Goal: Obtain resource: Download file/media

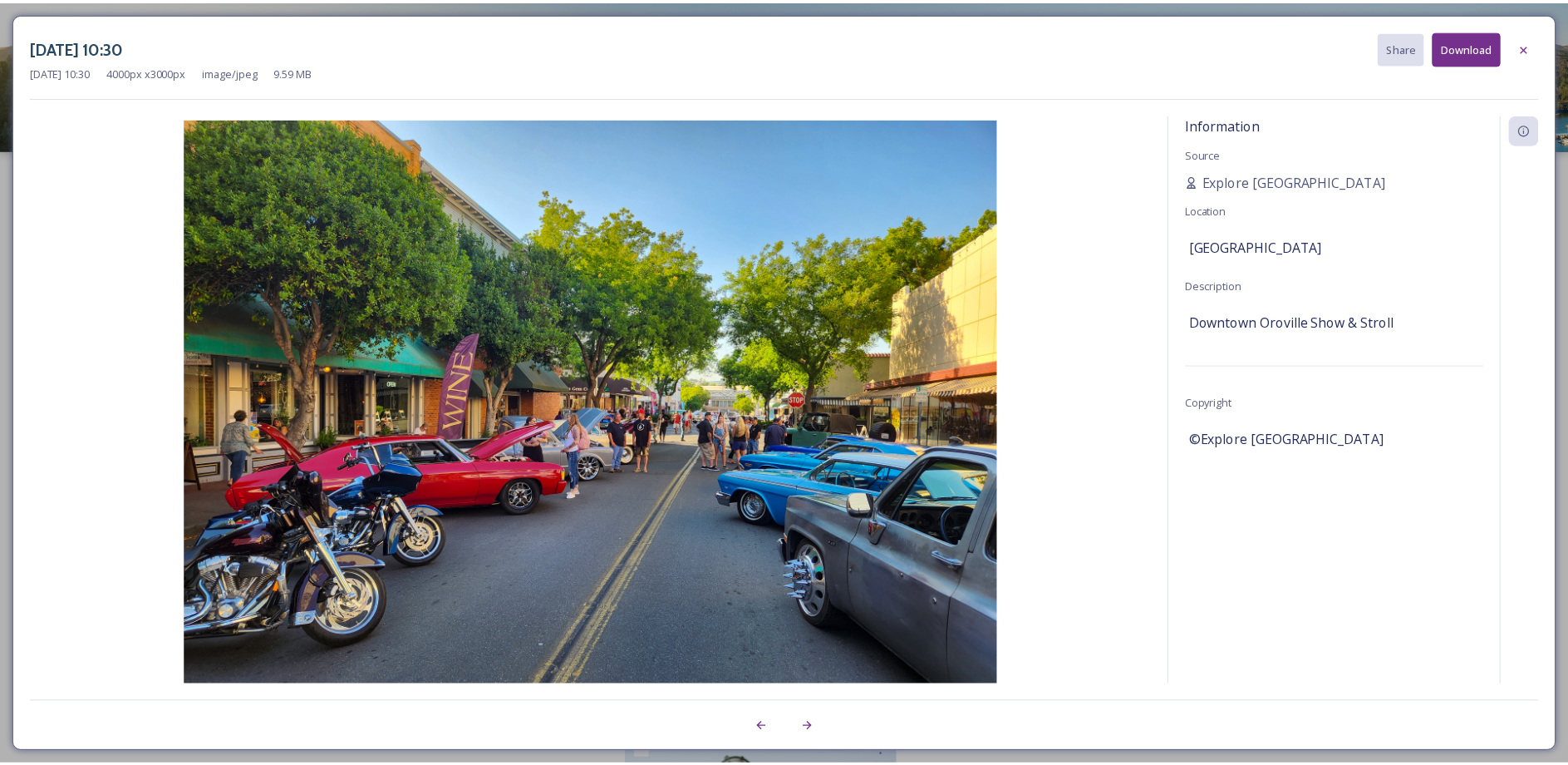
scroll to position [84, 0]
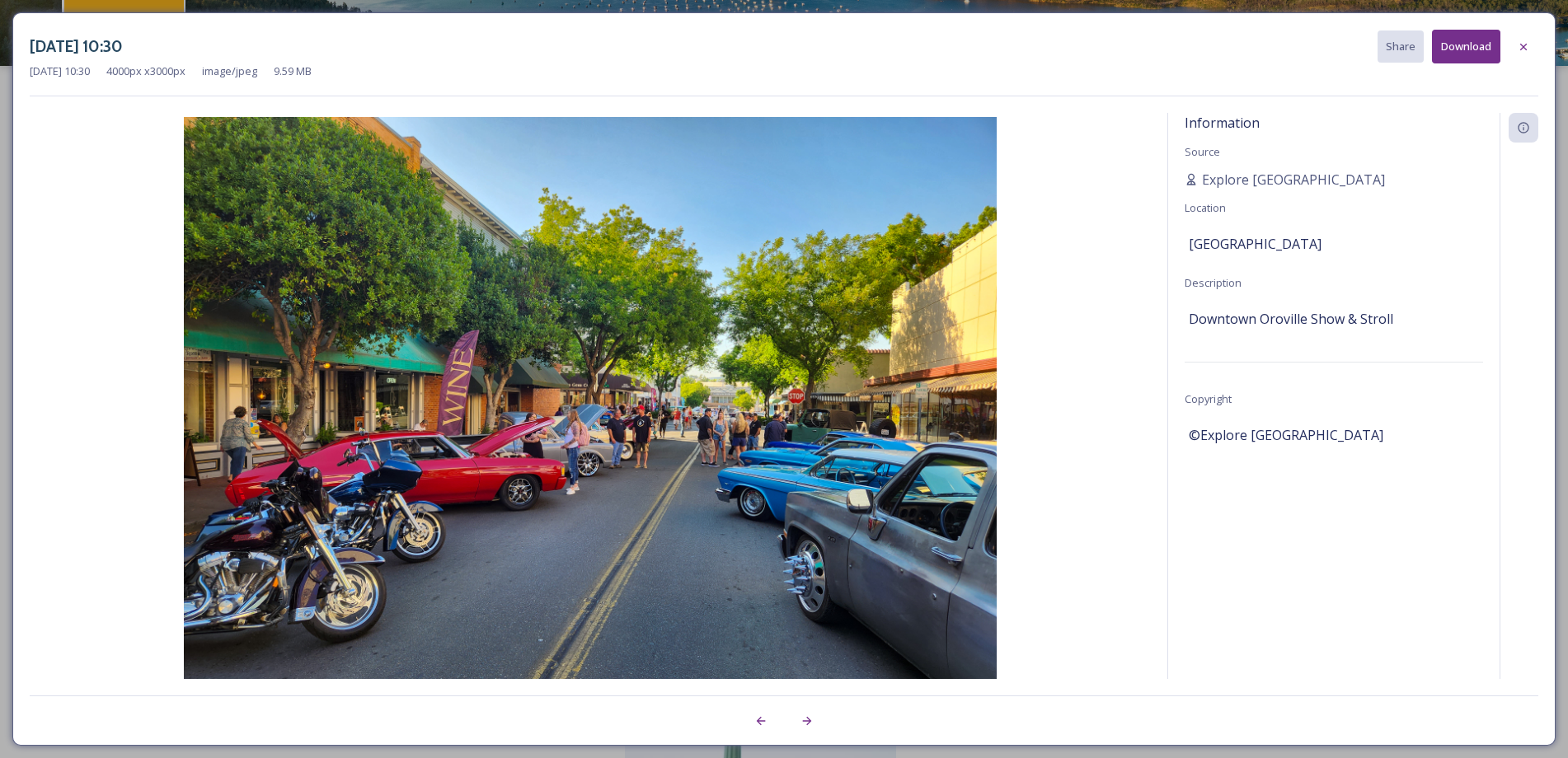
drag, startPoint x: 496, startPoint y: 9, endPoint x: 498, endPoint y: 18, distance: 9.2
click at [496, 9] on div "[DATE] 10:30 Share Download [DATE] 10:30 4000 px x 3000 px image/jpeg 9.59 MB I…" at bounding box center [784, 379] width 1568 height 758
click at [1530, 40] on div at bounding box center [1523, 47] width 30 height 30
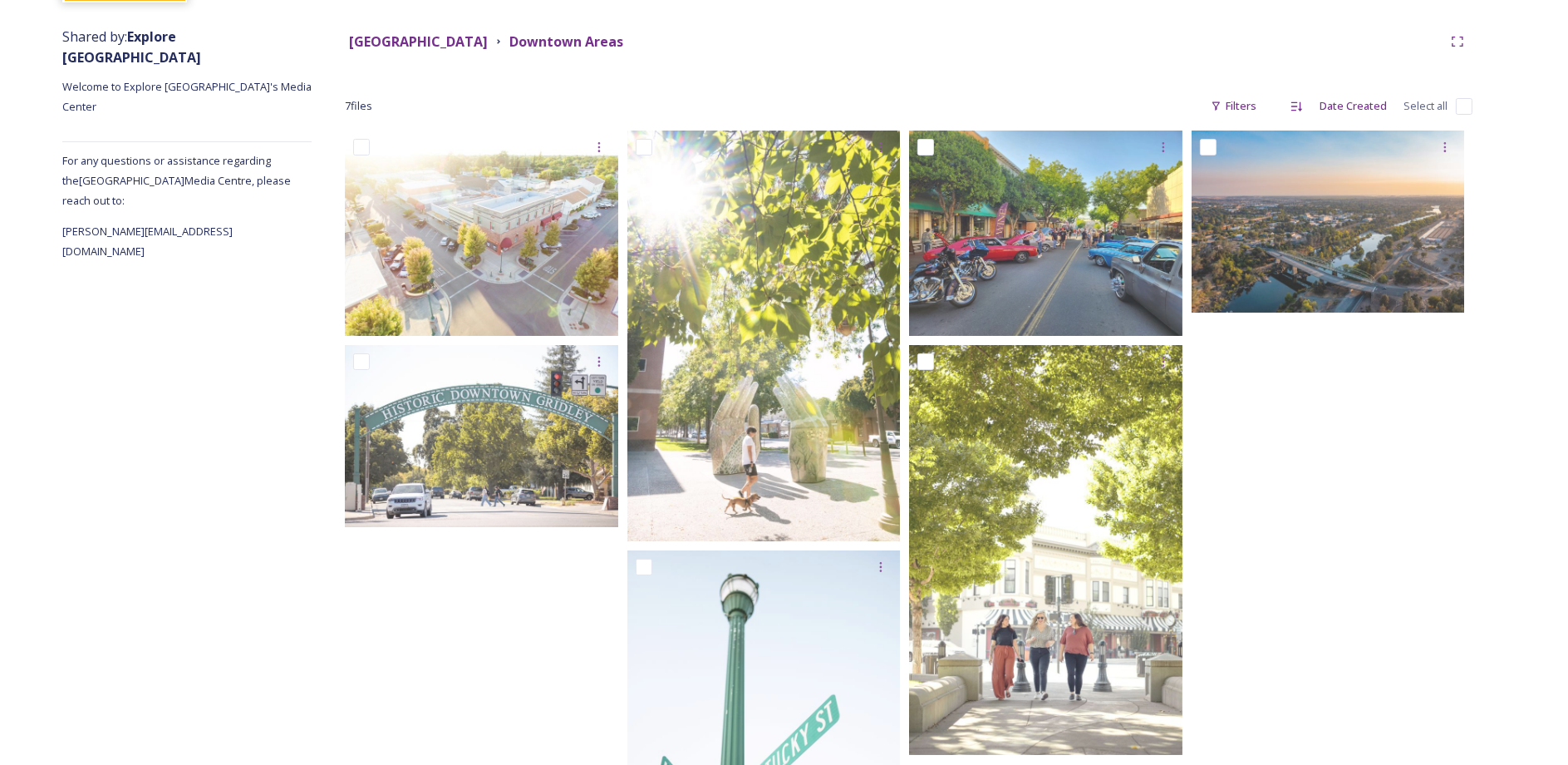
scroll to position [166, 0]
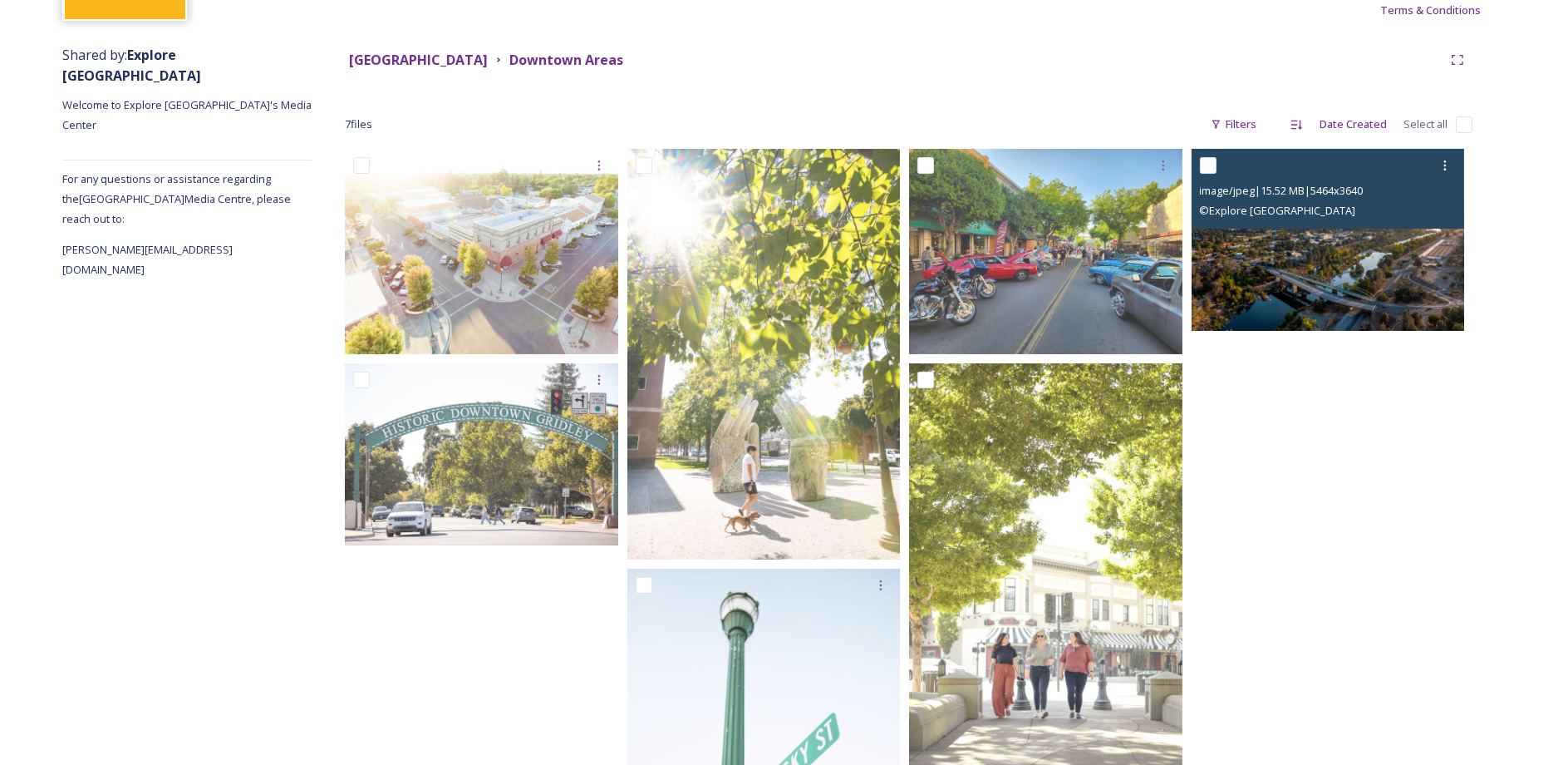
click at [1295, 320] on img at bounding box center [1329, 239] width 274 height 182
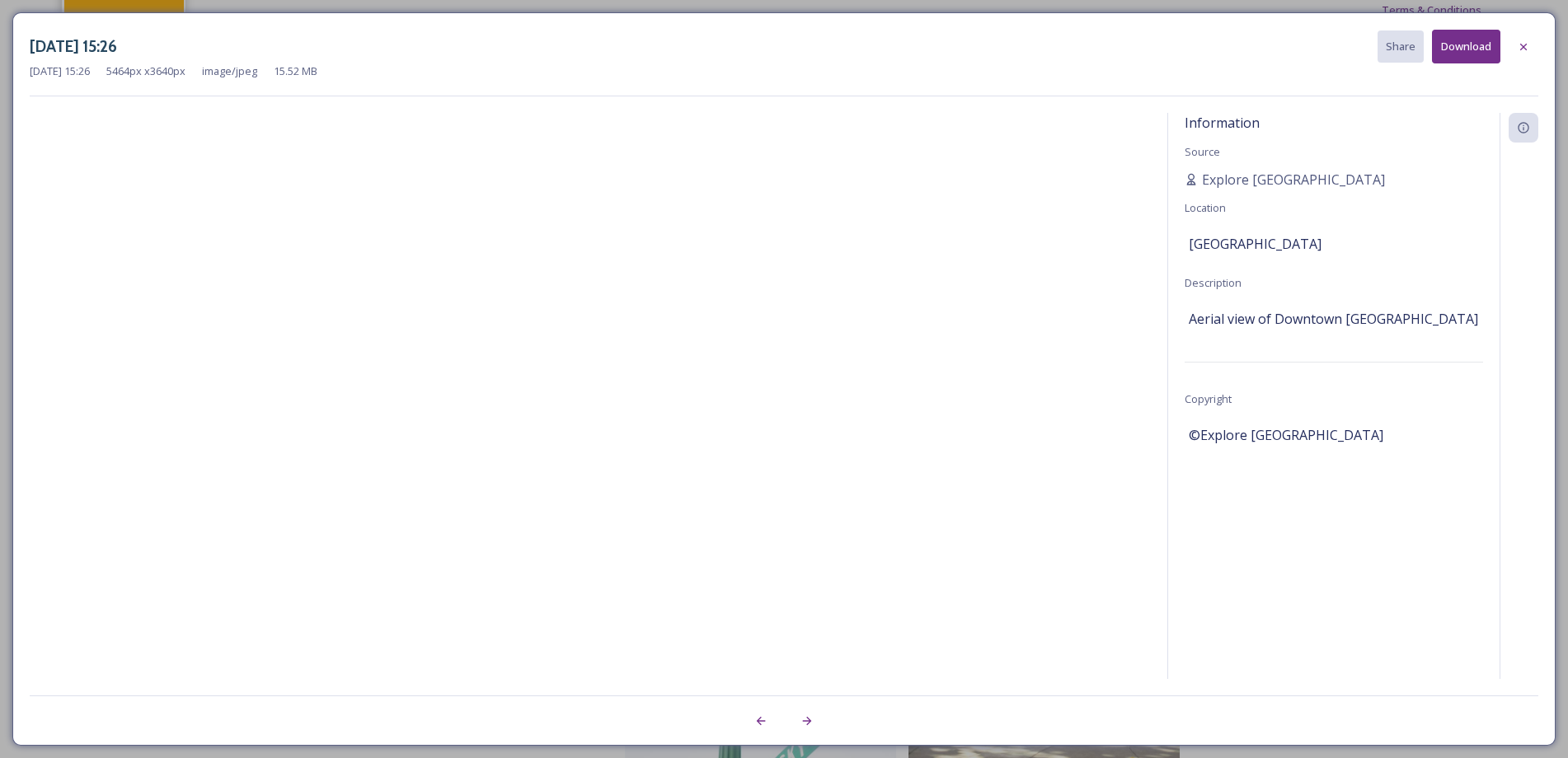
click at [985, 61] on div "May 22 2024 15:26 Share Download" at bounding box center [784, 47] width 1508 height 34
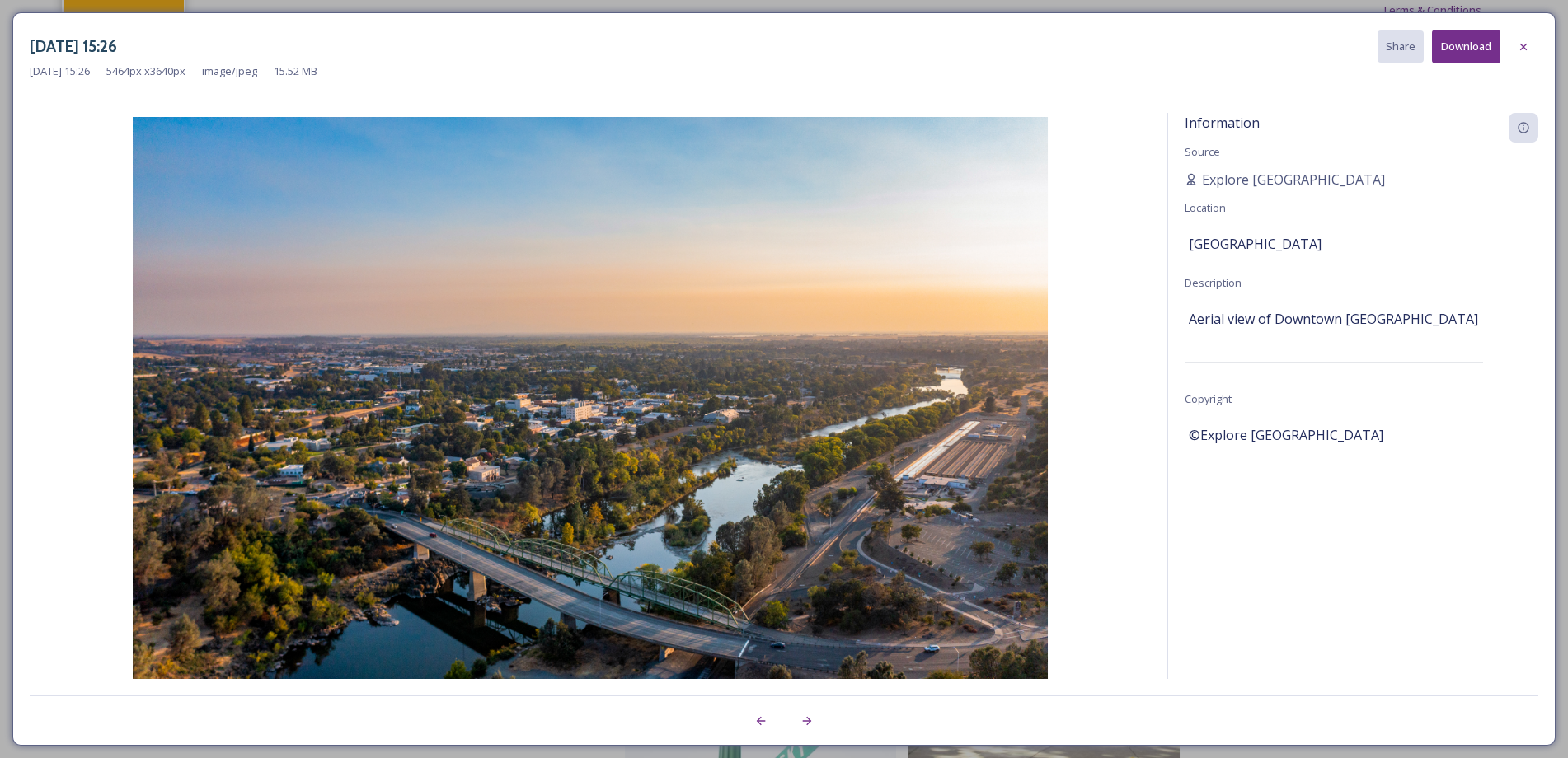
drag, startPoint x: 980, startPoint y: 31, endPoint x: 1103, endPoint y: 38, distance: 123.2
click at [980, 28] on div "May 22 2024 15:26 Share Download May 22 2024 15:26 5464 px x 3640 px image/jpeg…" at bounding box center [783, 378] width 1543 height 733
click at [1522, 43] on icon at bounding box center [1523, 46] width 13 height 13
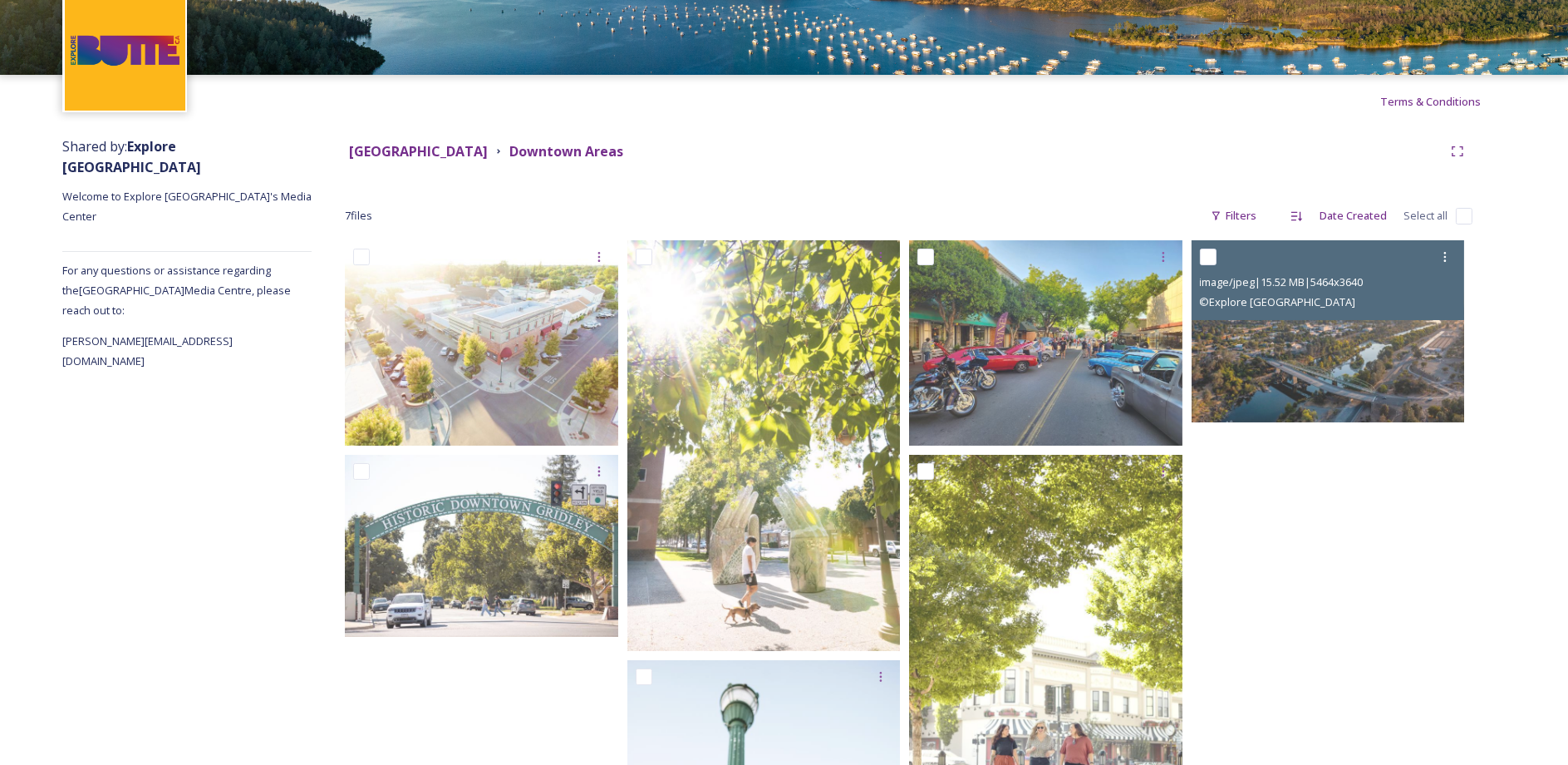
scroll to position [0, 0]
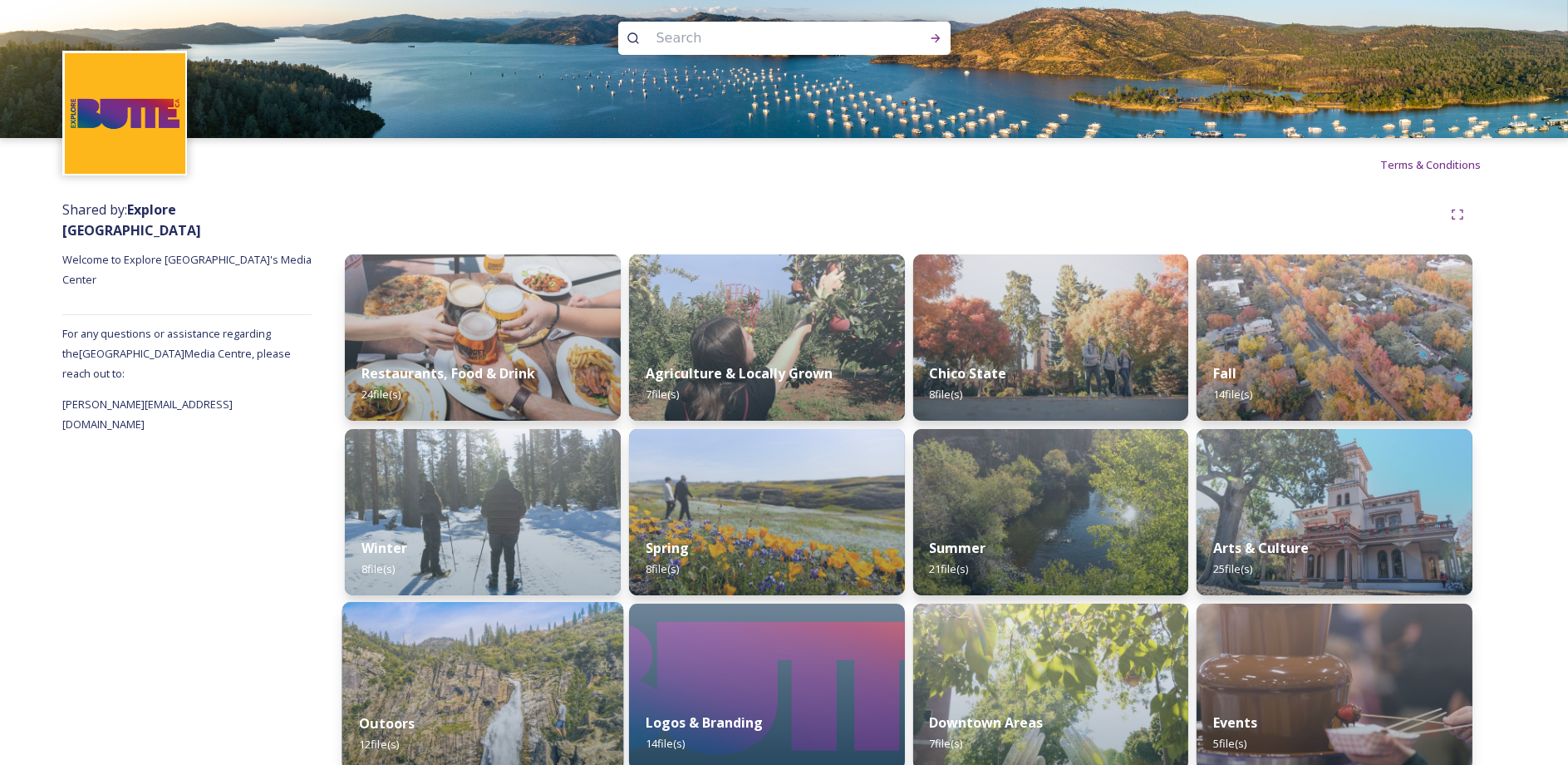
scroll to position [34, 0]
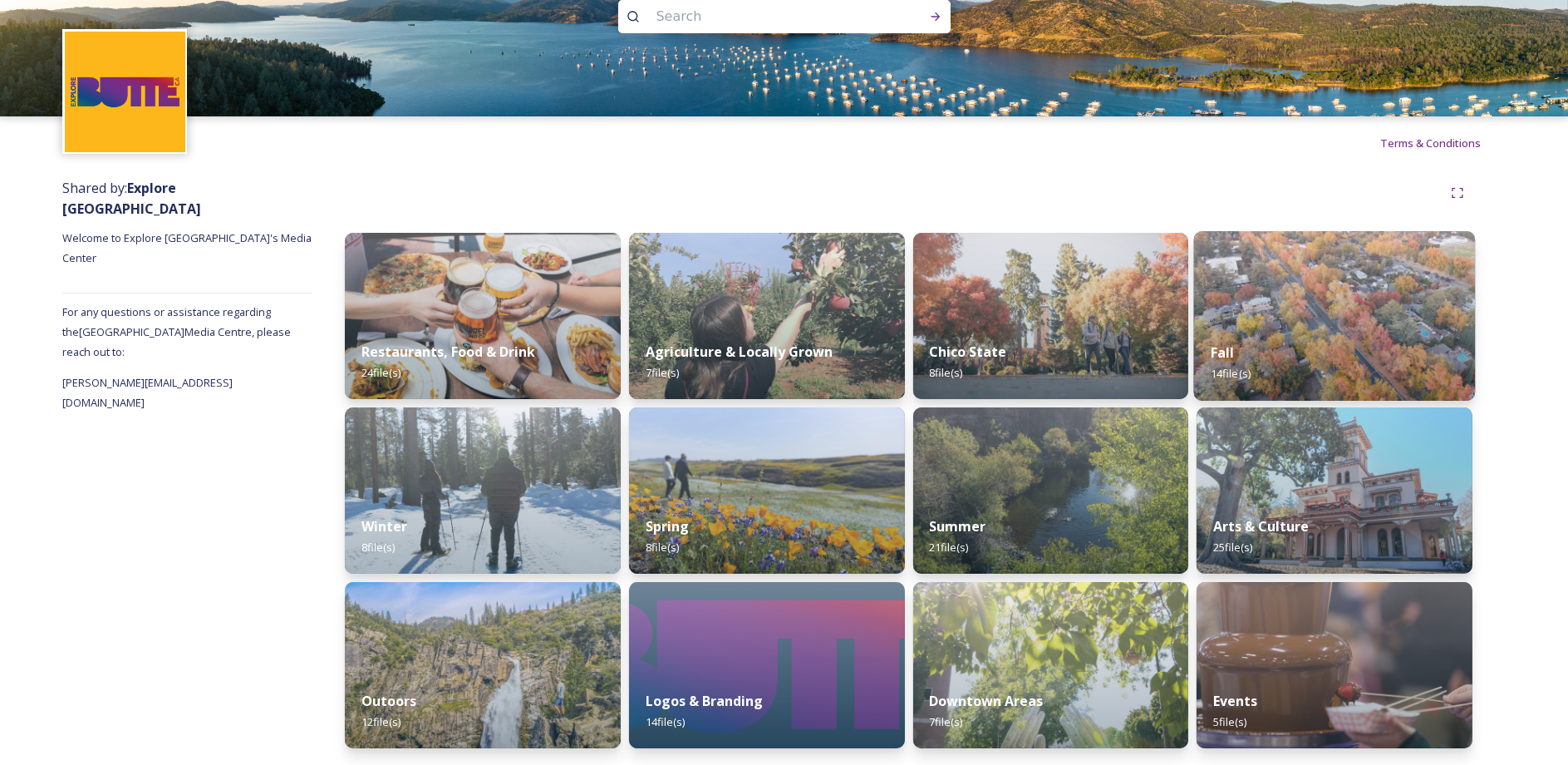
click at [1368, 362] on div "Fall 14 file(s)" at bounding box center [1335, 363] width 281 height 76
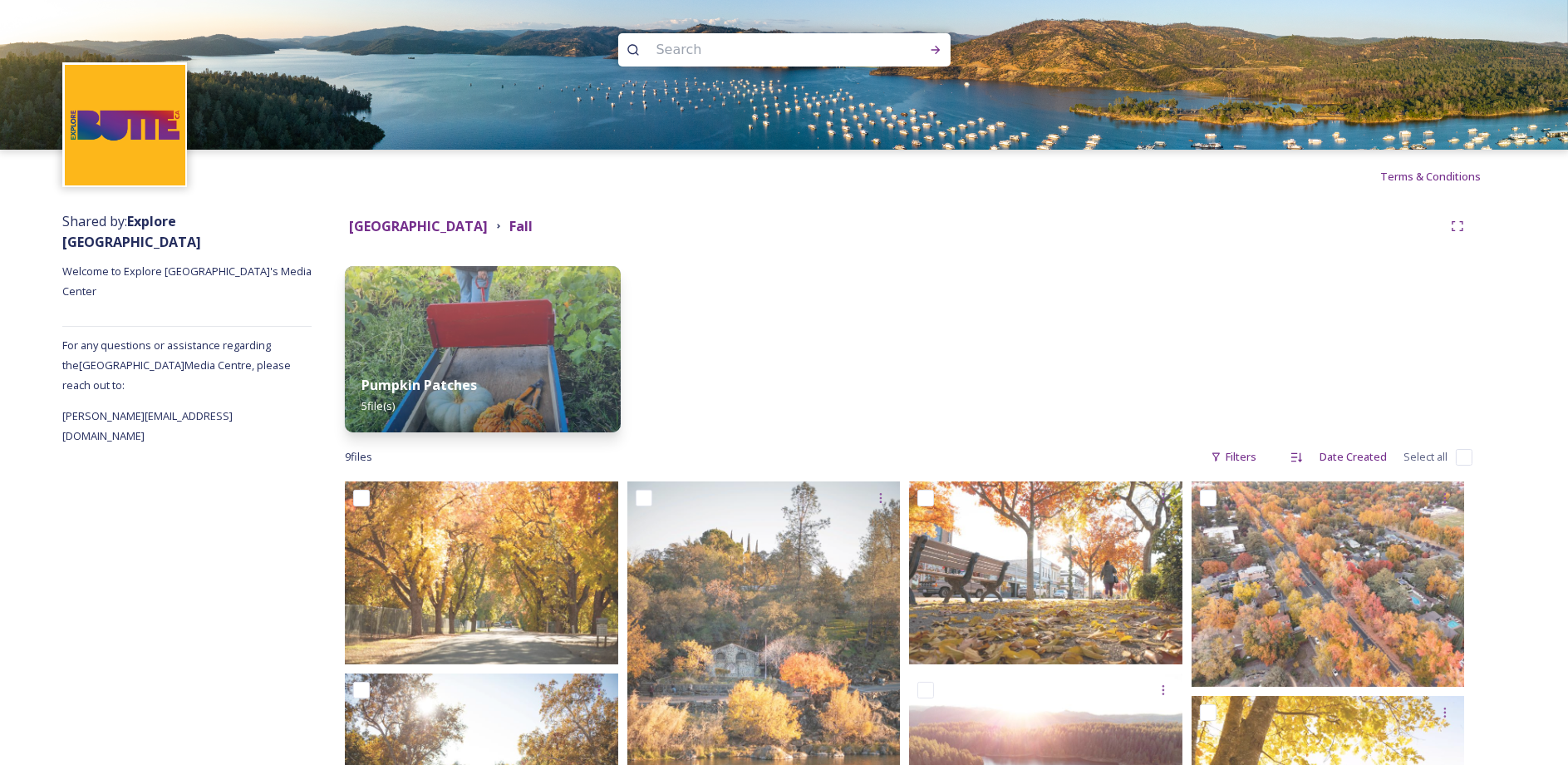
click at [217, 668] on div "Shared by: Explore Butte County Welcome to Explore Butte County's Media Center …" at bounding box center [187, 756] width 250 height 1108
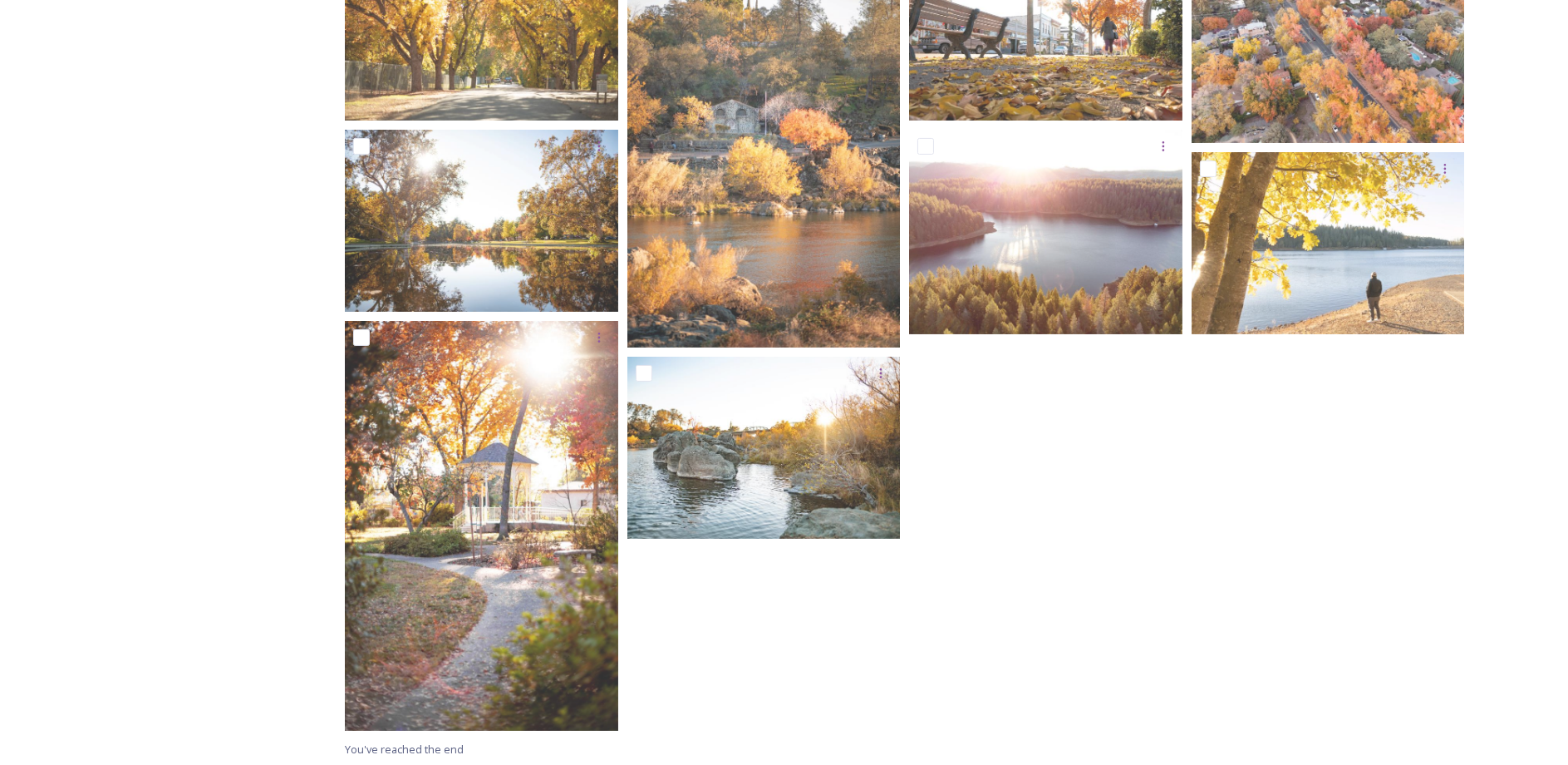
scroll to position [546, 0]
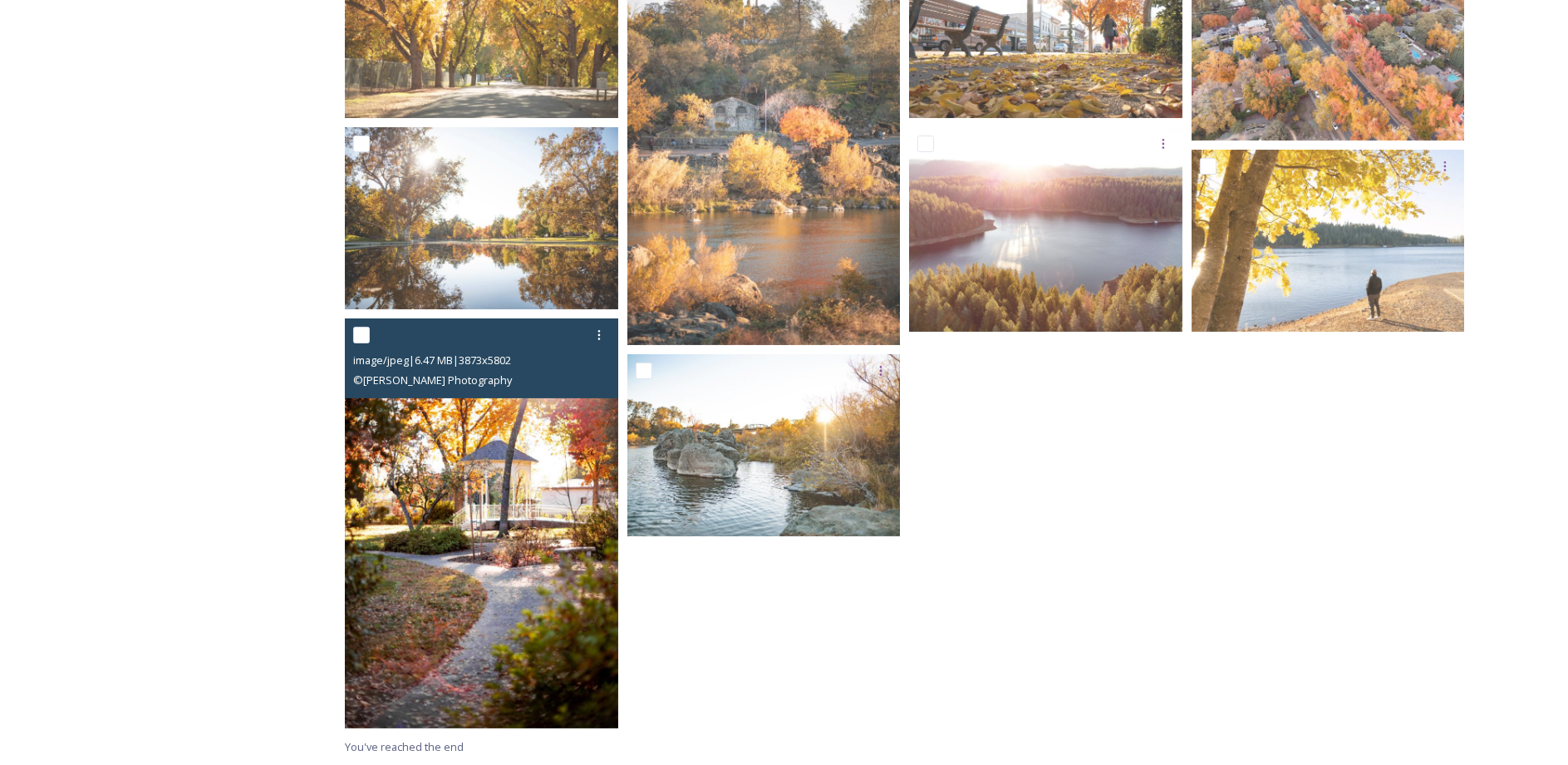
click at [441, 370] on div "© Jessica Bartlett Photography" at bounding box center [483, 379] width 261 height 20
click at [421, 447] on img at bounding box center [482, 524] width 274 height 410
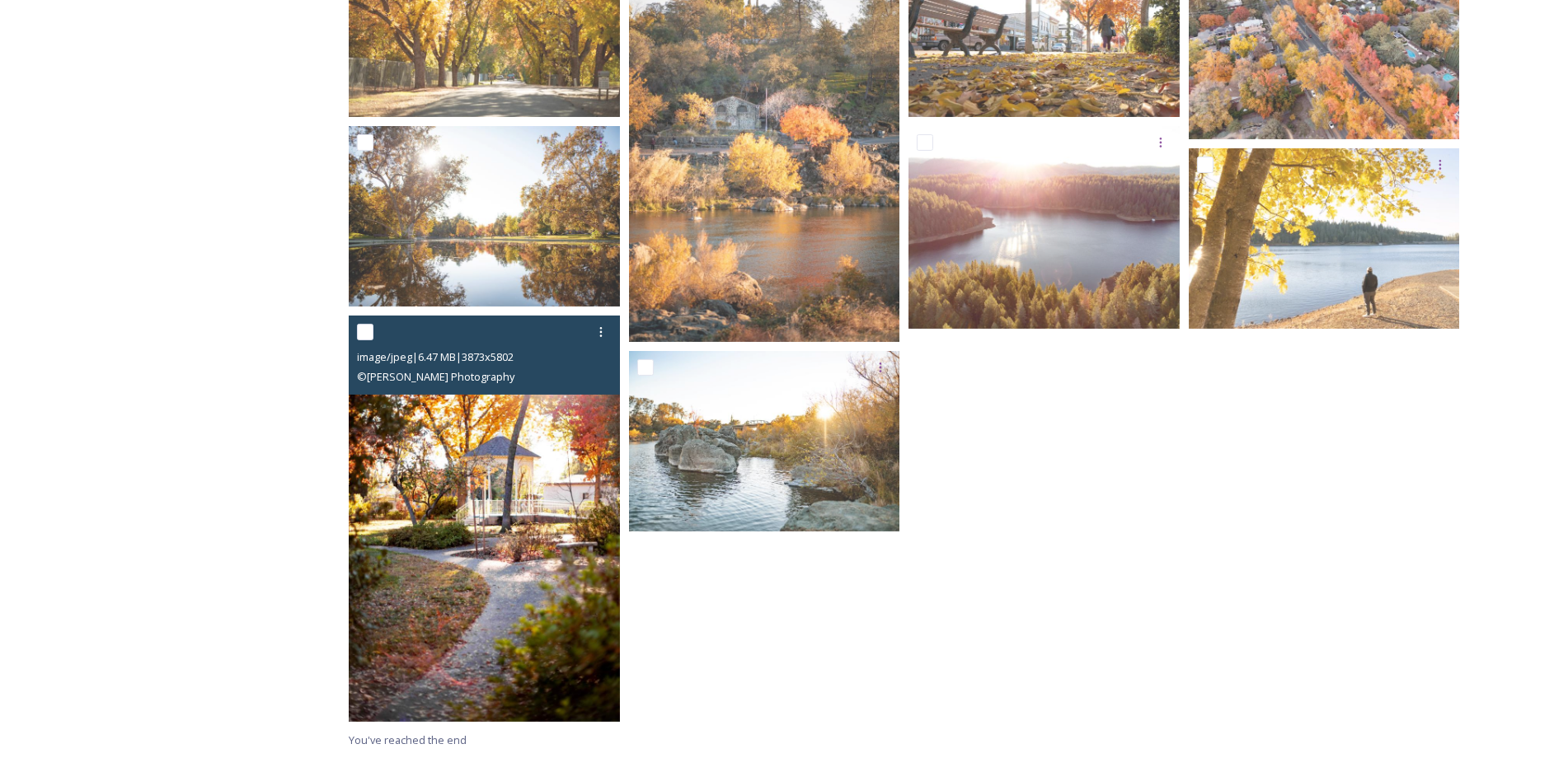
scroll to position [351, 0]
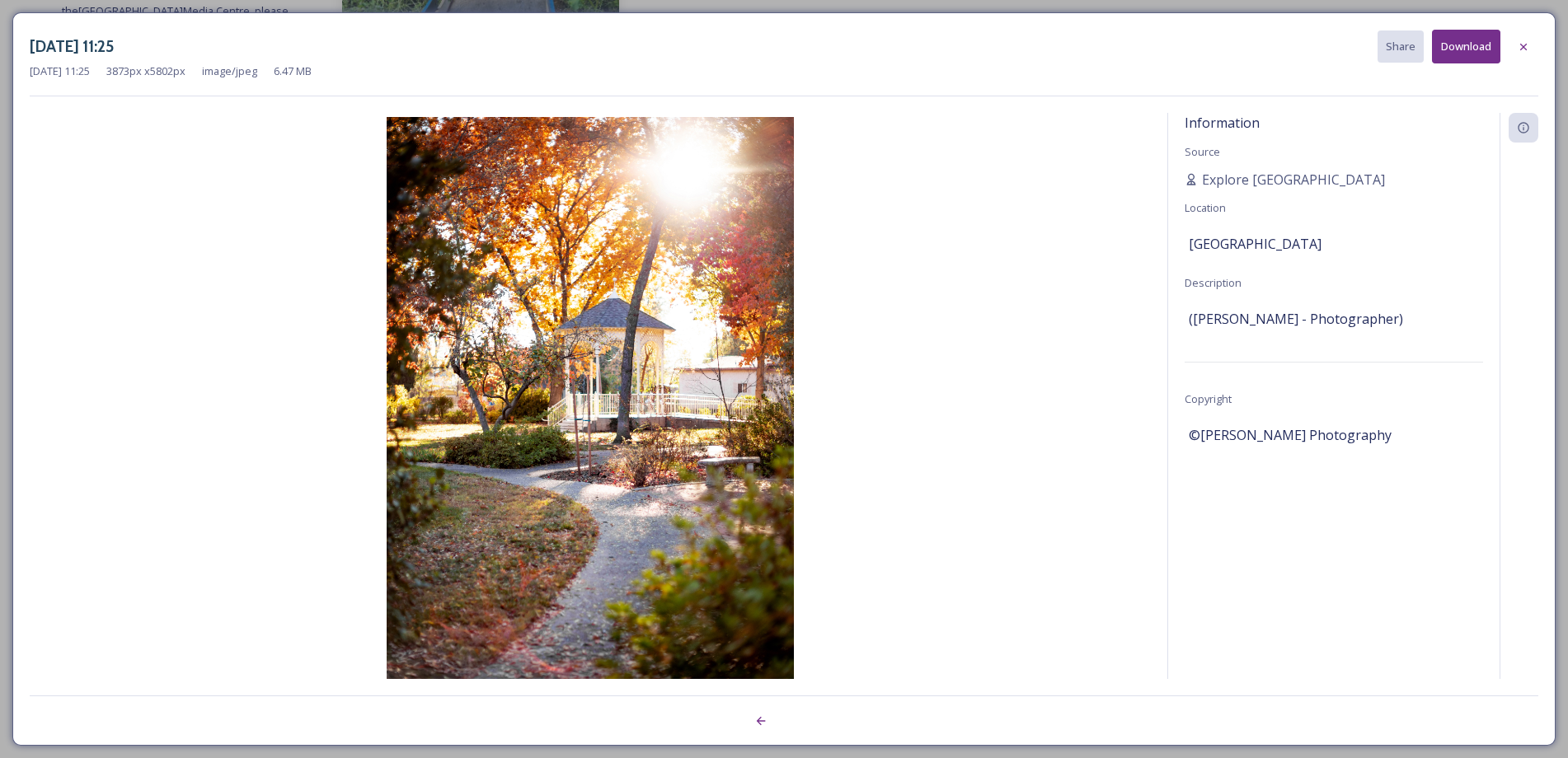
click at [1146, 77] on div "May 20 2024 11:25 3873 px x 5802 px image/jpeg 6.47 MB" at bounding box center [784, 71] width 1508 height 15
click at [1524, 40] on icon at bounding box center [1523, 46] width 13 height 13
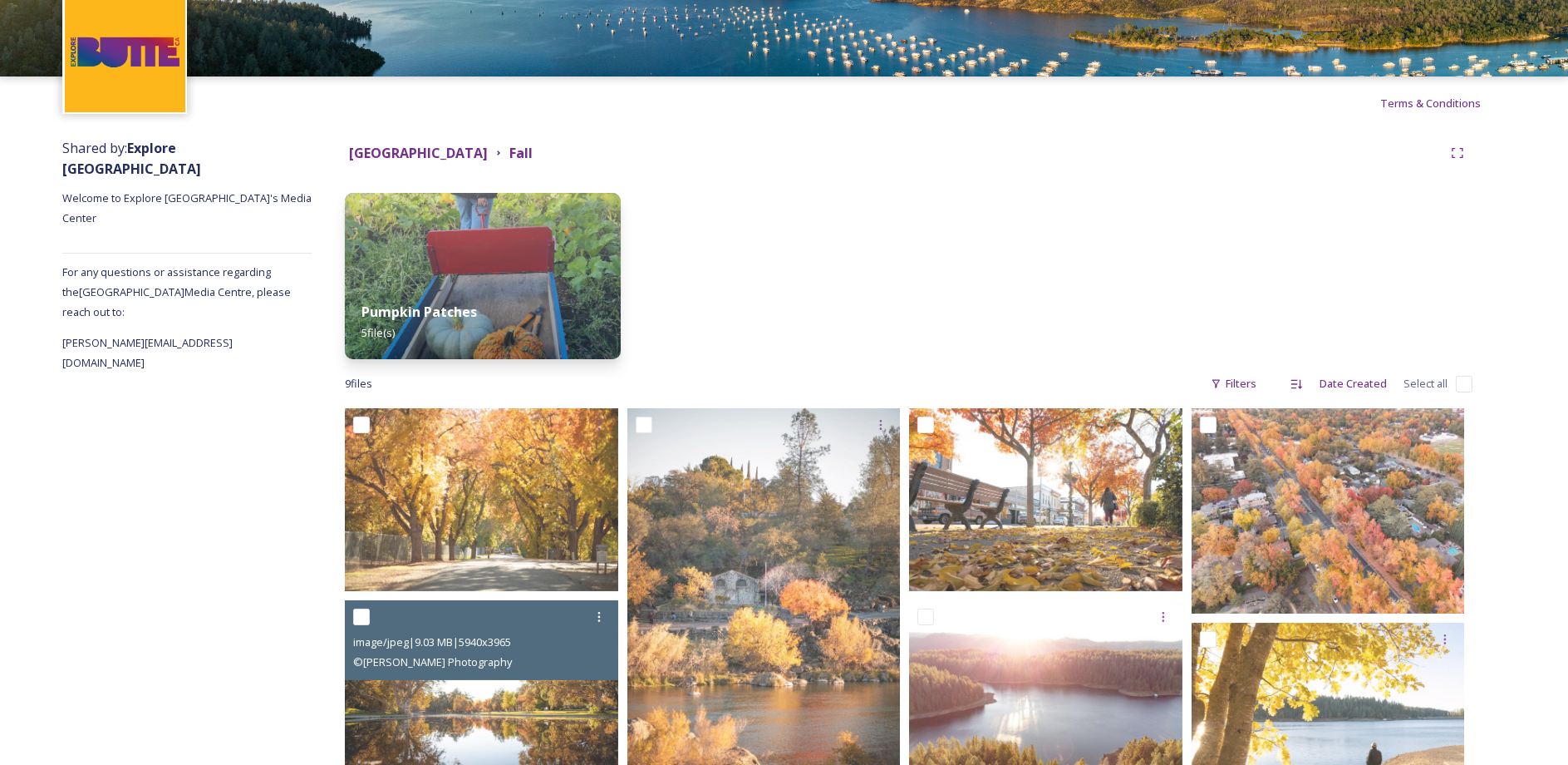
scroll to position [0, 0]
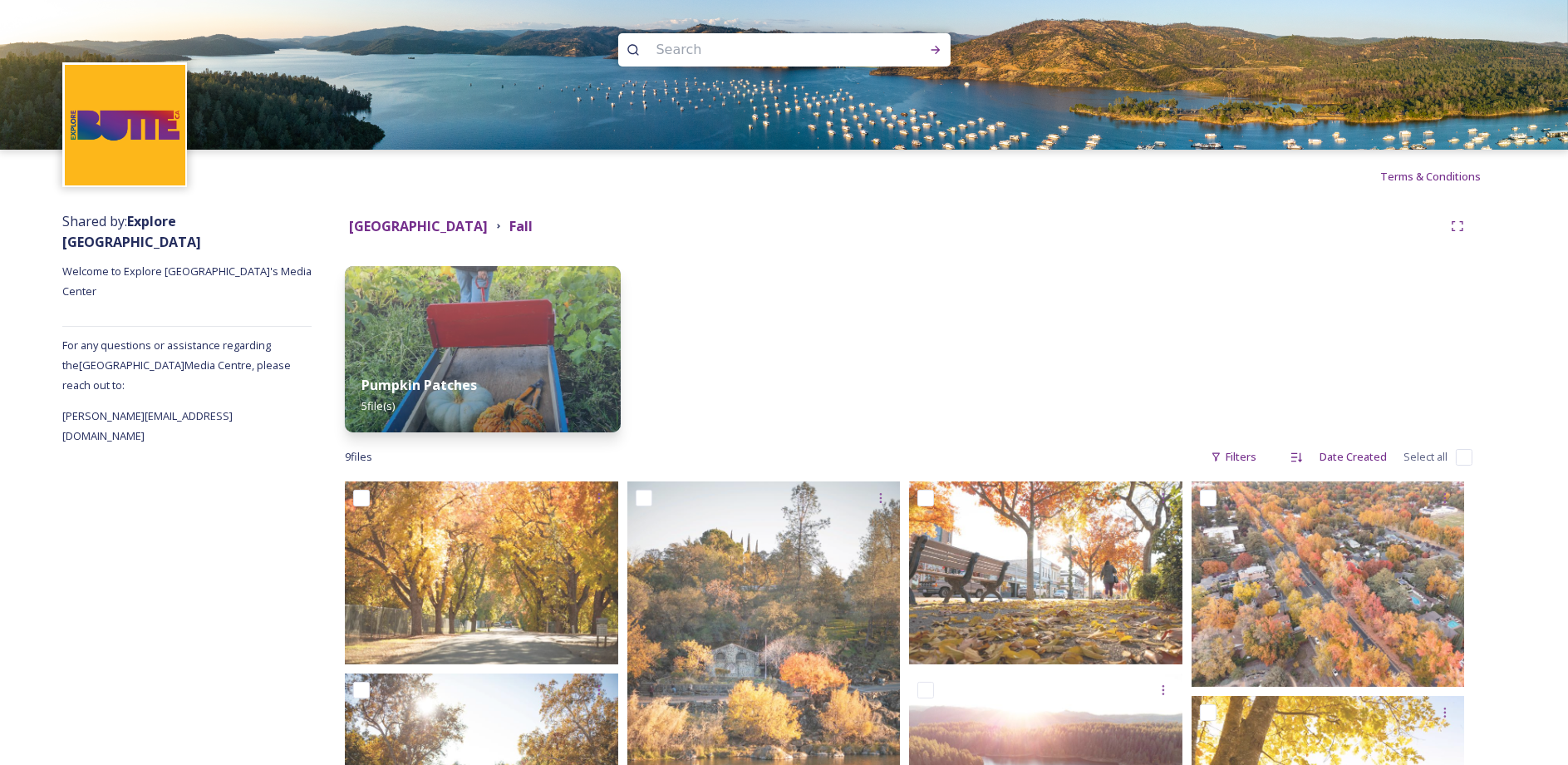
drag, startPoint x: 704, startPoint y: 309, endPoint x: 549, endPoint y: 259, distance: 162.9
click at [704, 310] on div at bounding box center [767, 349] width 276 height 166
click at [392, 232] on strong "Butte County" at bounding box center [418, 226] width 139 height 18
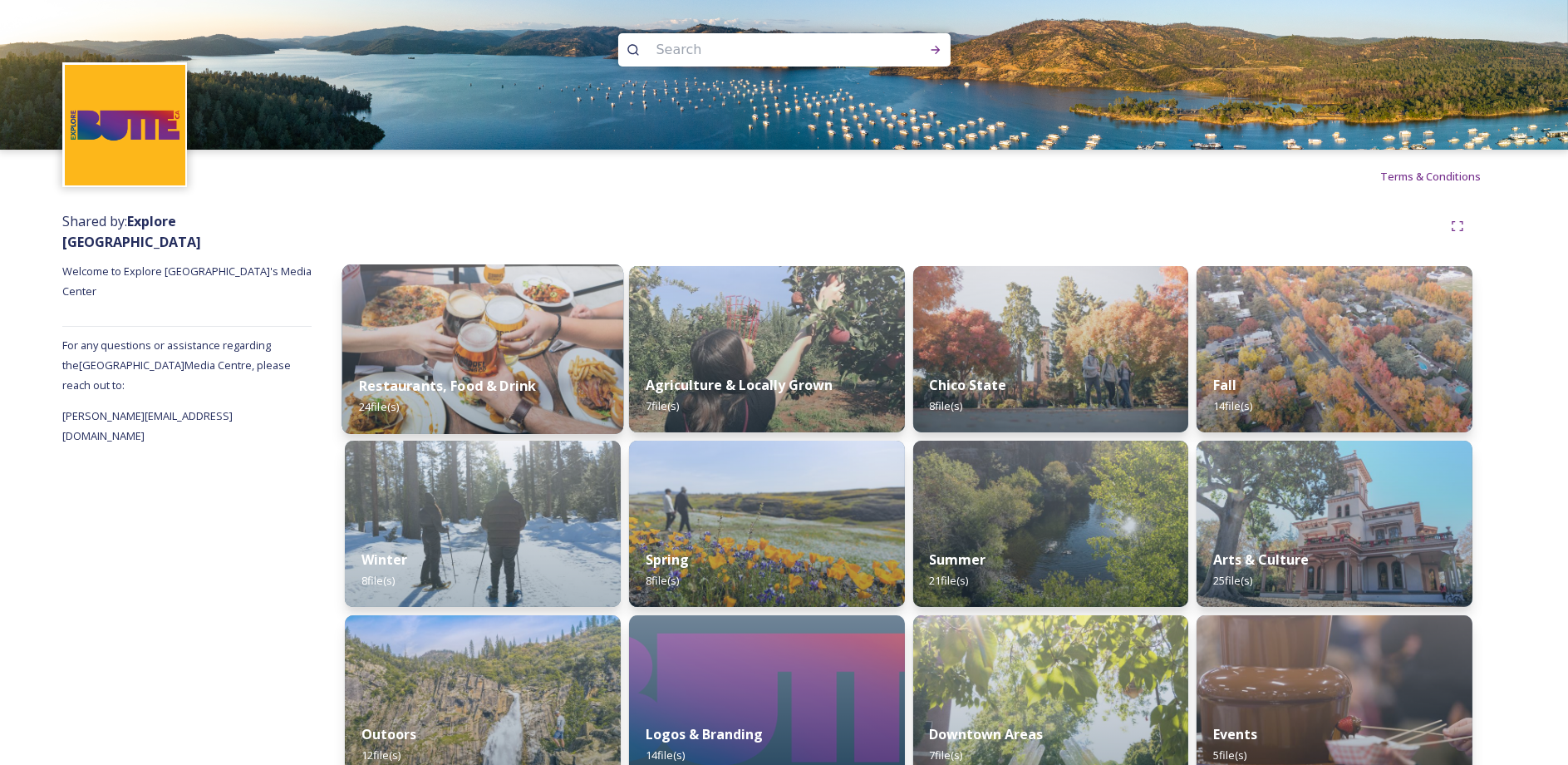
click at [503, 341] on img at bounding box center [483, 349] width 281 height 170
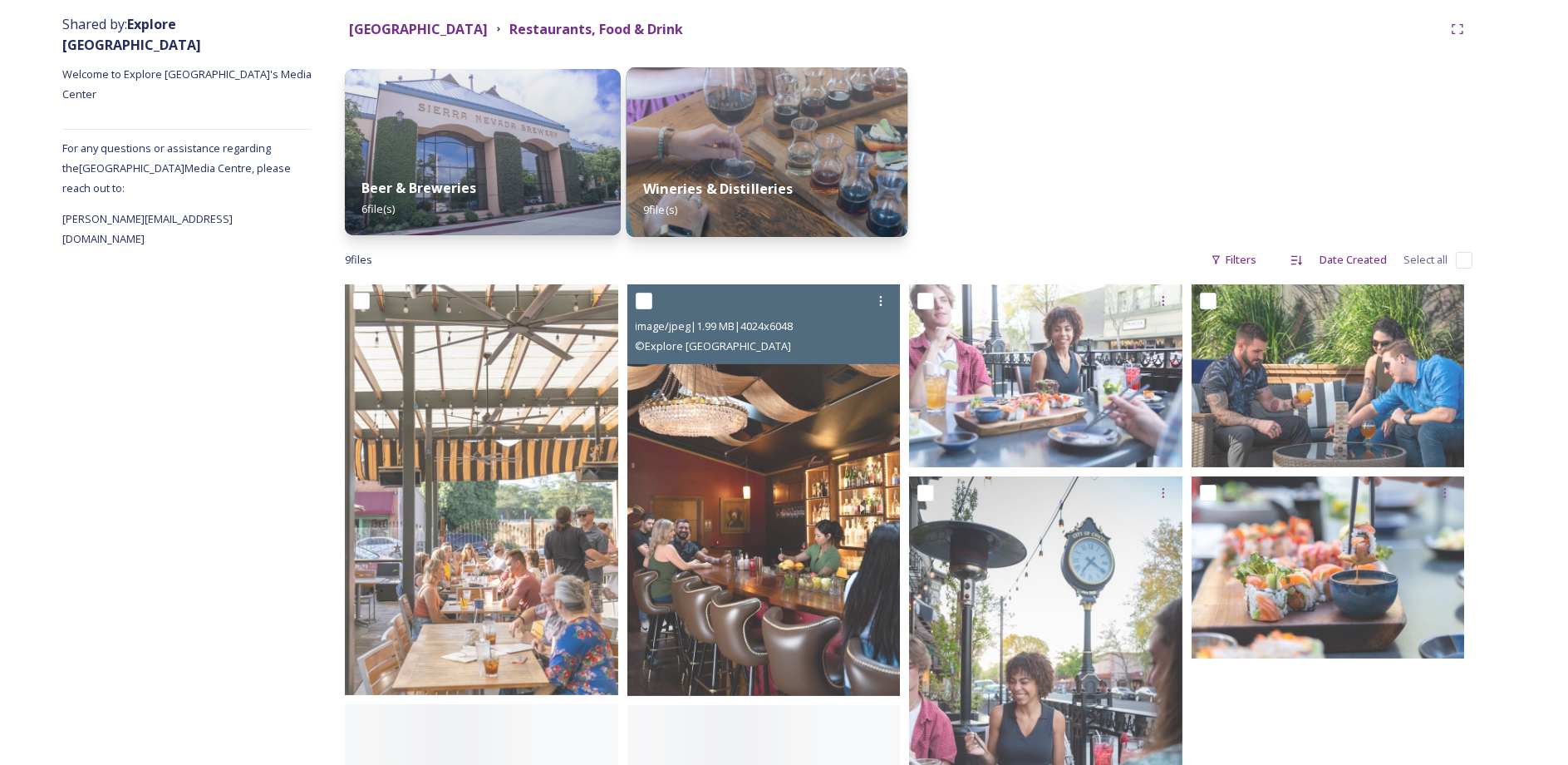
scroll to position [250, 0]
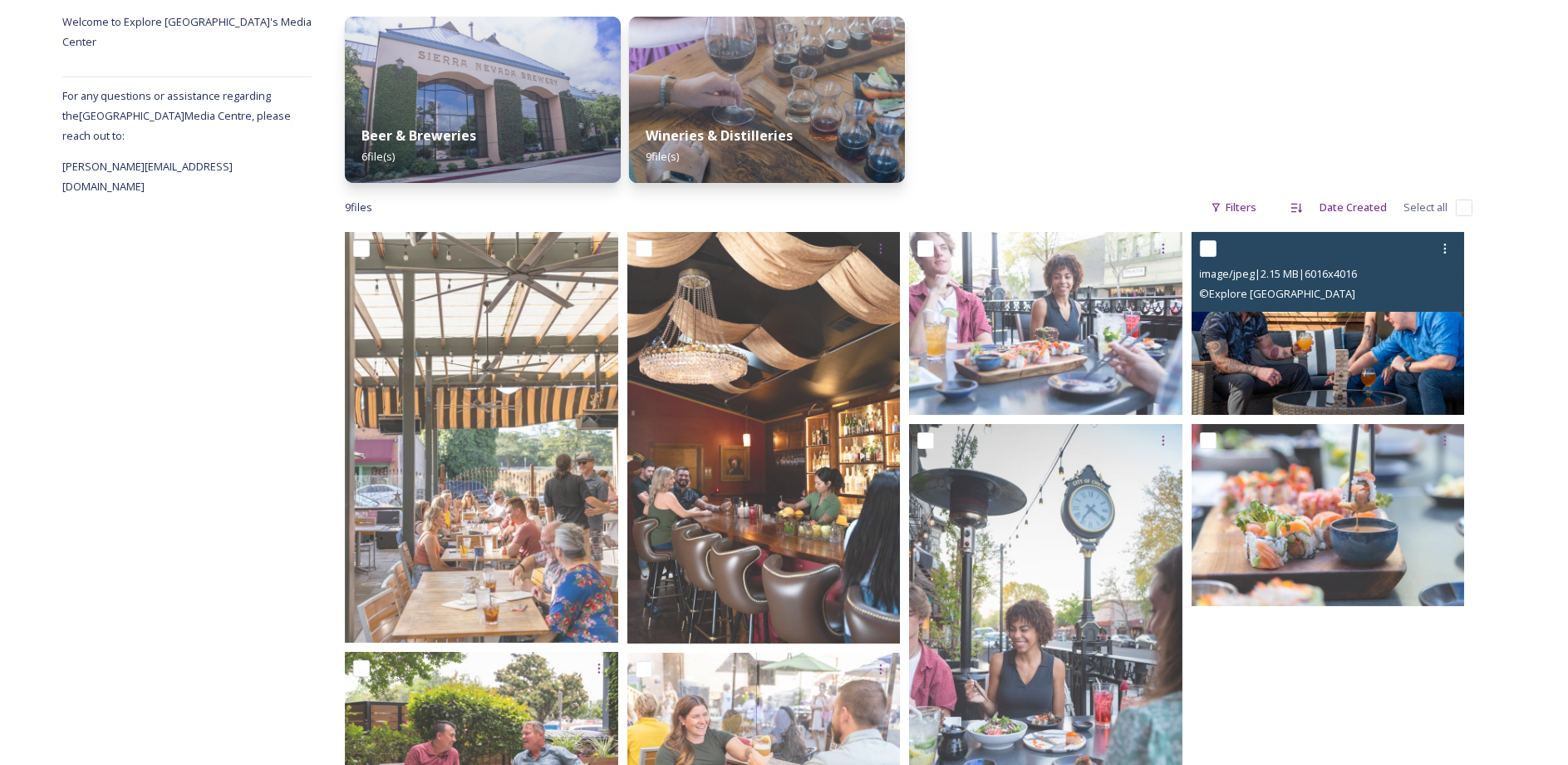
click at [1387, 358] on img at bounding box center [1329, 322] width 274 height 182
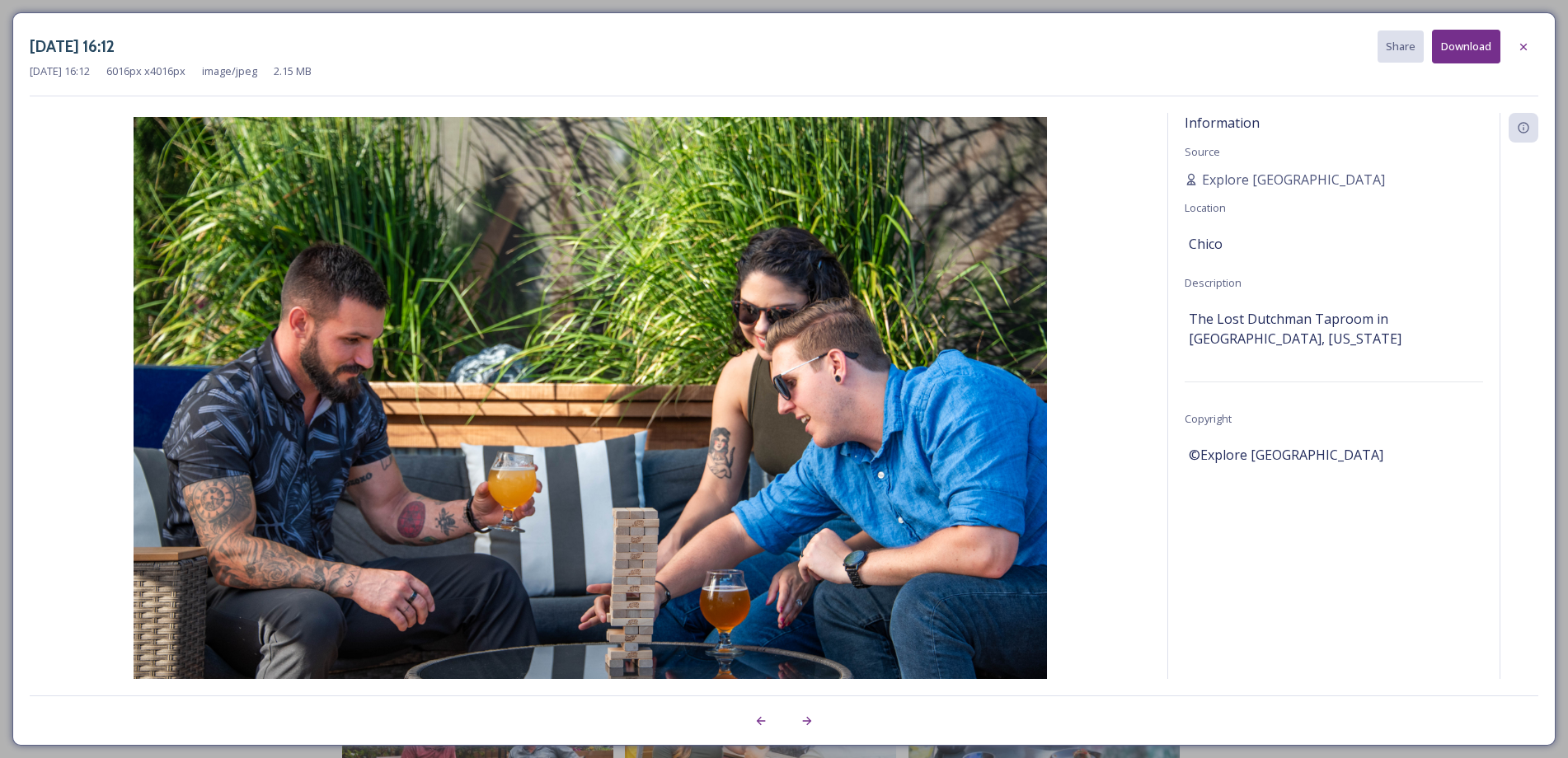
drag, startPoint x: 1520, startPoint y: 42, endPoint x: 1477, endPoint y: 80, distance: 57.4
click at [1520, 43] on icon at bounding box center [1523, 46] width 13 height 13
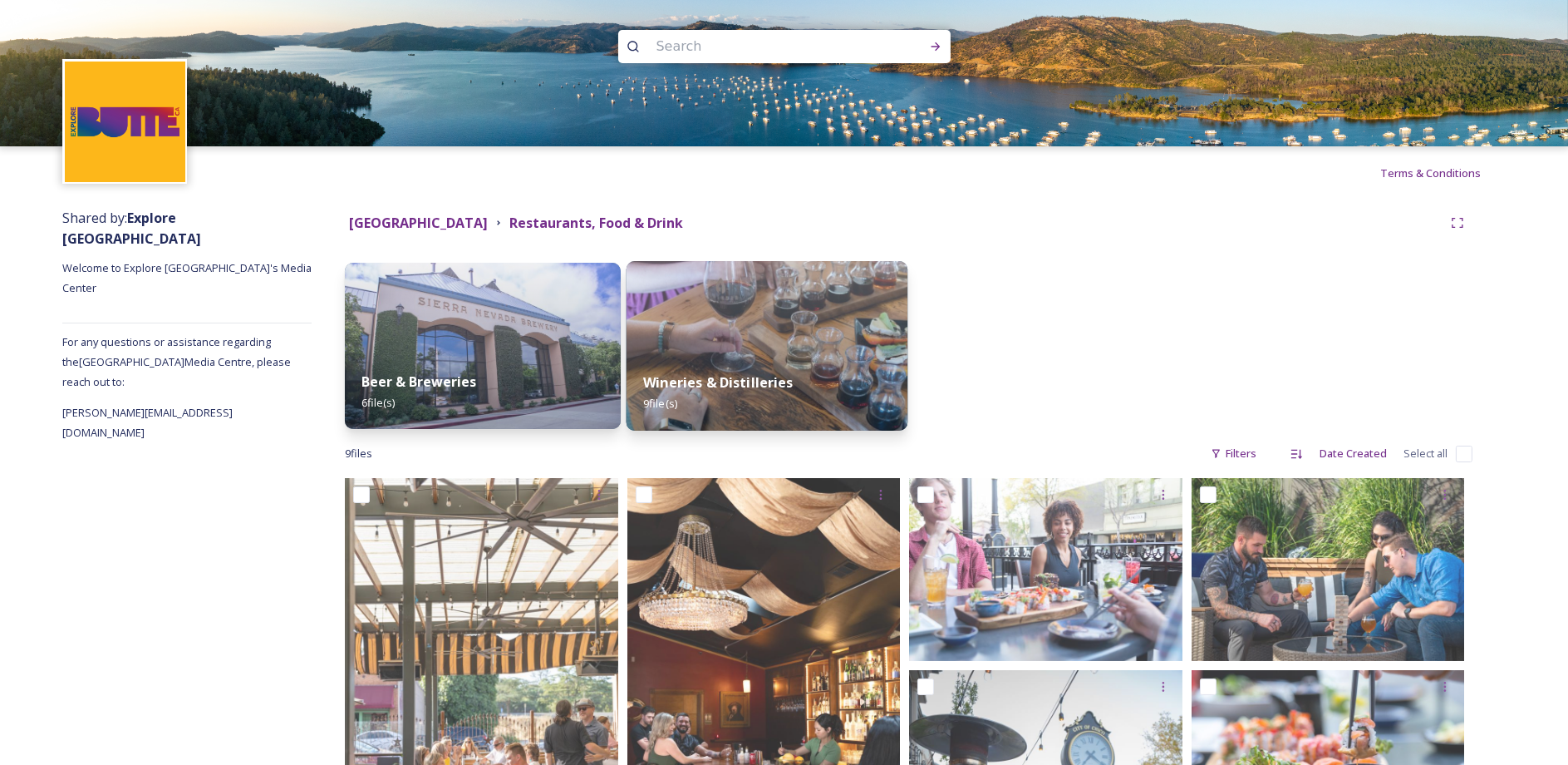
scroll to position [0, 0]
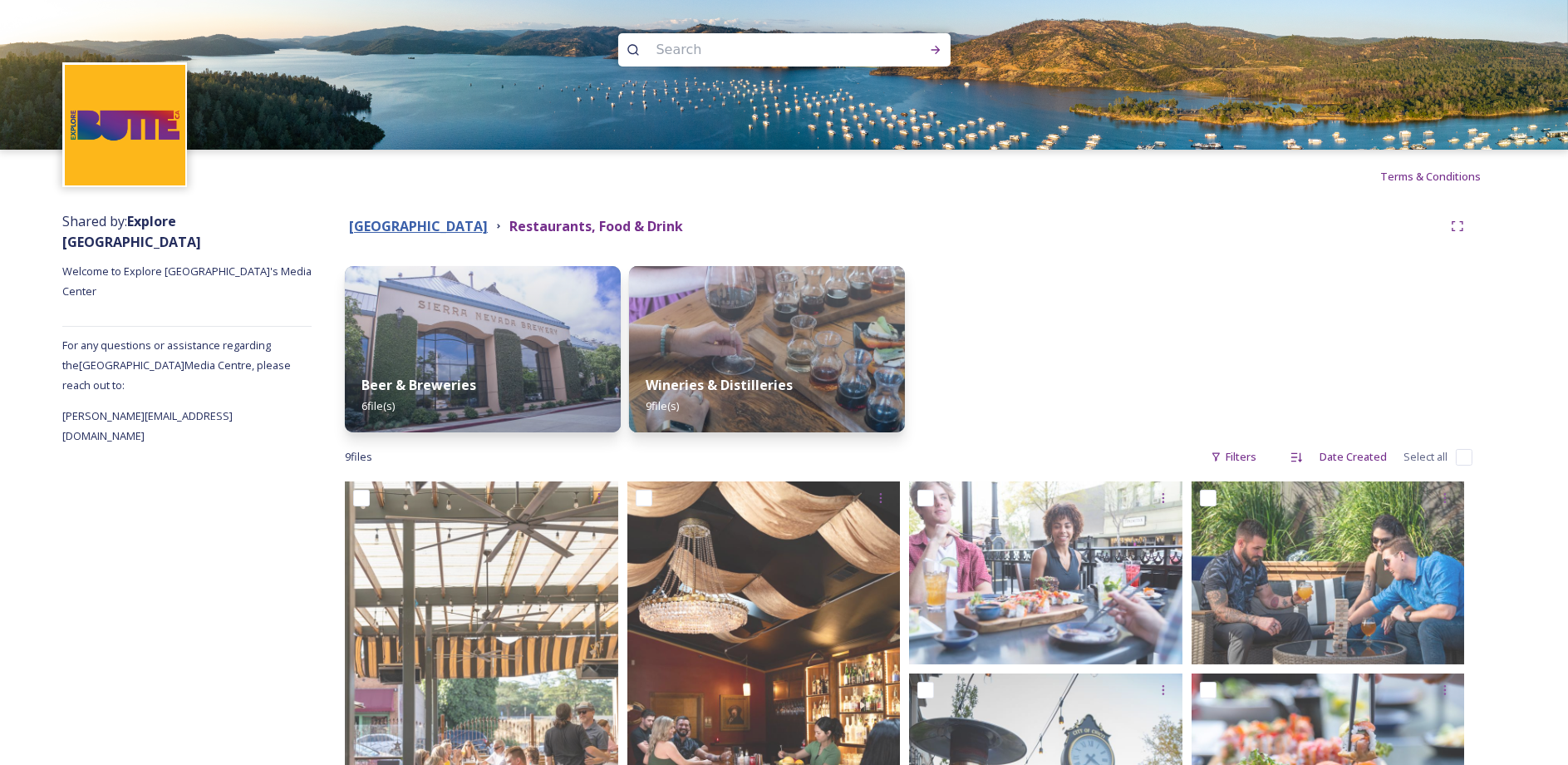
click at [398, 228] on strong "Butte County" at bounding box center [418, 226] width 139 height 18
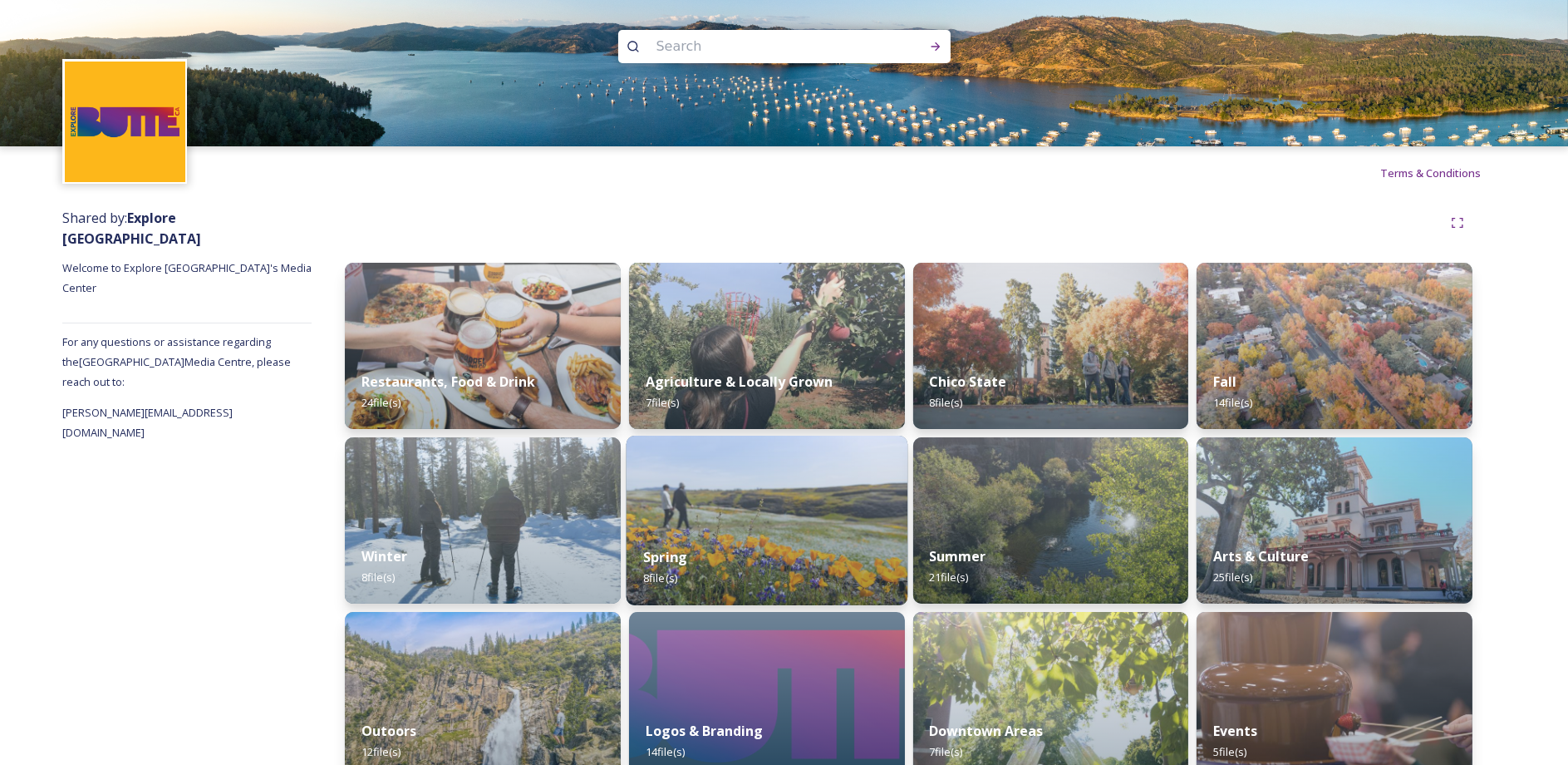
scroll to position [34, 0]
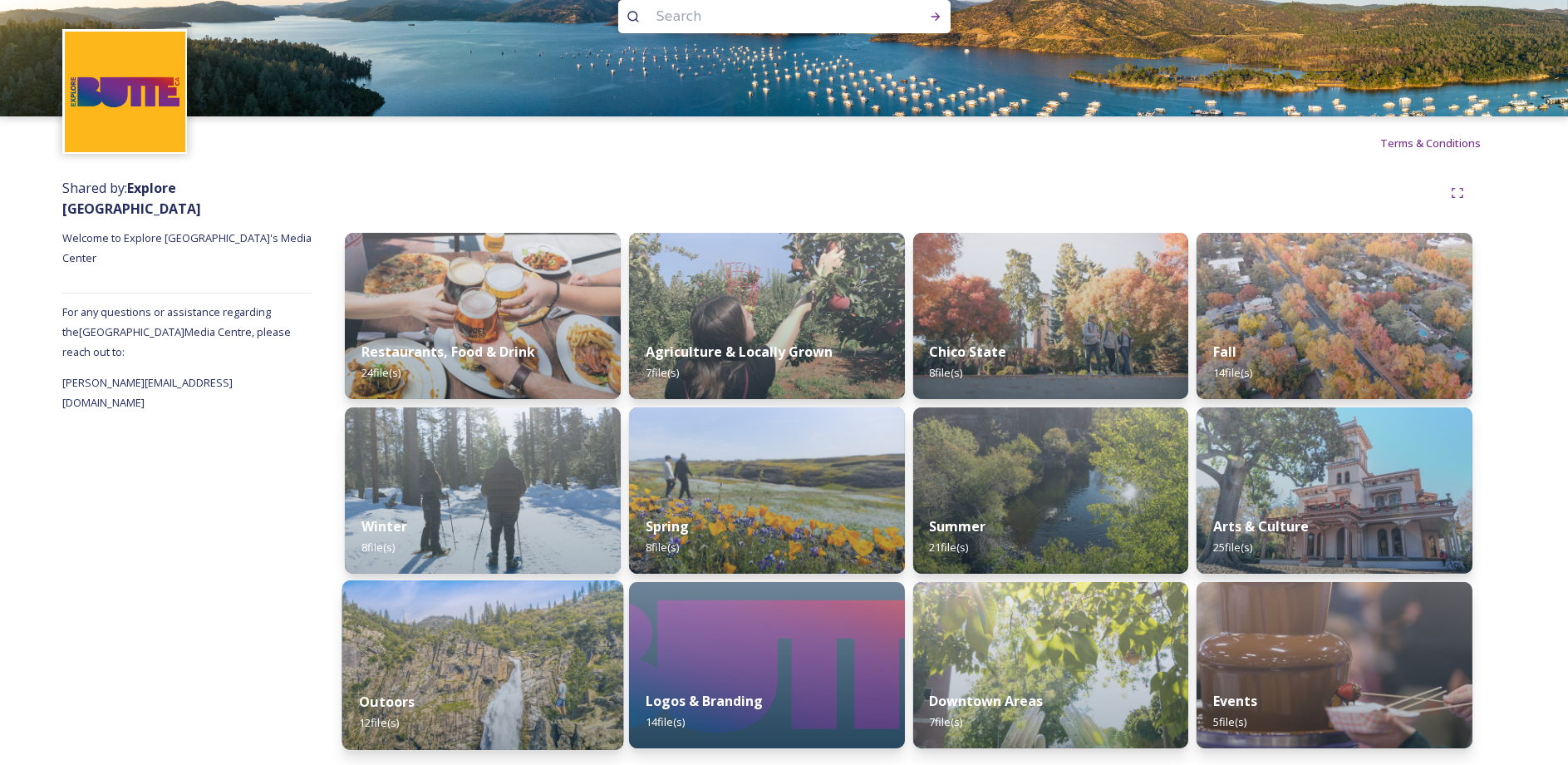
click at [521, 735] on div "Outoors 12 file(s)" at bounding box center [483, 712] width 281 height 76
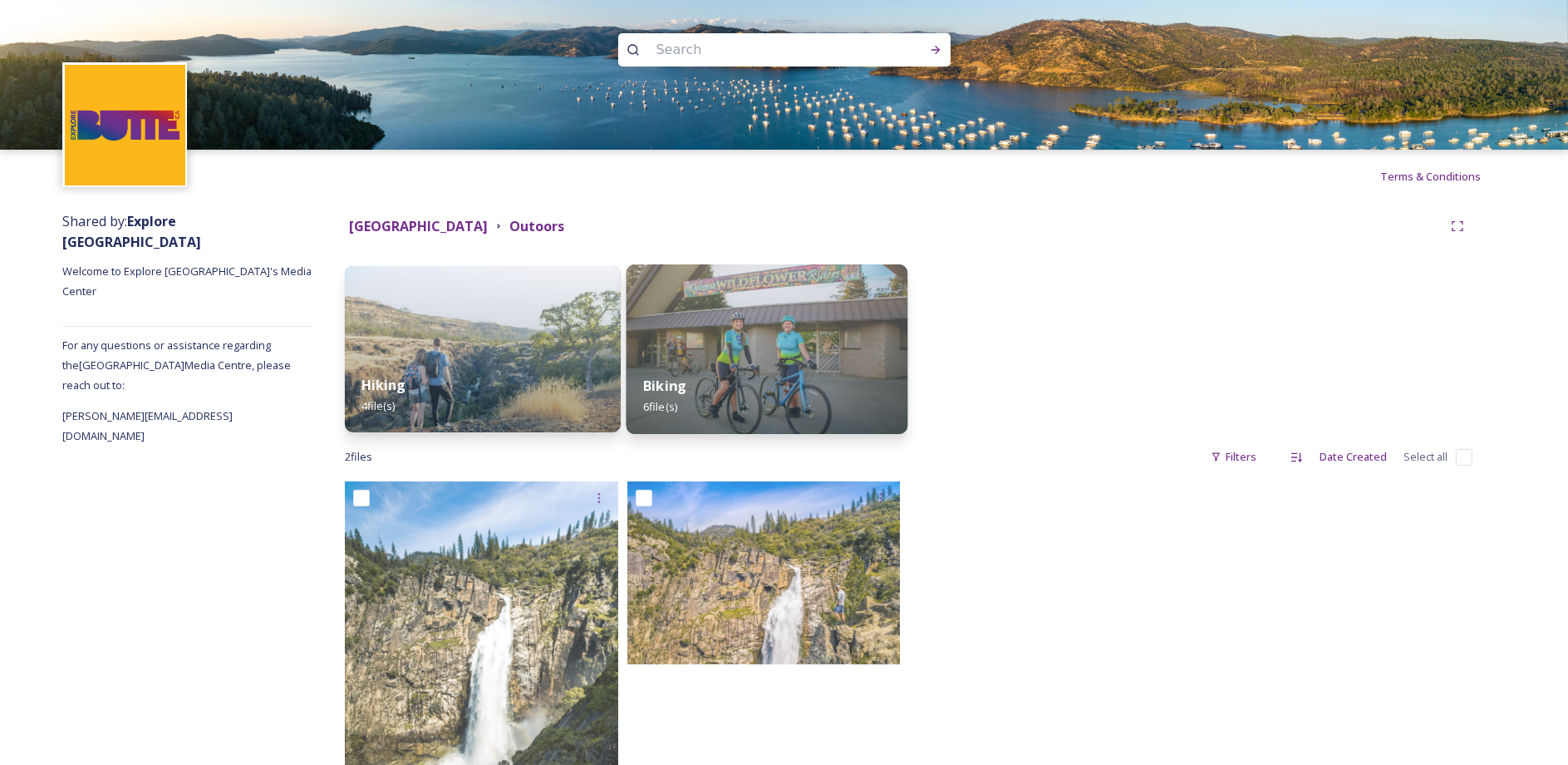
click at [707, 325] on img at bounding box center [766, 349] width 281 height 170
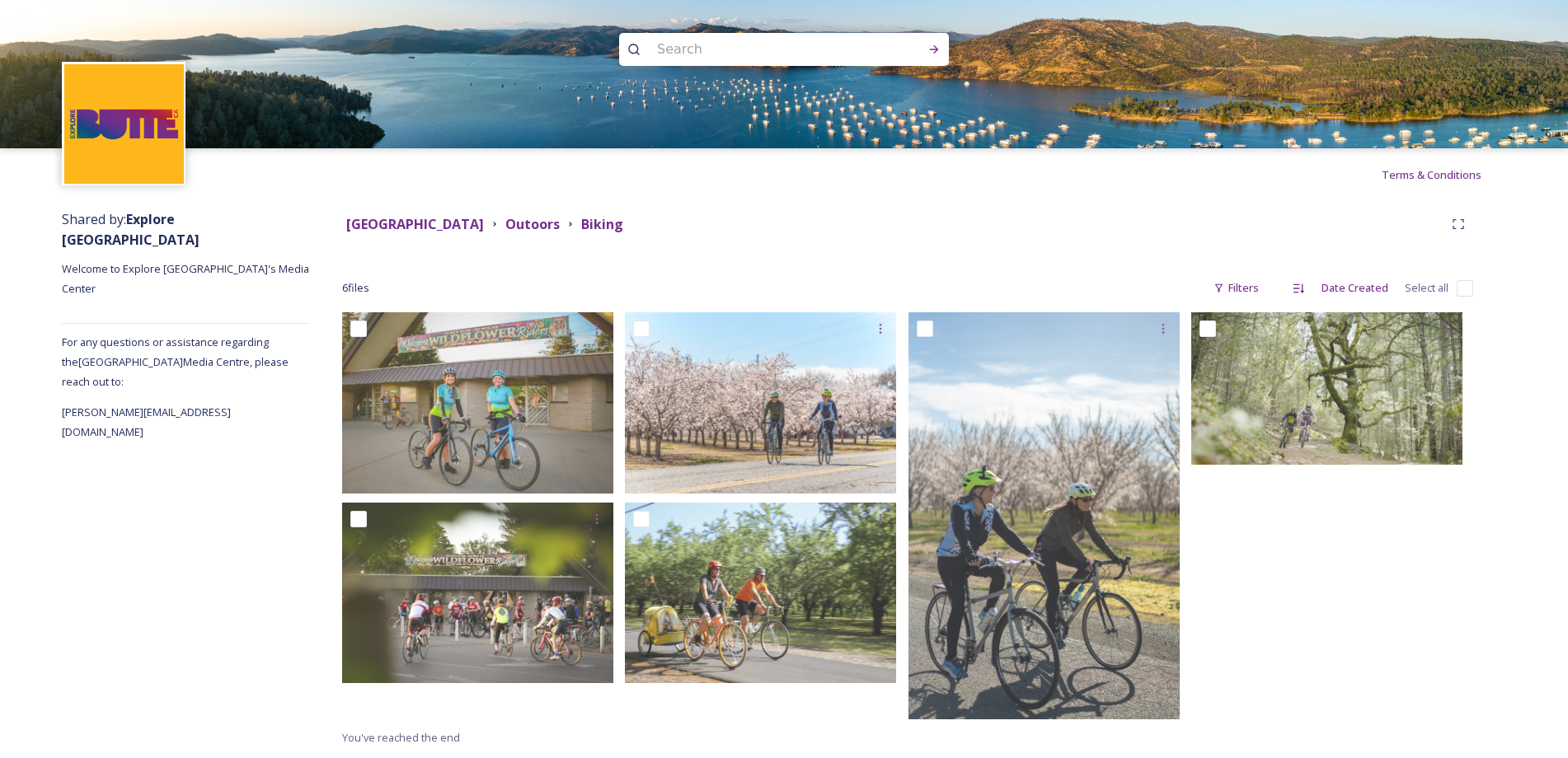
click at [1407, 644] on div at bounding box center [1332, 520] width 282 height 415
click at [400, 226] on strong "Butte County" at bounding box center [414, 224] width 137 height 18
click at [506, 221] on strong "Outoors" at bounding box center [533, 224] width 55 height 18
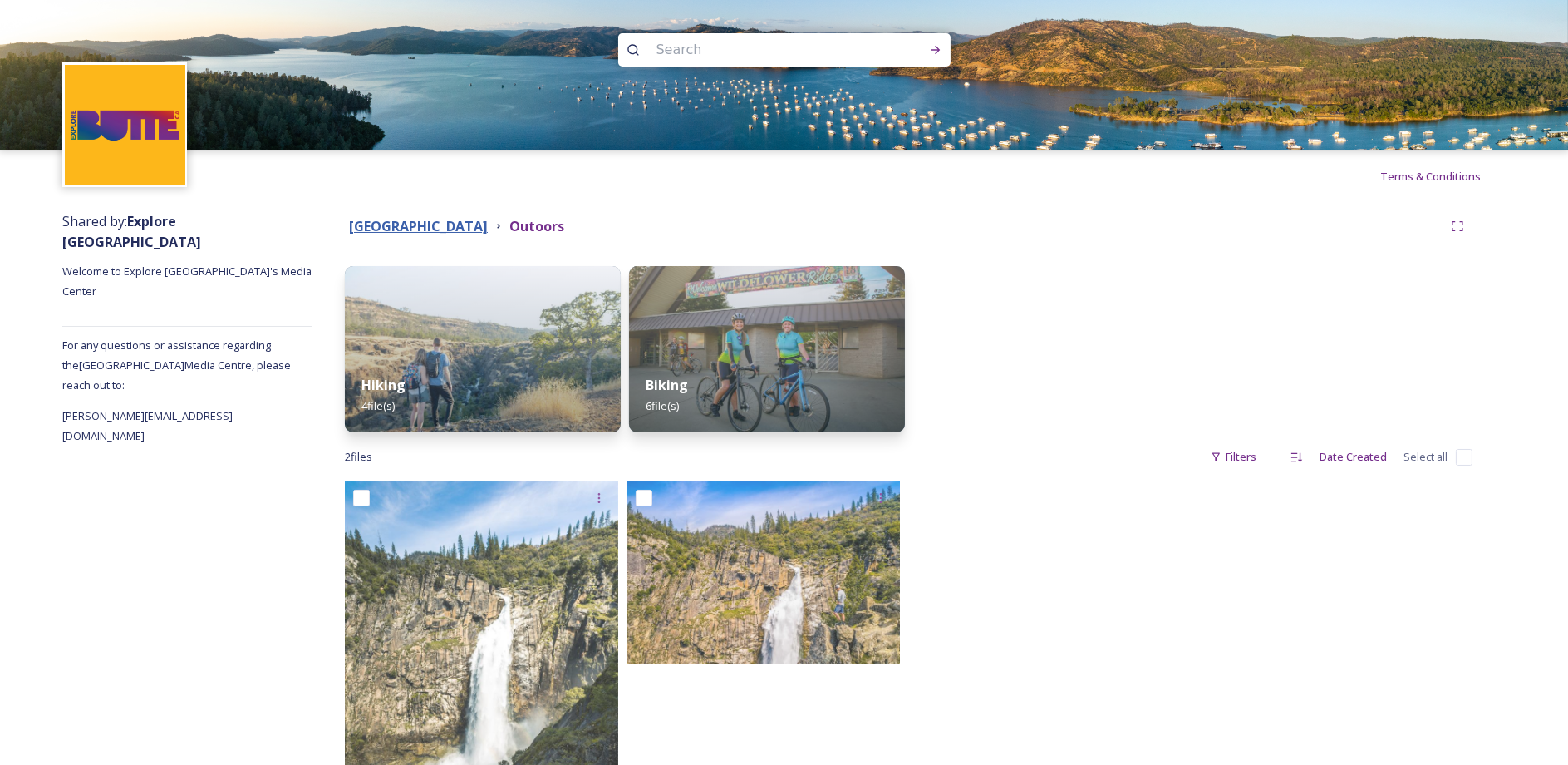
click at [402, 225] on strong "Butte County" at bounding box center [418, 226] width 139 height 18
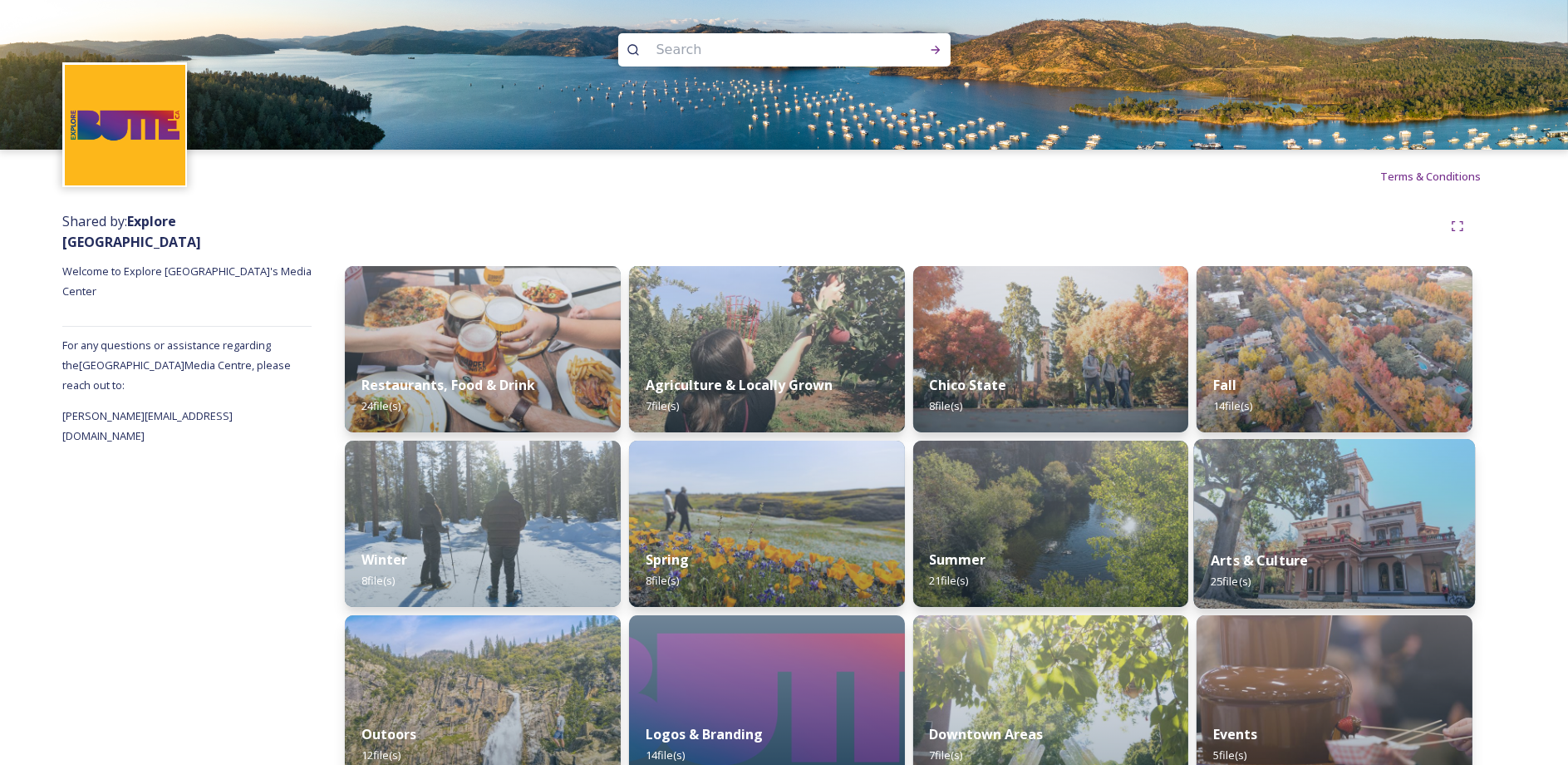
click at [1283, 497] on img at bounding box center [1335, 524] width 281 height 170
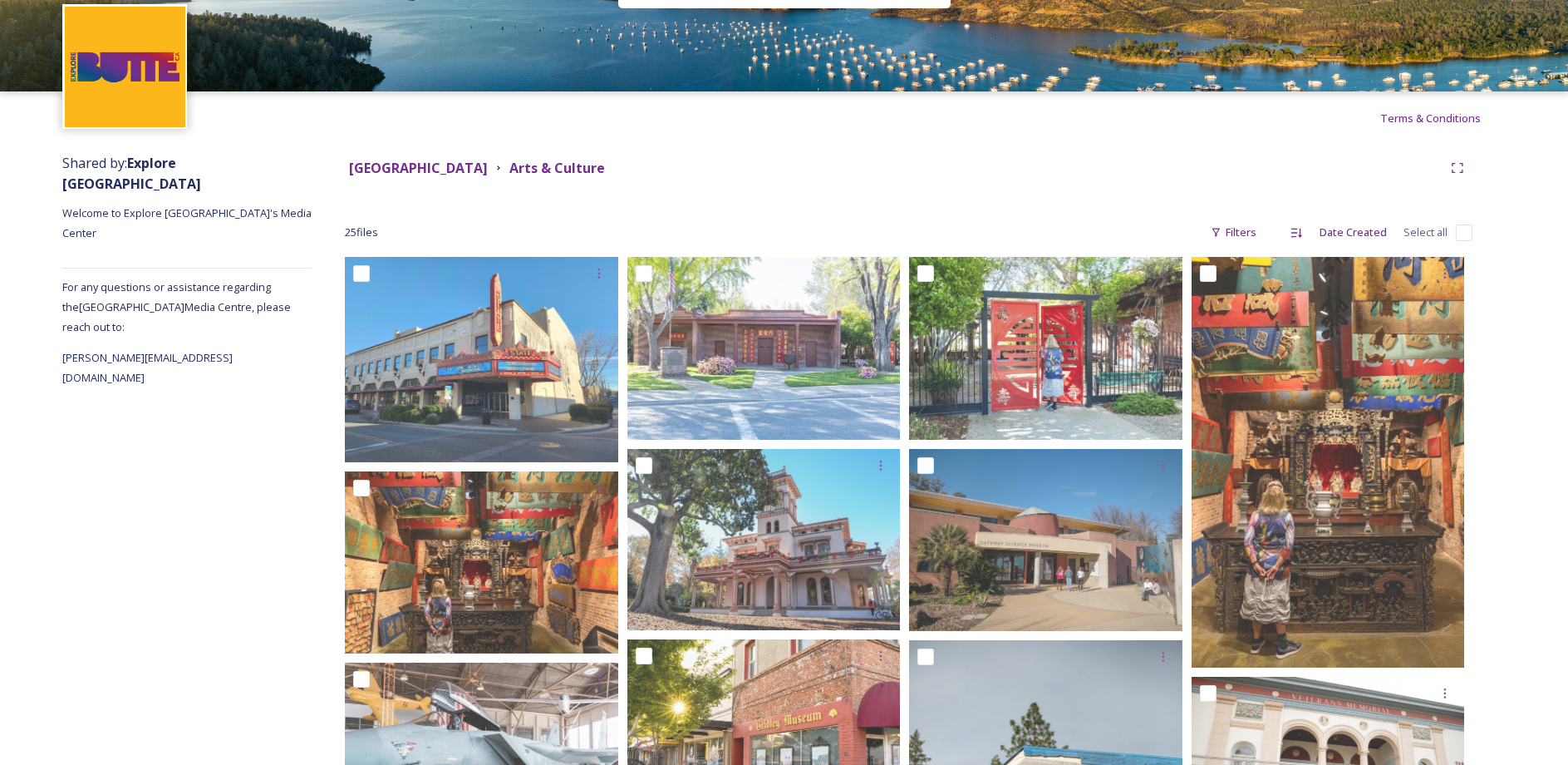
scroll to position [18, 0]
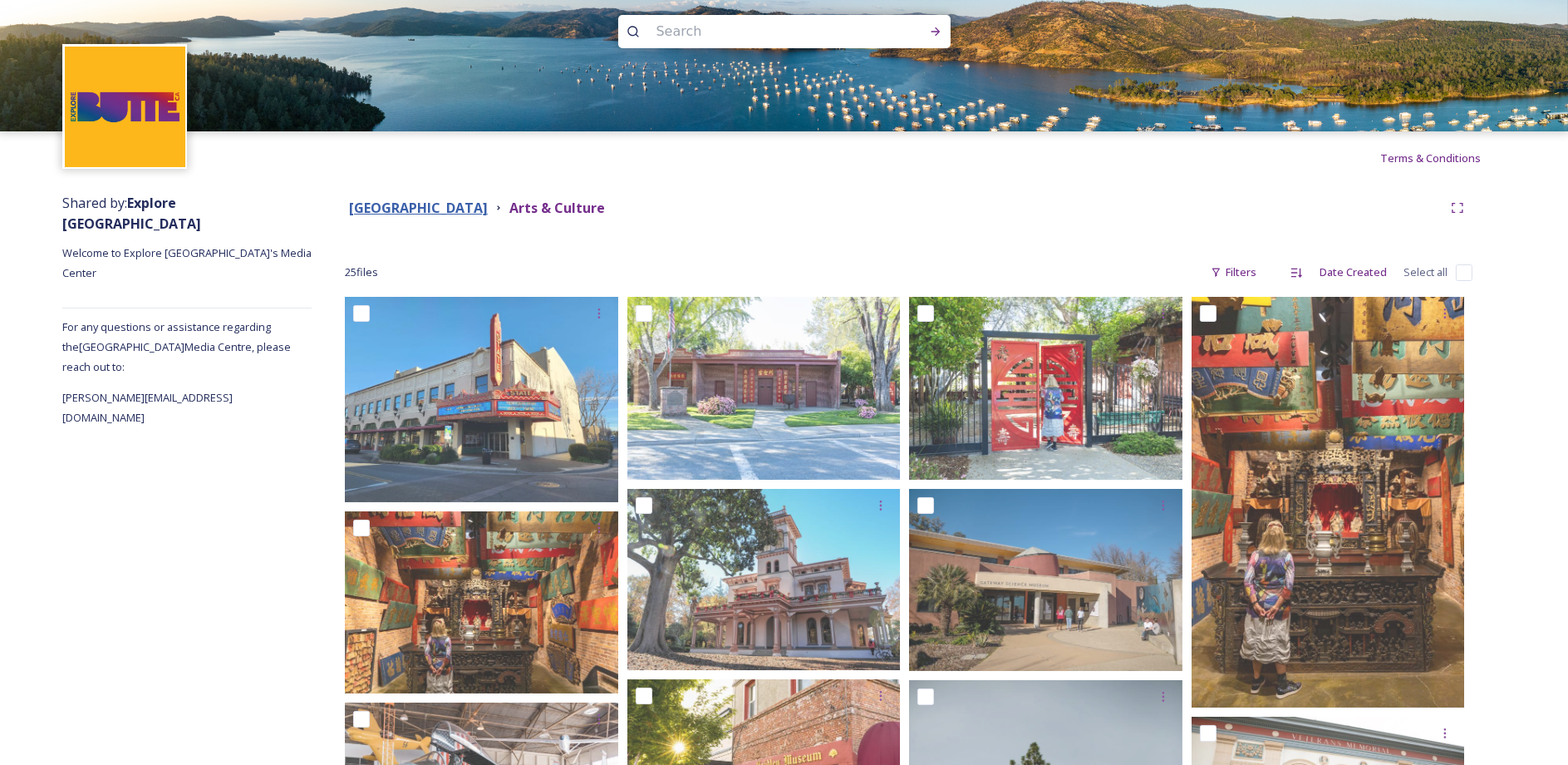
click at [404, 208] on strong "Butte County" at bounding box center [418, 208] width 139 height 18
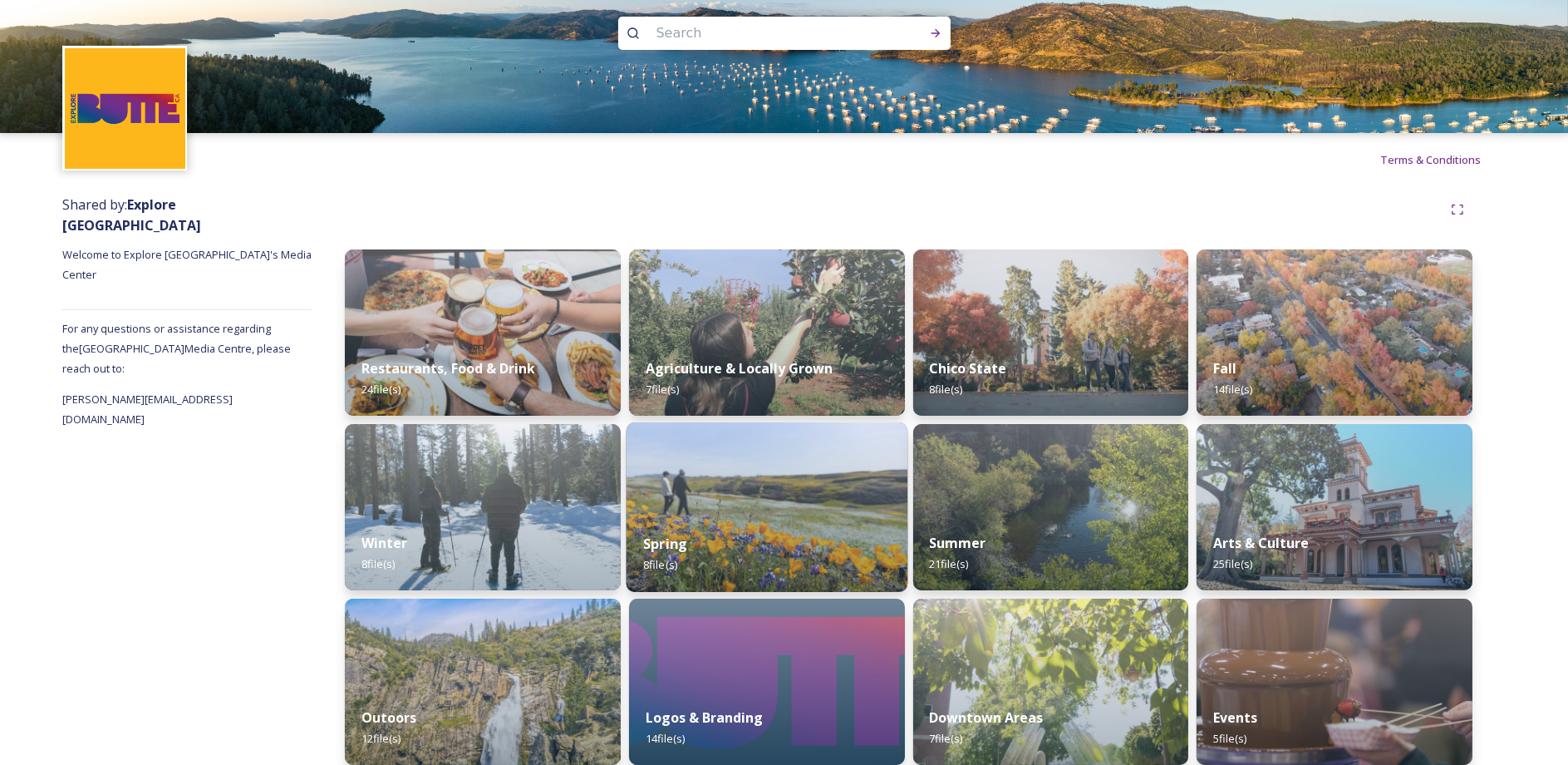
scroll to position [34, 0]
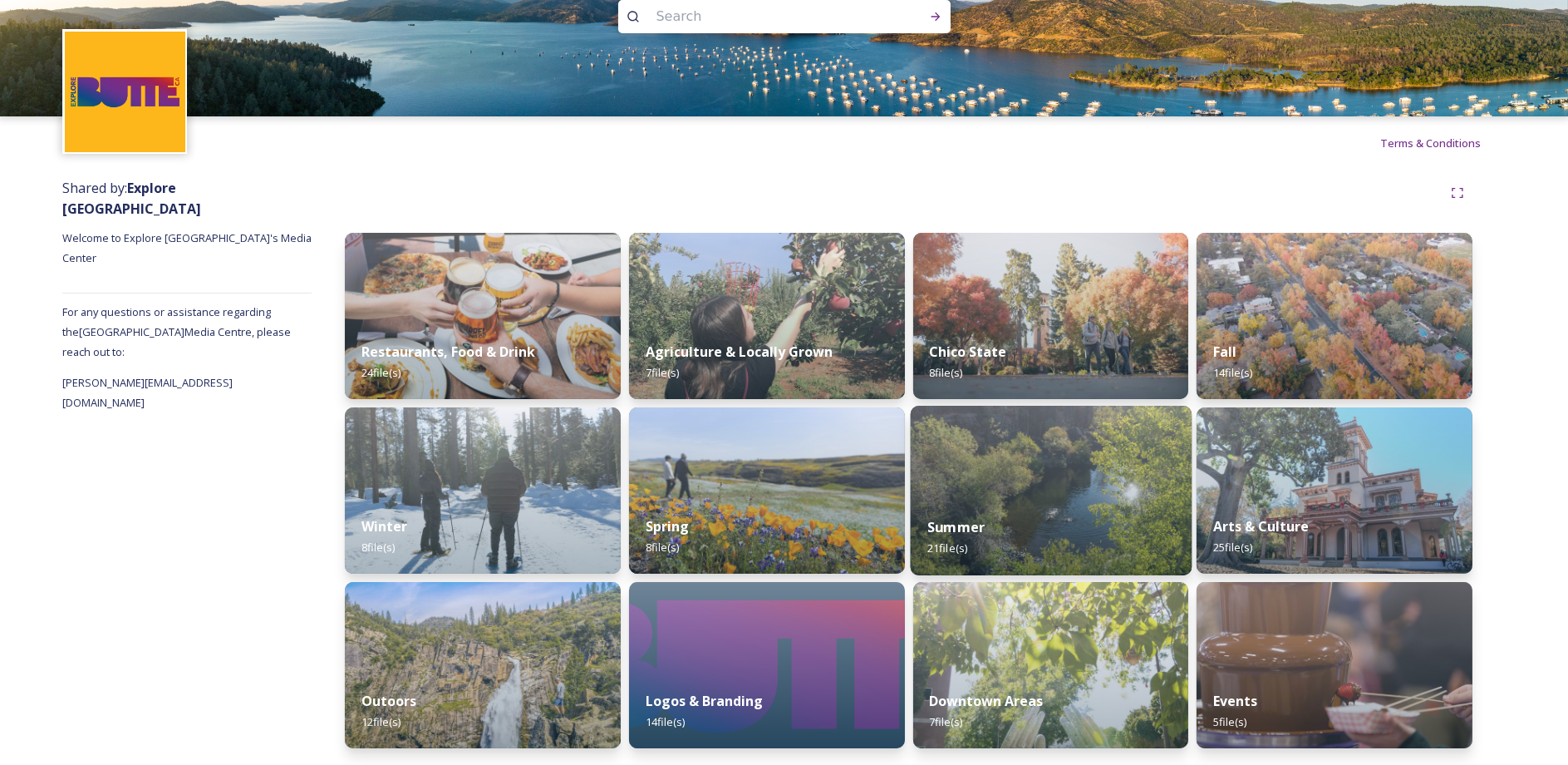
click at [1036, 513] on div "Summer 21 file(s)" at bounding box center [1050, 538] width 281 height 76
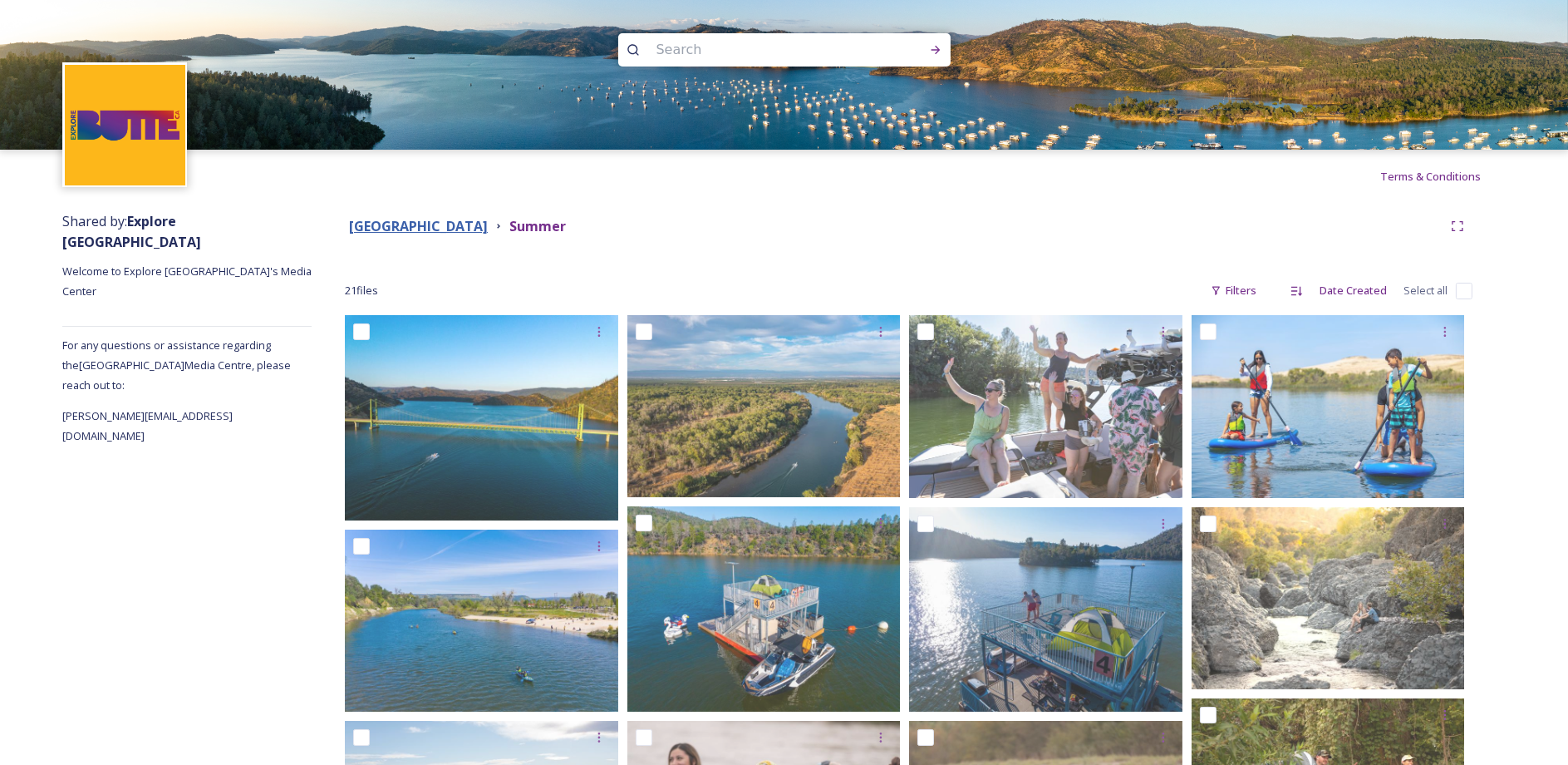
click at [408, 233] on strong "Butte County" at bounding box center [418, 226] width 139 height 18
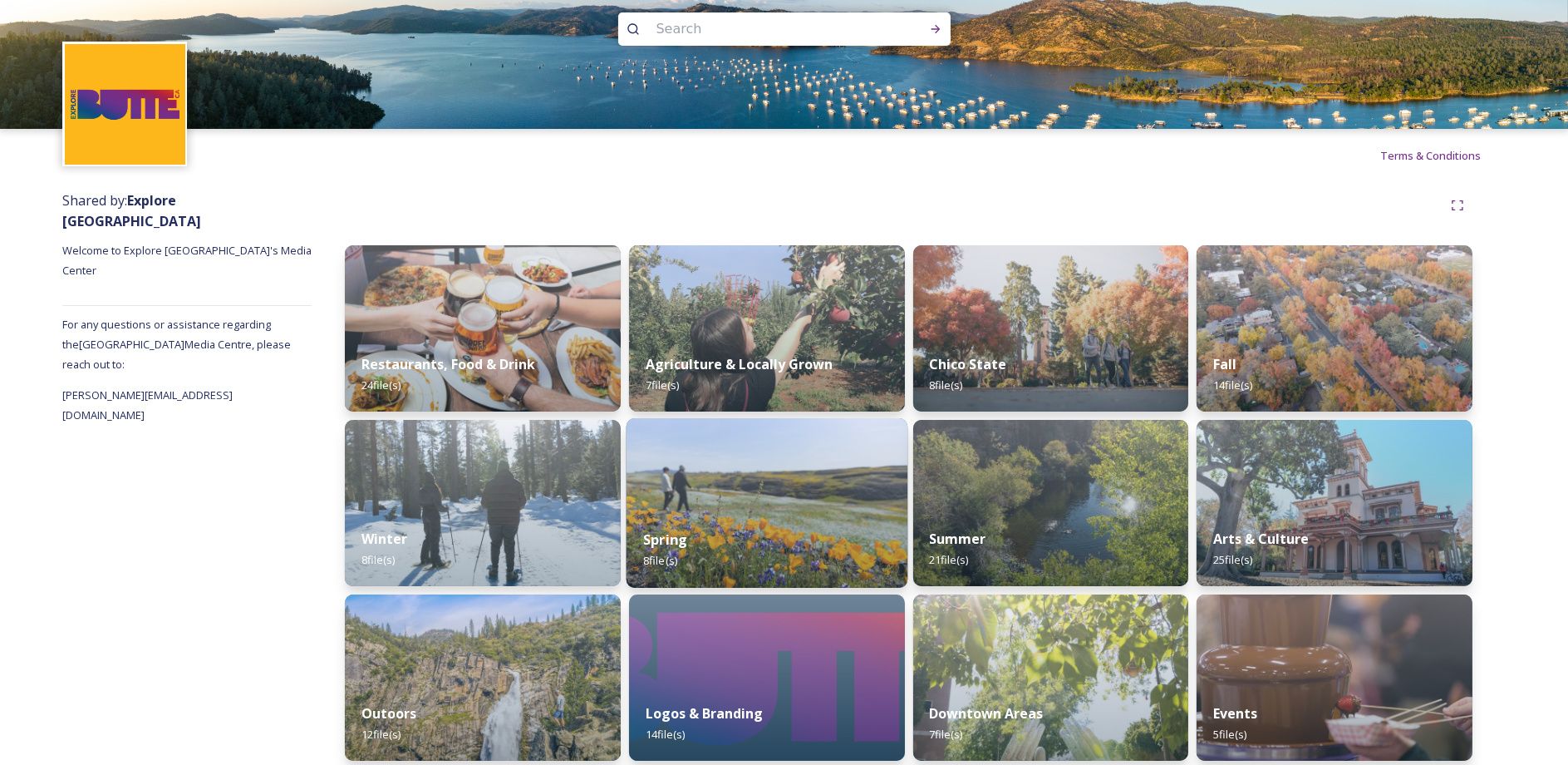
scroll to position [34, 0]
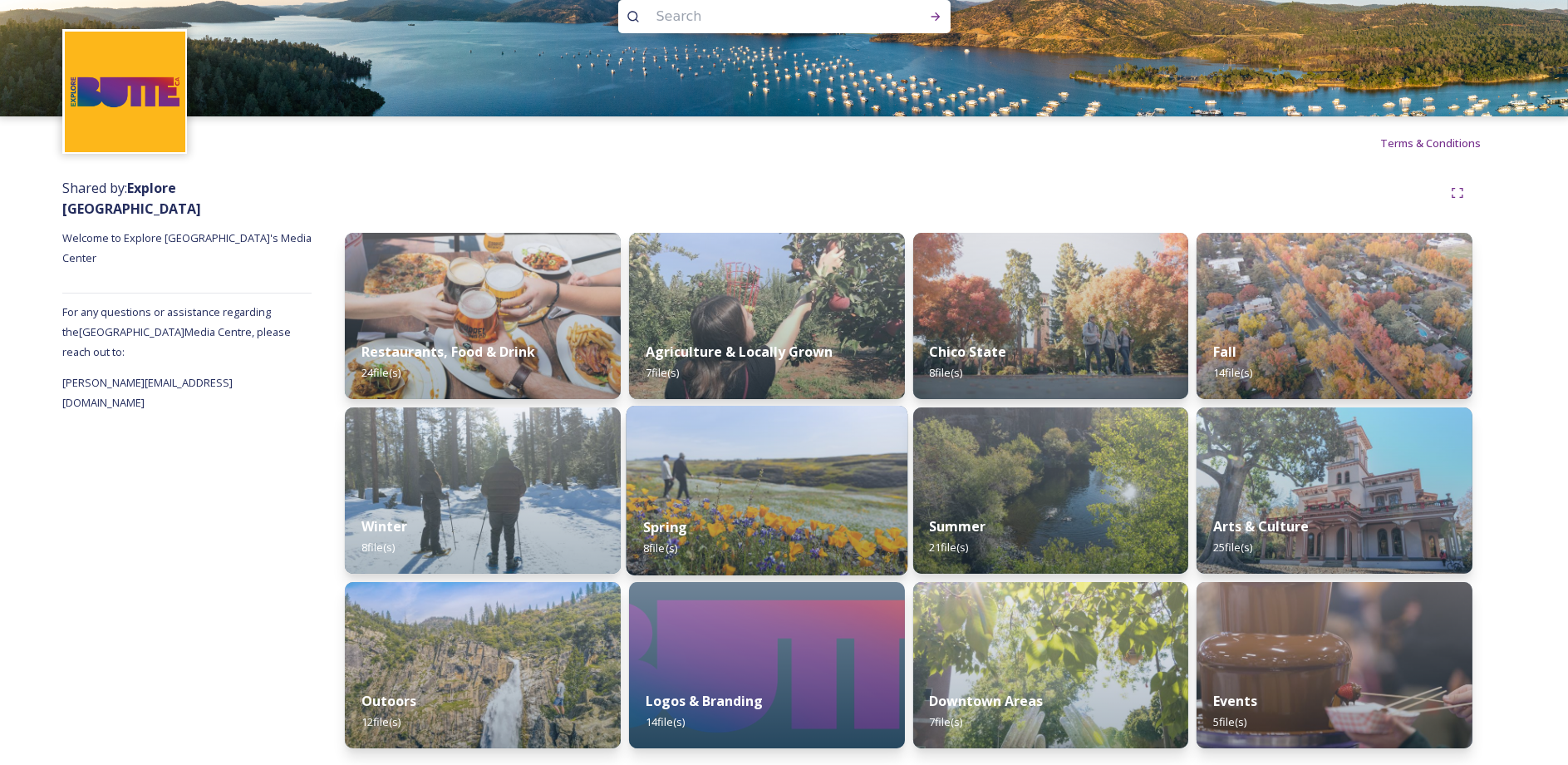
click at [810, 522] on div "Spring 8 file(s)" at bounding box center [766, 538] width 281 height 76
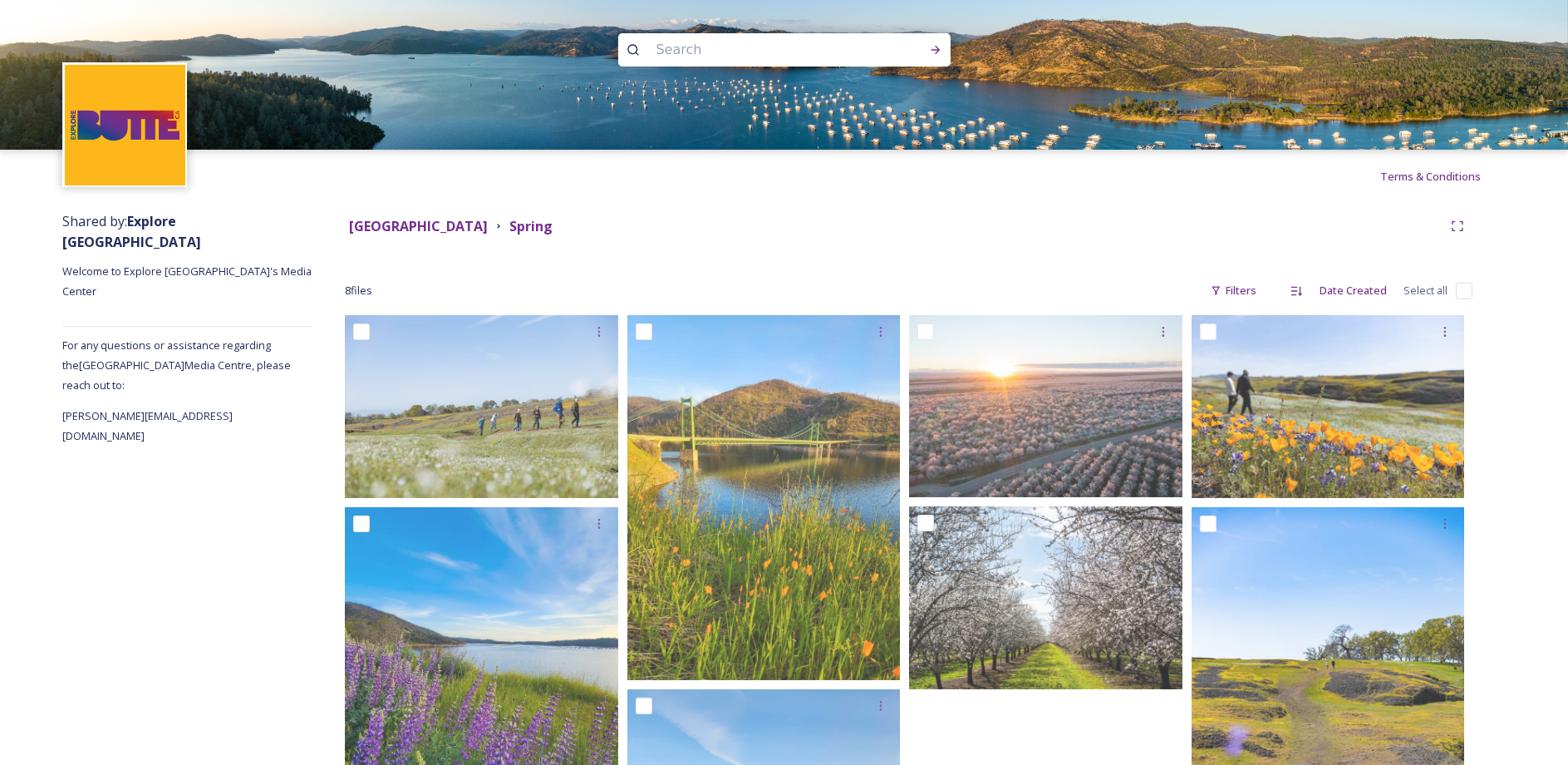
click at [423, 237] on div "Butte County Spring" at bounding box center [909, 226] width 1128 height 30
click at [425, 225] on strong "Butte County" at bounding box center [418, 226] width 139 height 18
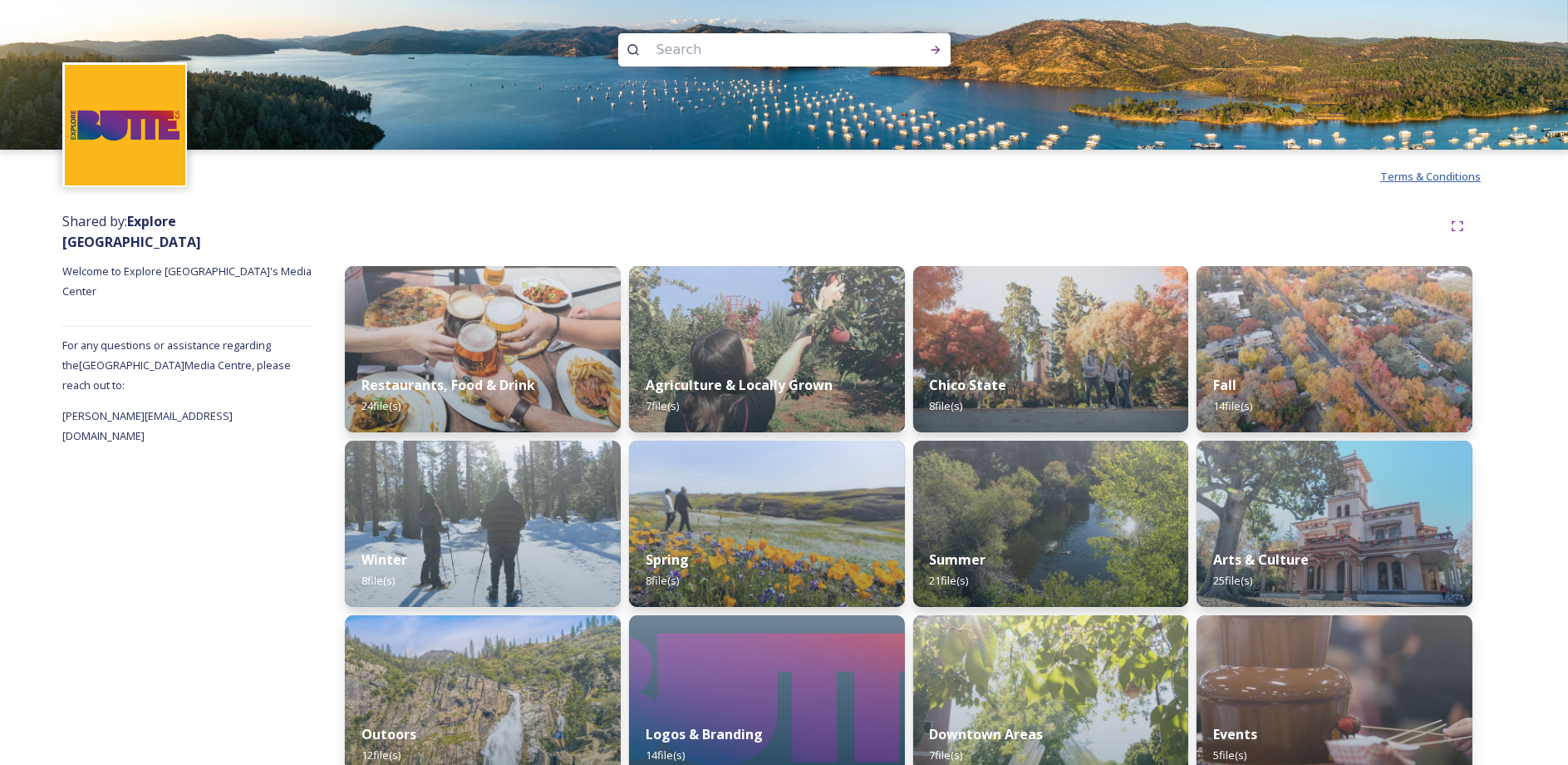
click at [1429, 174] on span "Terms & Conditions" at bounding box center [1430, 176] width 101 height 15
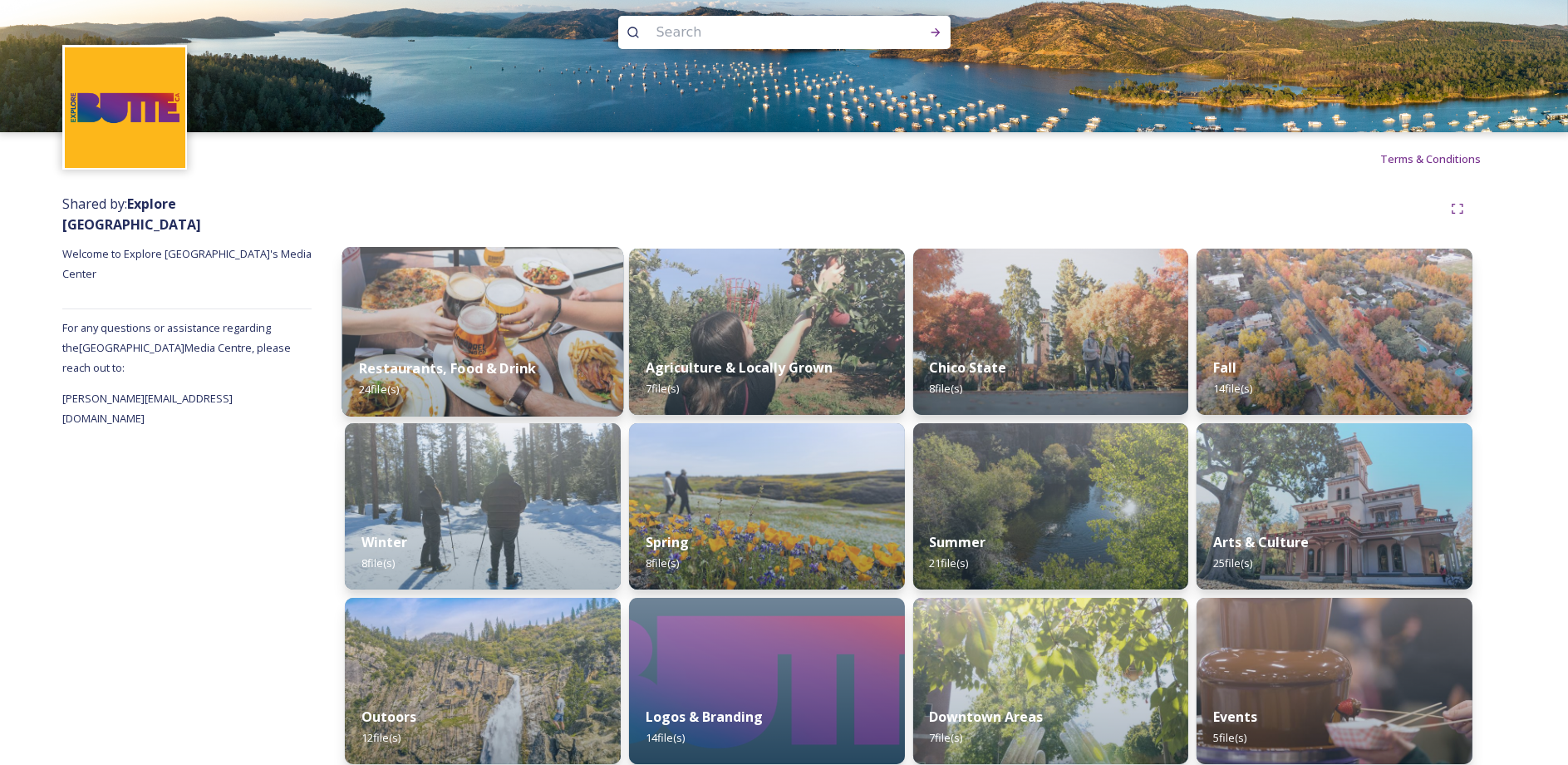
scroll to position [34, 0]
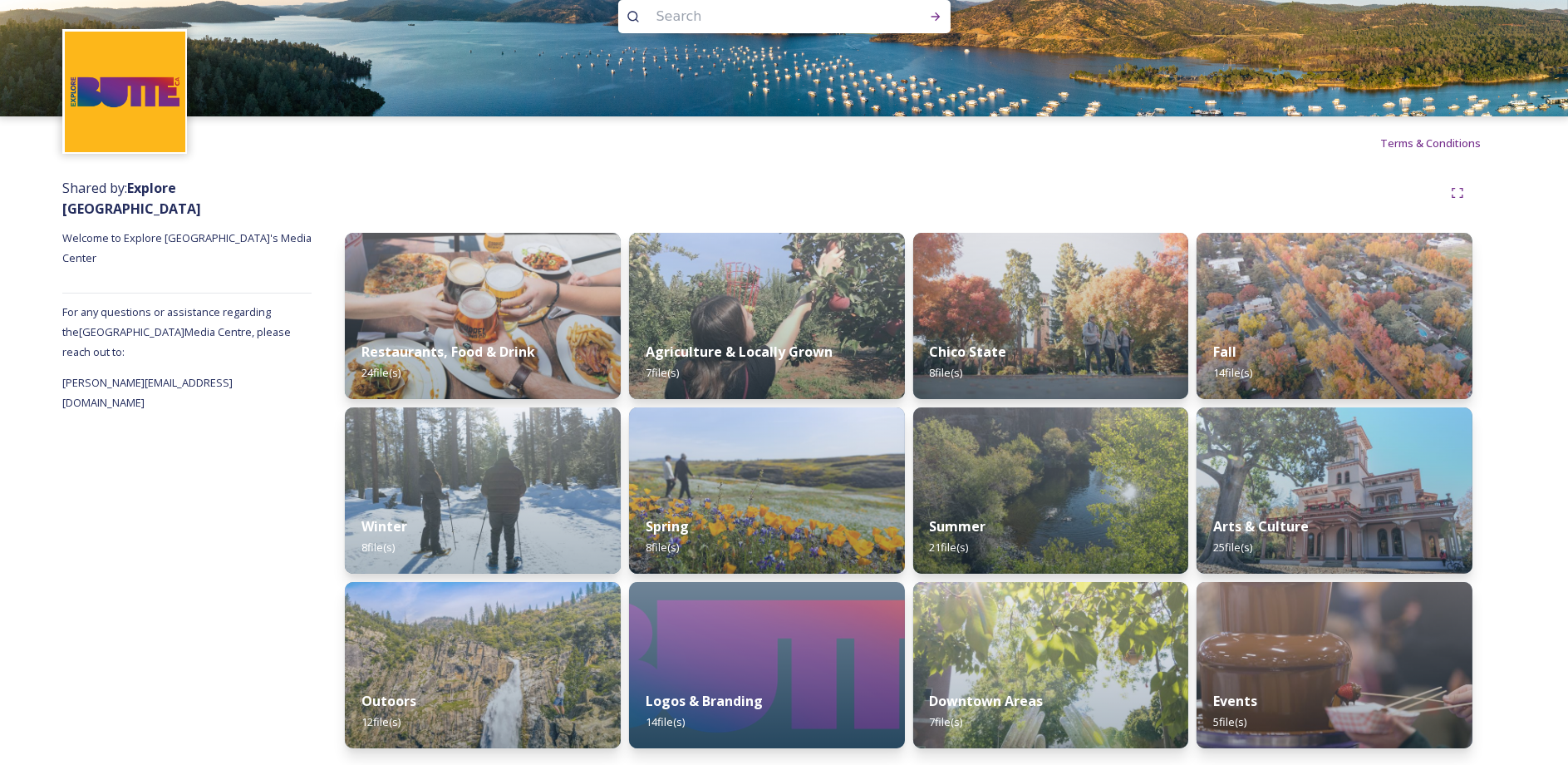
drag, startPoint x: 1346, startPoint y: 370, endPoint x: 1329, endPoint y: 374, distance: 17.5
click at [1346, 370] on div "Fall 14 file(s)" at bounding box center [1335, 362] width 276 height 74
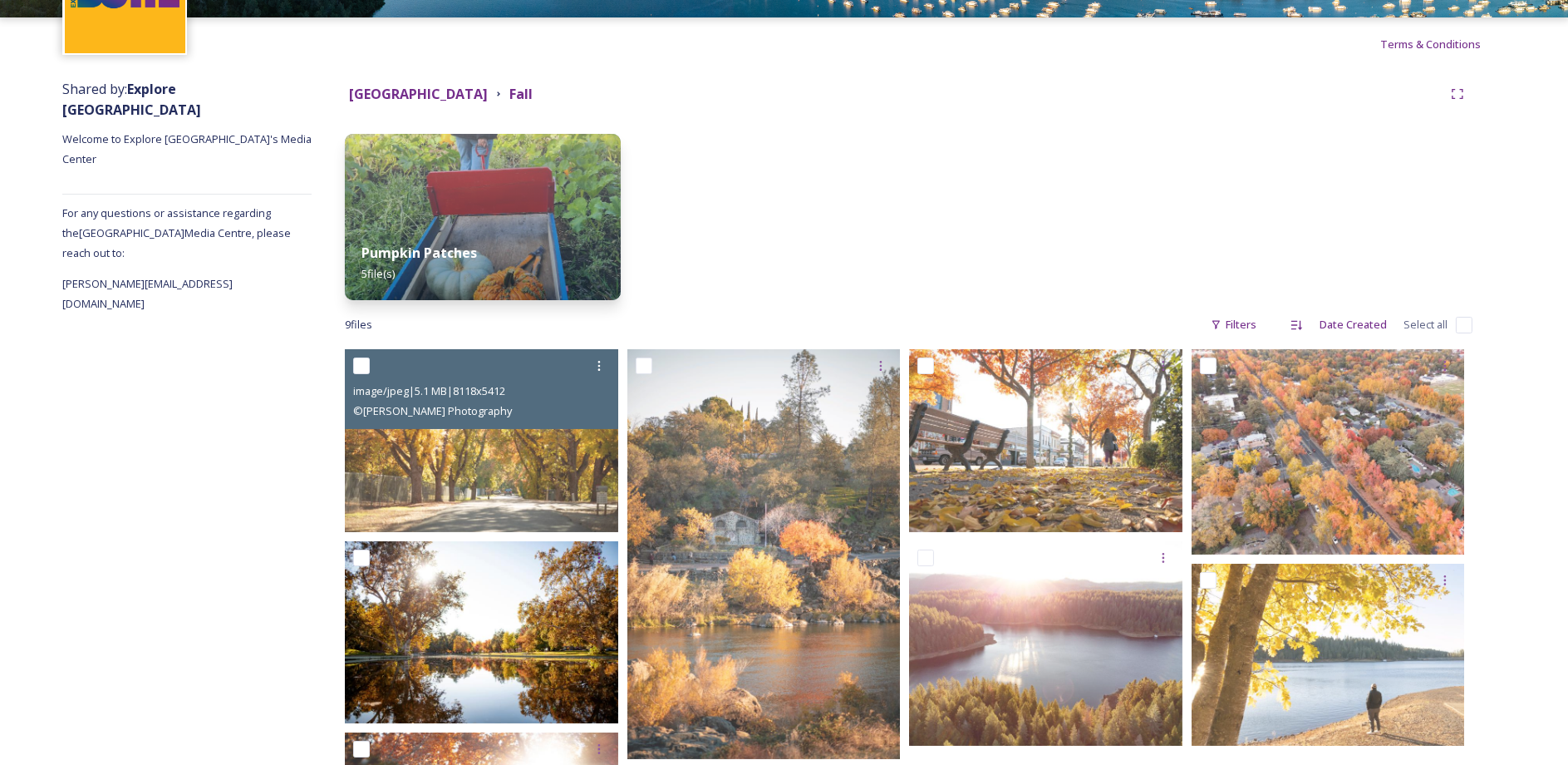
scroll to position [250, 0]
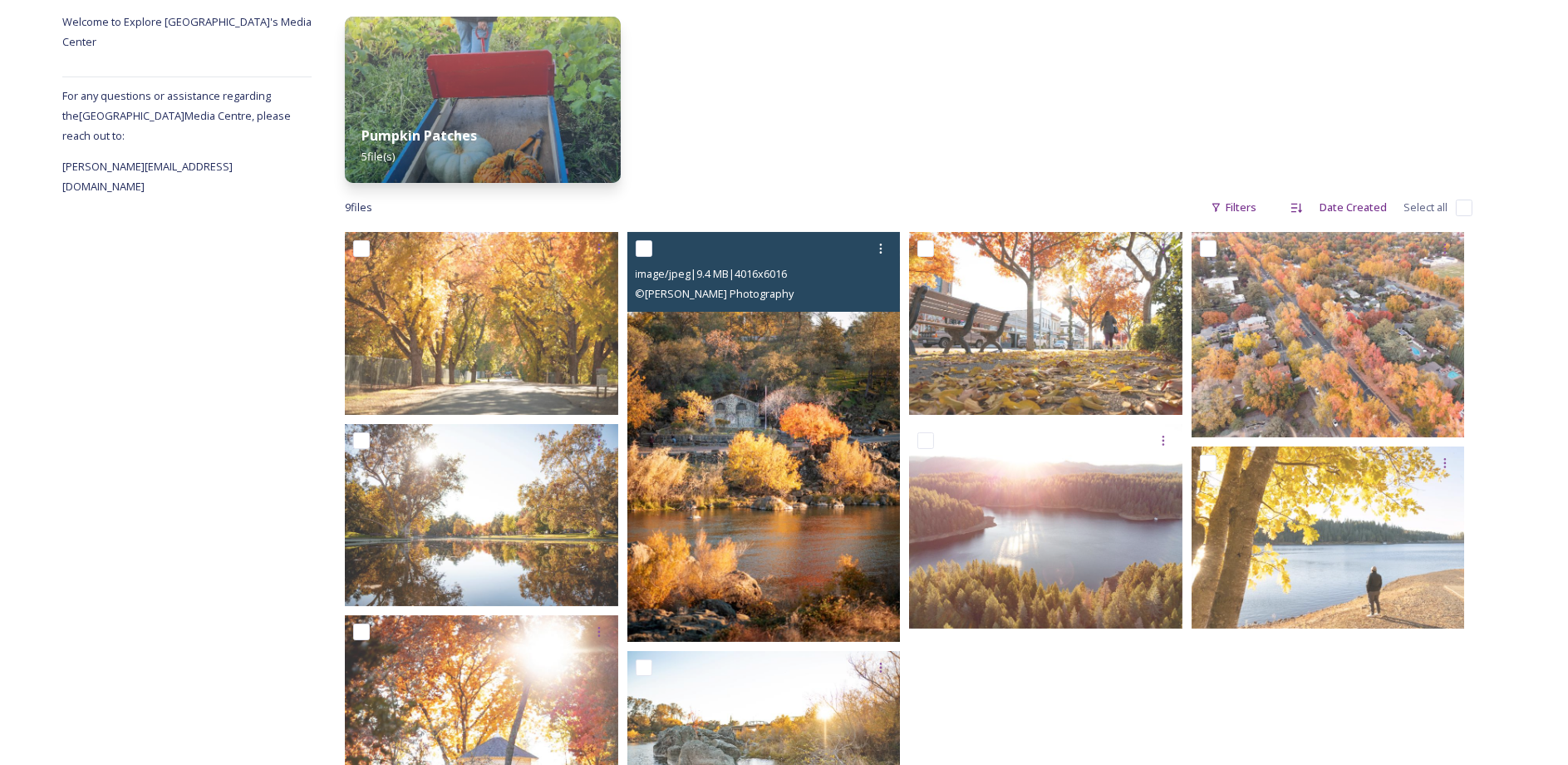
click at [647, 253] on input "checkbox" at bounding box center [643, 248] width 16 height 16
checkbox input "true"
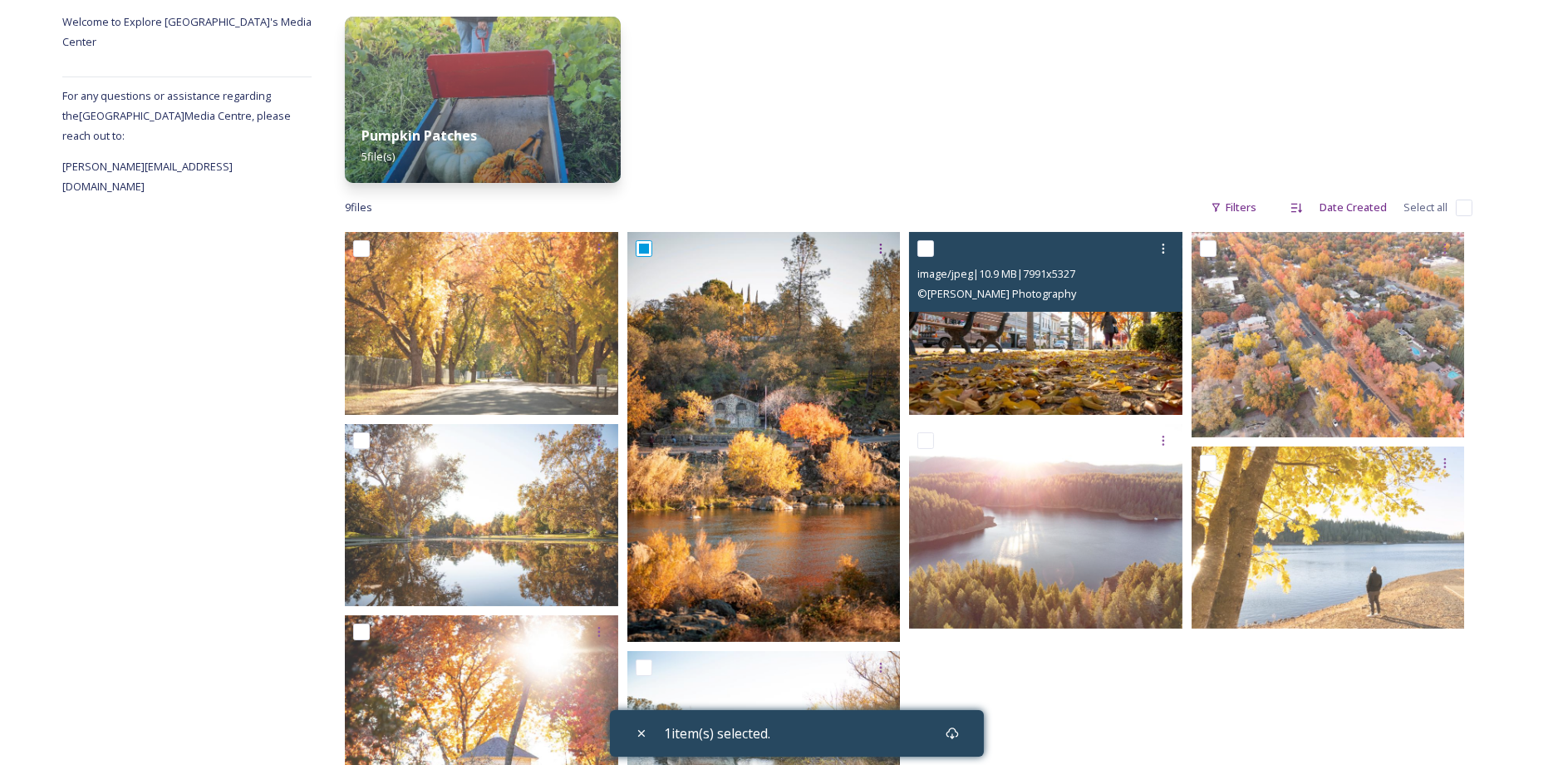
click at [1026, 358] on img at bounding box center [1046, 322] width 274 height 182
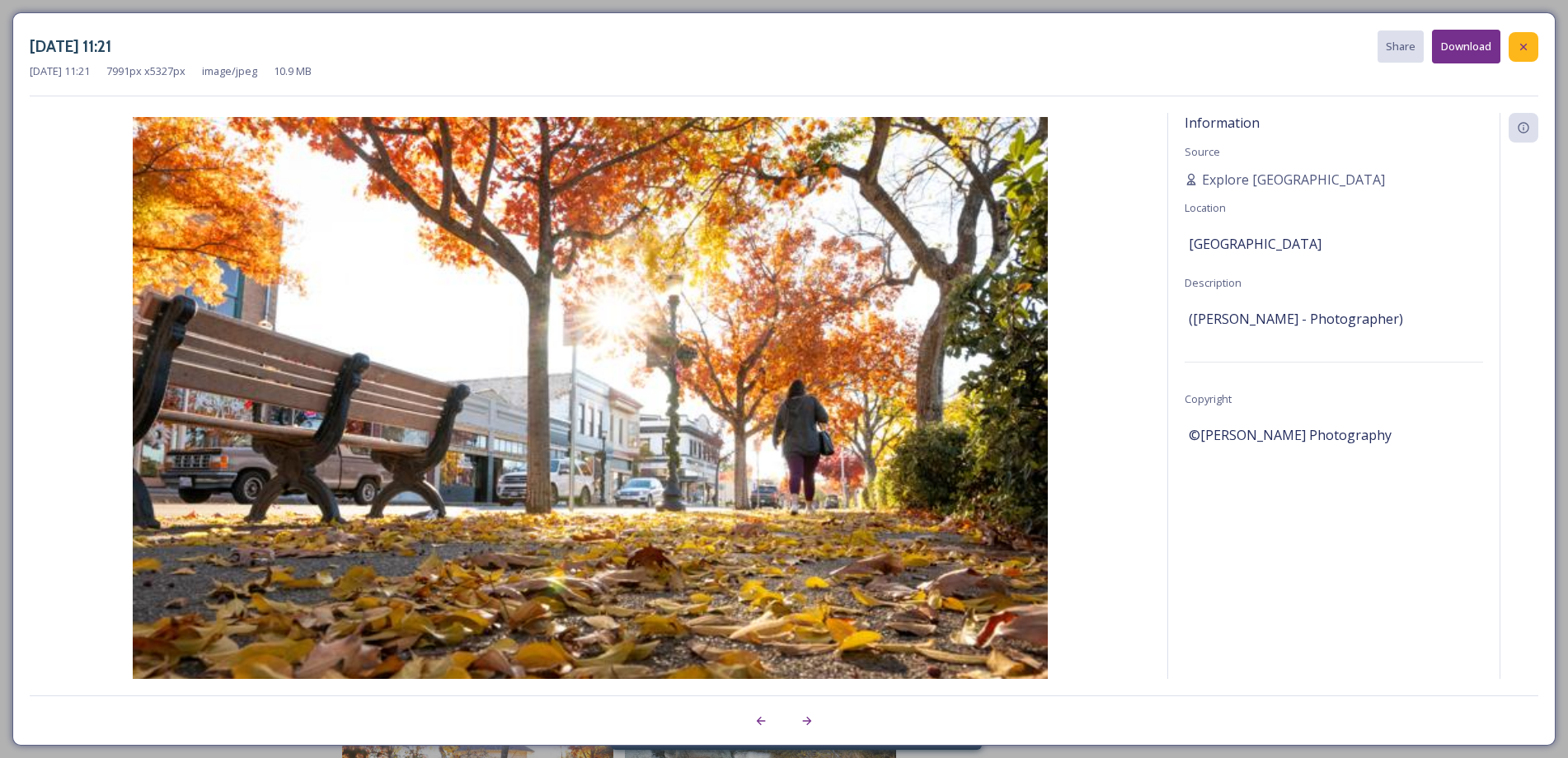
click at [1524, 51] on icon at bounding box center [1523, 46] width 13 height 13
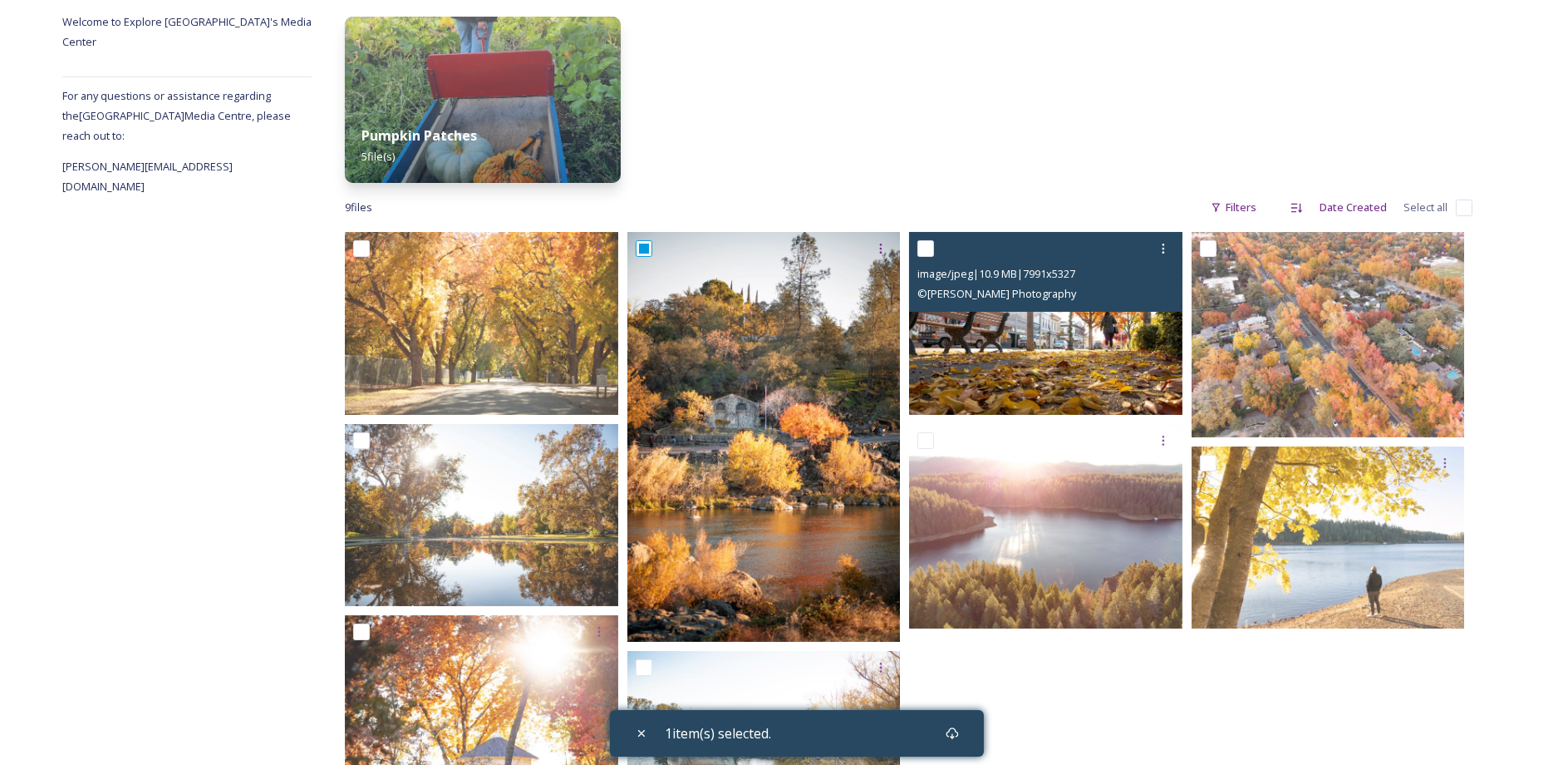
click at [927, 249] on input "checkbox" at bounding box center [925, 248] width 16 height 16
checkbox input "true"
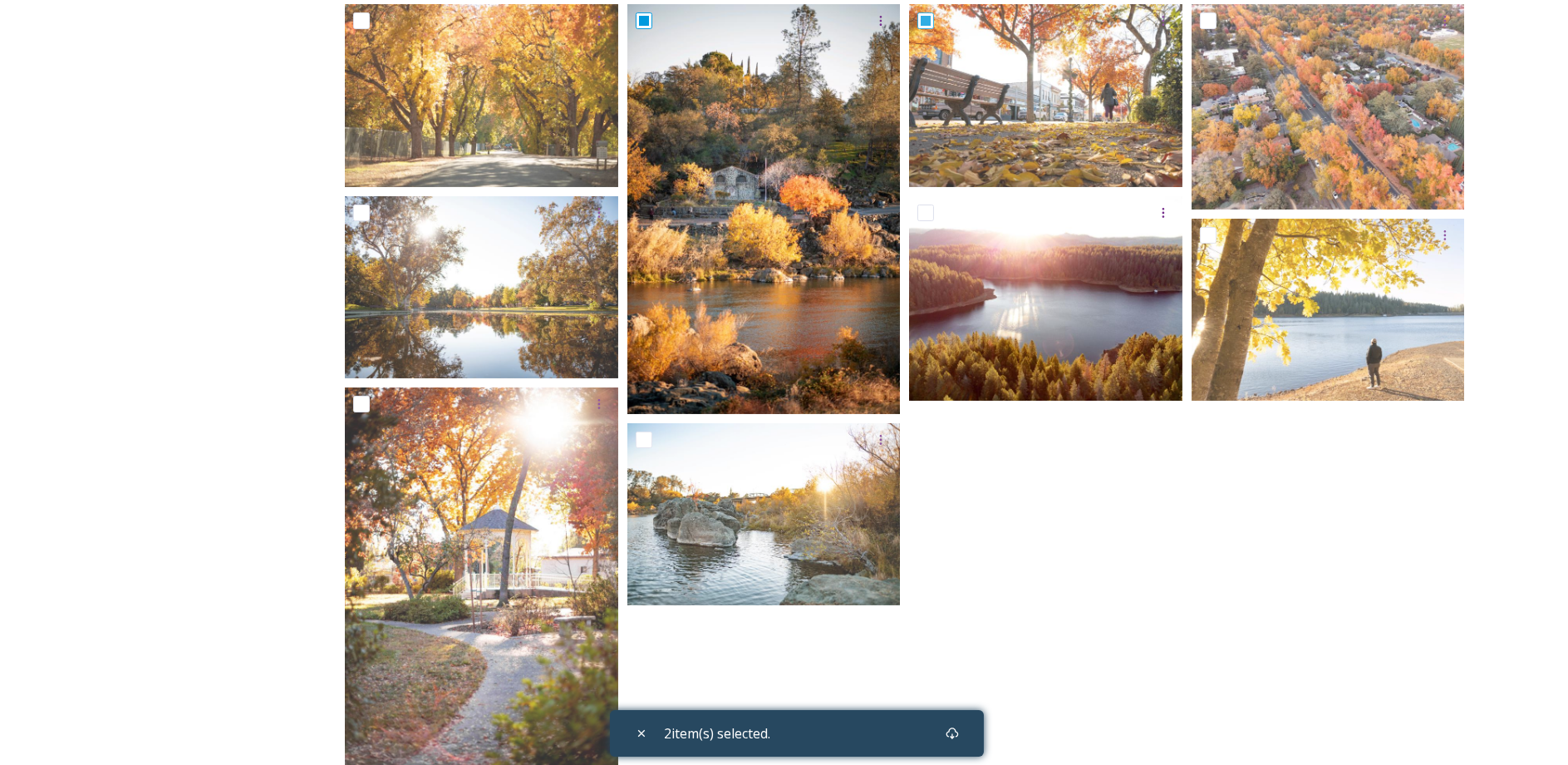
scroll to position [499, 0]
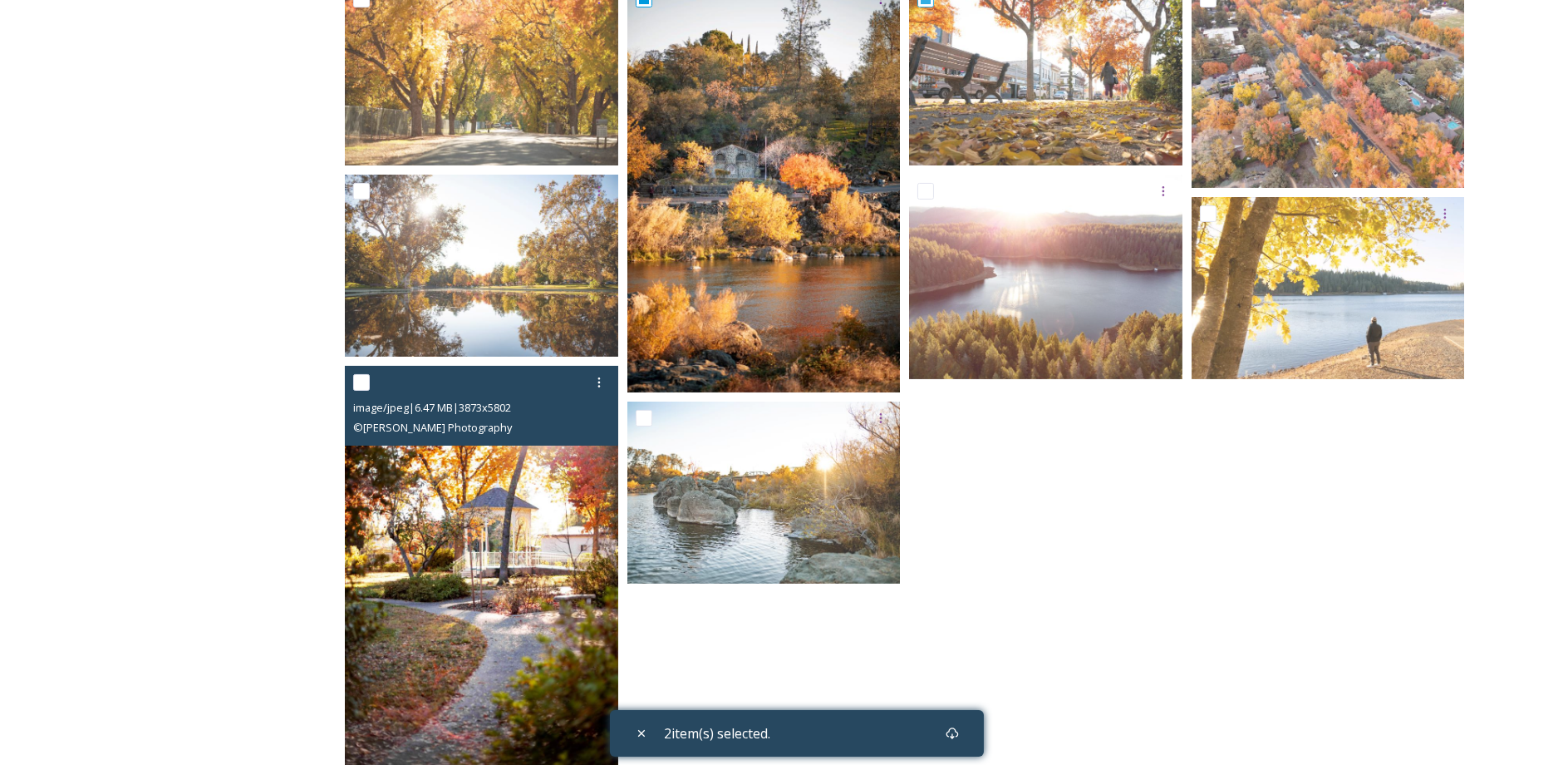
click at [354, 384] on input "checkbox" at bounding box center [361, 382] width 16 height 16
checkbox input "true"
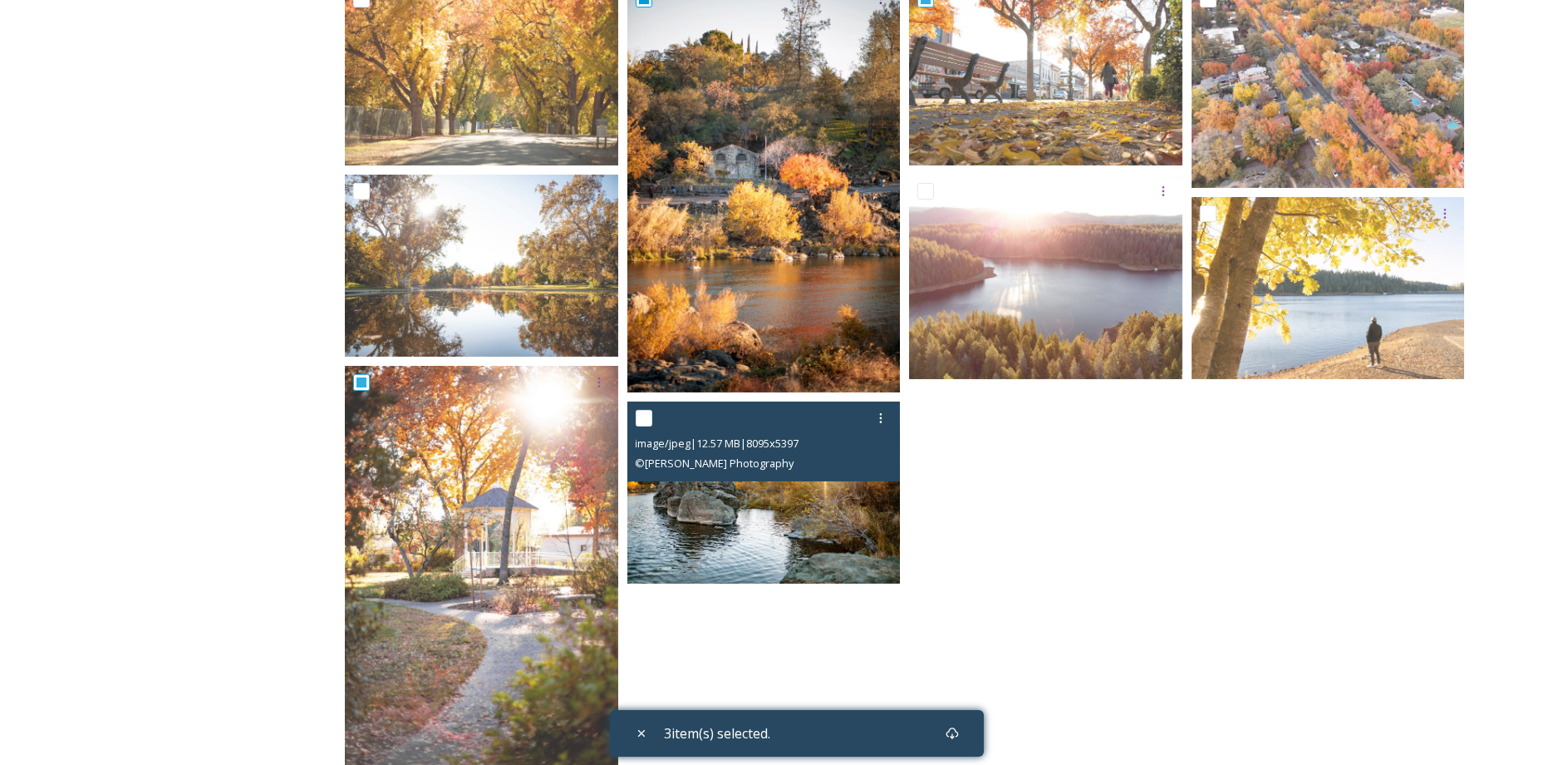
click at [642, 420] on input "checkbox" at bounding box center [643, 418] width 16 height 16
checkbox input "true"
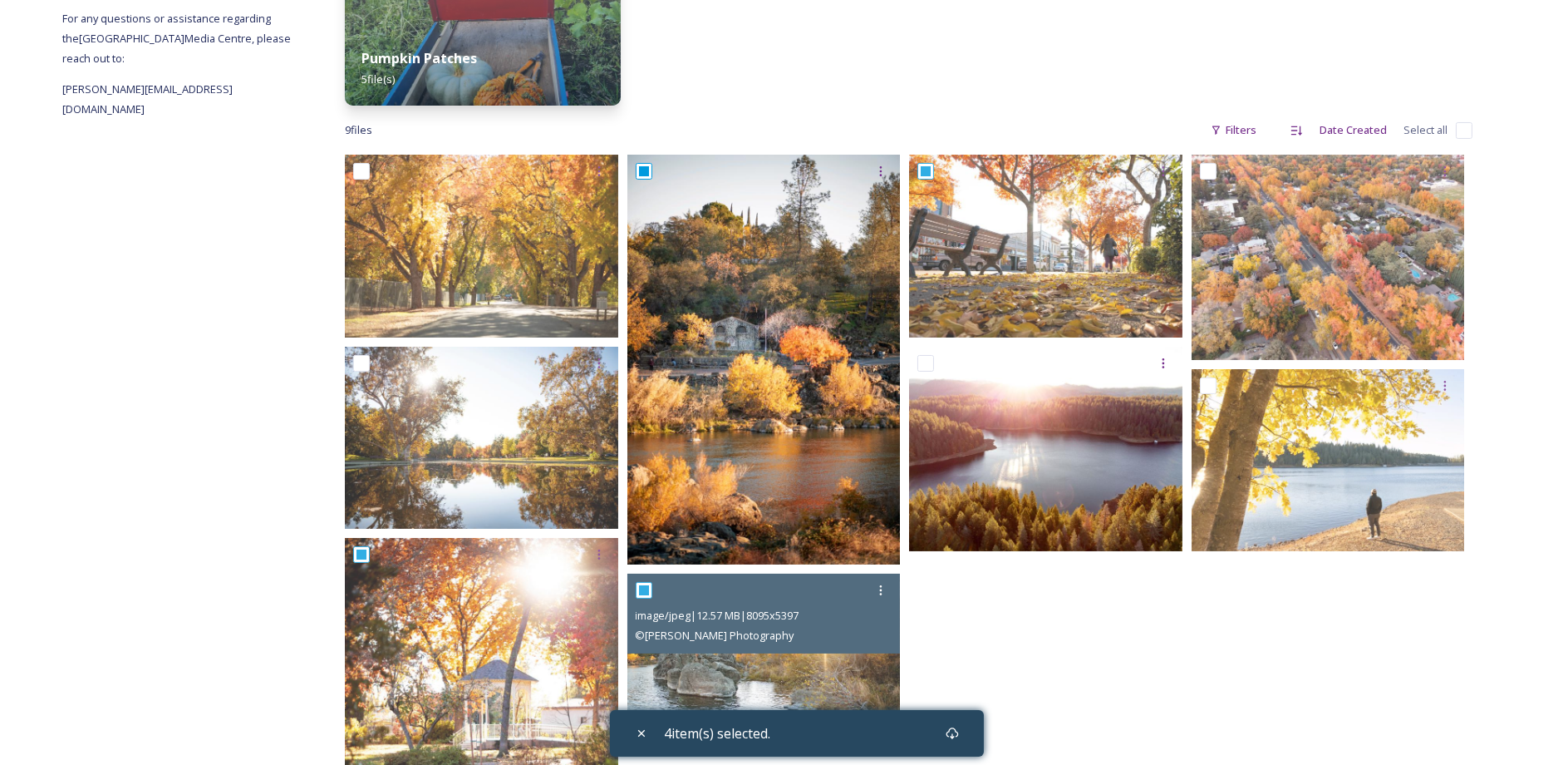
scroll to position [84, 0]
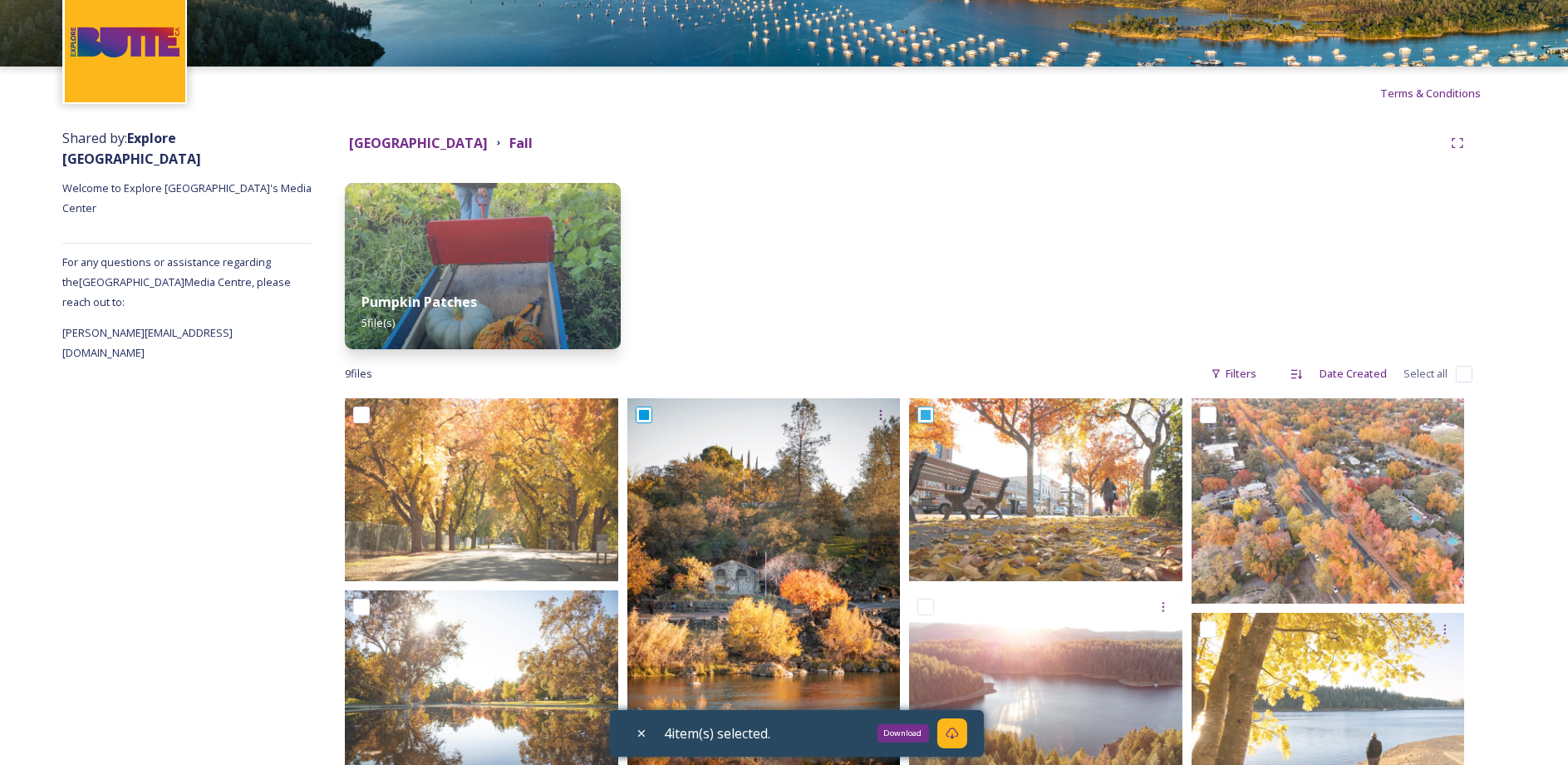
click at [959, 735] on icon at bounding box center [951, 733] width 13 height 13
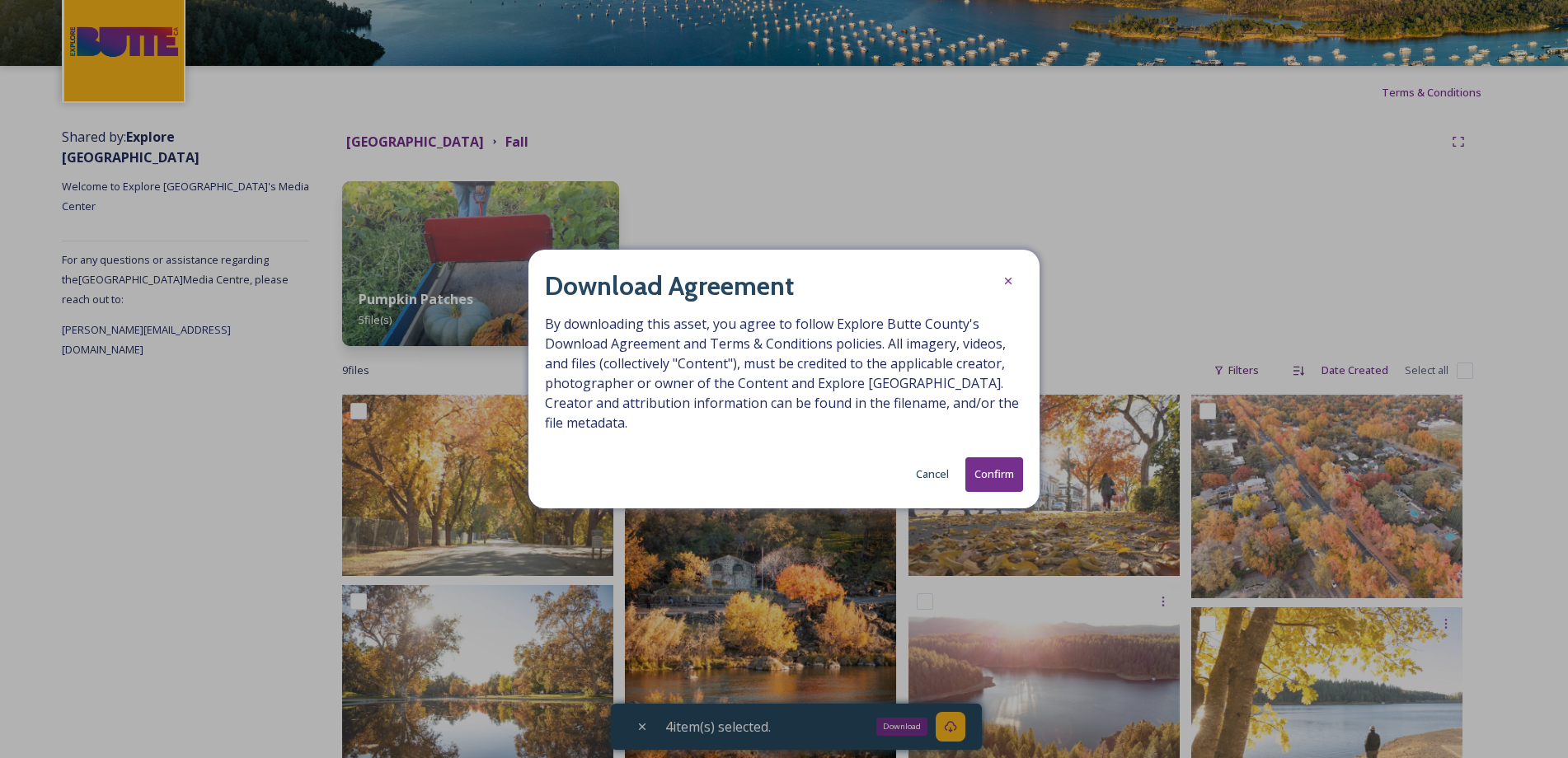
click at [1019, 472] on button "Confirm" at bounding box center [994, 475] width 58 height 34
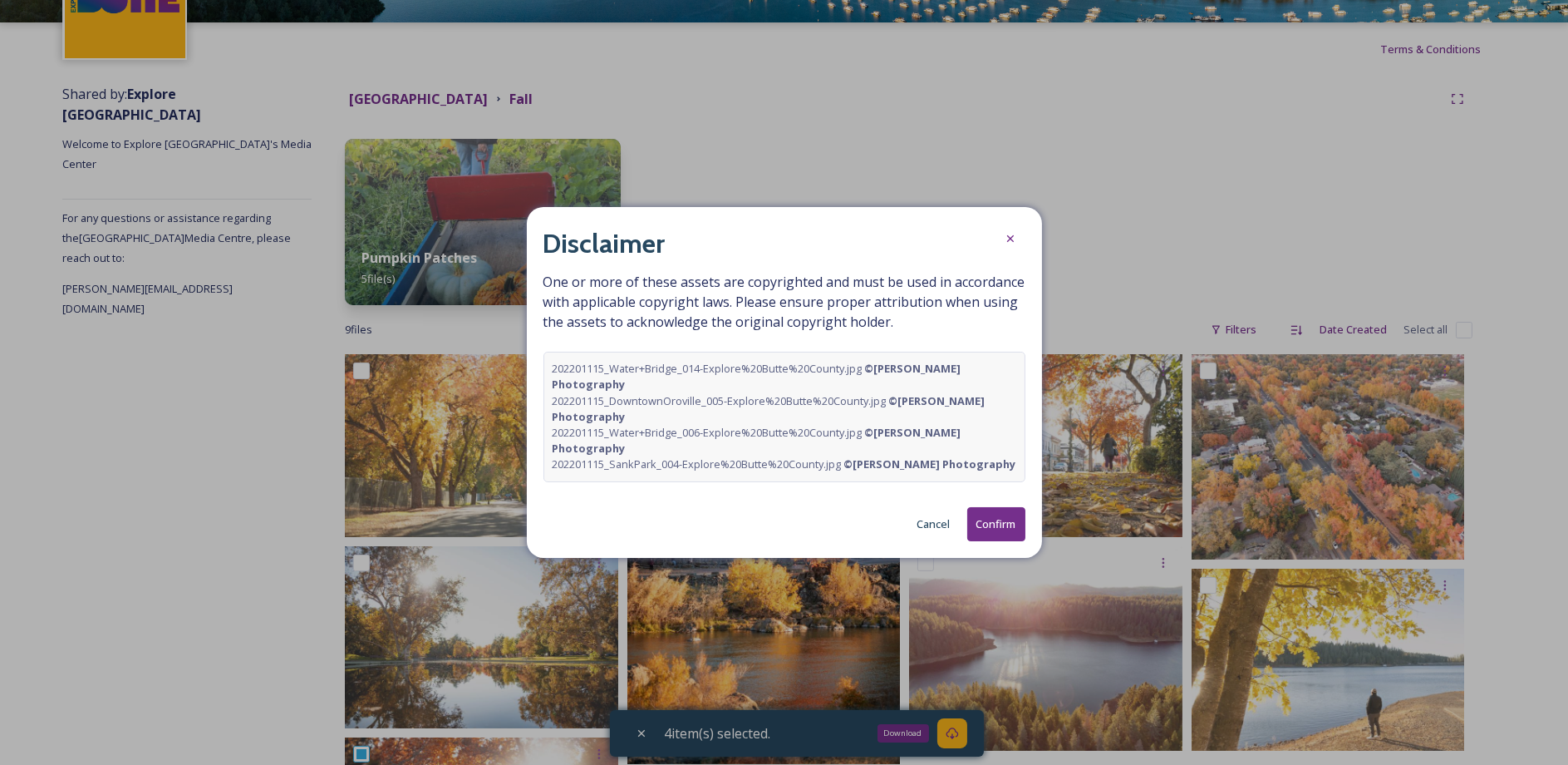
scroll to position [166, 0]
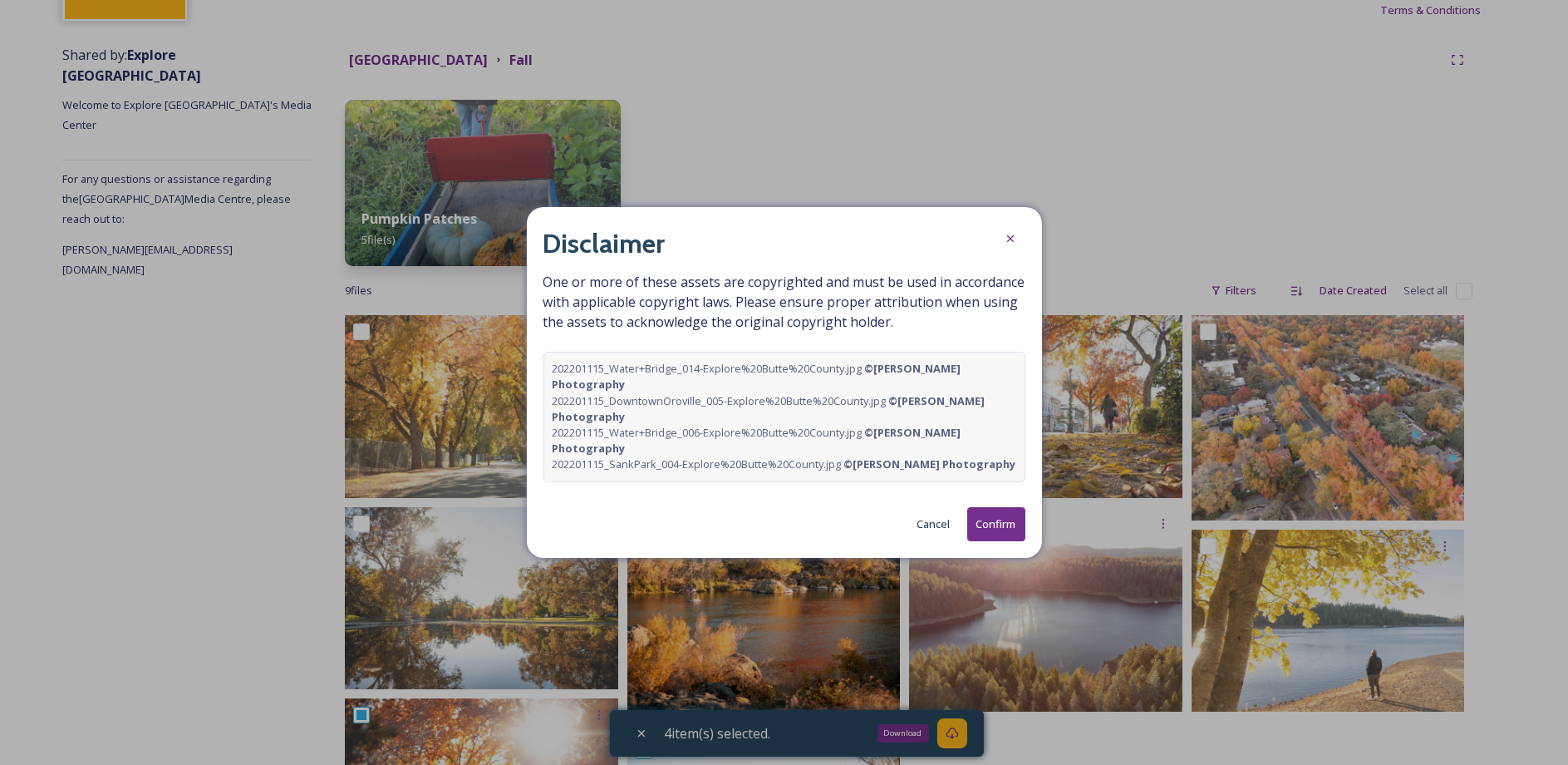
click at [989, 524] on button "Confirm" at bounding box center [996, 525] width 59 height 34
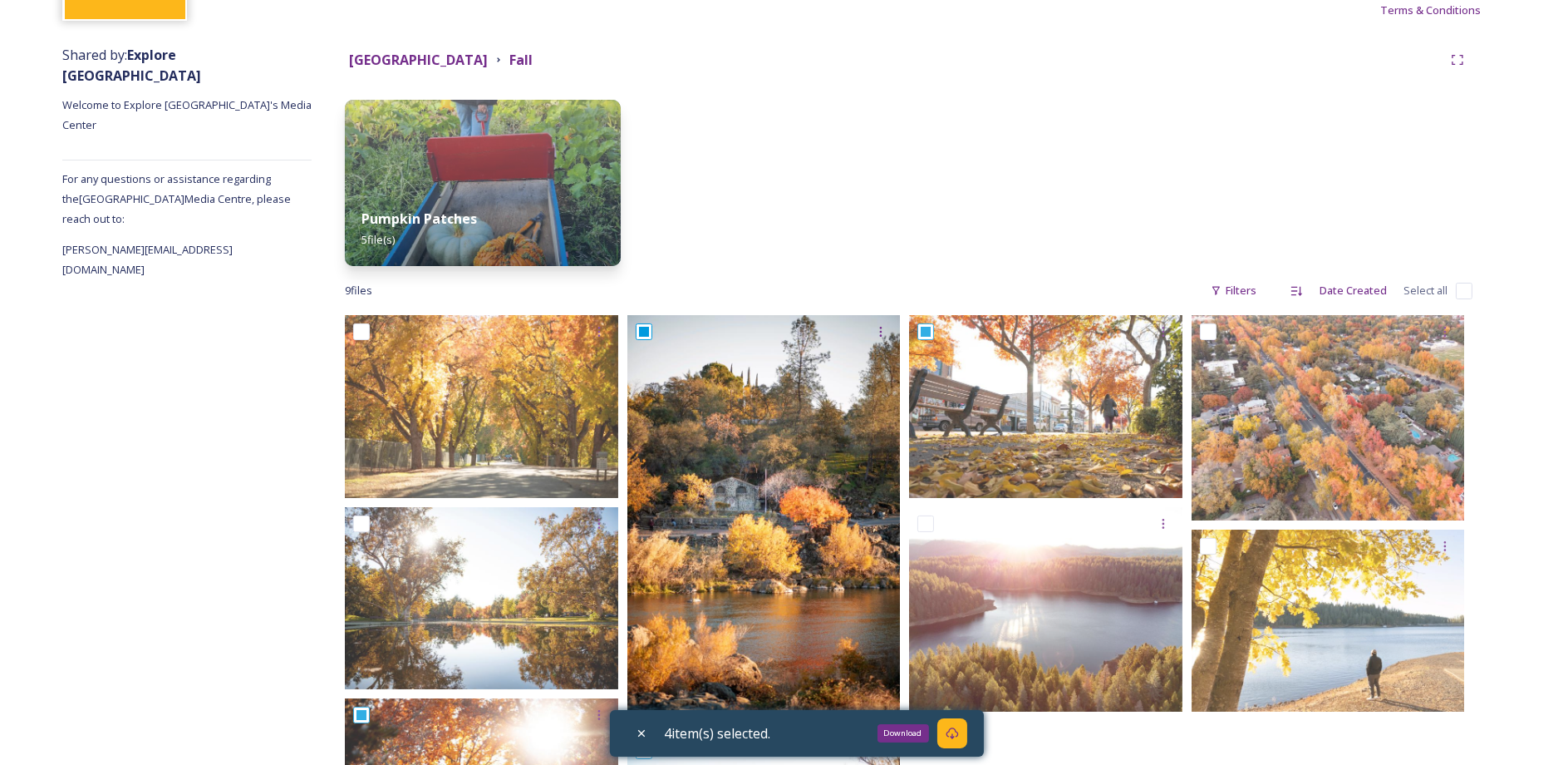
click at [741, 139] on div at bounding box center [767, 183] width 276 height 166
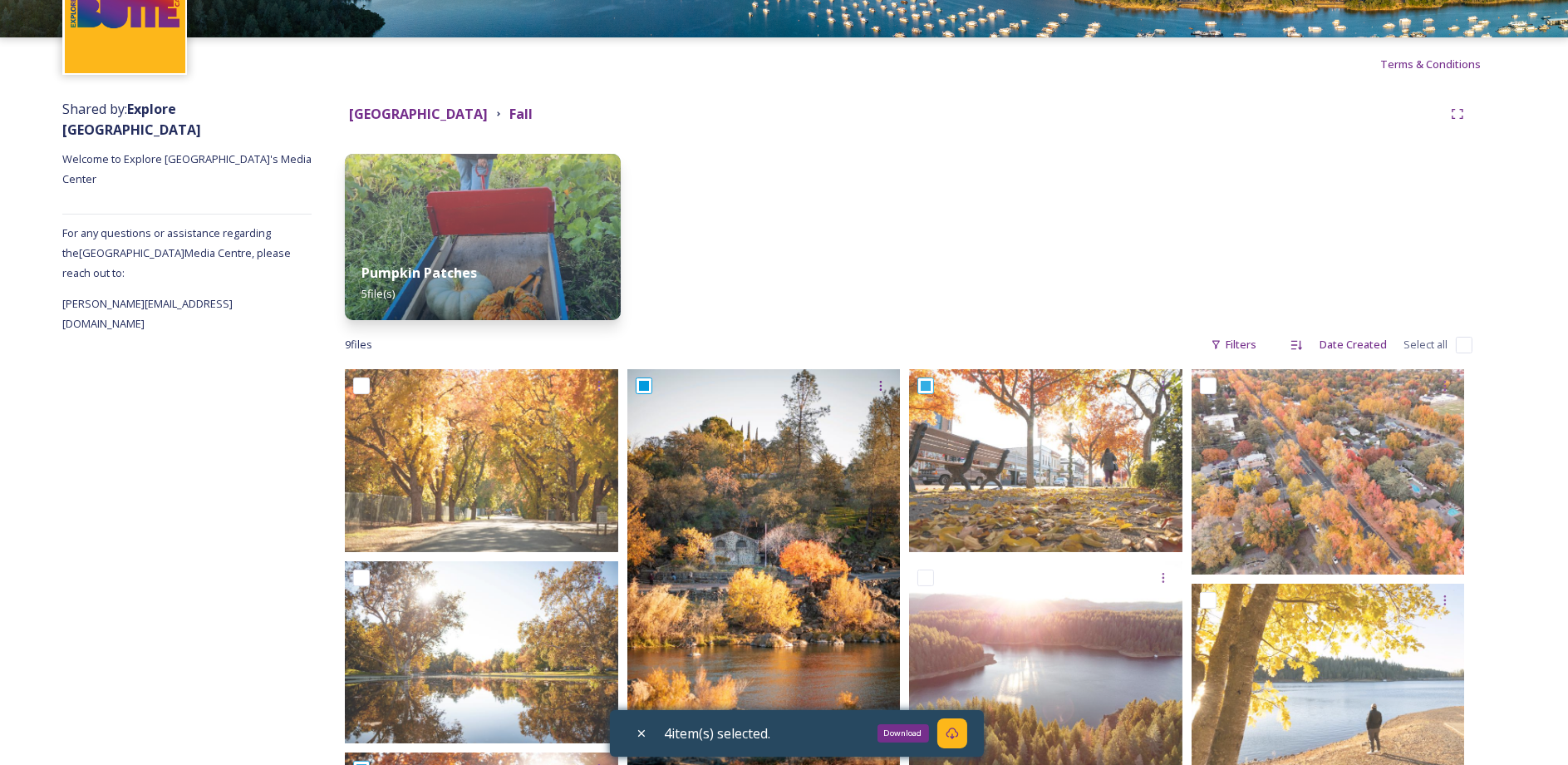
scroll to position [84, 0]
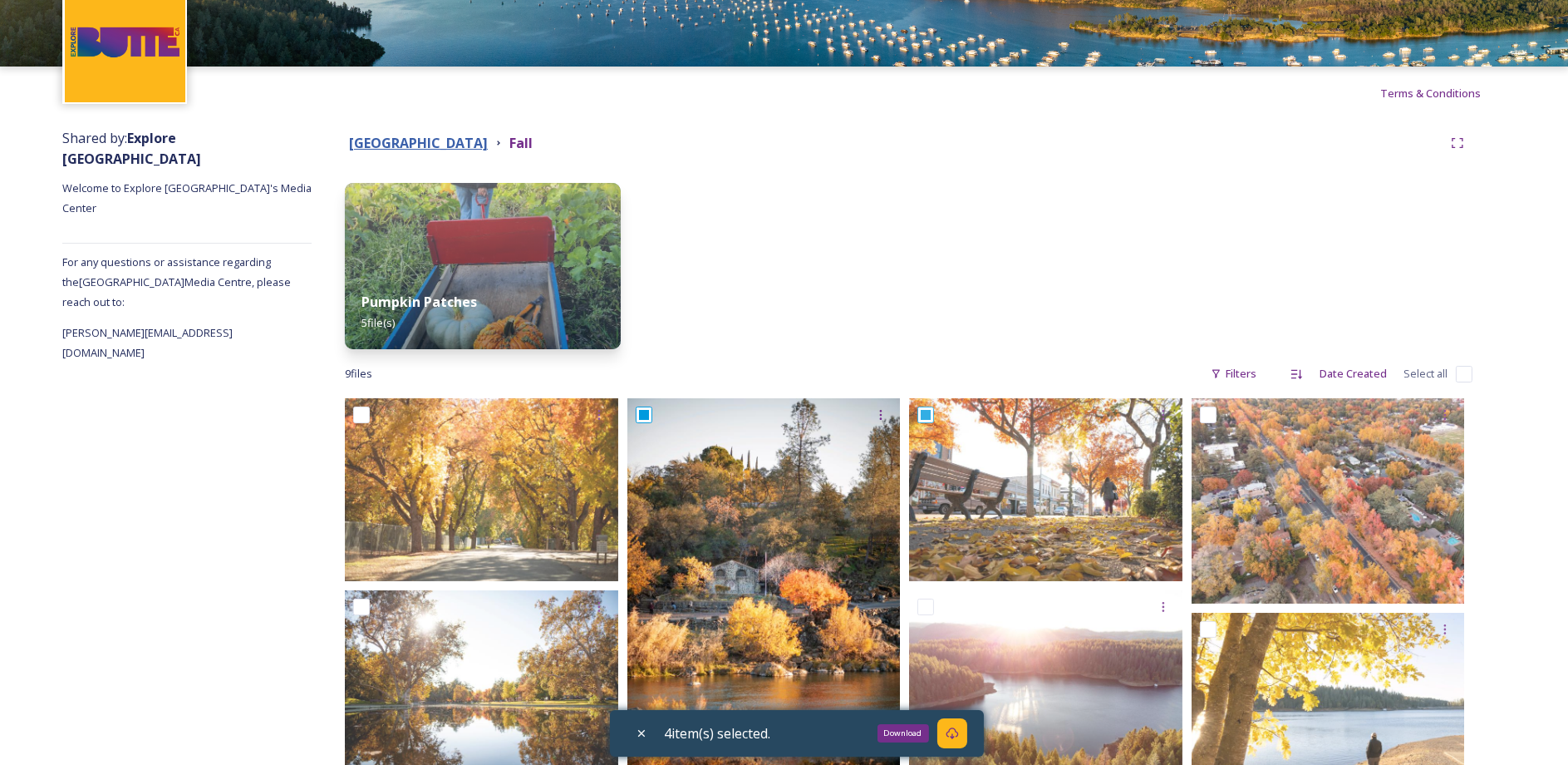
click at [388, 139] on strong "Butte County" at bounding box center [418, 142] width 139 height 18
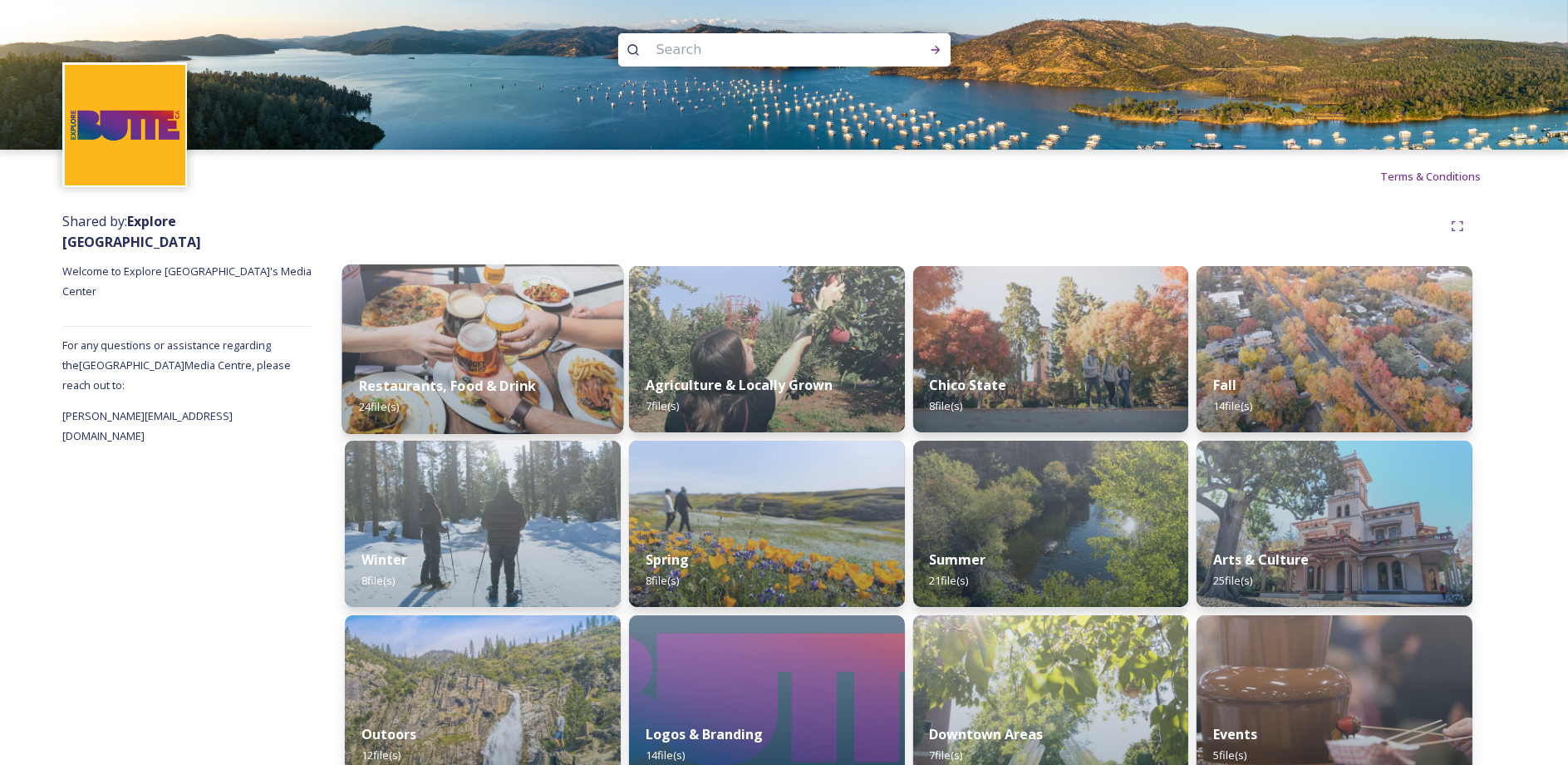
click at [516, 326] on img at bounding box center [483, 349] width 281 height 170
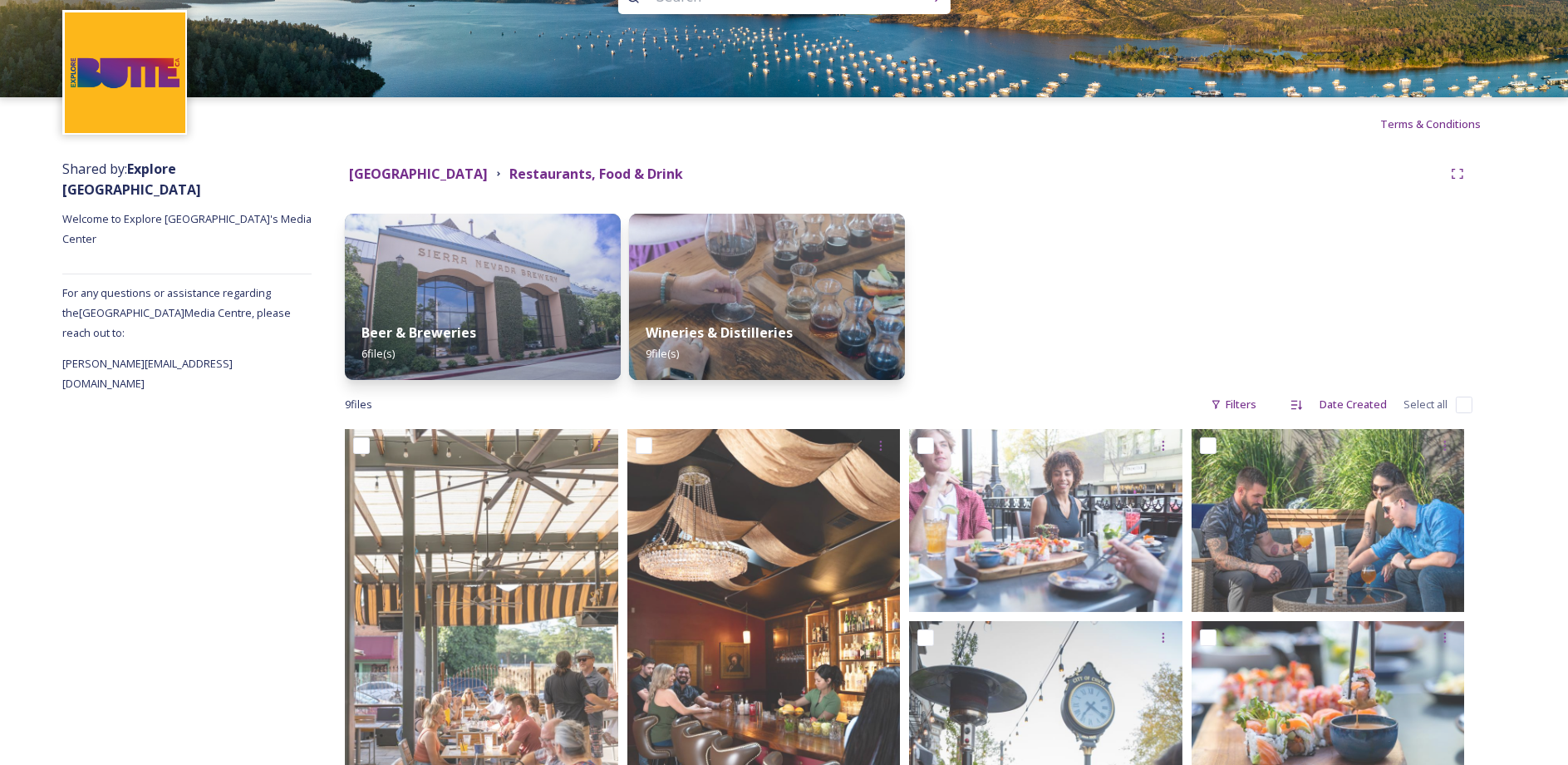
scroll to position [166, 0]
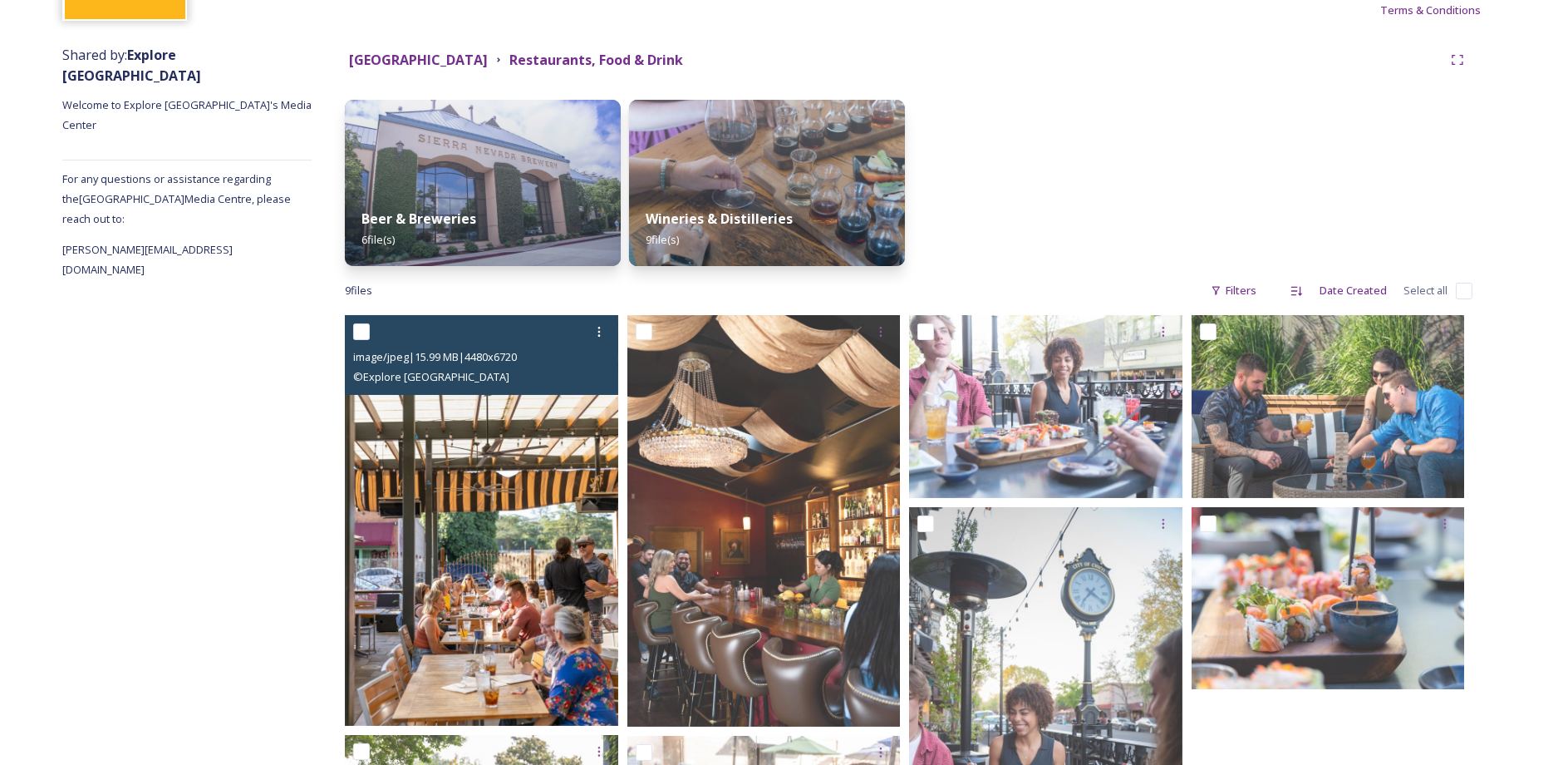
click at [358, 333] on input "checkbox" at bounding box center [361, 331] width 16 height 16
checkbox input "true"
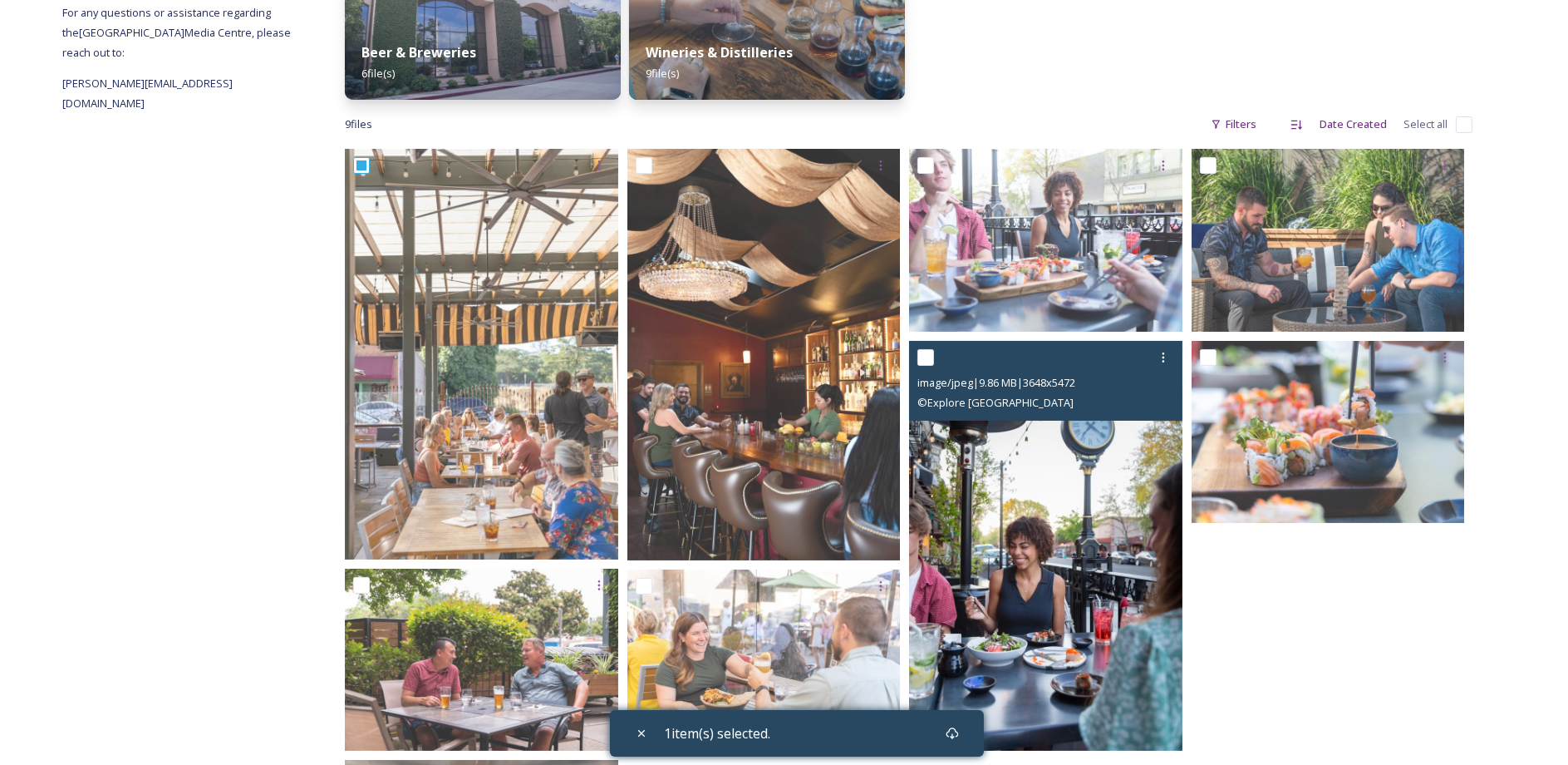
scroll to position [499, 0]
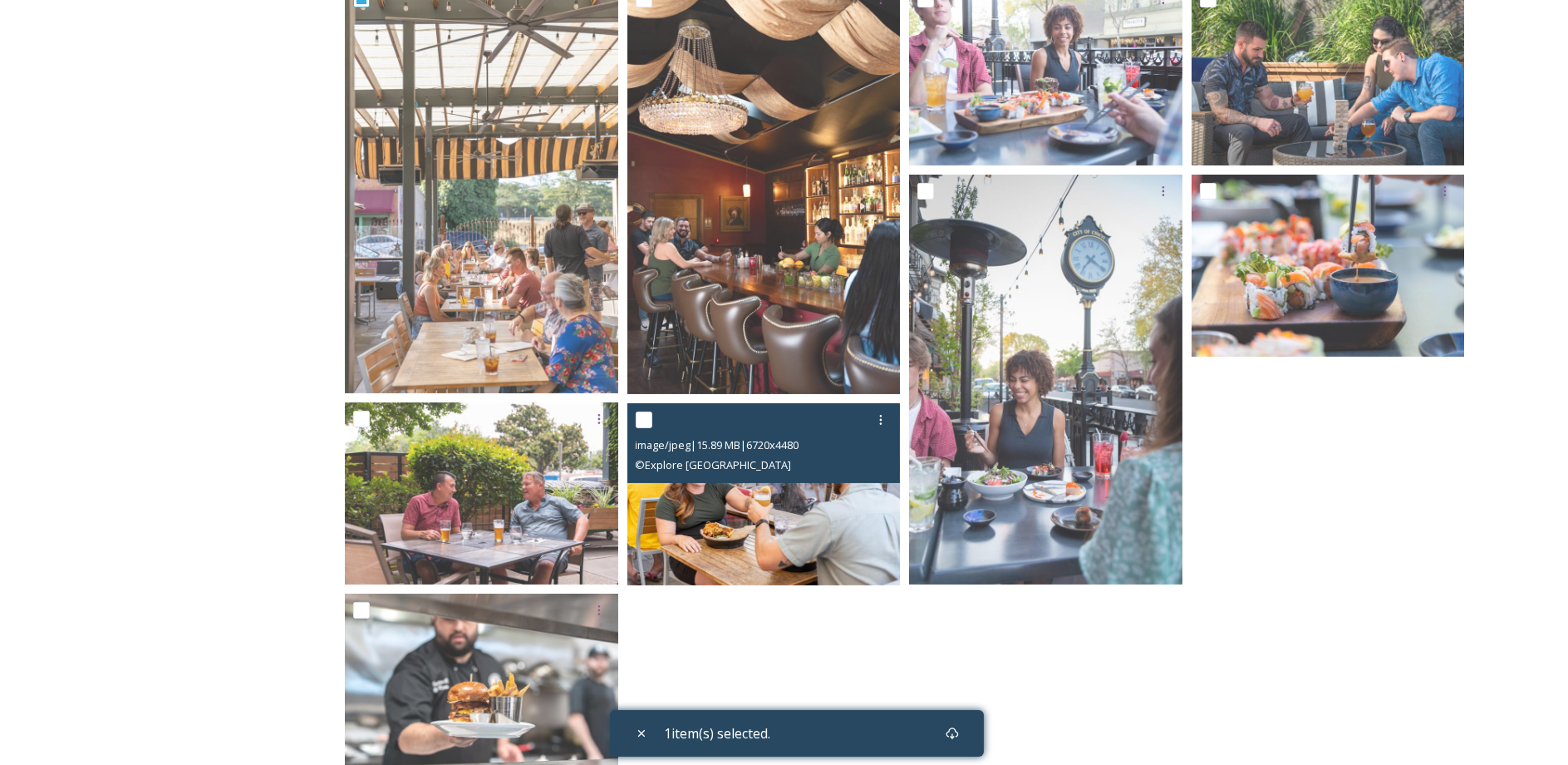
click at [723, 528] on img at bounding box center [765, 494] width 274 height 182
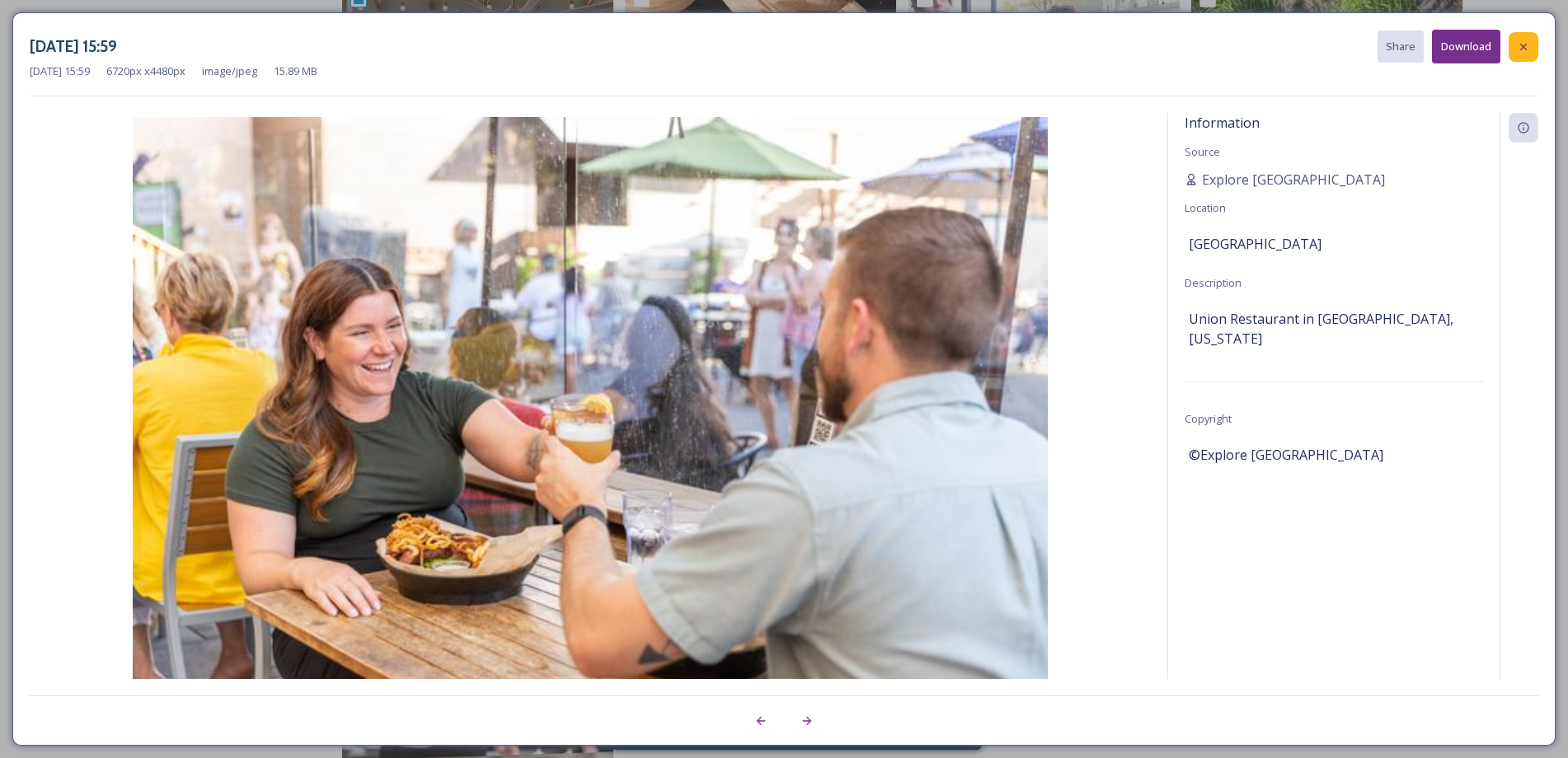
click at [1522, 45] on icon at bounding box center [1524, 46] width 7 height 7
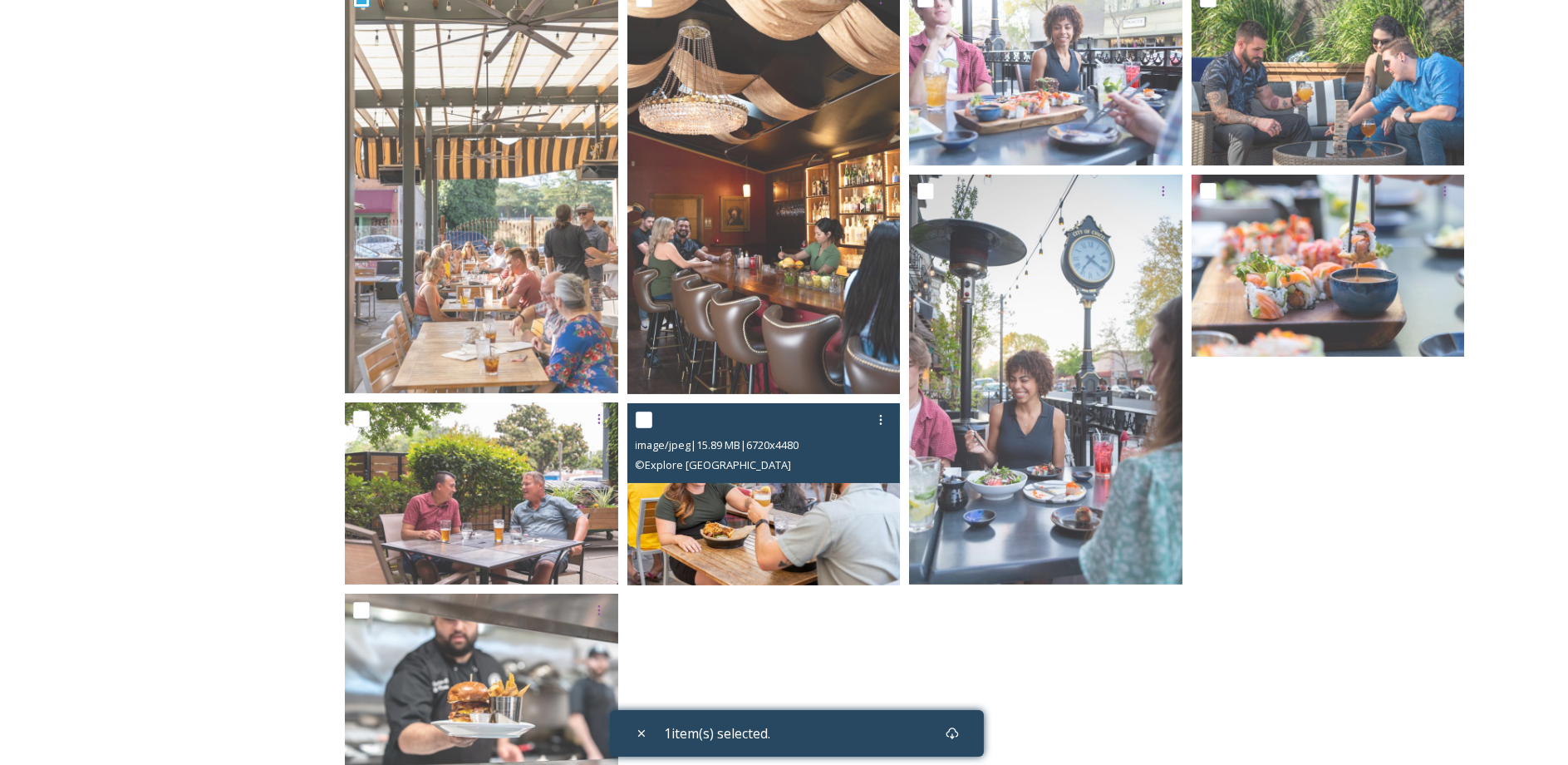
click at [635, 416] on input "checkbox" at bounding box center [643, 420] width 16 height 16
checkbox input "true"
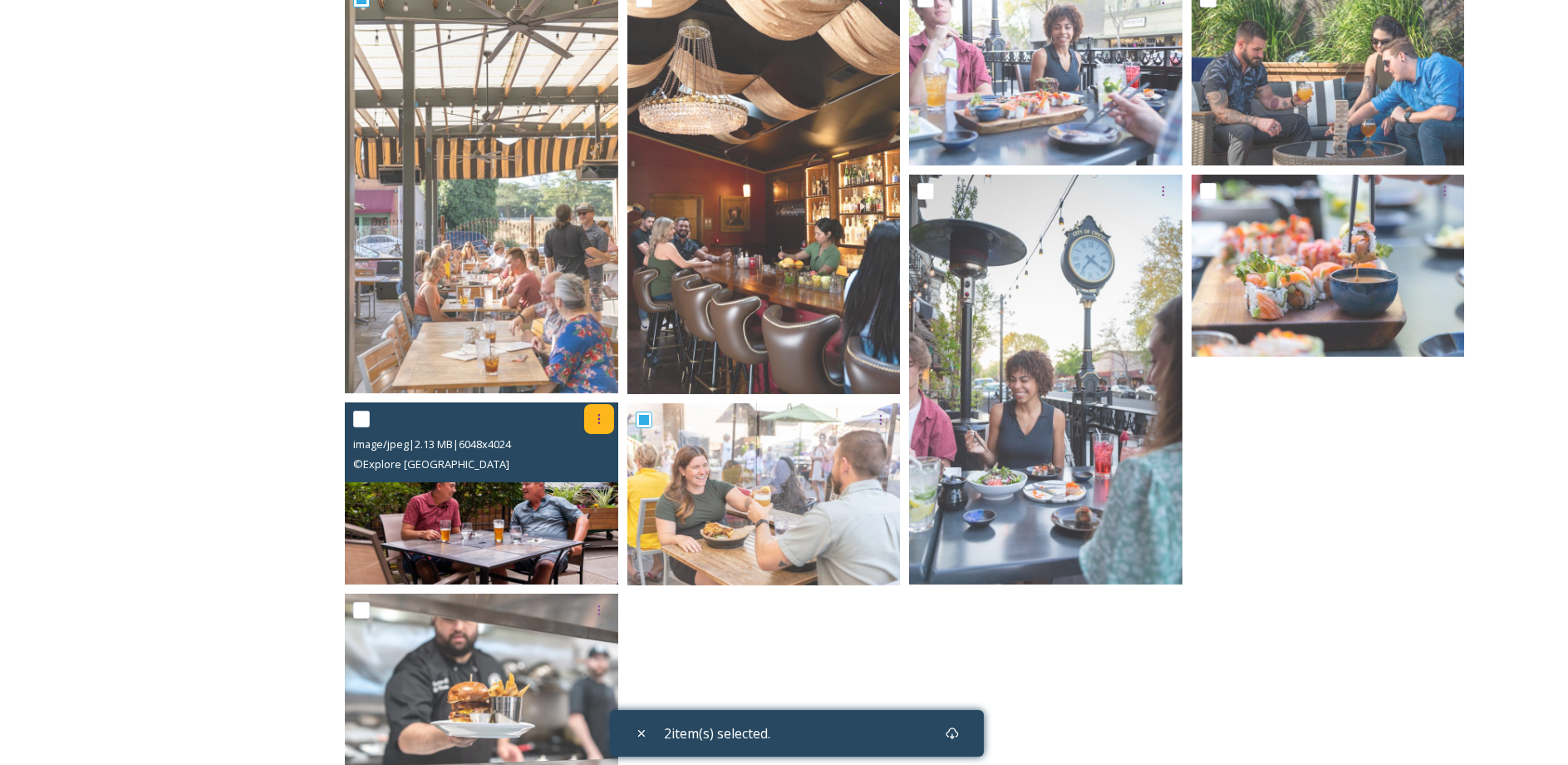
click at [593, 419] on icon at bounding box center [598, 419] width 13 height 13
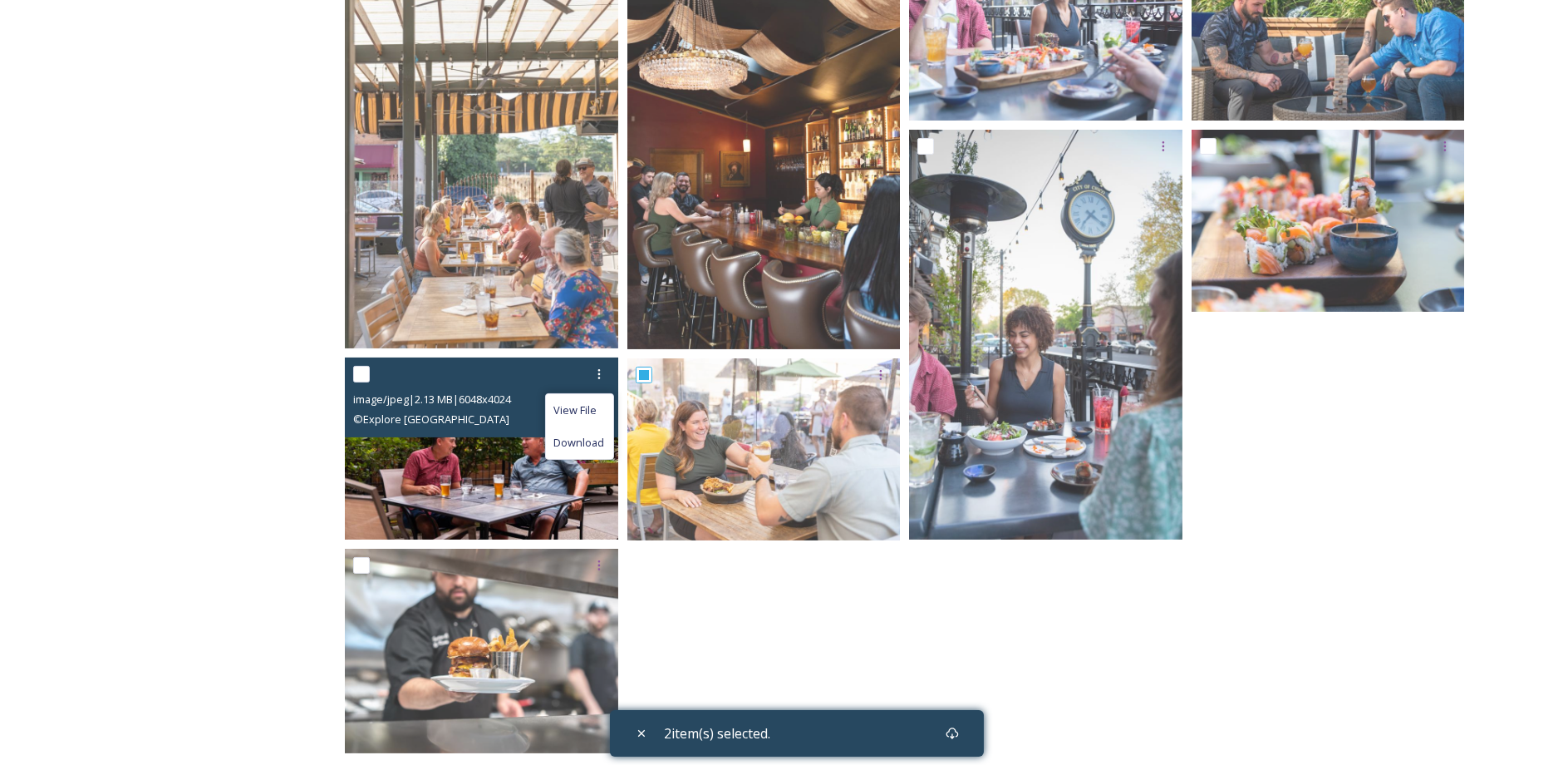
scroll to position [569, 0]
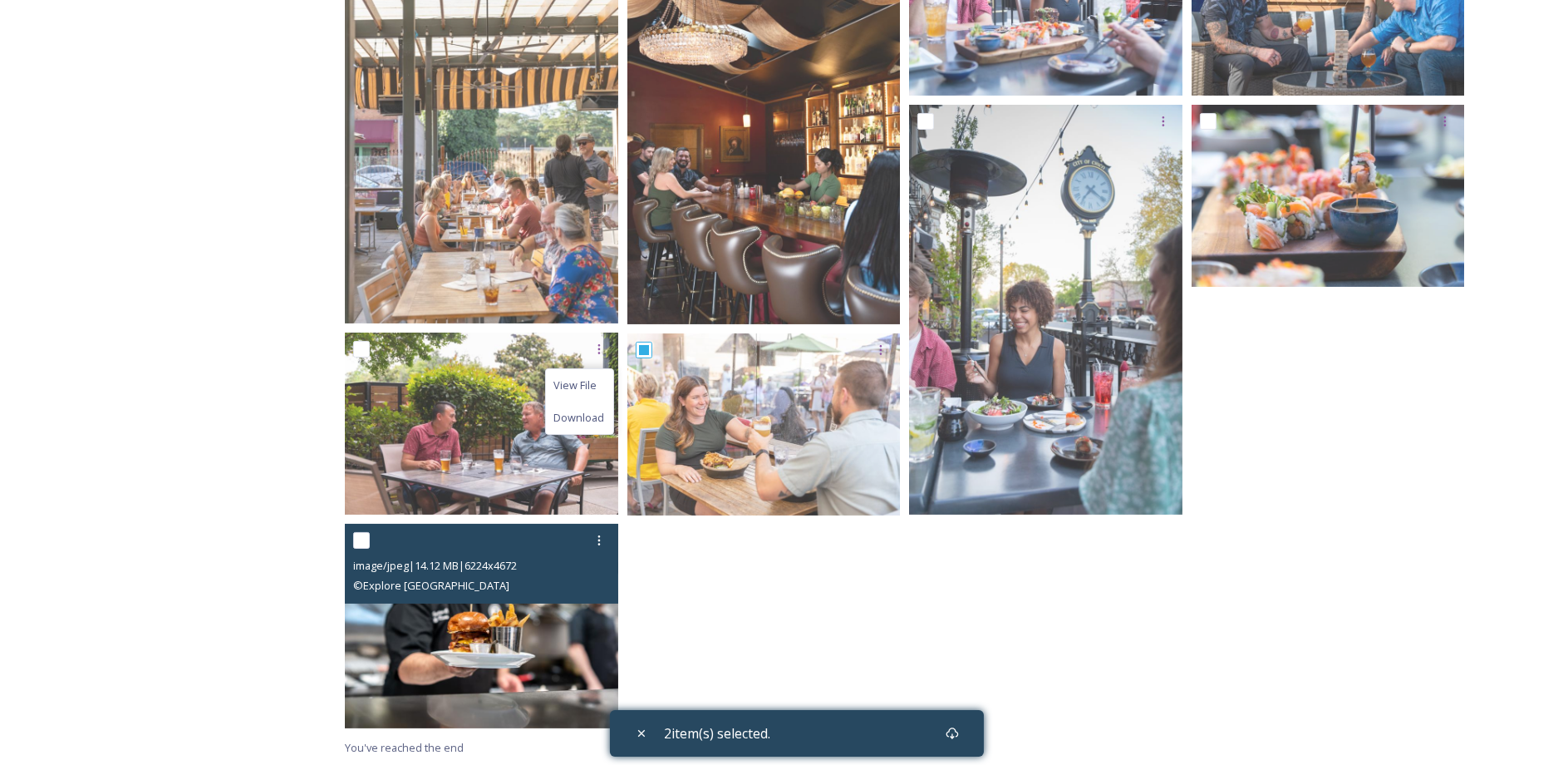
click at [491, 626] on img at bounding box center [482, 626] width 274 height 205
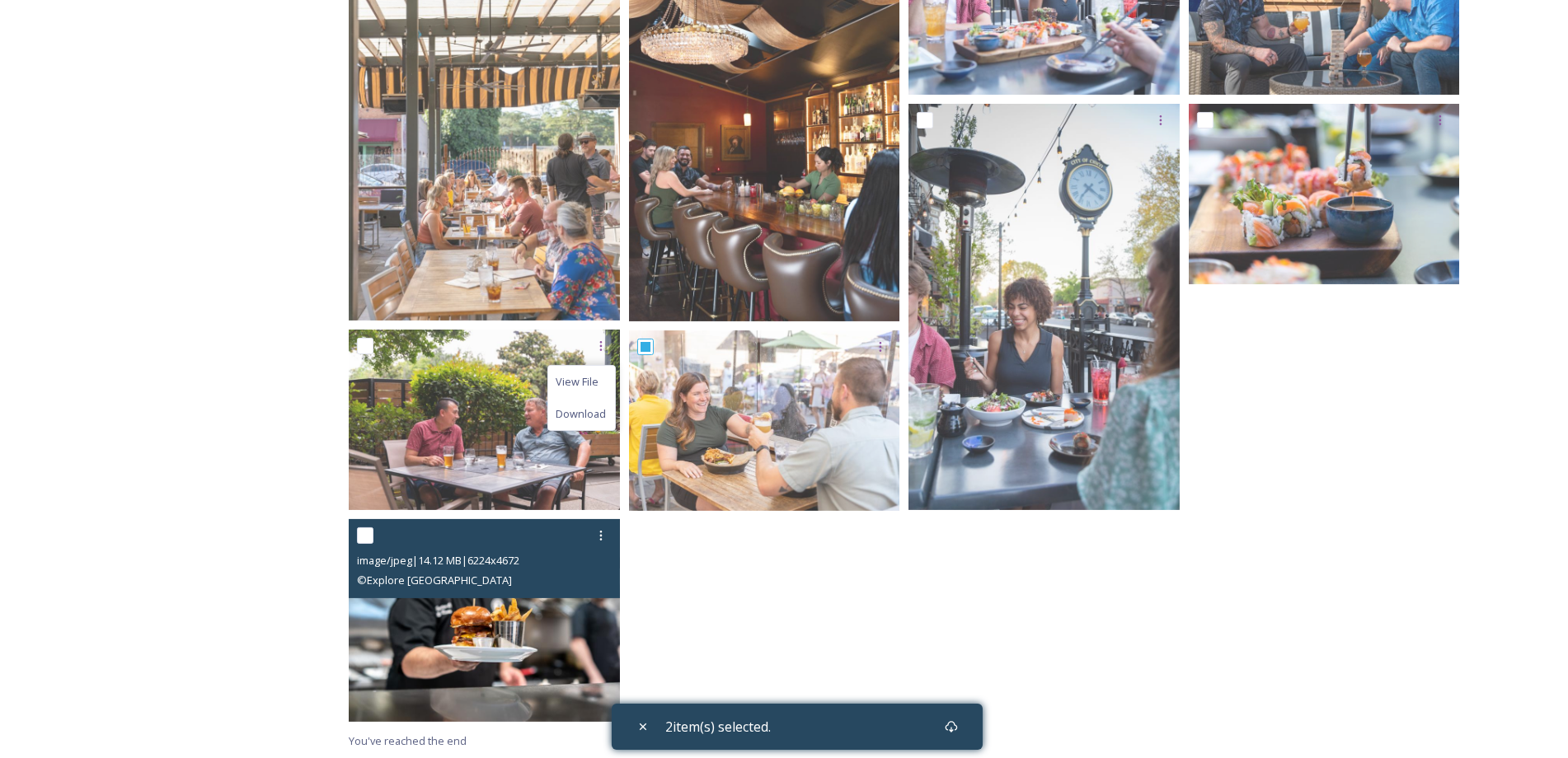
scroll to position [352, 0]
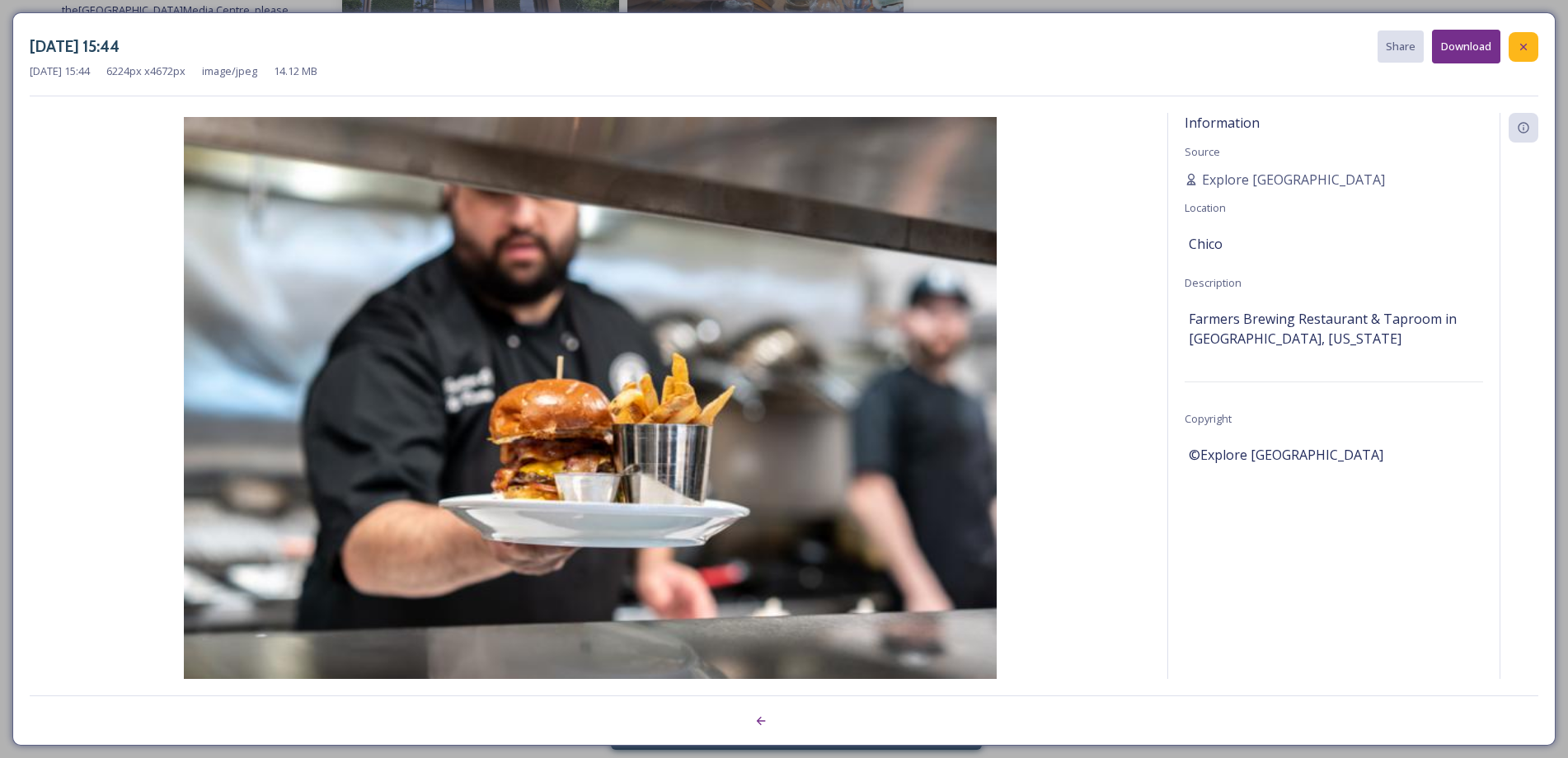
click at [1524, 48] on icon at bounding box center [1523, 46] width 13 height 13
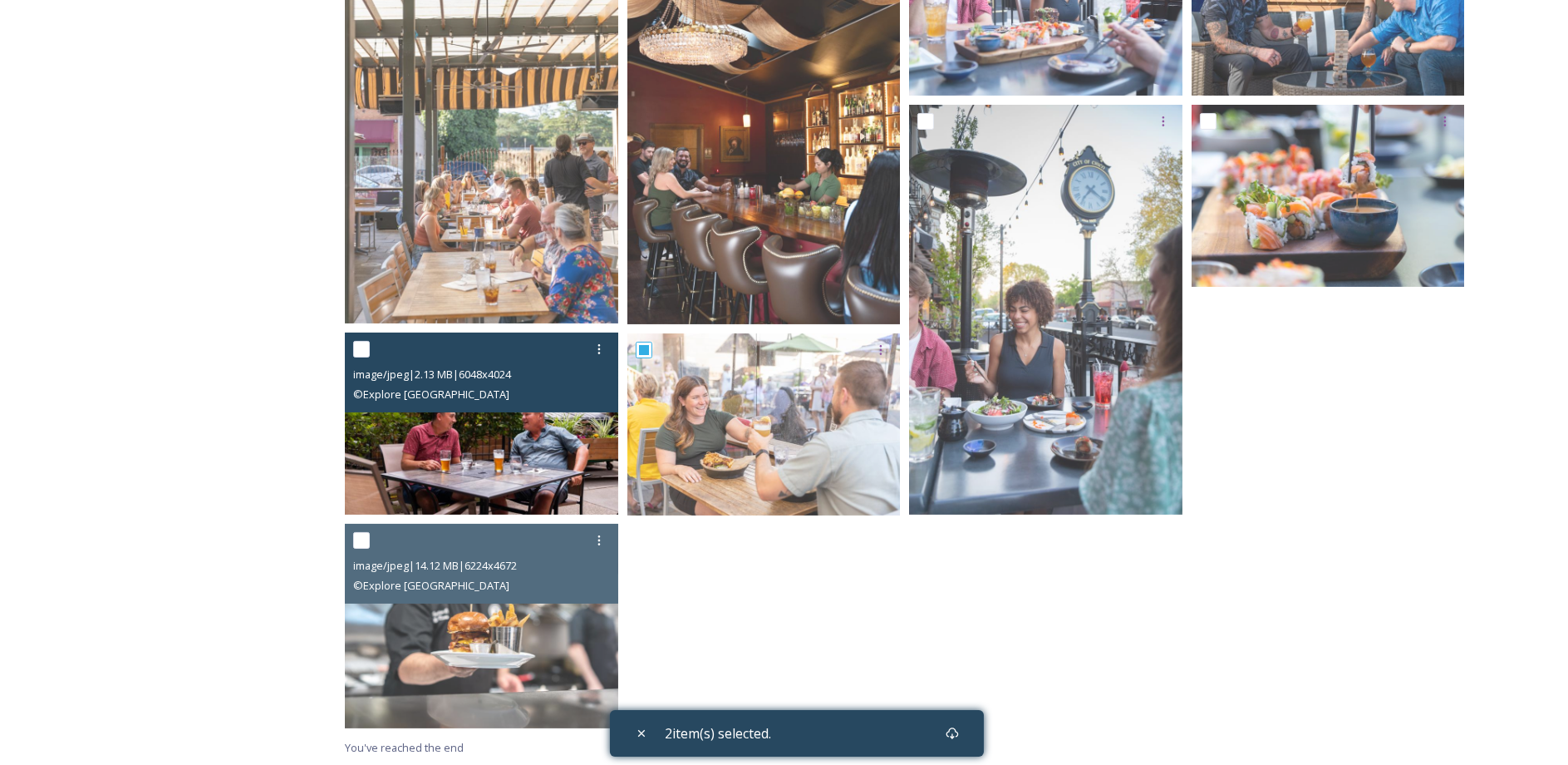
click at [523, 421] on img at bounding box center [482, 423] width 274 height 182
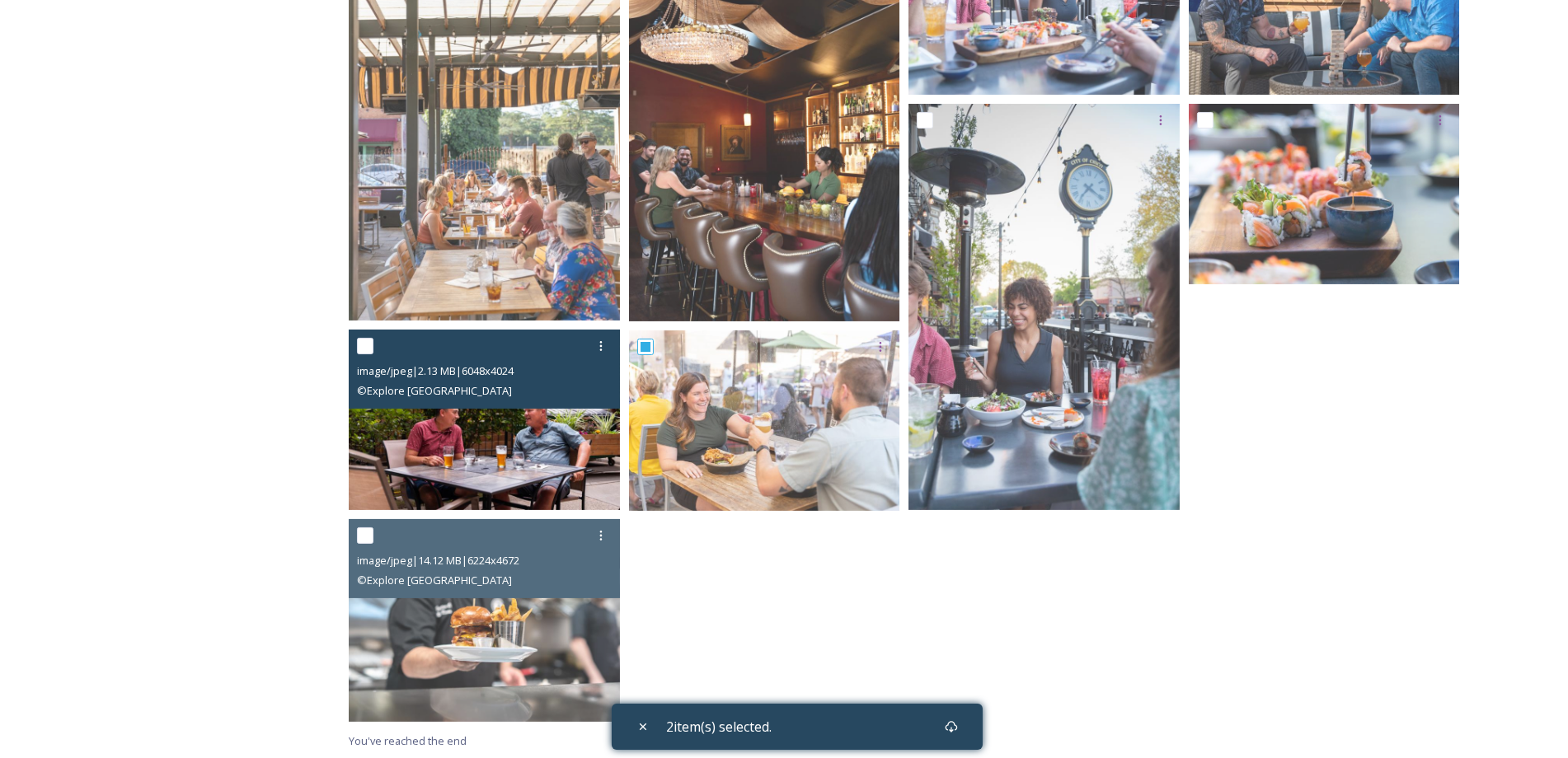
scroll to position [374, 0]
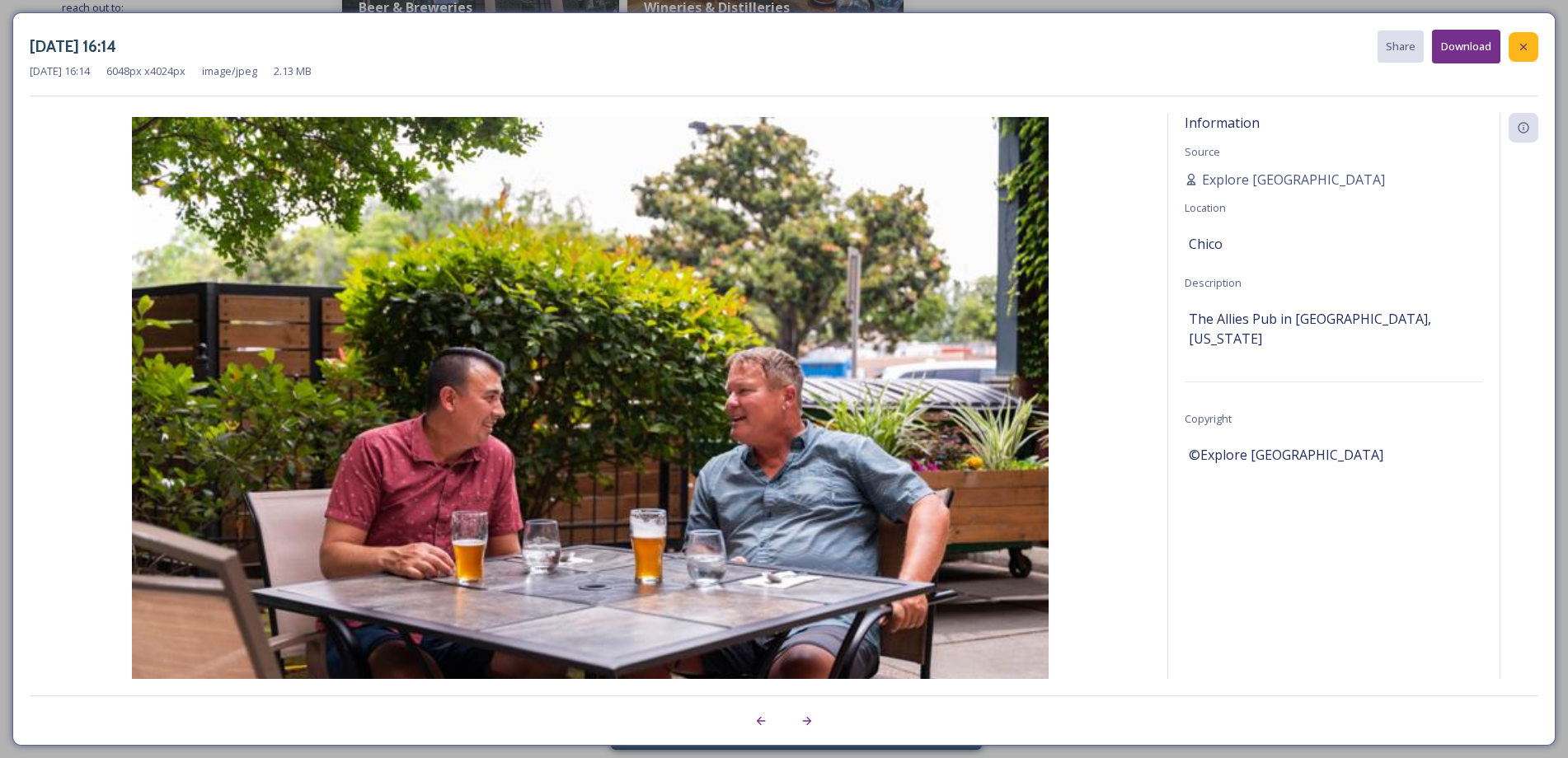
click at [1515, 51] on div at bounding box center [1523, 47] width 30 height 30
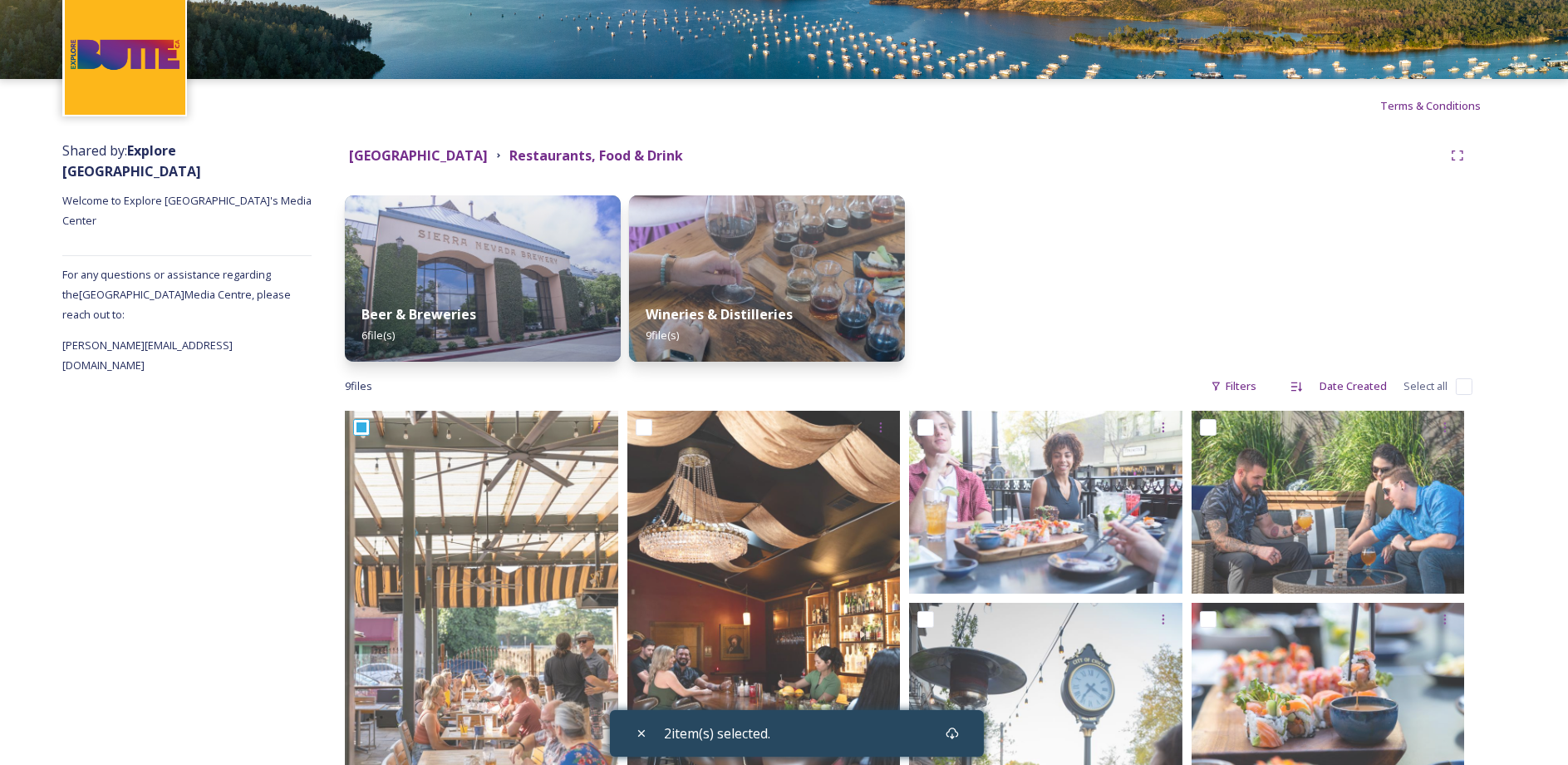
scroll to position [70, 0]
click at [485, 306] on div "Beer & Breweries 6 file(s)" at bounding box center [483, 327] width 281 height 76
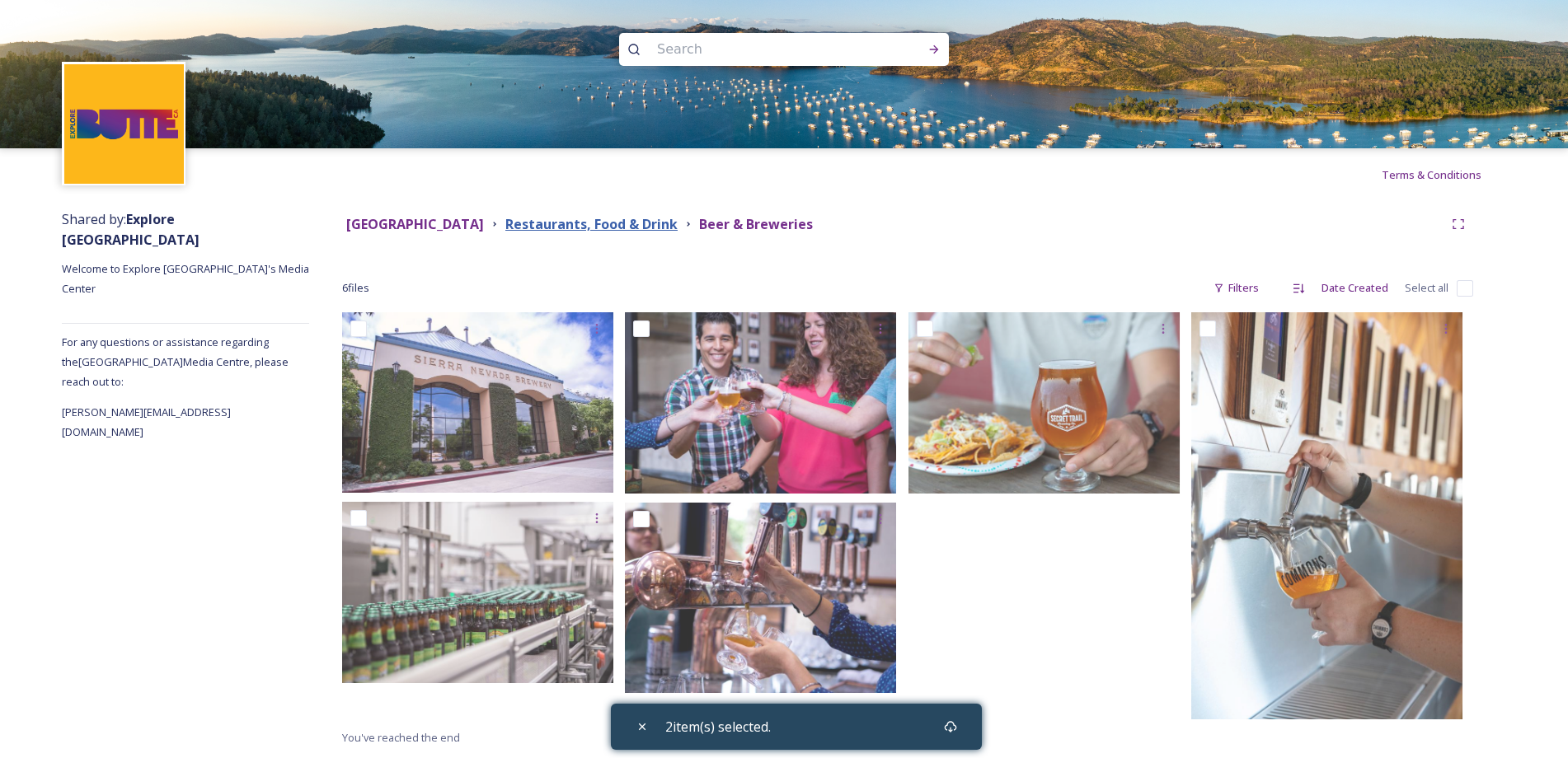
click at [581, 219] on strong "Restaurants, Food & Drink" at bounding box center [592, 224] width 173 height 18
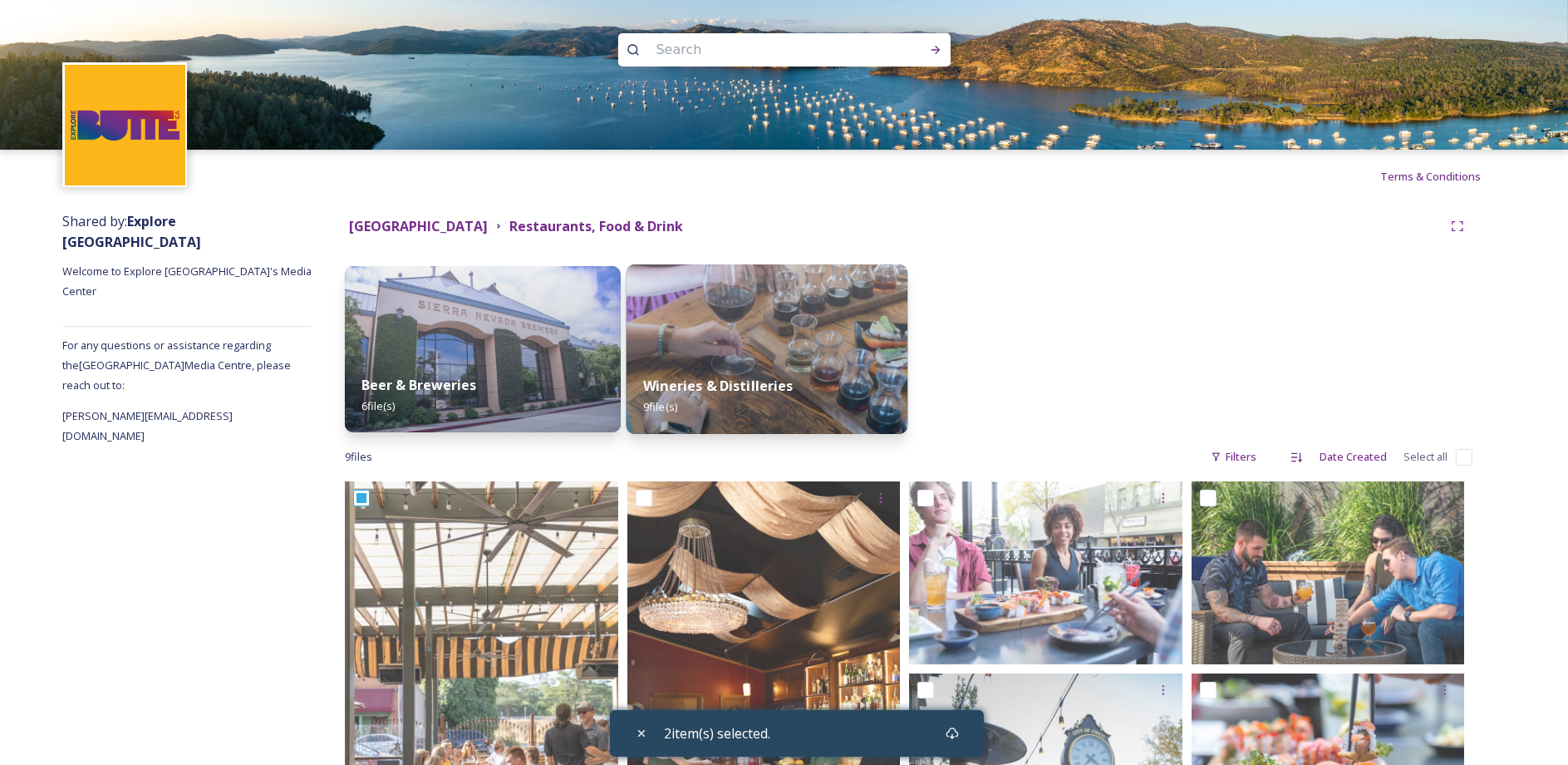
click at [723, 345] on img at bounding box center [766, 349] width 281 height 170
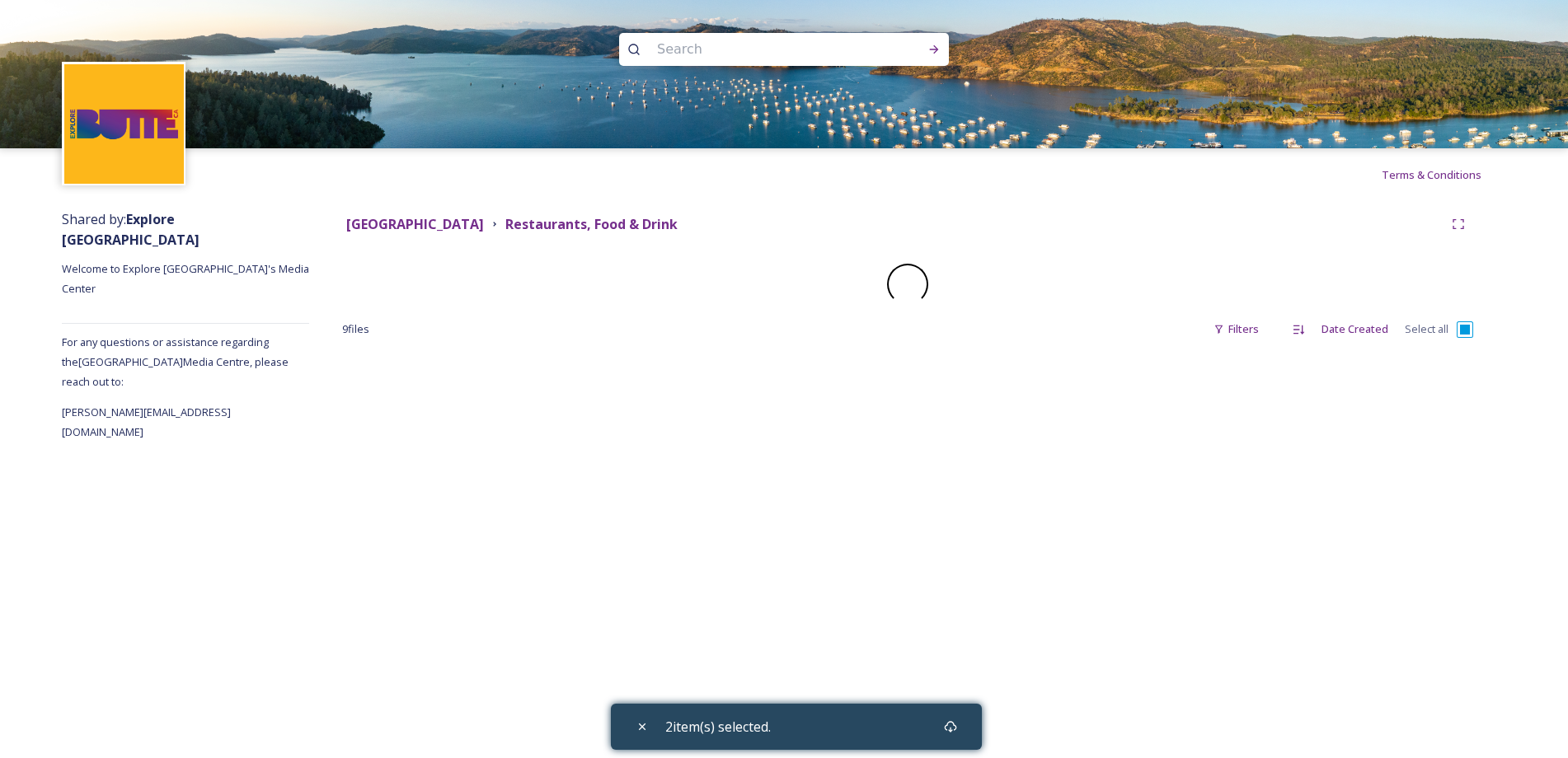
checkbox input "false"
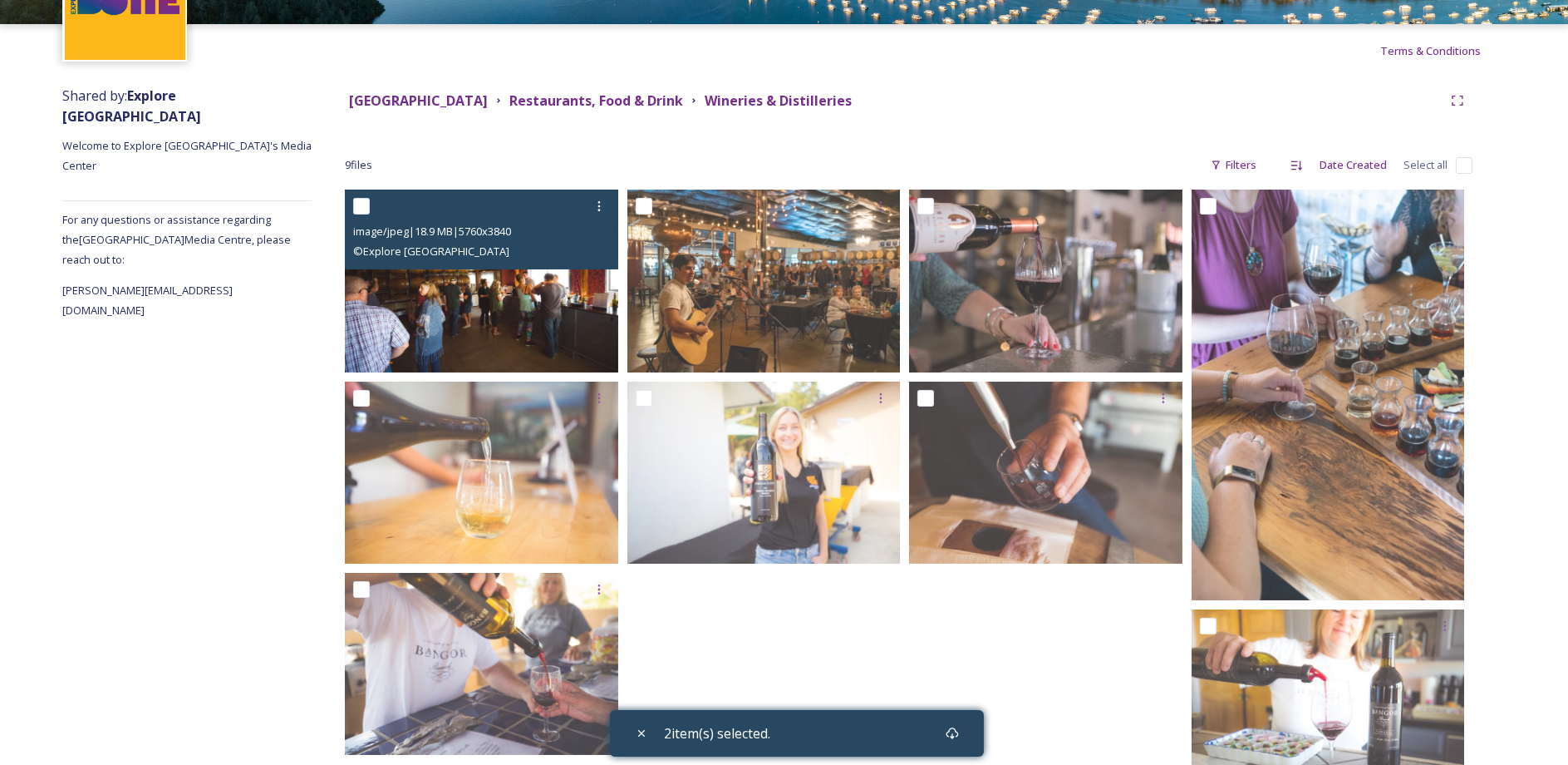
scroll to position [166, 0]
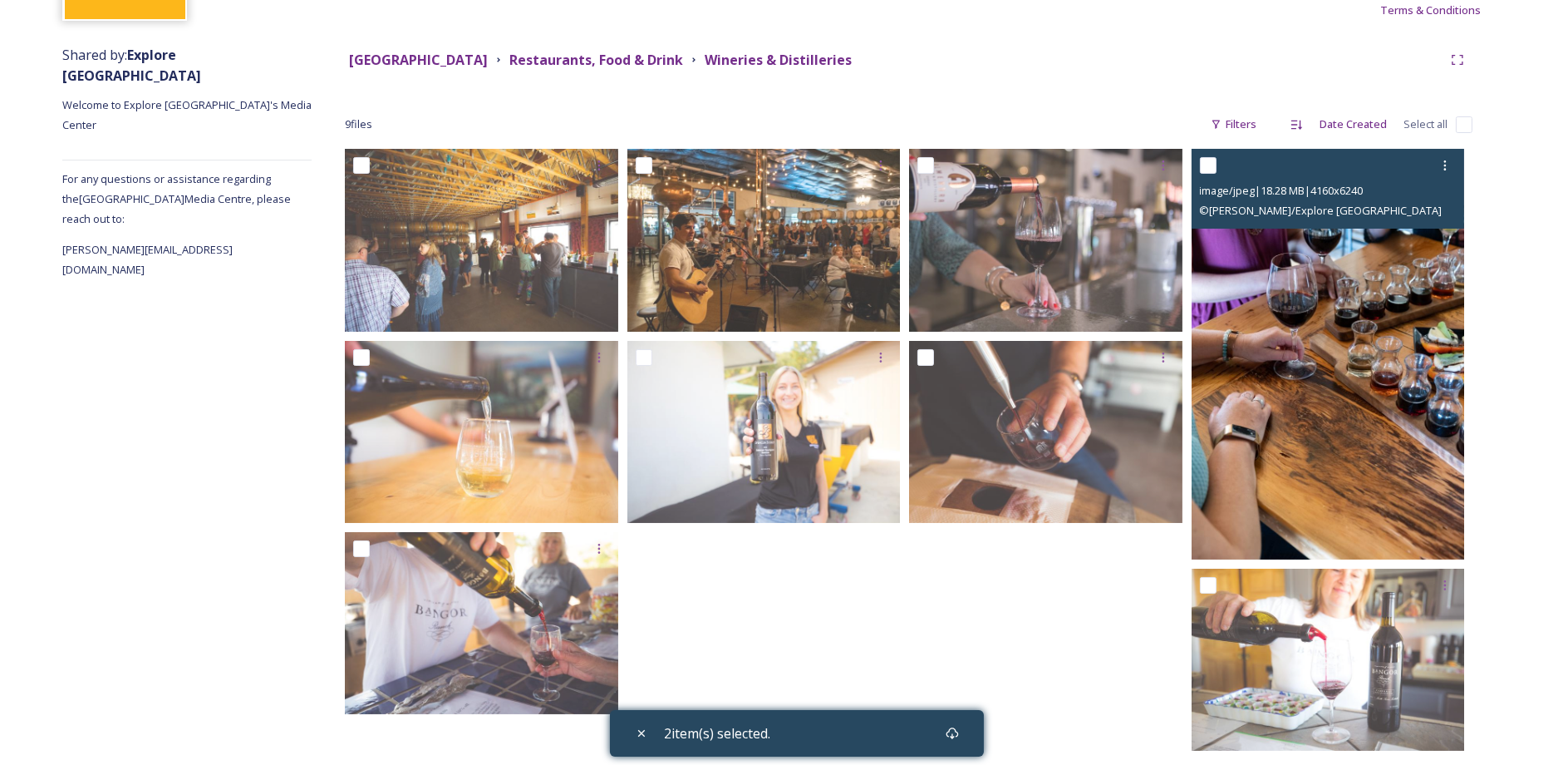
click at [1362, 426] on img at bounding box center [1329, 354] width 274 height 411
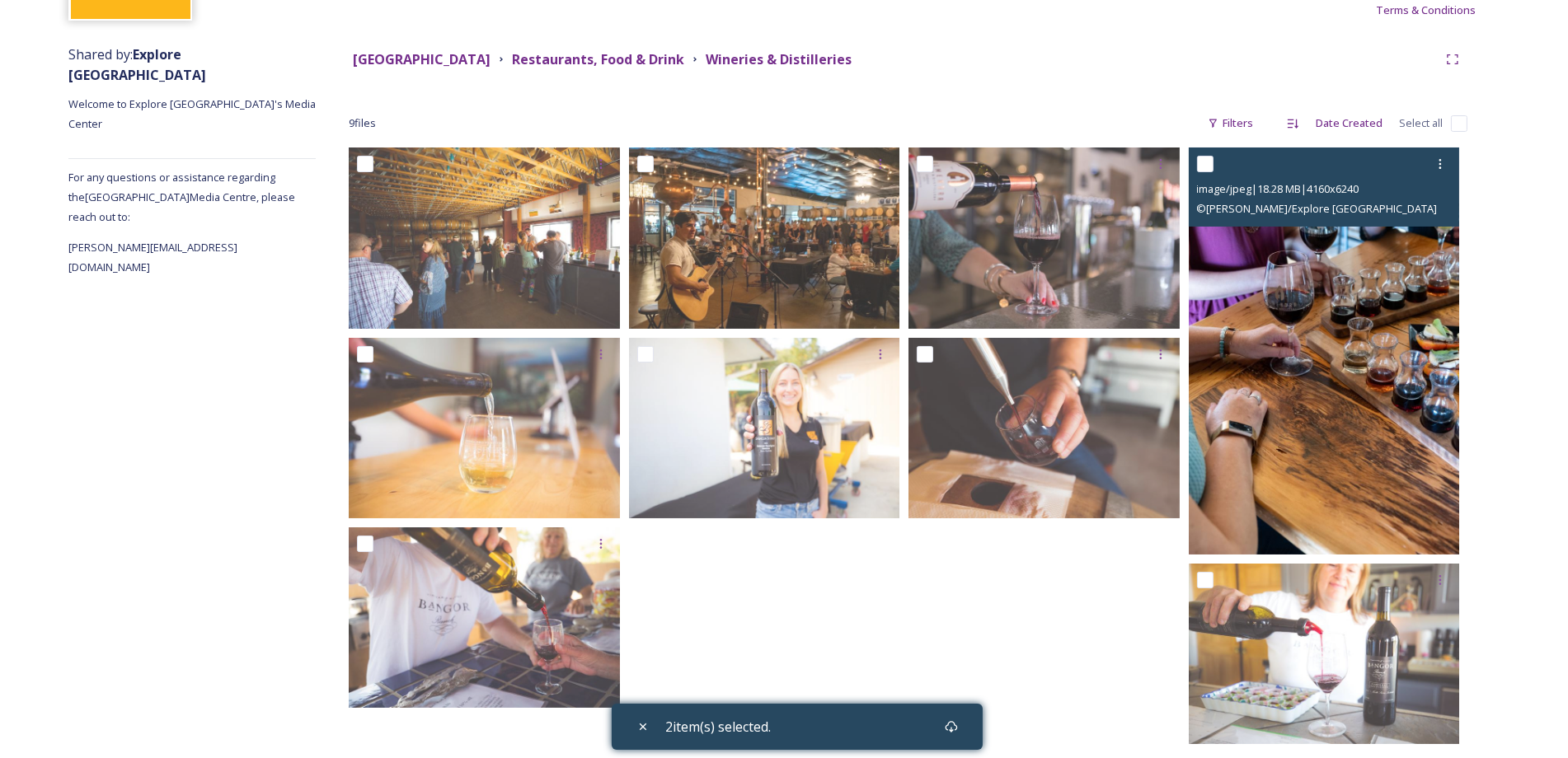
scroll to position [151, 0]
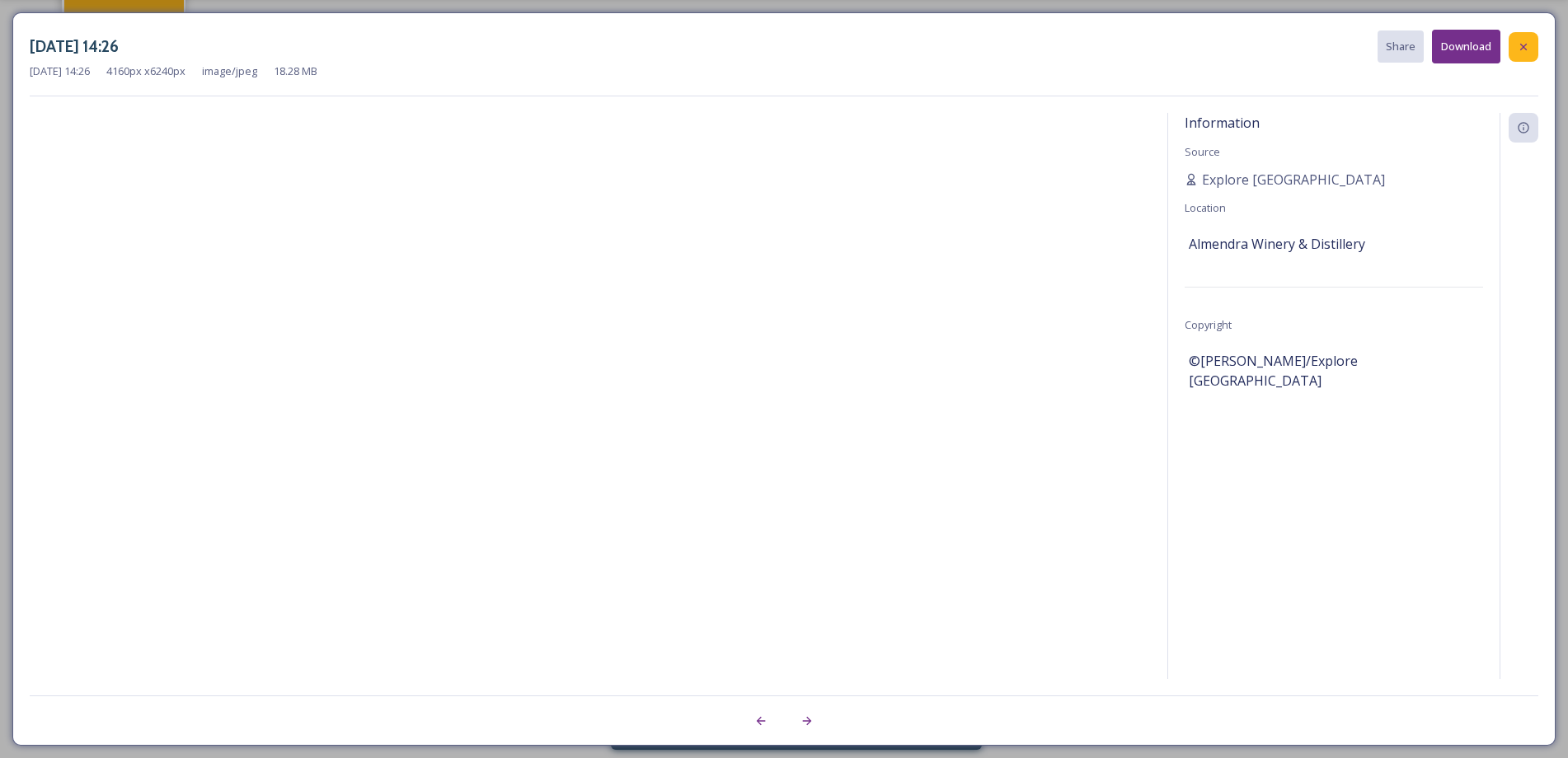
click at [1526, 49] on icon at bounding box center [1523, 46] width 13 height 13
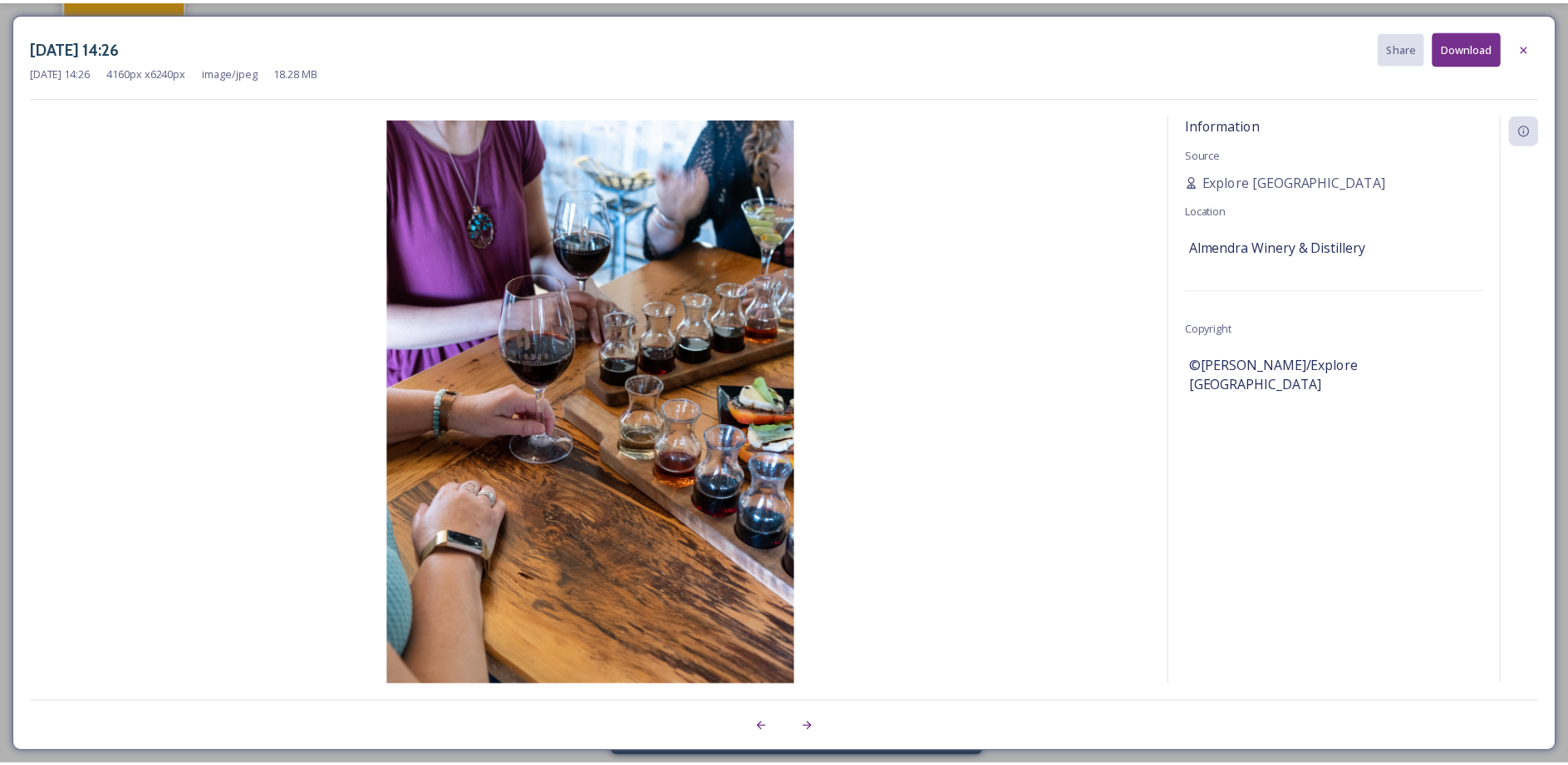
scroll to position [166, 0]
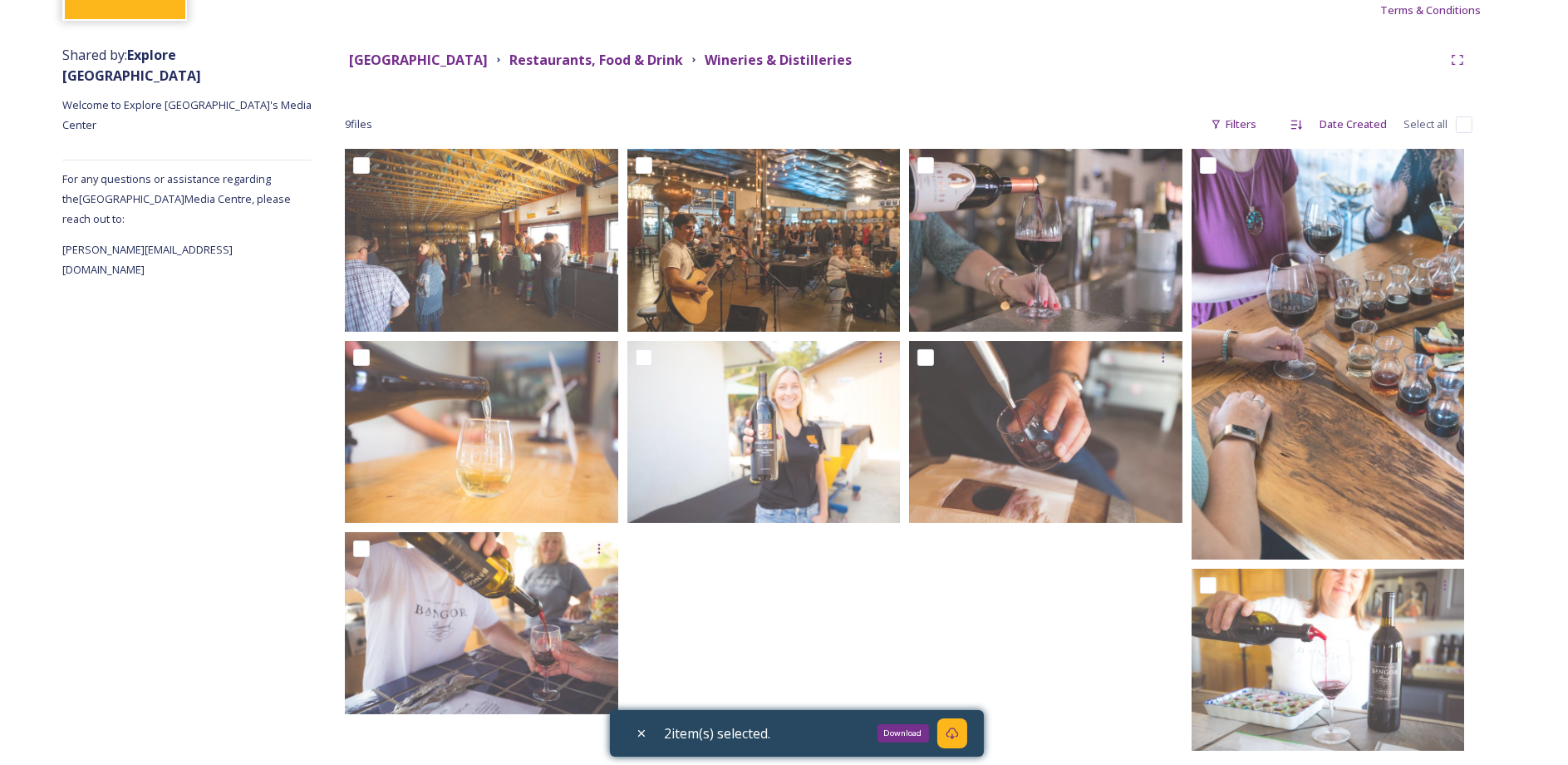
click at [952, 728] on icon at bounding box center [951, 733] width 13 height 13
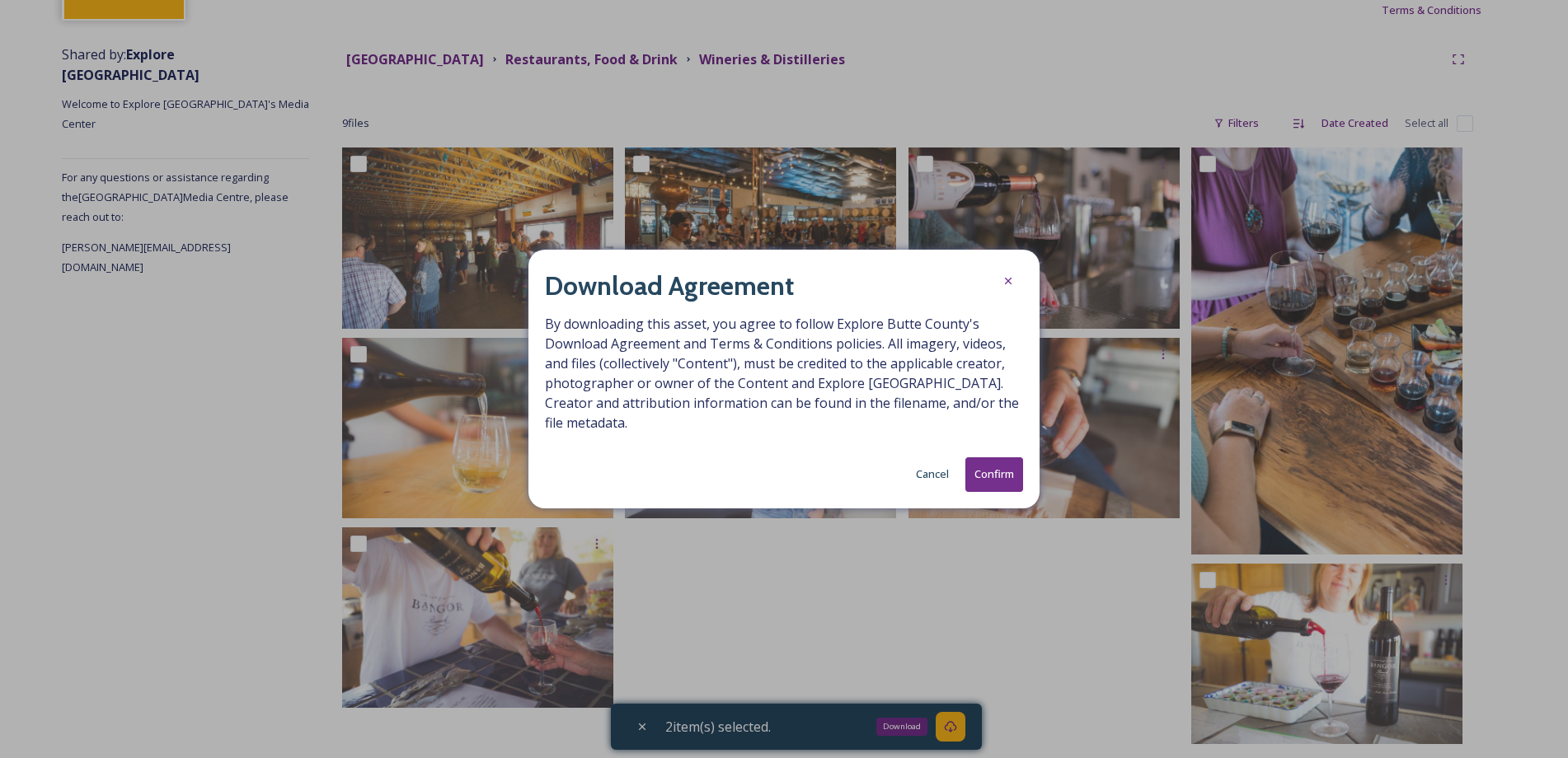
click at [997, 475] on button "Confirm" at bounding box center [994, 475] width 58 height 34
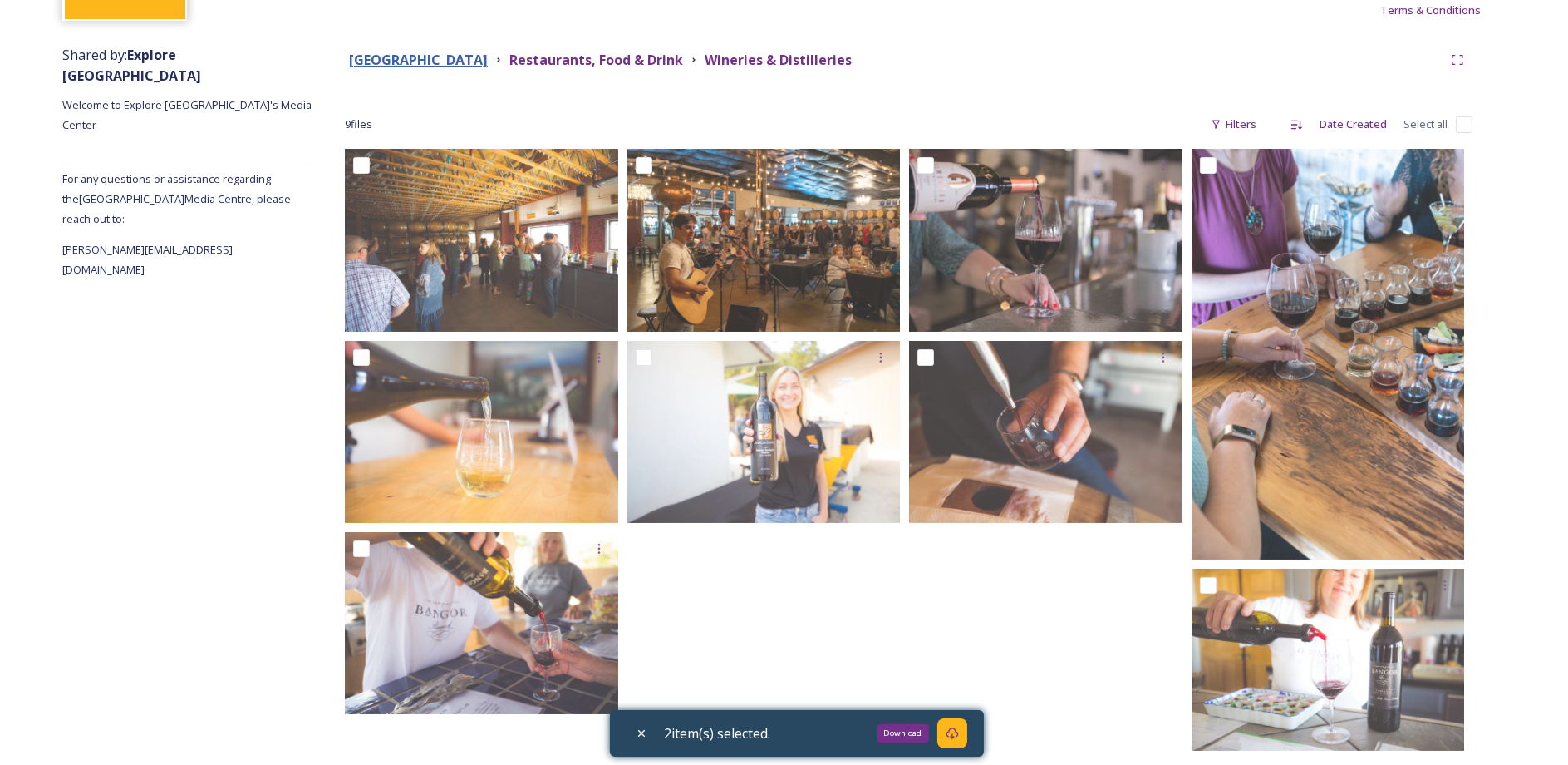
click at [390, 53] on strong "Butte County" at bounding box center [418, 59] width 139 height 18
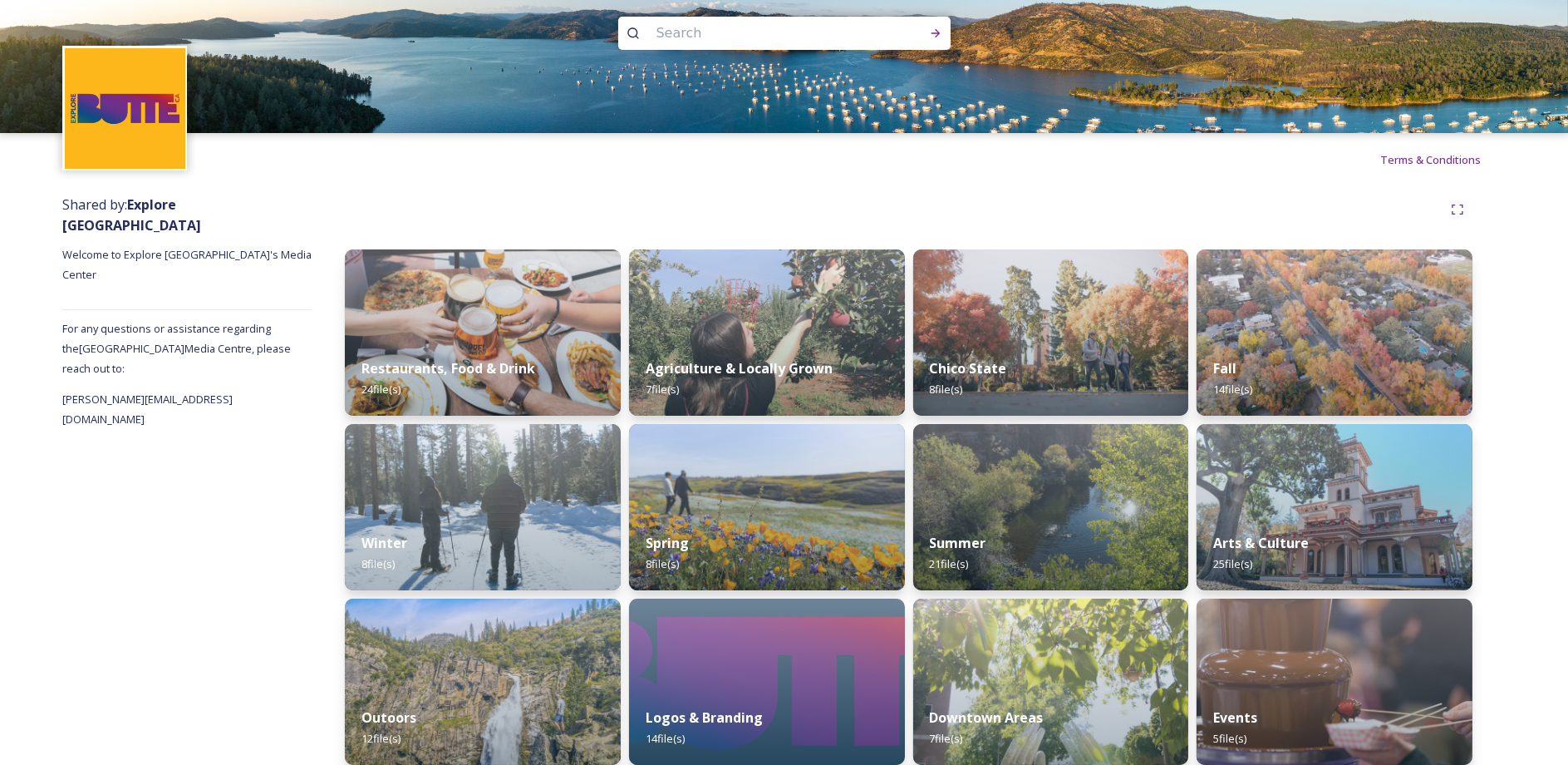
scroll to position [34, 0]
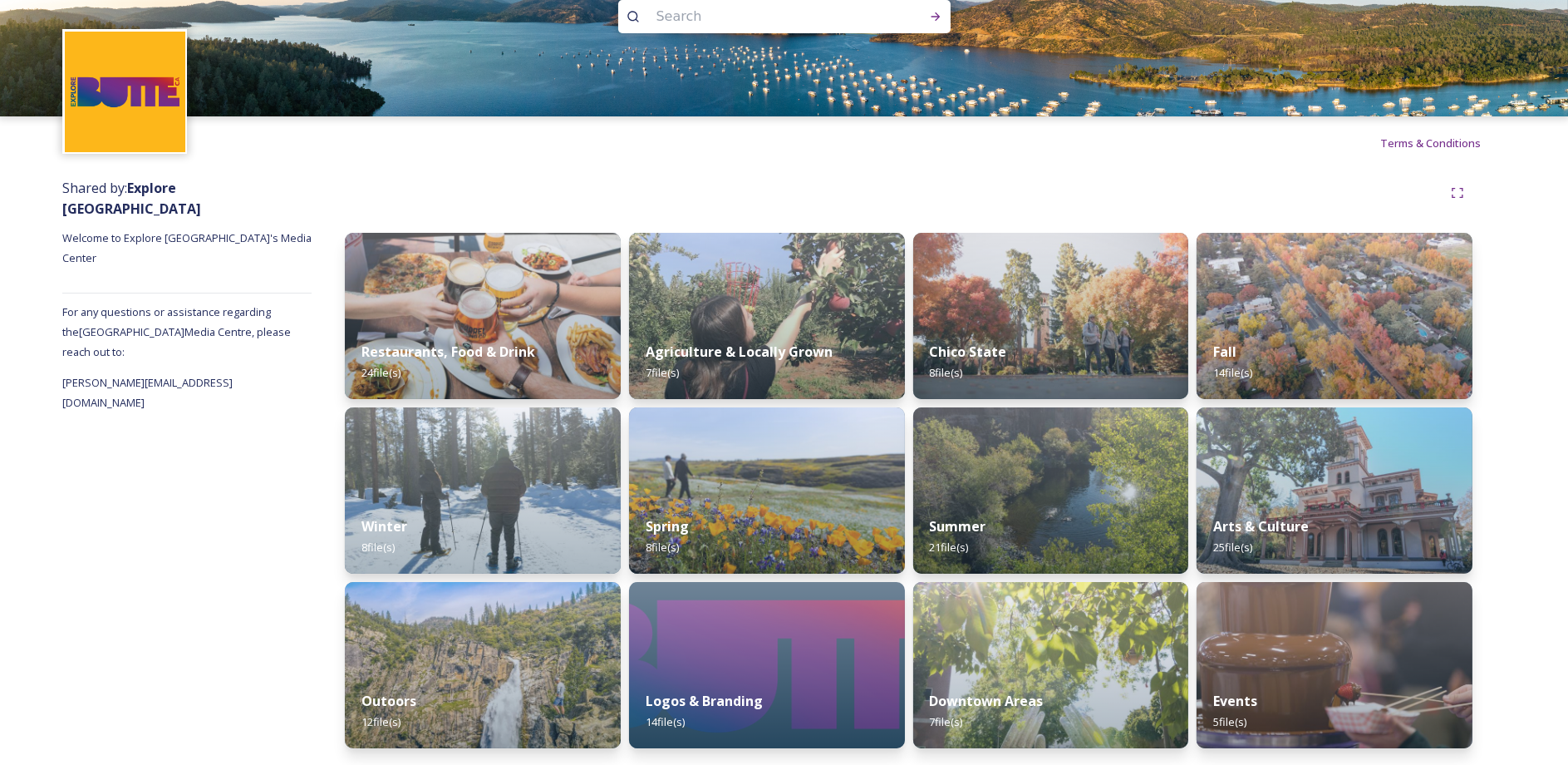
click at [1536, 333] on div "Shared by: Explore Butte County Welcome to Explore Butte County's Media Center …" at bounding box center [784, 467] width 1568 height 595
click at [1467, 188] on div "Expand" at bounding box center [1457, 193] width 30 height 30
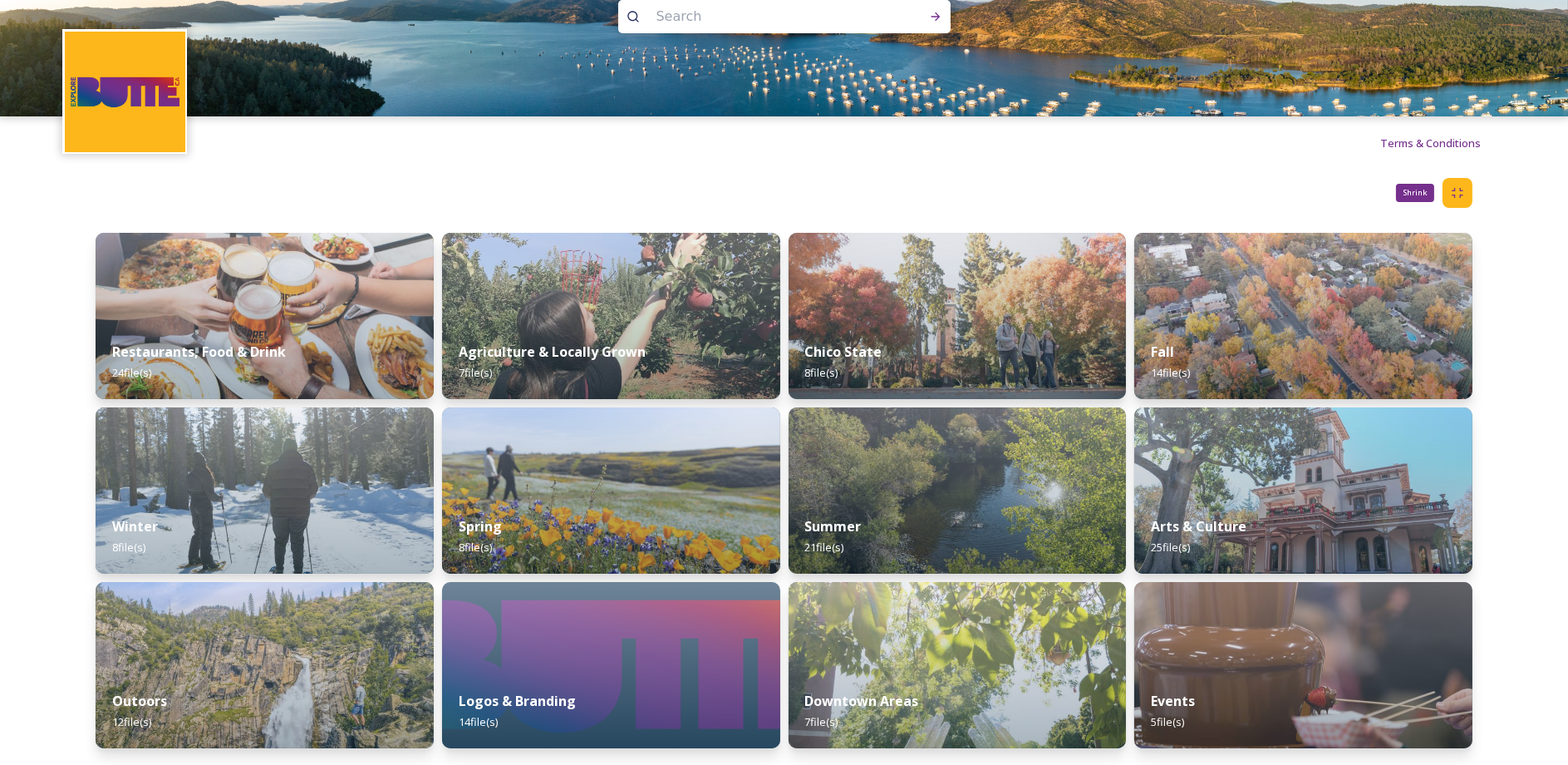
click at [1467, 188] on div "Shrink" at bounding box center [1457, 193] width 30 height 30
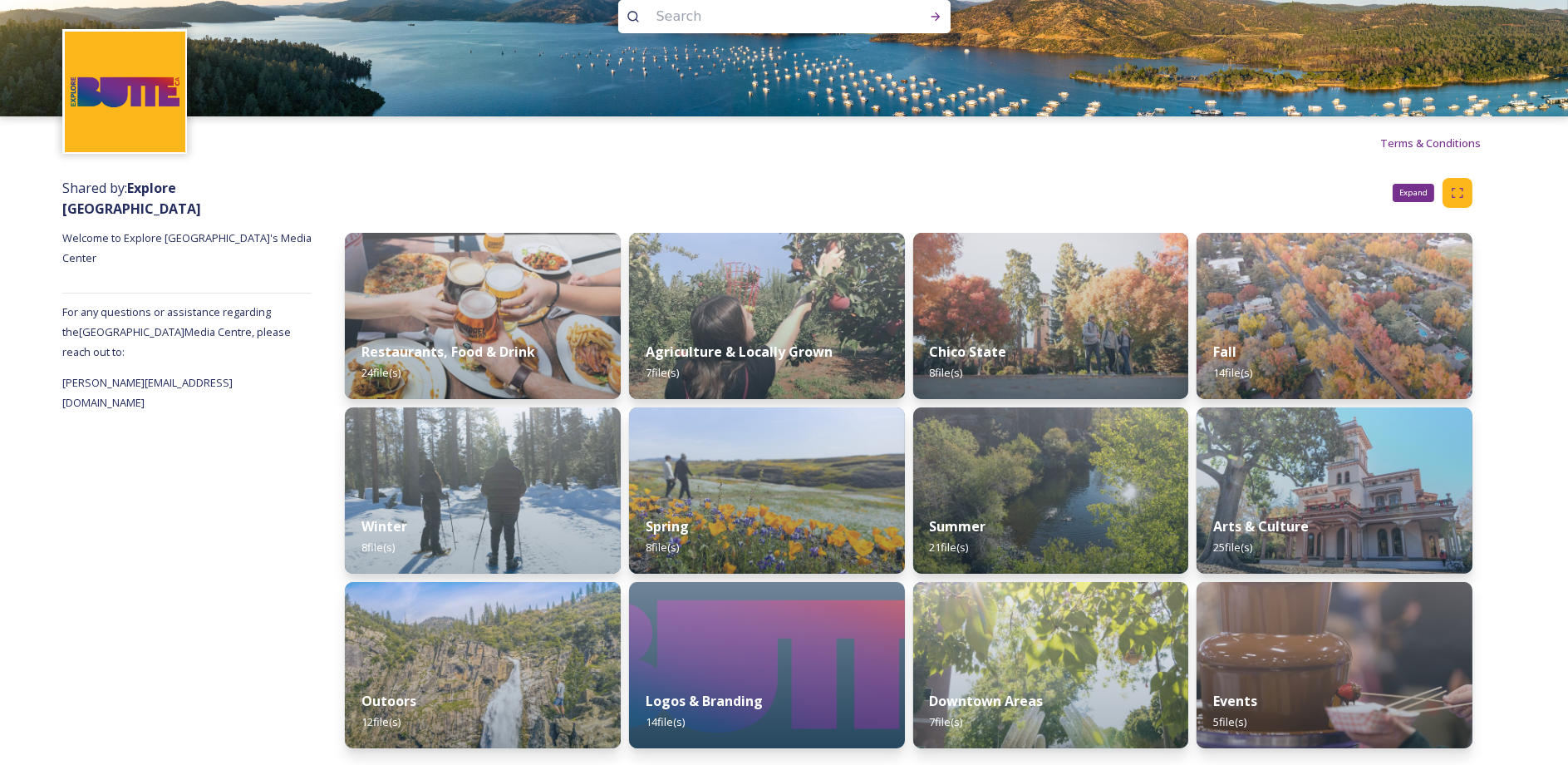
click at [1467, 188] on div "Expand" at bounding box center [1457, 193] width 30 height 30
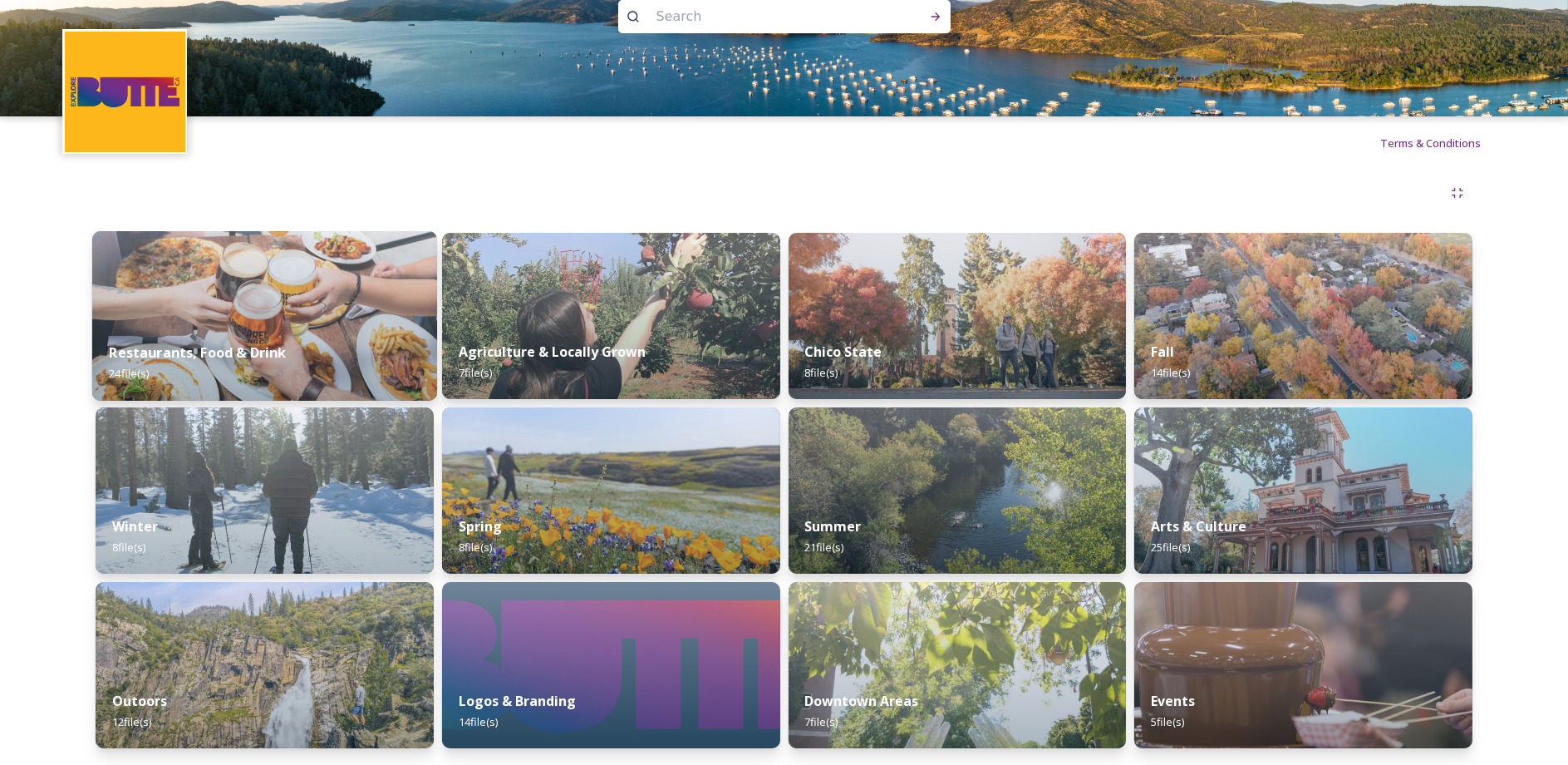
click at [283, 295] on img at bounding box center [264, 315] width 345 height 170
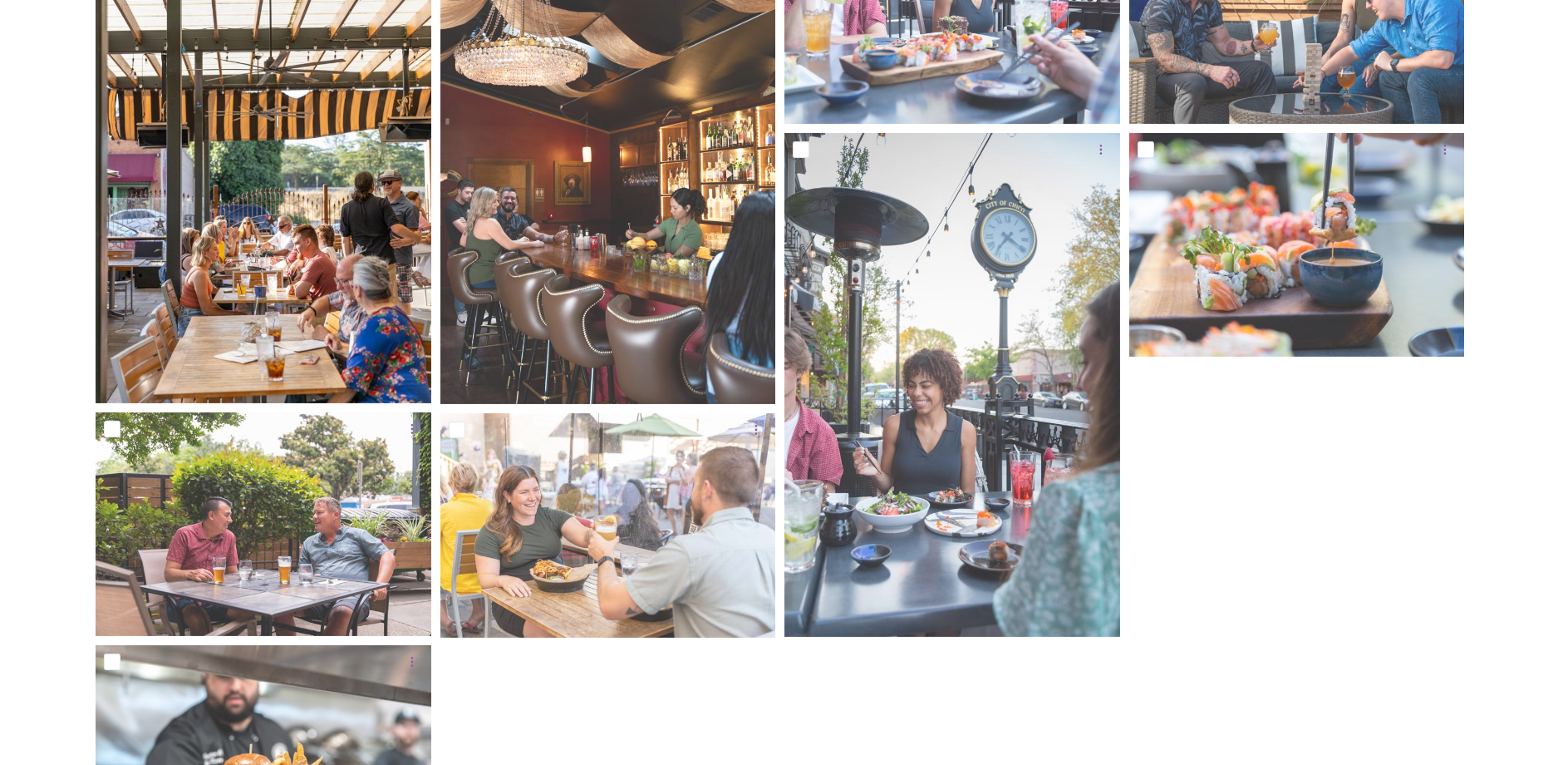
click at [317, 278] on img at bounding box center [263, 151] width 336 height 504
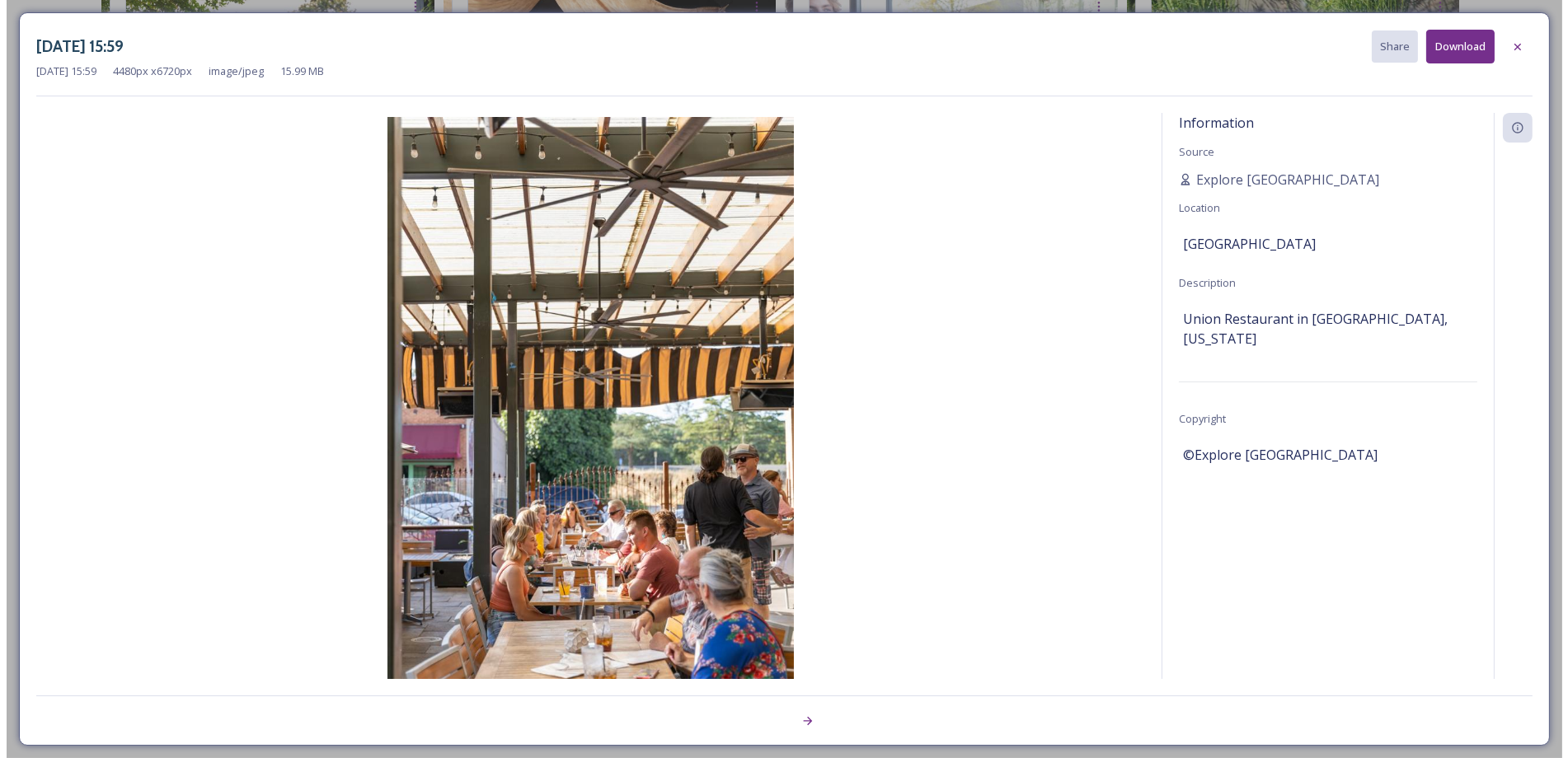
scroll to position [68, 0]
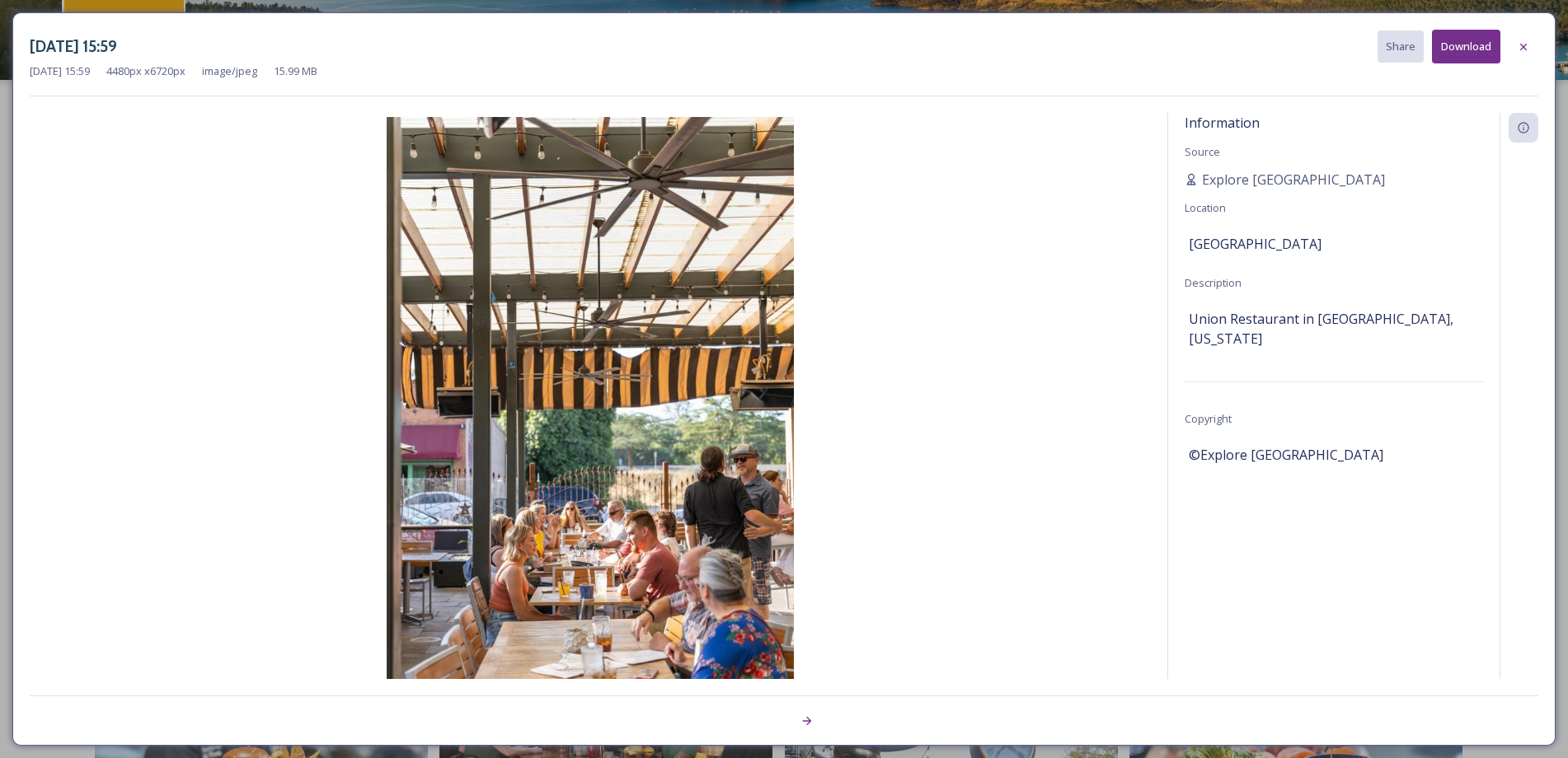
click at [1105, 5] on div "May 22 2024 15:59 Share Download May 22 2024 15:59 4480 px x 6720 px image/jpeg…" at bounding box center [784, 379] width 1568 height 758
click at [1530, 39] on div at bounding box center [1523, 47] width 30 height 30
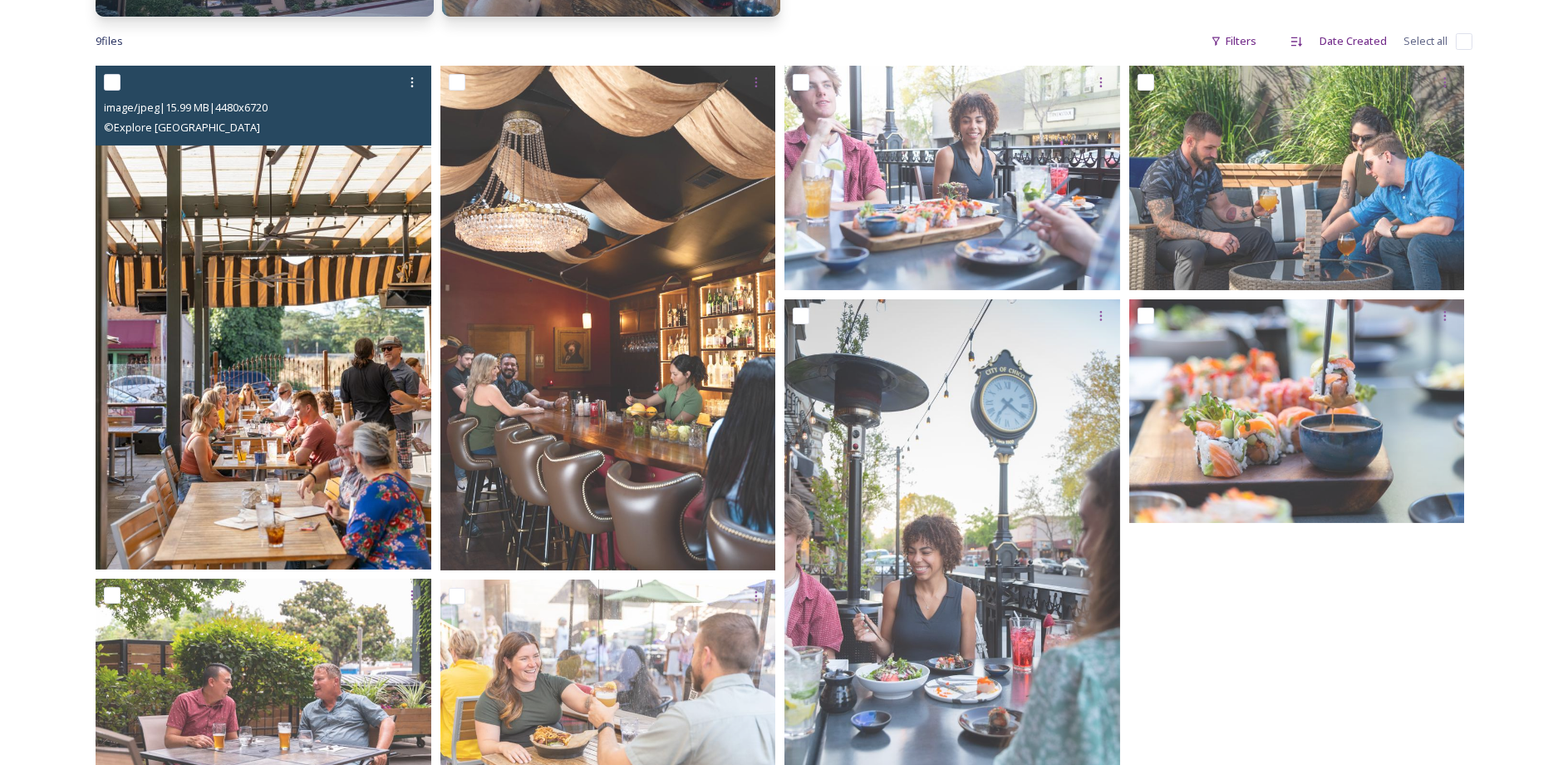
scroll to position [416, 0]
click at [119, 81] on input "checkbox" at bounding box center [112, 82] width 16 height 16
checkbox input "true"
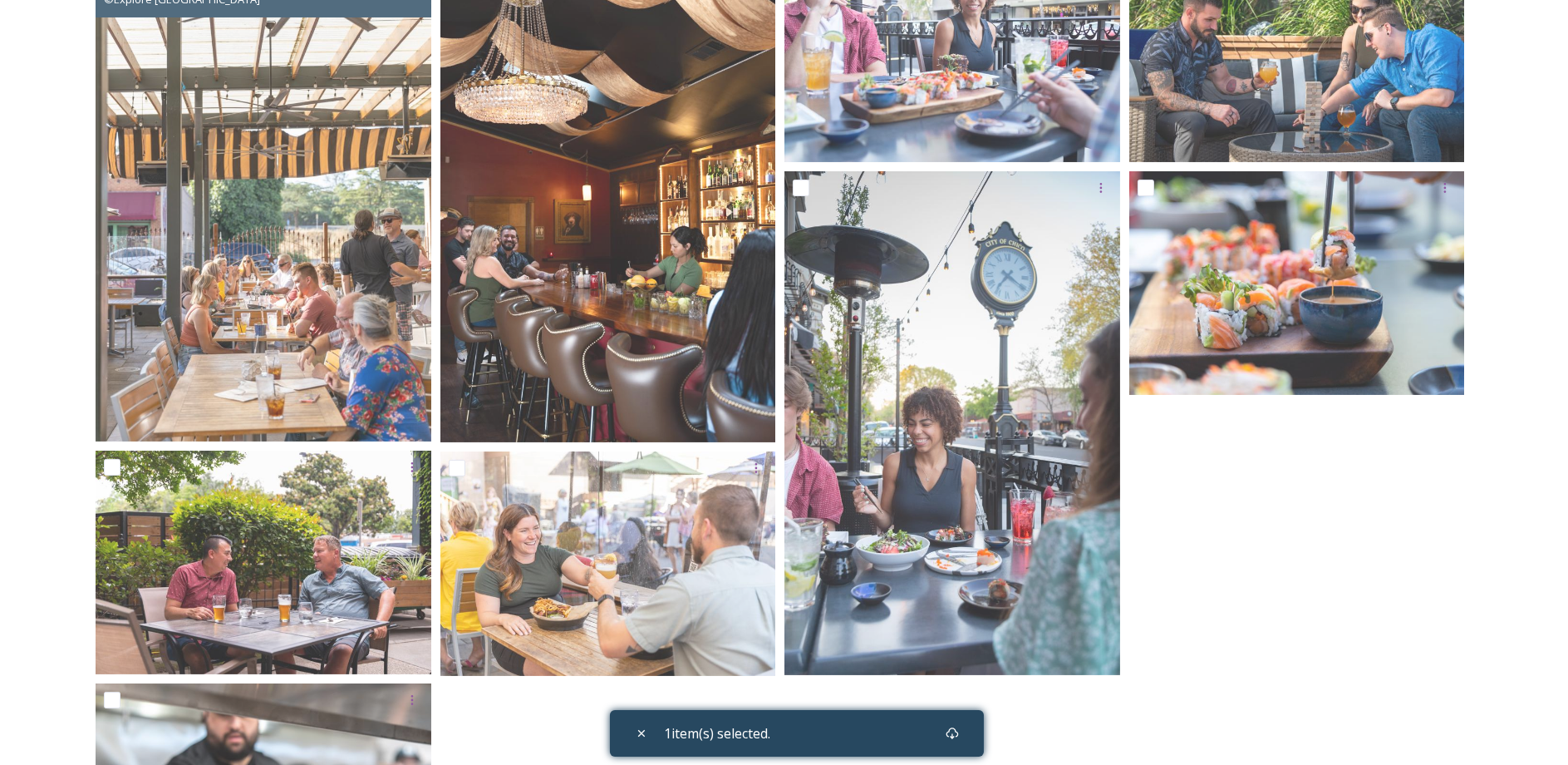
scroll to position [665, 0]
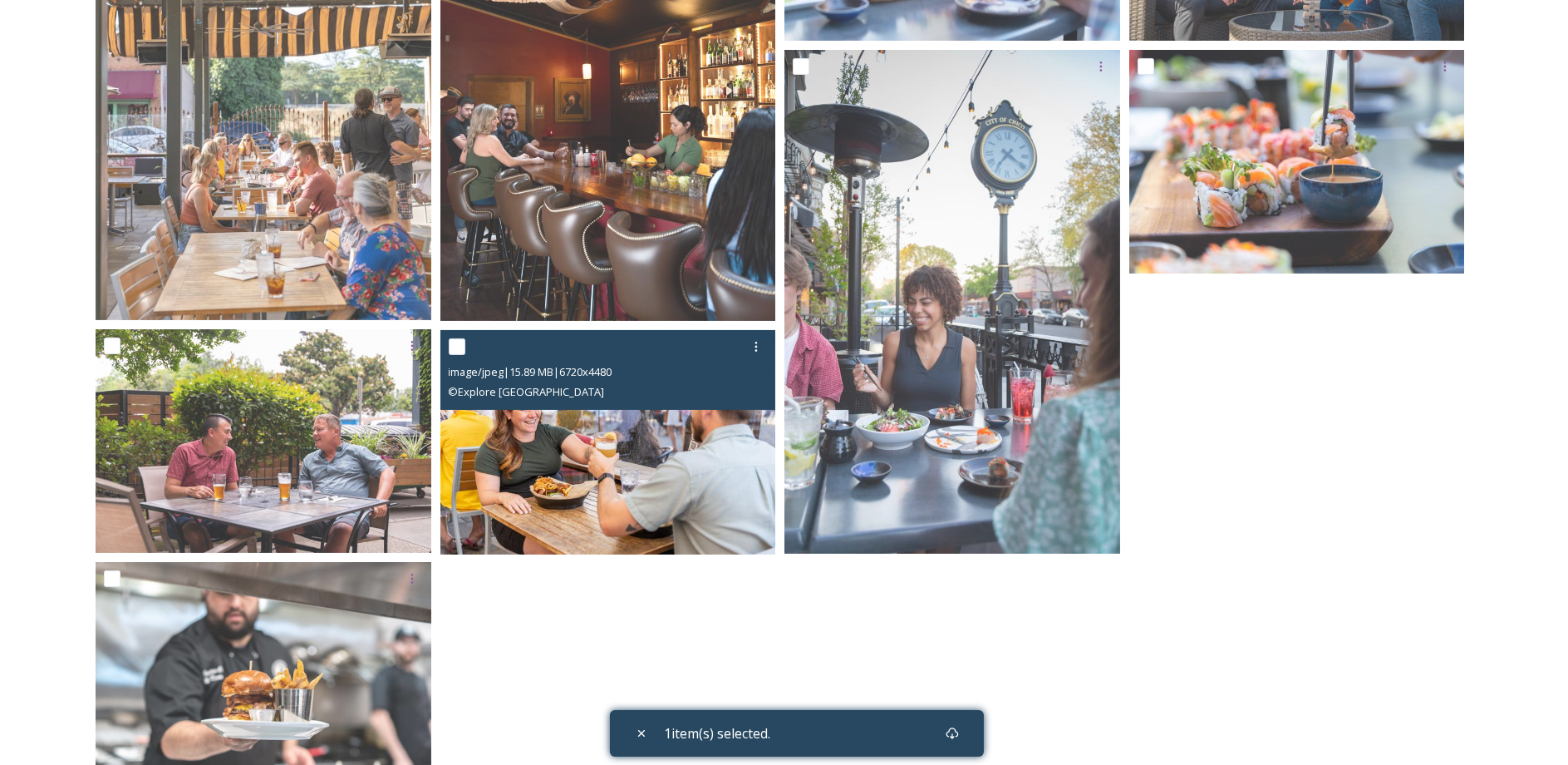
click at [458, 352] on input "checkbox" at bounding box center [456, 346] width 16 height 16
checkbox input "true"
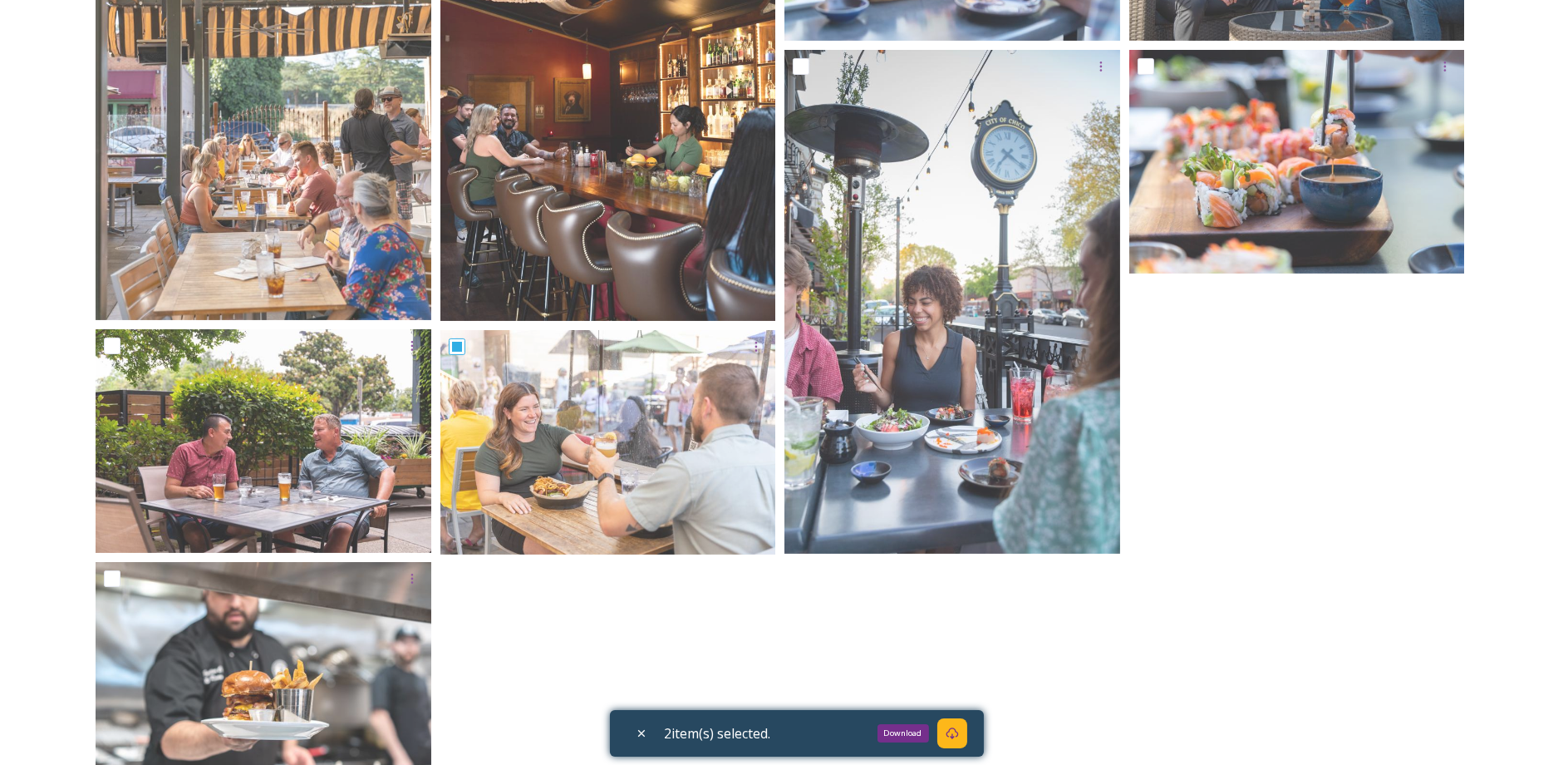
click at [959, 736] on icon at bounding box center [951, 733] width 13 height 13
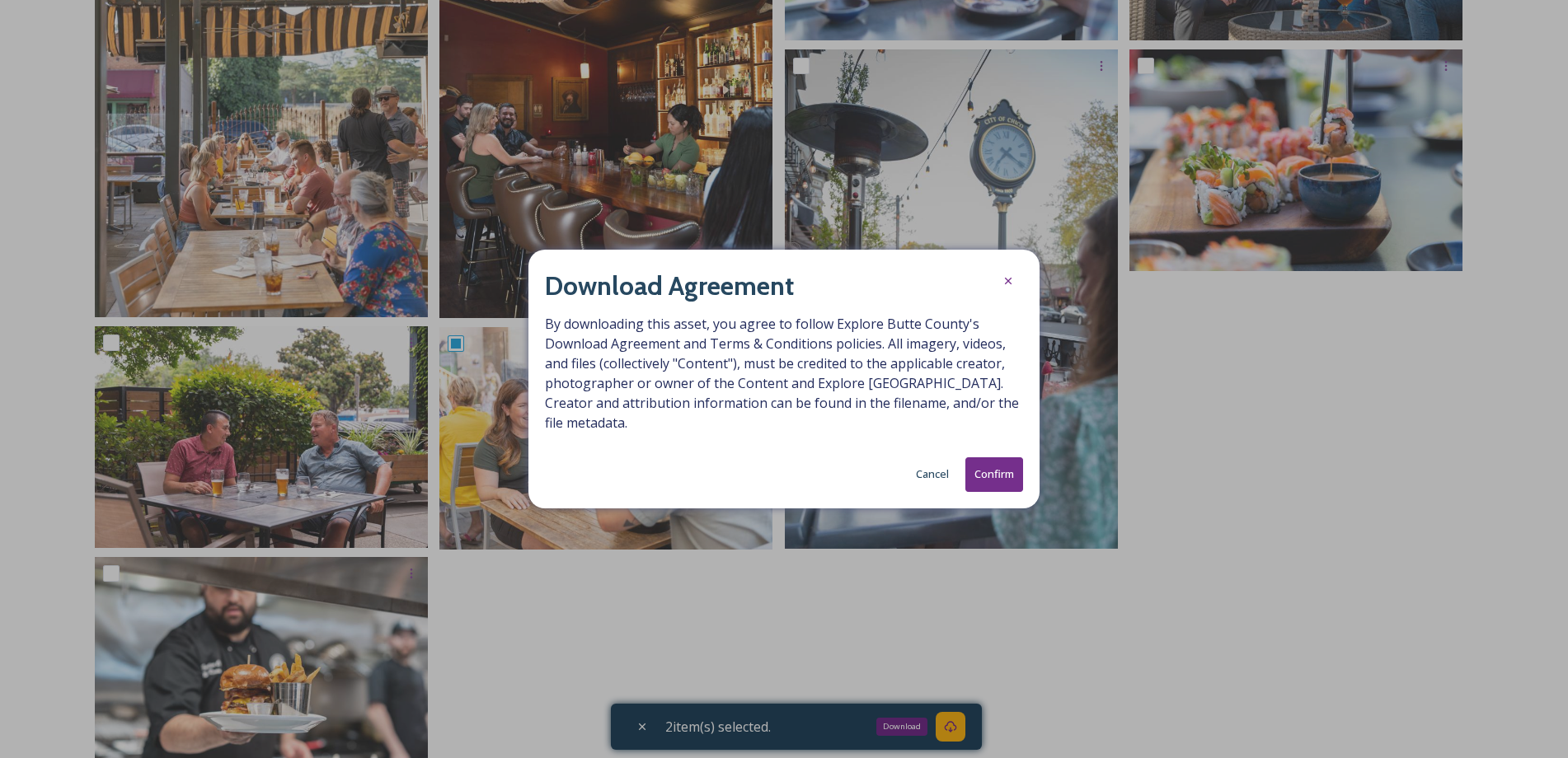
click at [986, 465] on button "Confirm" at bounding box center [994, 475] width 58 height 34
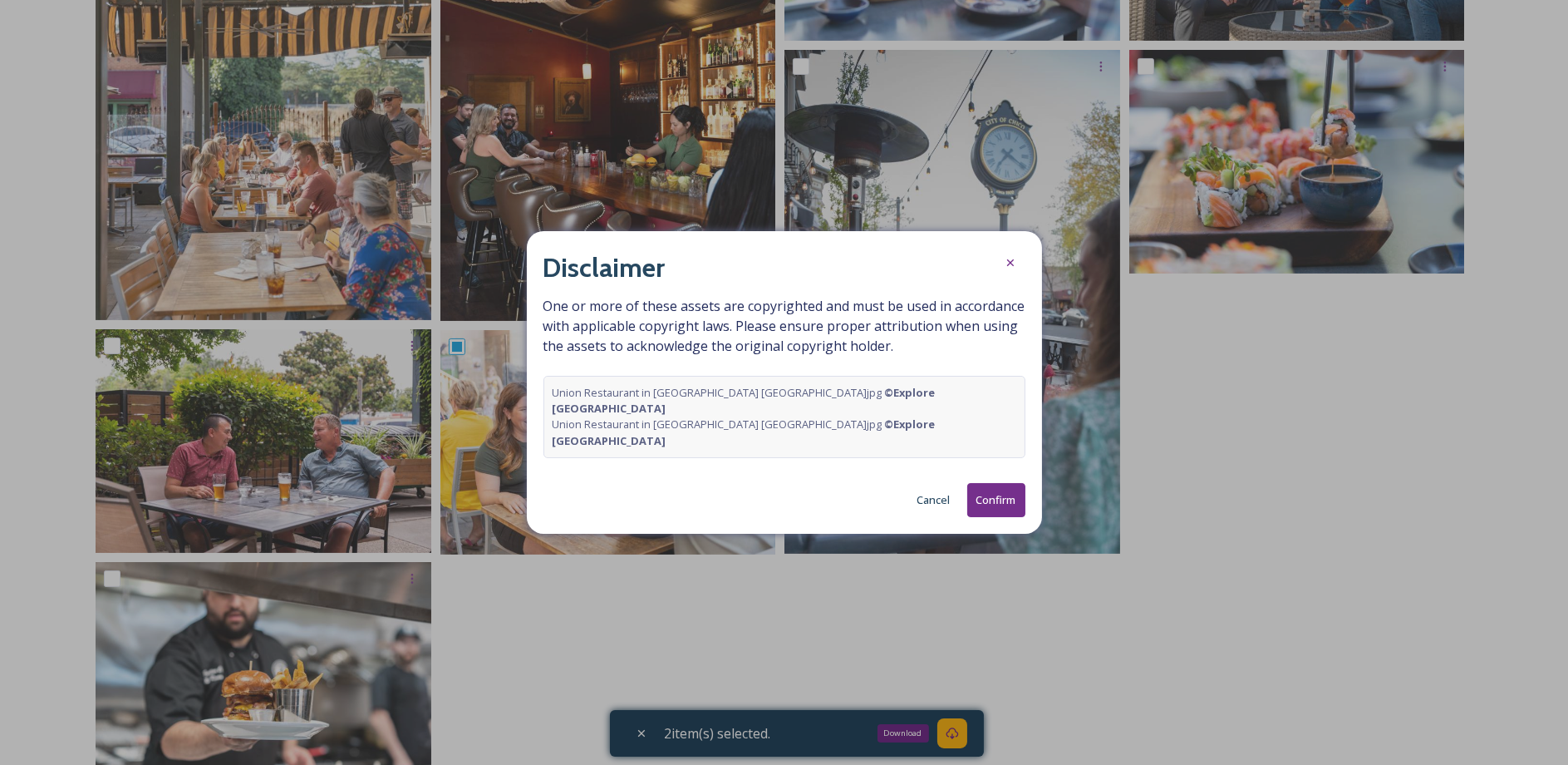
click at [991, 488] on button "Confirm" at bounding box center [996, 501] width 59 height 34
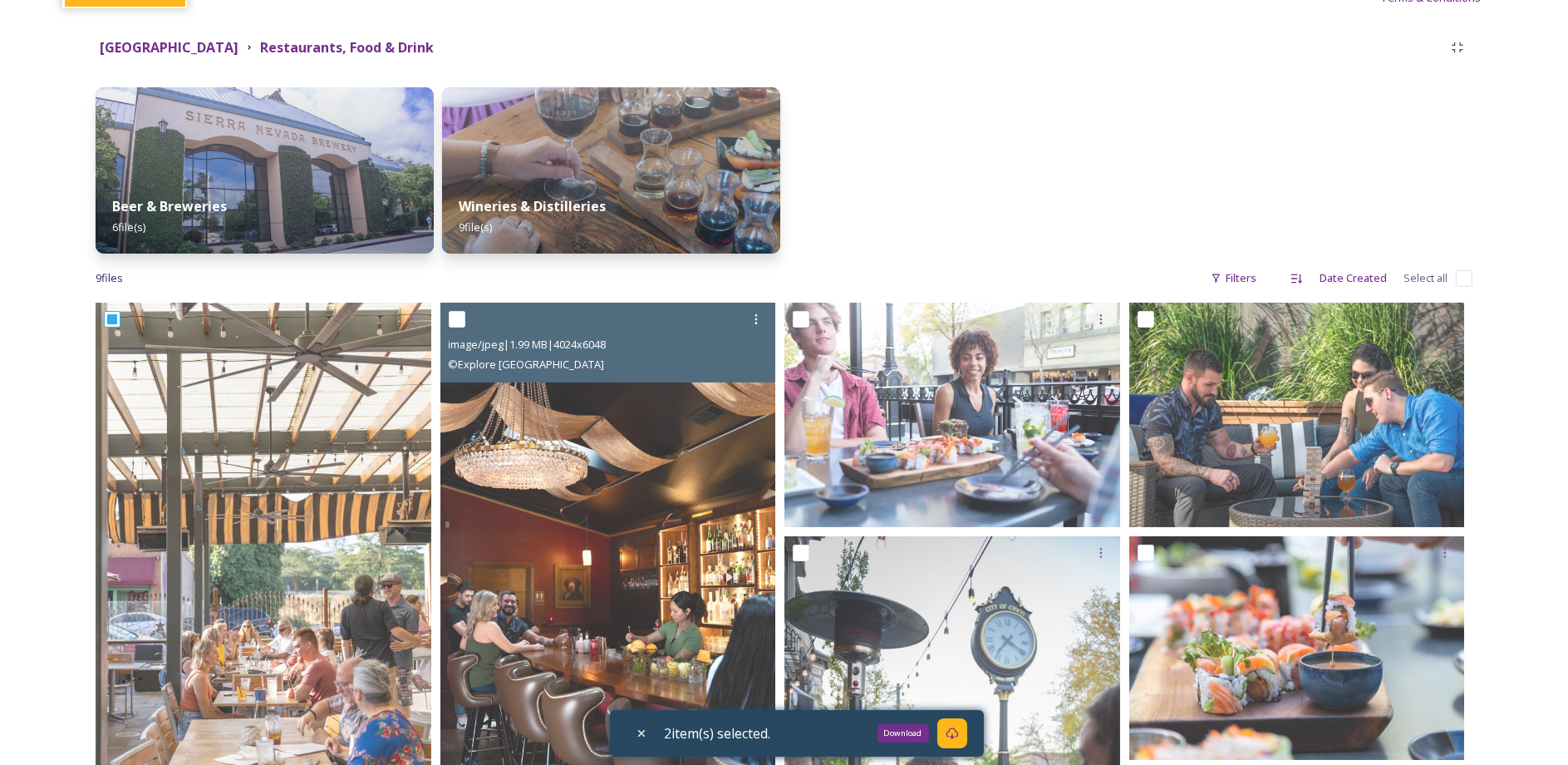
scroll to position [0, 0]
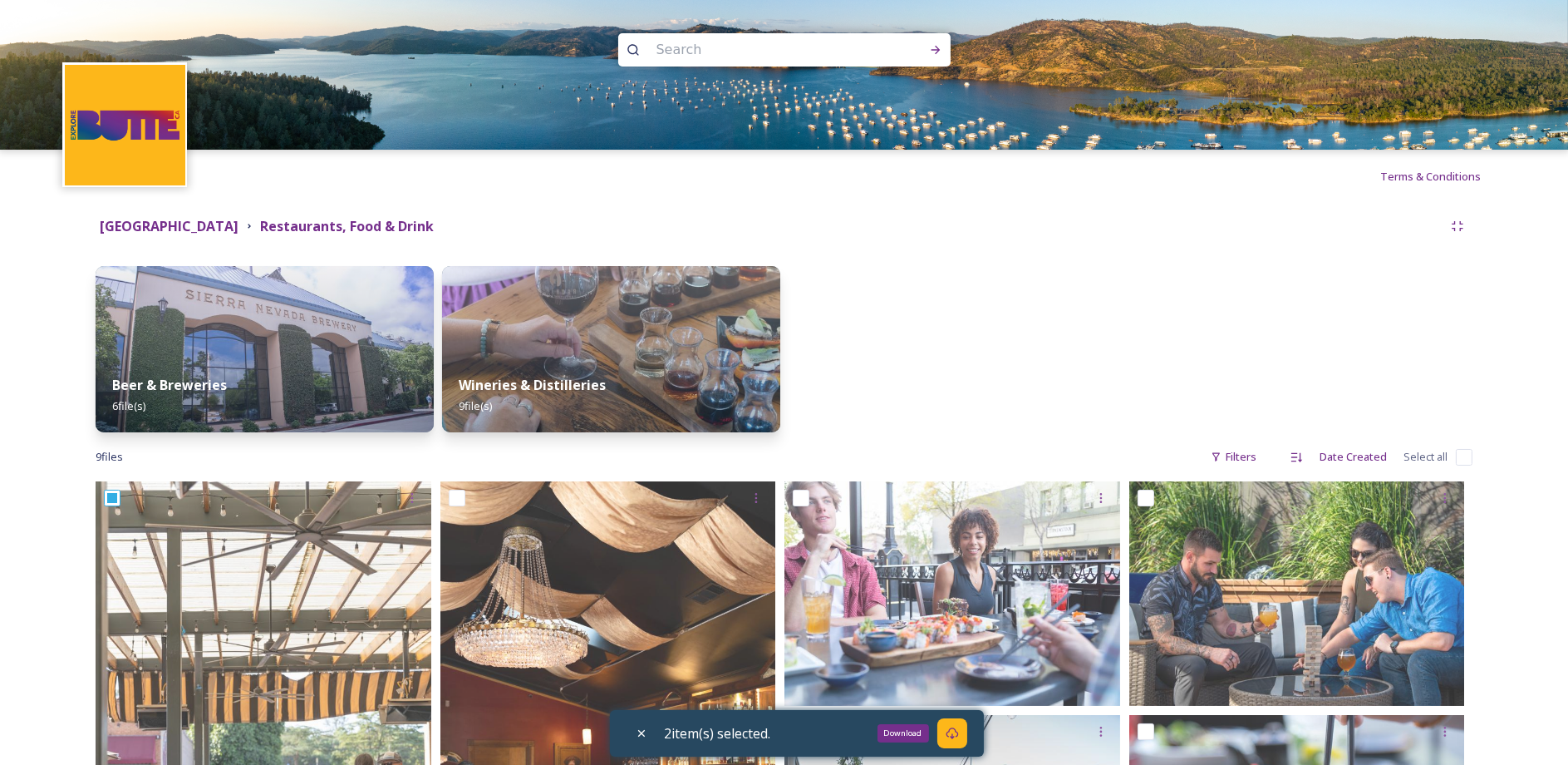
click at [1018, 269] on div at bounding box center [958, 349] width 338 height 166
click at [152, 227] on strong "Butte County" at bounding box center [169, 226] width 139 height 18
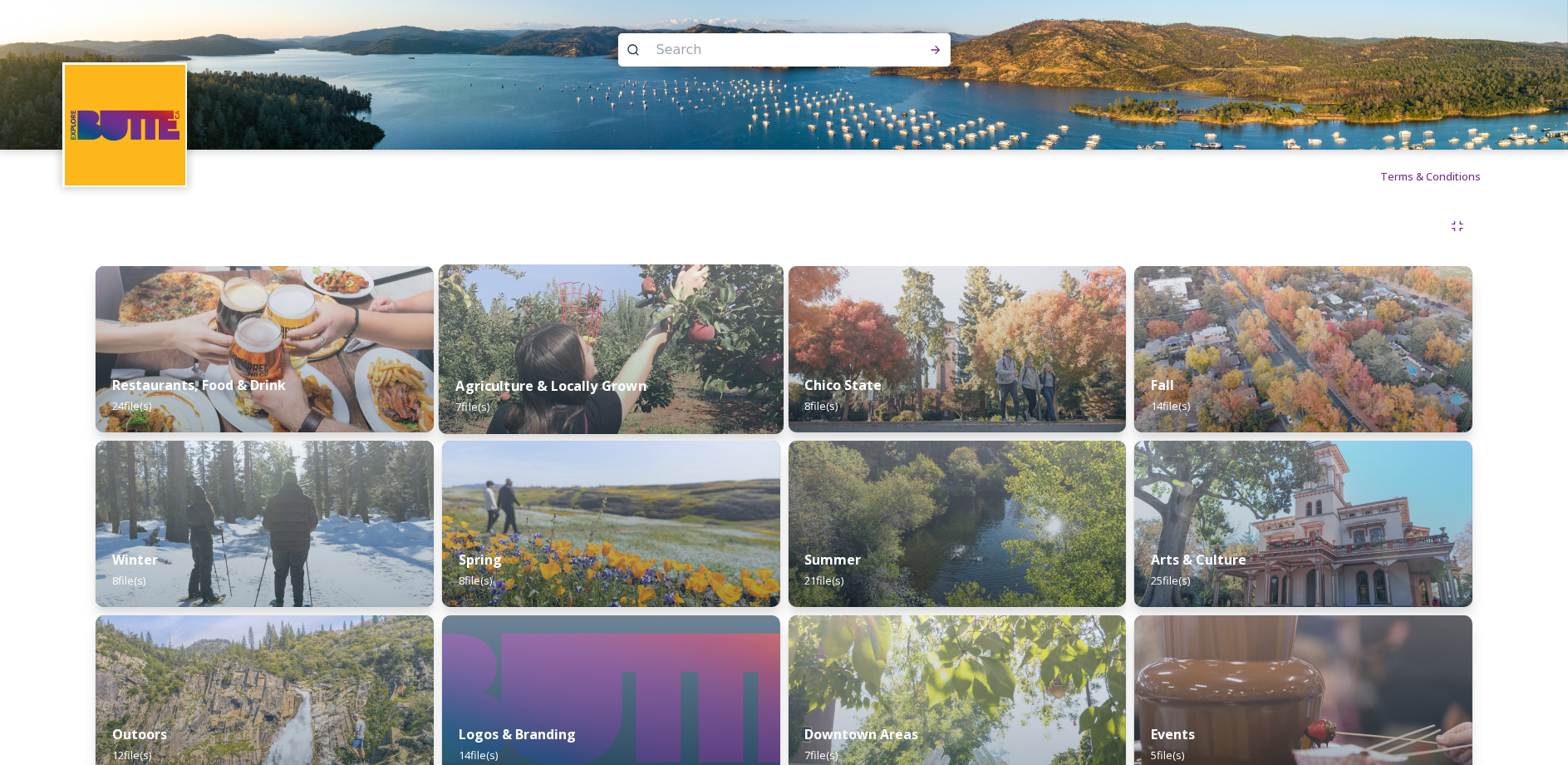
click at [659, 344] on img at bounding box center [611, 349] width 345 height 170
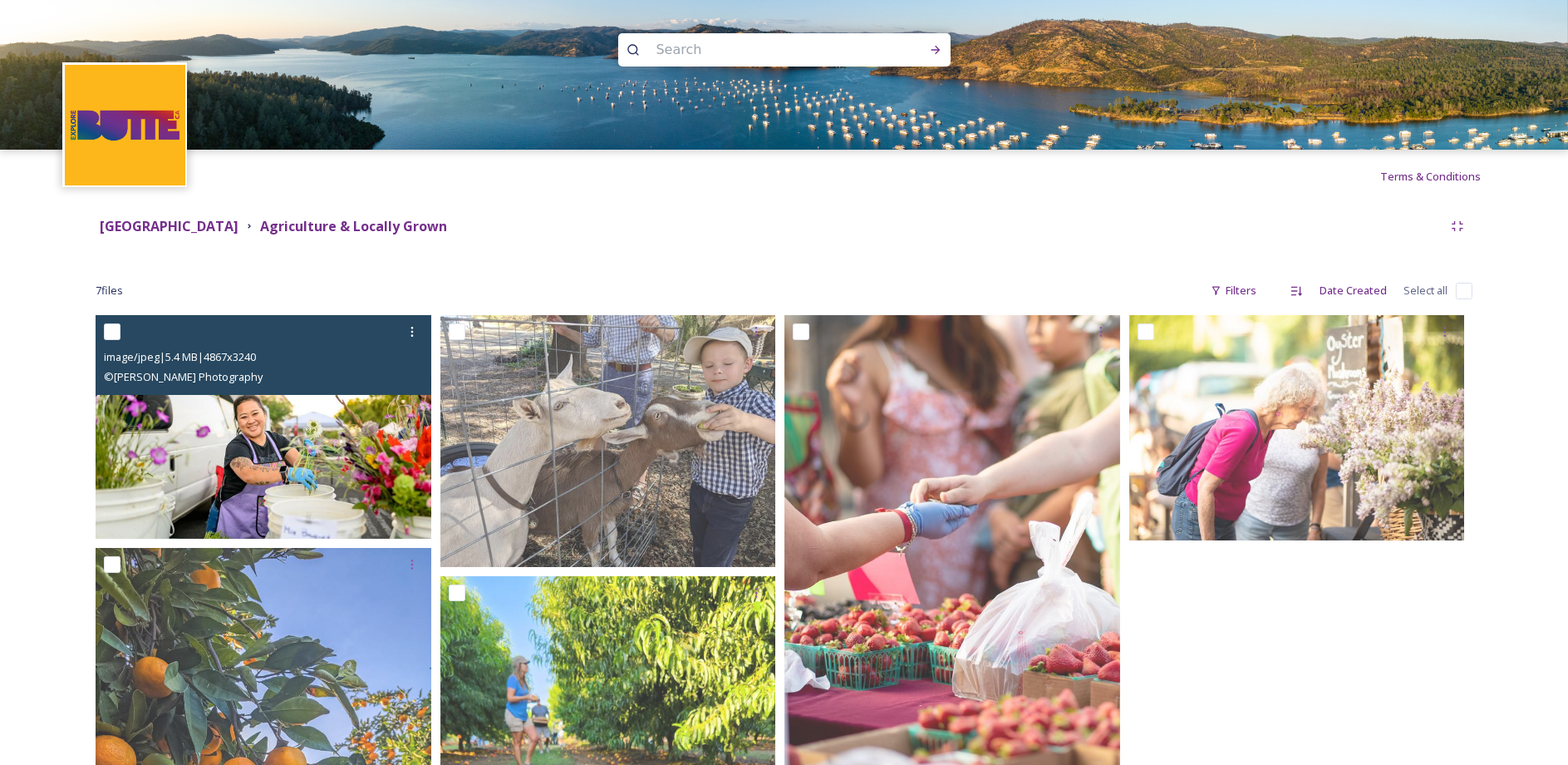
click at [265, 439] on img at bounding box center [263, 427] width 336 height 224
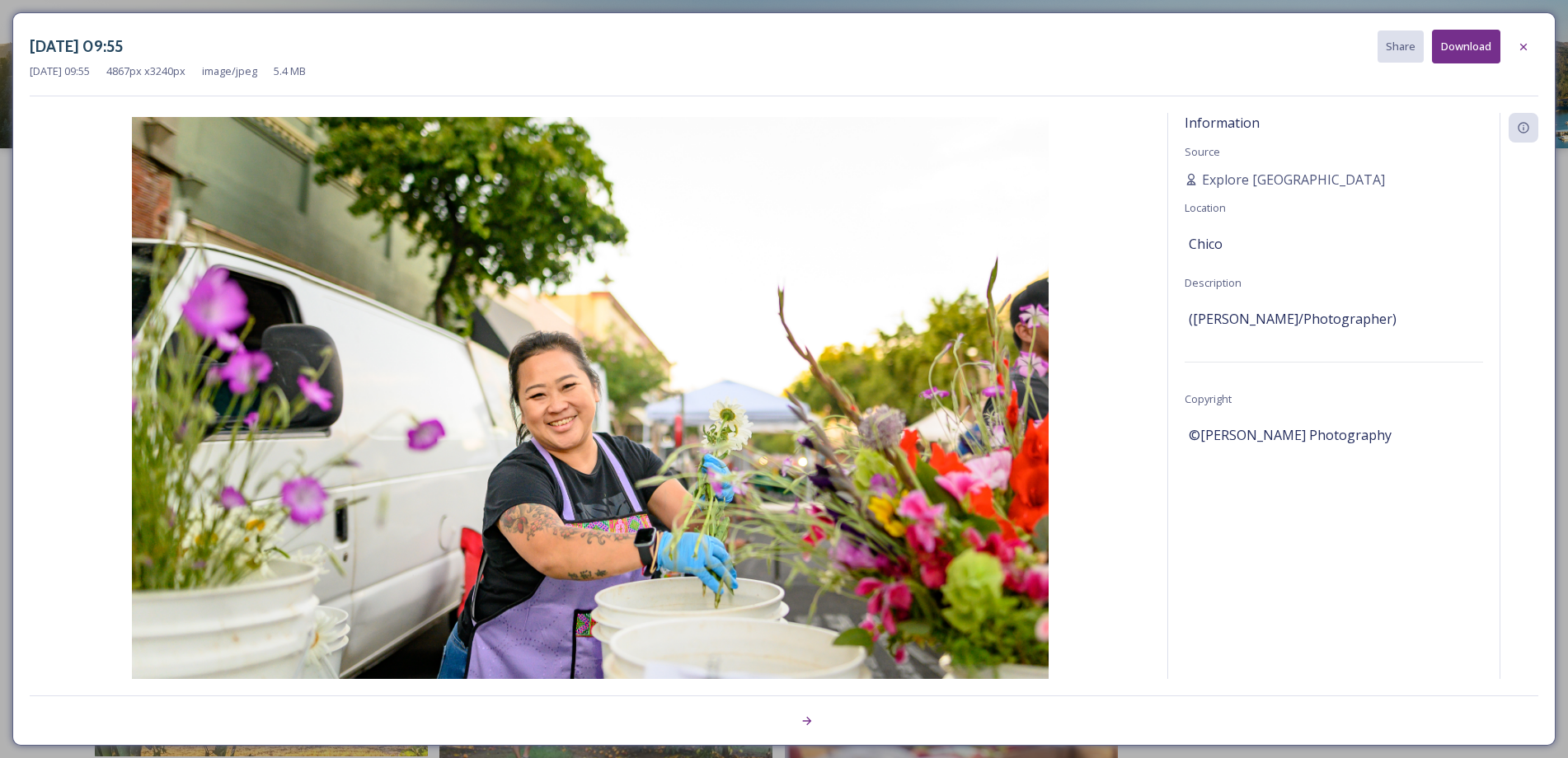
click at [1135, 9] on div "May 20 2024 09:55 Share Download May 20 2024 09:55 4867 px x 3240 px image/jpeg…" at bounding box center [784, 379] width 1568 height 758
click at [1519, 50] on icon at bounding box center [1523, 46] width 13 height 13
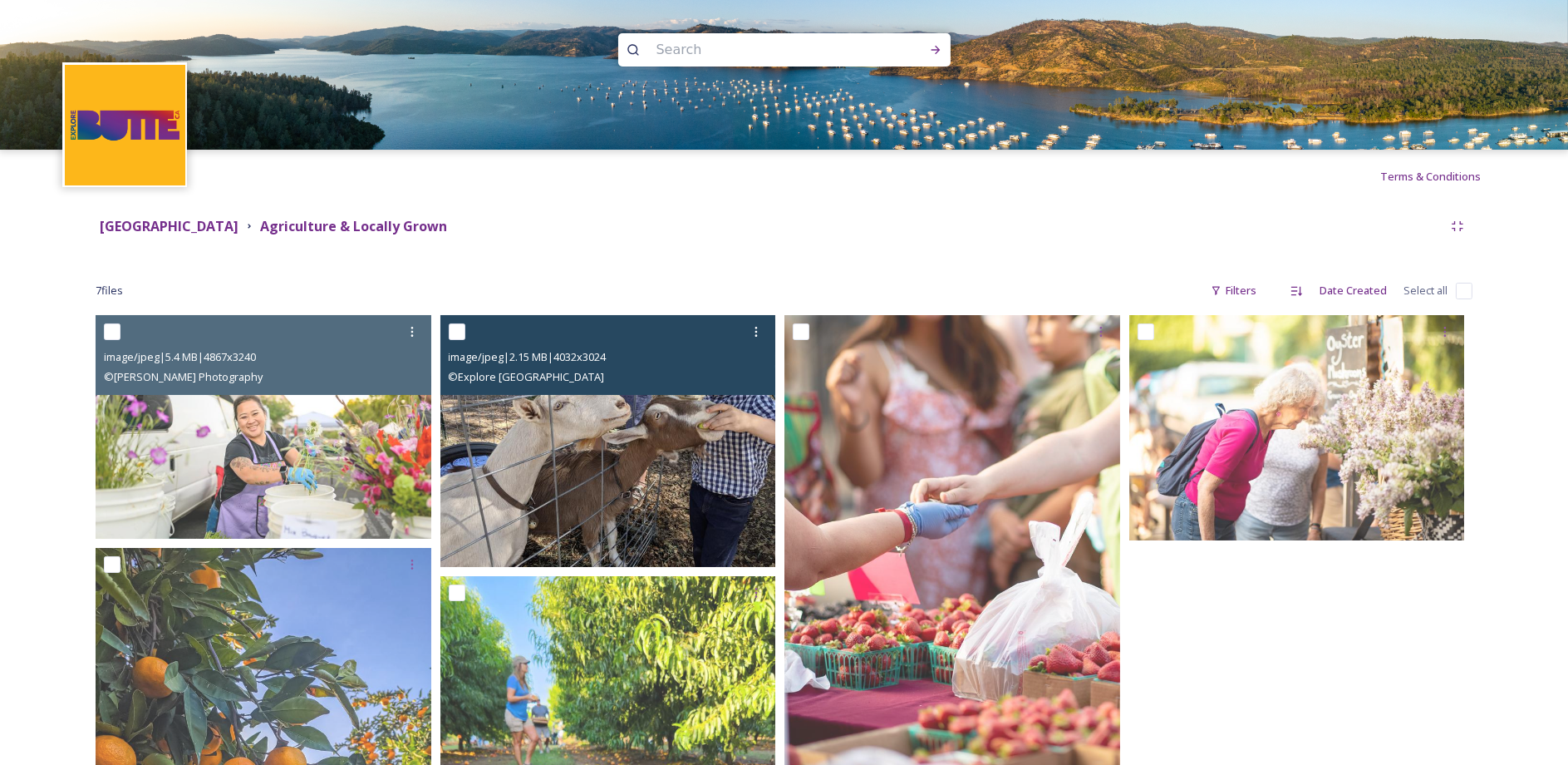
click at [669, 458] on img at bounding box center [609, 441] width 336 height 252
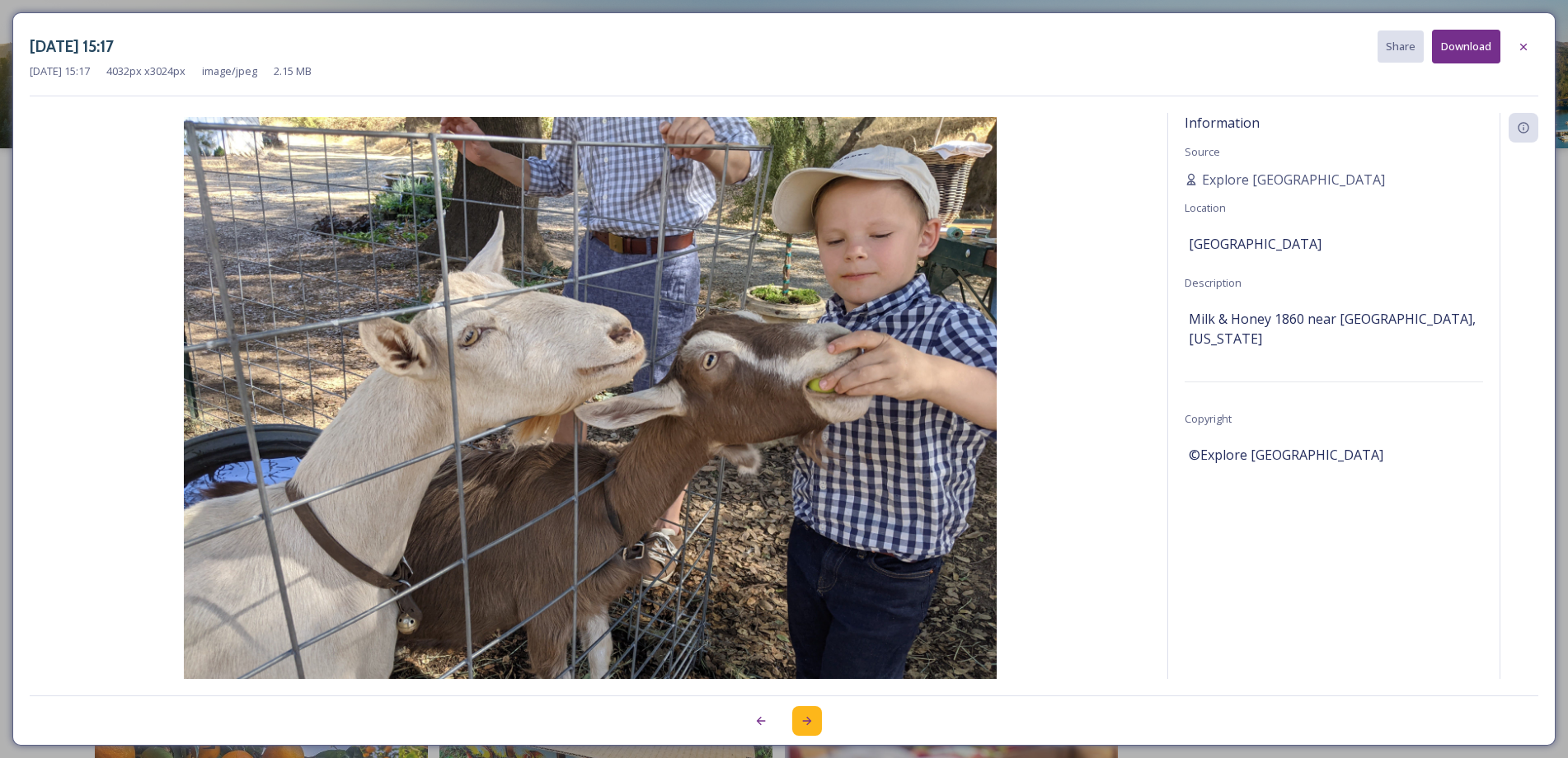
click at [810, 720] on icon at bounding box center [807, 721] width 9 height 9
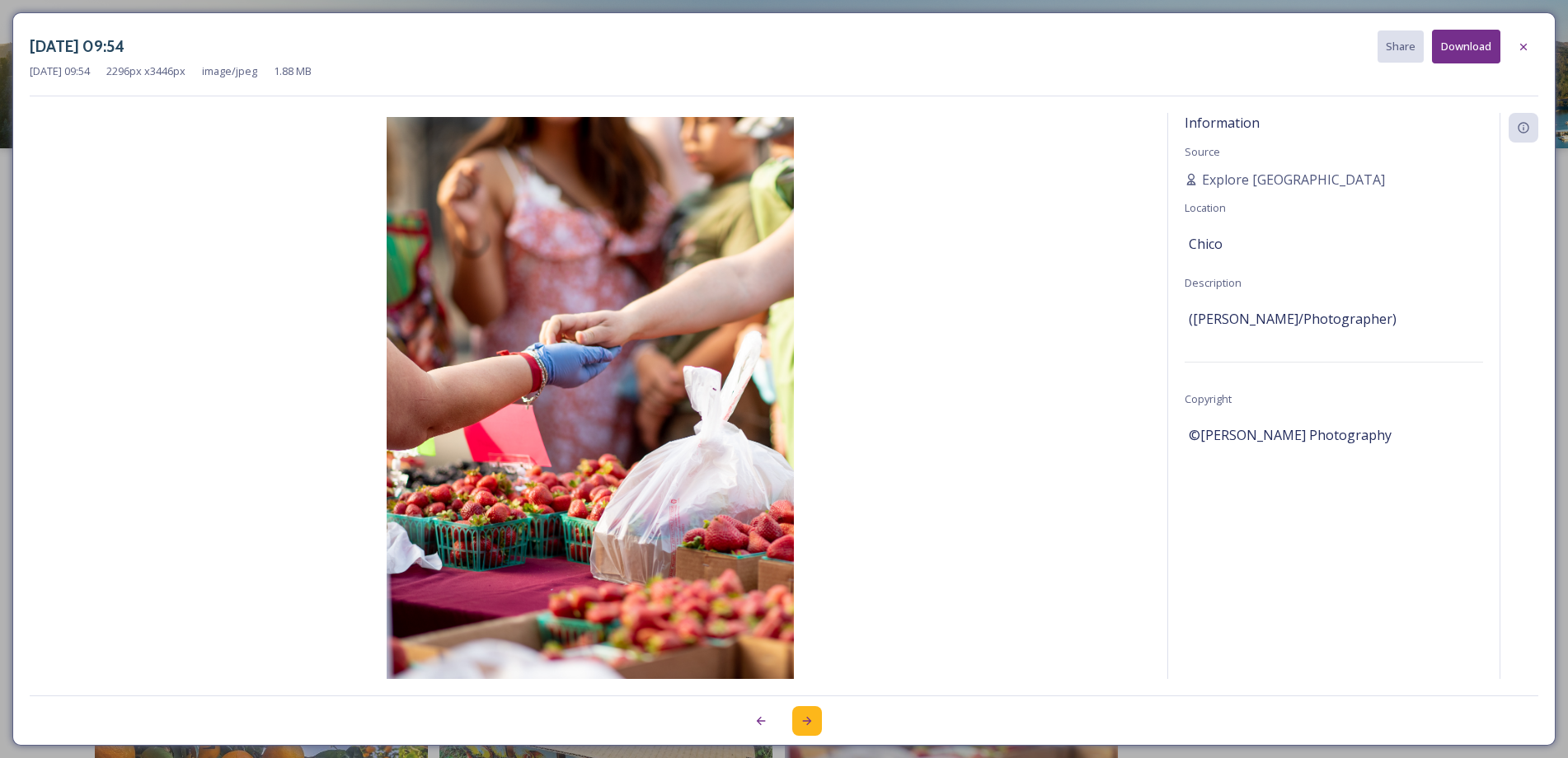
click at [810, 720] on icon at bounding box center [807, 721] width 9 height 9
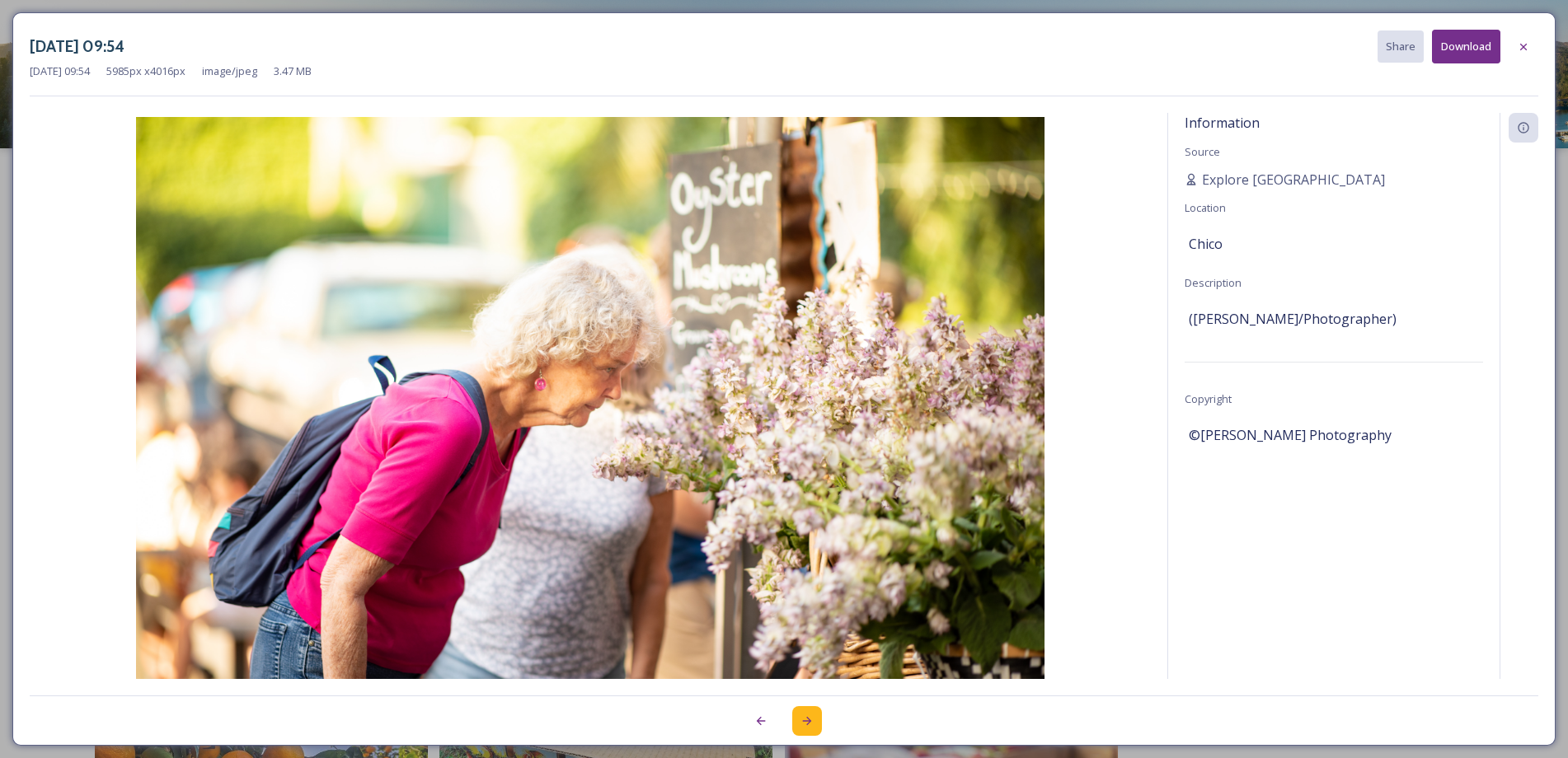
click at [810, 719] on icon at bounding box center [806, 720] width 13 height 13
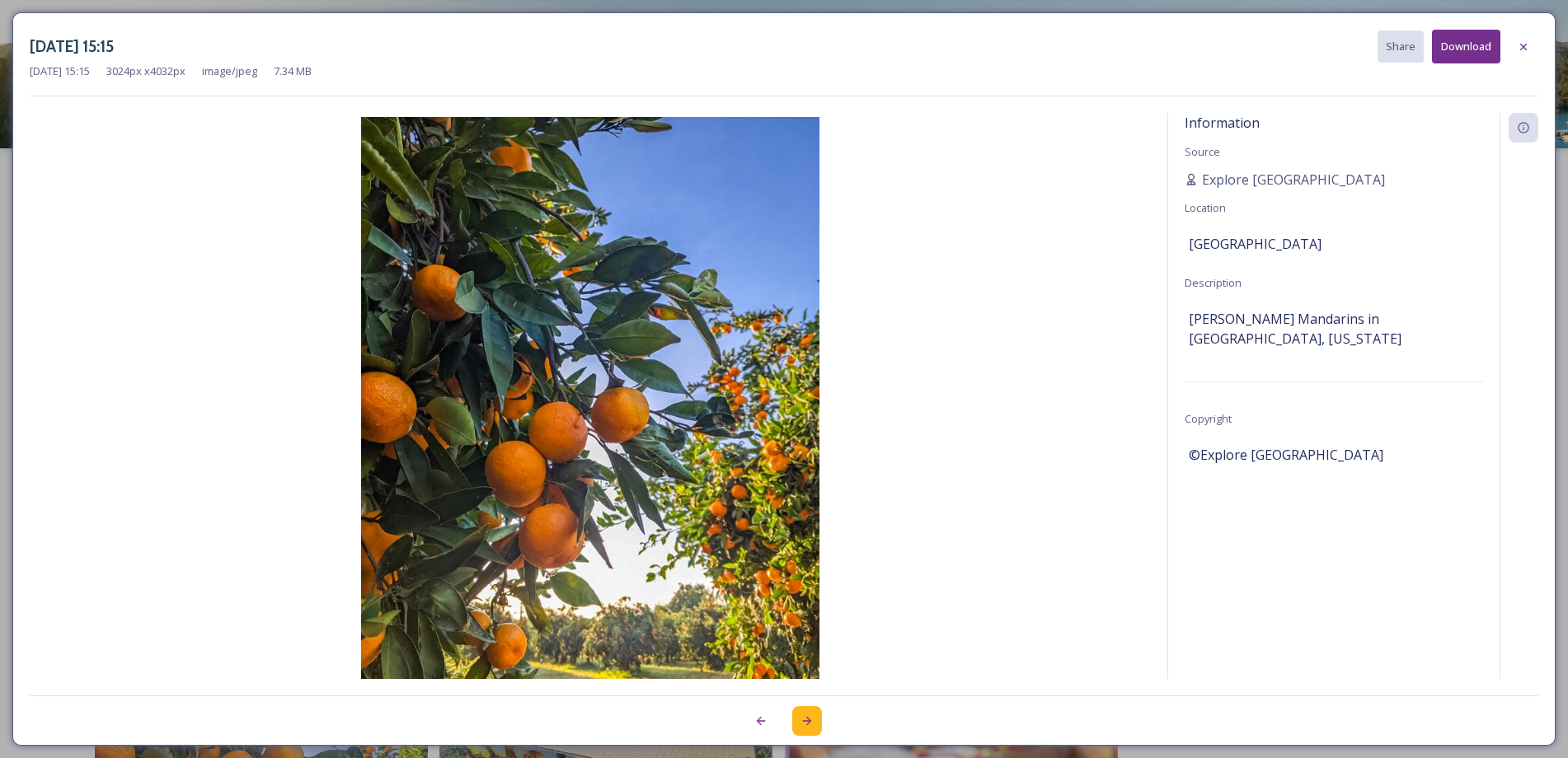
click at [810, 719] on icon at bounding box center [806, 720] width 13 height 13
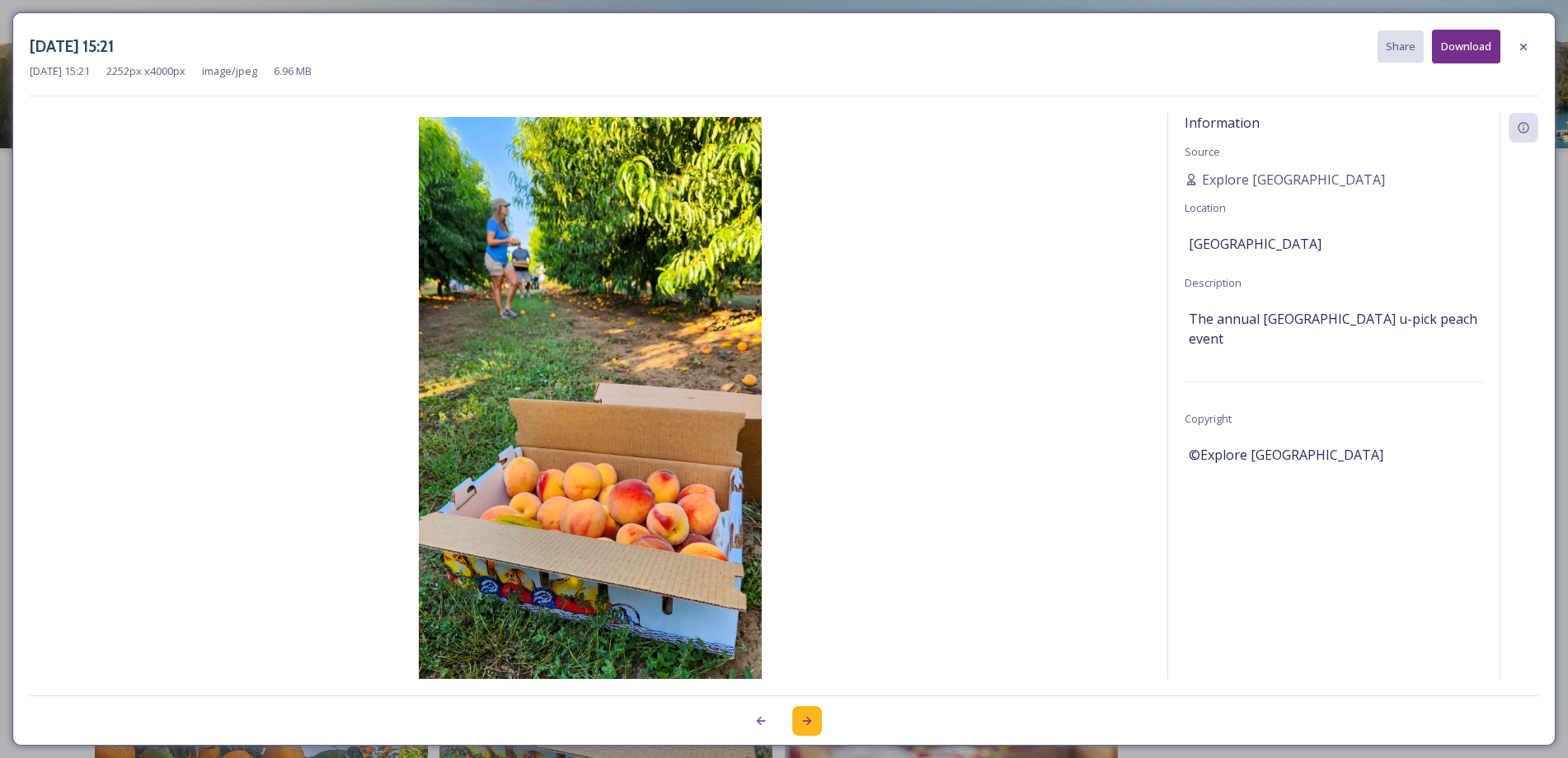
click at [810, 719] on icon at bounding box center [806, 720] width 13 height 13
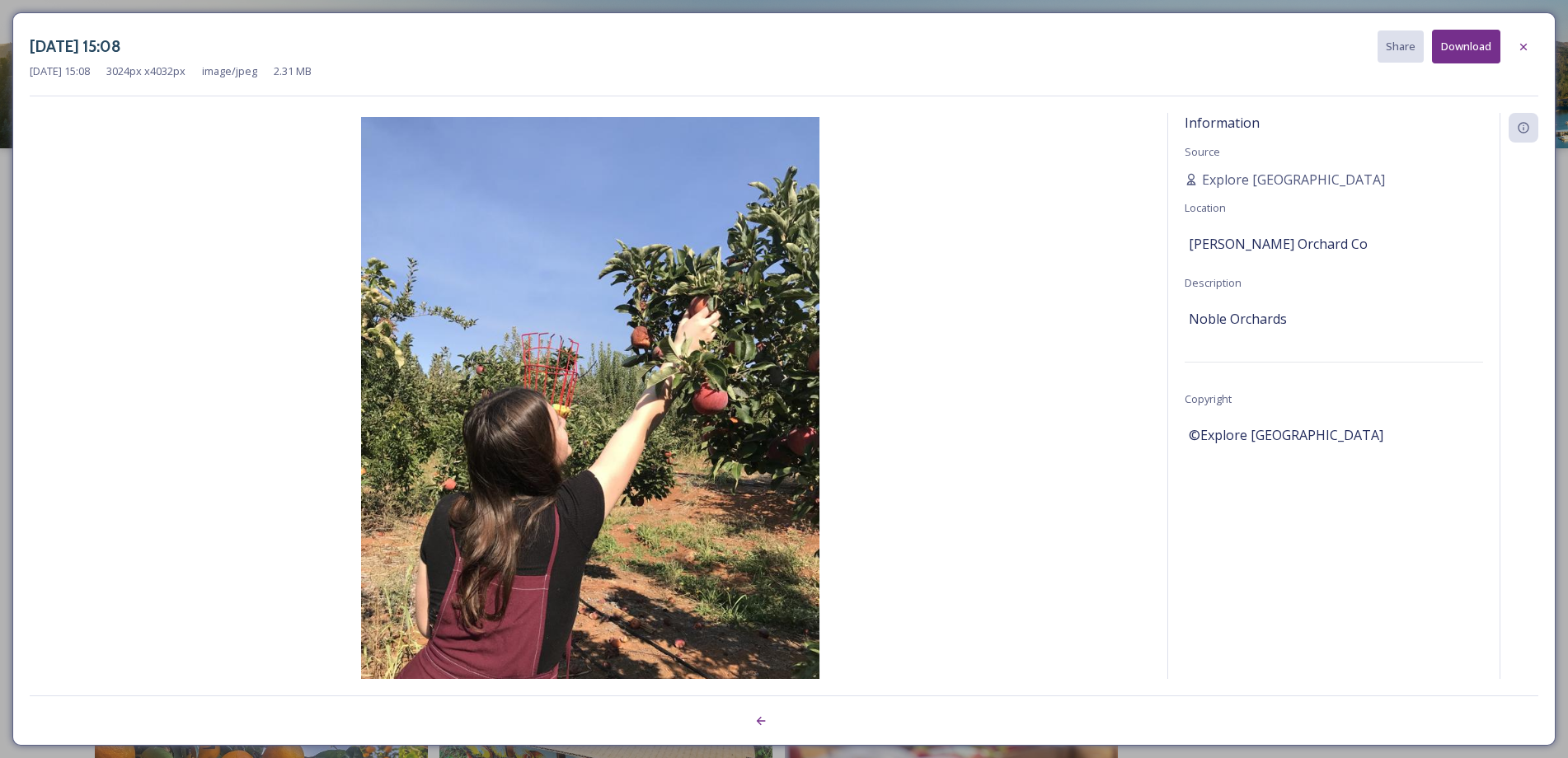
click at [810, 719] on div at bounding box center [784, 712] width 1508 height 33
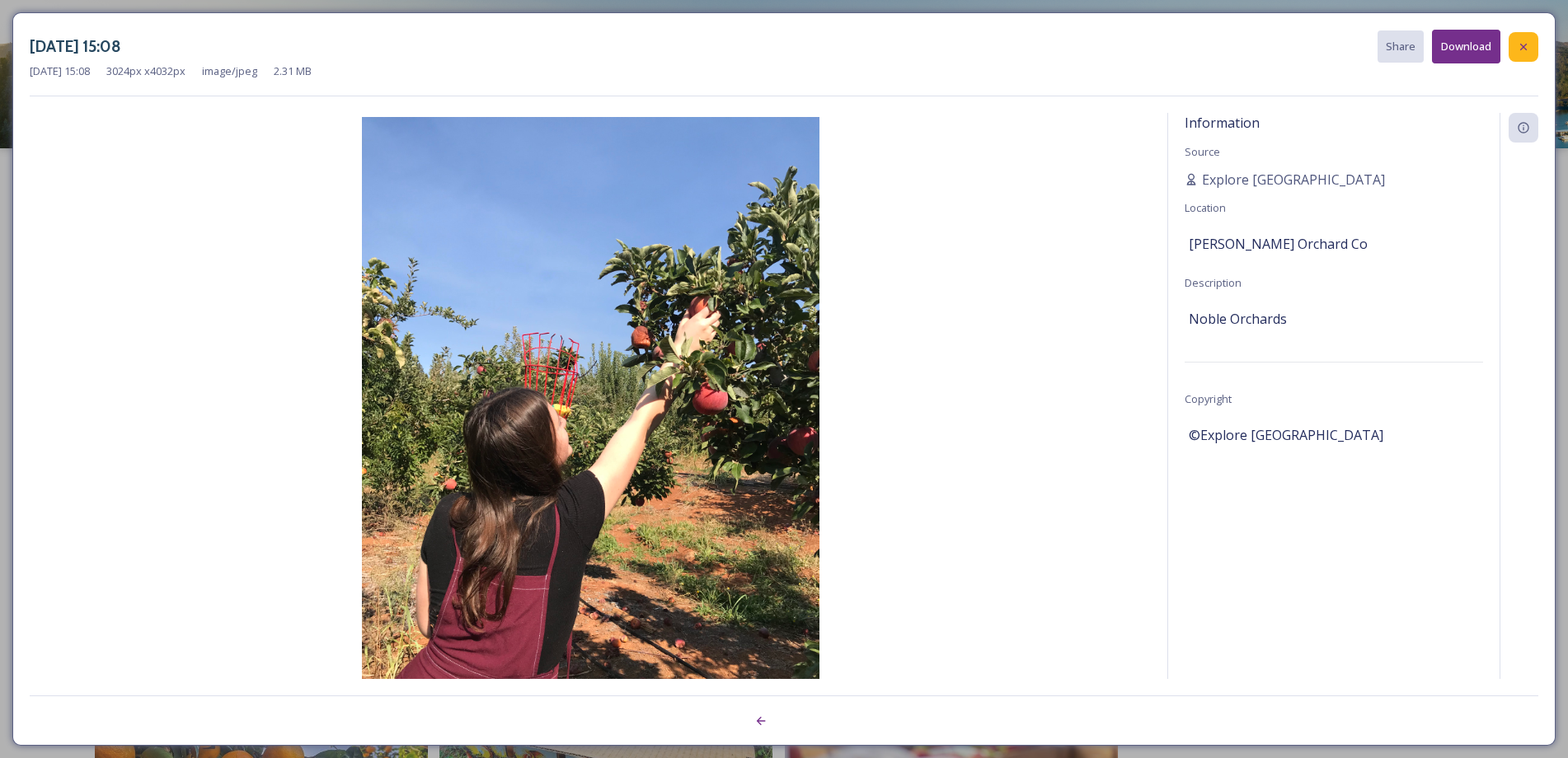
click at [1524, 46] on icon at bounding box center [1524, 46] width 7 height 7
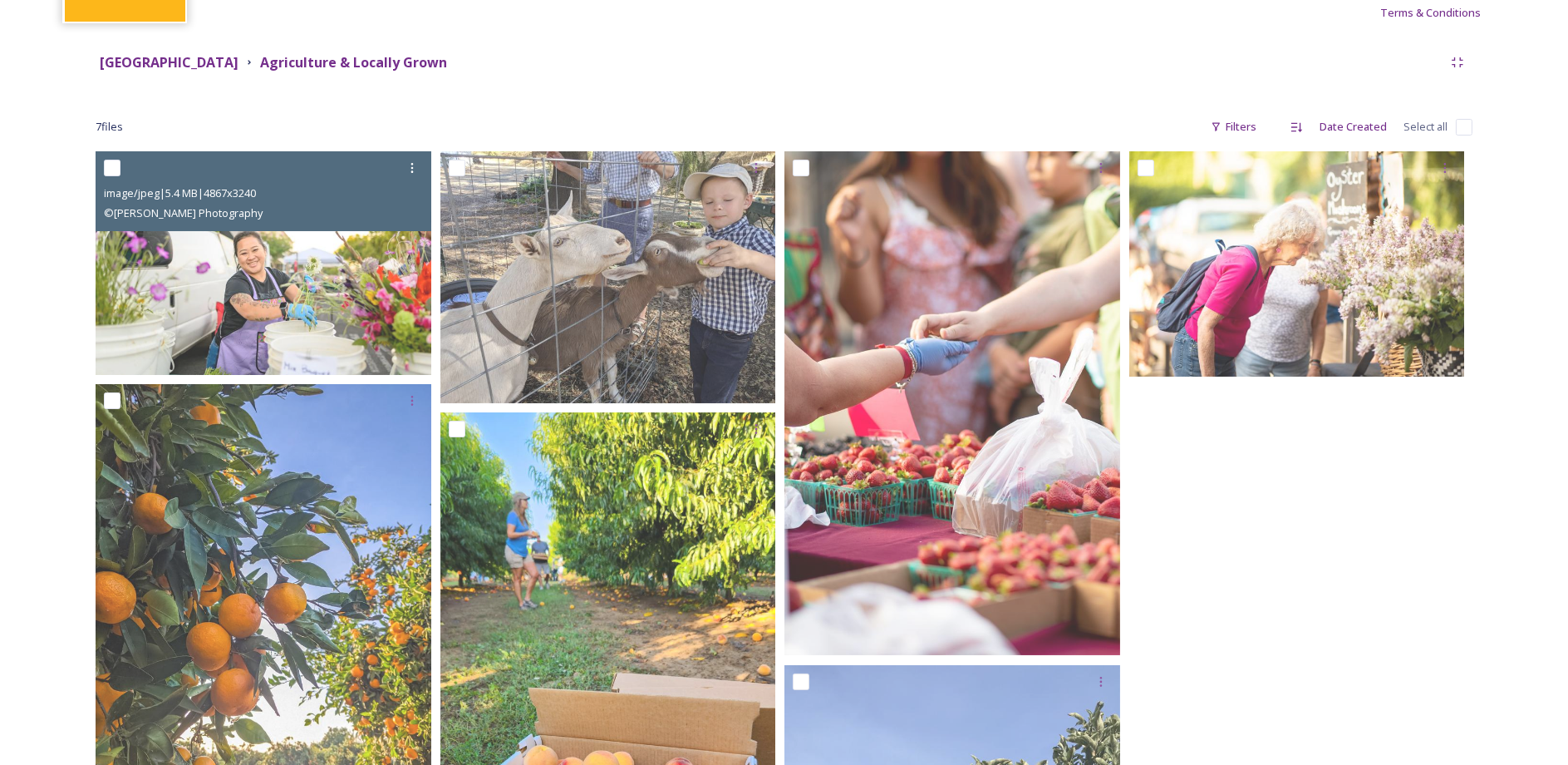
scroll to position [84, 0]
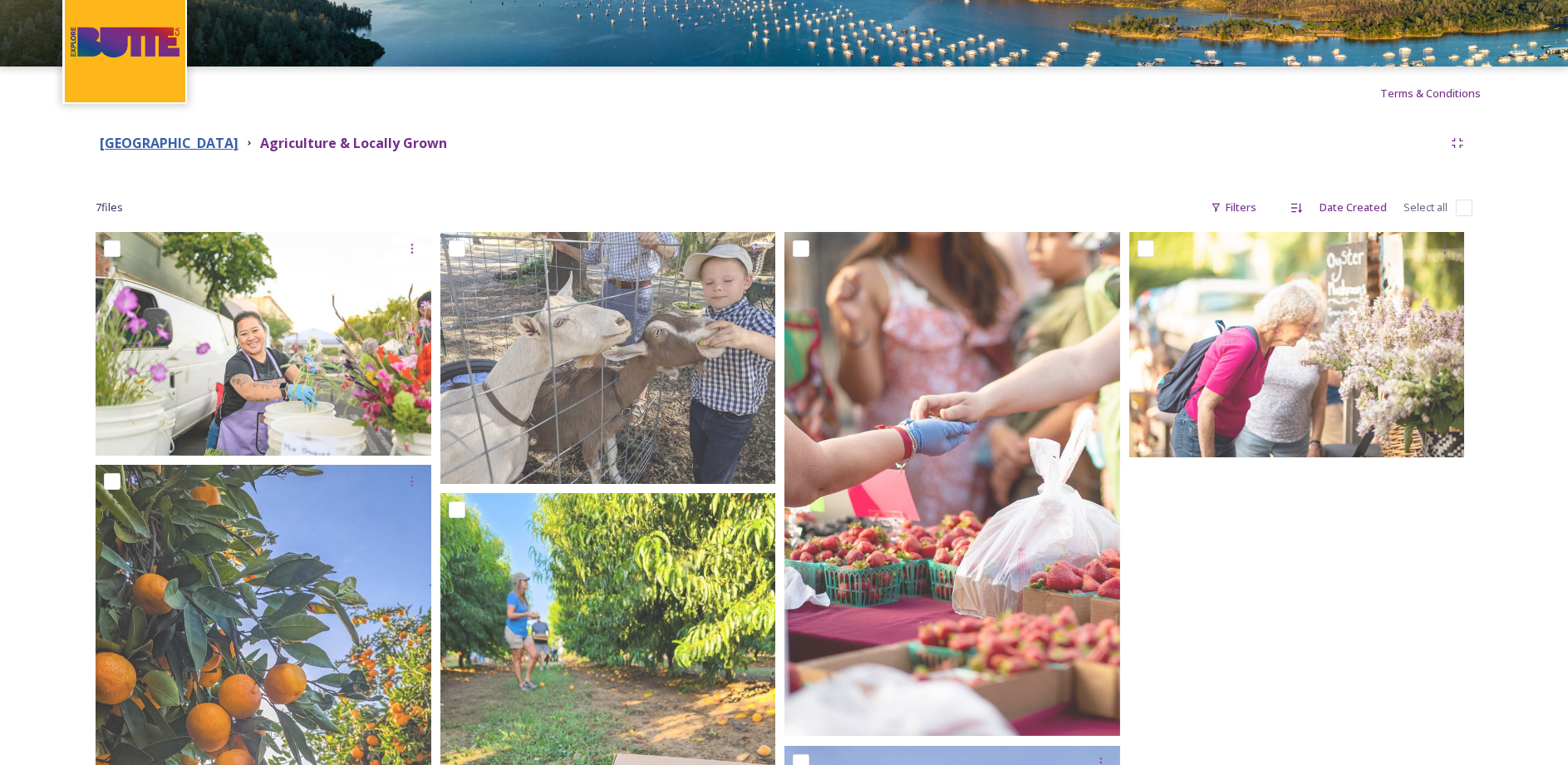
click at [159, 140] on strong "Butte County" at bounding box center [169, 142] width 139 height 18
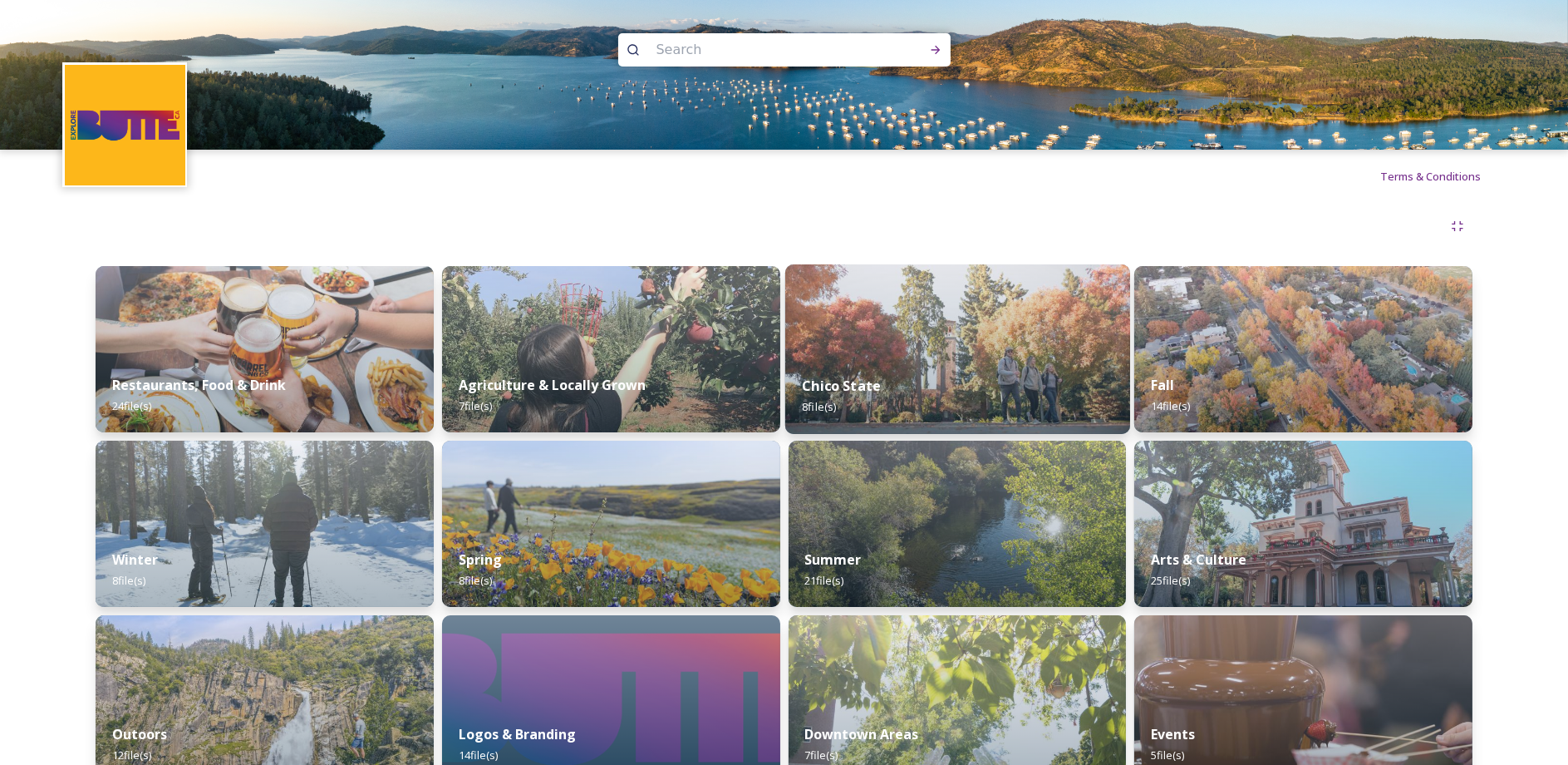
click at [932, 332] on img at bounding box center [957, 349] width 345 height 170
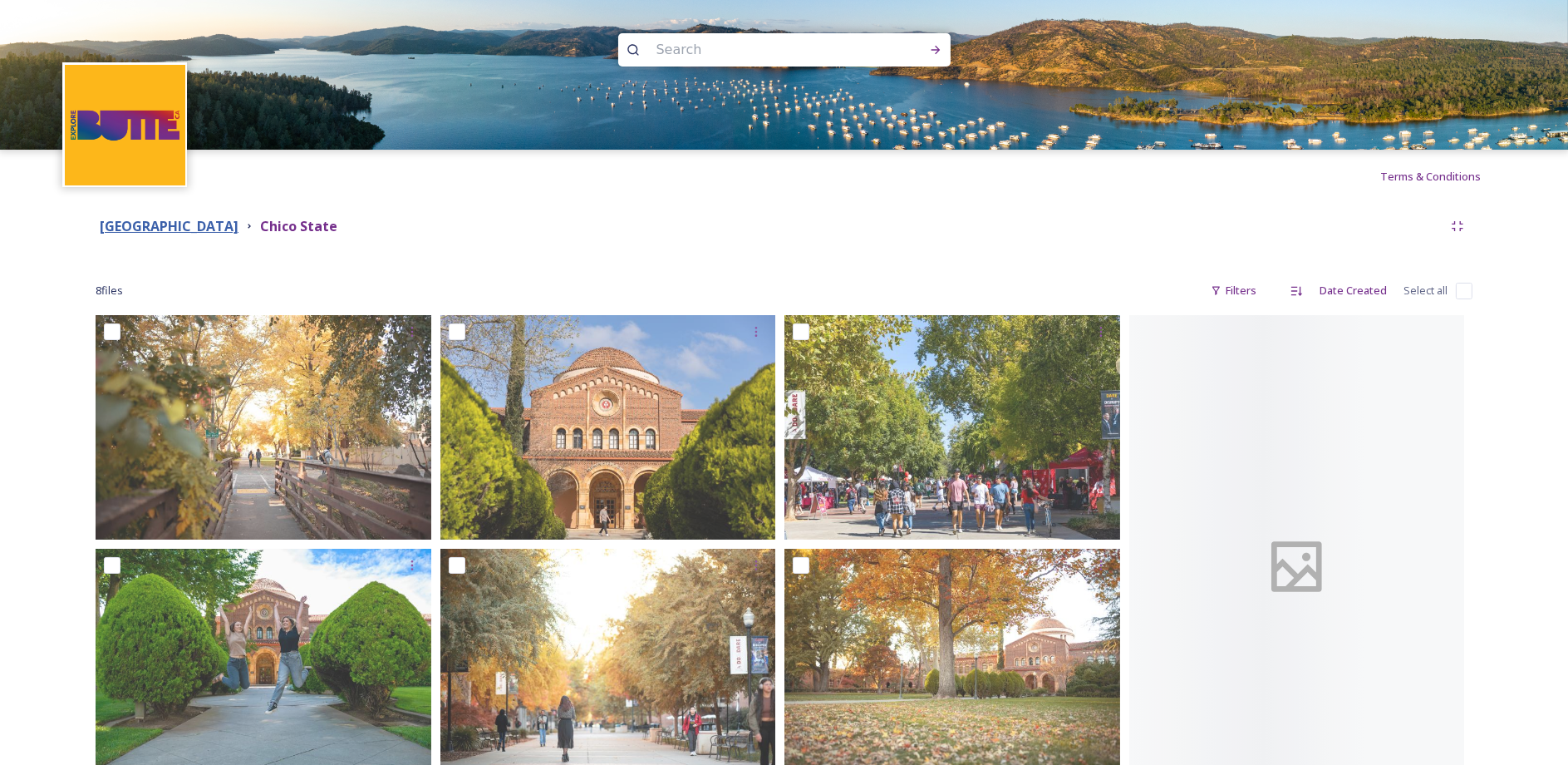
click at [166, 227] on strong "Butte County" at bounding box center [169, 226] width 139 height 18
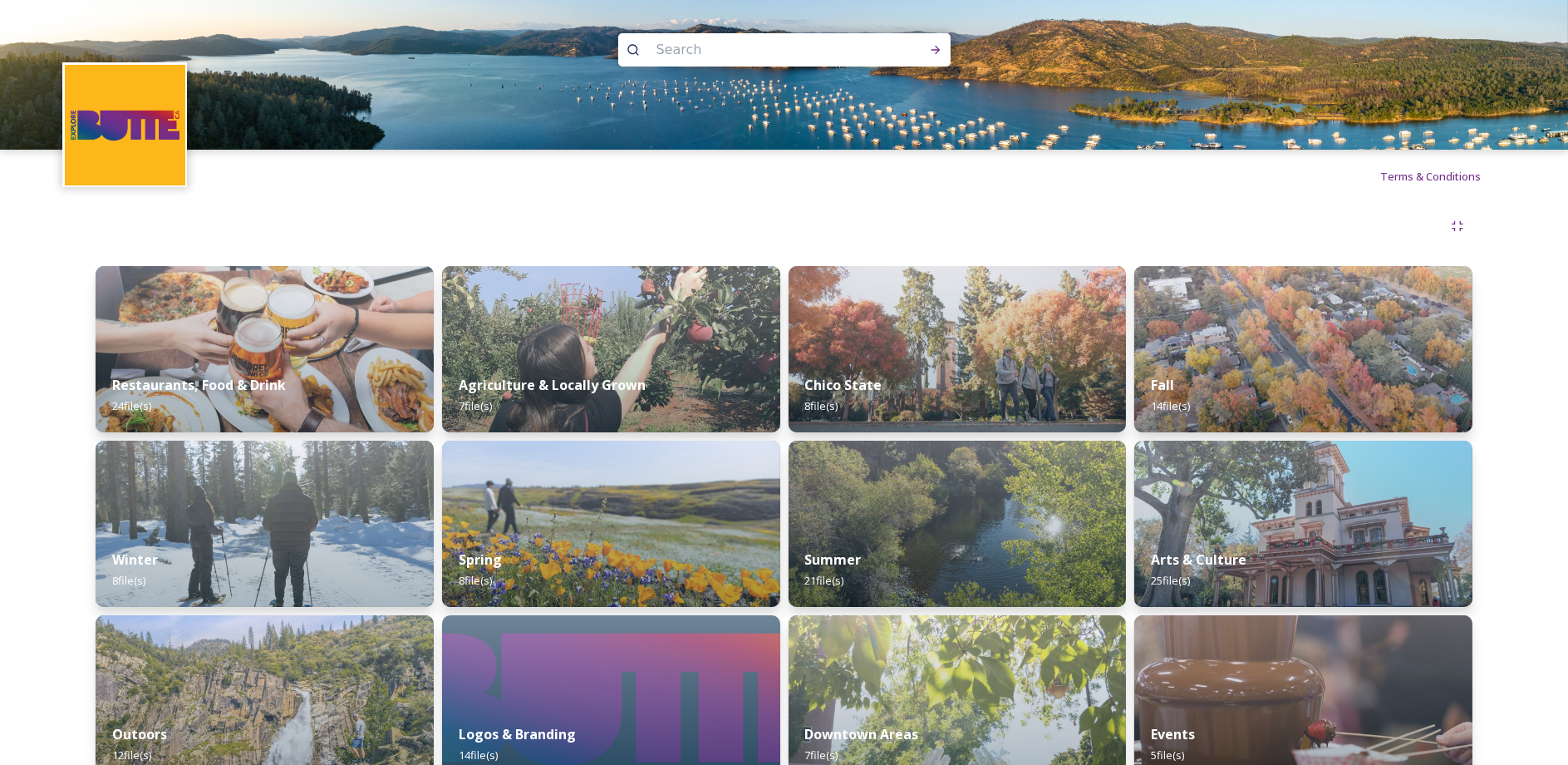
click at [1397, 390] on div "Fall 14 file(s)" at bounding box center [1303, 395] width 338 height 74
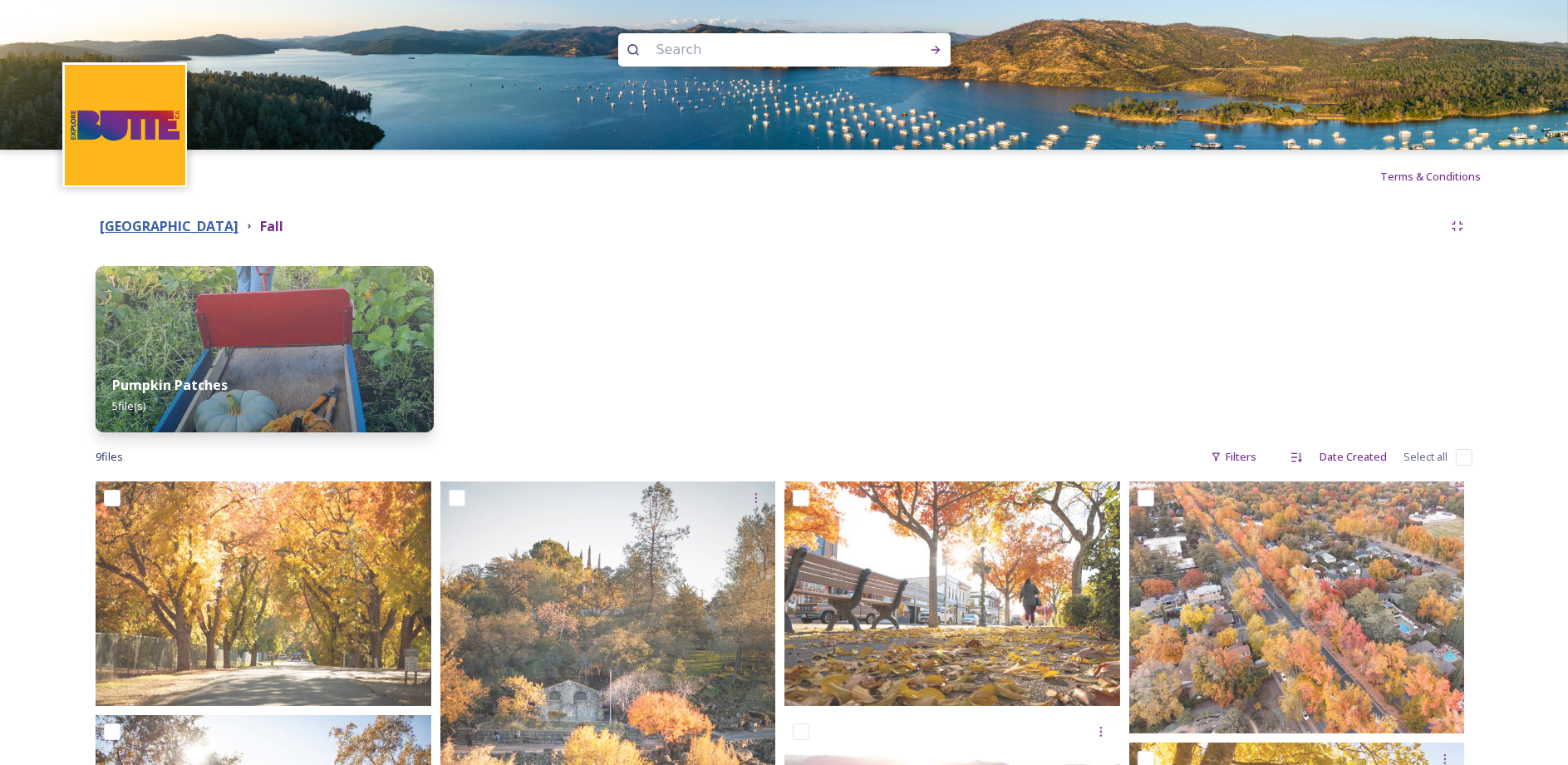
click at [155, 230] on strong "Butte County" at bounding box center [169, 226] width 139 height 18
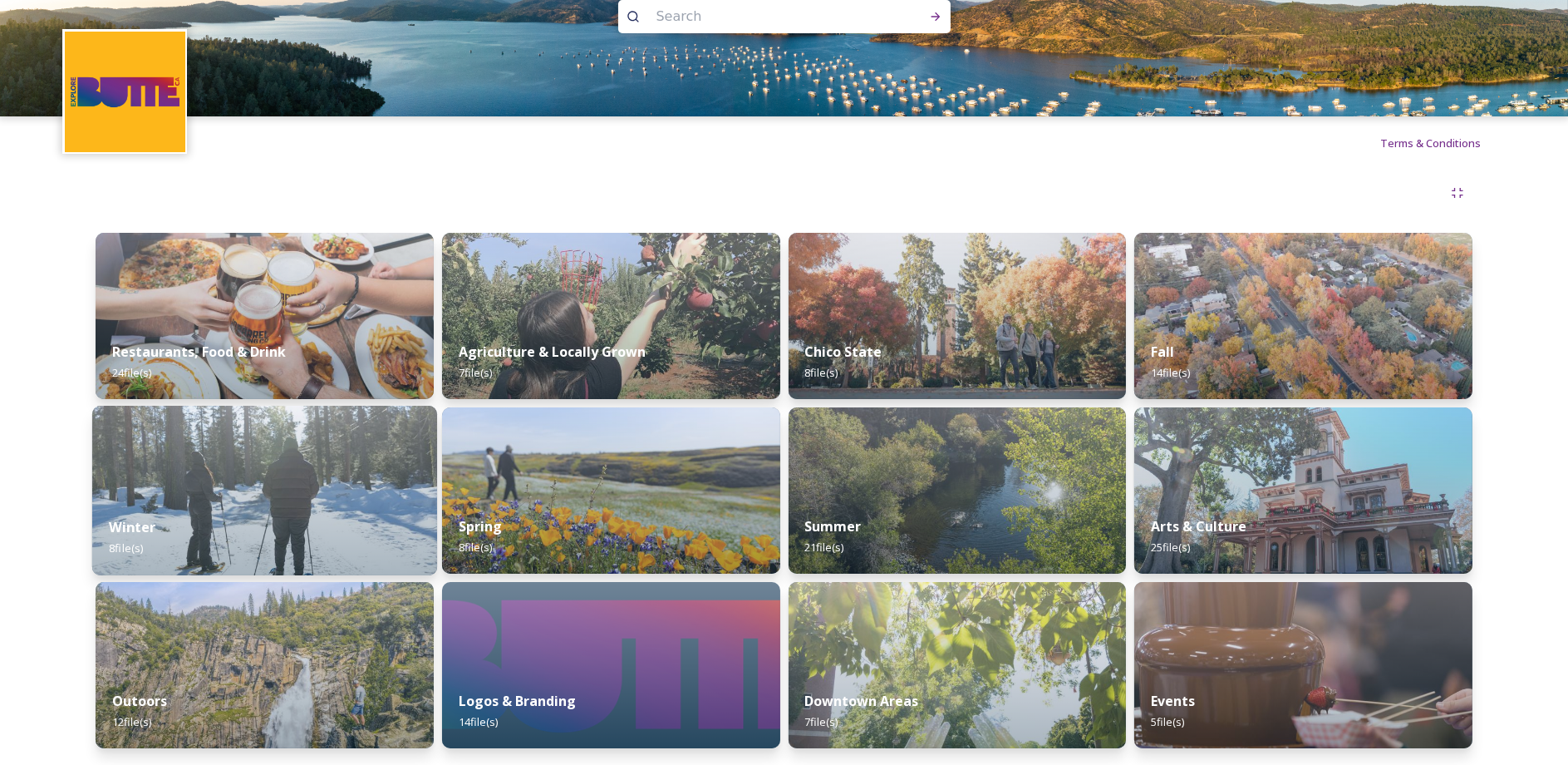
scroll to position [58, 0]
click at [271, 449] on img at bounding box center [264, 490] width 345 height 170
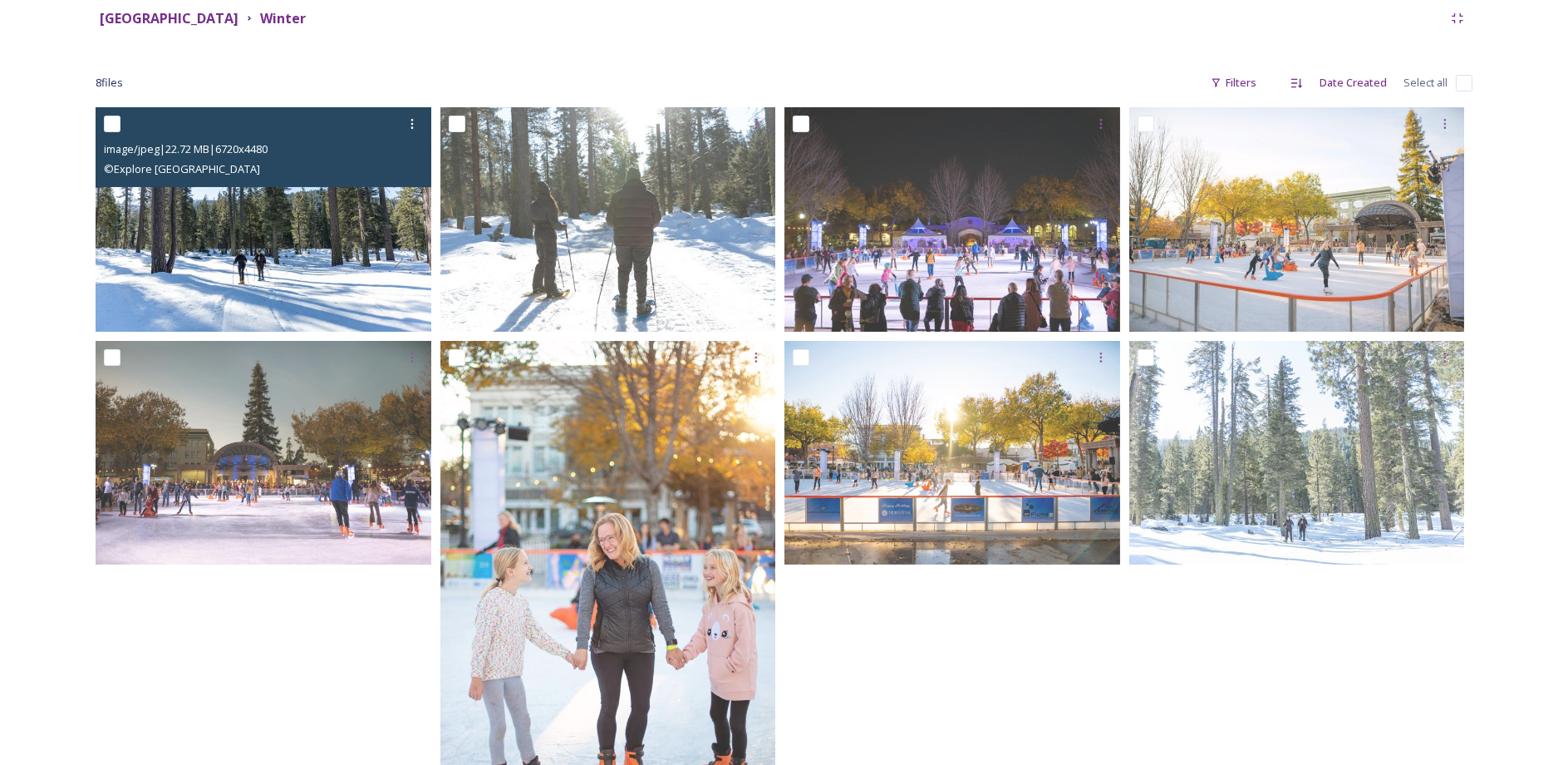
scroll to position [323, 0]
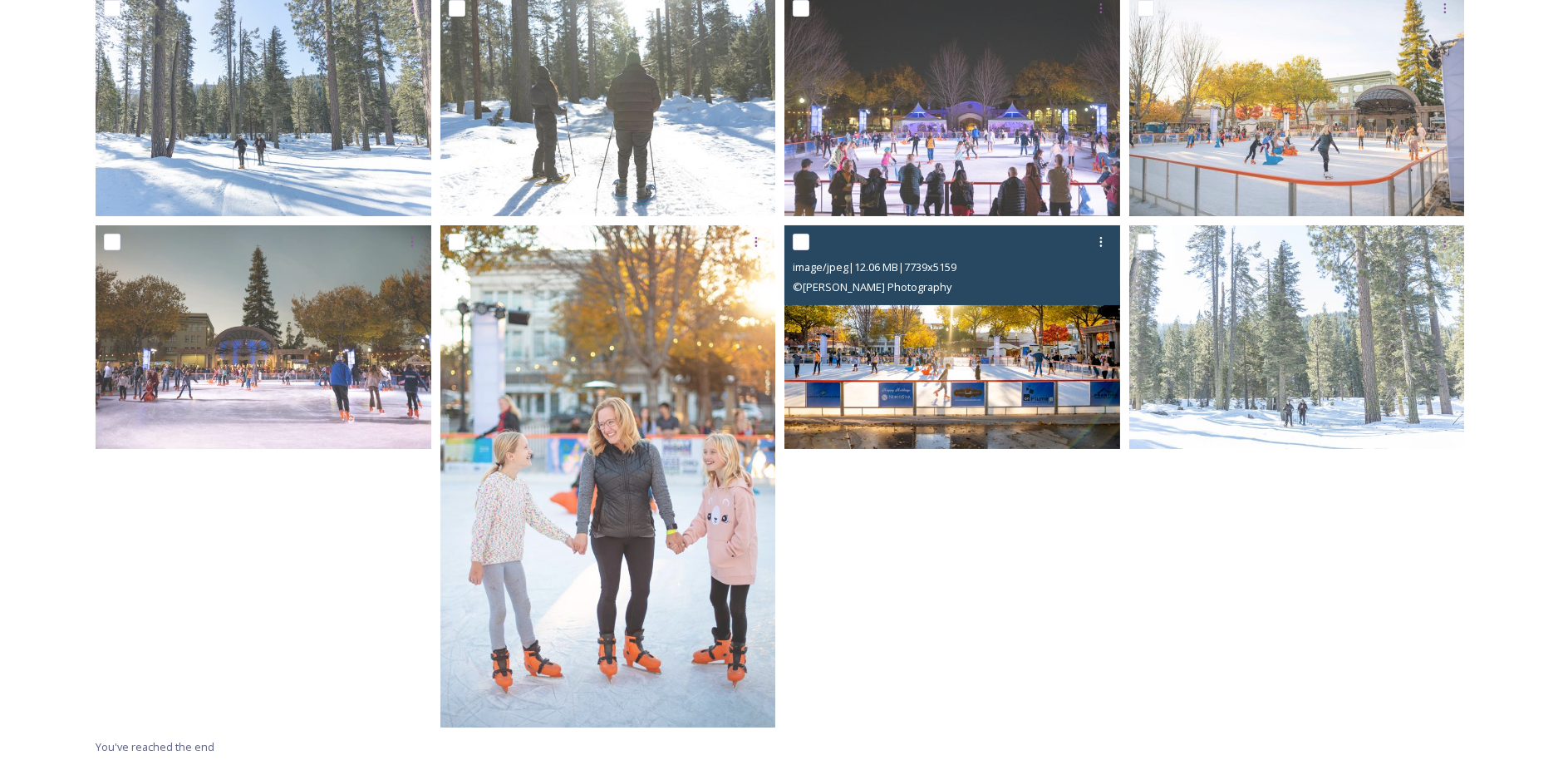
click at [850, 339] on img at bounding box center [952, 337] width 336 height 225
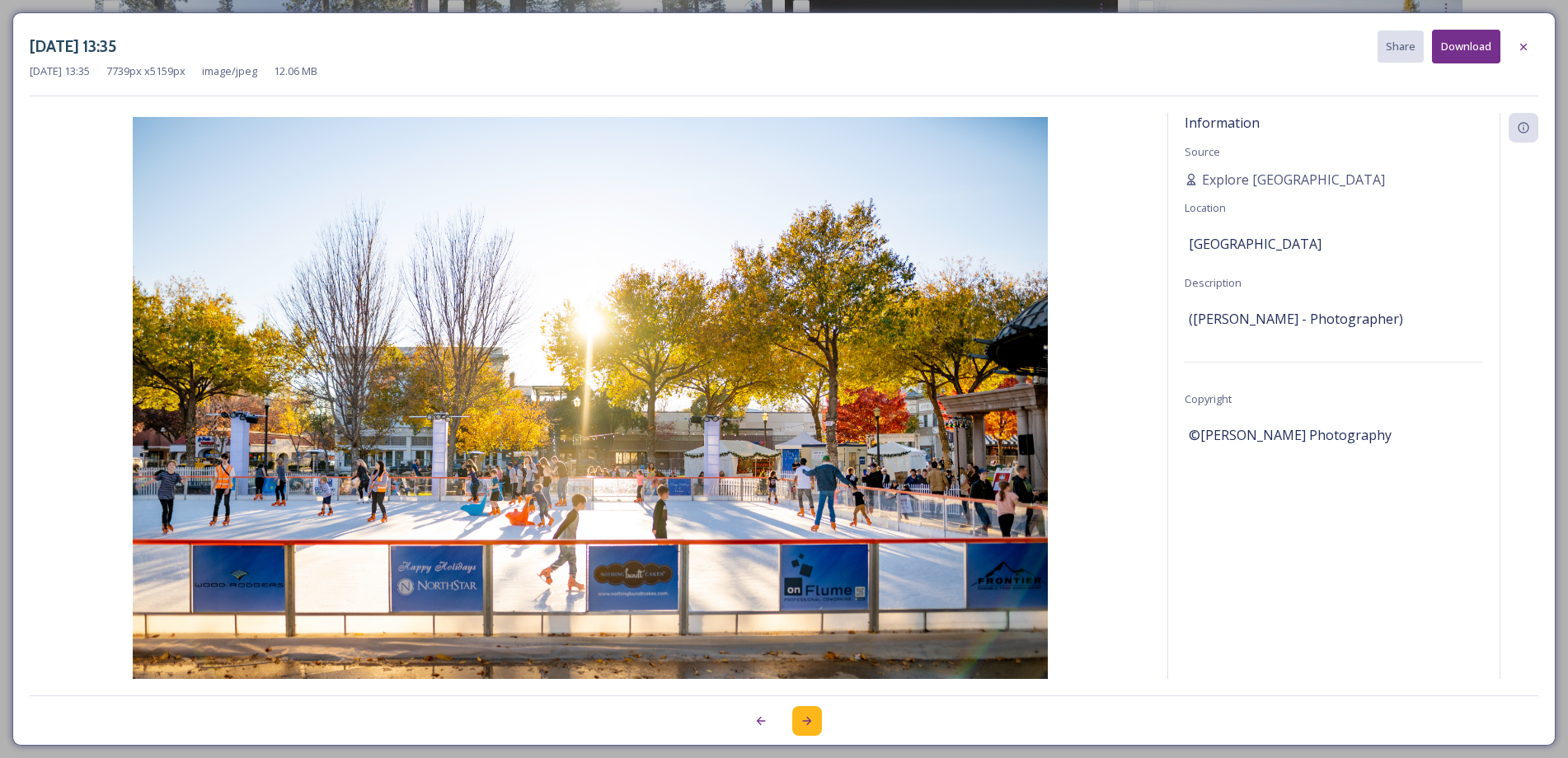
click at [802, 724] on icon at bounding box center [806, 720] width 13 height 13
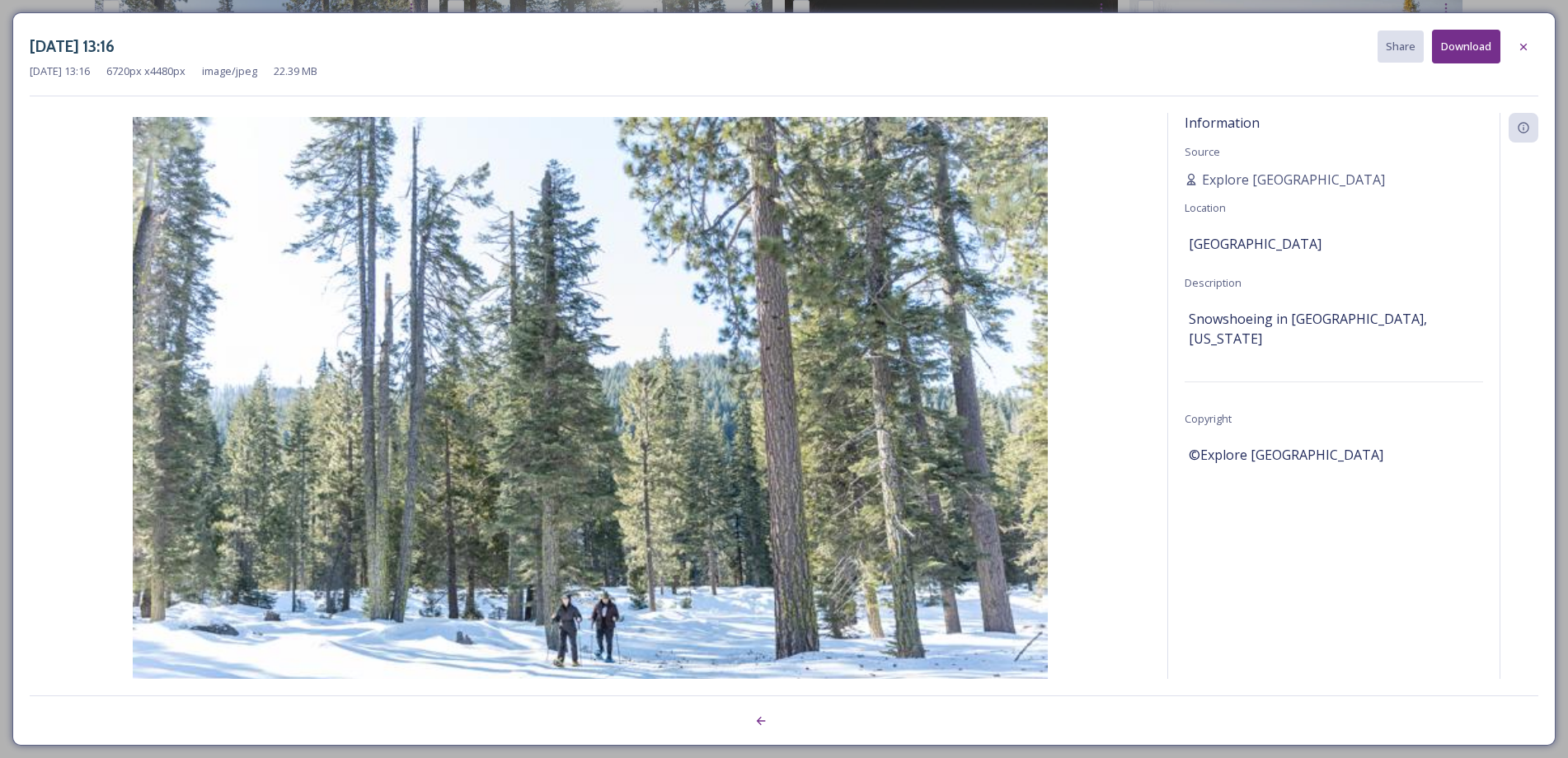
click at [805, 722] on div at bounding box center [784, 712] width 1508 height 33
click at [746, 720] on div at bounding box center [760, 720] width 30 height 30
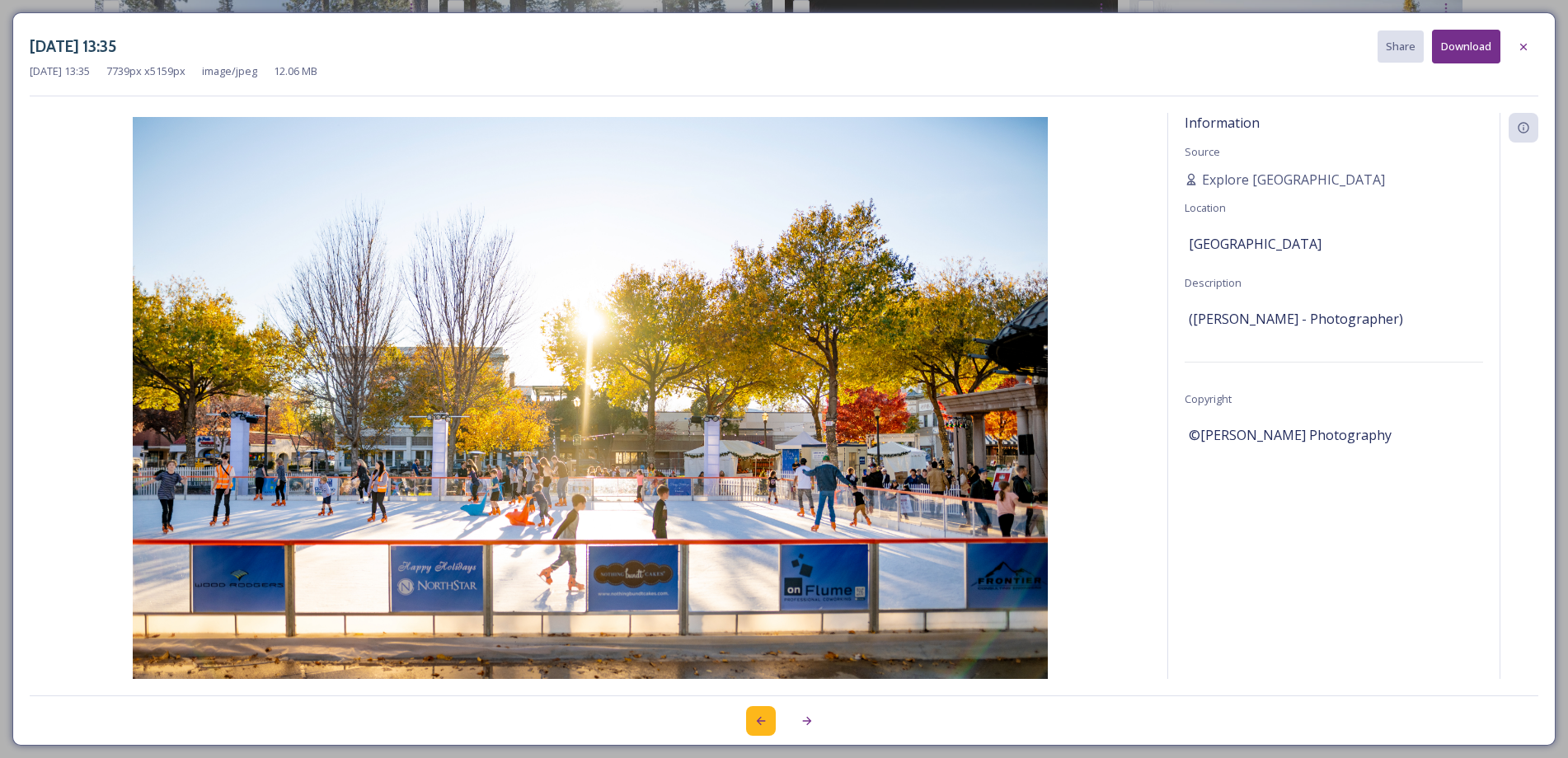
click at [746, 720] on div at bounding box center [760, 720] width 30 height 30
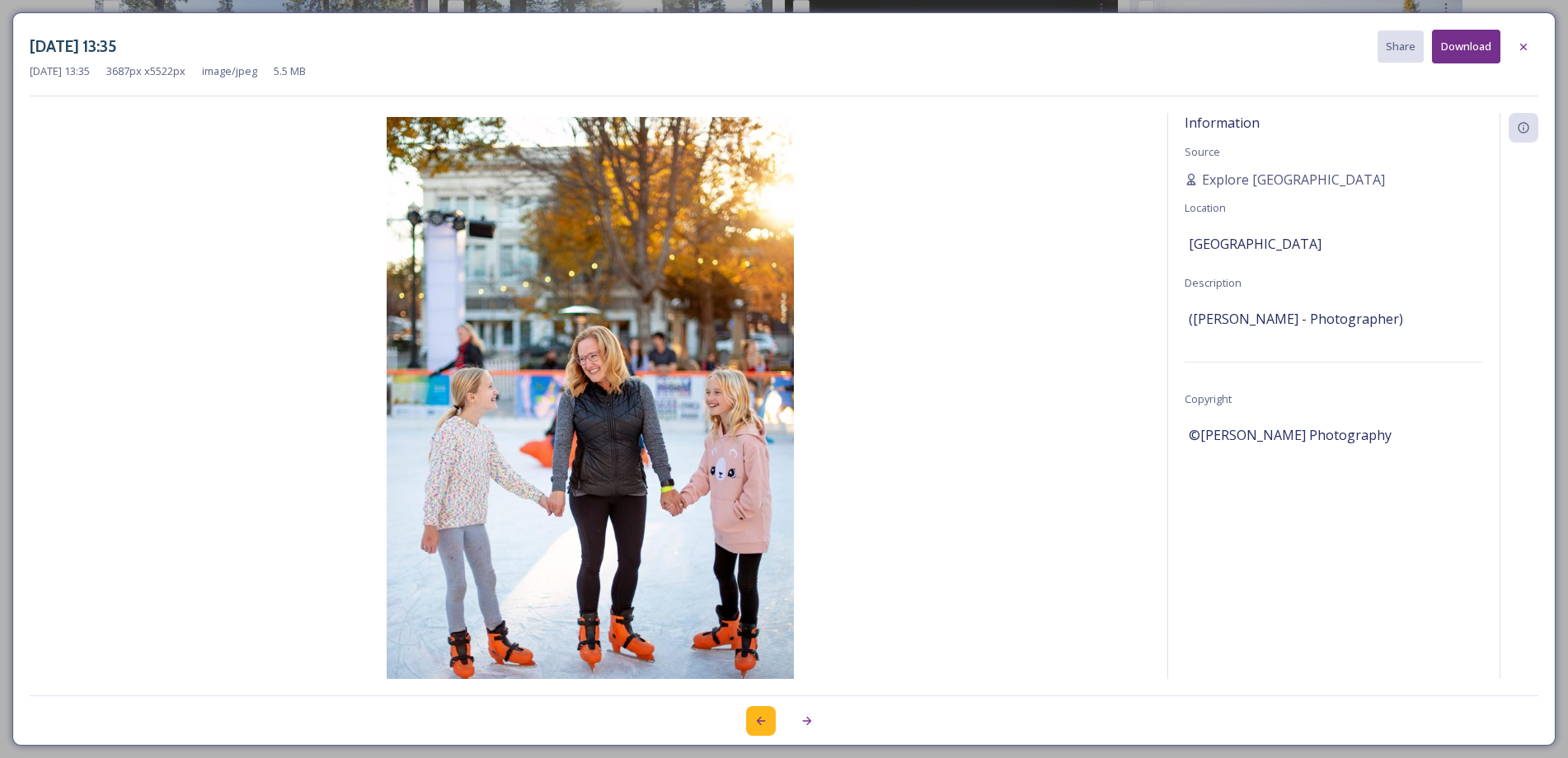
click at [746, 720] on div at bounding box center [760, 720] width 30 height 30
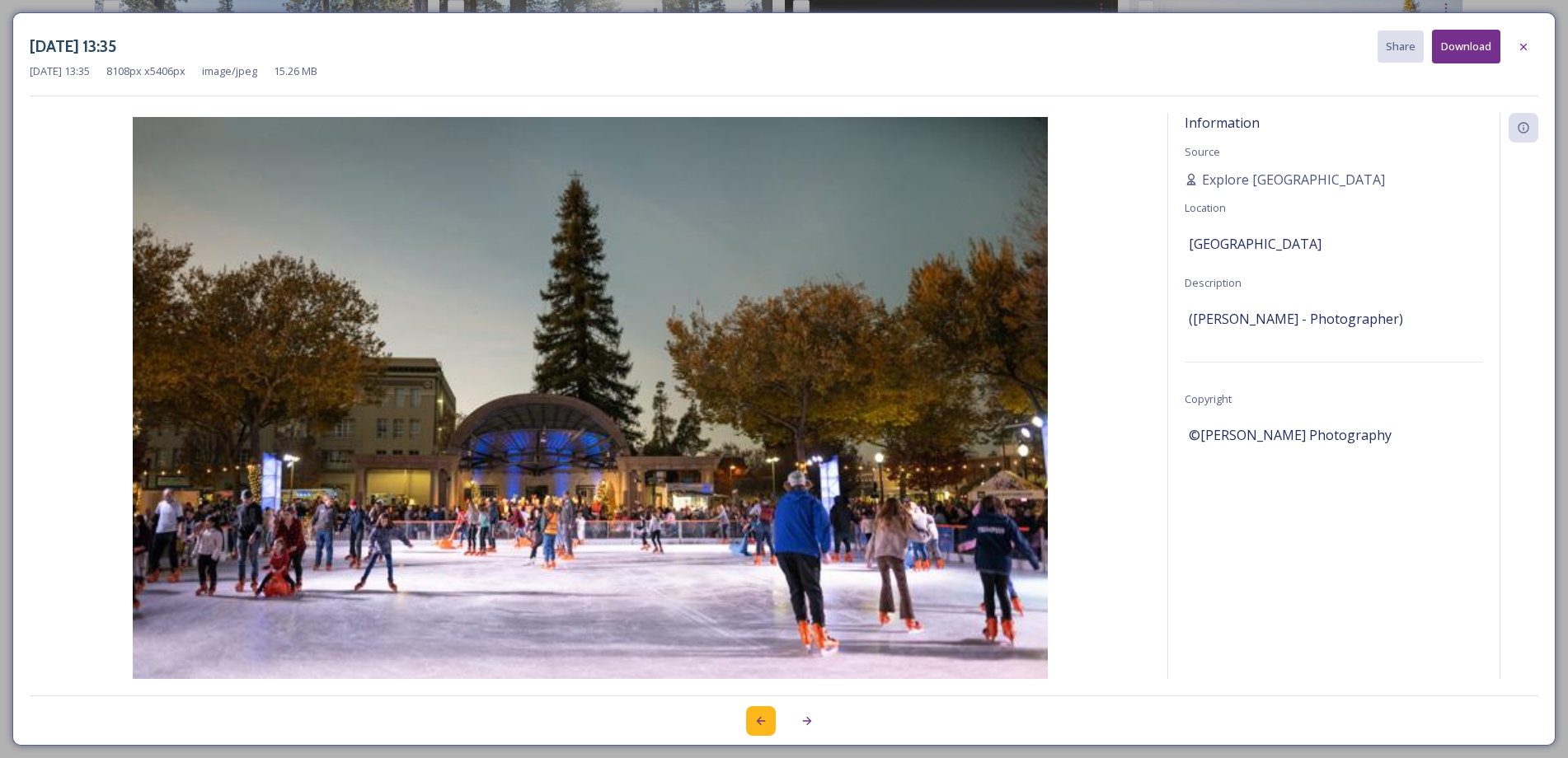
click at [746, 720] on div at bounding box center [760, 720] width 30 height 30
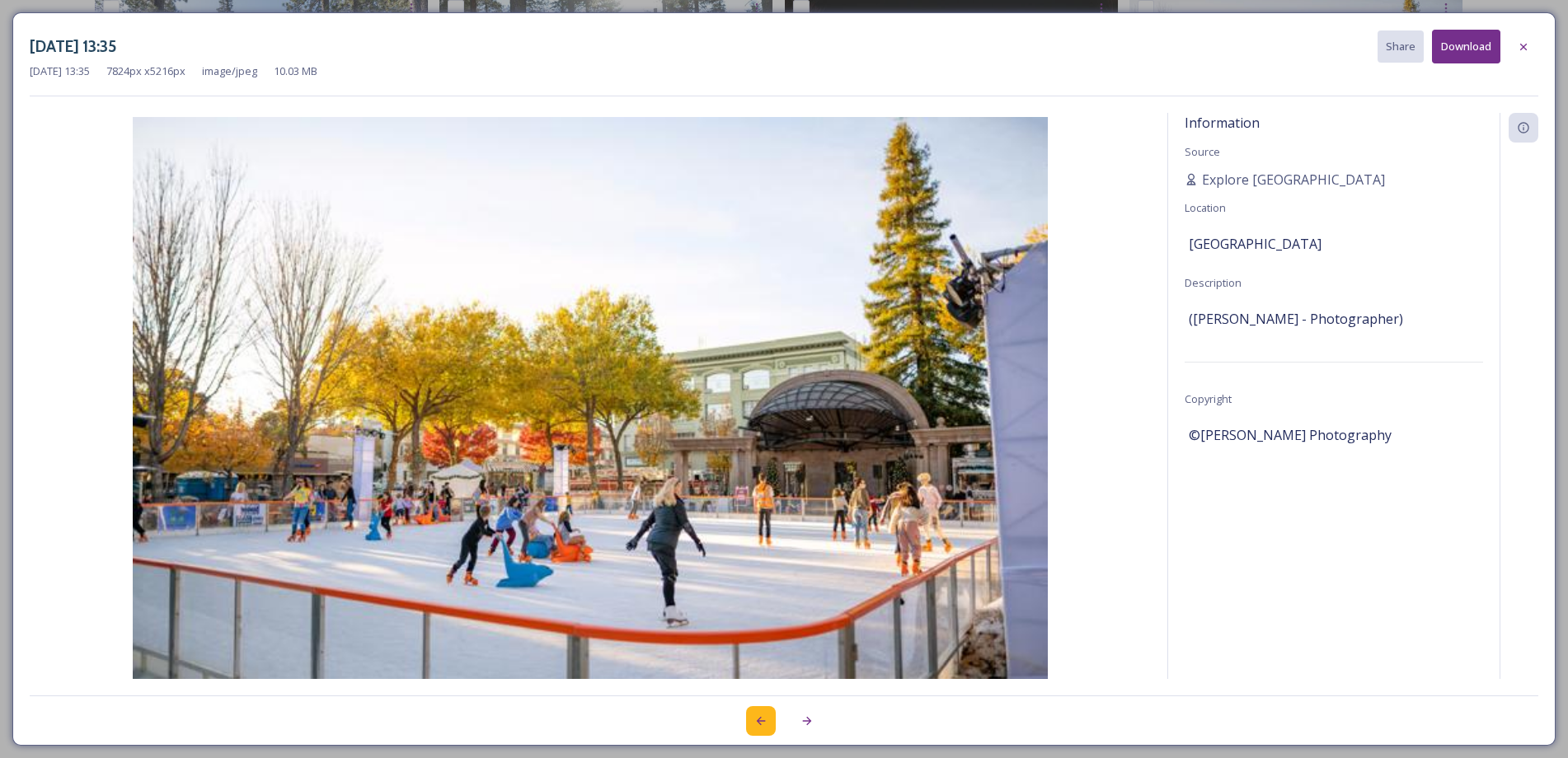
click at [746, 720] on div at bounding box center [760, 720] width 30 height 30
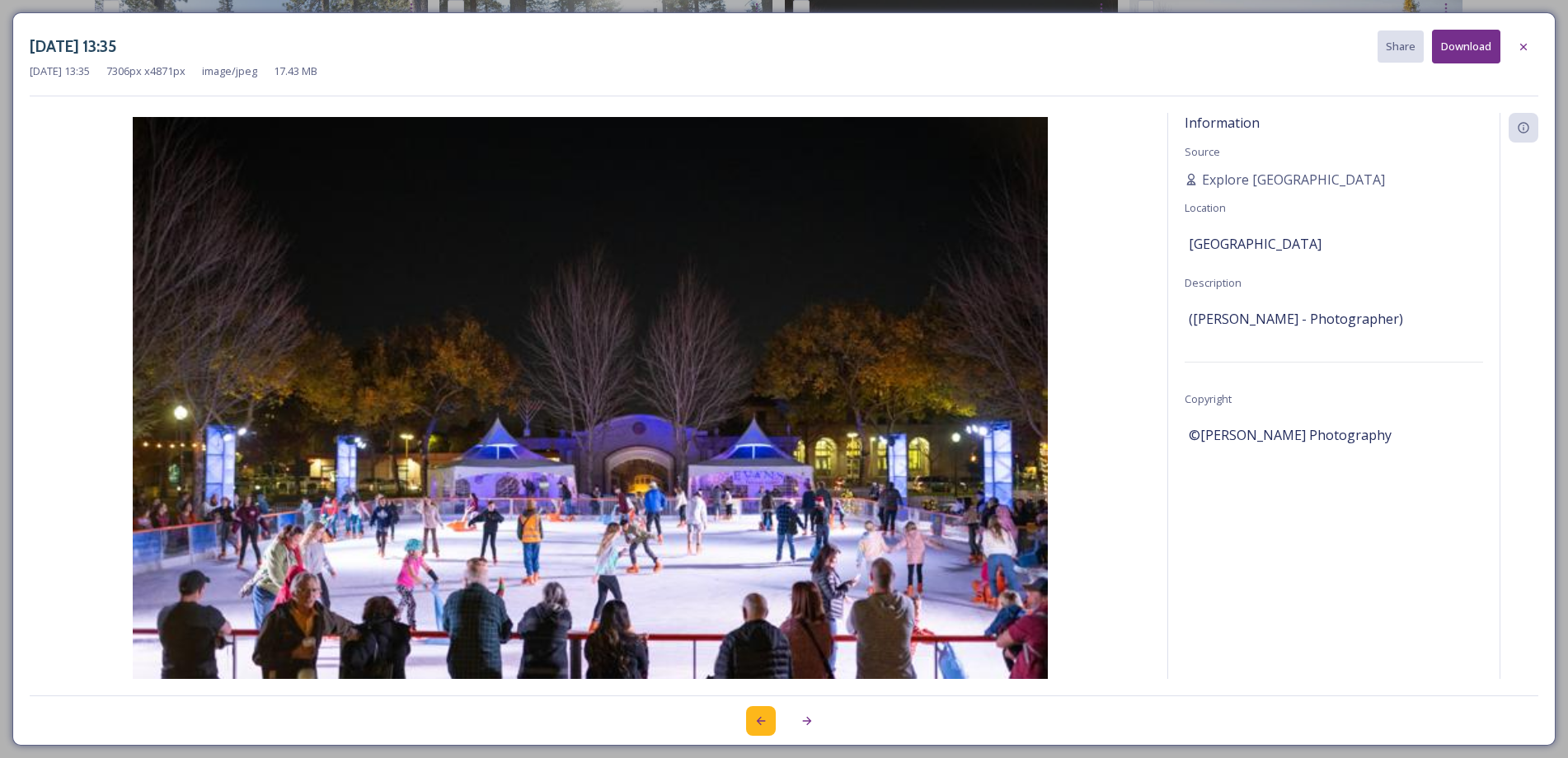
click at [746, 720] on div at bounding box center [760, 720] width 30 height 30
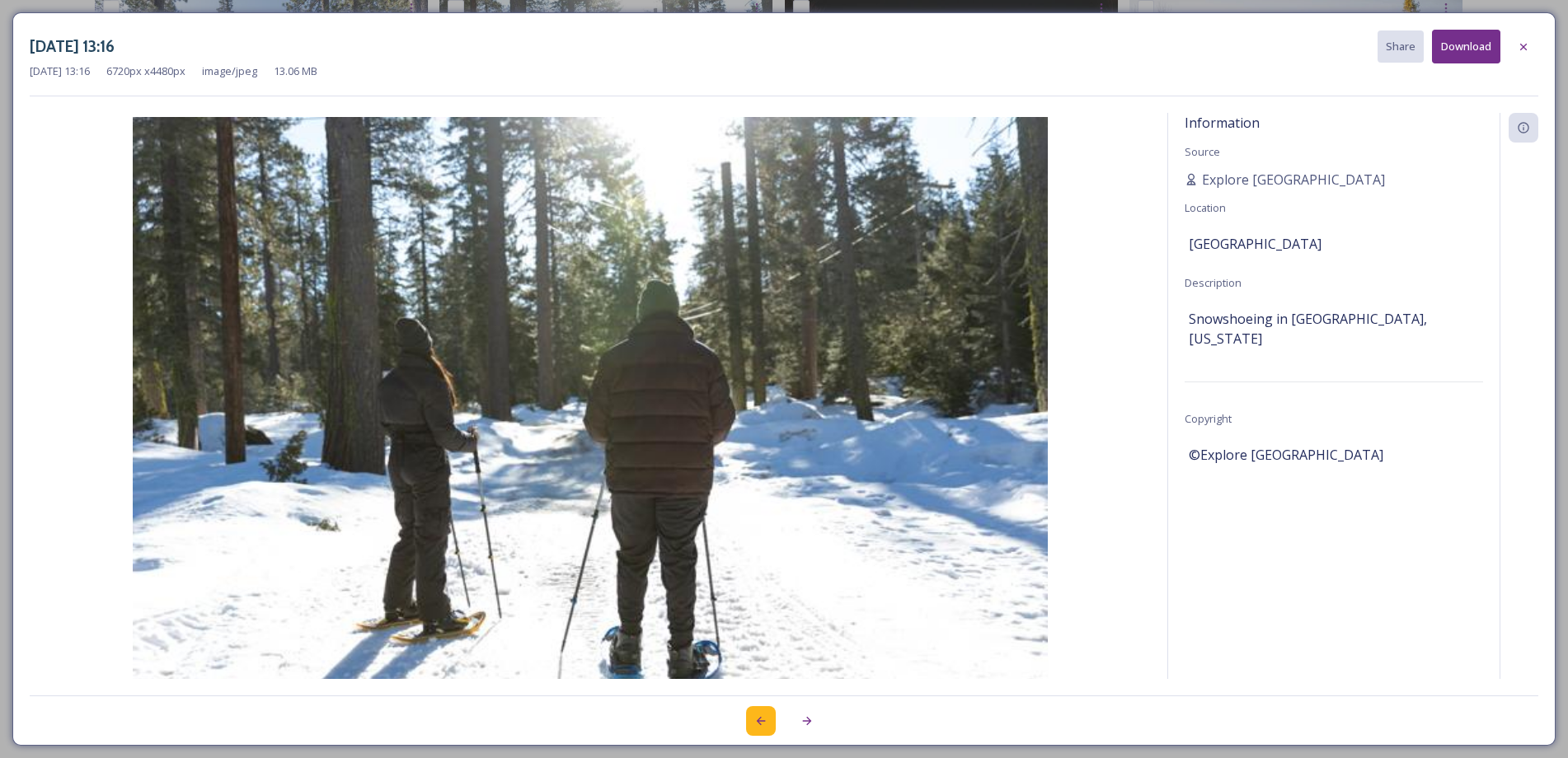
click at [746, 720] on div at bounding box center [760, 720] width 30 height 30
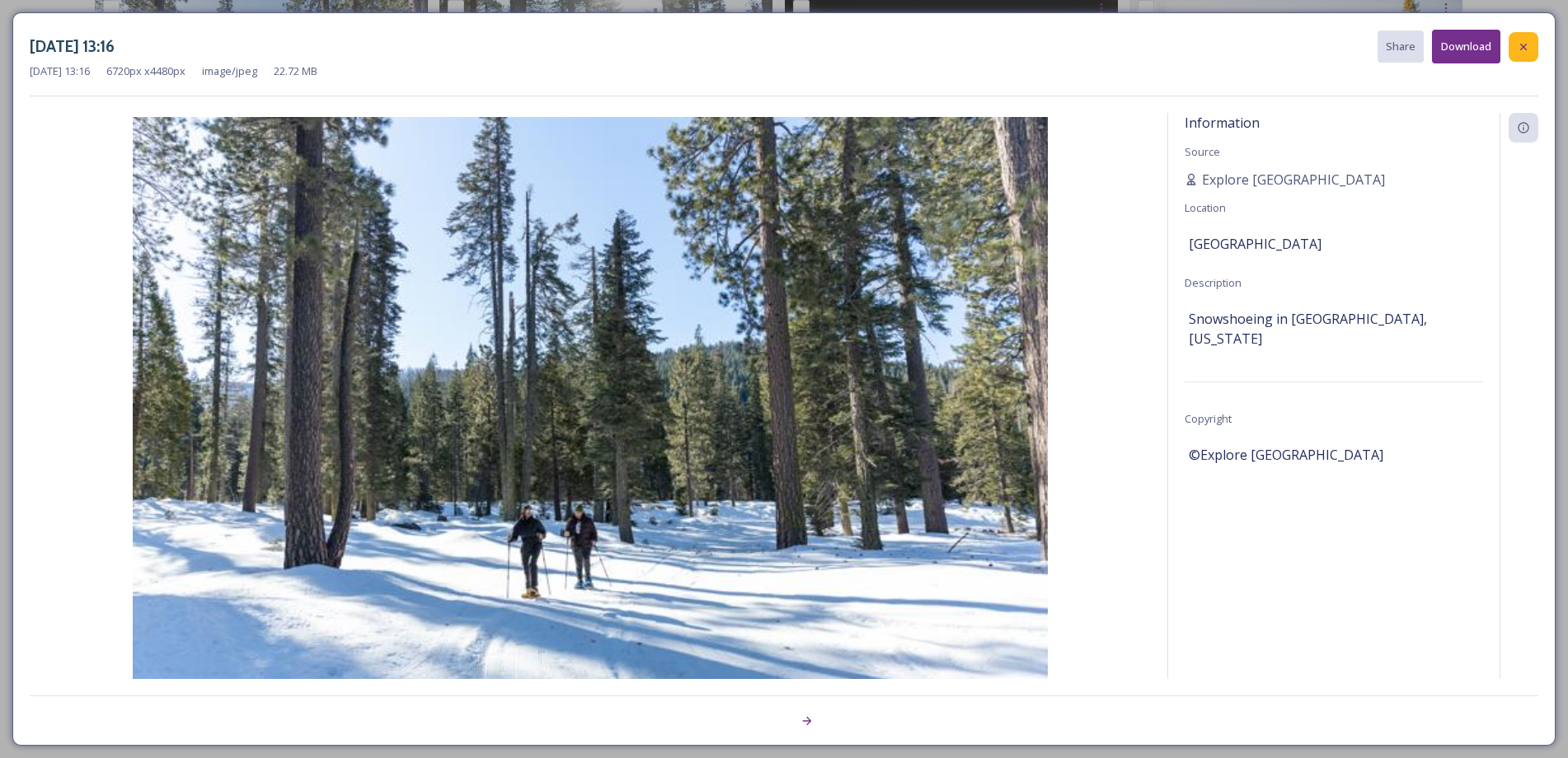
click at [1520, 50] on icon at bounding box center [1524, 46] width 7 height 7
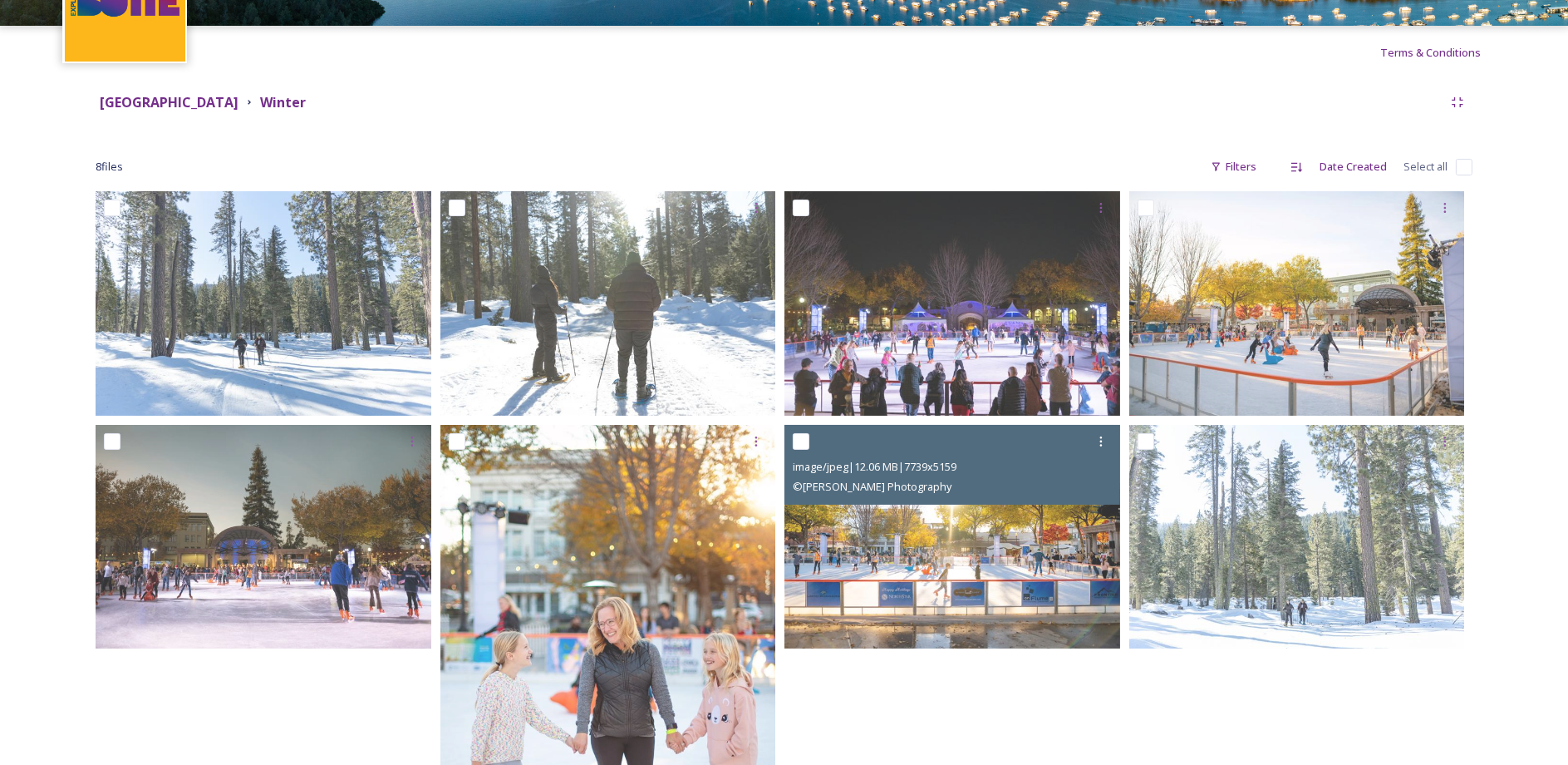
scroll to position [0, 0]
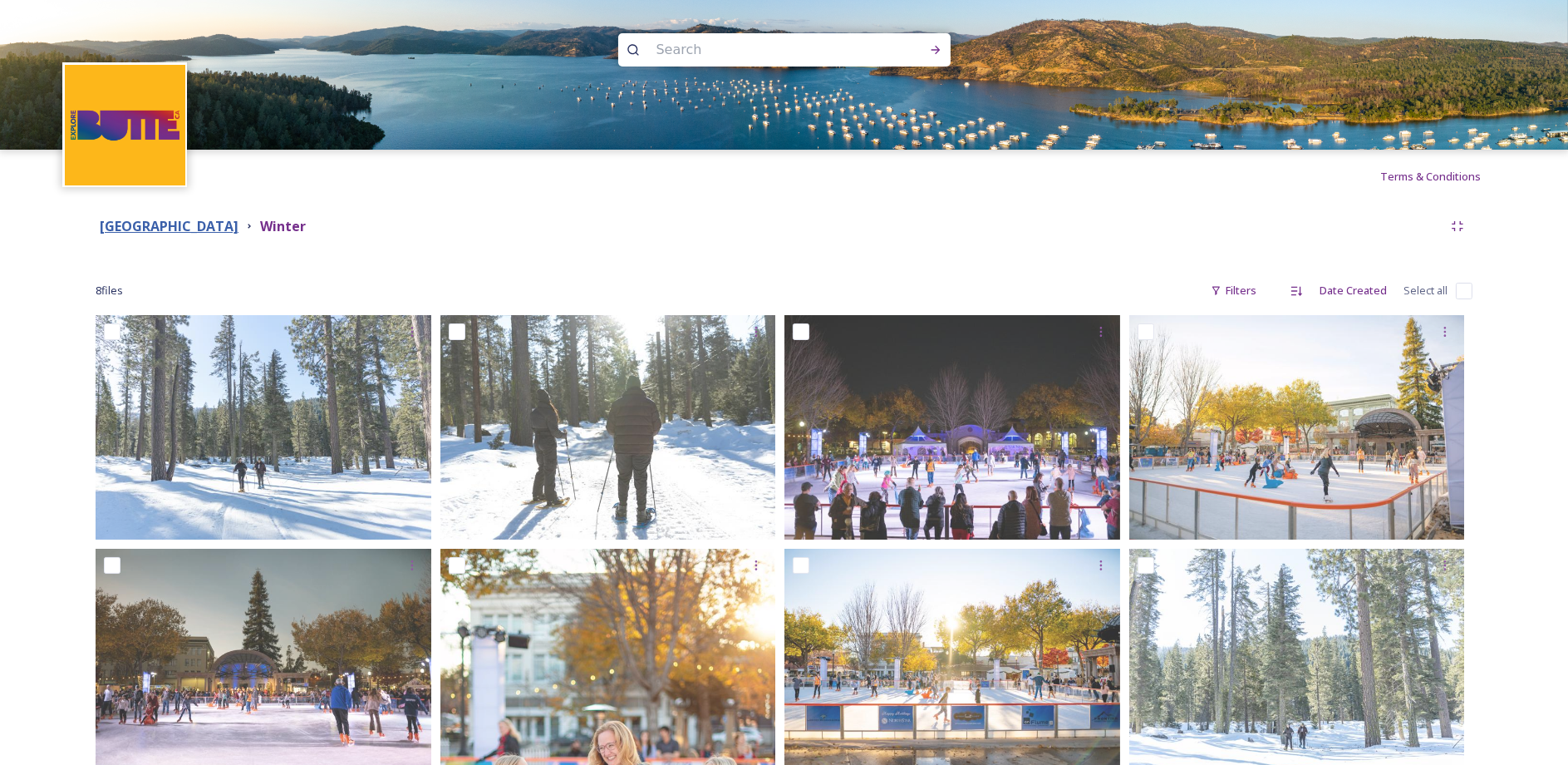
click at [152, 227] on strong "Butte County" at bounding box center [169, 226] width 139 height 18
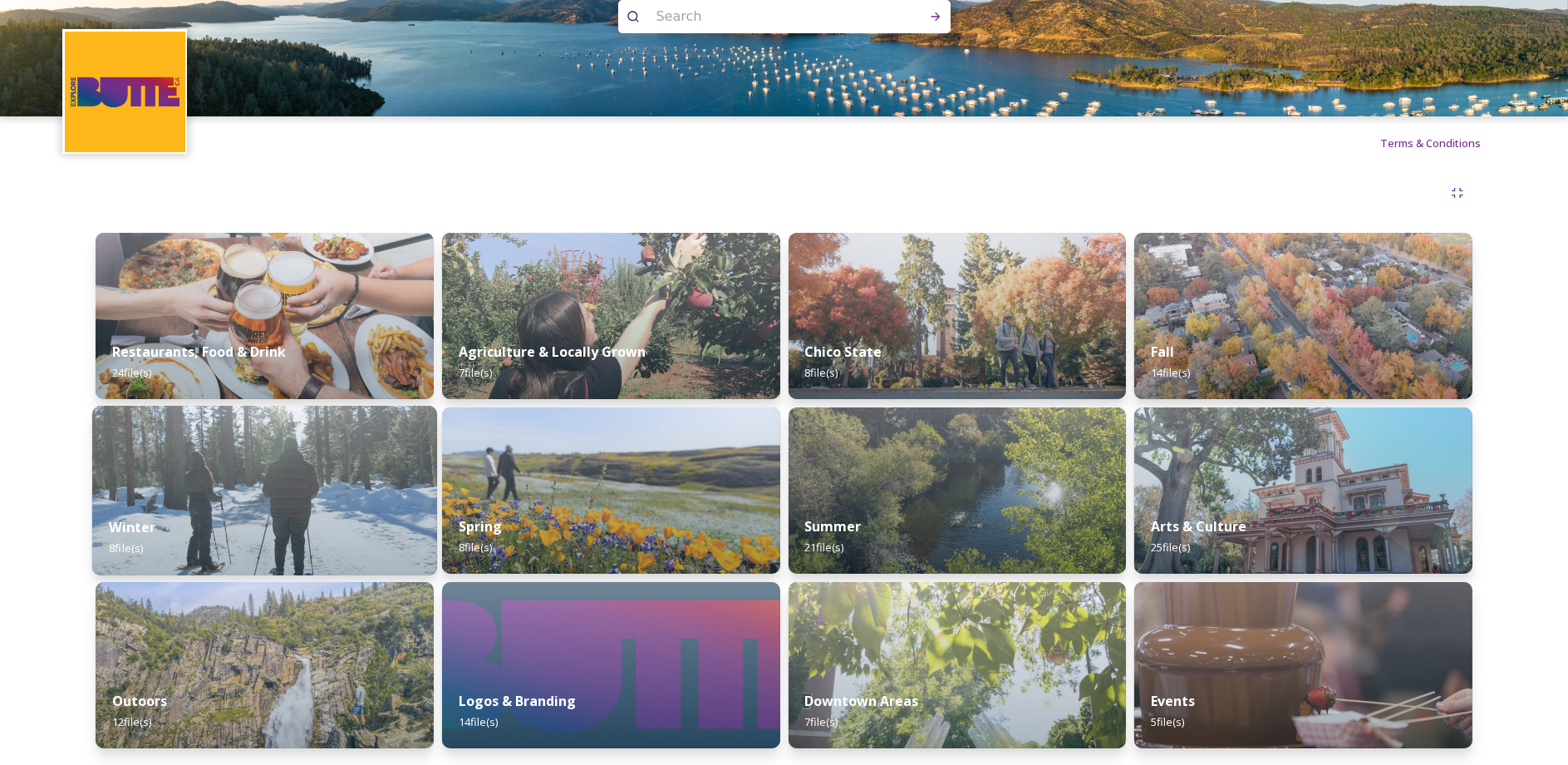
scroll to position [58, 0]
click at [530, 468] on img at bounding box center [611, 490] width 345 height 170
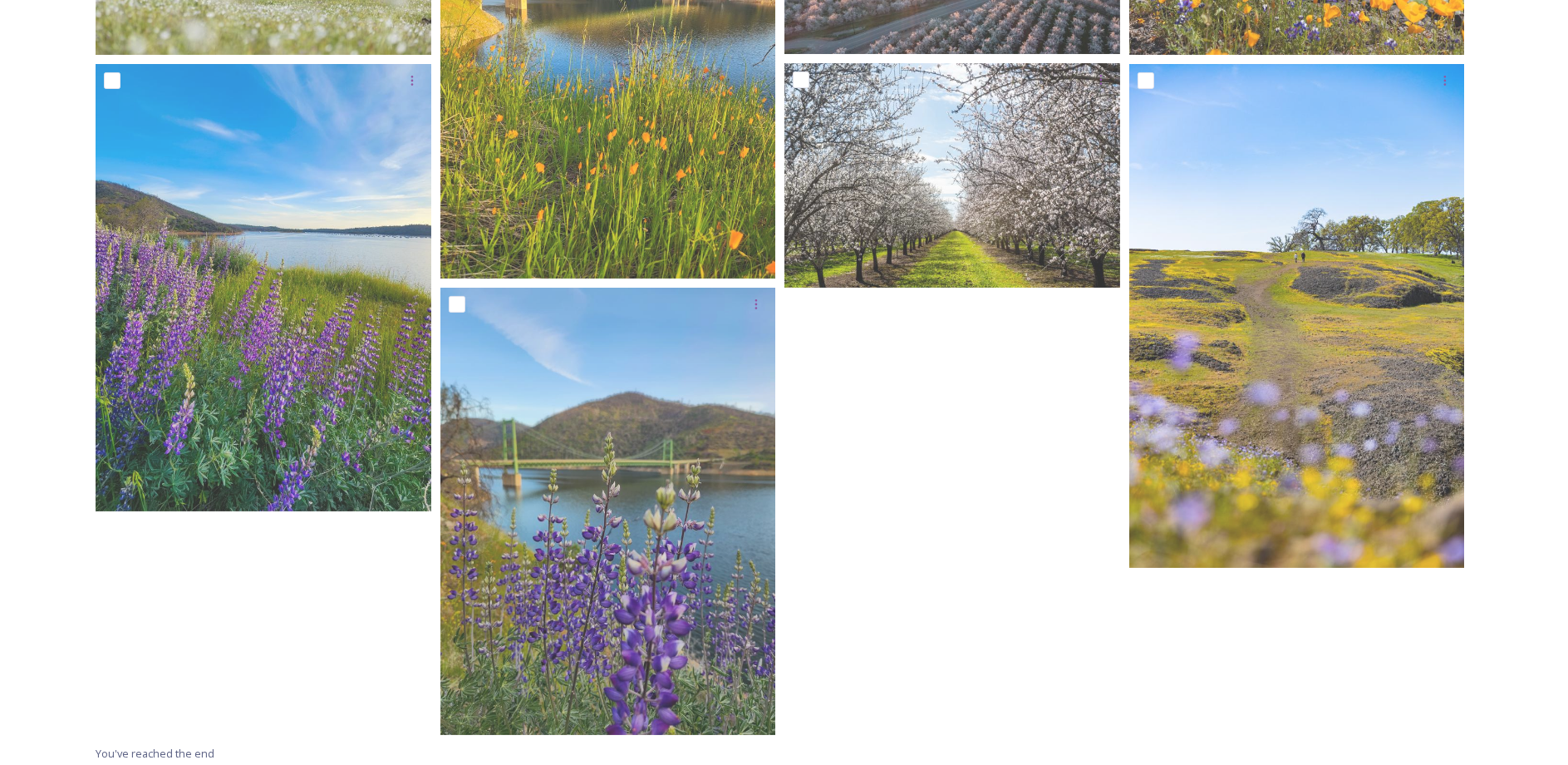
scroll to position [491, 0]
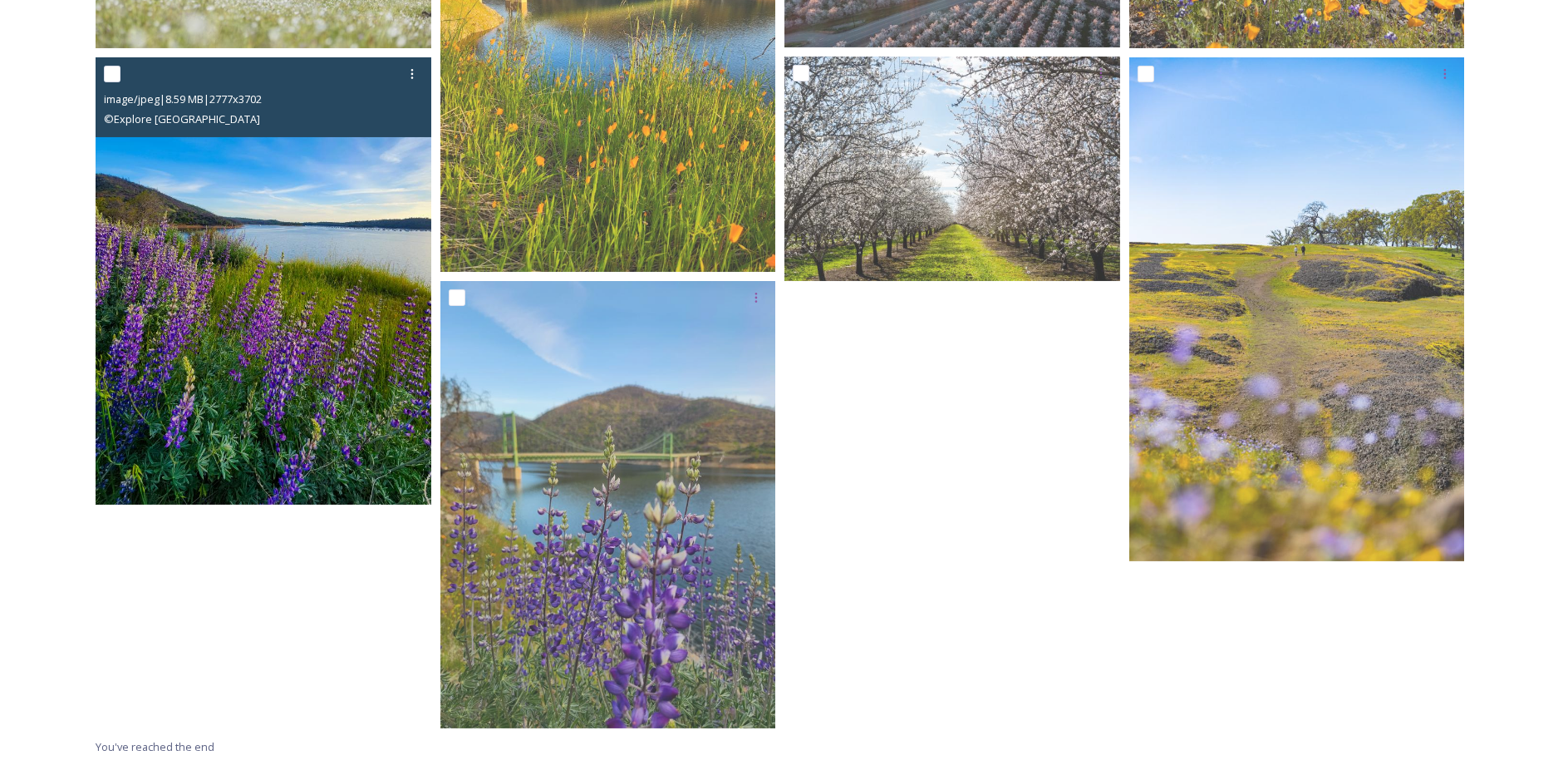
click at [285, 359] on img at bounding box center [263, 281] width 336 height 447
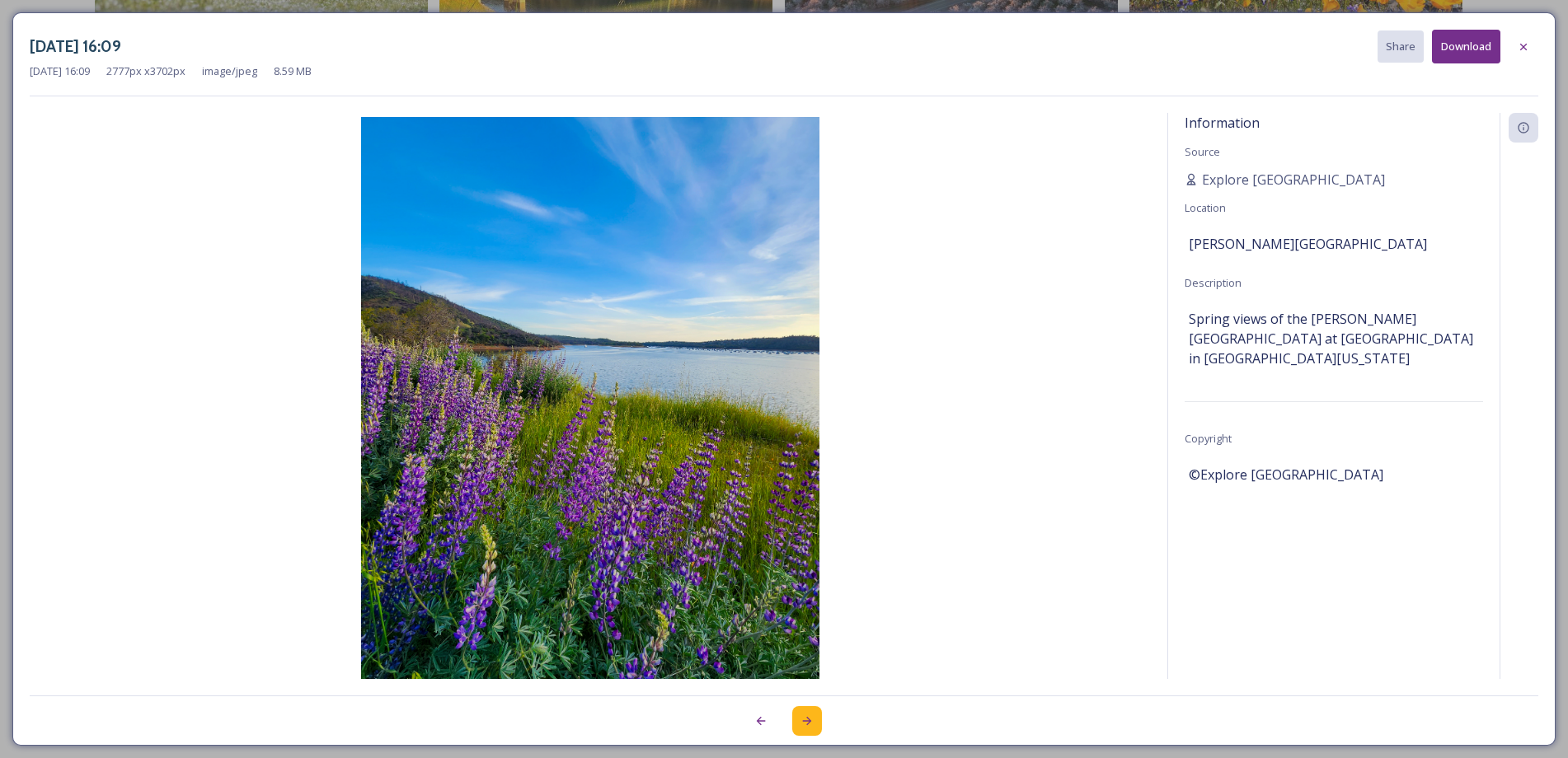
click at [804, 721] on icon at bounding box center [806, 720] width 13 height 13
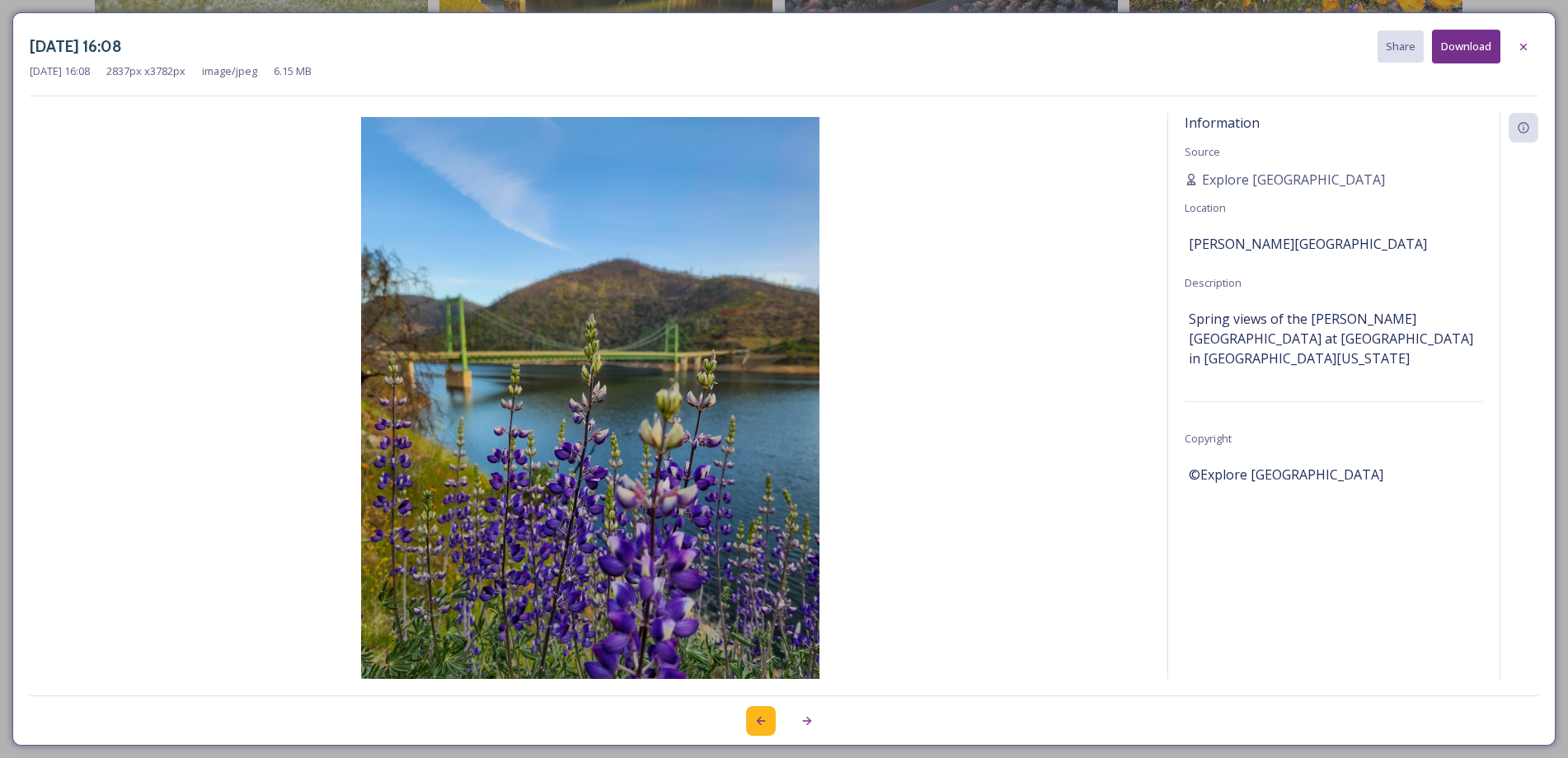
click at [747, 725] on div at bounding box center [760, 720] width 30 height 30
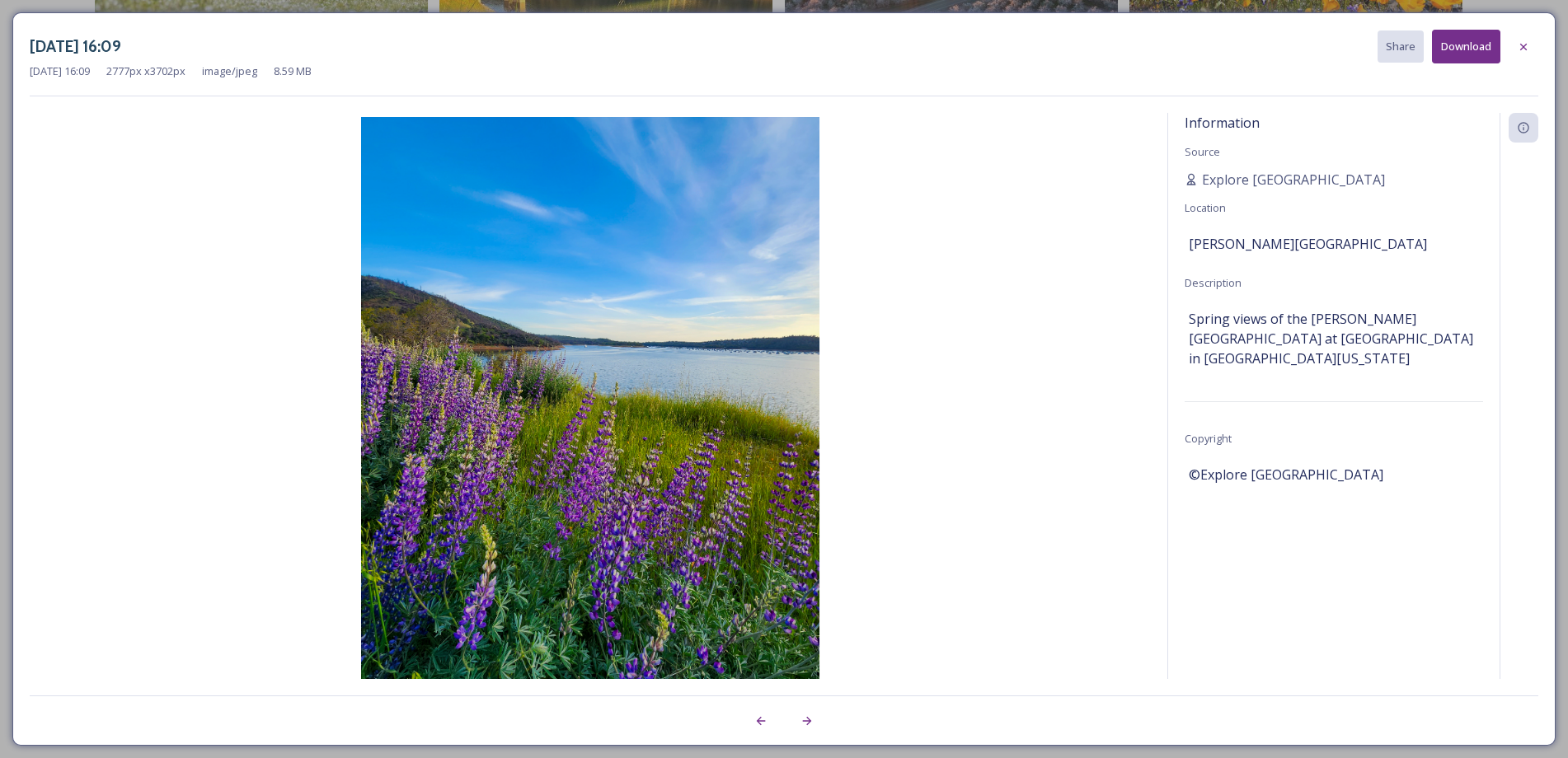
drag, startPoint x: 1524, startPoint y: 46, endPoint x: 1460, endPoint y: 88, distance: 76.6
click at [1524, 46] on icon at bounding box center [1523, 46] width 13 height 13
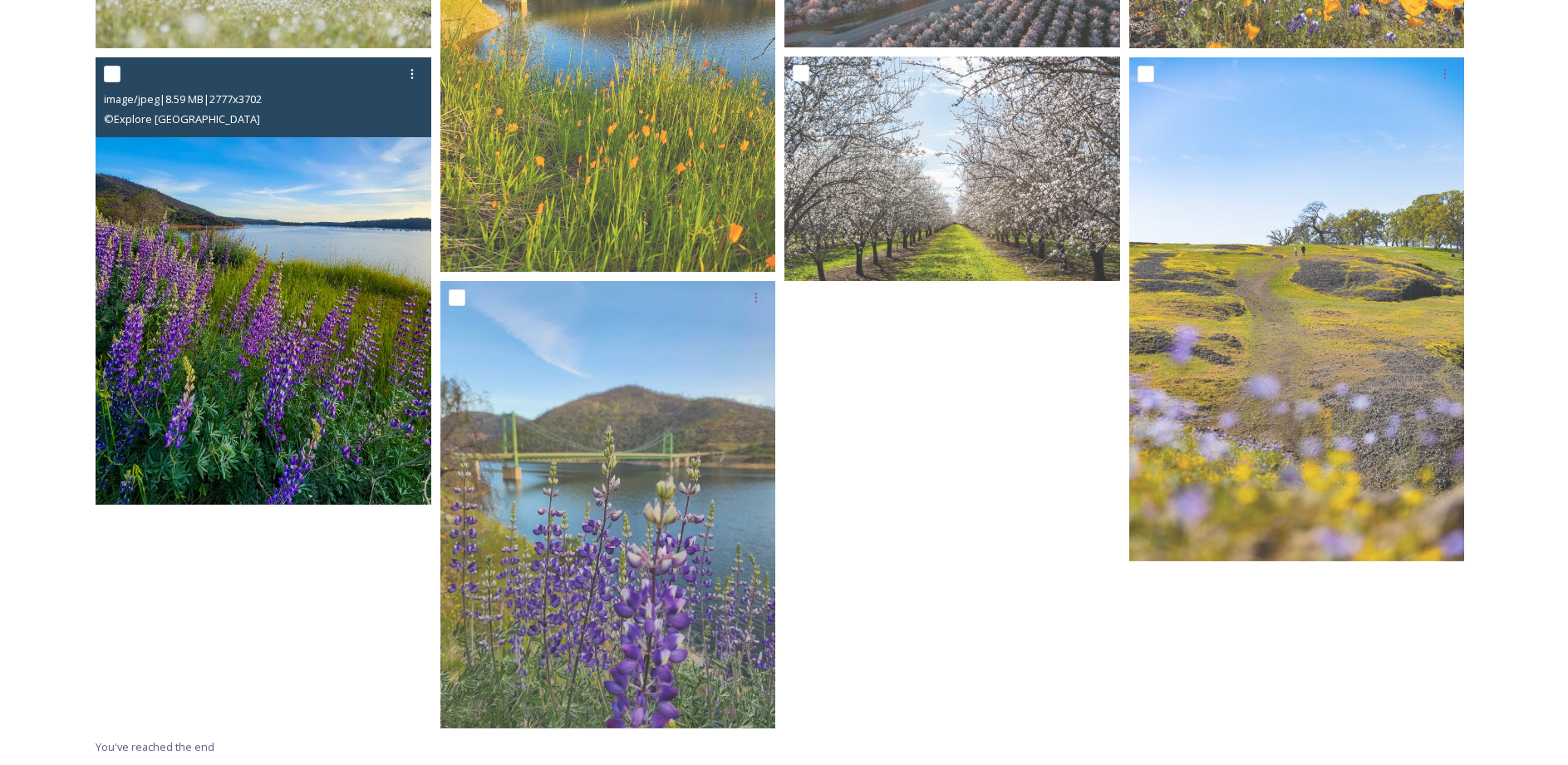
click at [117, 68] on input "checkbox" at bounding box center [112, 73] width 16 height 16
checkbox input "true"
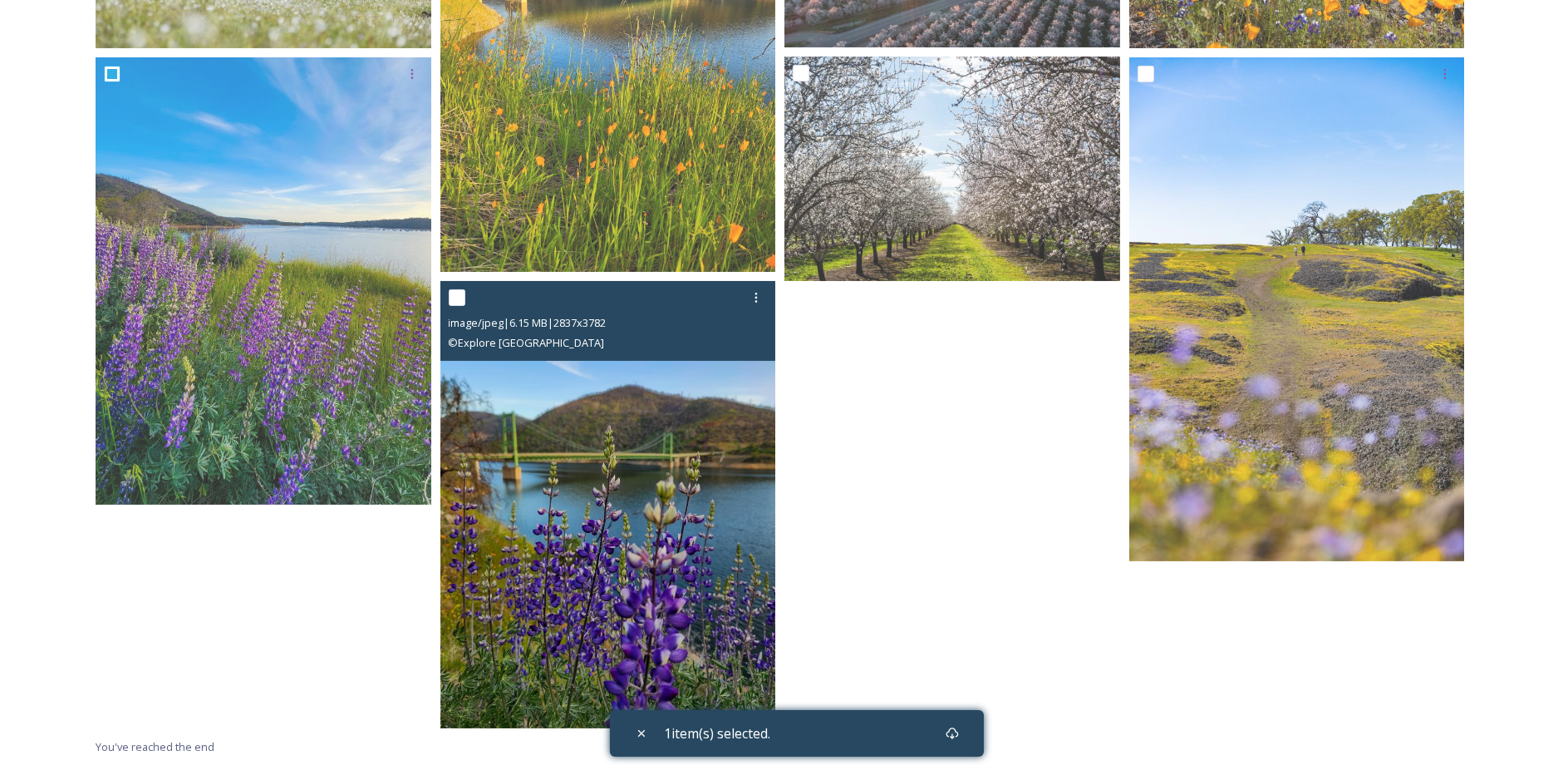
click at [463, 299] on input "checkbox" at bounding box center [456, 297] width 16 height 16
checkbox input "true"
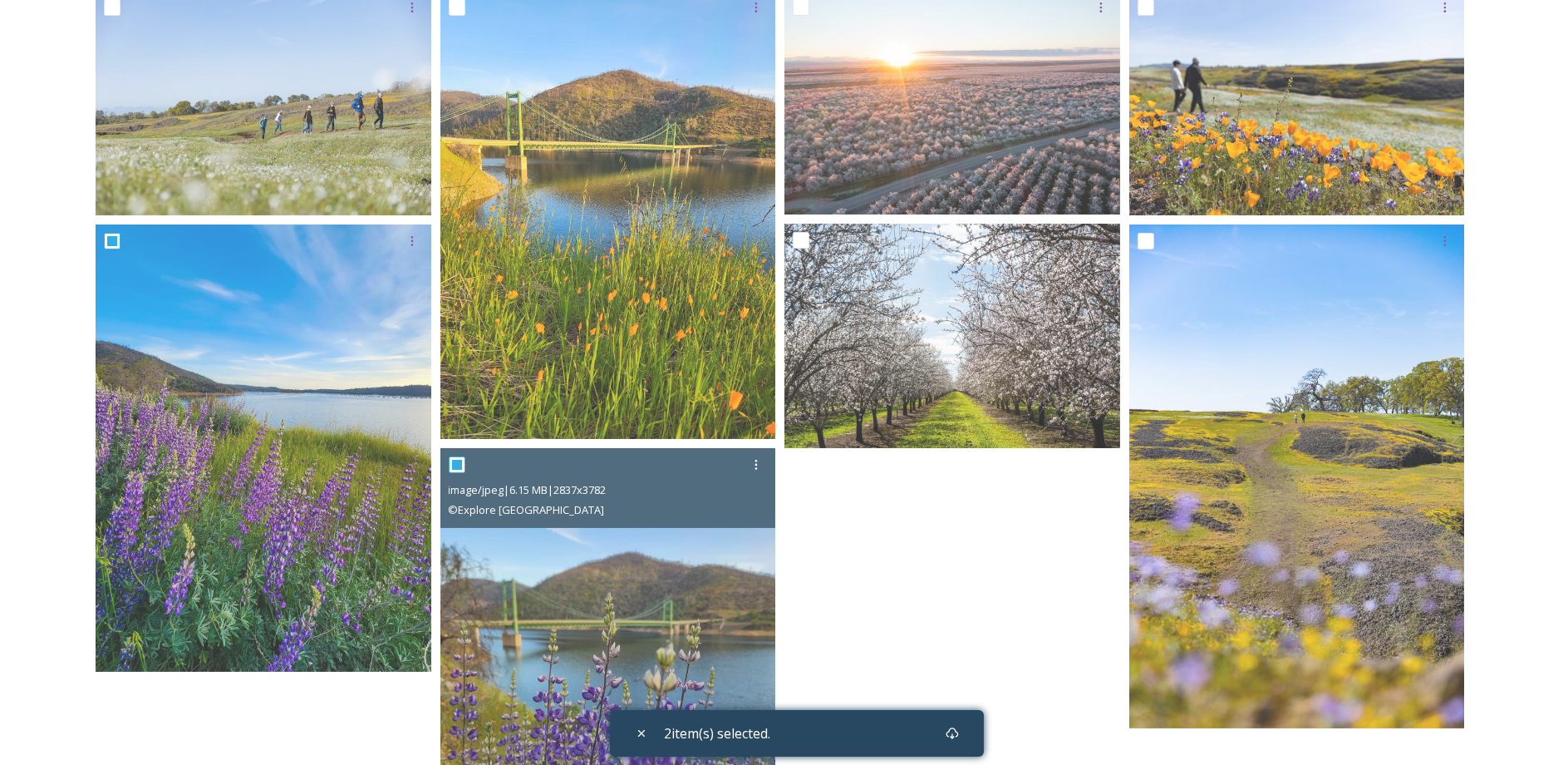
scroll to position [242, 0]
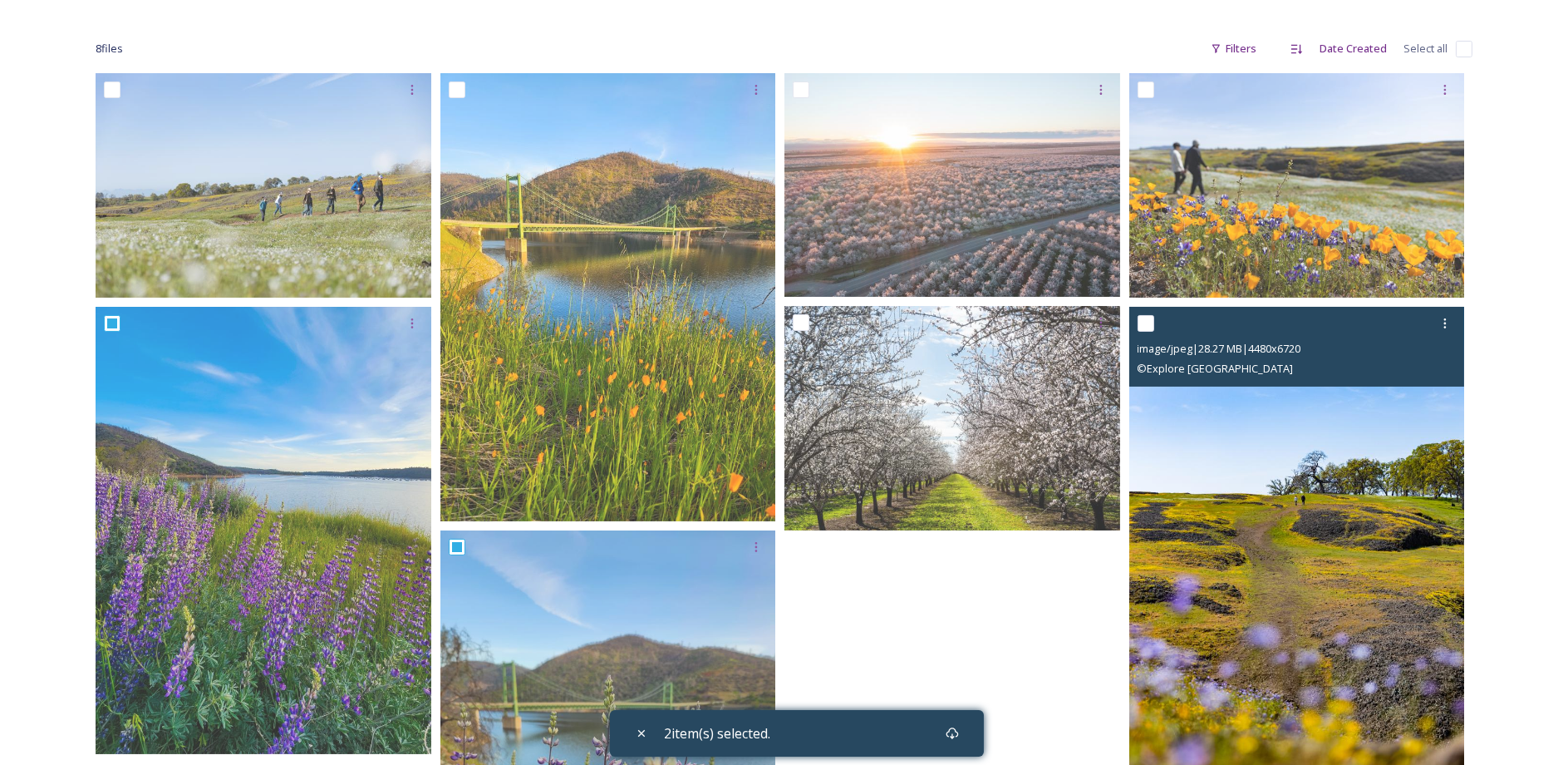
click at [1150, 320] on input "checkbox" at bounding box center [1145, 323] width 16 height 16
checkbox input "true"
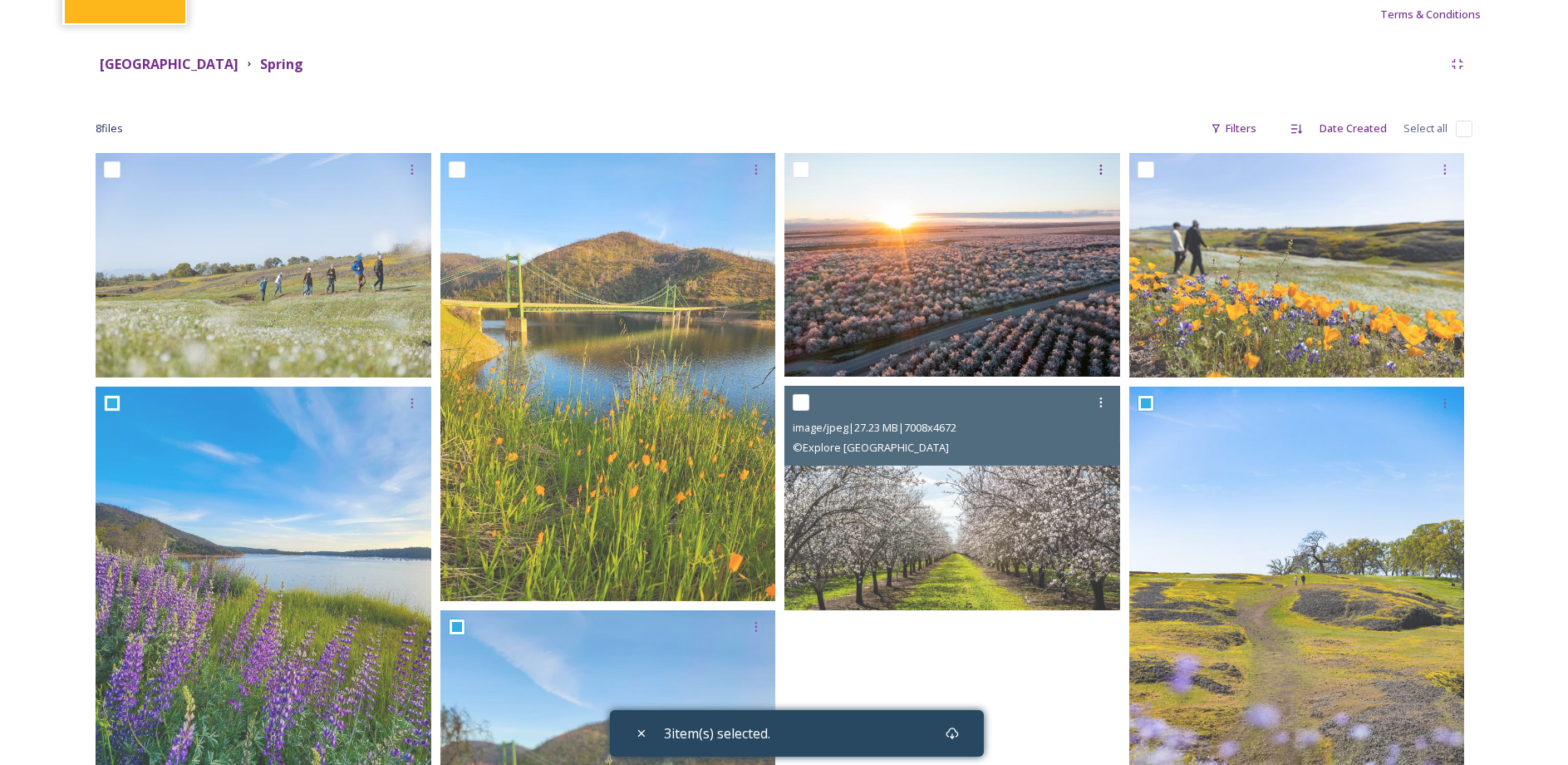
scroll to position [76, 0]
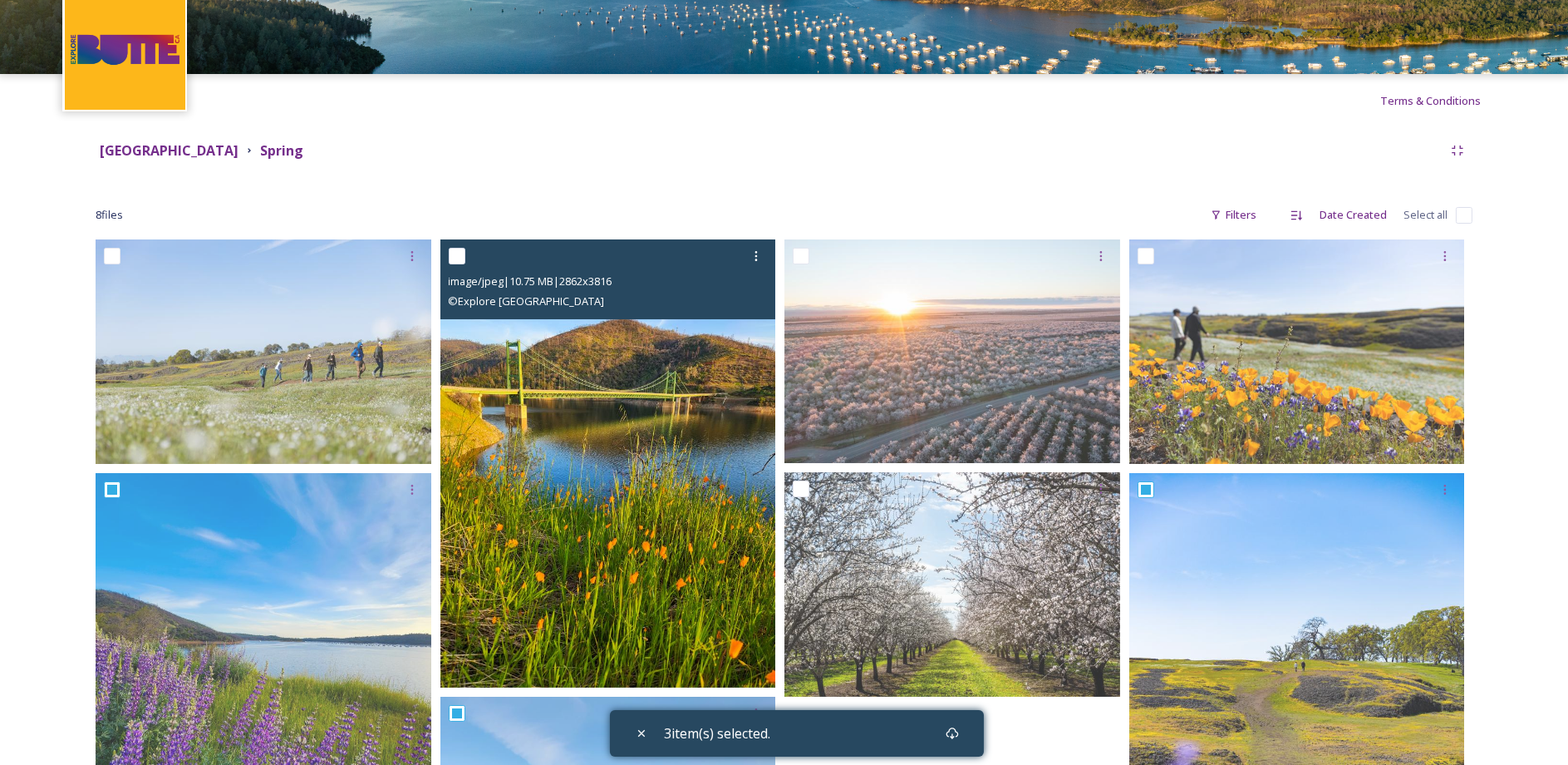
click at [456, 260] on input "checkbox" at bounding box center [456, 256] width 16 height 16
checkbox input "true"
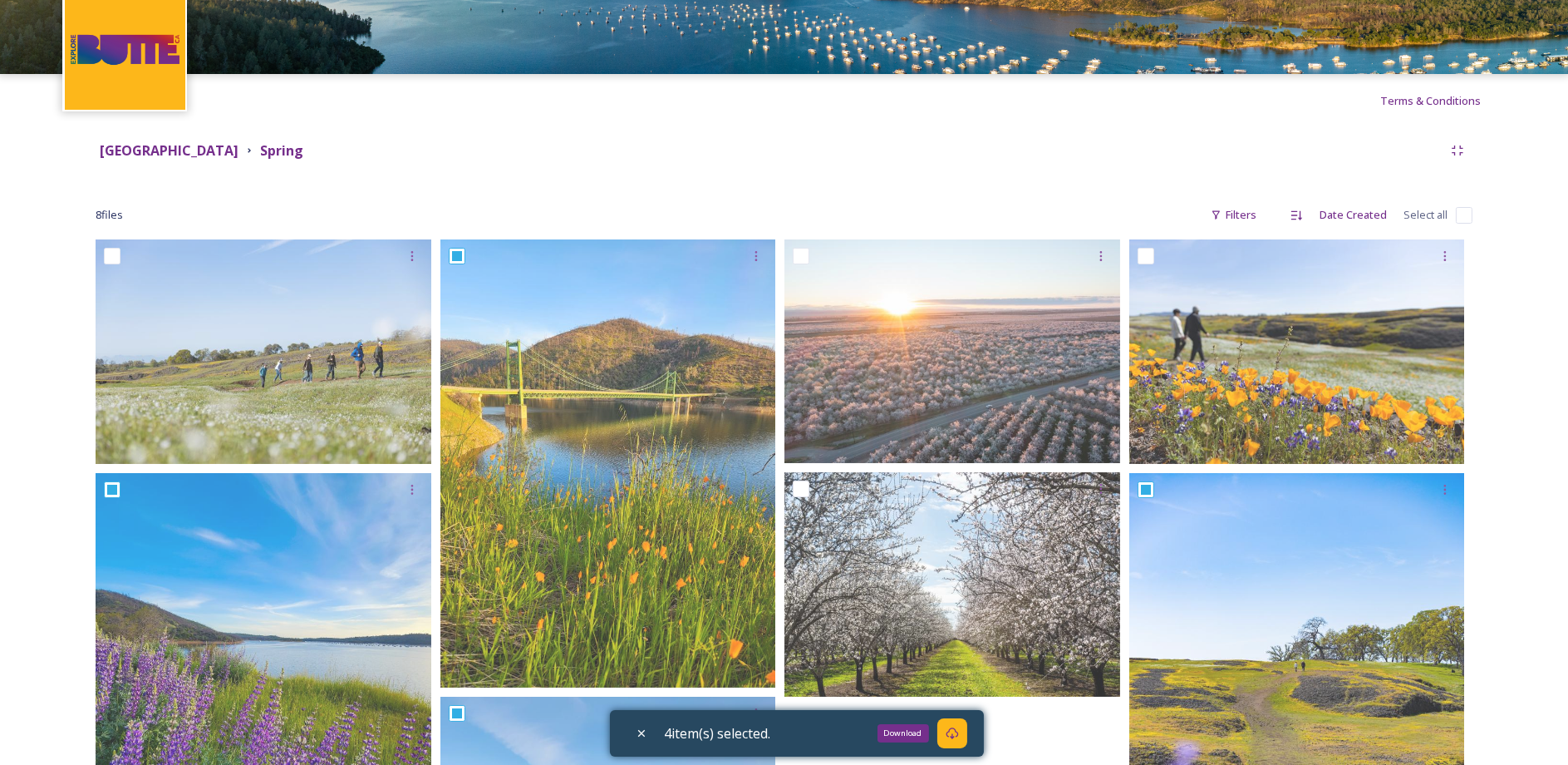
click at [950, 741] on div "Download" at bounding box center [952, 733] width 30 height 30
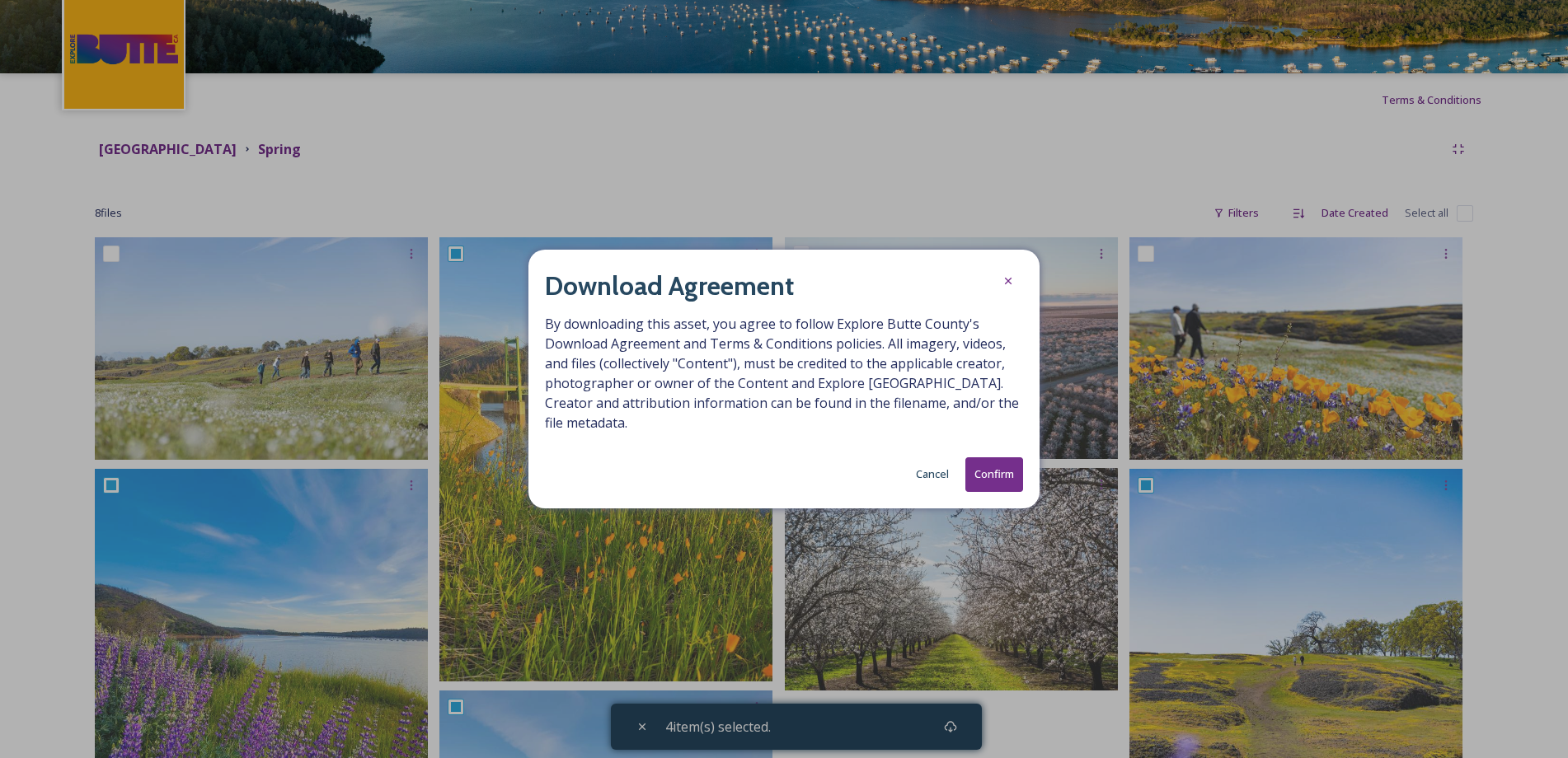
click at [1005, 472] on button "Confirm" at bounding box center [994, 475] width 58 height 34
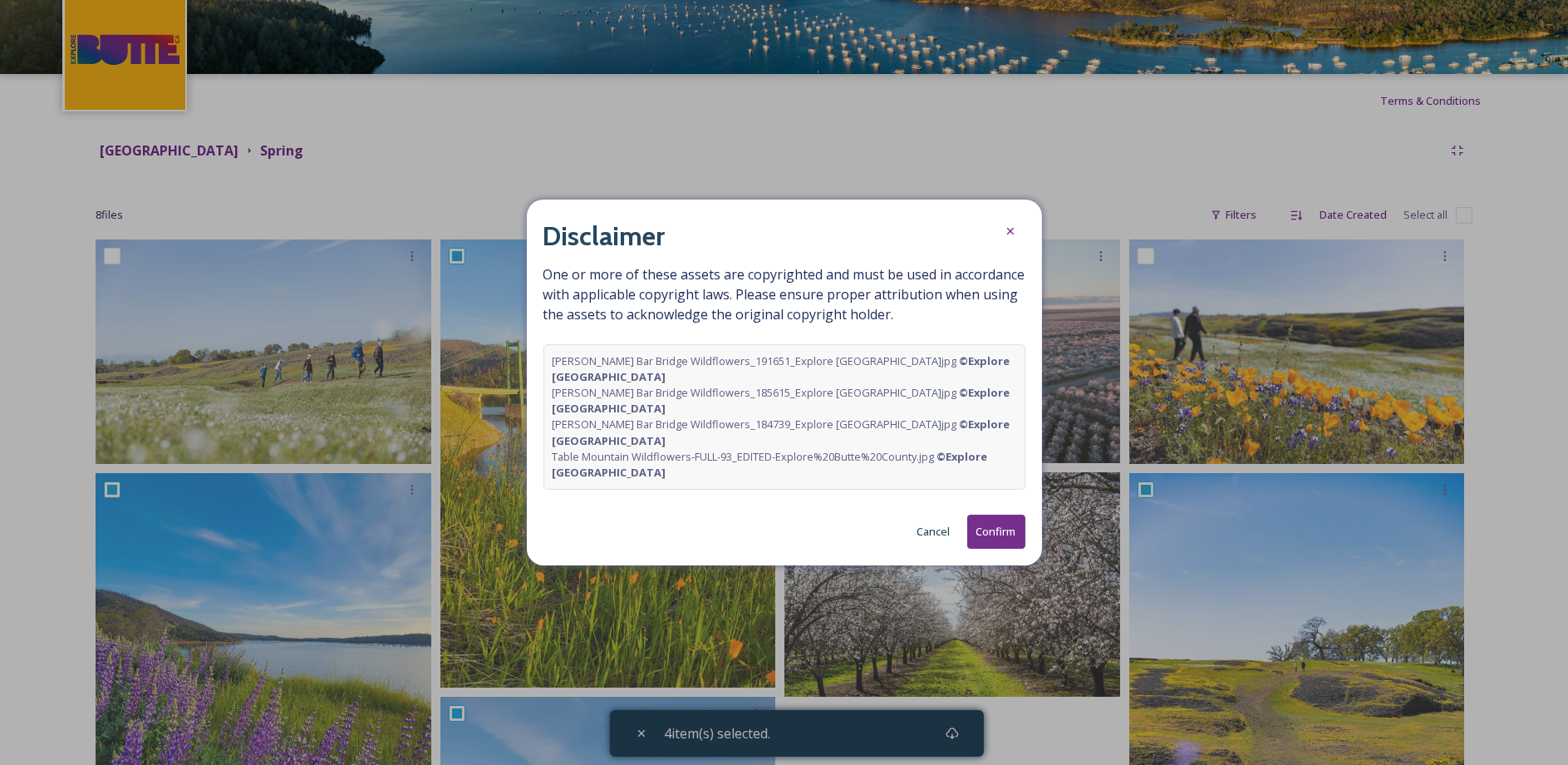
click at [1000, 514] on button "Confirm" at bounding box center [996, 532] width 59 height 34
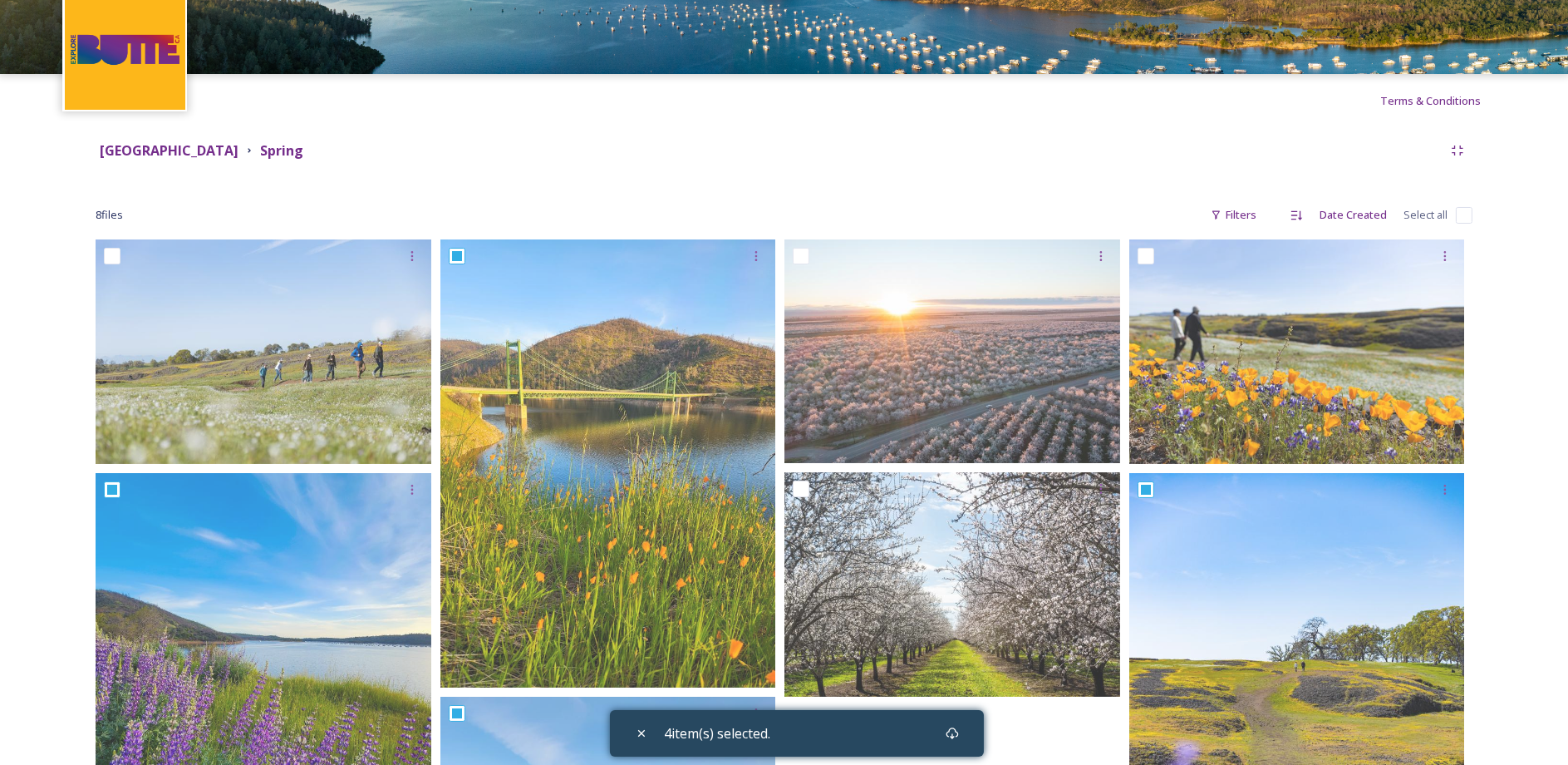
click at [669, 103] on div "Terms & Conditions" at bounding box center [784, 101] width 1568 height 53
drag, startPoint x: 937, startPoint y: 165, endPoint x: 922, endPoint y: 143, distance: 26.6
click at [937, 165] on div "Butte County Spring 8 file s Filters Date Created Select all You've reached the…" at bounding box center [784, 654] width 1443 height 1054
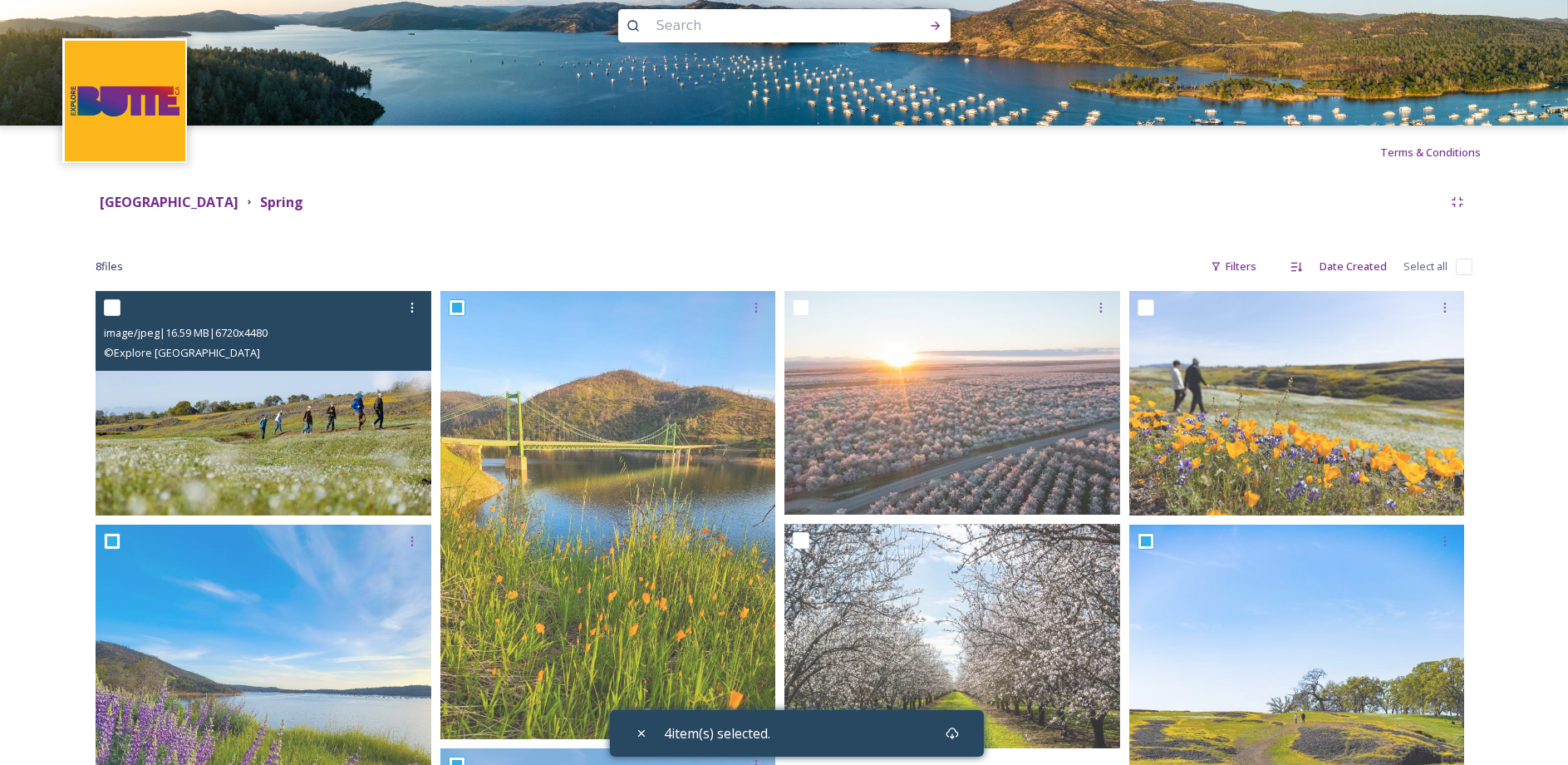
scroll to position [0, 0]
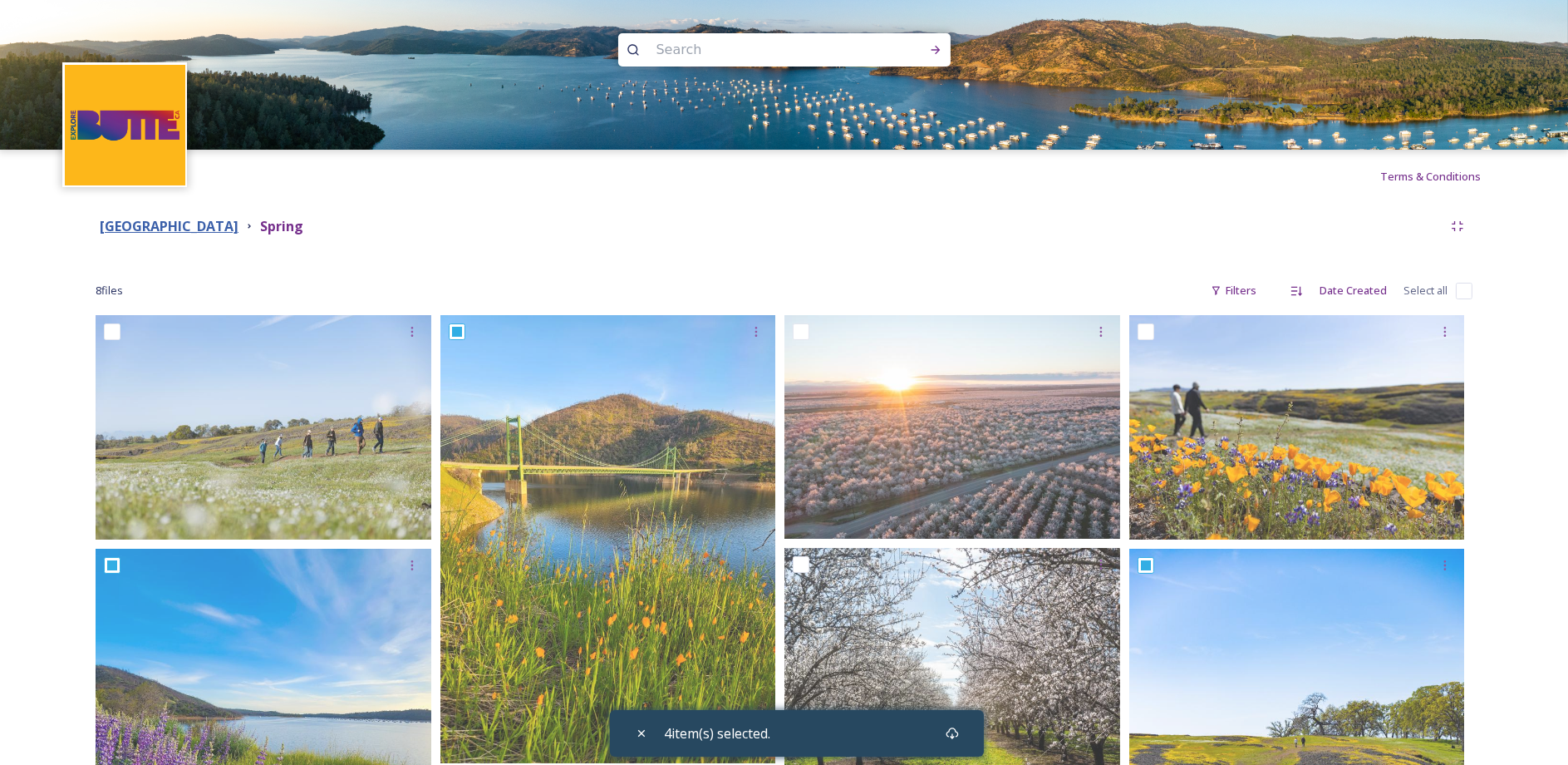
click at [134, 231] on strong "Butte County" at bounding box center [169, 226] width 139 height 18
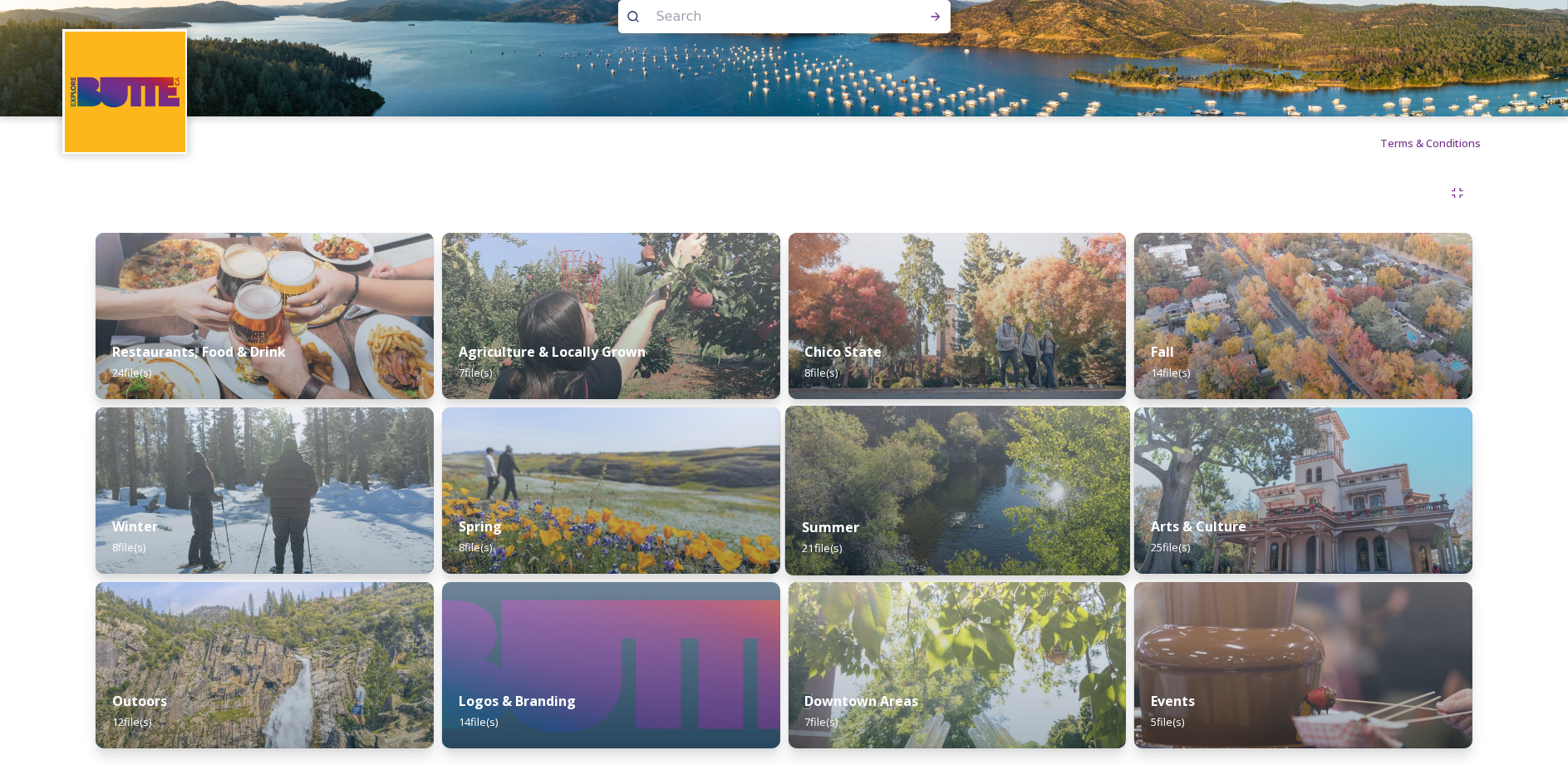
scroll to position [58, 0]
click at [959, 526] on div "Summer 21 file(s)" at bounding box center [957, 538] width 345 height 76
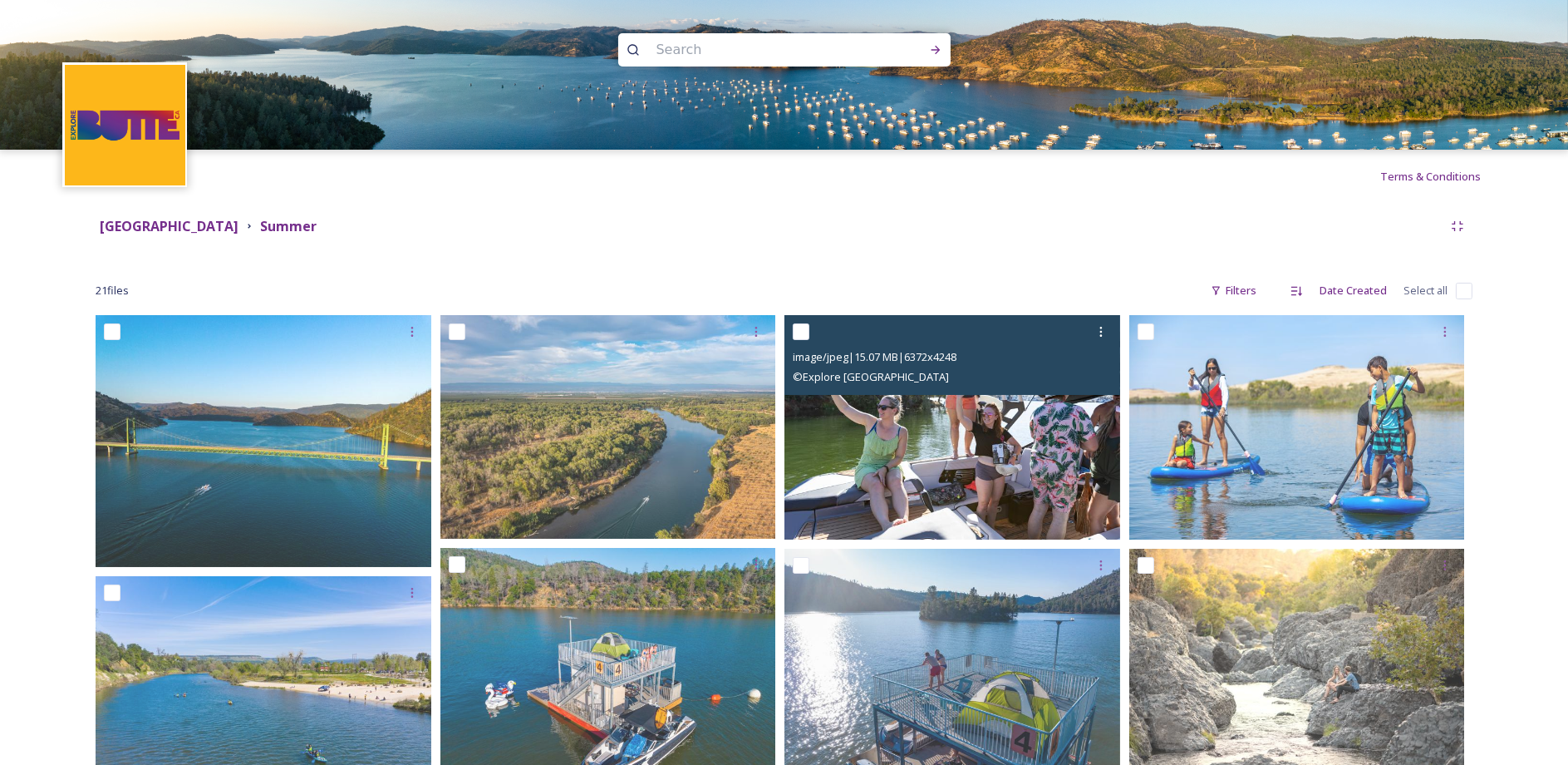
click at [923, 486] on img at bounding box center [952, 427] width 336 height 225
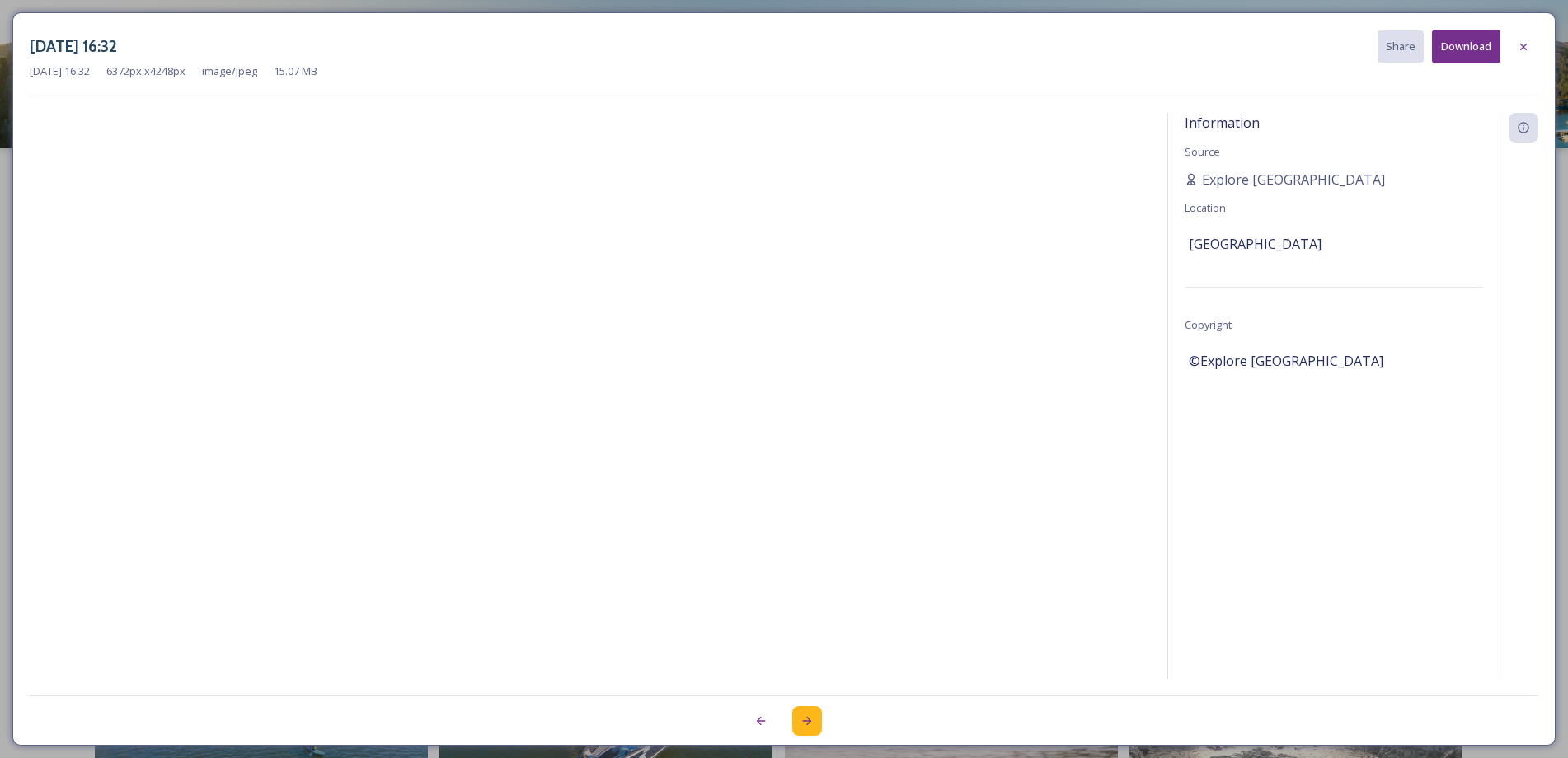
click at [820, 720] on div at bounding box center [806, 720] width 30 height 30
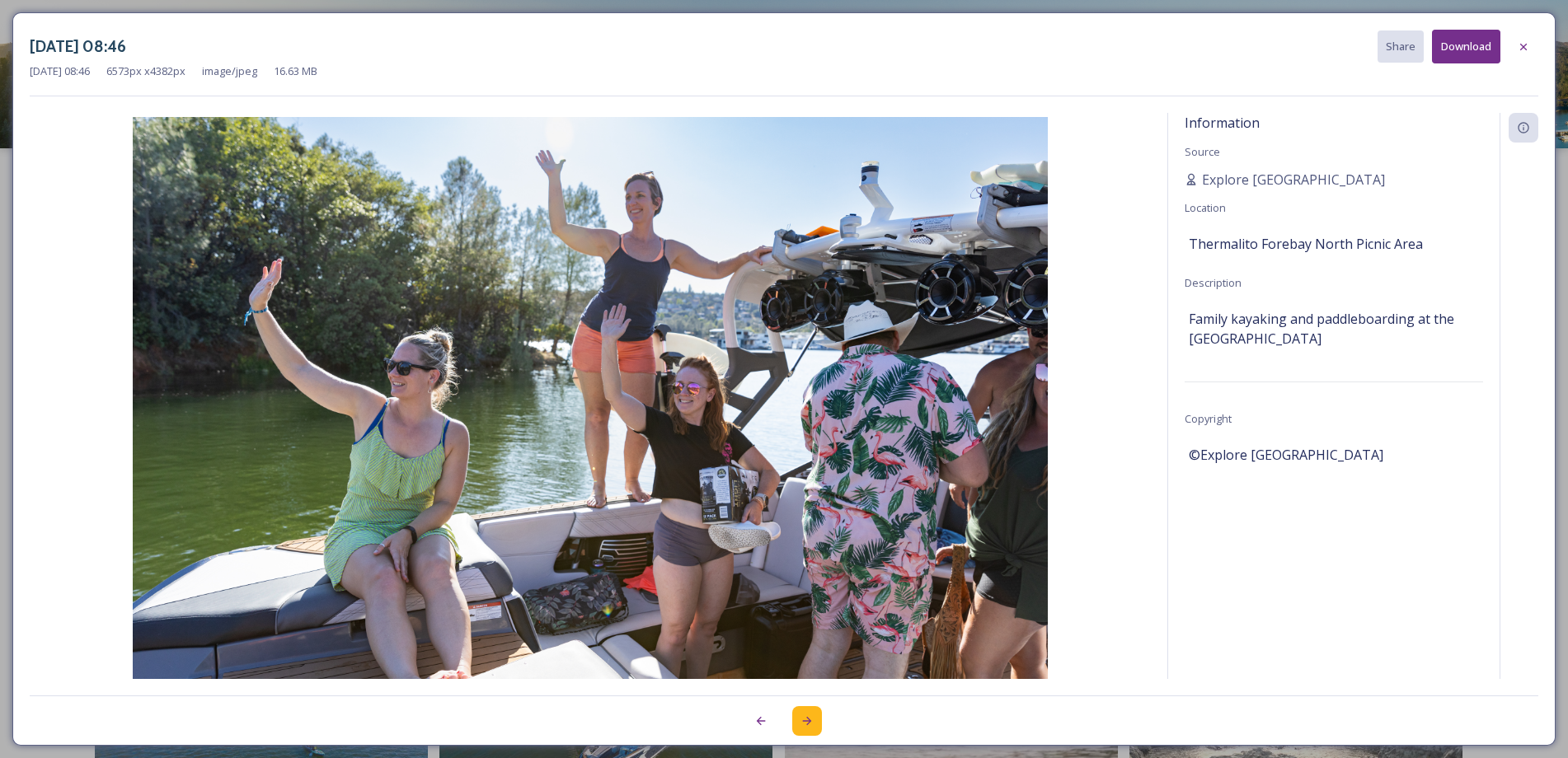
click at [816, 718] on div at bounding box center [806, 720] width 30 height 30
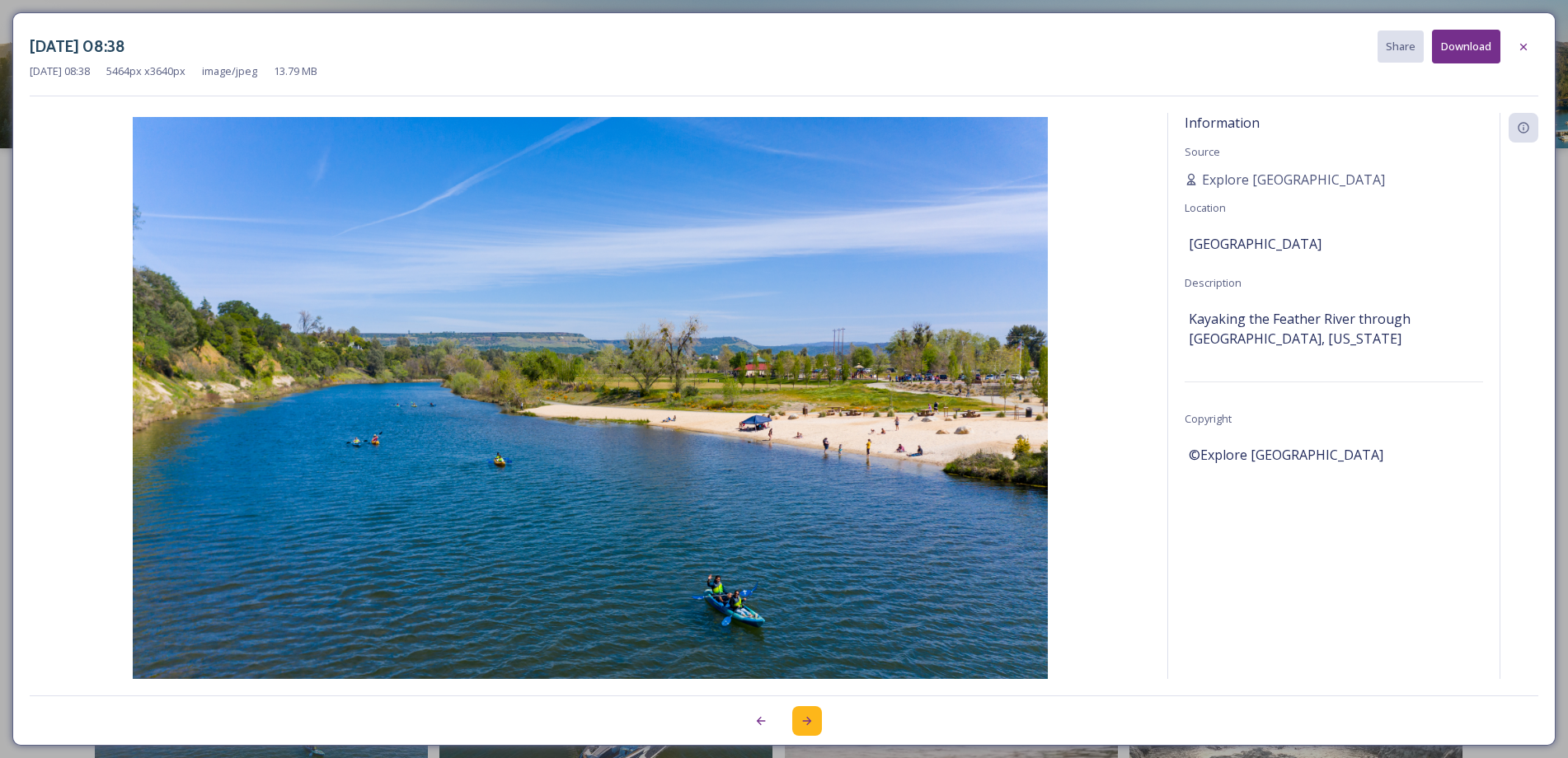
click at [816, 718] on div at bounding box center [806, 720] width 30 height 30
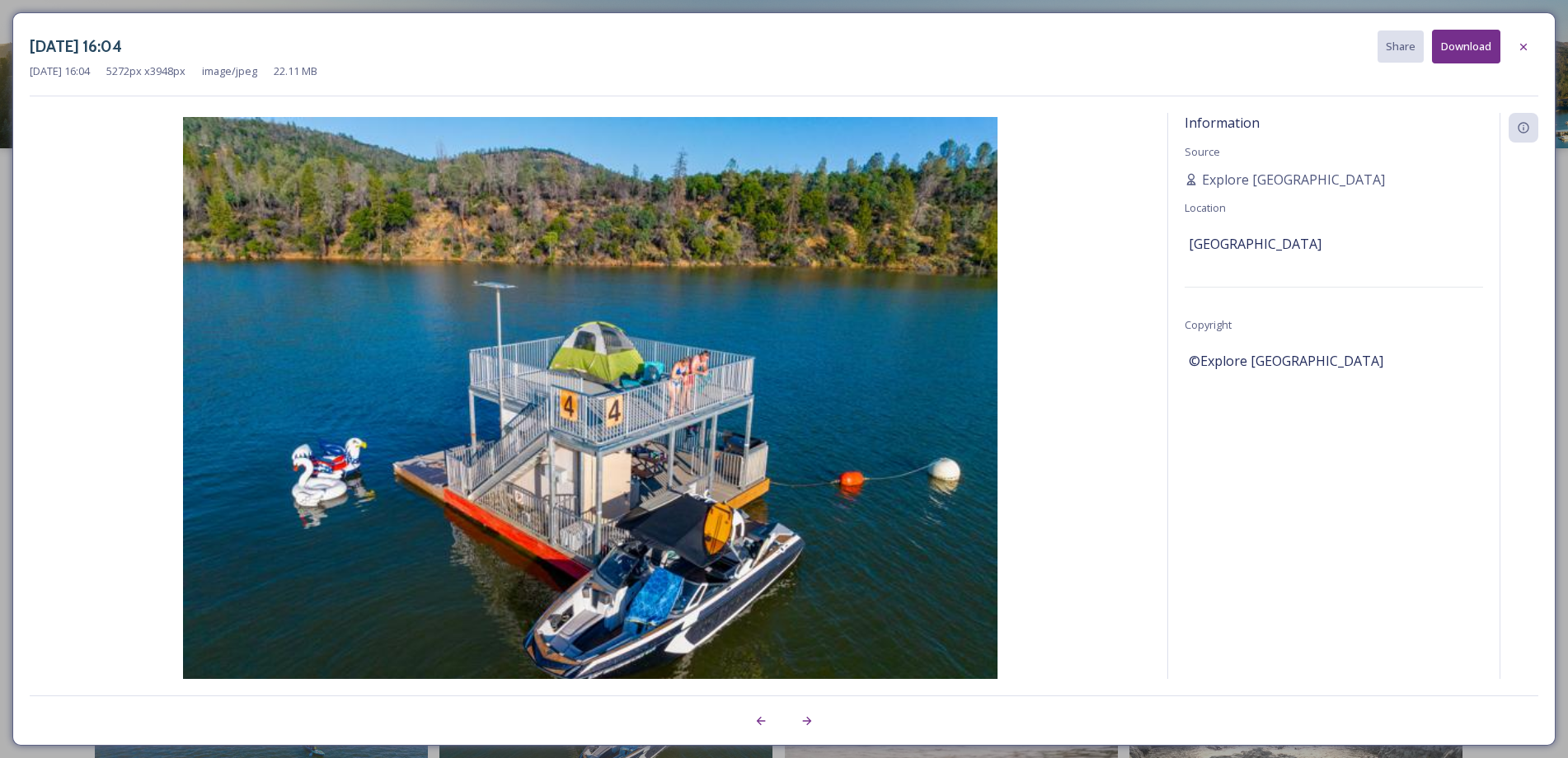
drag, startPoint x: 1530, startPoint y: 59, endPoint x: 1540, endPoint y: 63, distance: 10.8
click at [1530, 59] on div at bounding box center [1523, 47] width 30 height 30
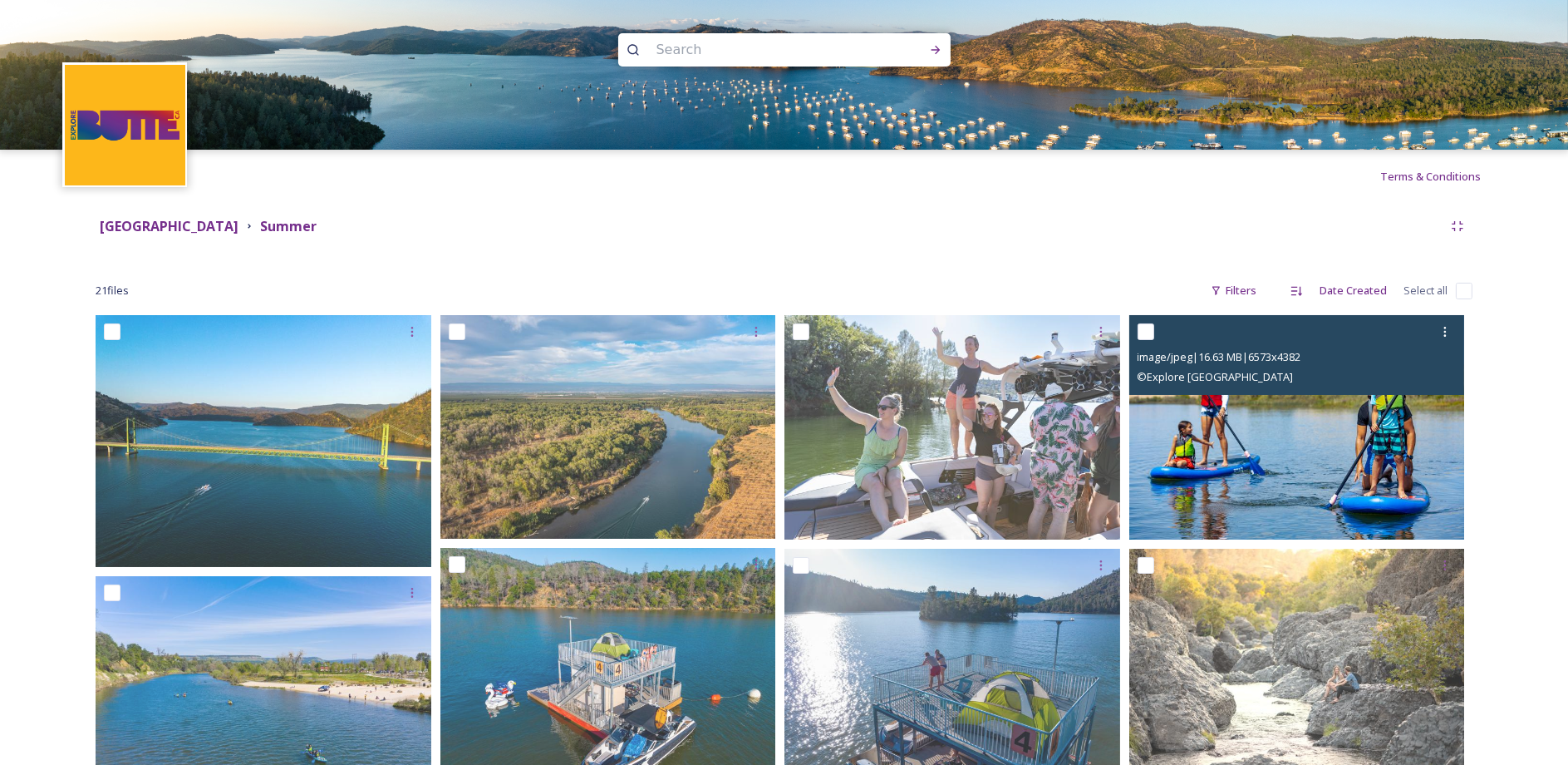
scroll to position [84, 0]
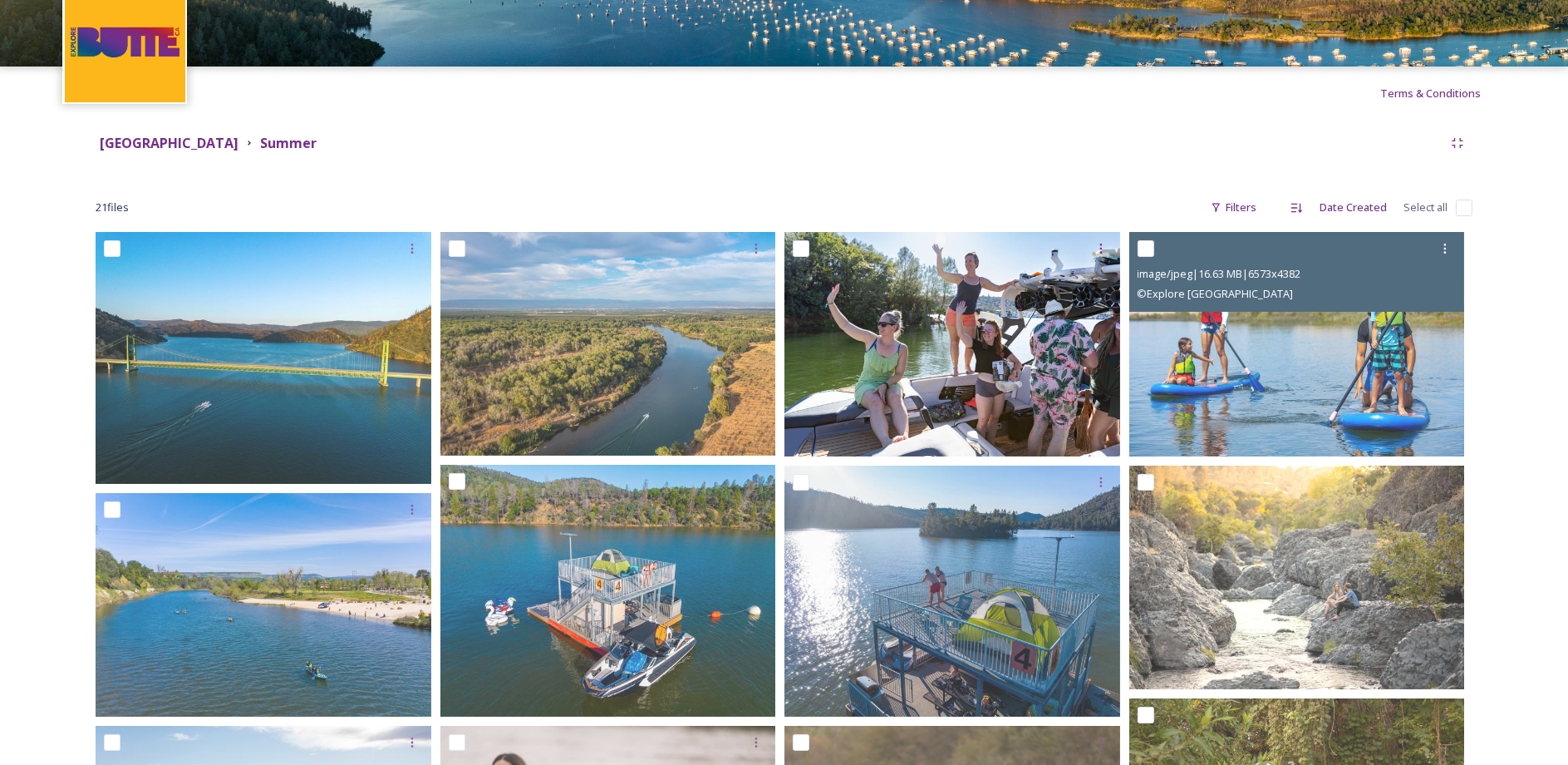
click at [1148, 252] on input "checkbox" at bounding box center [1145, 248] width 16 height 16
checkbox input "true"
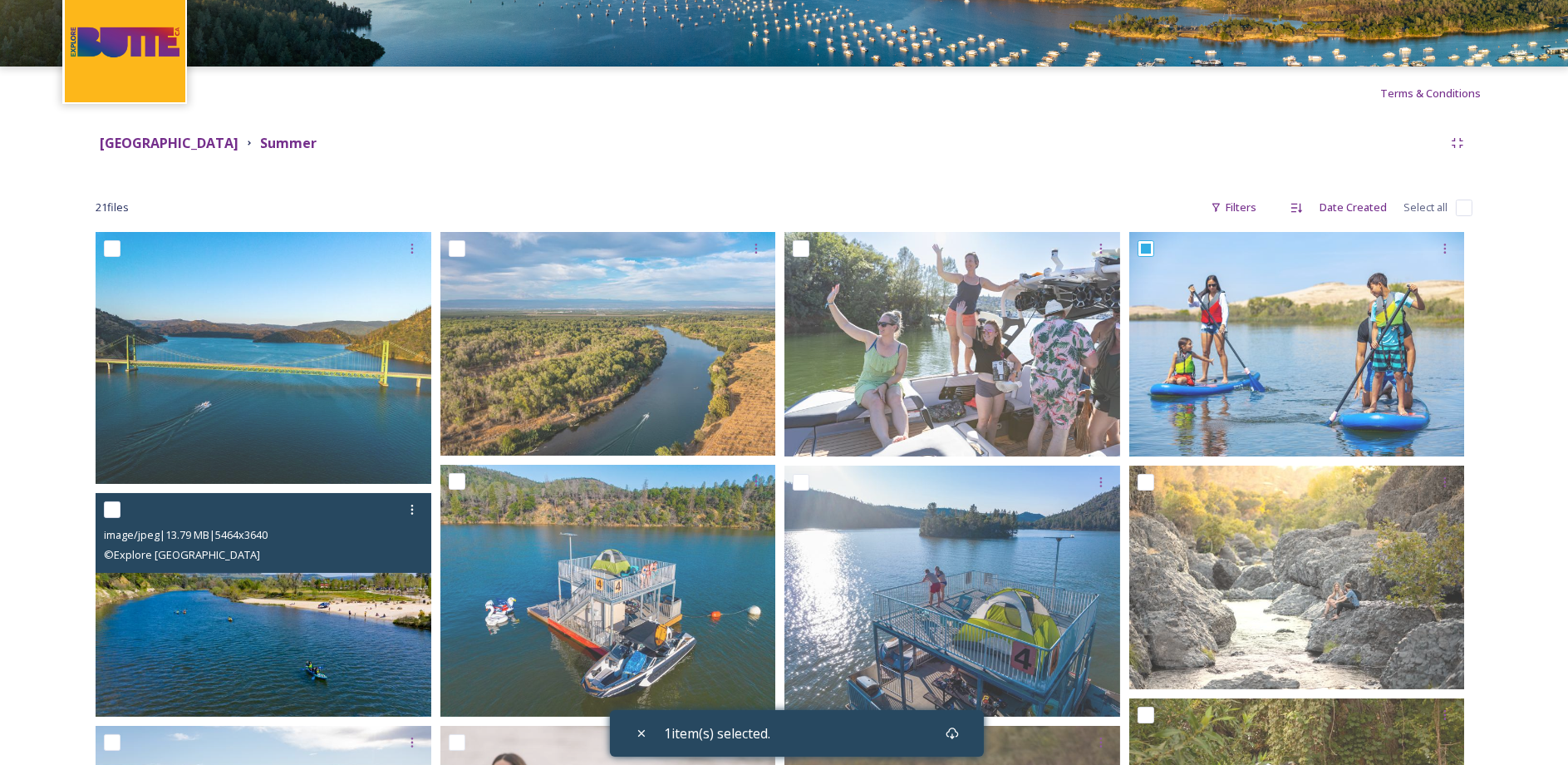
click at [110, 510] on input "checkbox" at bounding box center [112, 509] width 16 height 16
checkbox input "true"
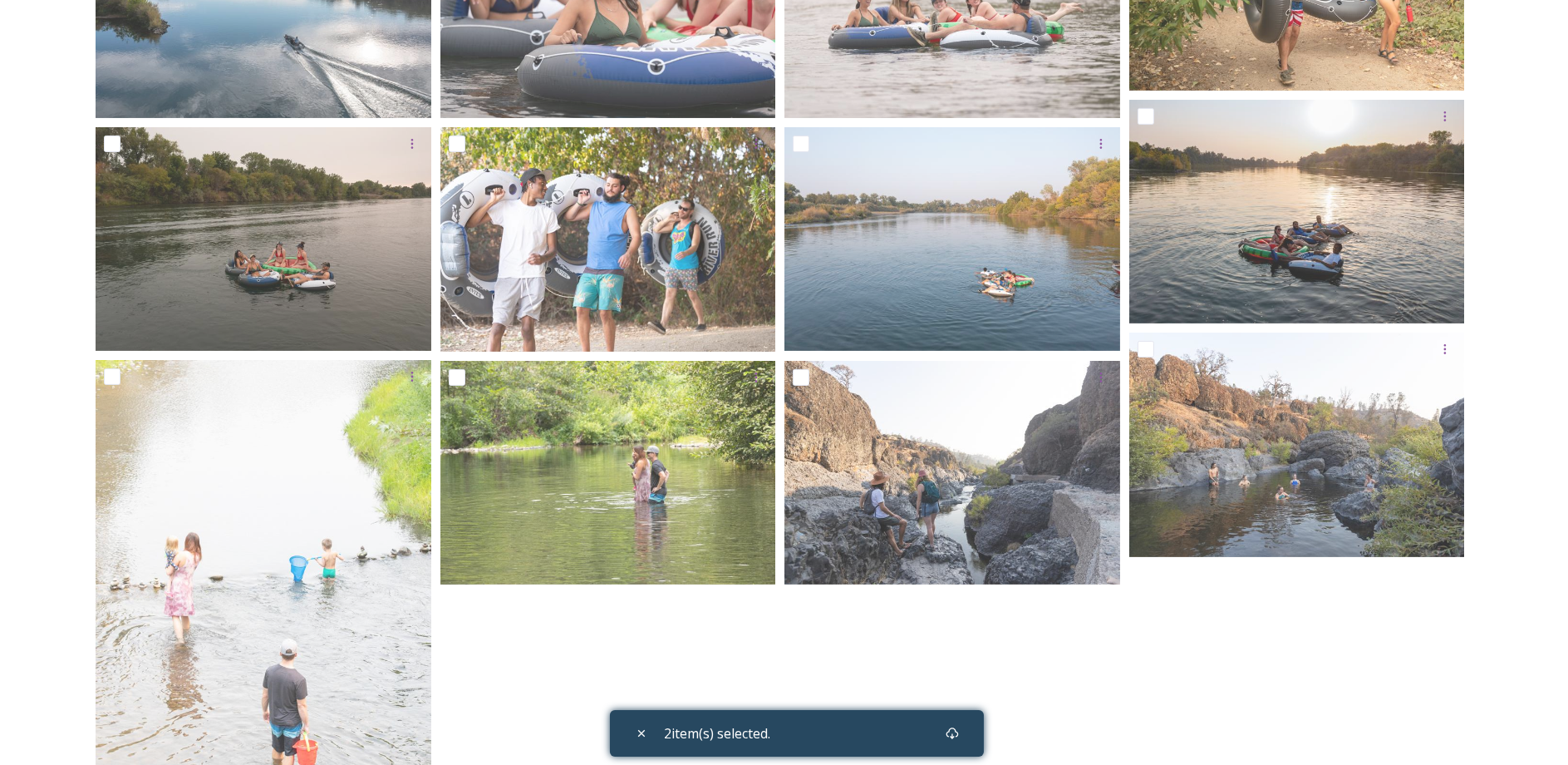
scroll to position [998, 0]
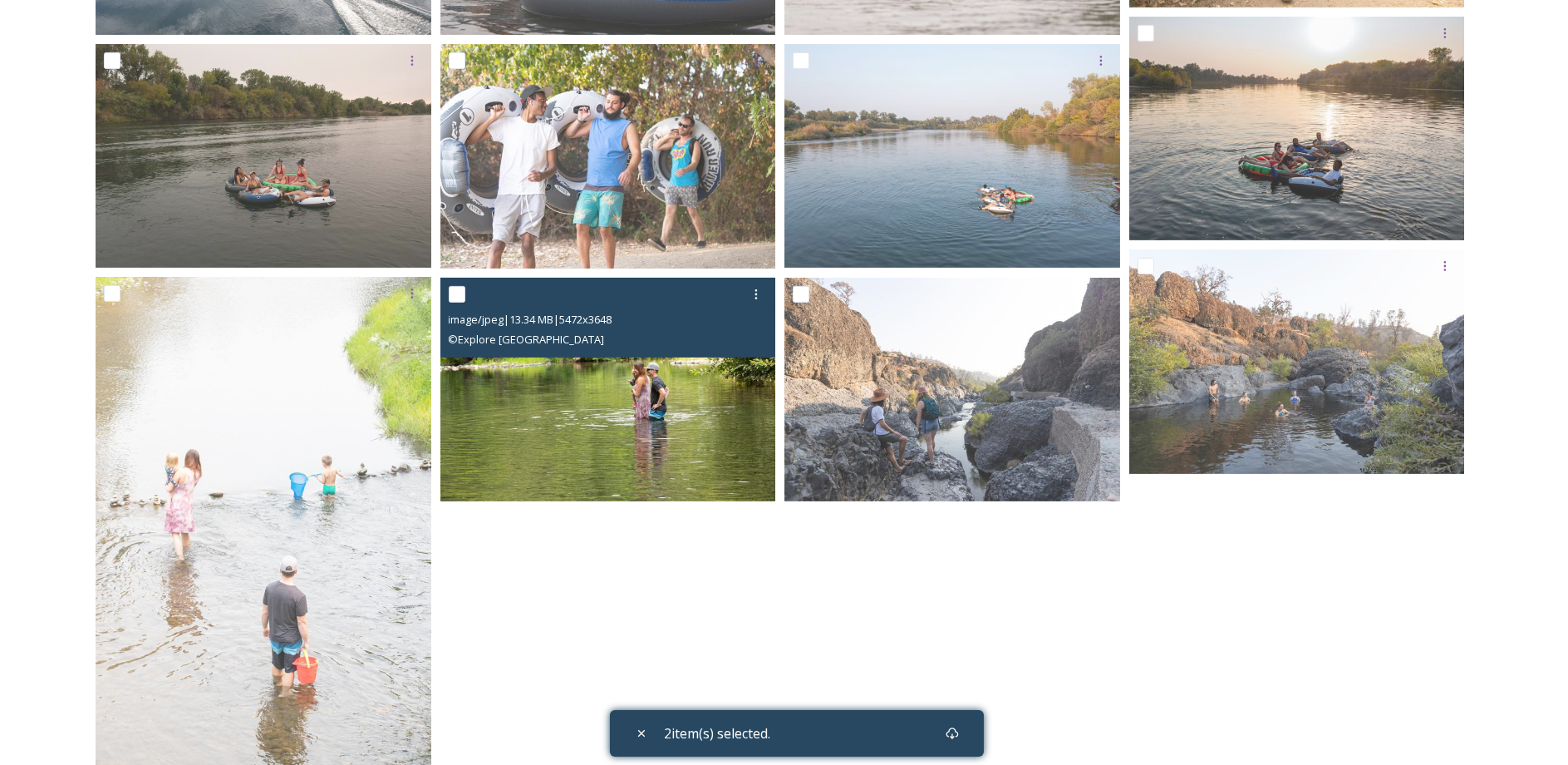
click at [615, 392] on img at bounding box center [609, 389] width 336 height 225
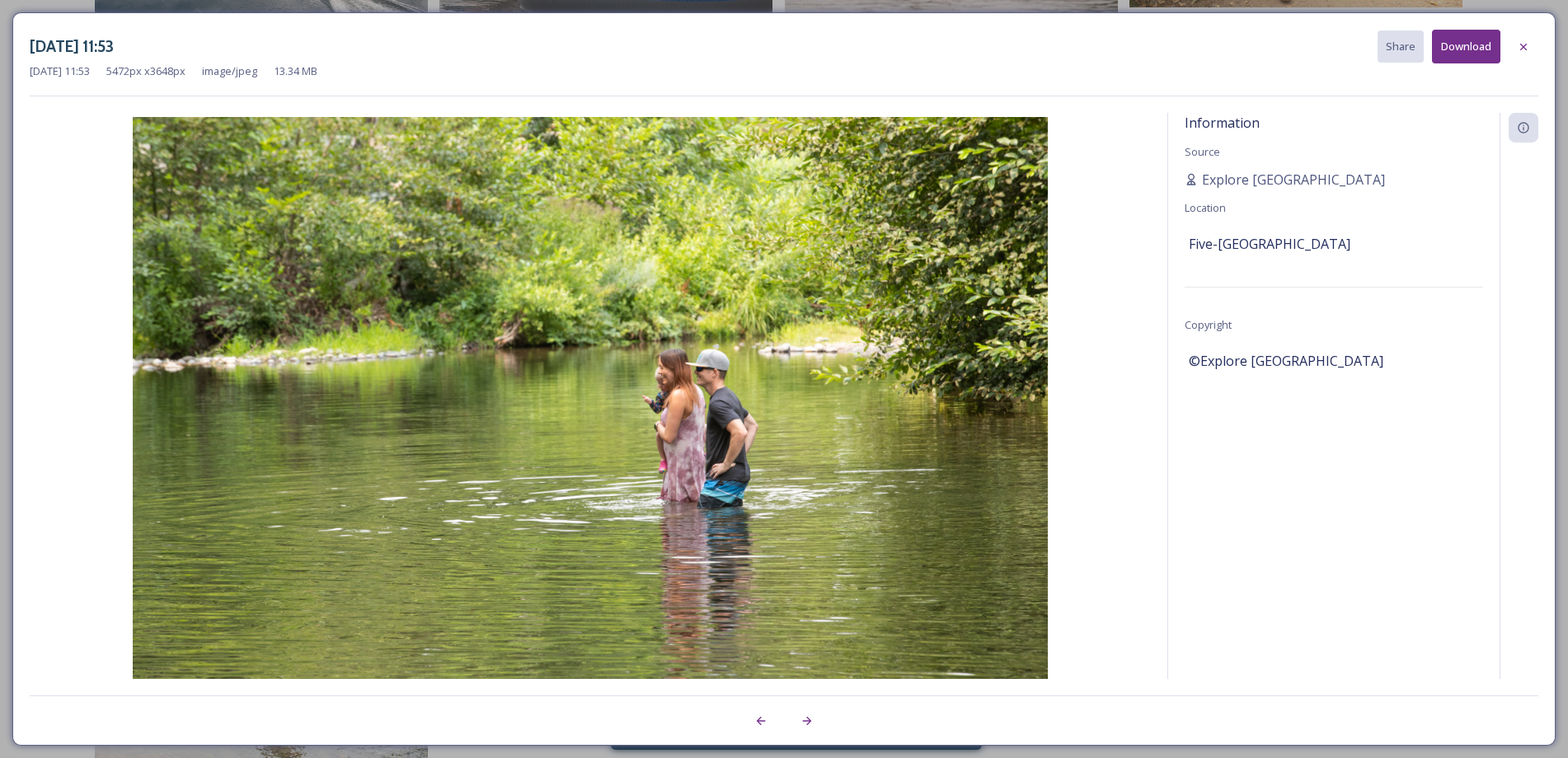
drag, startPoint x: 1524, startPoint y: 55, endPoint x: 1477, endPoint y: 73, distance: 50.3
click at [1523, 54] on div at bounding box center [1523, 47] width 30 height 30
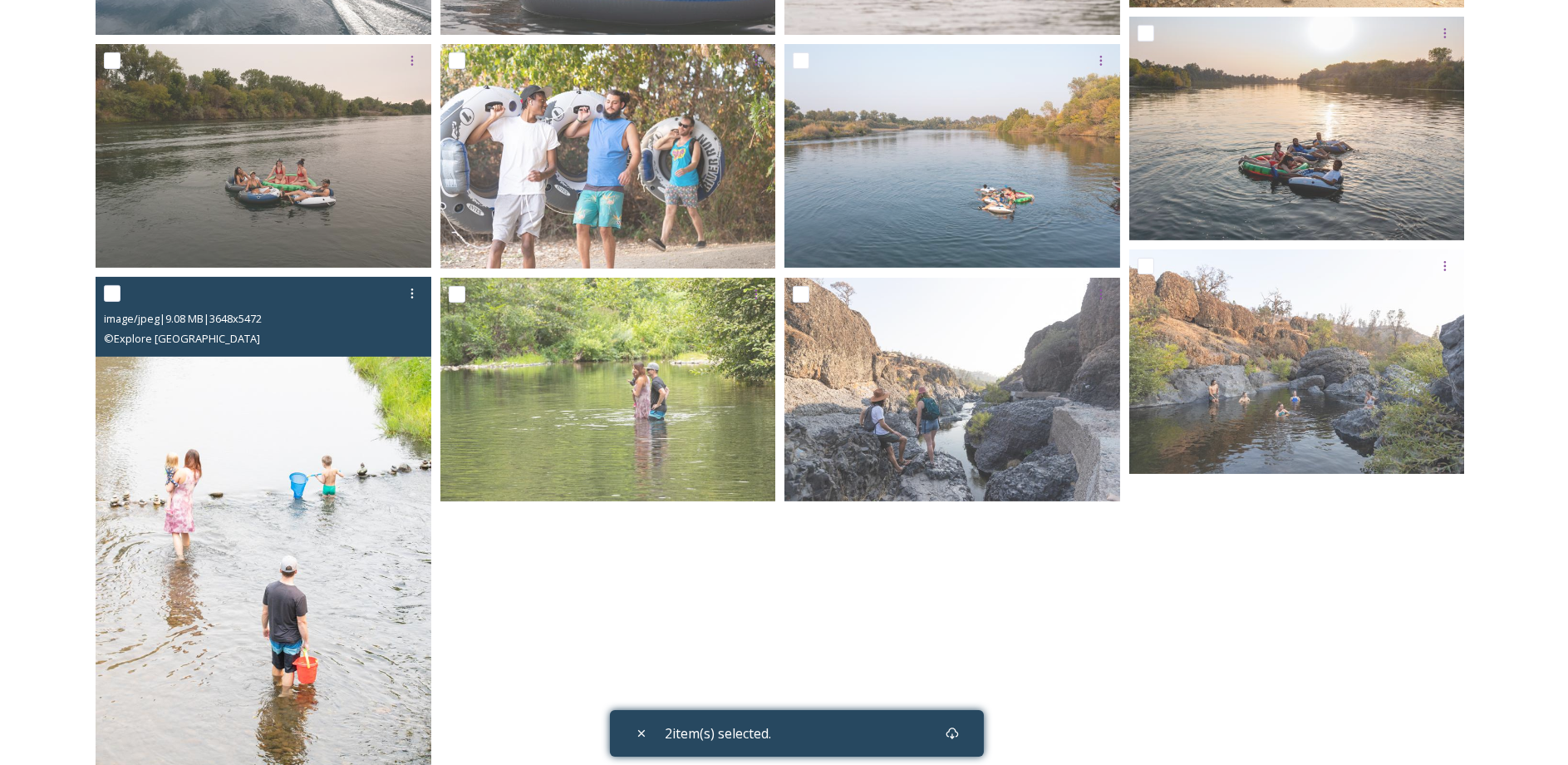
click at [382, 526] on img at bounding box center [263, 528] width 336 height 504
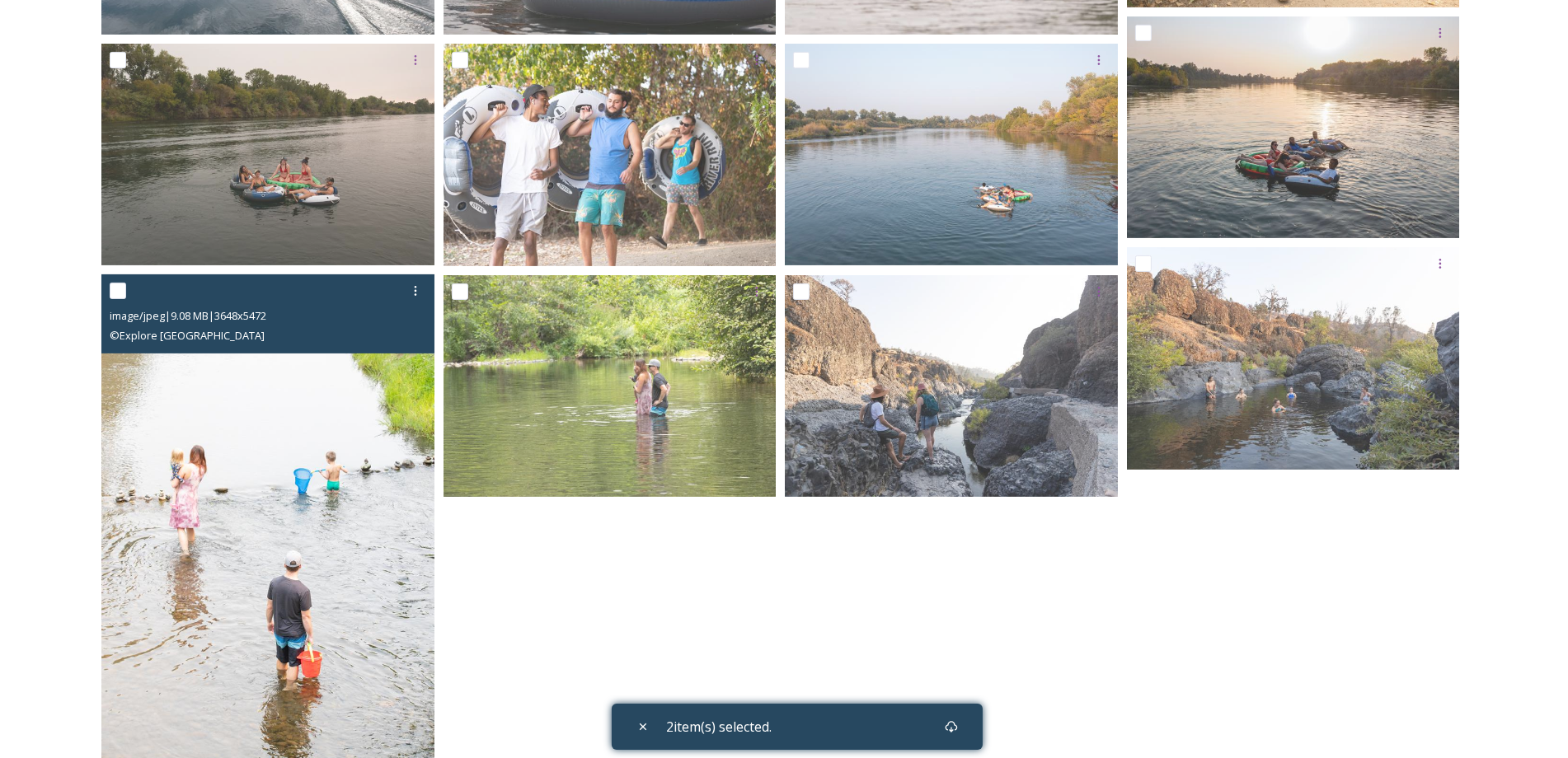
scroll to position [763, 0]
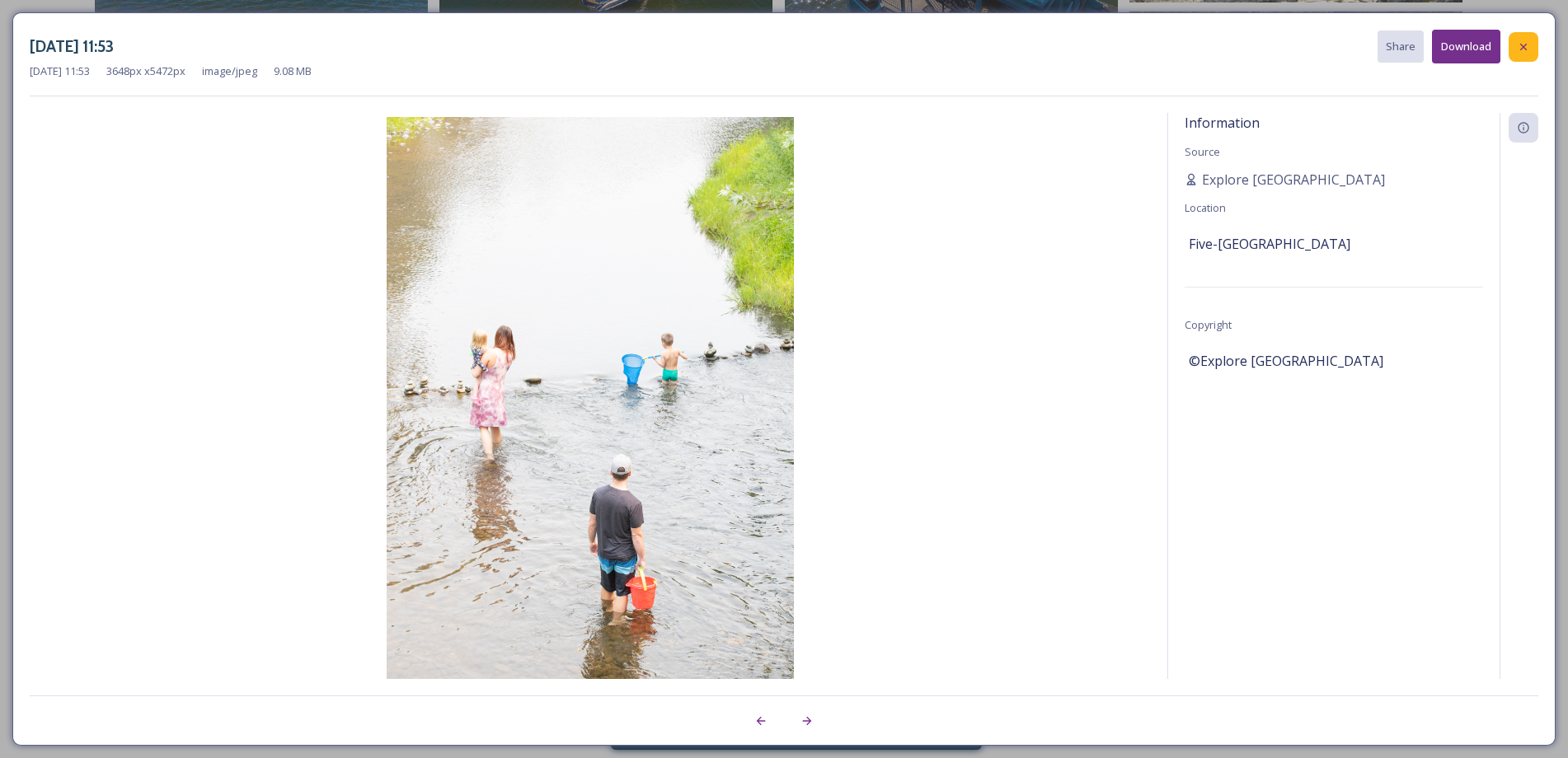
click at [1528, 50] on icon at bounding box center [1523, 46] width 13 height 13
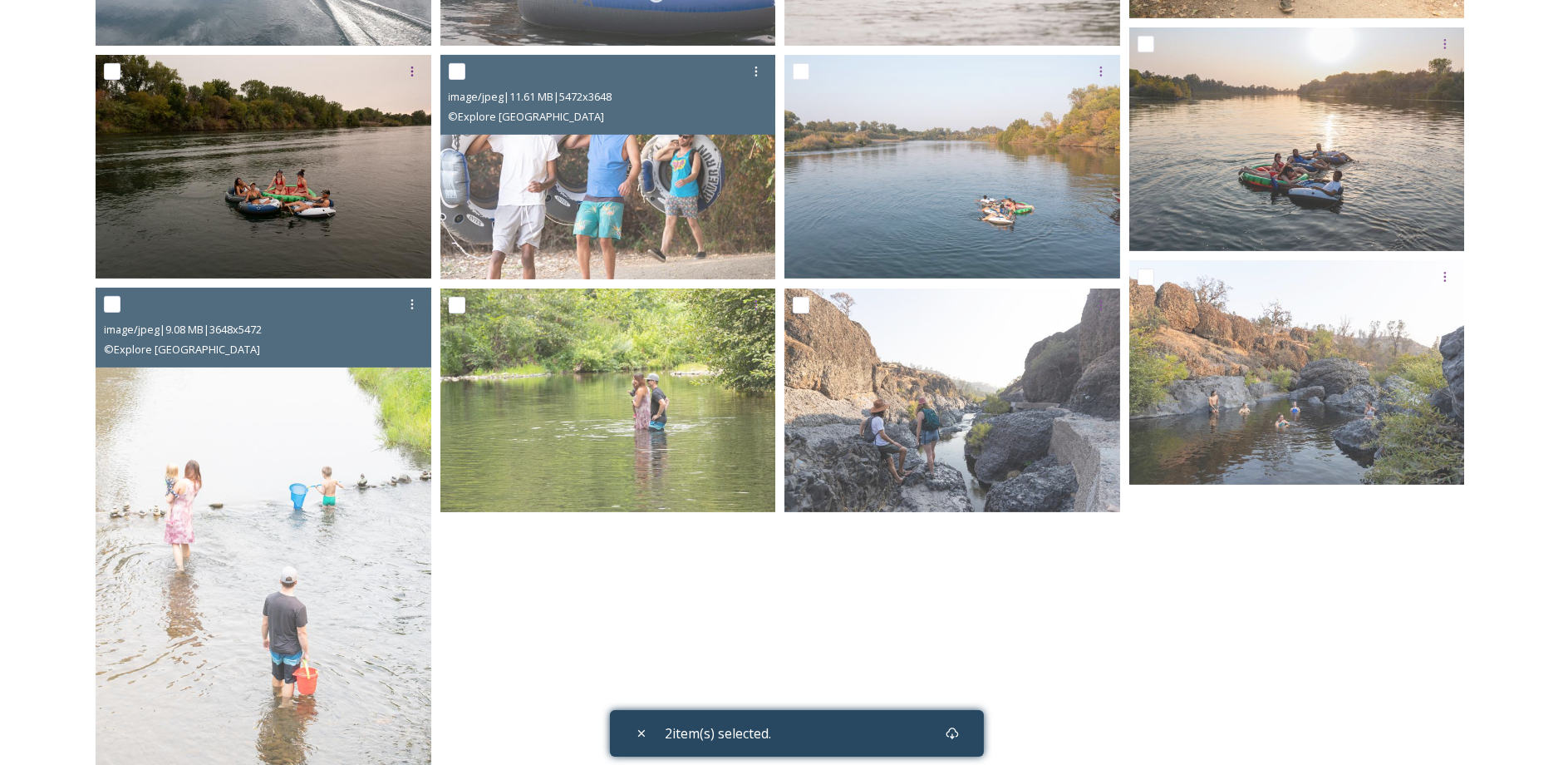
scroll to position [915, 0]
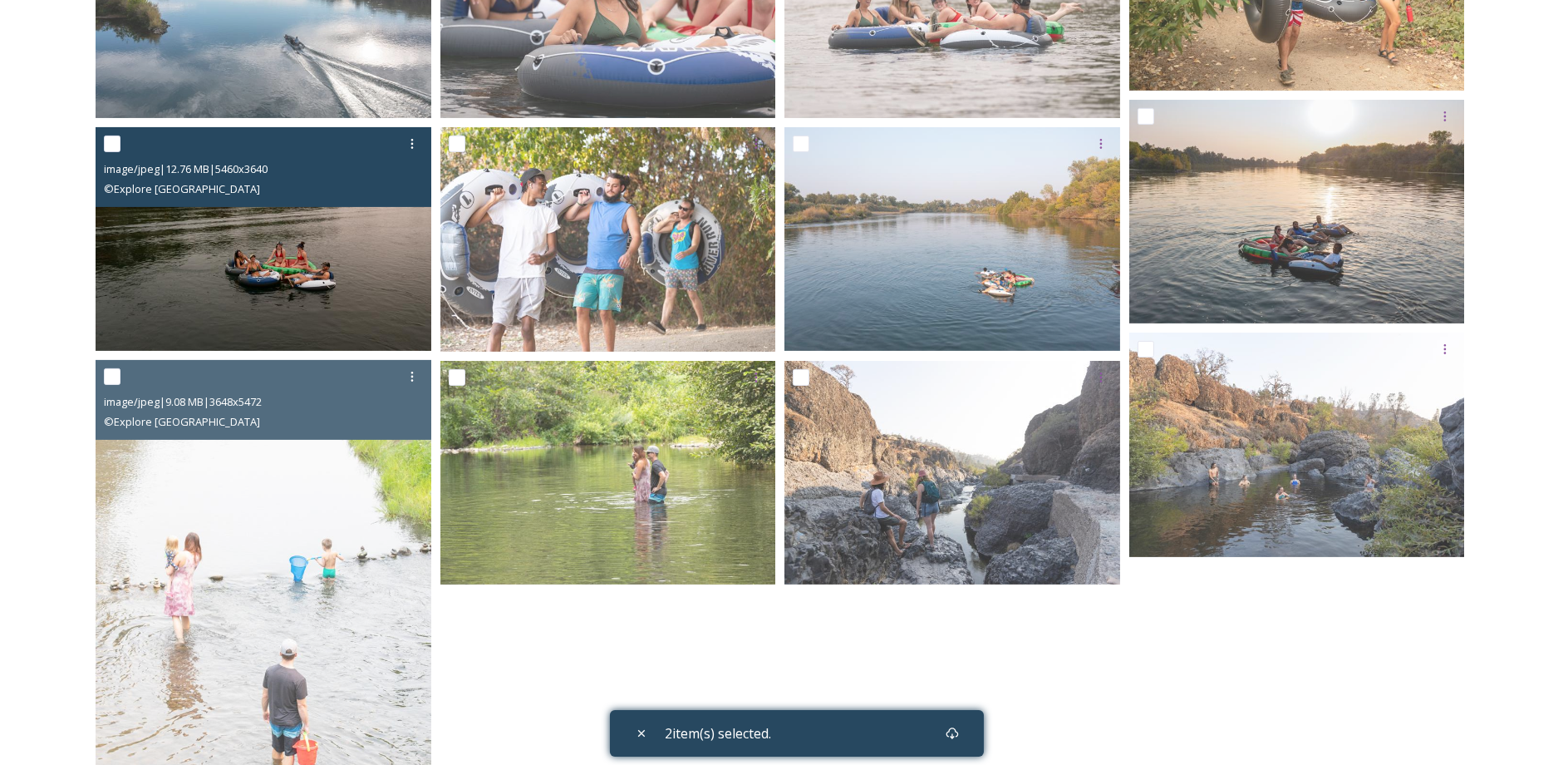
click at [312, 307] on img at bounding box center [263, 239] width 336 height 225
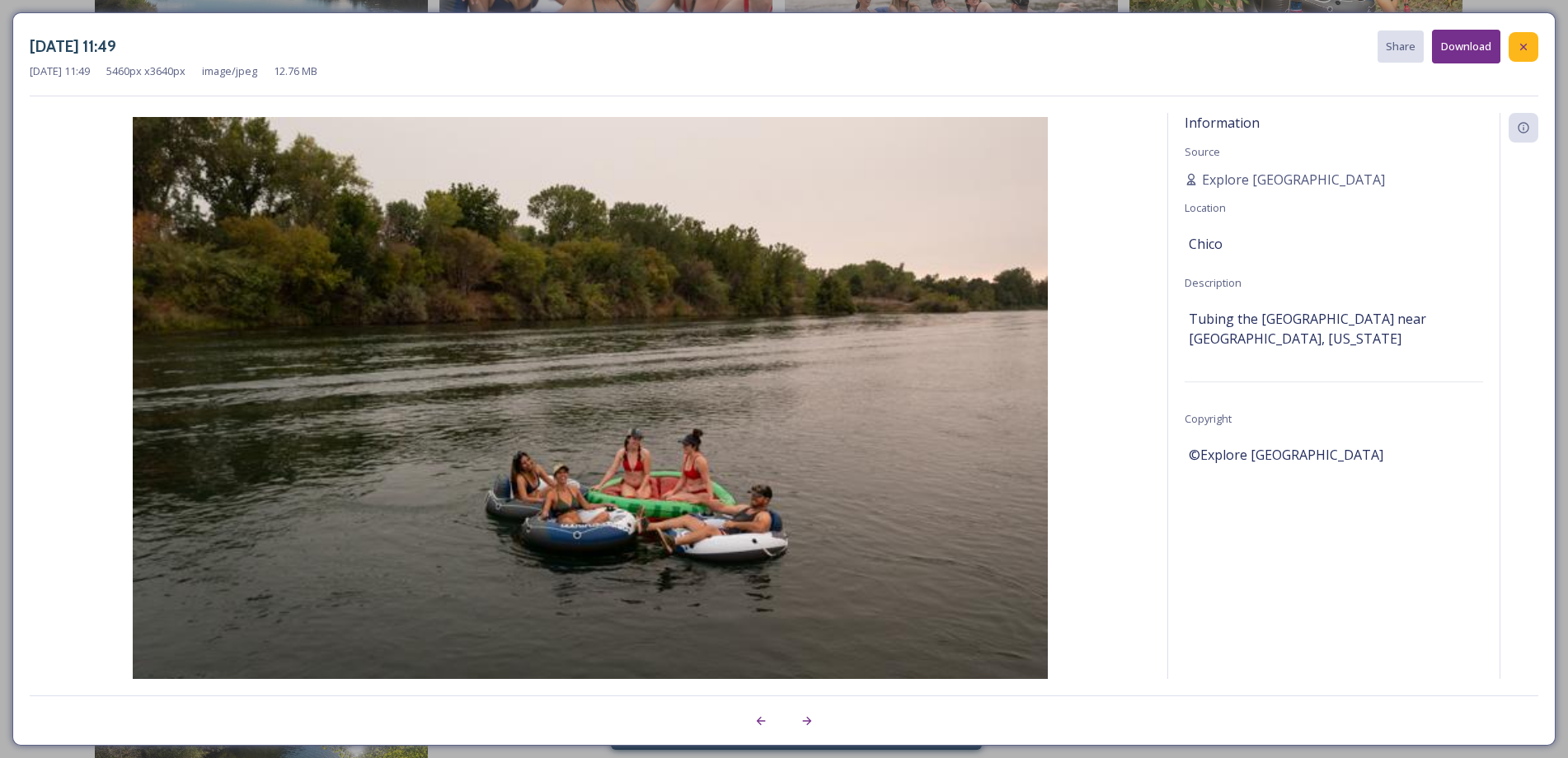
click at [1527, 35] on div at bounding box center [1523, 47] width 30 height 30
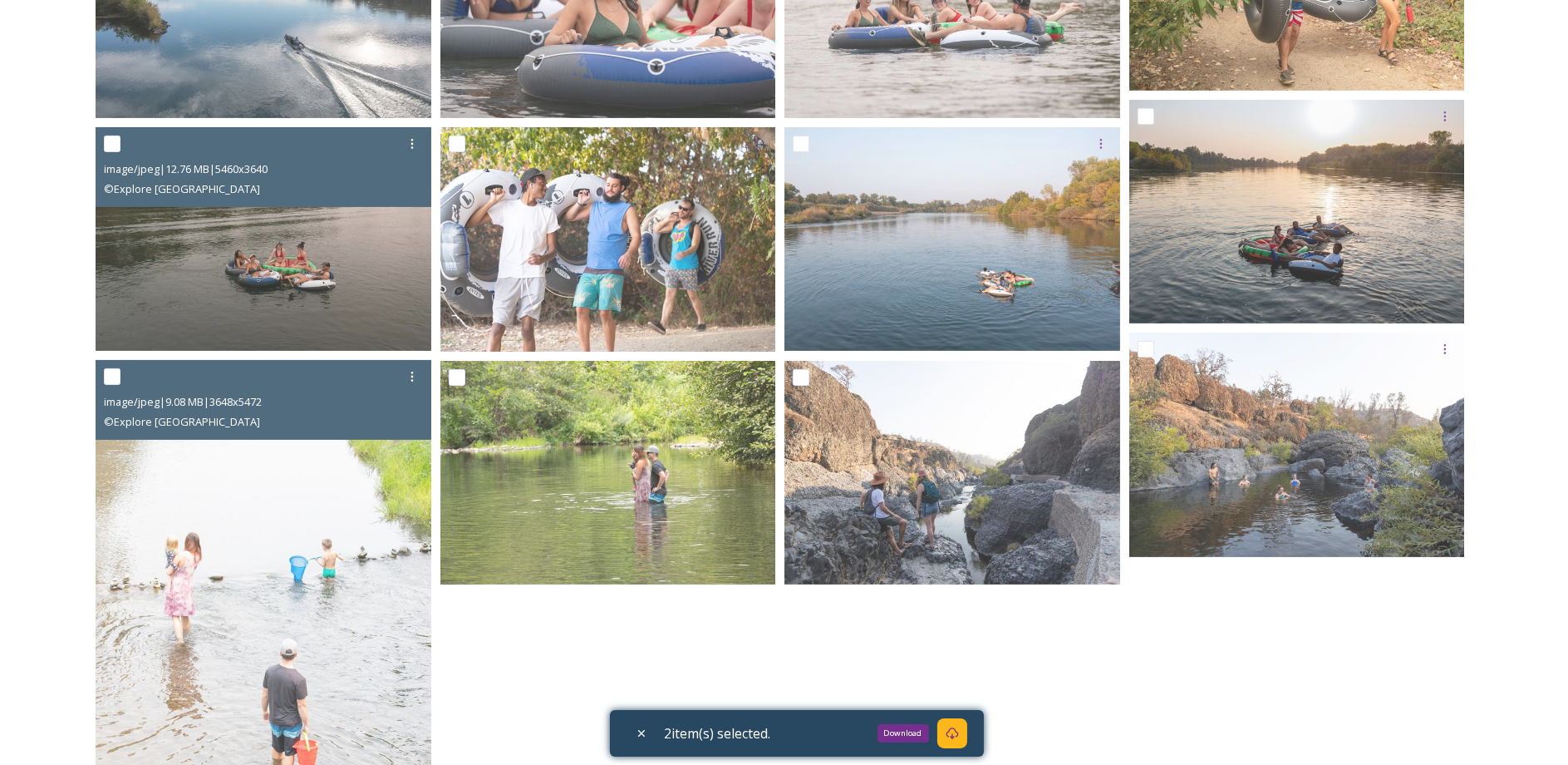
click at [959, 731] on icon at bounding box center [951, 733] width 13 height 13
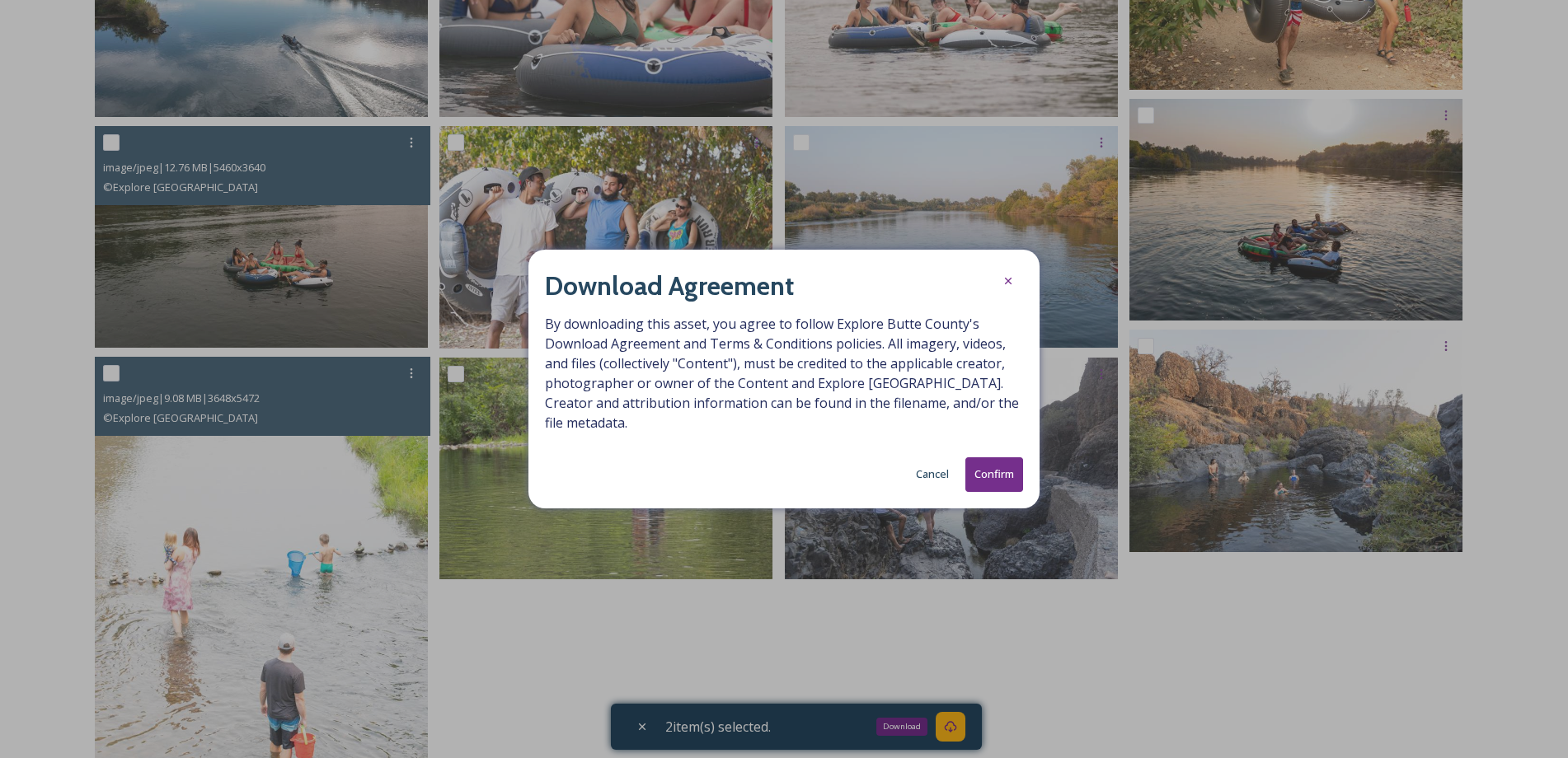
click at [977, 469] on button "Confirm" at bounding box center [994, 475] width 58 height 34
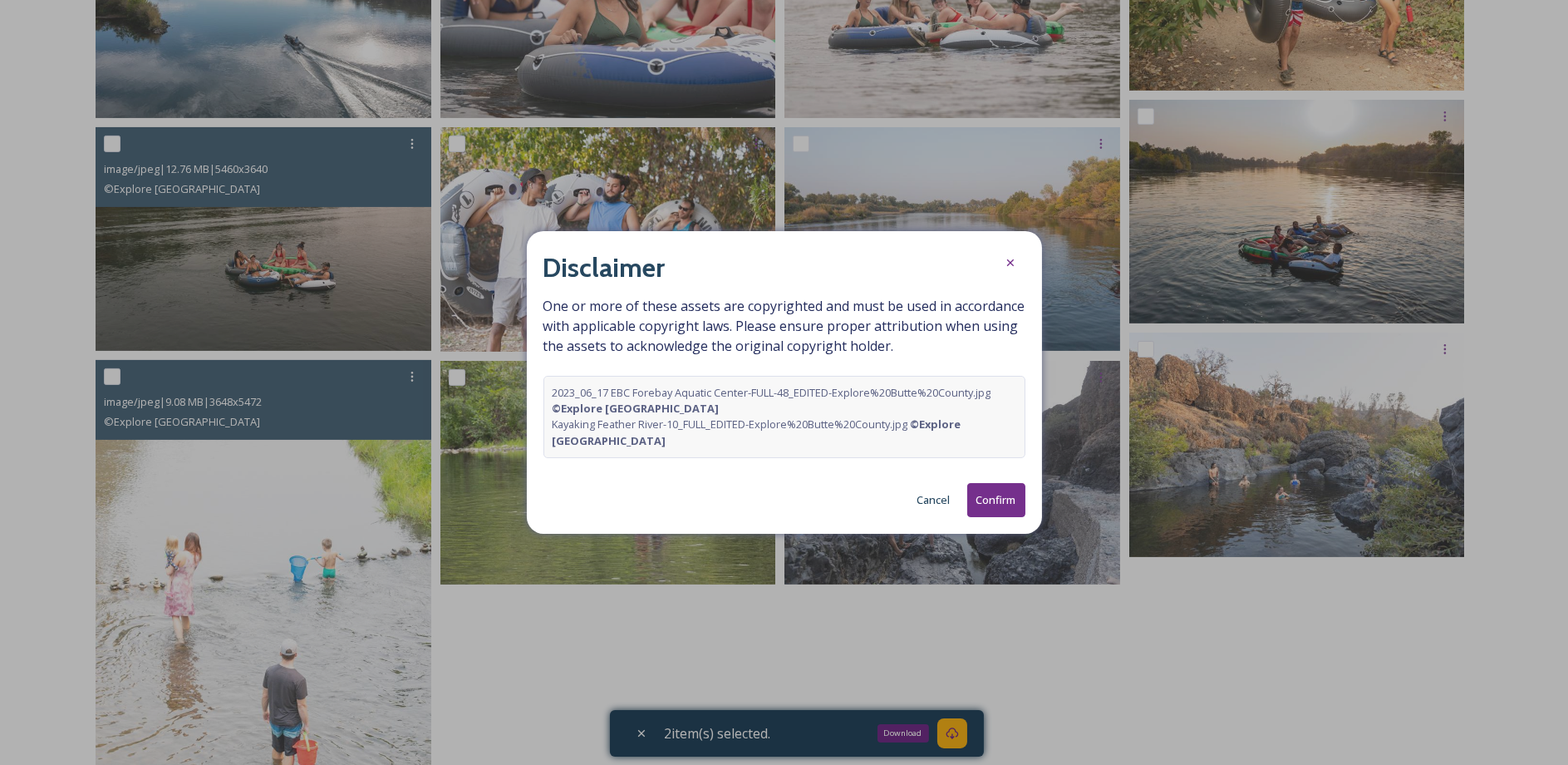
click at [1014, 509] on button "Confirm" at bounding box center [996, 501] width 59 height 34
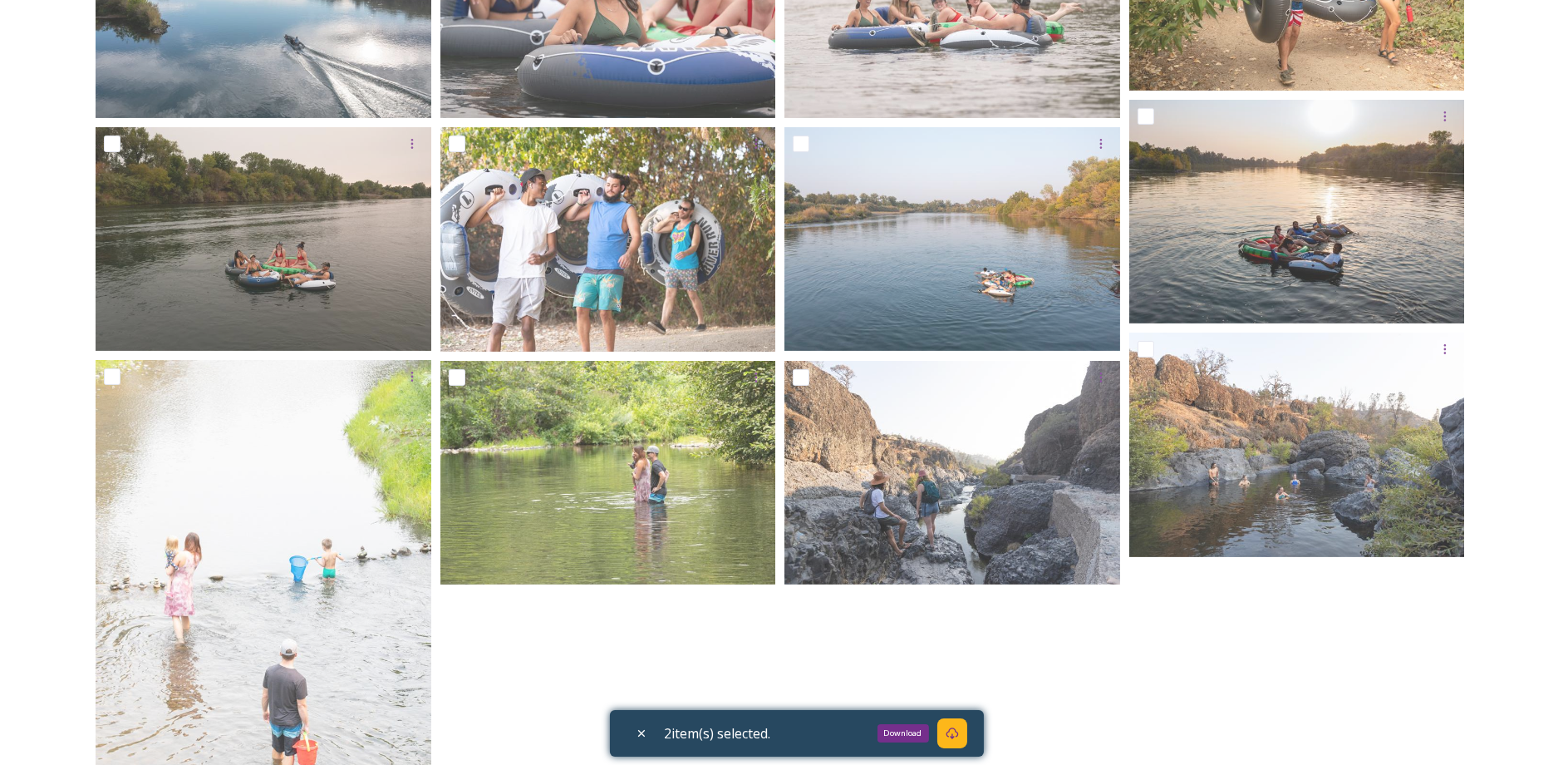
drag, startPoint x: 1416, startPoint y: 752, endPoint x: 1268, endPoint y: 608, distance: 206.5
click at [1416, 751] on div at bounding box center [1302, 252] width 344 height 1704
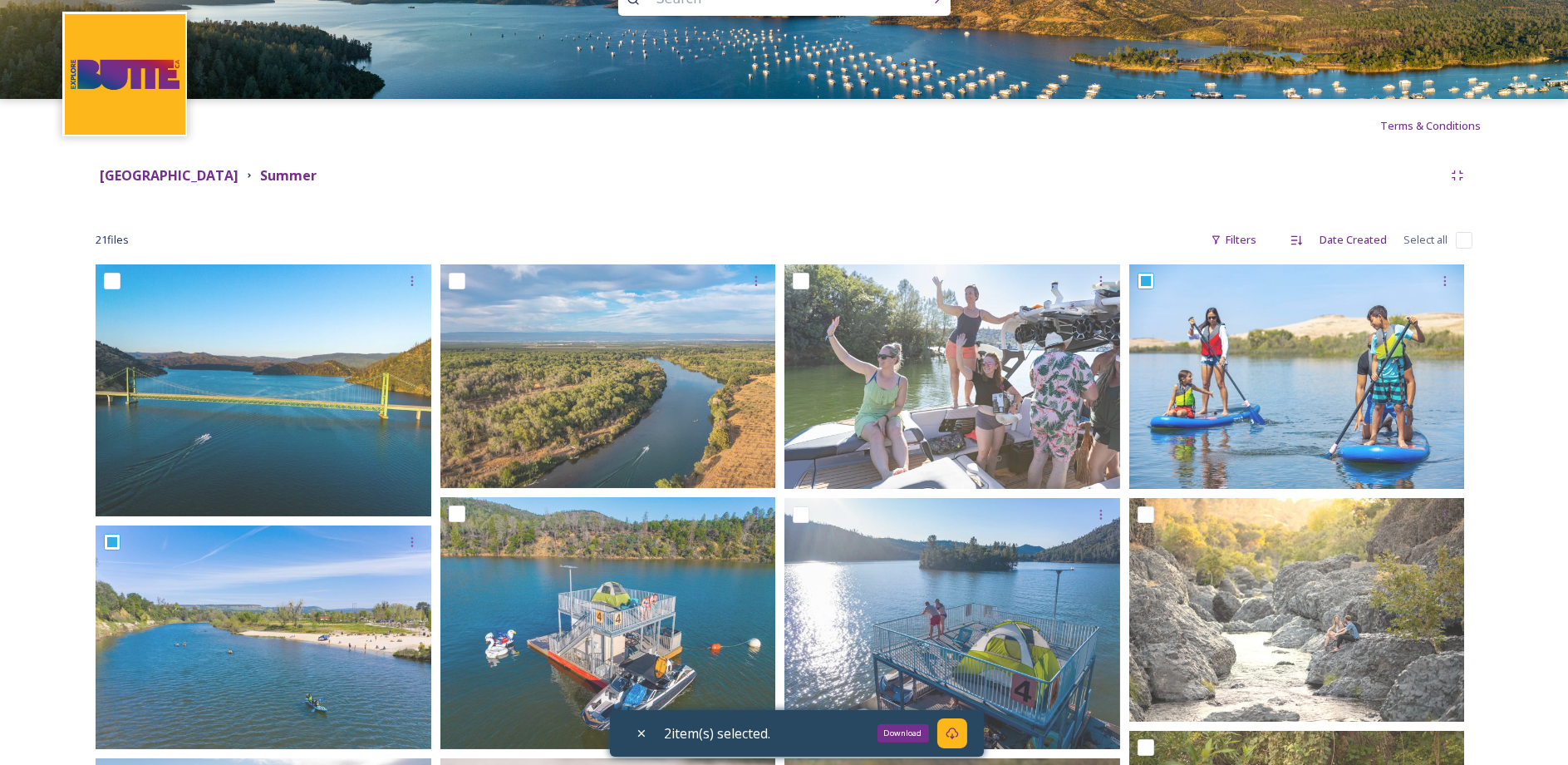
scroll to position [0, 0]
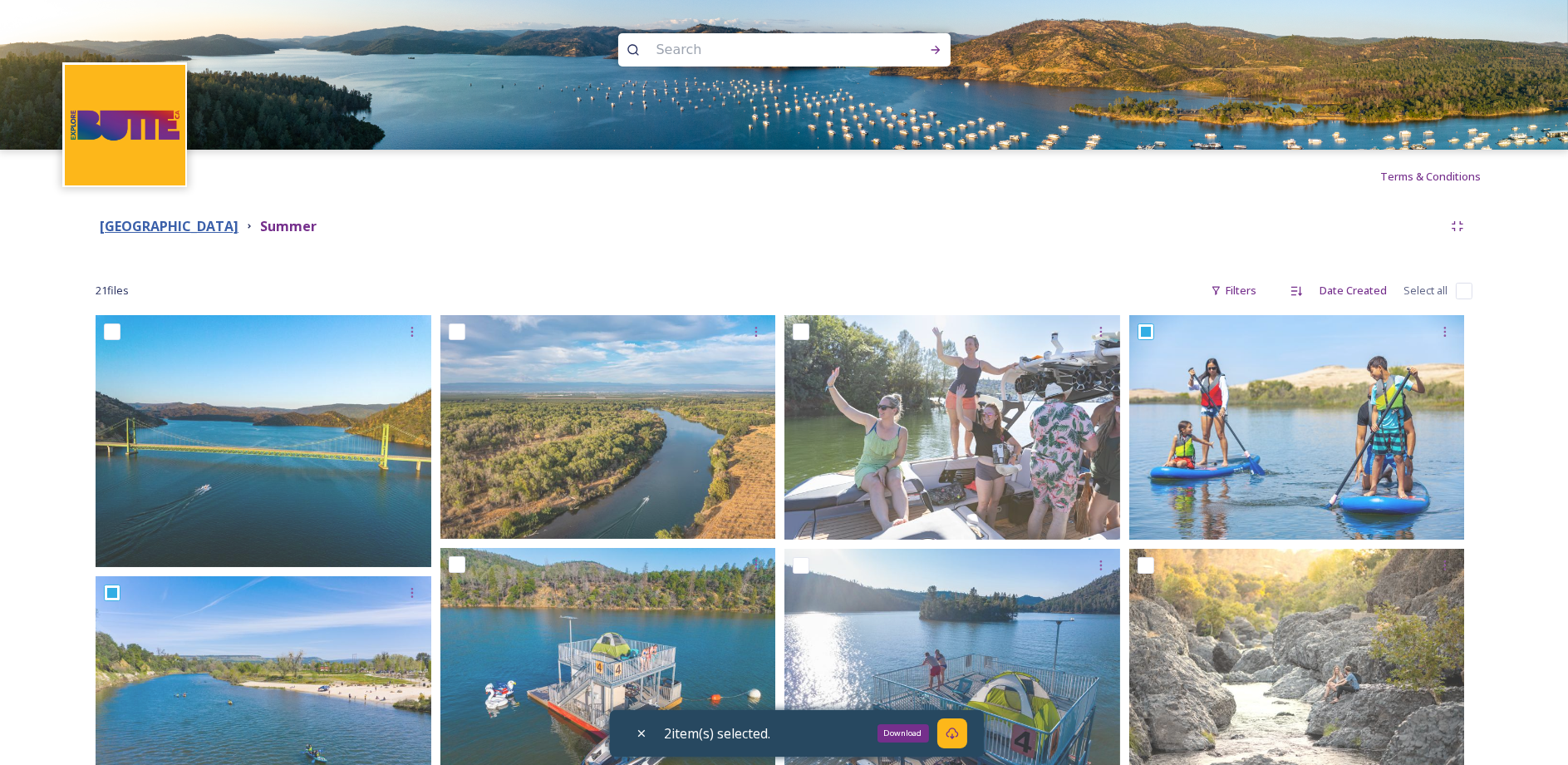
click at [148, 227] on strong "Butte County" at bounding box center [169, 226] width 139 height 18
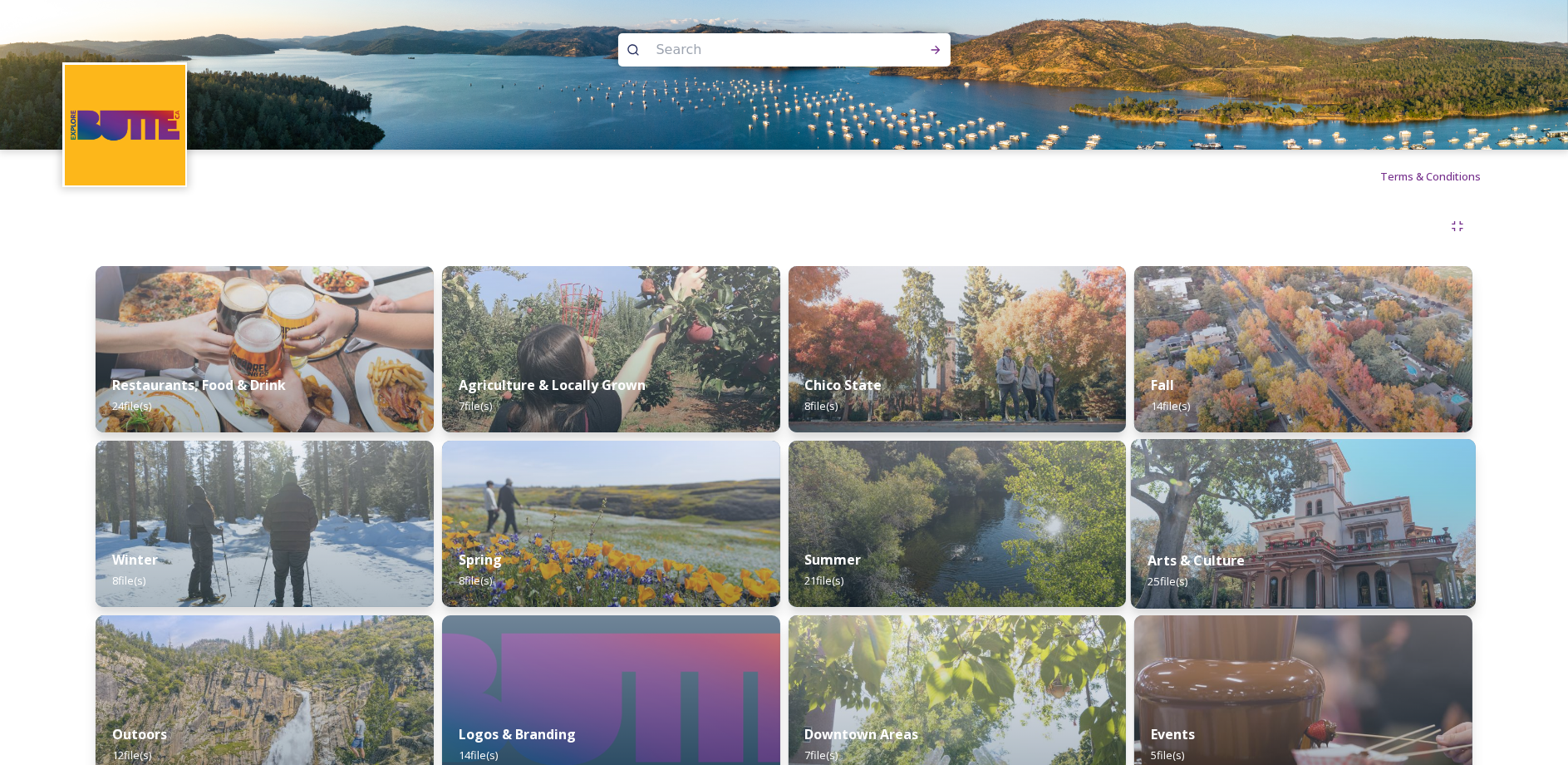
click at [1336, 504] on img at bounding box center [1304, 524] width 345 height 170
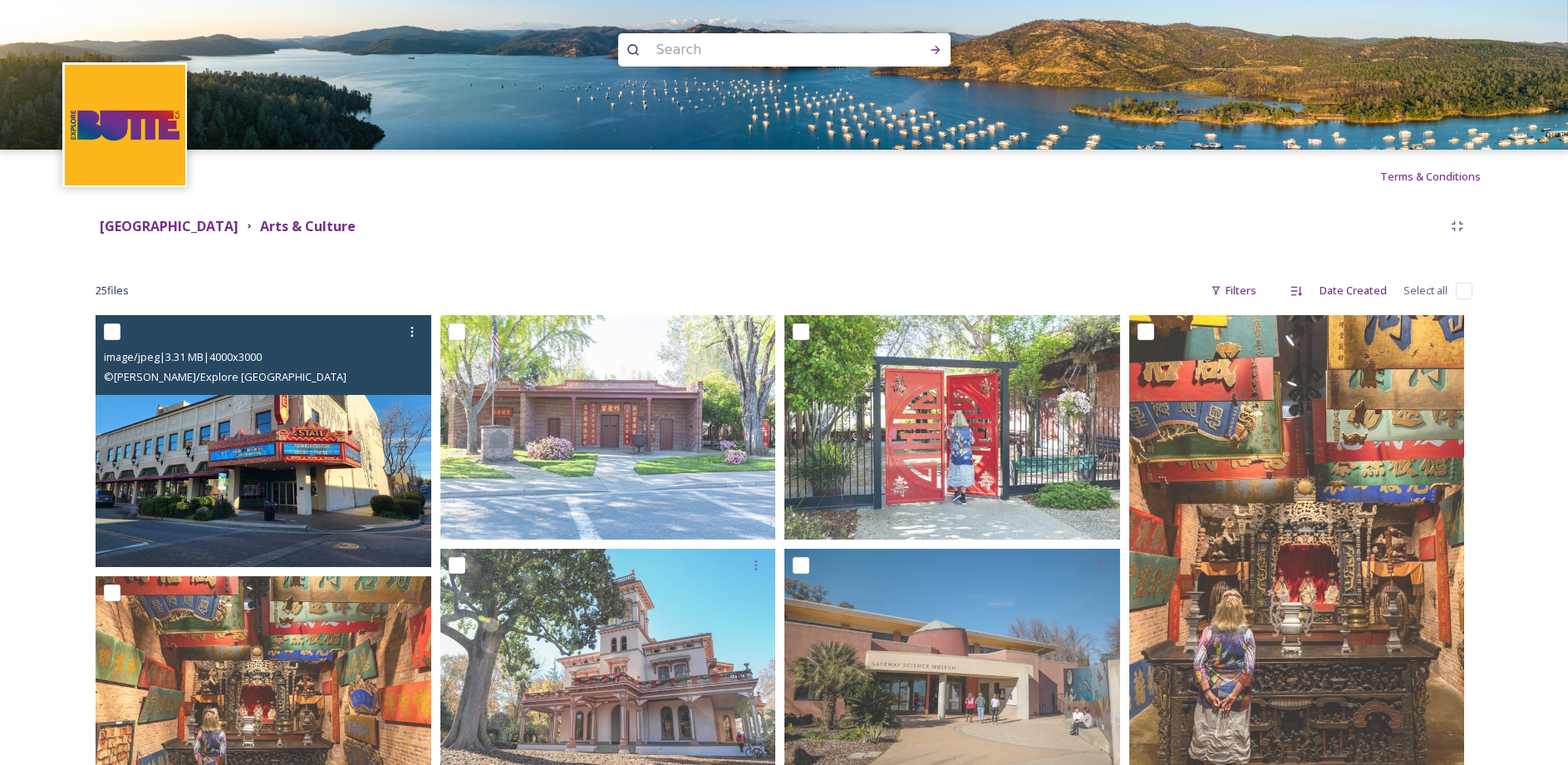
click at [107, 333] on input "checkbox" at bounding box center [112, 331] width 16 height 16
checkbox input "true"
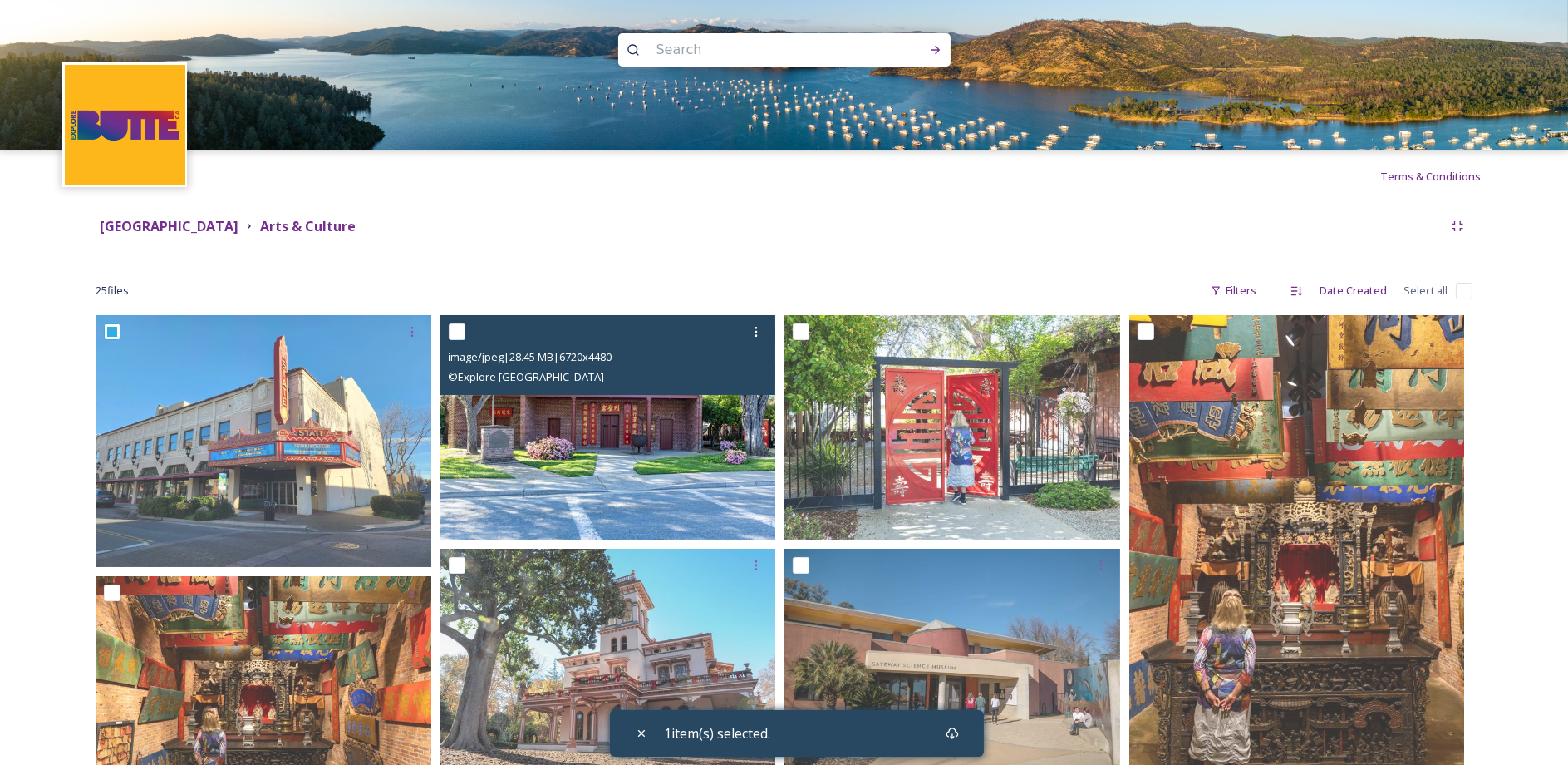
click at [451, 333] on input "checkbox" at bounding box center [456, 331] width 16 height 16
checkbox input "true"
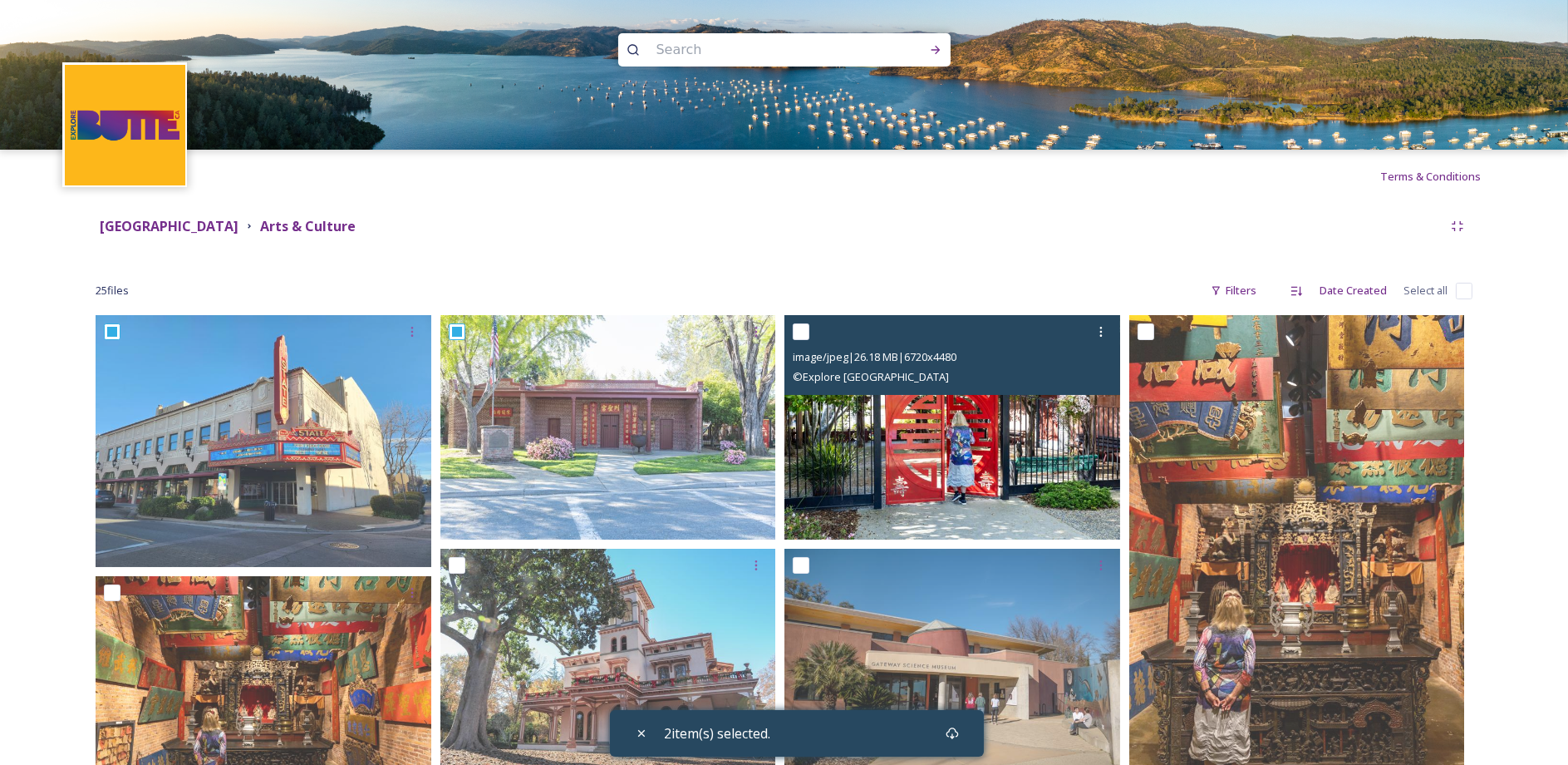
click at [803, 334] on input "checkbox" at bounding box center [801, 331] width 16 height 16
checkbox input "true"
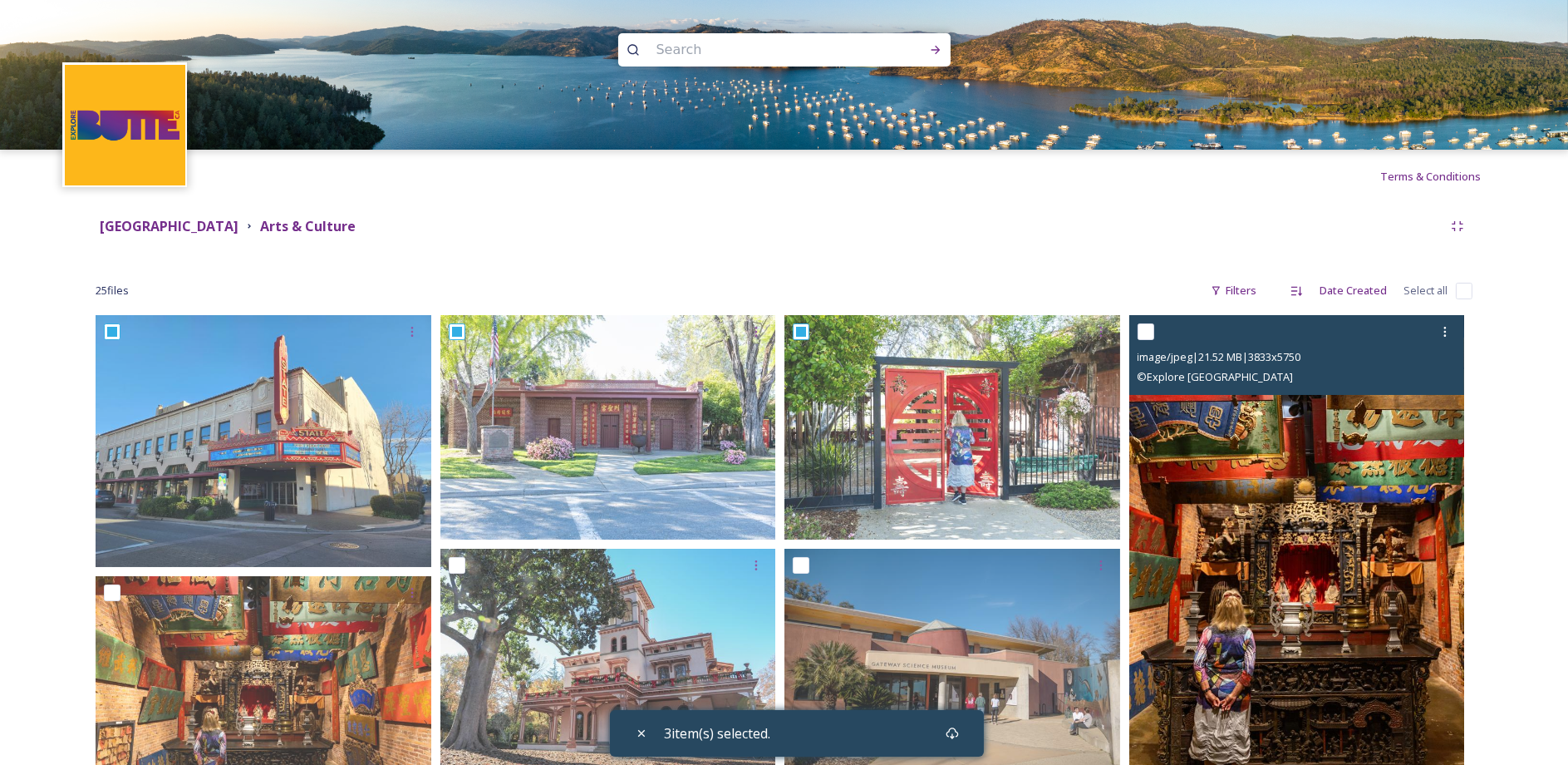
click at [1150, 333] on input "checkbox" at bounding box center [1145, 331] width 16 height 16
checkbox input "true"
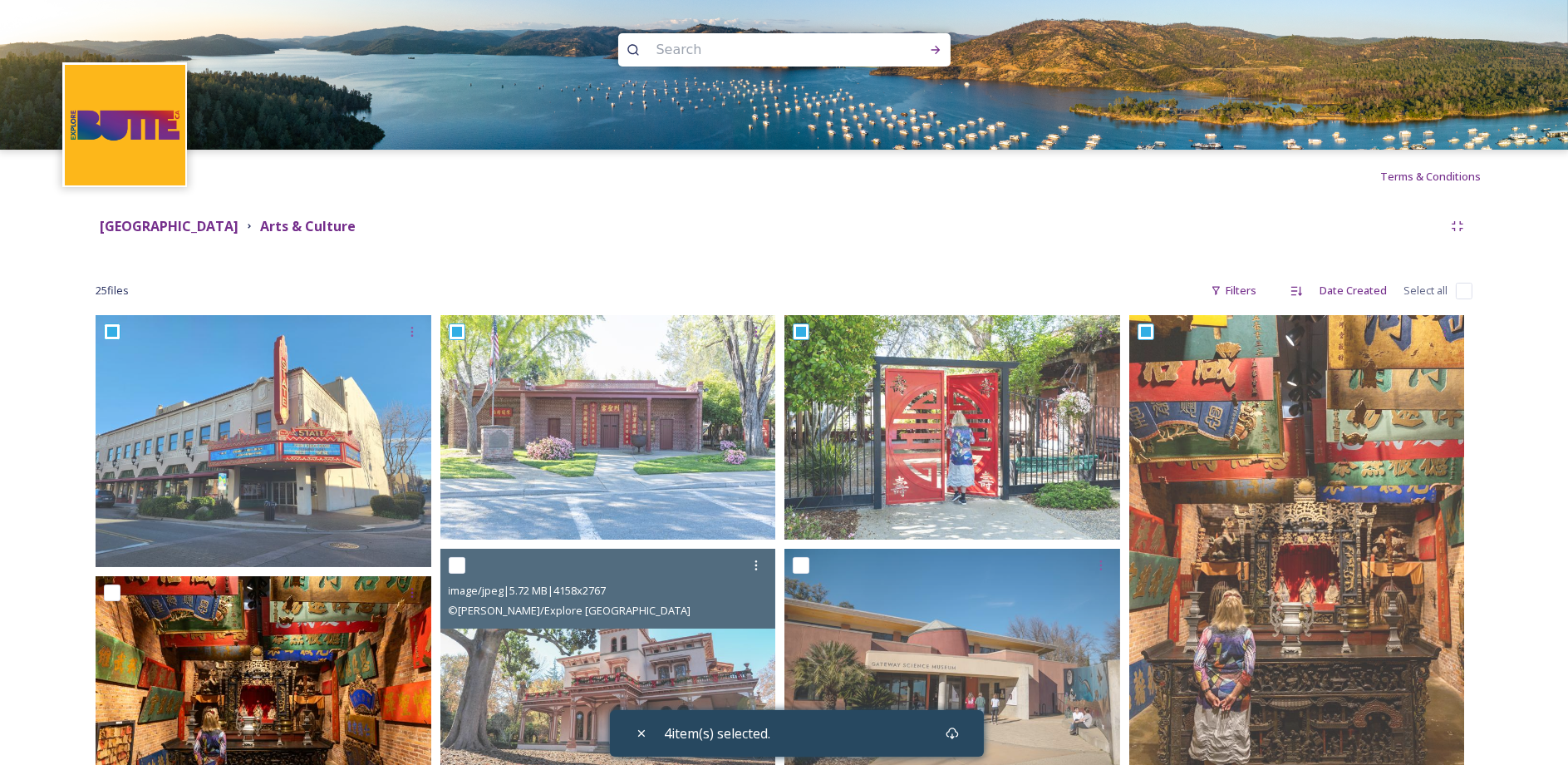
scroll to position [250, 0]
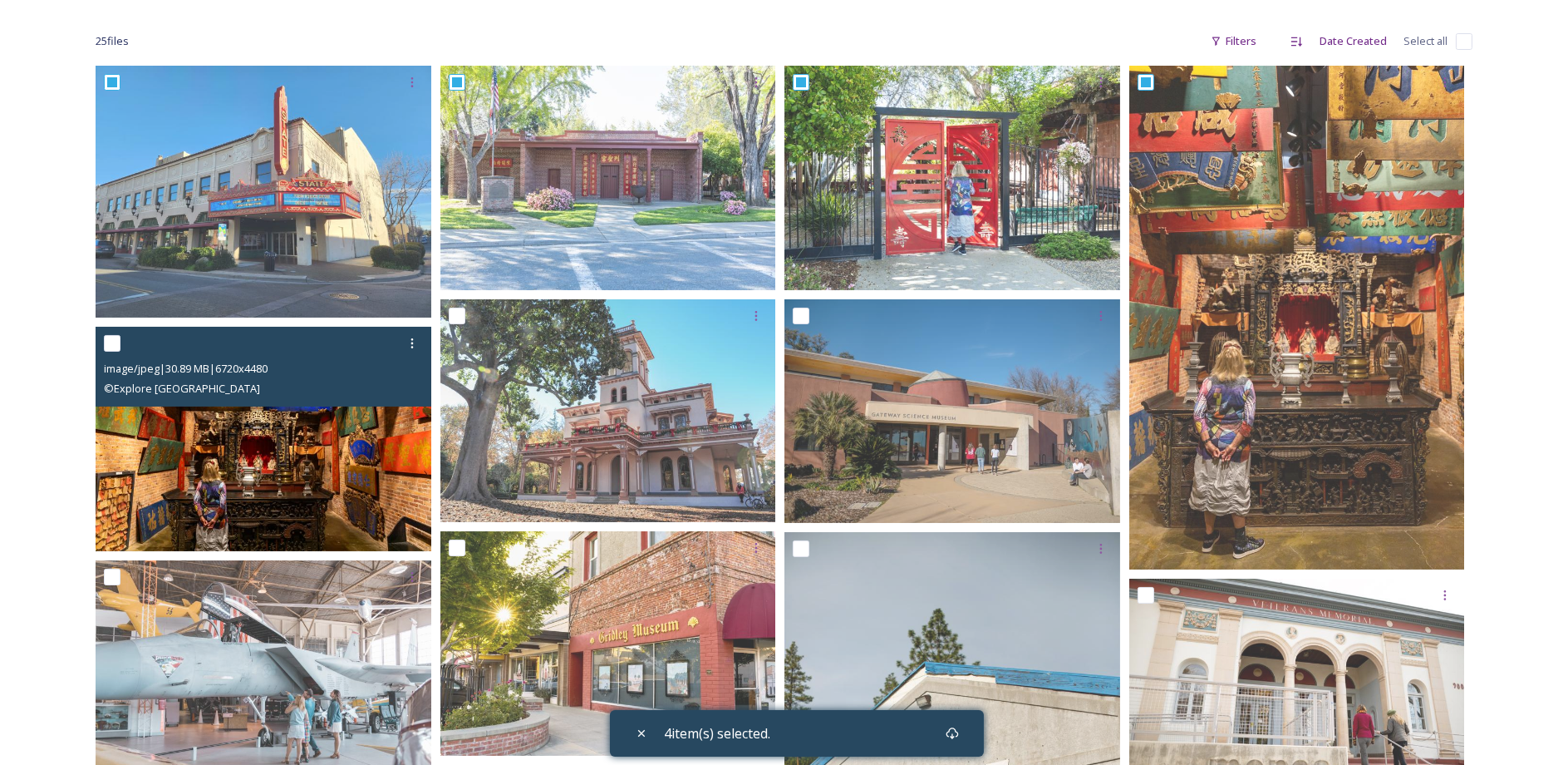
click at [123, 346] on div at bounding box center [265, 343] width 323 height 30
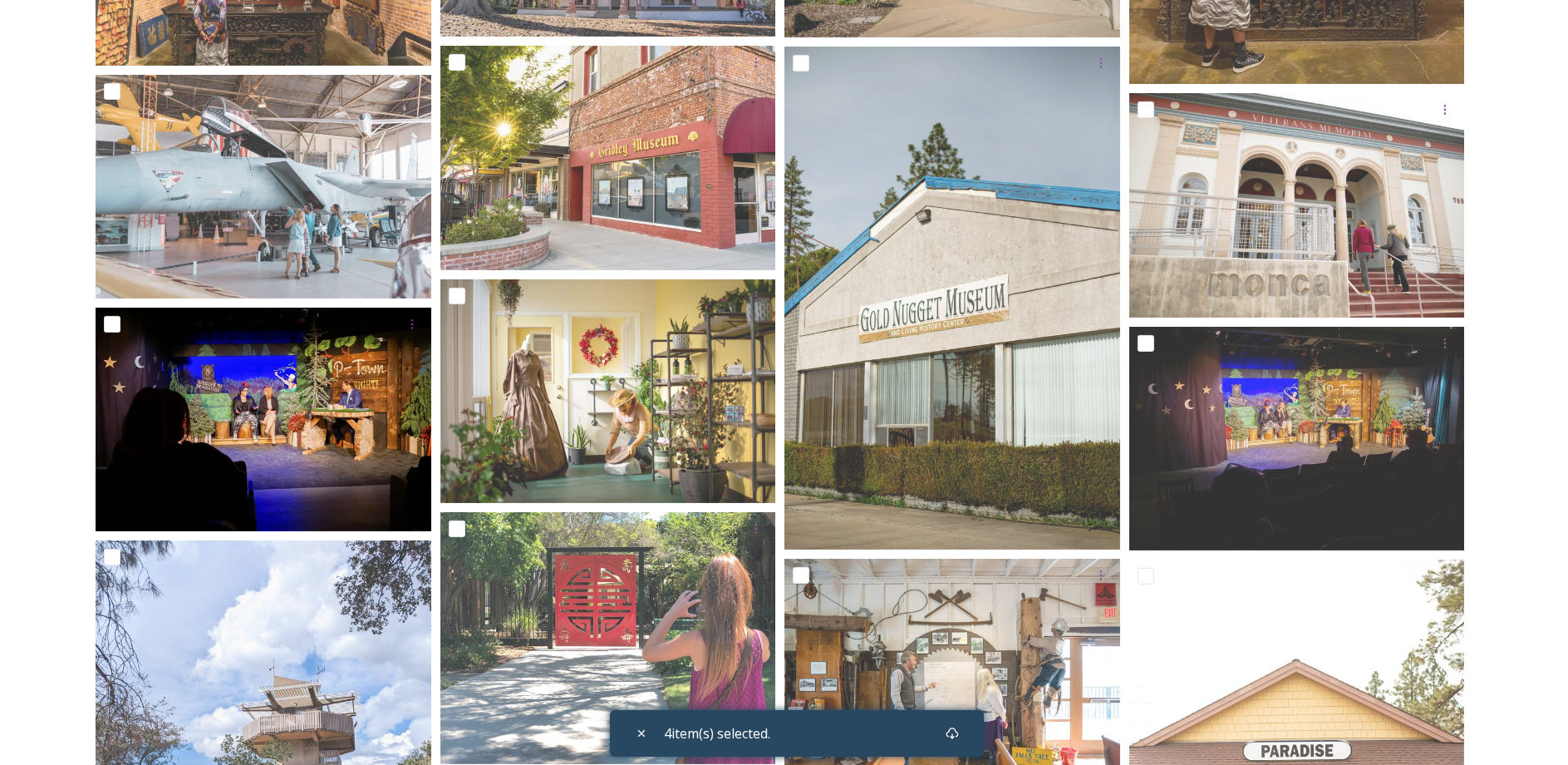
scroll to position [831, 0]
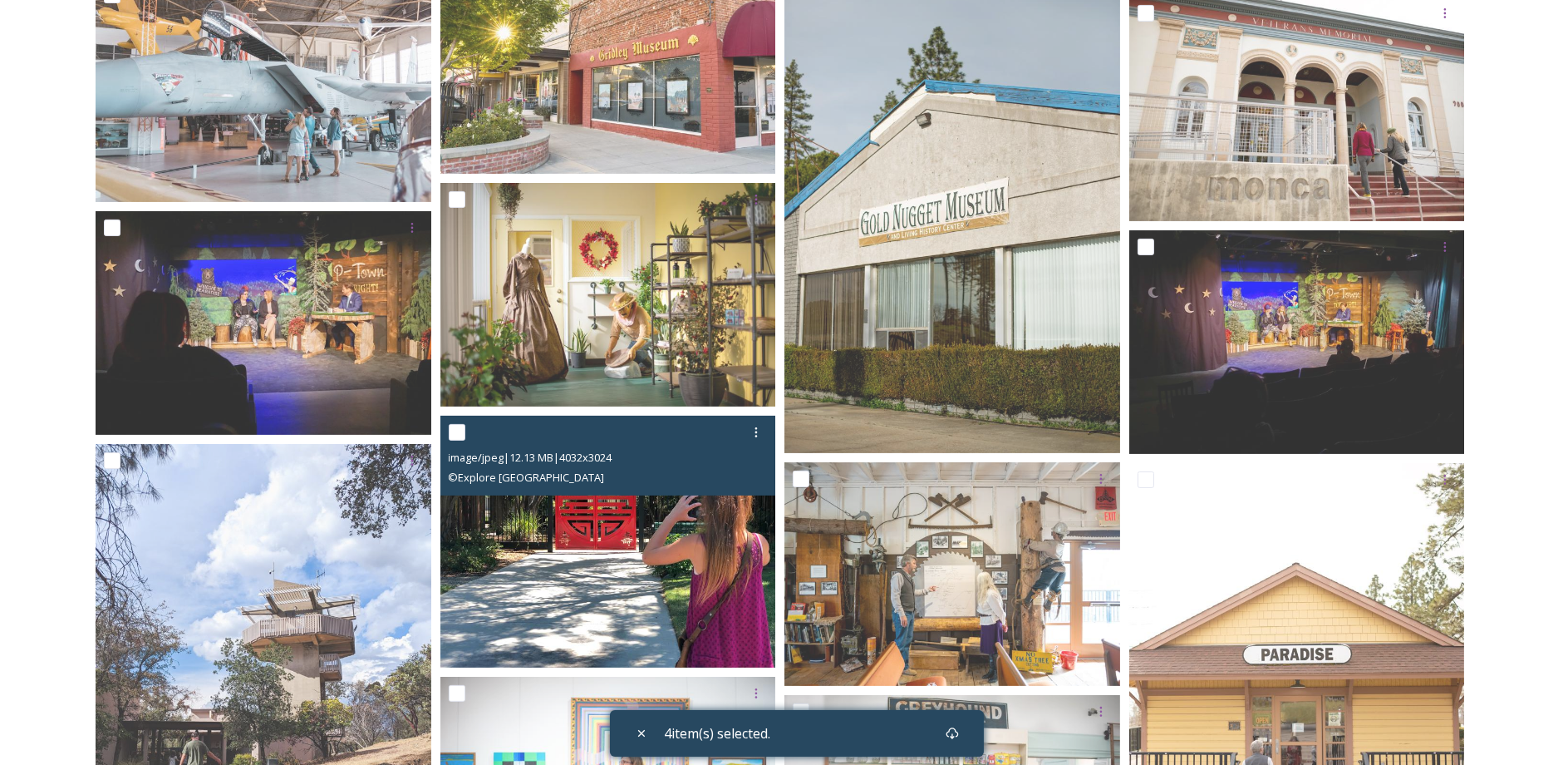
click at [457, 435] on input "checkbox" at bounding box center [456, 432] width 16 height 16
checkbox input "true"
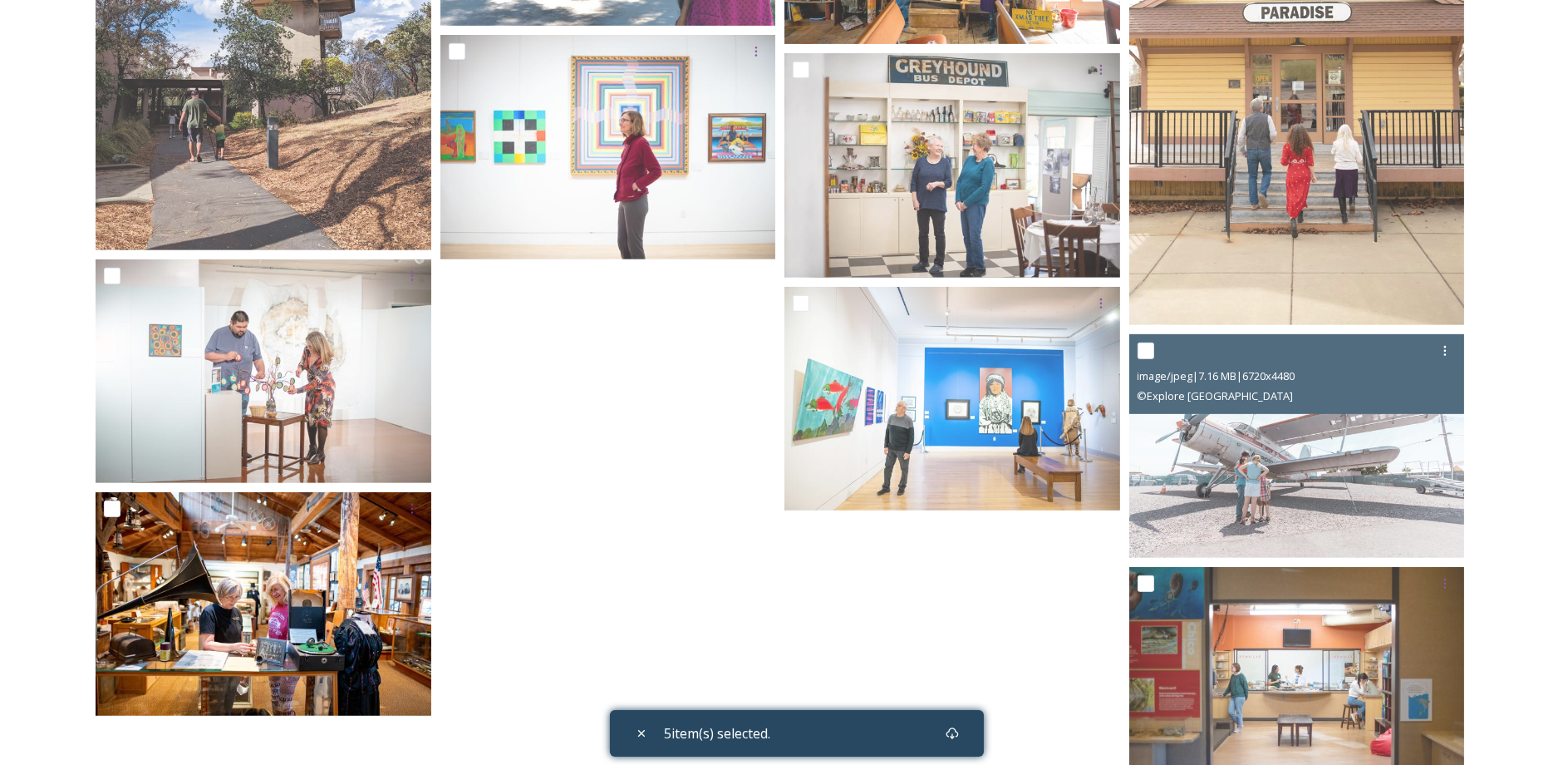
scroll to position [1536, 0]
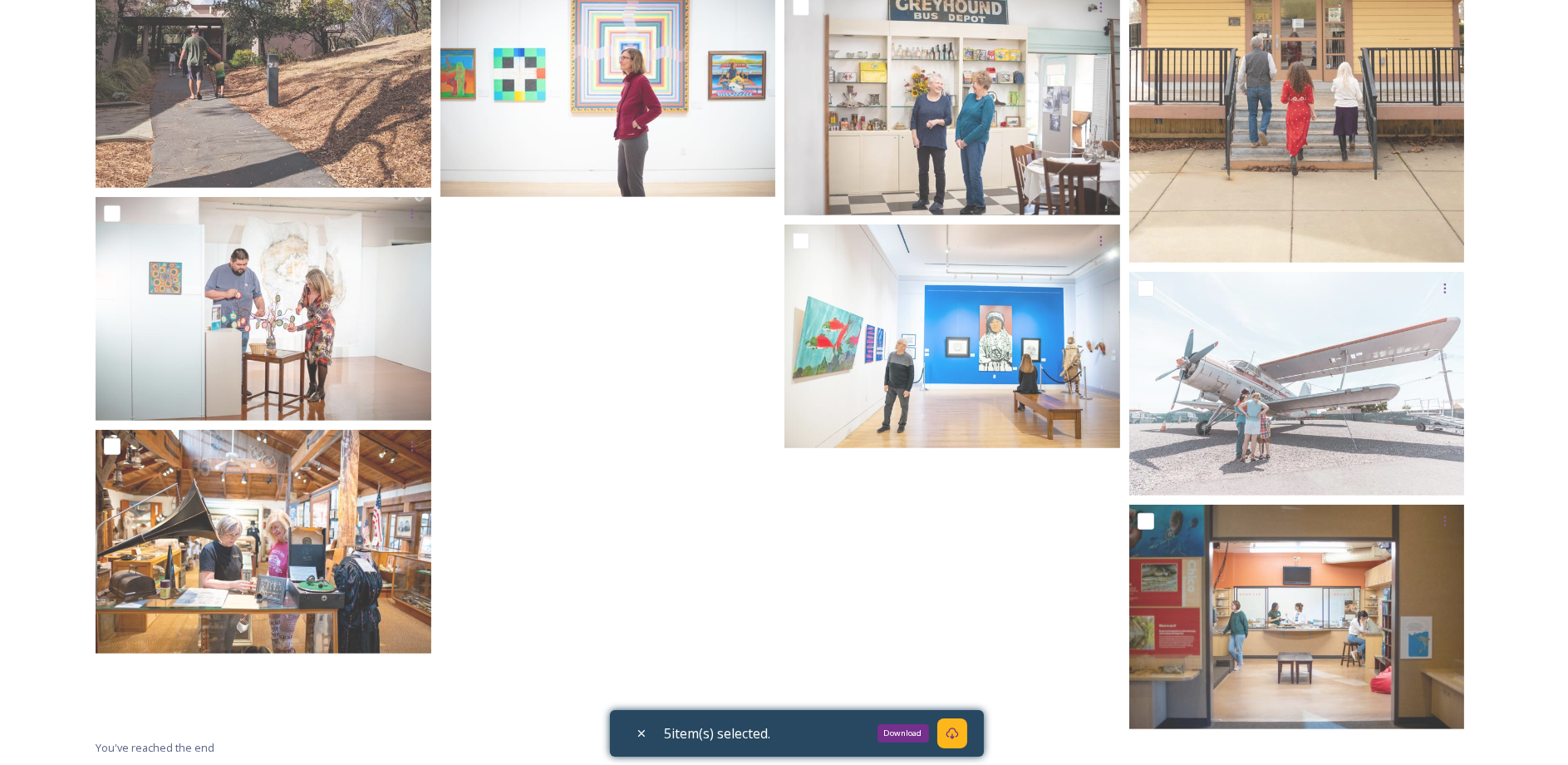
click at [963, 745] on div "Download" at bounding box center [952, 733] width 30 height 30
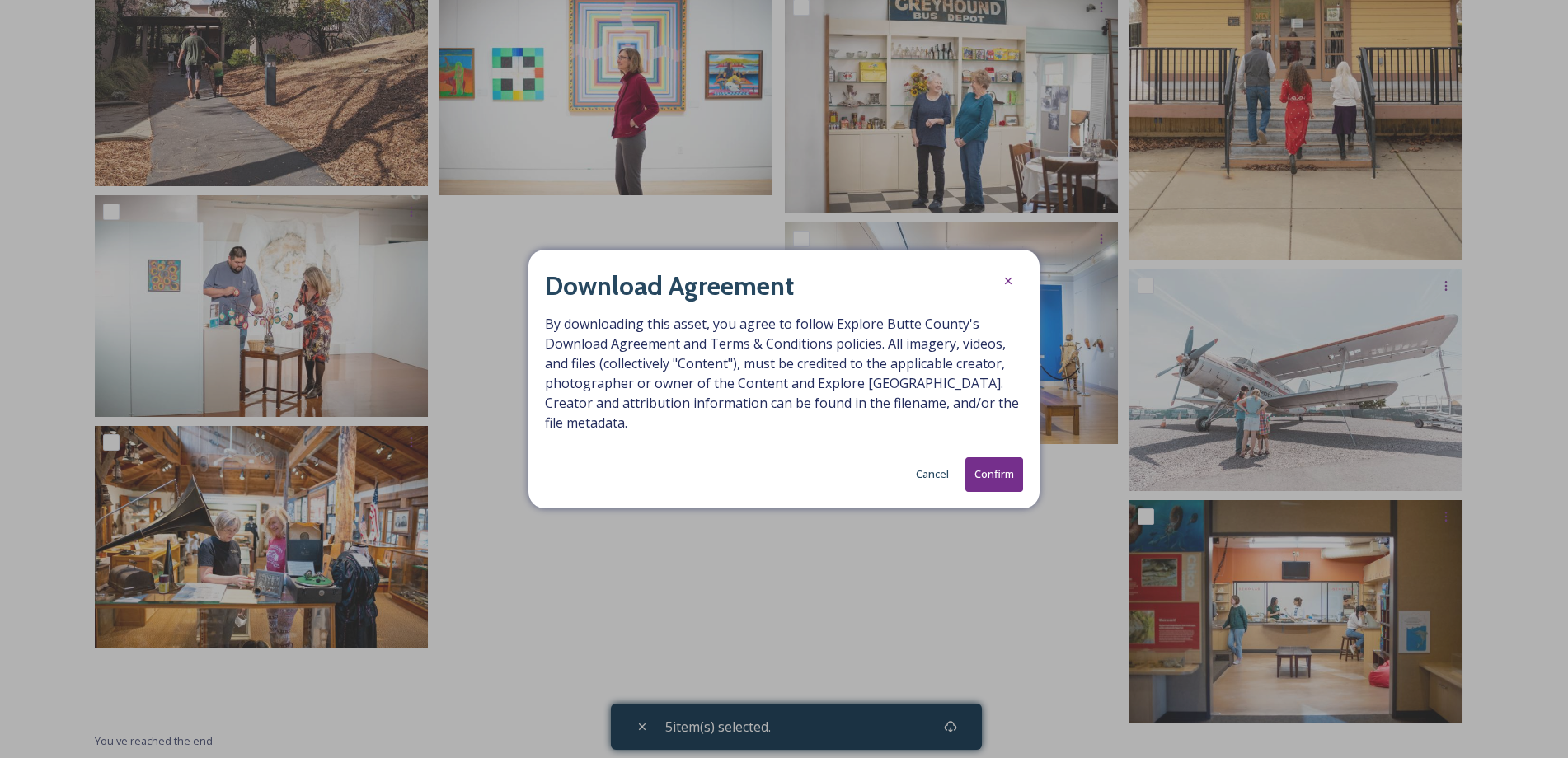
click at [998, 484] on button "Confirm" at bounding box center [994, 475] width 58 height 34
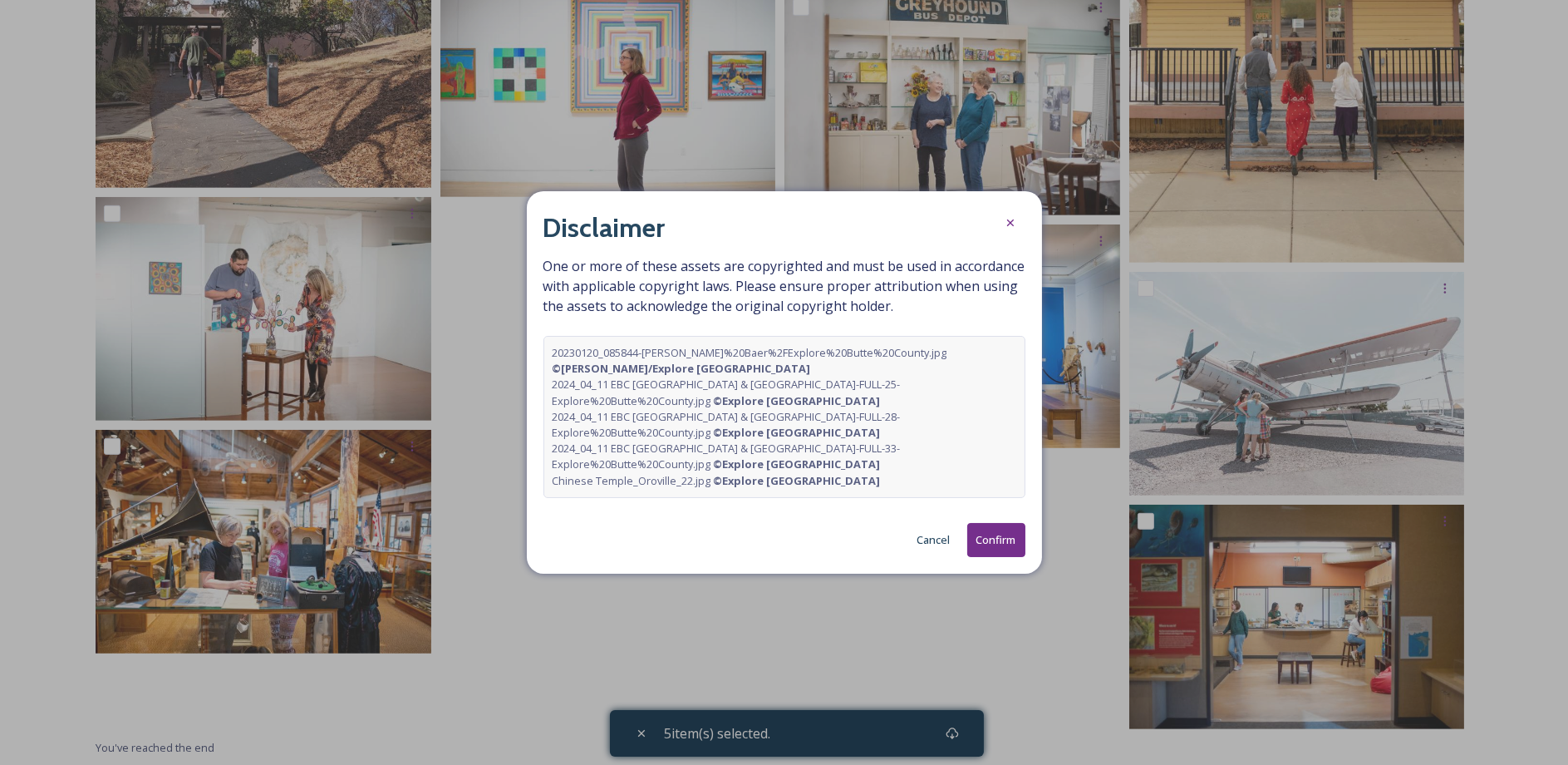
click at [1009, 540] on button "Confirm" at bounding box center [996, 540] width 59 height 34
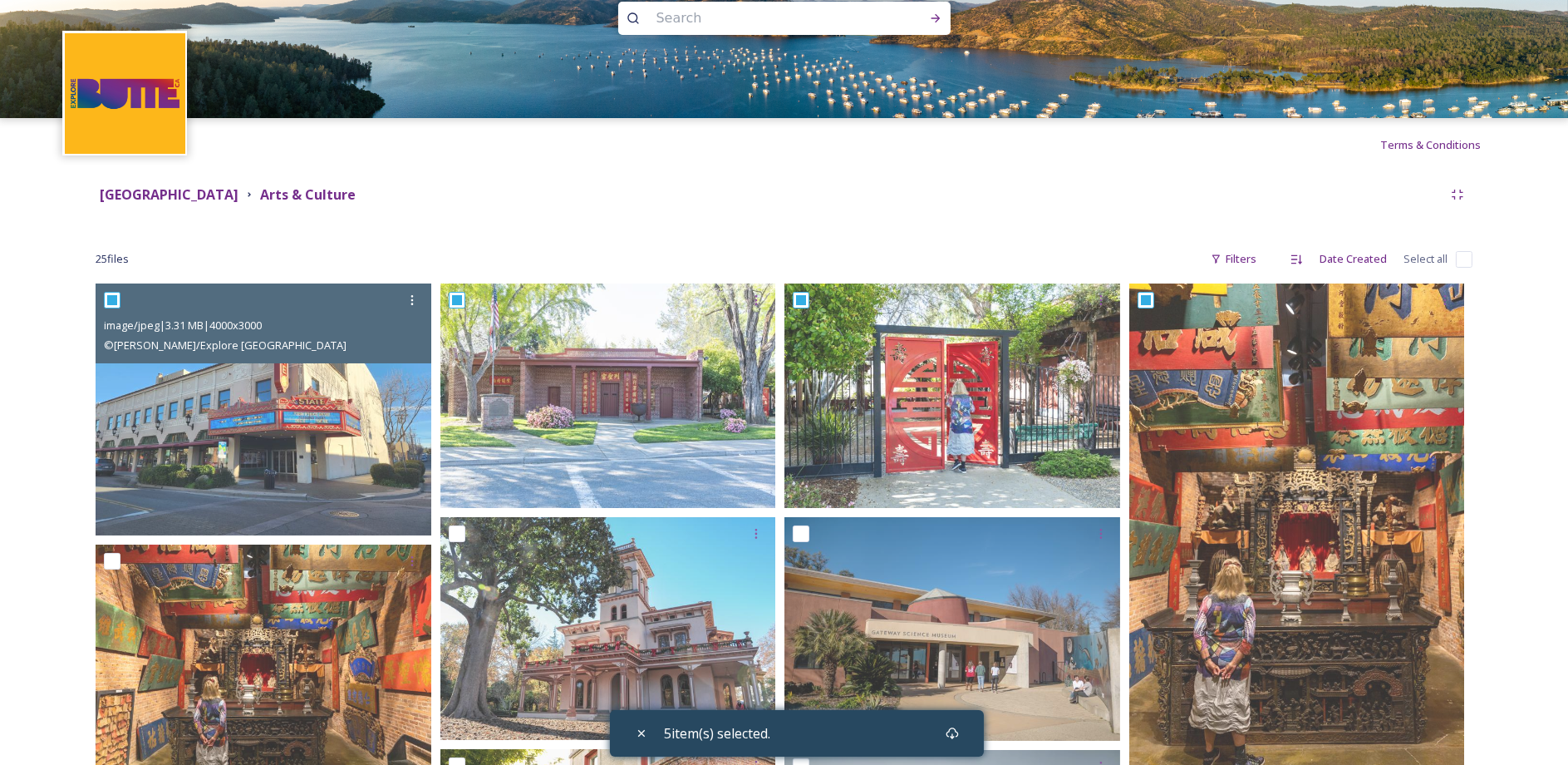
scroll to position [0, 0]
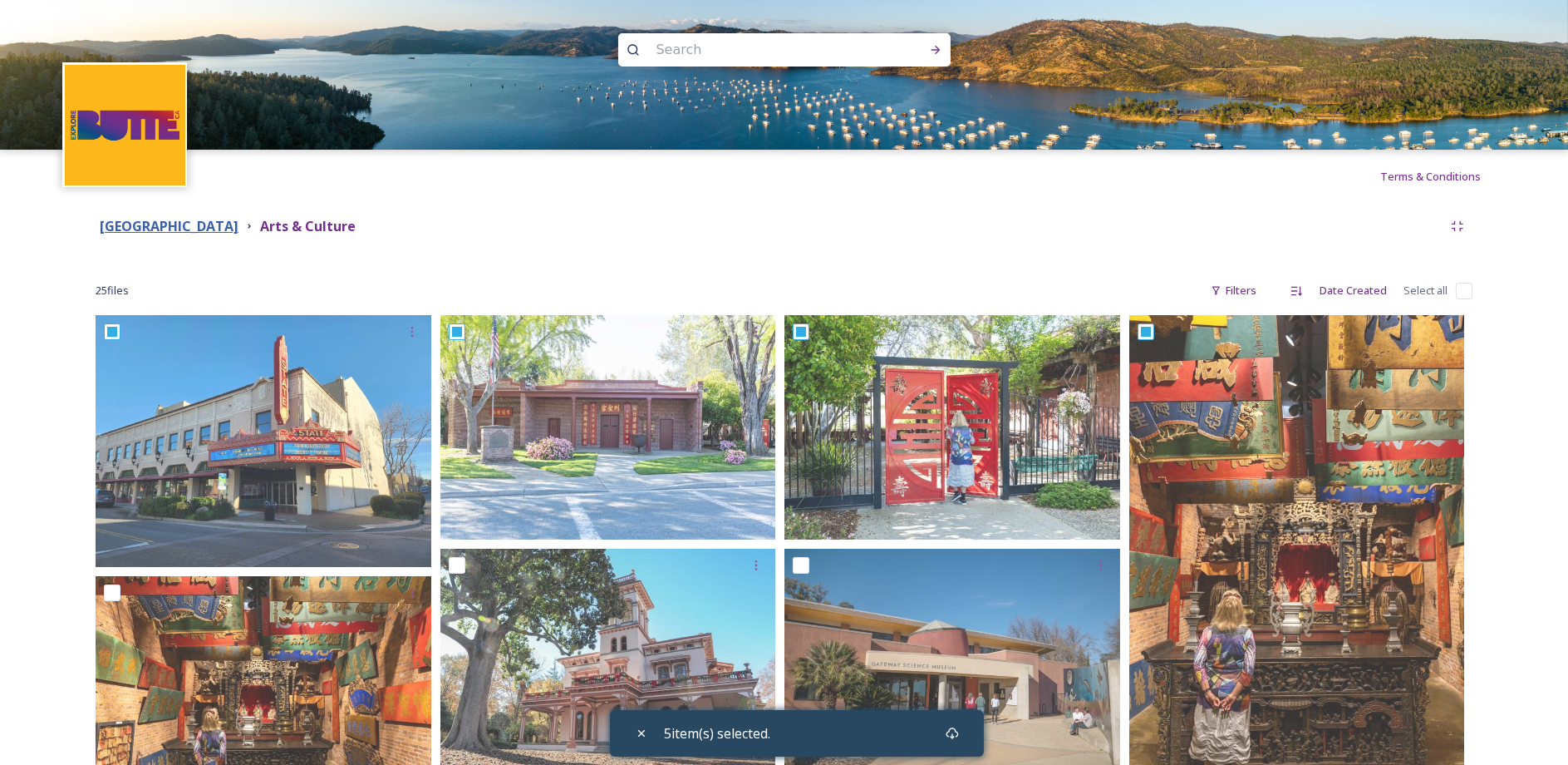
click at [174, 231] on strong "Butte County" at bounding box center [169, 226] width 139 height 18
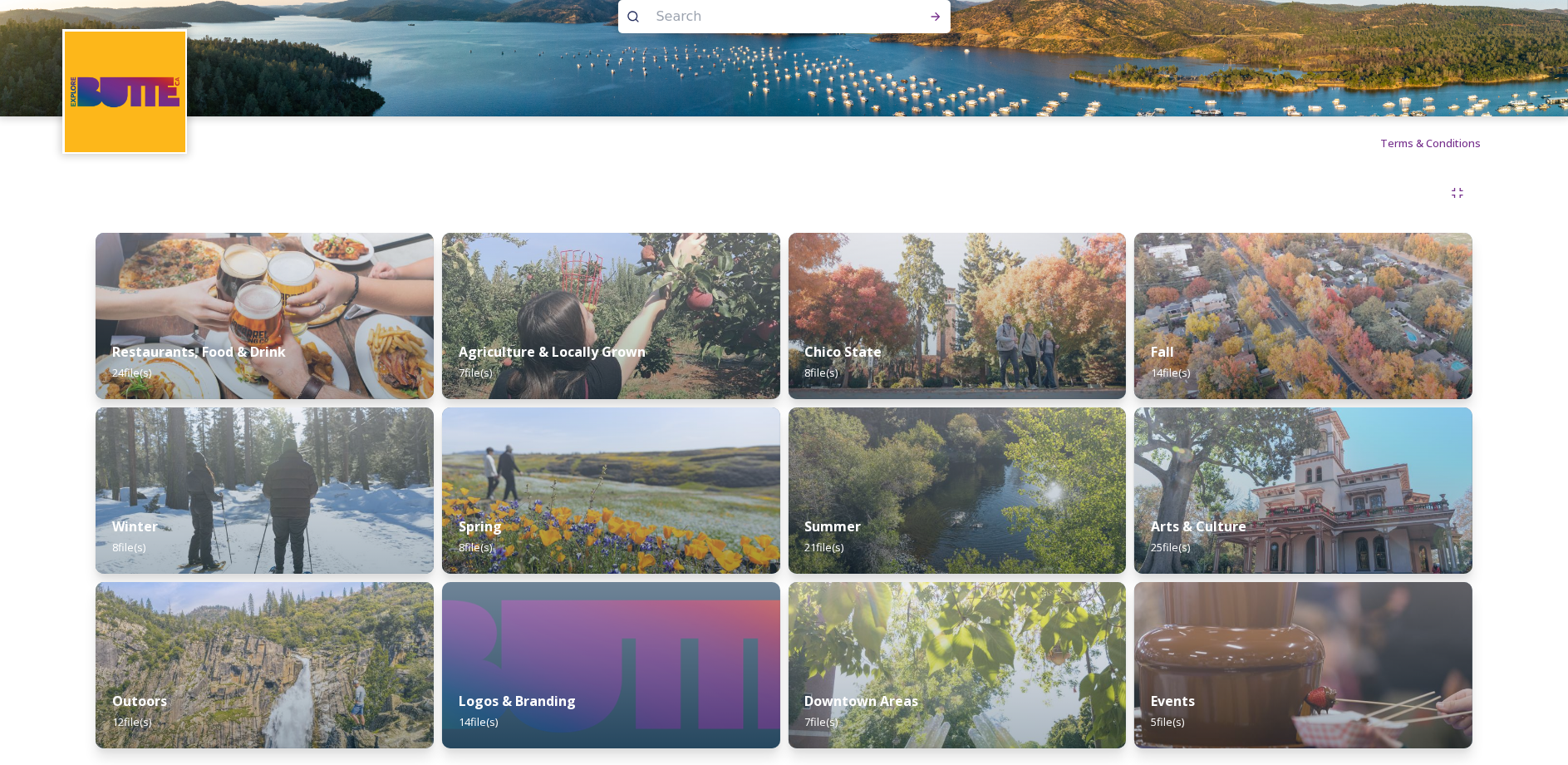
scroll to position [58, 0]
click at [299, 648] on img at bounding box center [264, 665] width 345 height 170
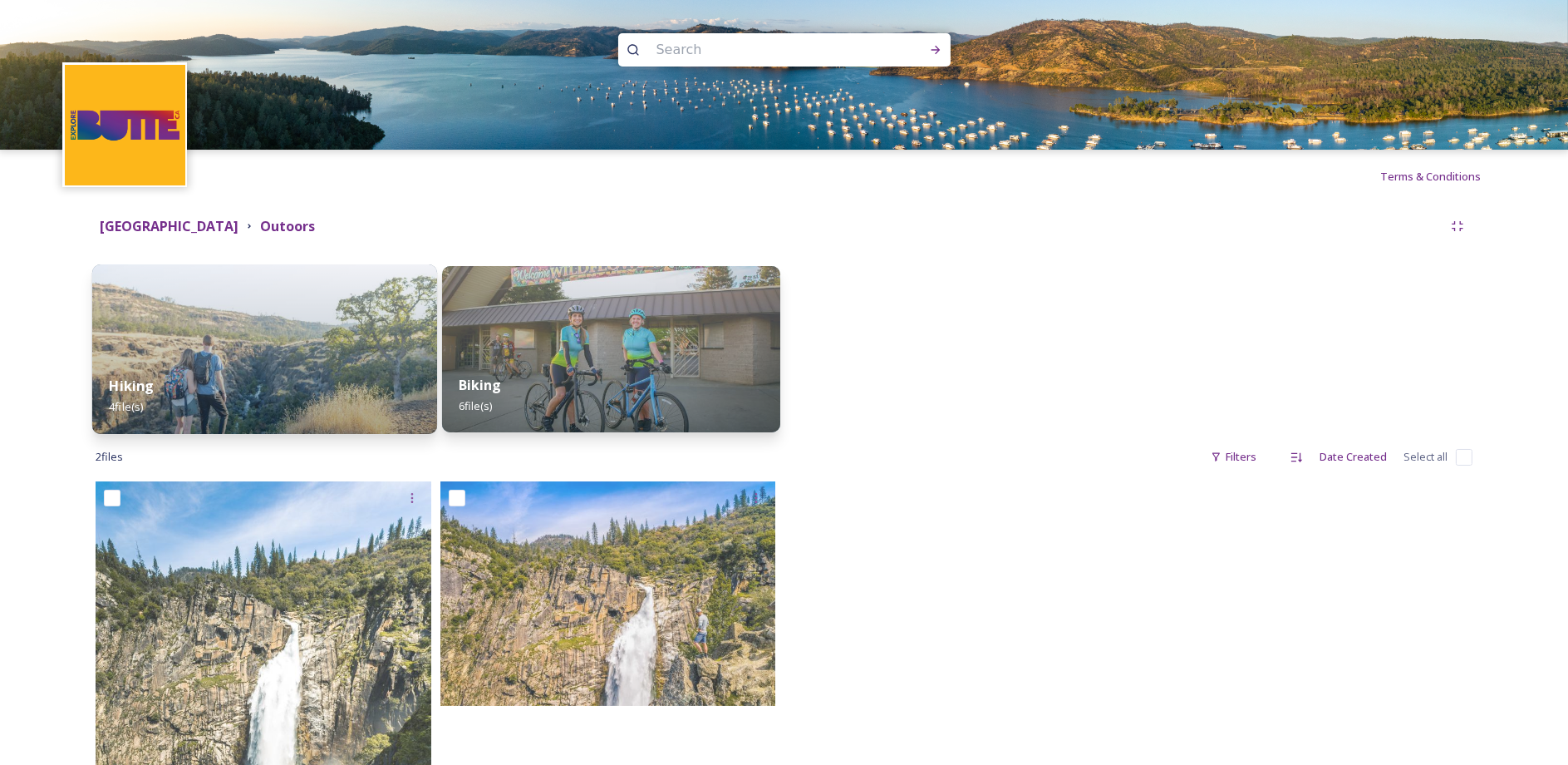
click at [220, 333] on img at bounding box center [264, 349] width 345 height 170
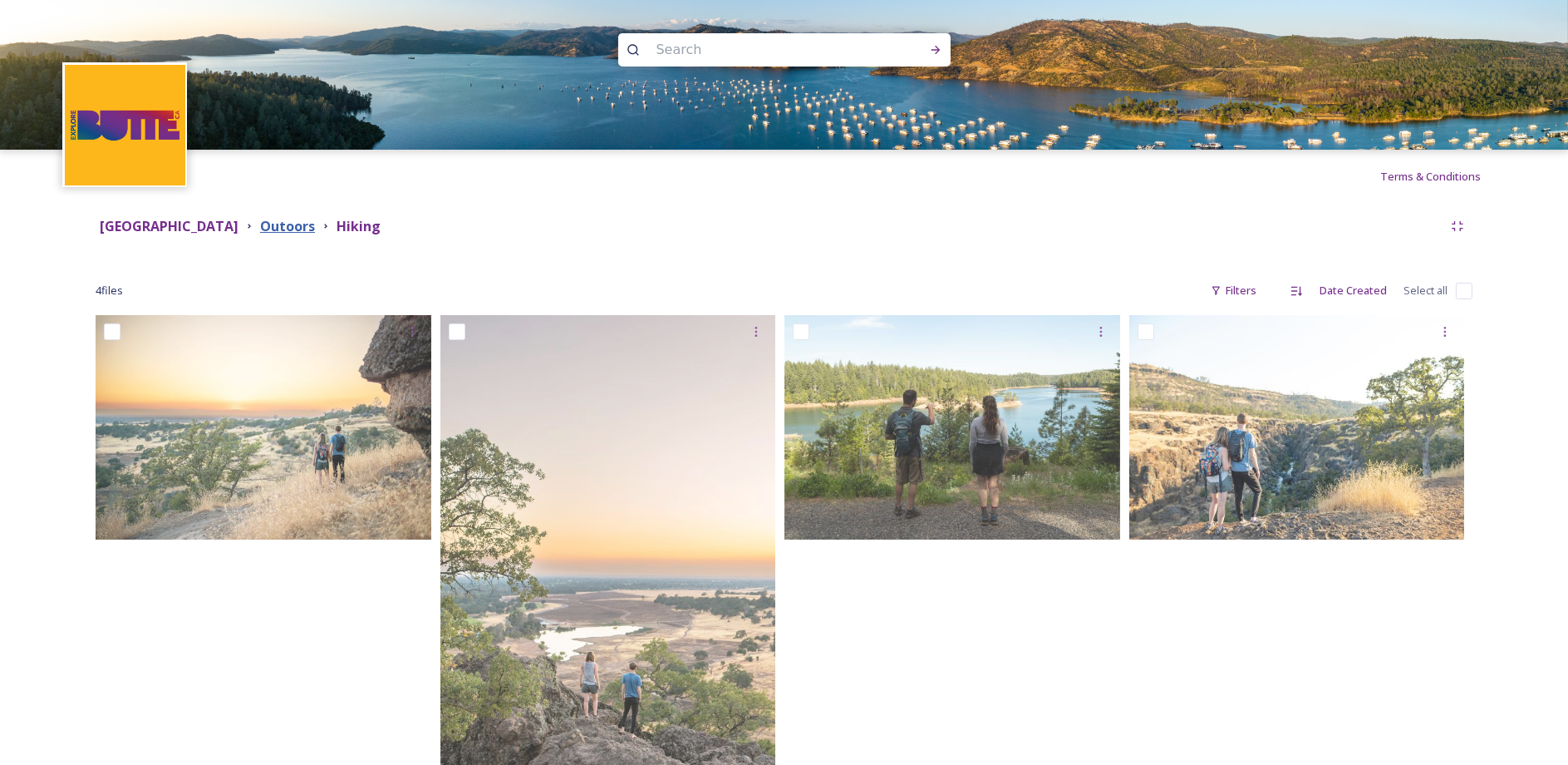
click at [260, 228] on strong "Outoors" at bounding box center [288, 226] width 55 height 18
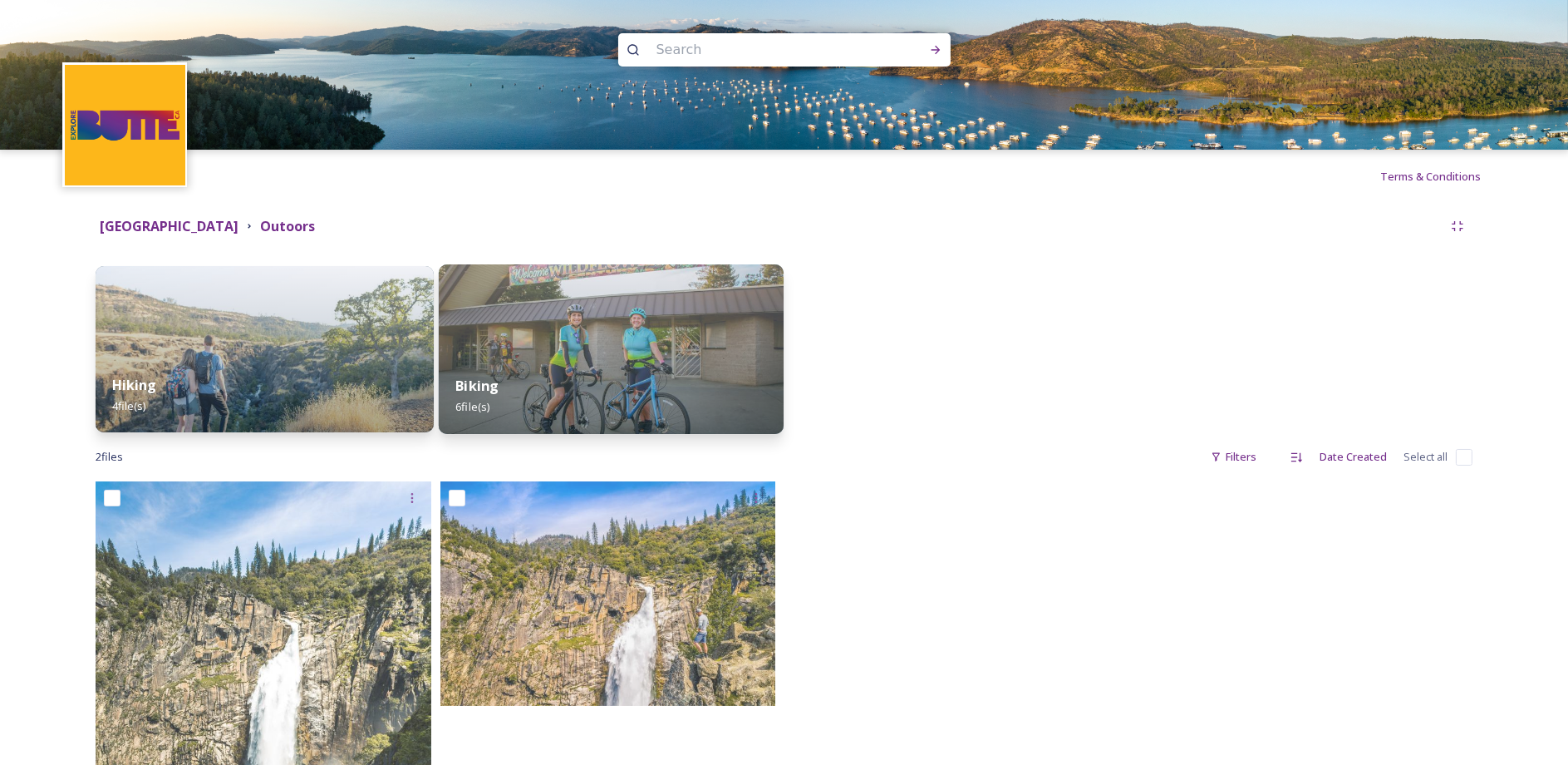
click at [610, 370] on div "Biking 6 file(s)" at bounding box center [611, 396] width 345 height 76
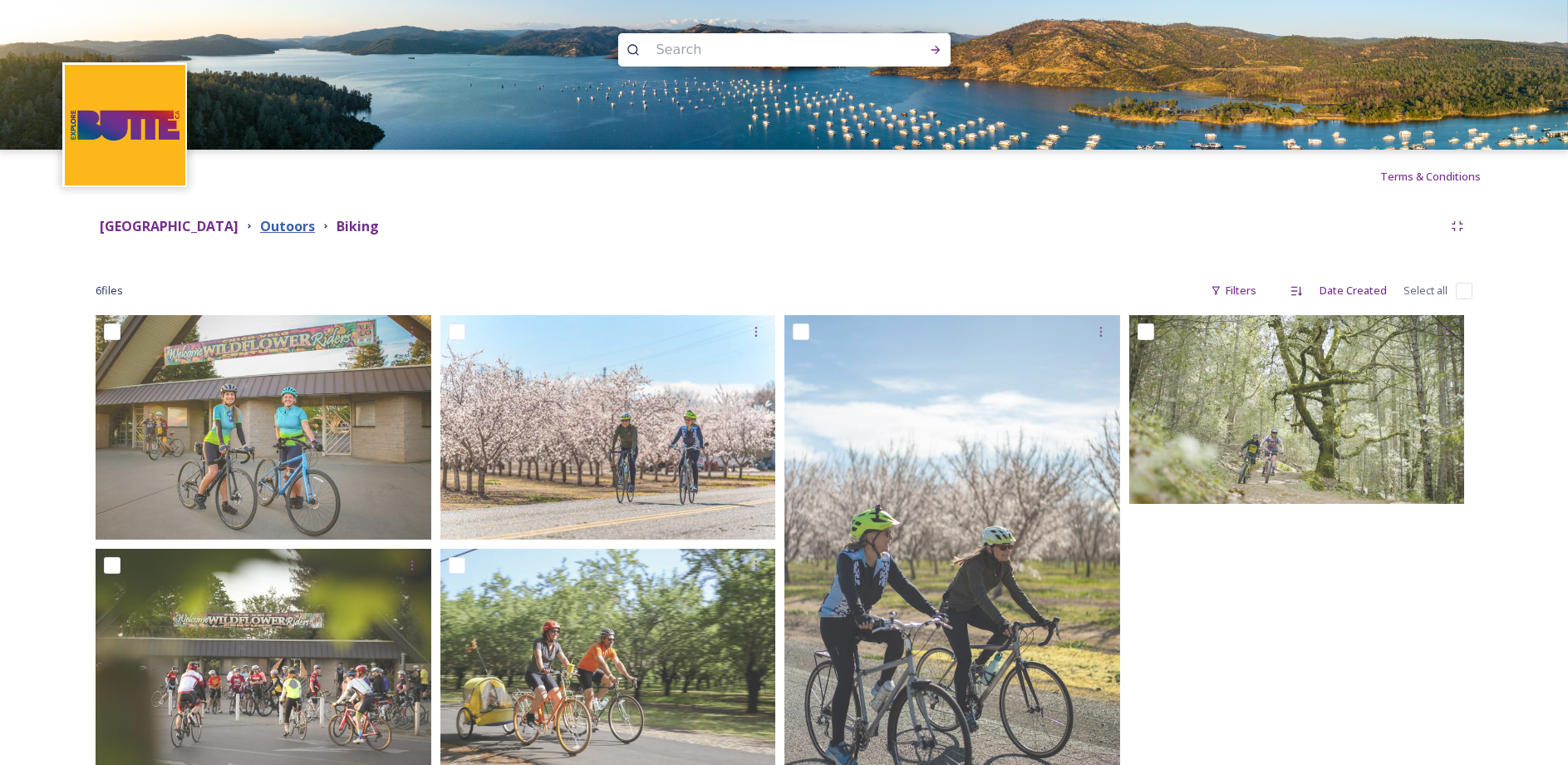
click at [260, 232] on strong "Outoors" at bounding box center [288, 226] width 55 height 18
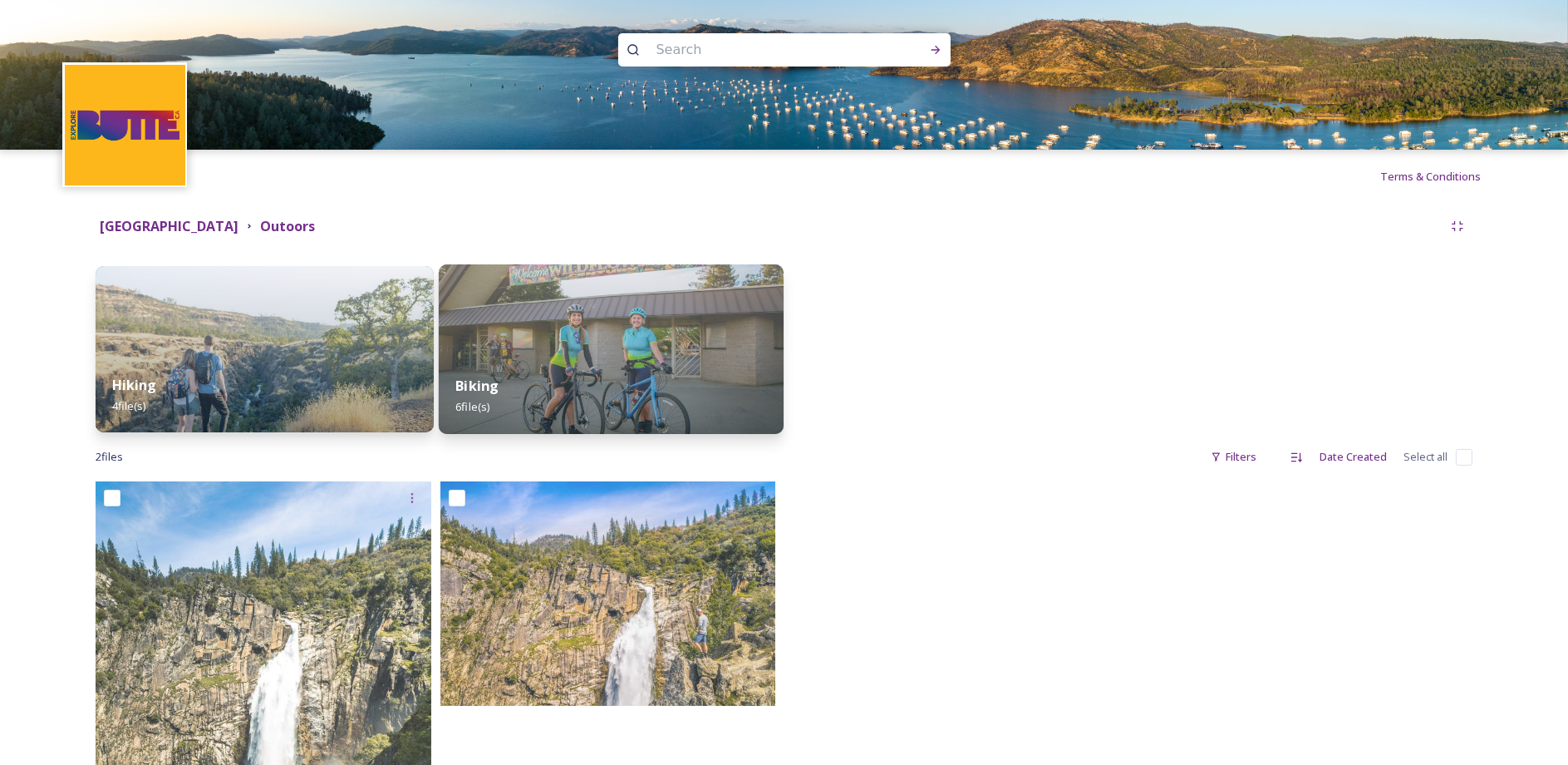
click at [484, 345] on img at bounding box center [611, 349] width 345 height 170
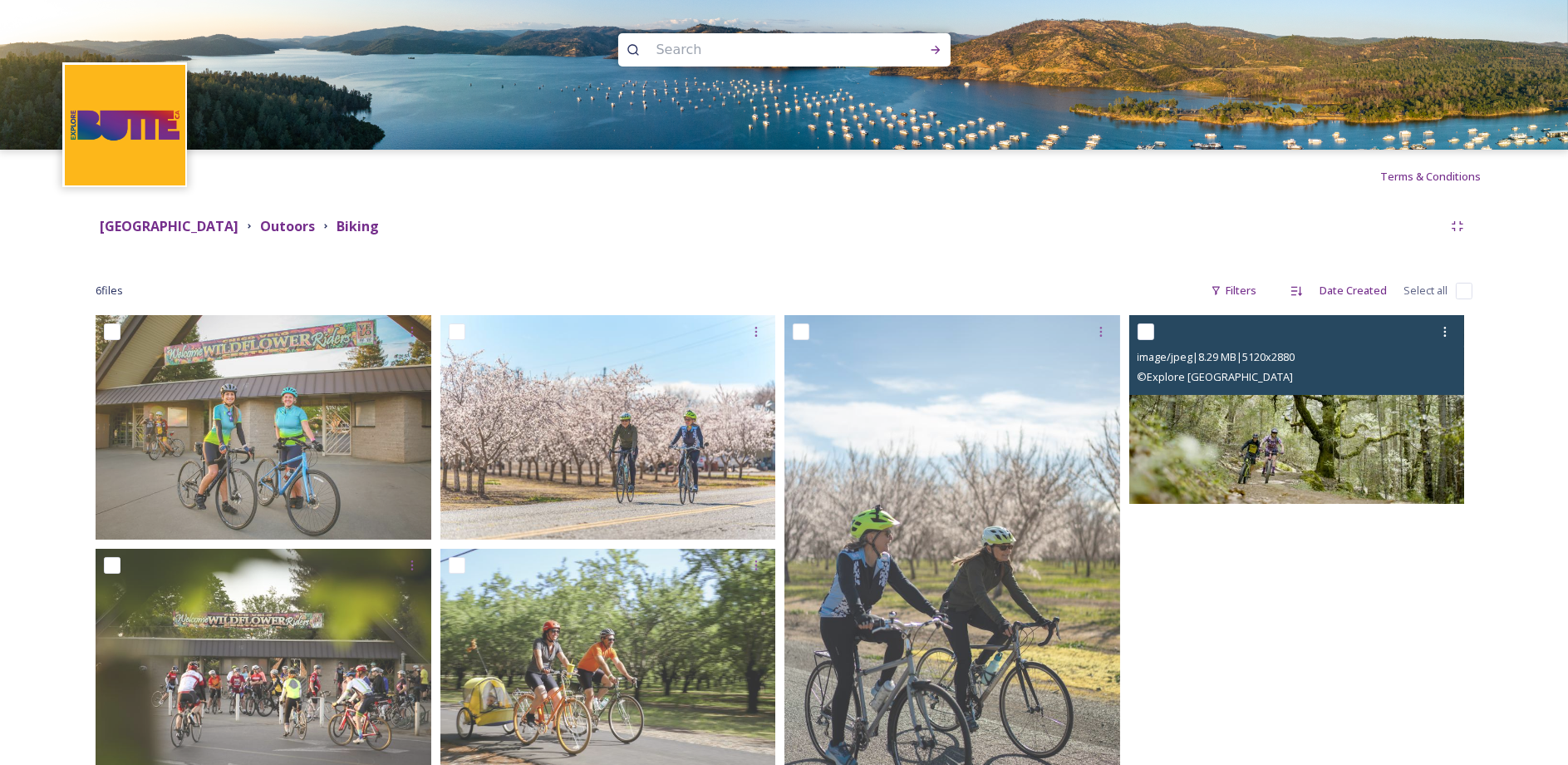
click at [1388, 394] on div "image/jpeg | 8.29 MB | 5120 x 2880 © Explore Butte County" at bounding box center [1298, 355] width 336 height 80
click at [1376, 482] on img at bounding box center [1298, 409] width 336 height 189
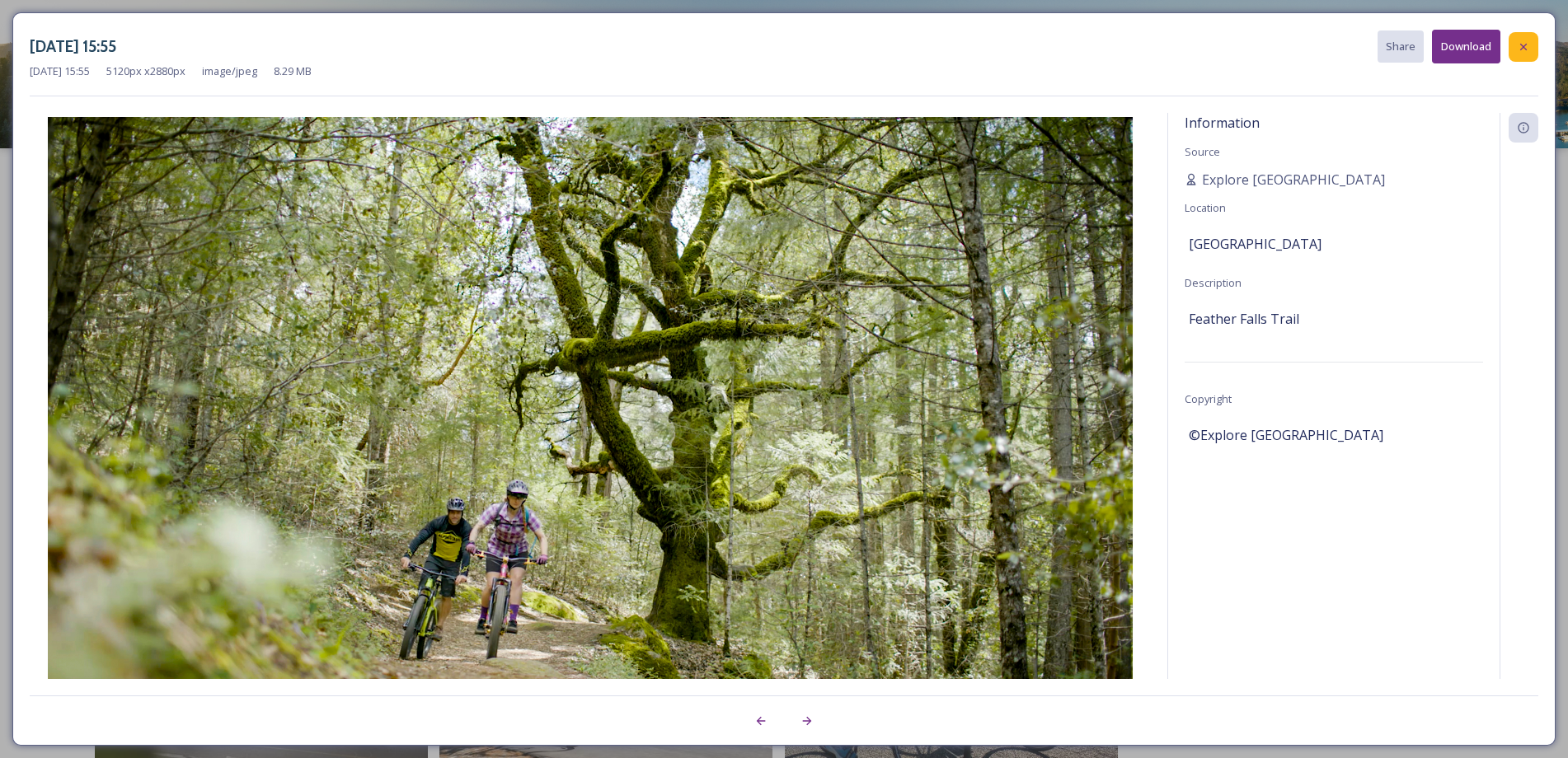
click at [1528, 44] on icon at bounding box center [1523, 46] width 13 height 13
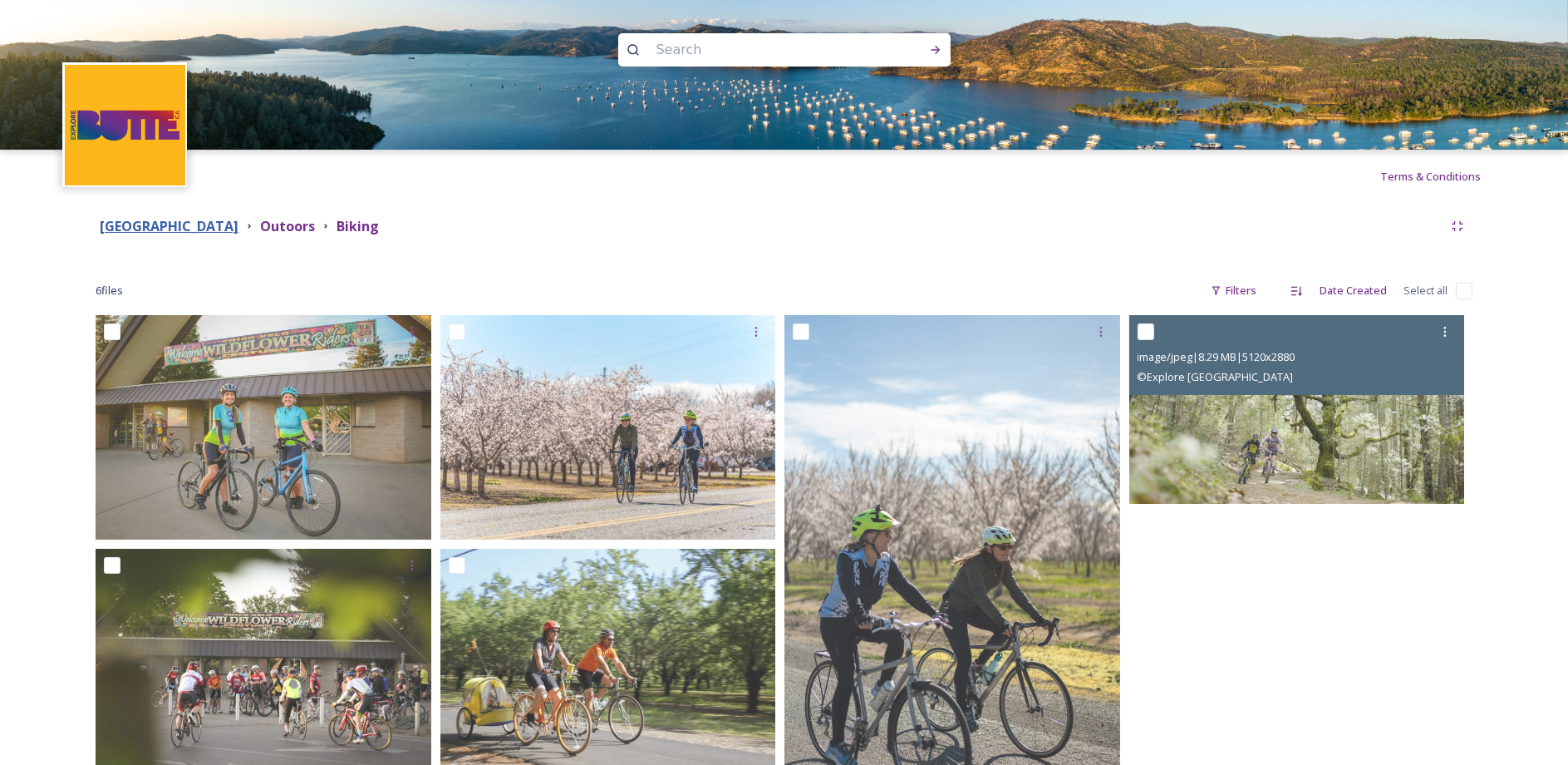
click at [153, 228] on strong "Butte County" at bounding box center [169, 226] width 139 height 18
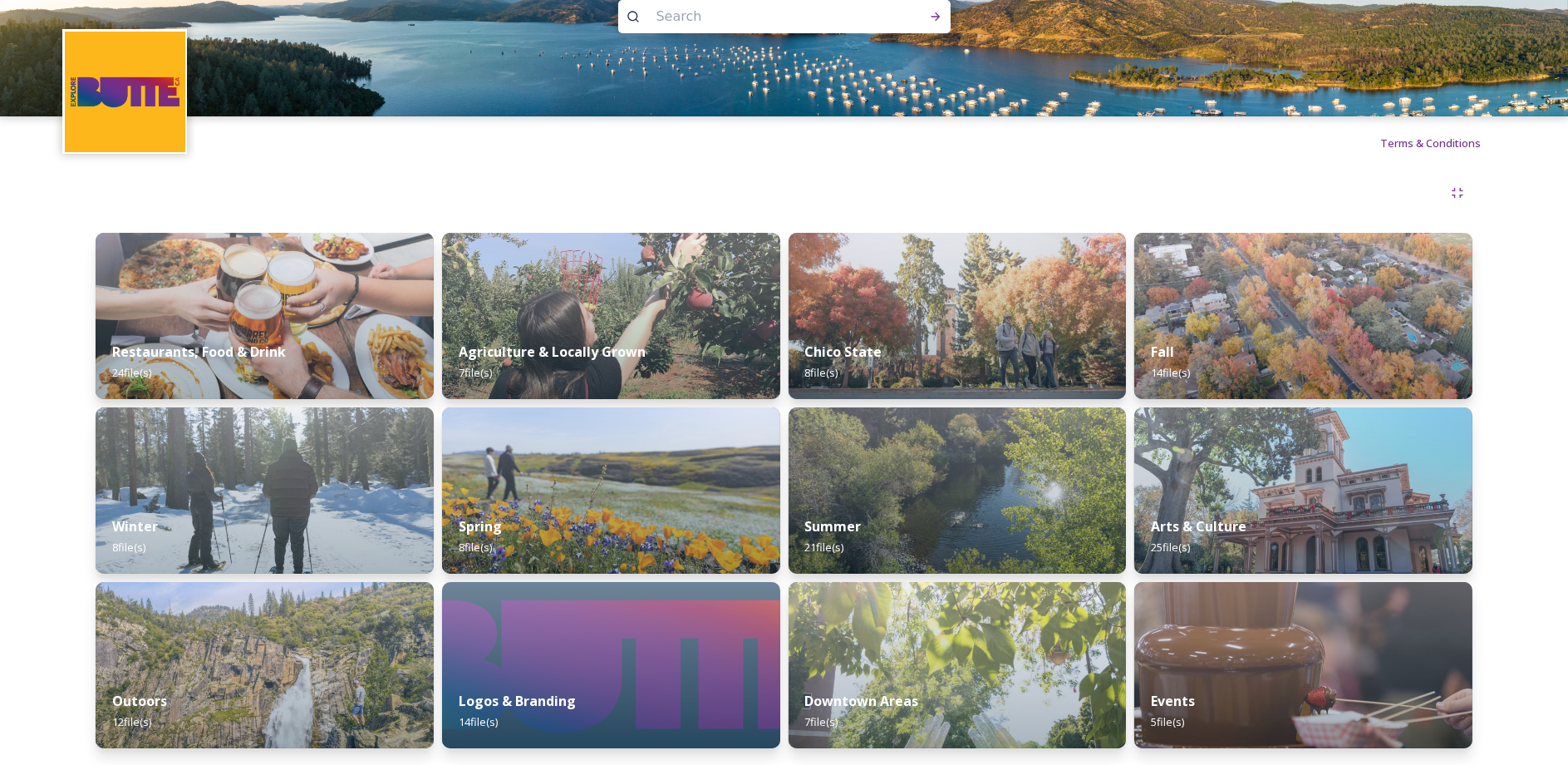
scroll to position [58, 0]
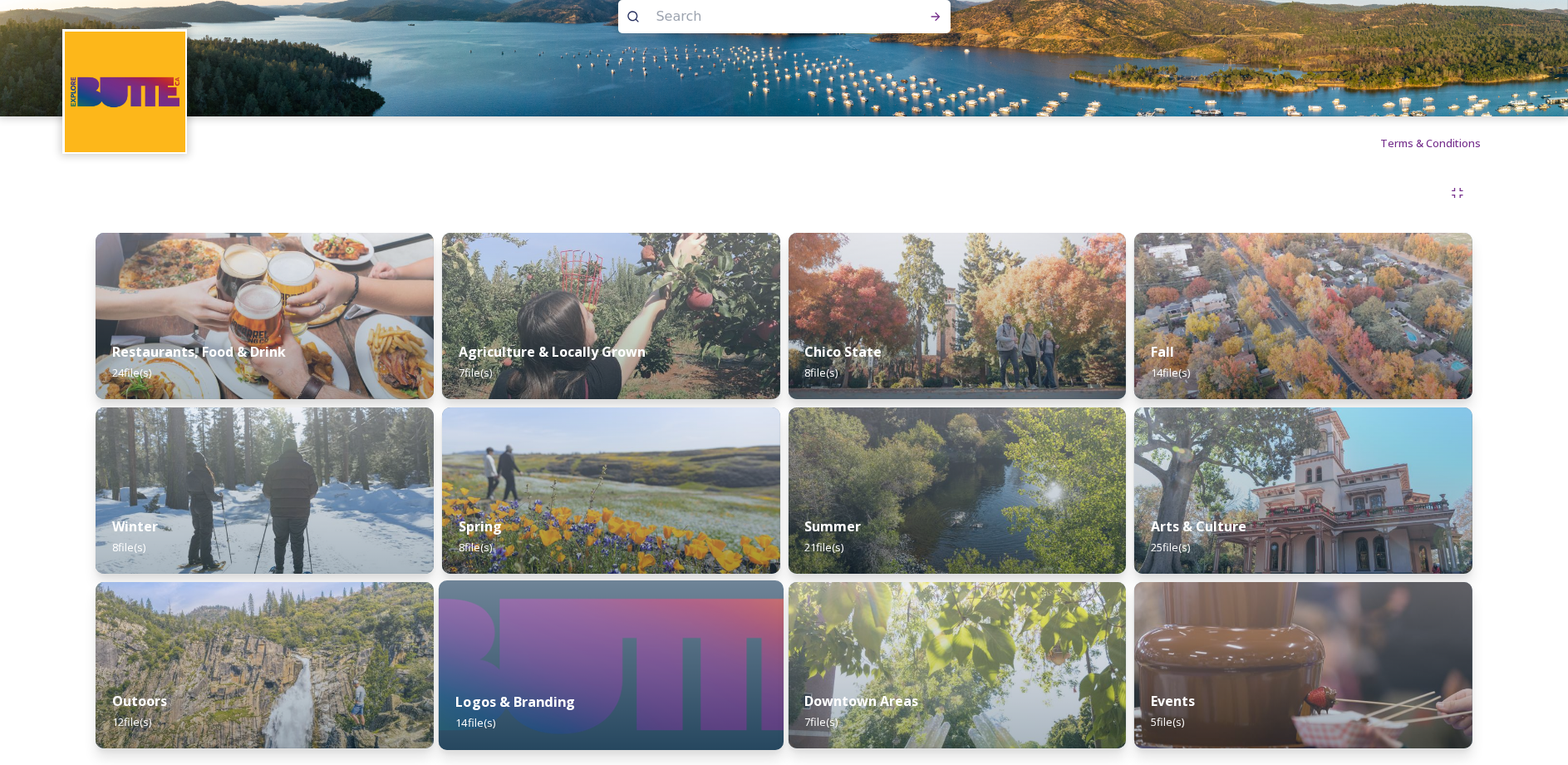
click at [645, 639] on img at bounding box center [611, 665] width 345 height 170
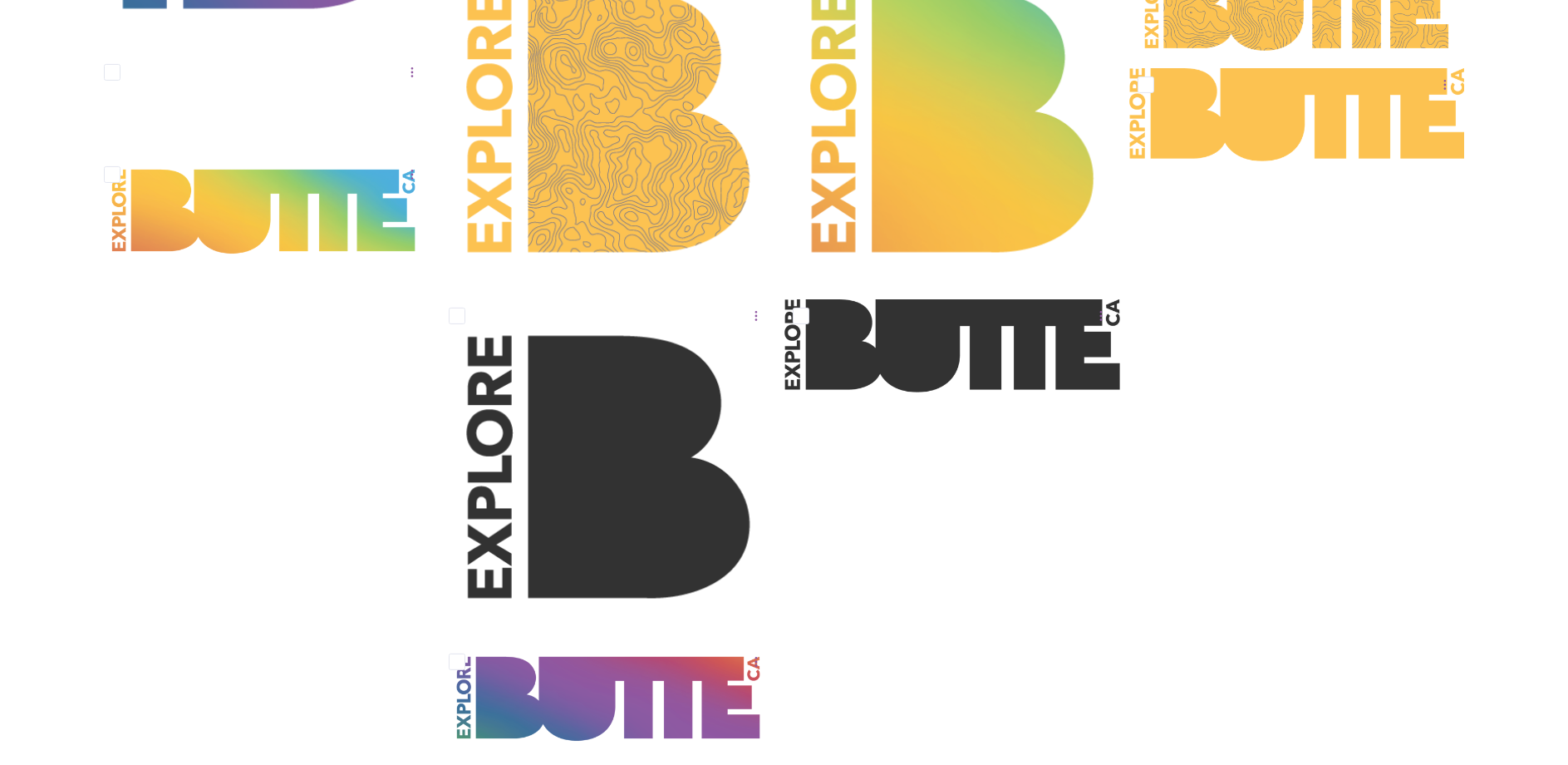
scroll to position [730, 0]
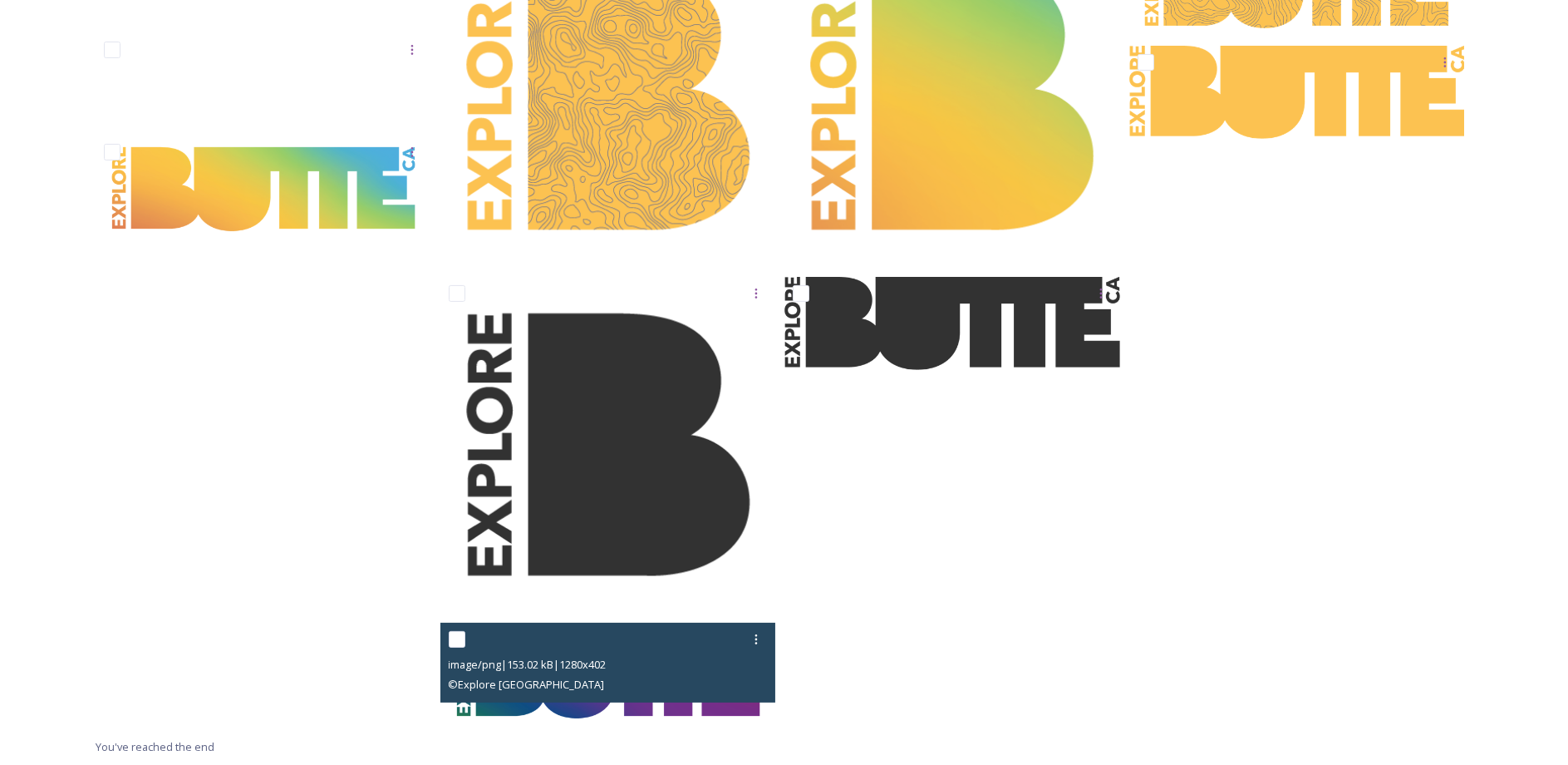
click at [449, 638] on input "checkbox" at bounding box center [456, 639] width 16 height 16
checkbox input "true"
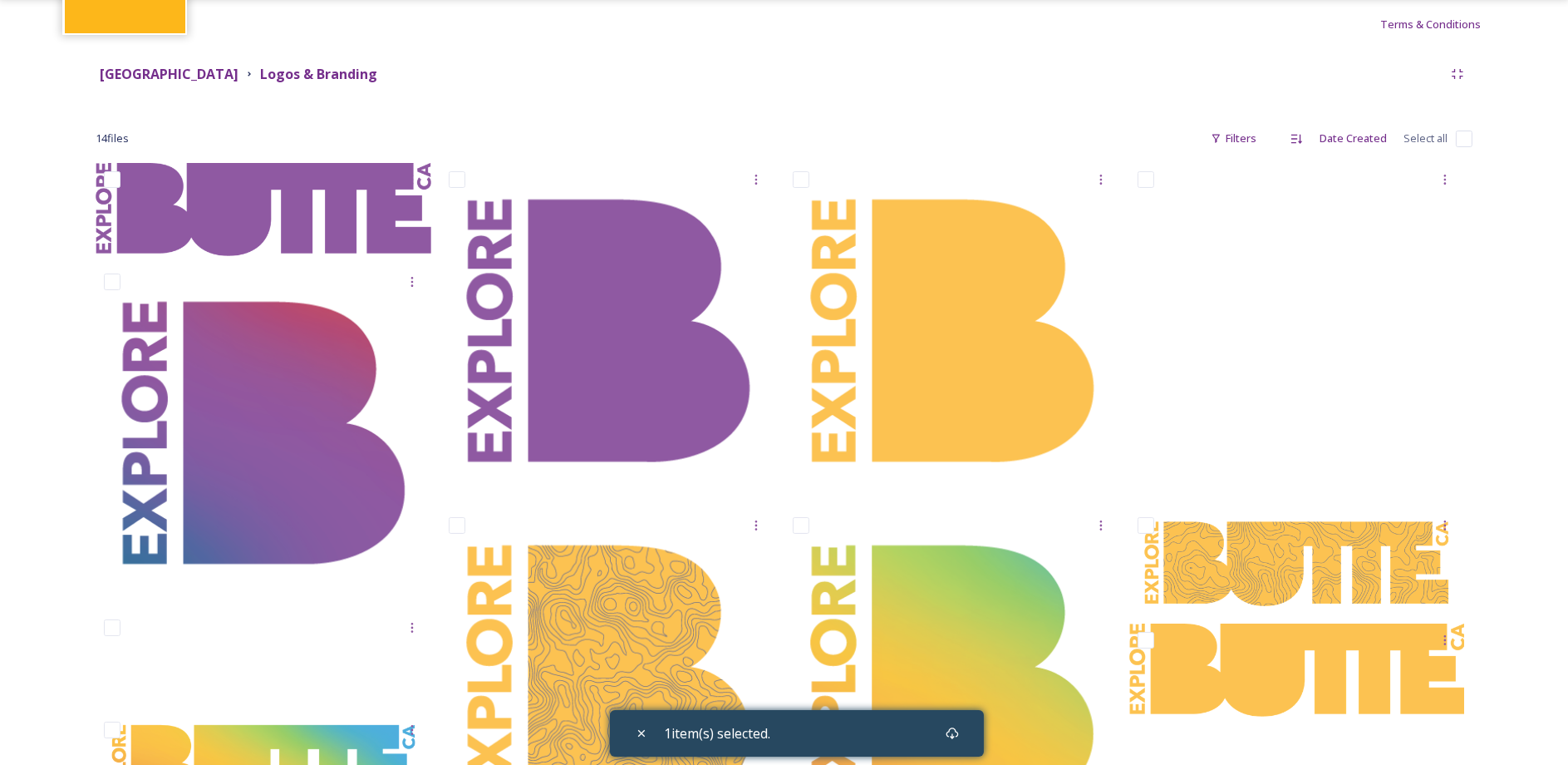
scroll to position [148, 0]
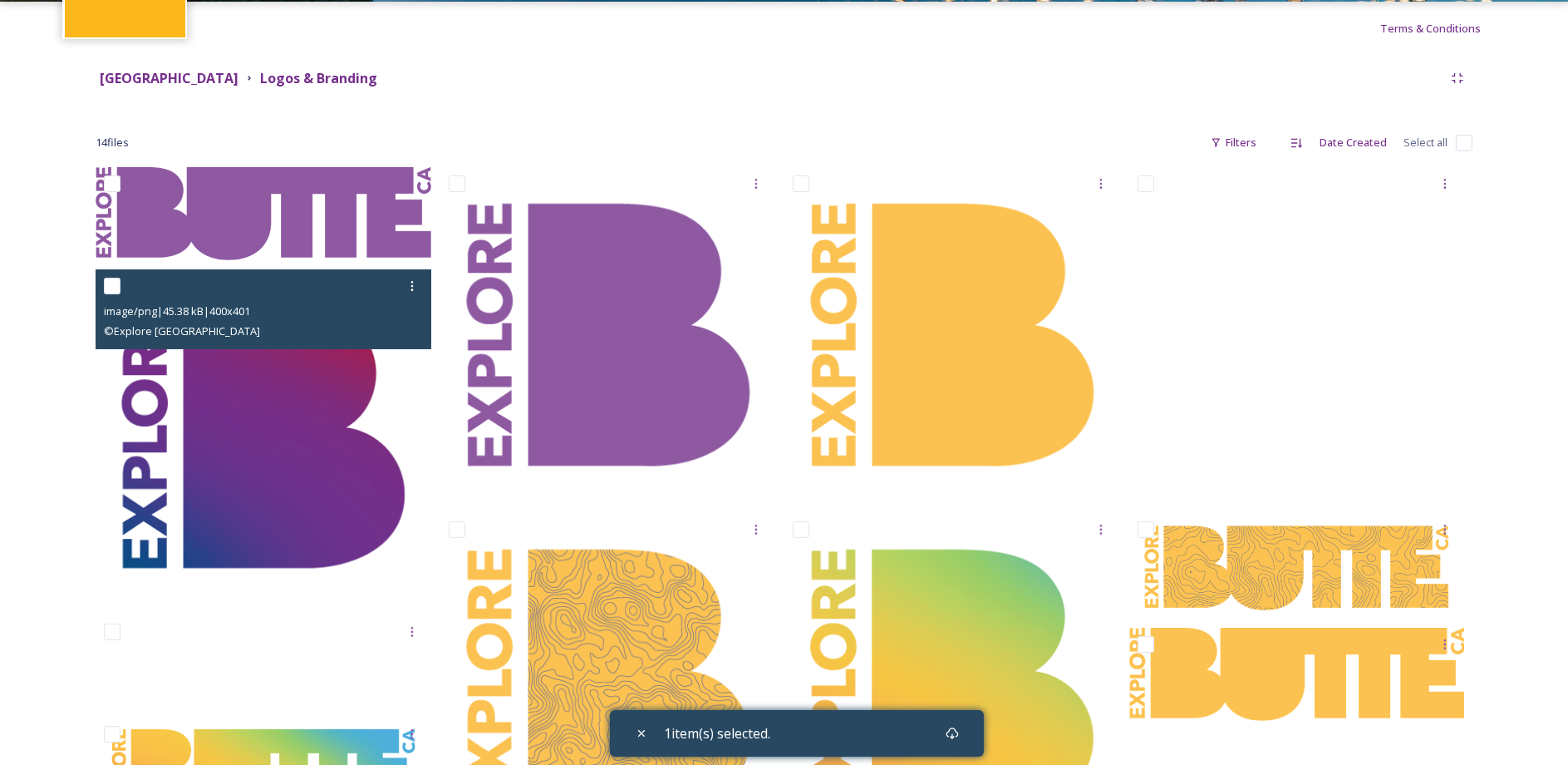
click at [111, 284] on input "checkbox" at bounding box center [112, 285] width 16 height 16
checkbox input "true"
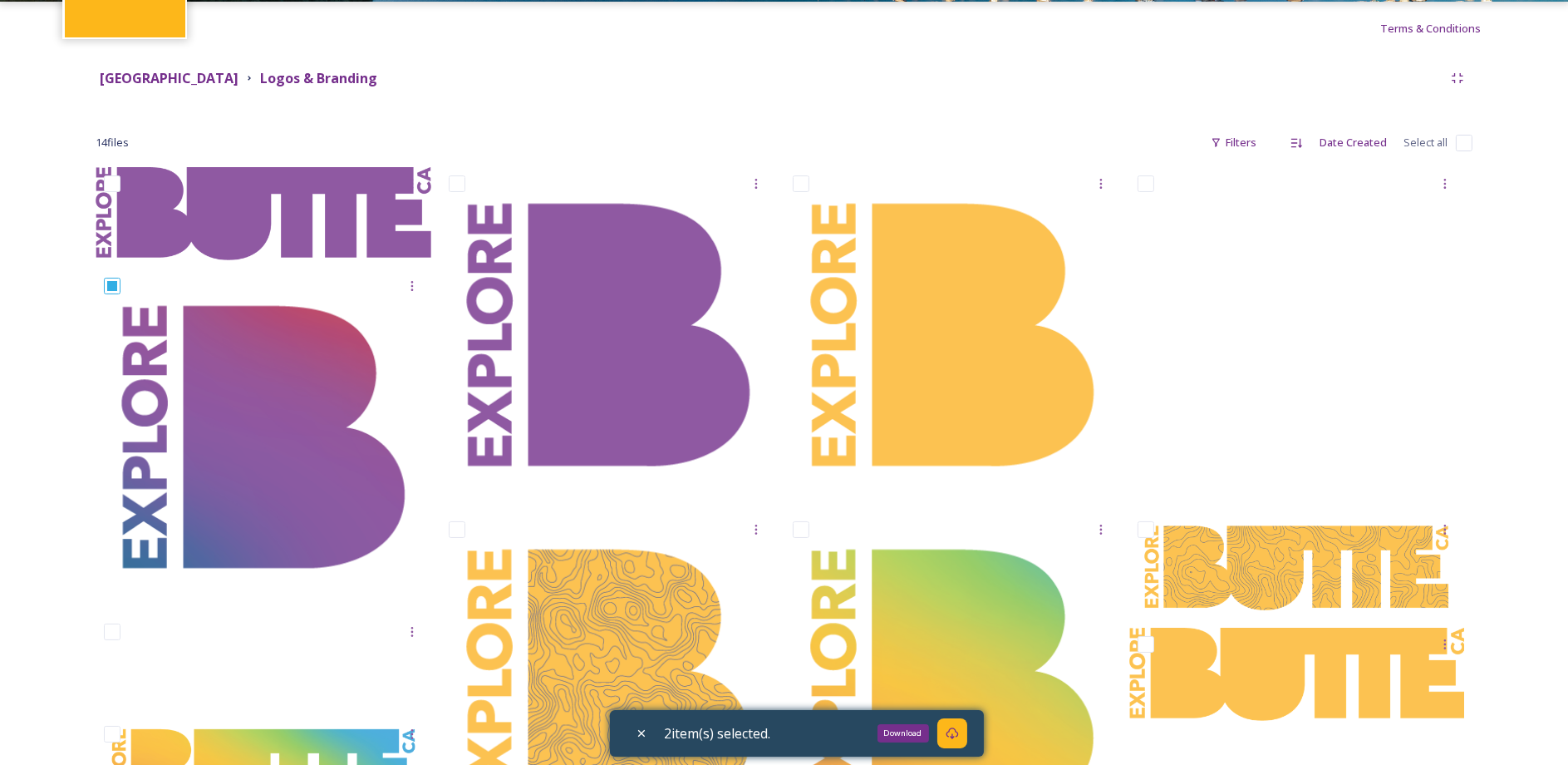
click at [951, 729] on icon at bounding box center [951, 733] width 13 height 13
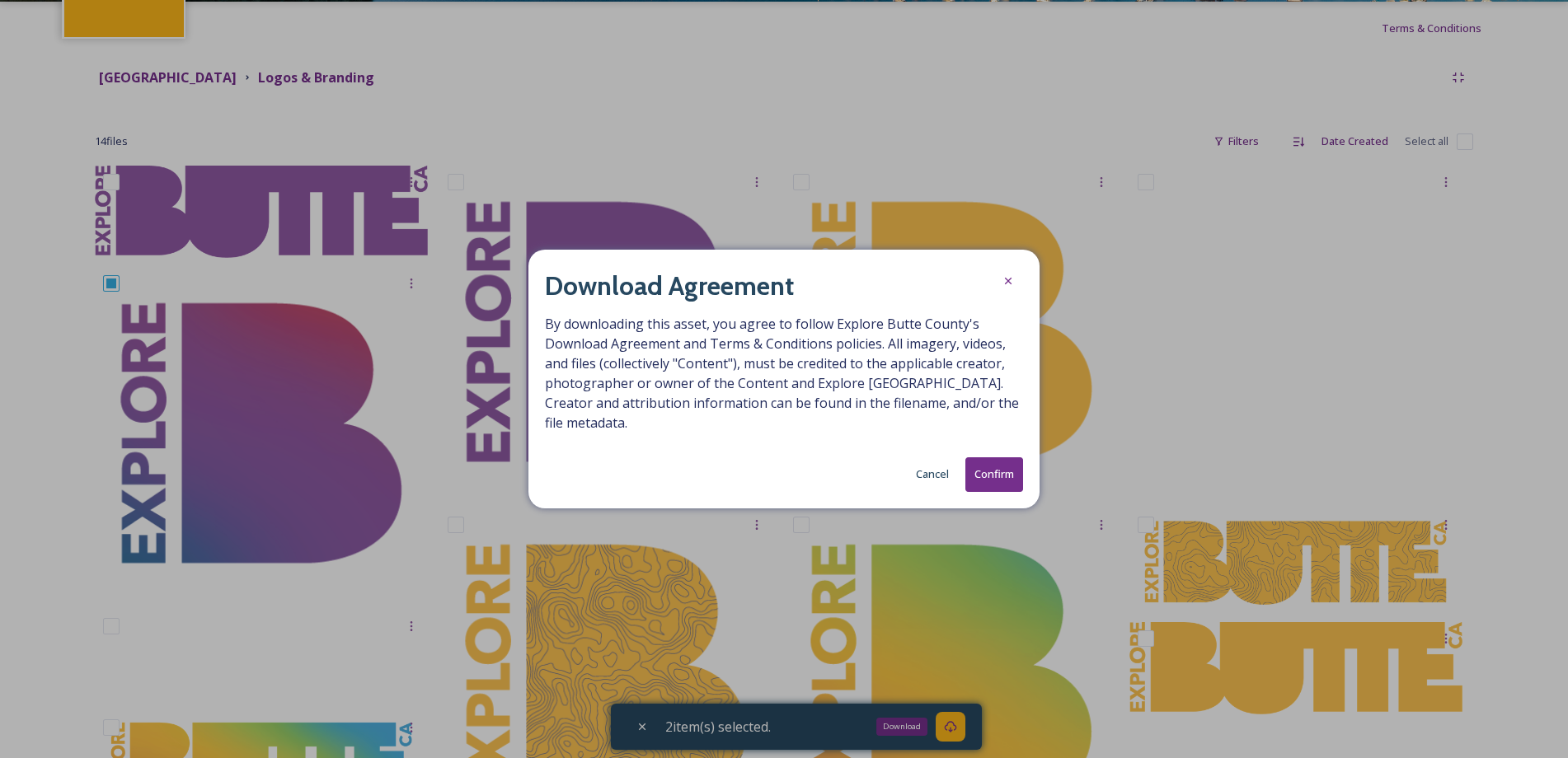
click at [998, 479] on button "Confirm" at bounding box center [994, 475] width 58 height 34
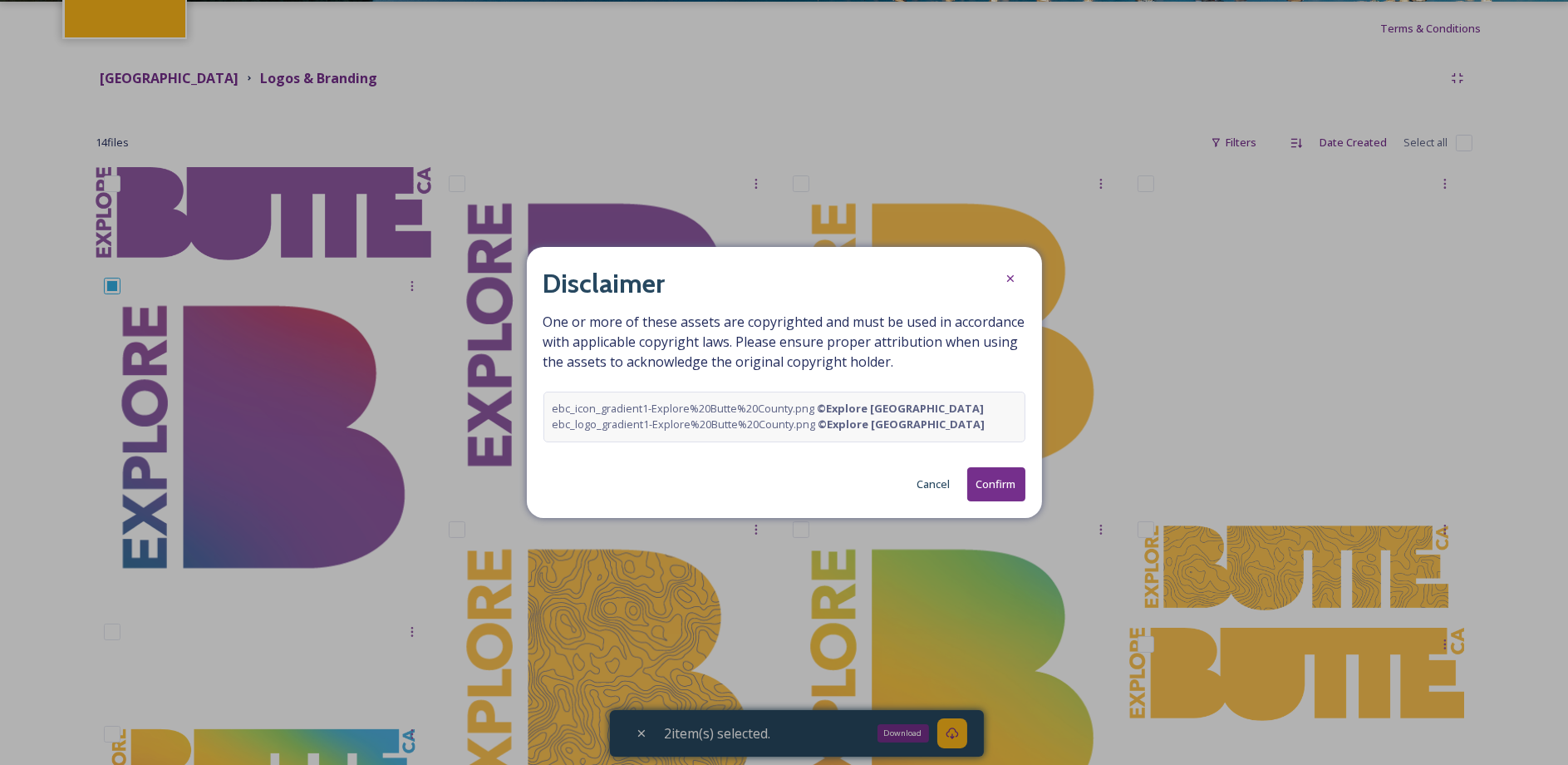
click at [1007, 482] on button "Confirm" at bounding box center [996, 484] width 59 height 34
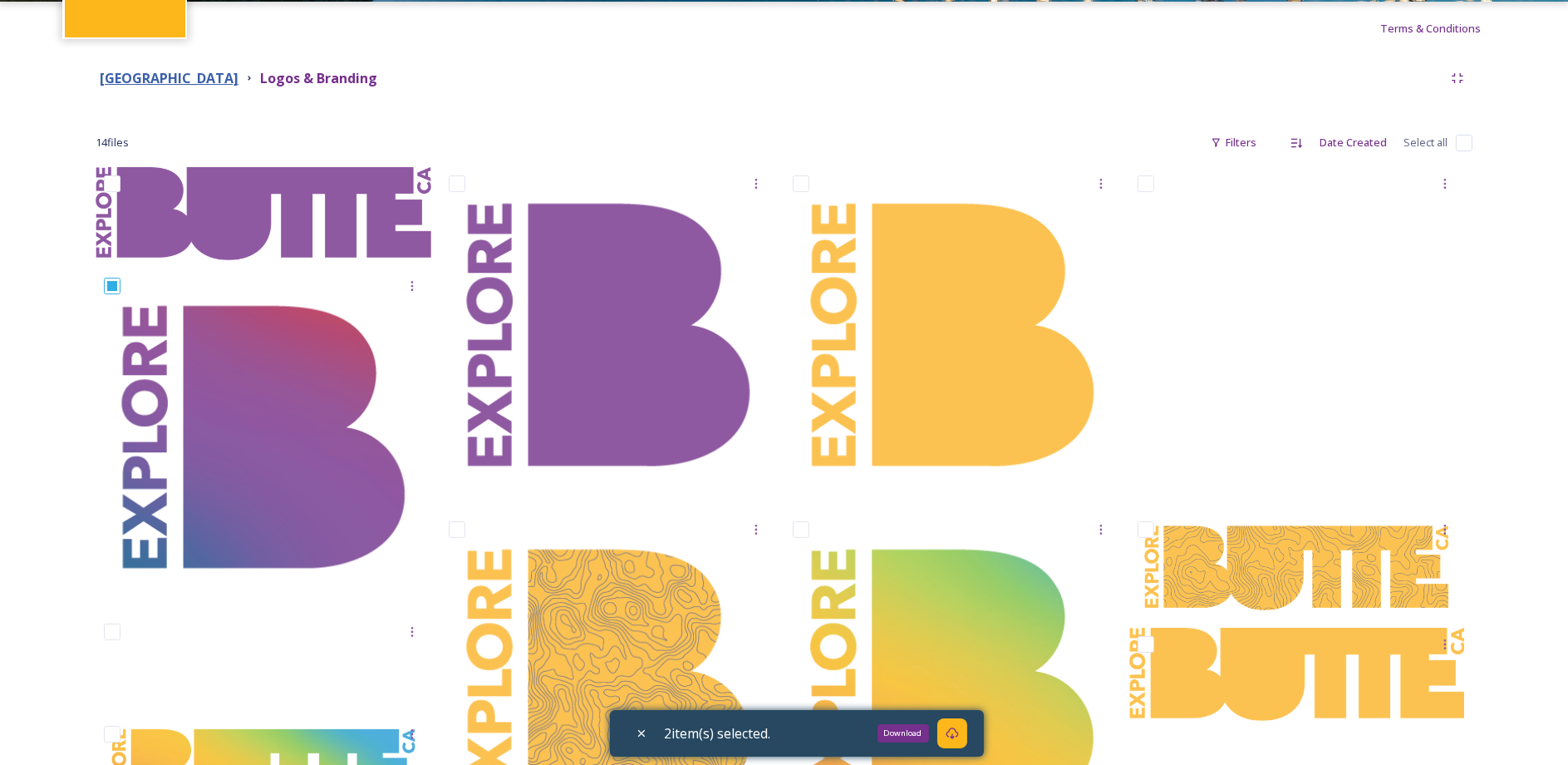
click at [158, 76] on strong "Butte County" at bounding box center [169, 78] width 139 height 18
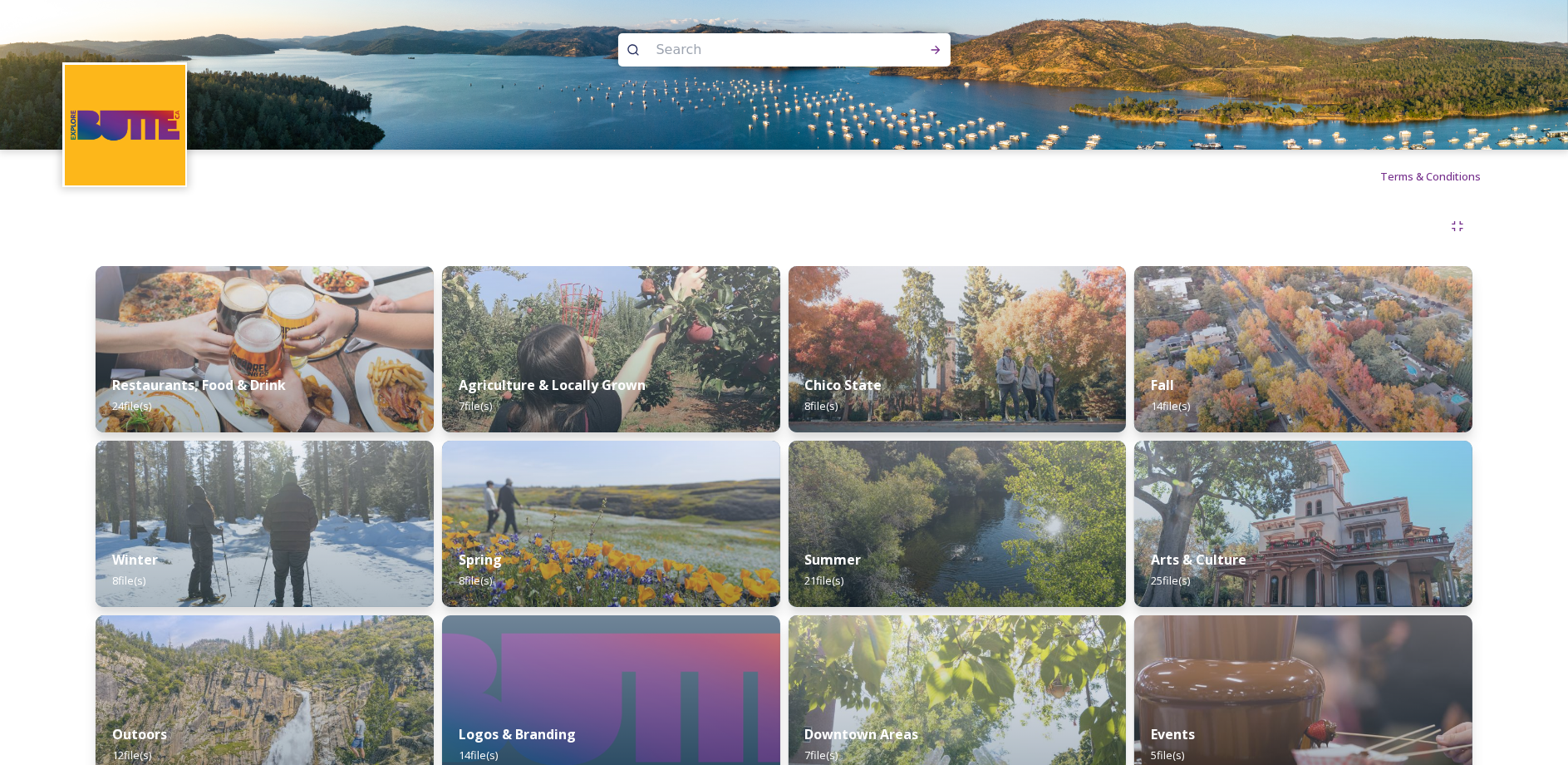
click at [890, 220] on div at bounding box center [784, 226] width 1377 height 30
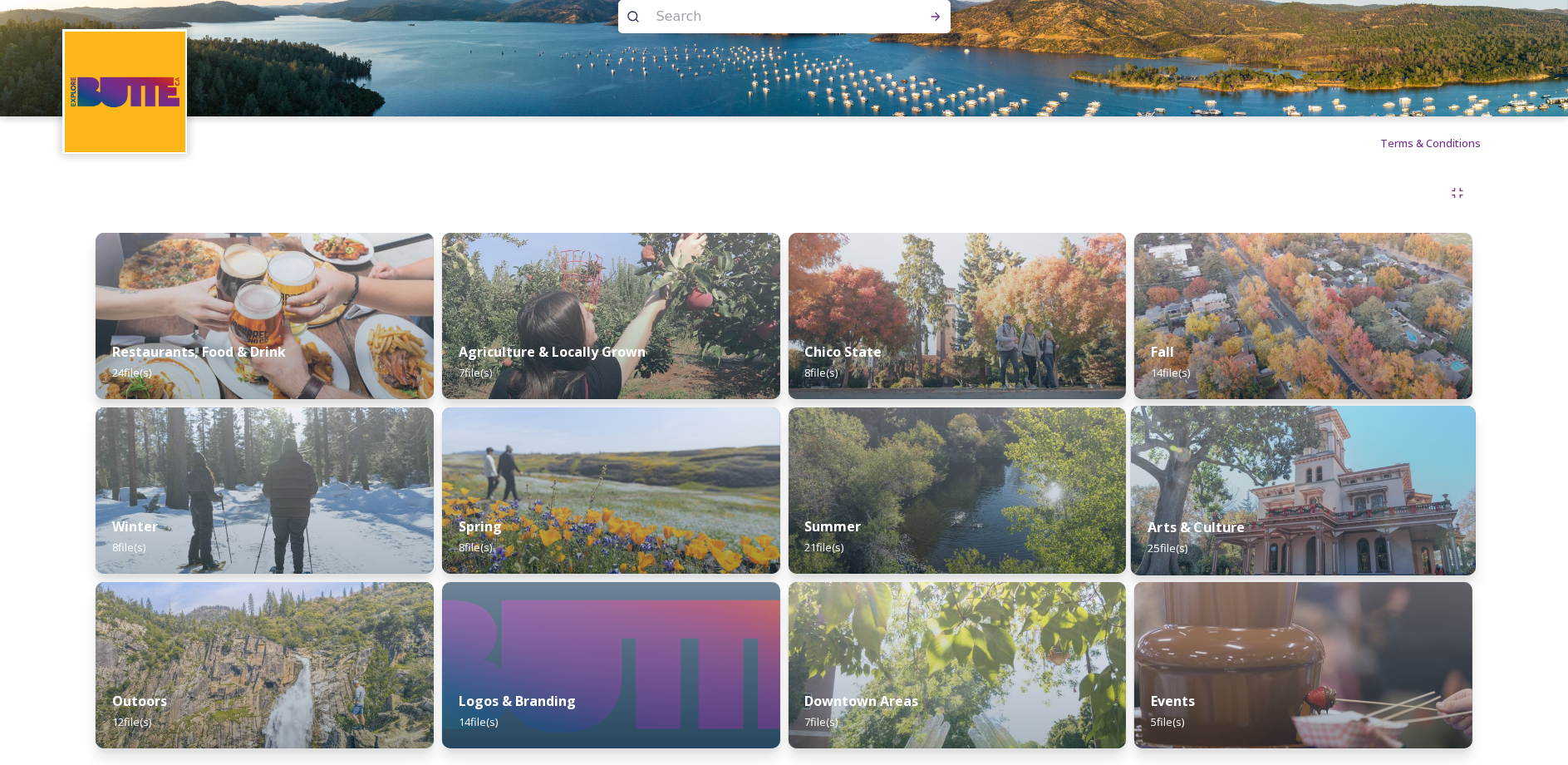
scroll to position [58, 0]
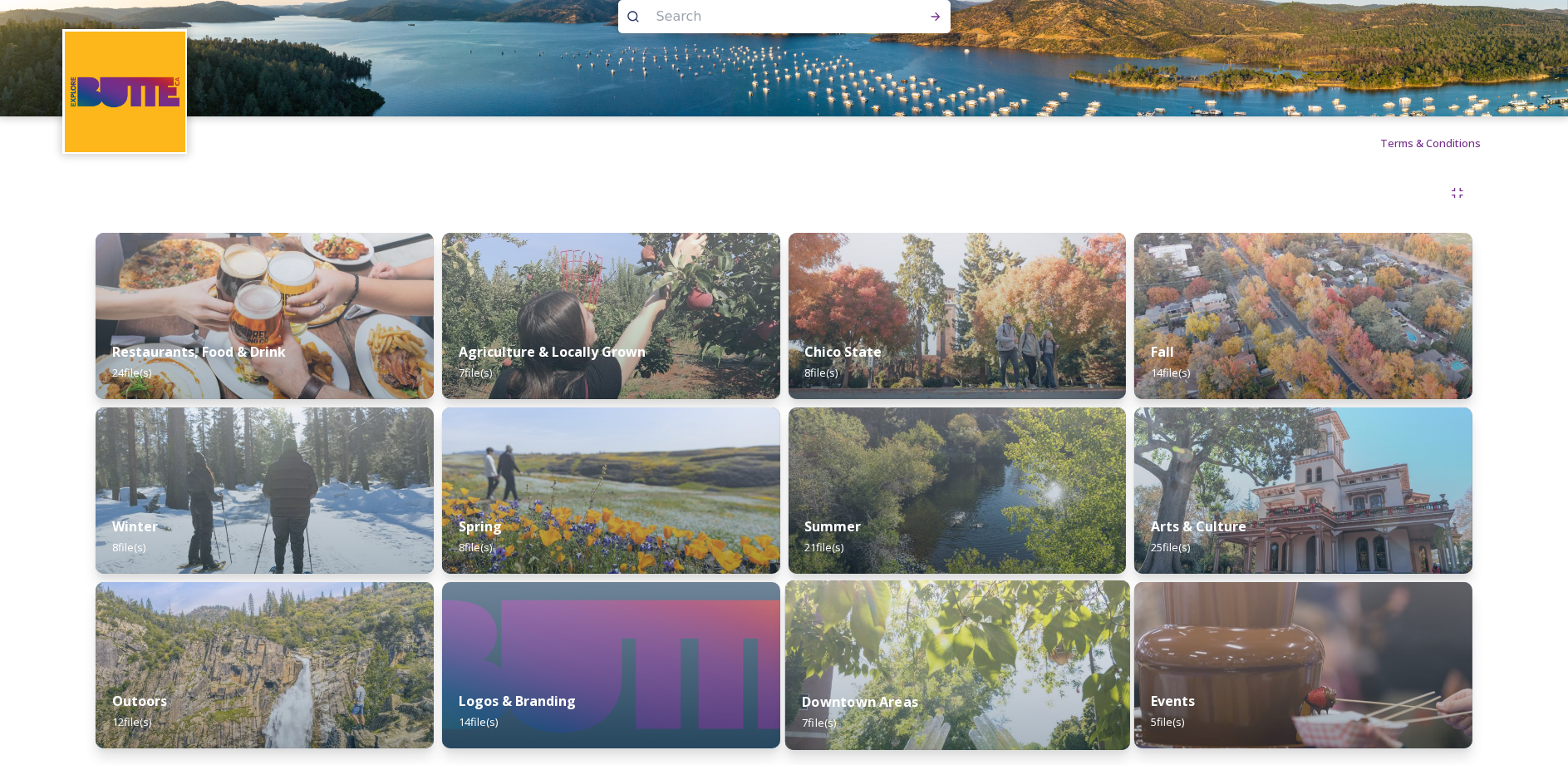
click at [939, 617] on img at bounding box center [957, 665] width 345 height 170
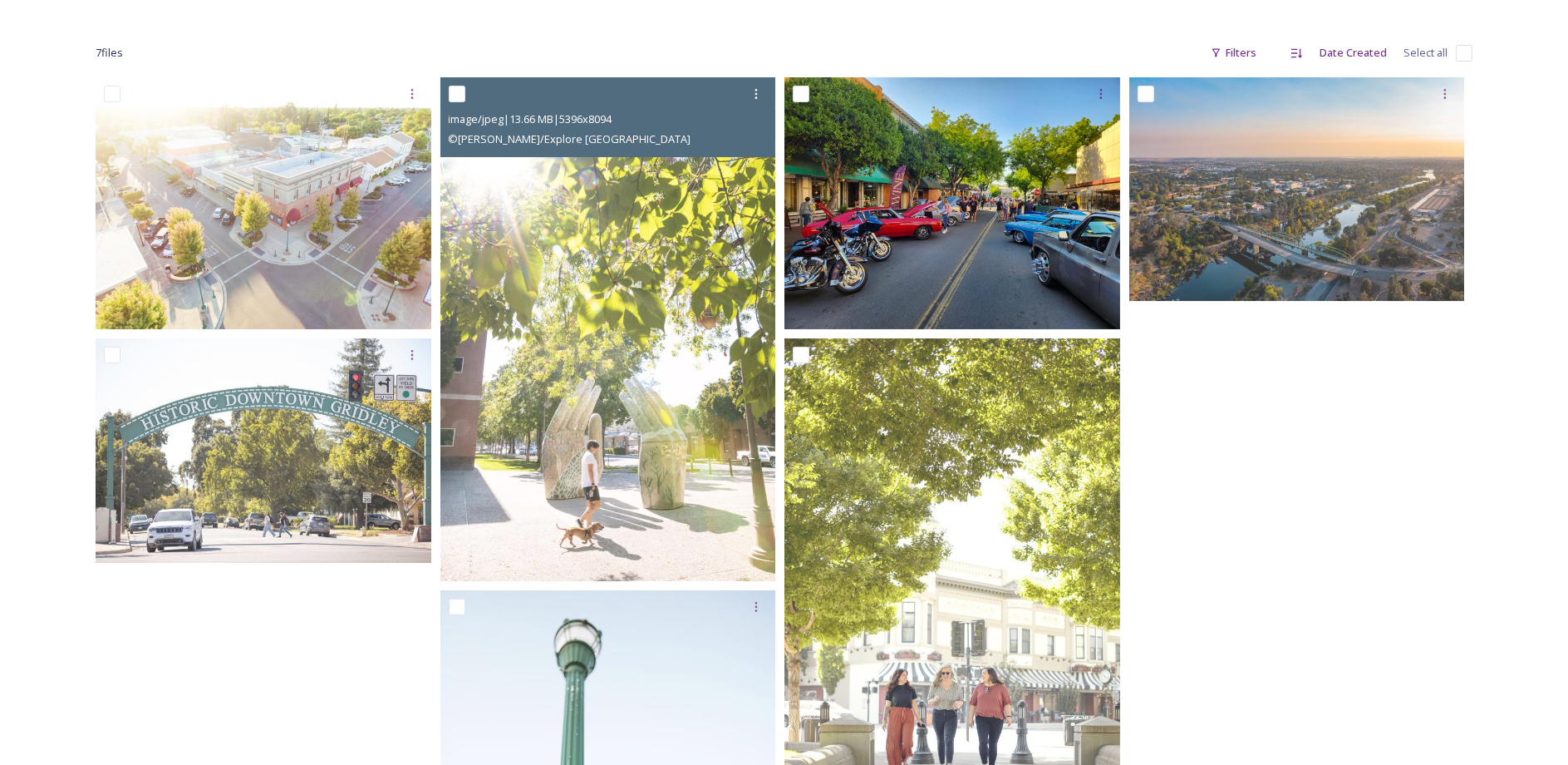
scroll to position [250, 0]
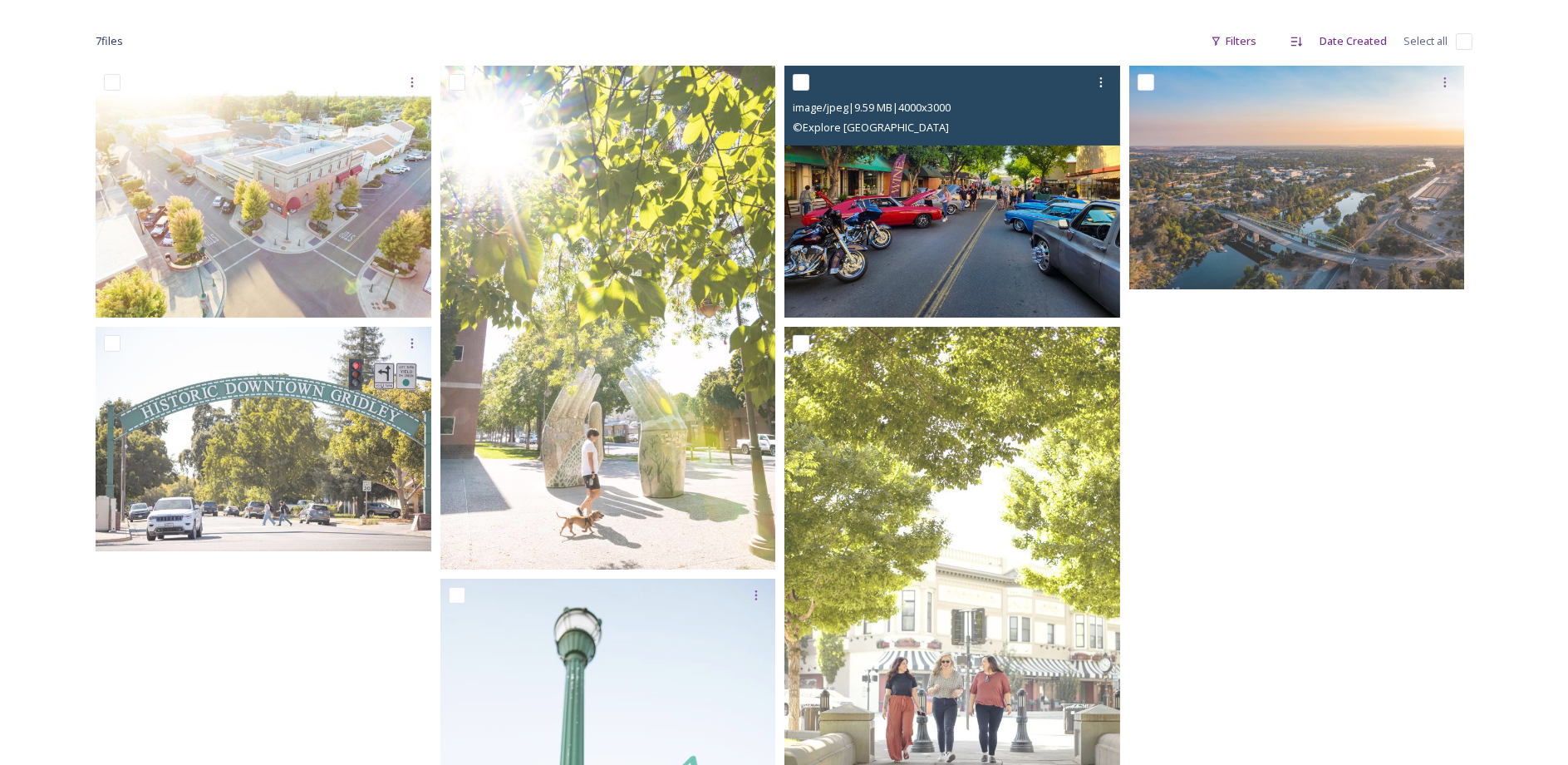
click at [795, 87] on input "checkbox" at bounding box center [801, 82] width 16 height 16
checkbox input "true"
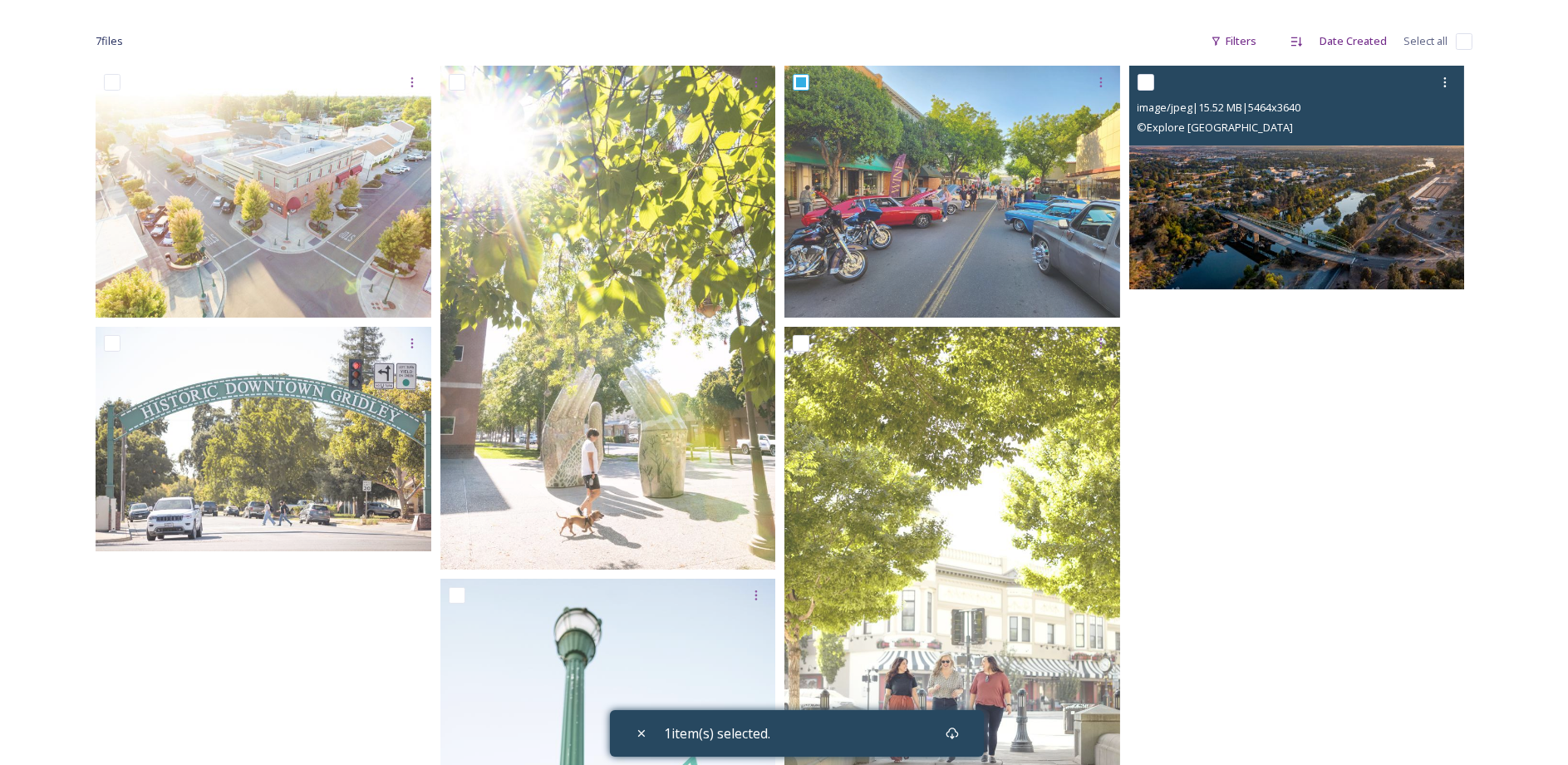
click at [1143, 84] on input "checkbox" at bounding box center [1145, 82] width 16 height 16
checkbox input "true"
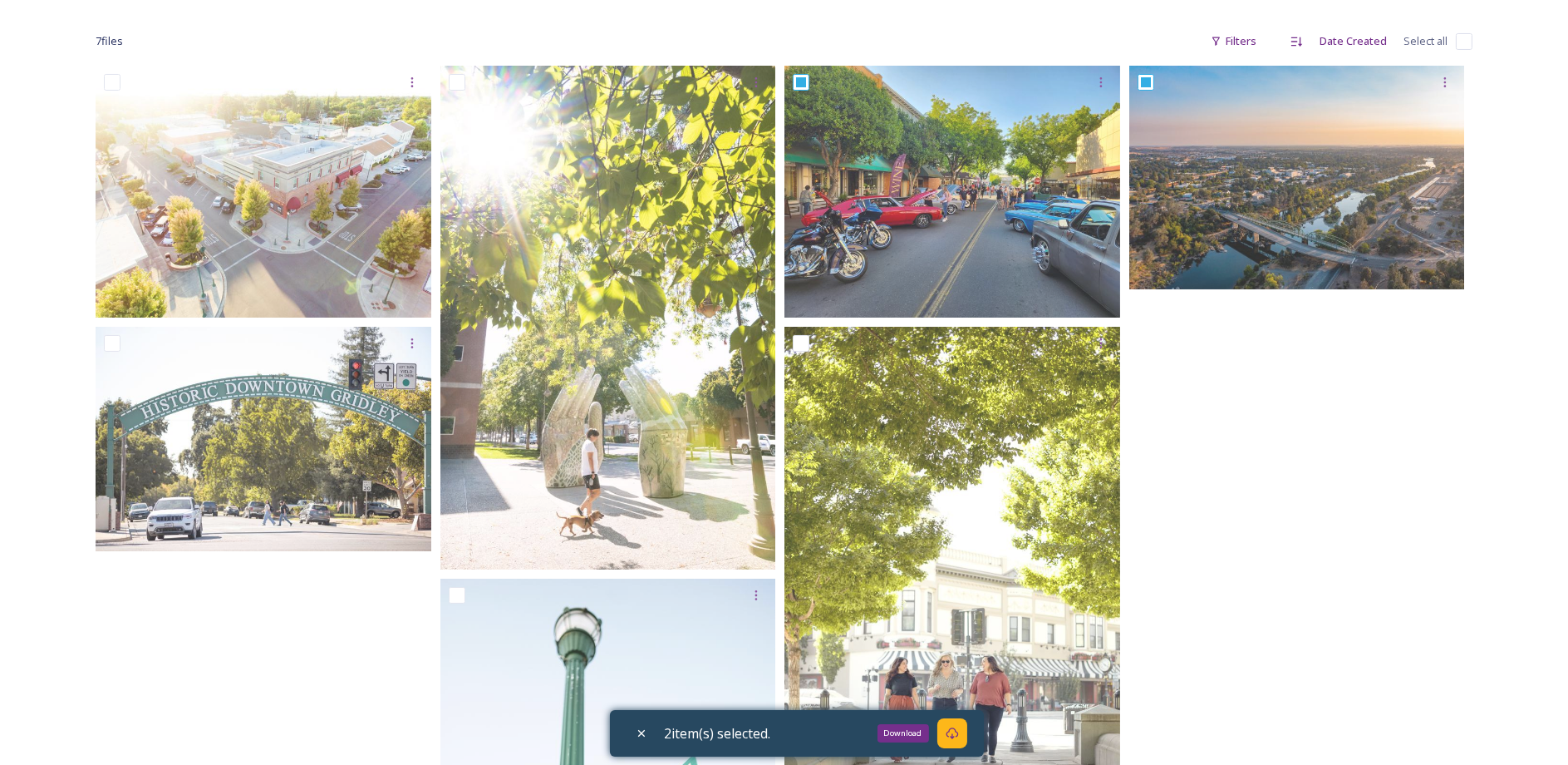
click at [965, 733] on div "Download" at bounding box center [952, 733] width 30 height 30
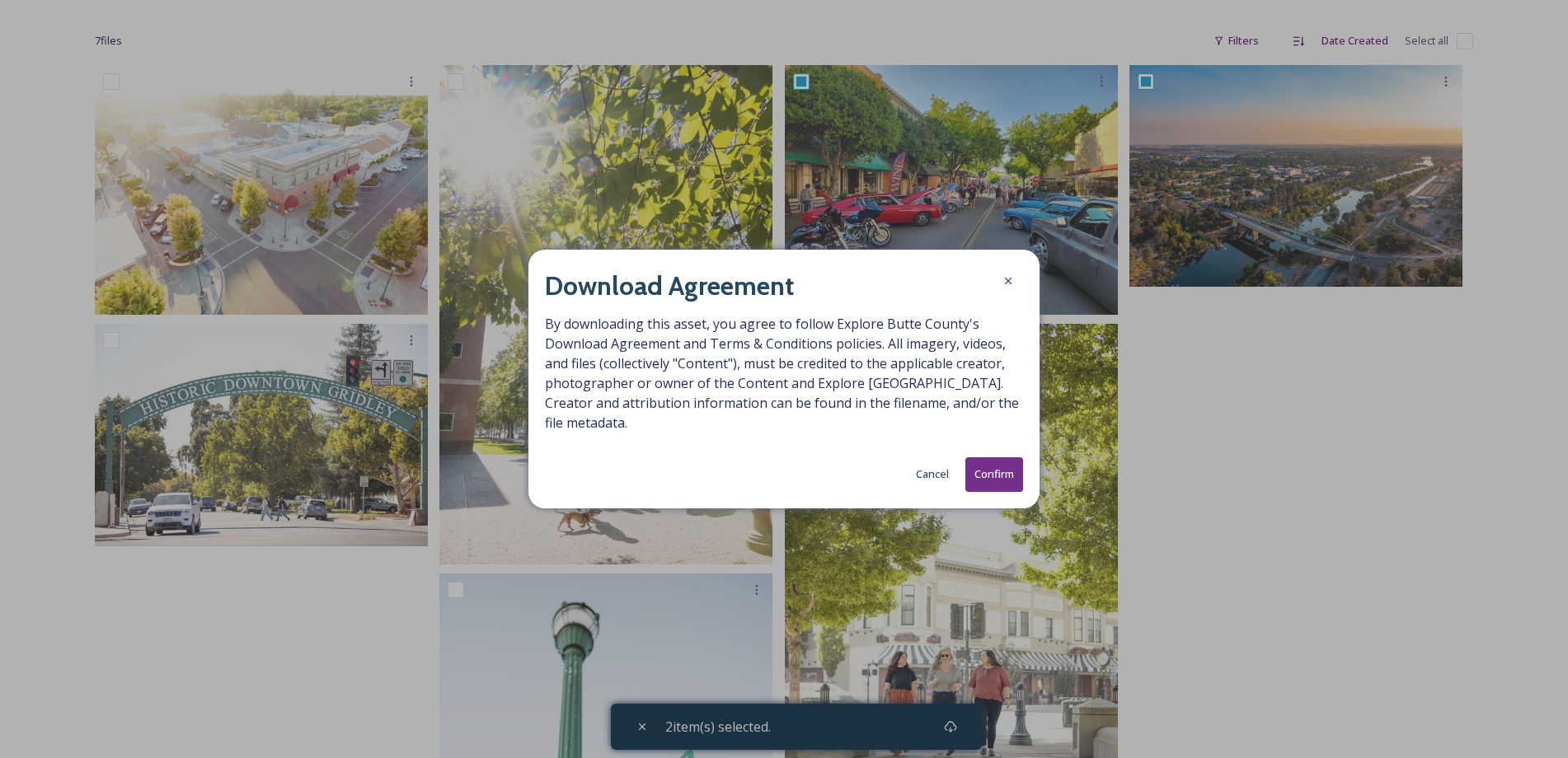
click at [989, 474] on button "Confirm" at bounding box center [994, 475] width 58 height 34
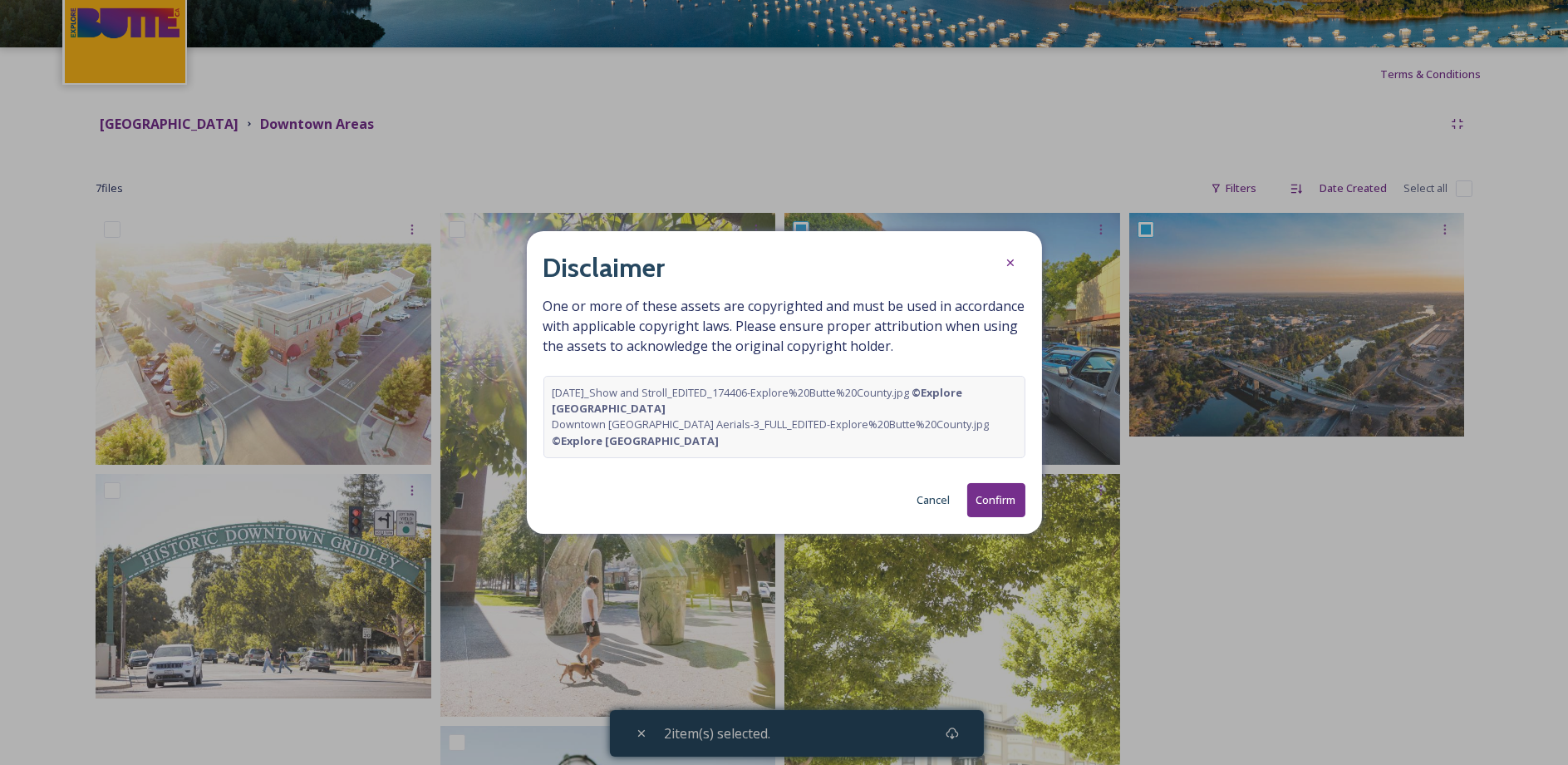
scroll to position [0, 0]
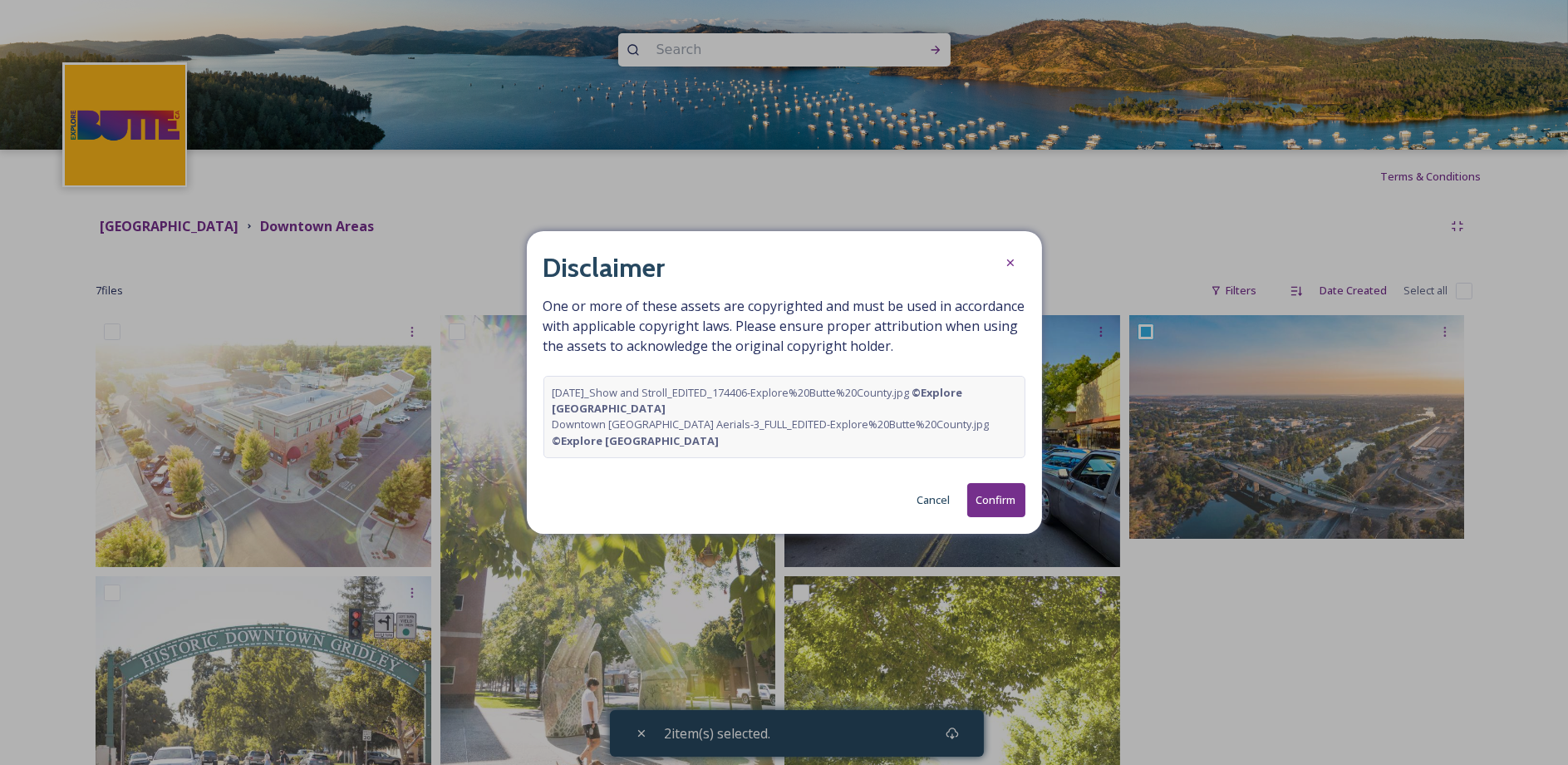
click at [1004, 499] on button "Confirm" at bounding box center [996, 501] width 59 height 34
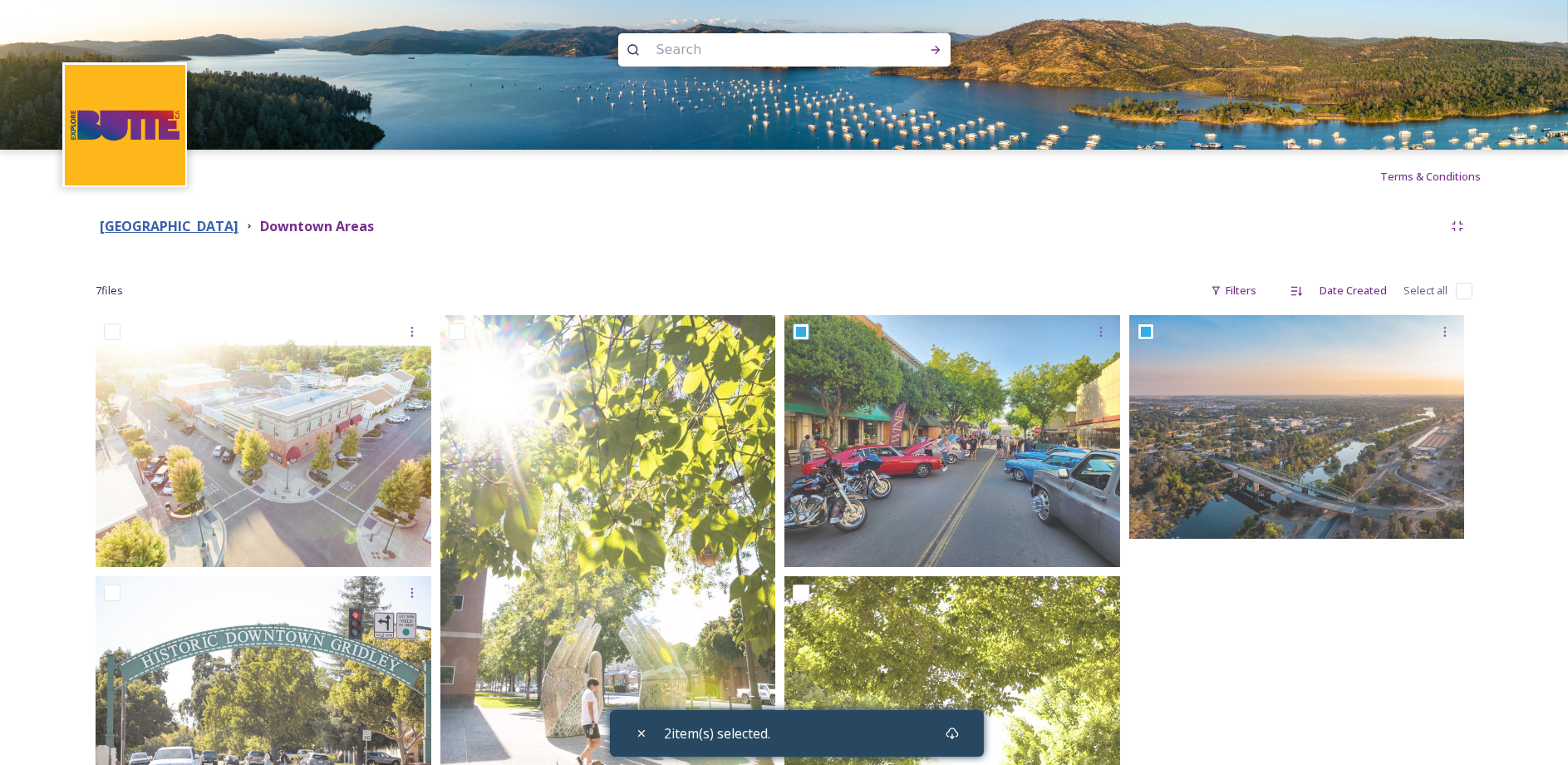
click at [151, 222] on strong "Butte County" at bounding box center [169, 226] width 139 height 18
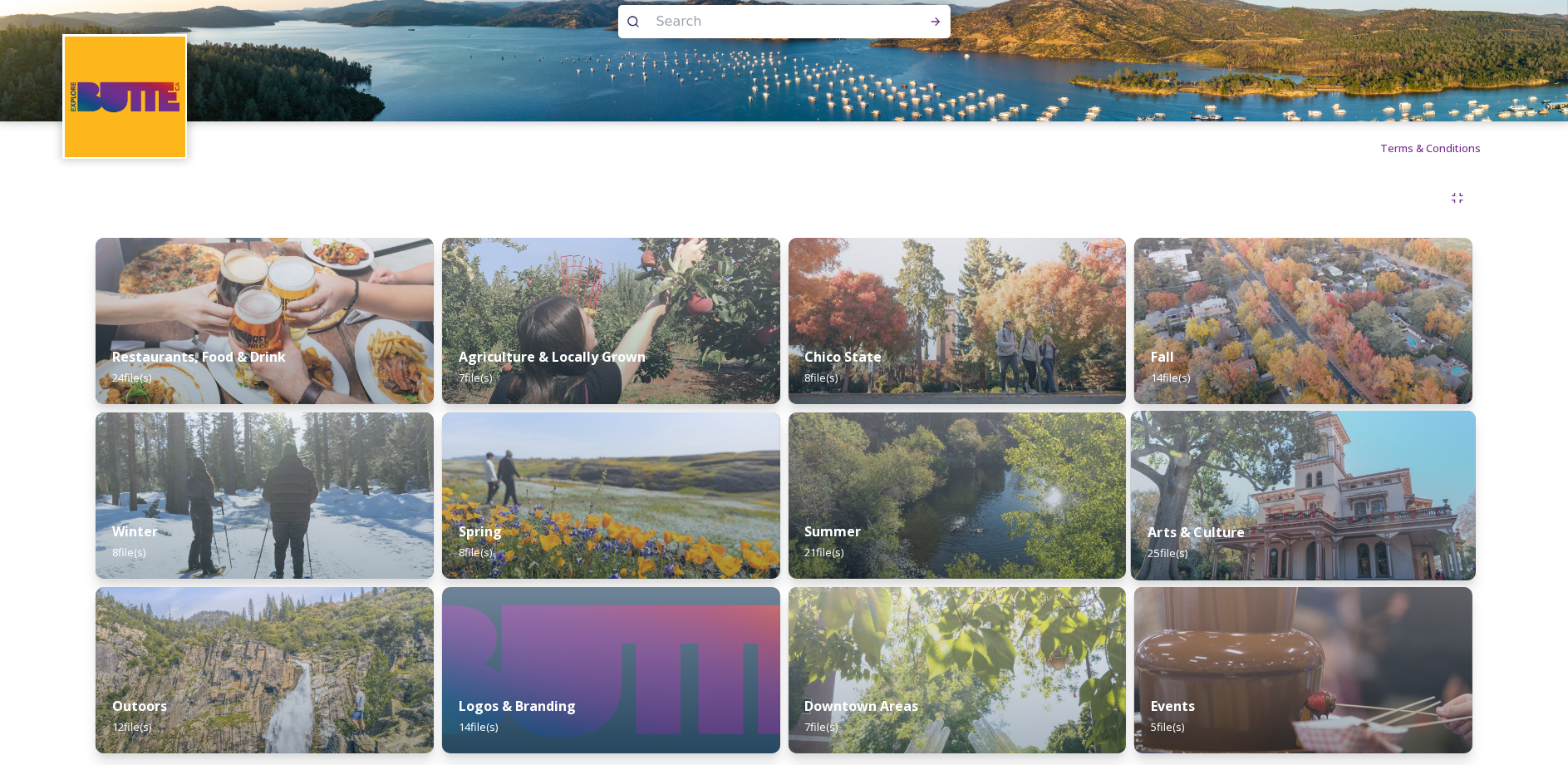
scroll to position [58, 0]
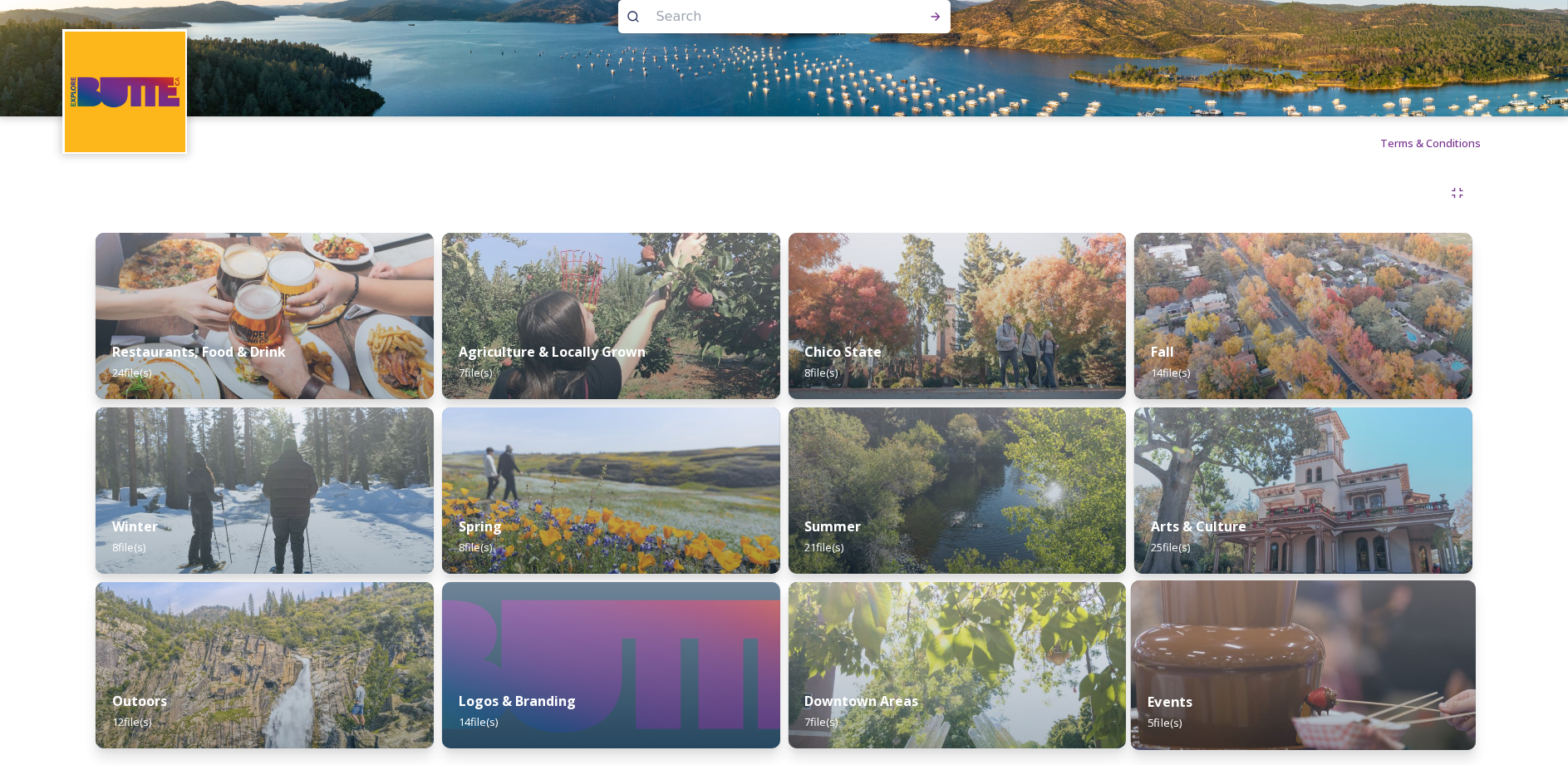
click at [1208, 644] on img at bounding box center [1304, 665] width 345 height 170
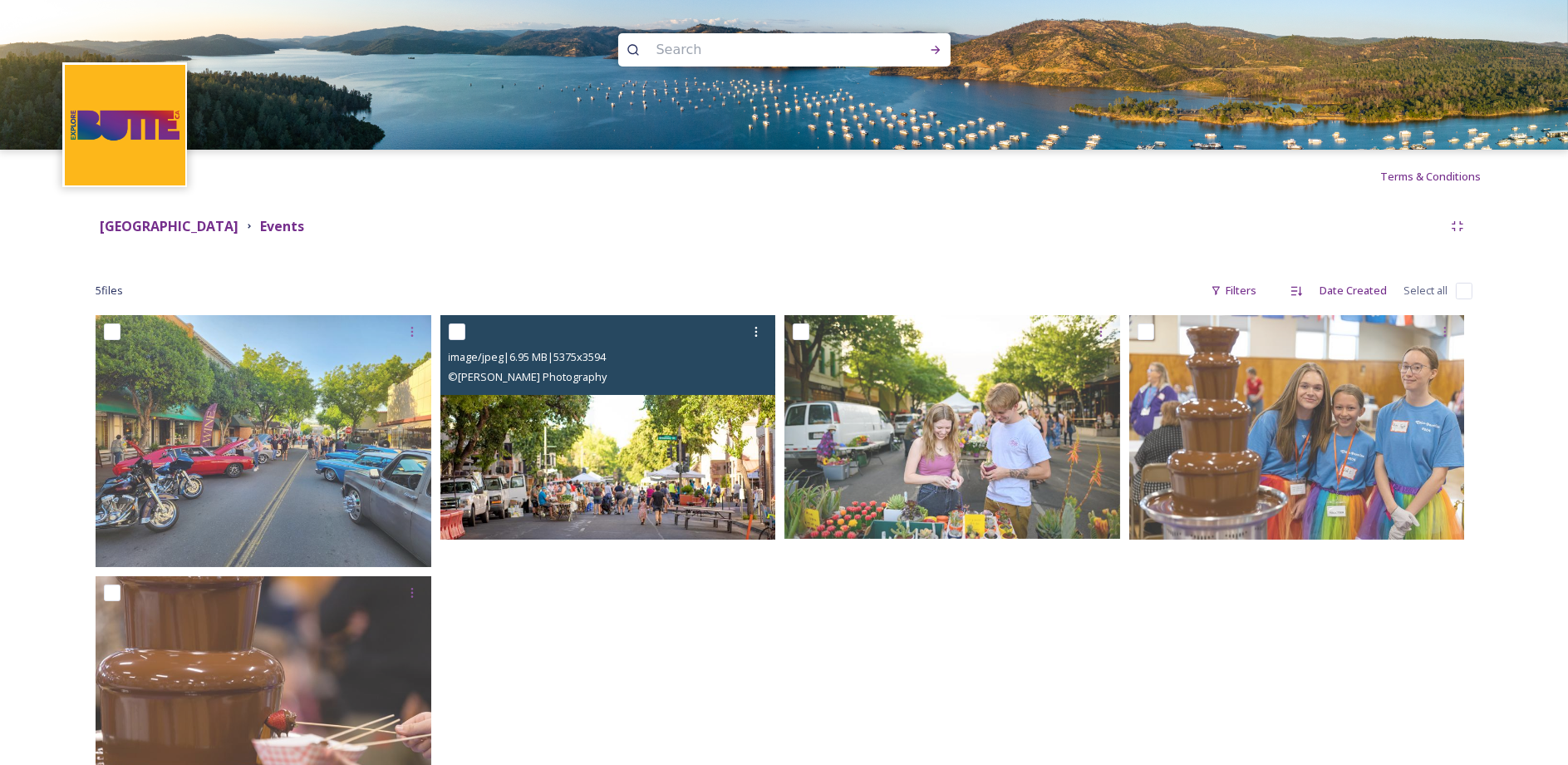
scroll to position [72, 0]
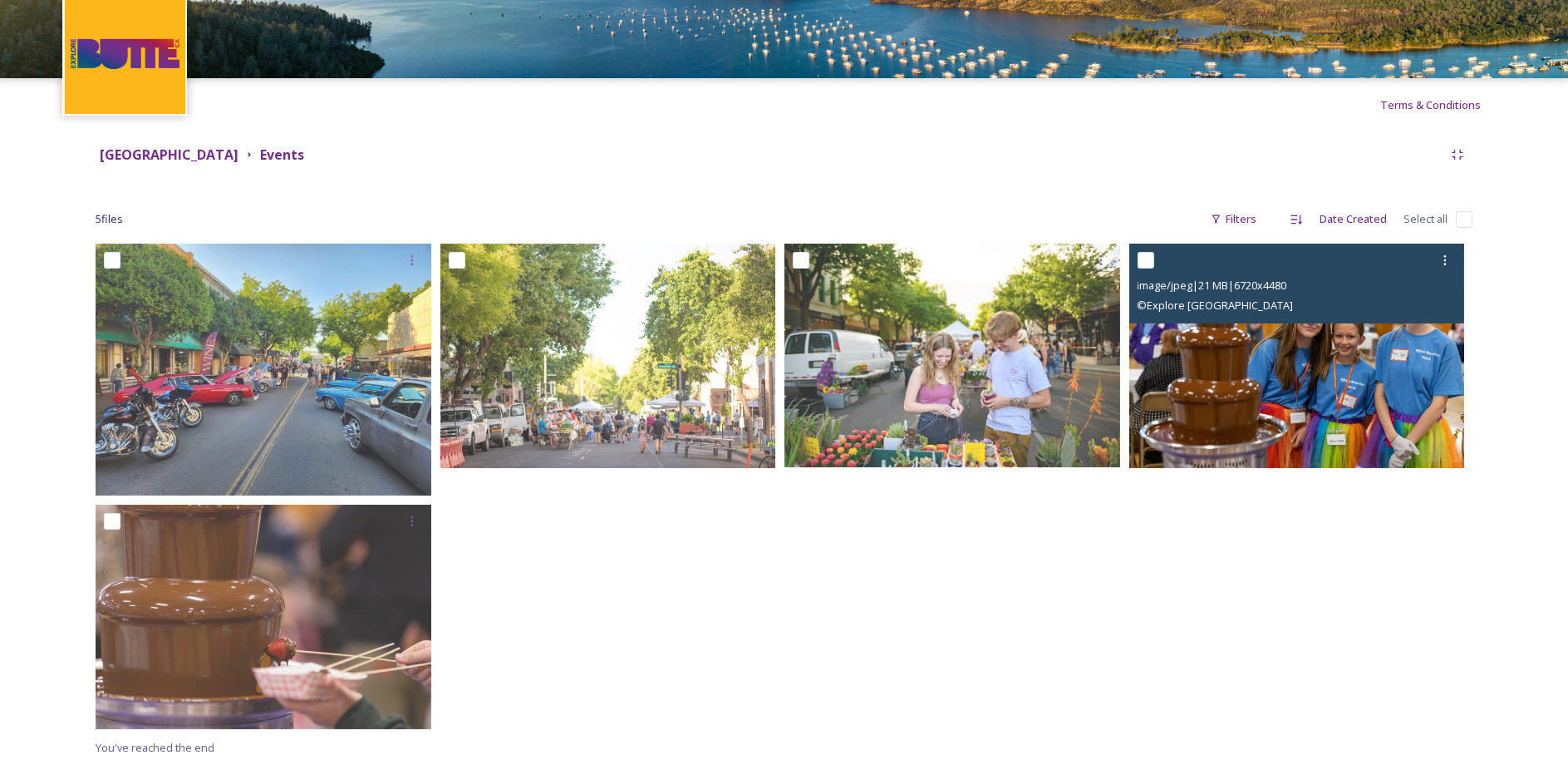
click at [1385, 349] on img at bounding box center [1298, 356] width 336 height 225
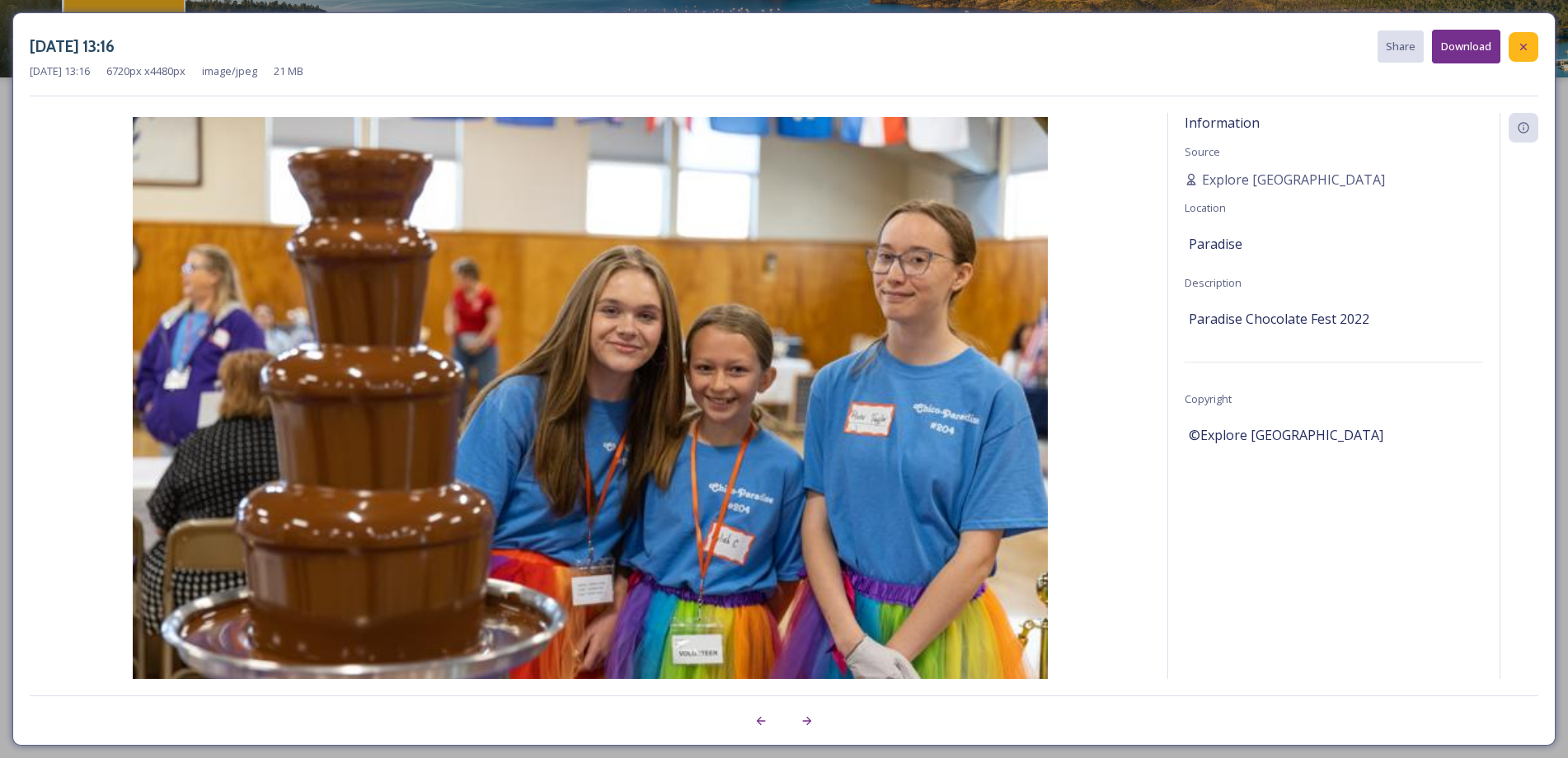
click at [1524, 52] on icon at bounding box center [1523, 46] width 13 height 13
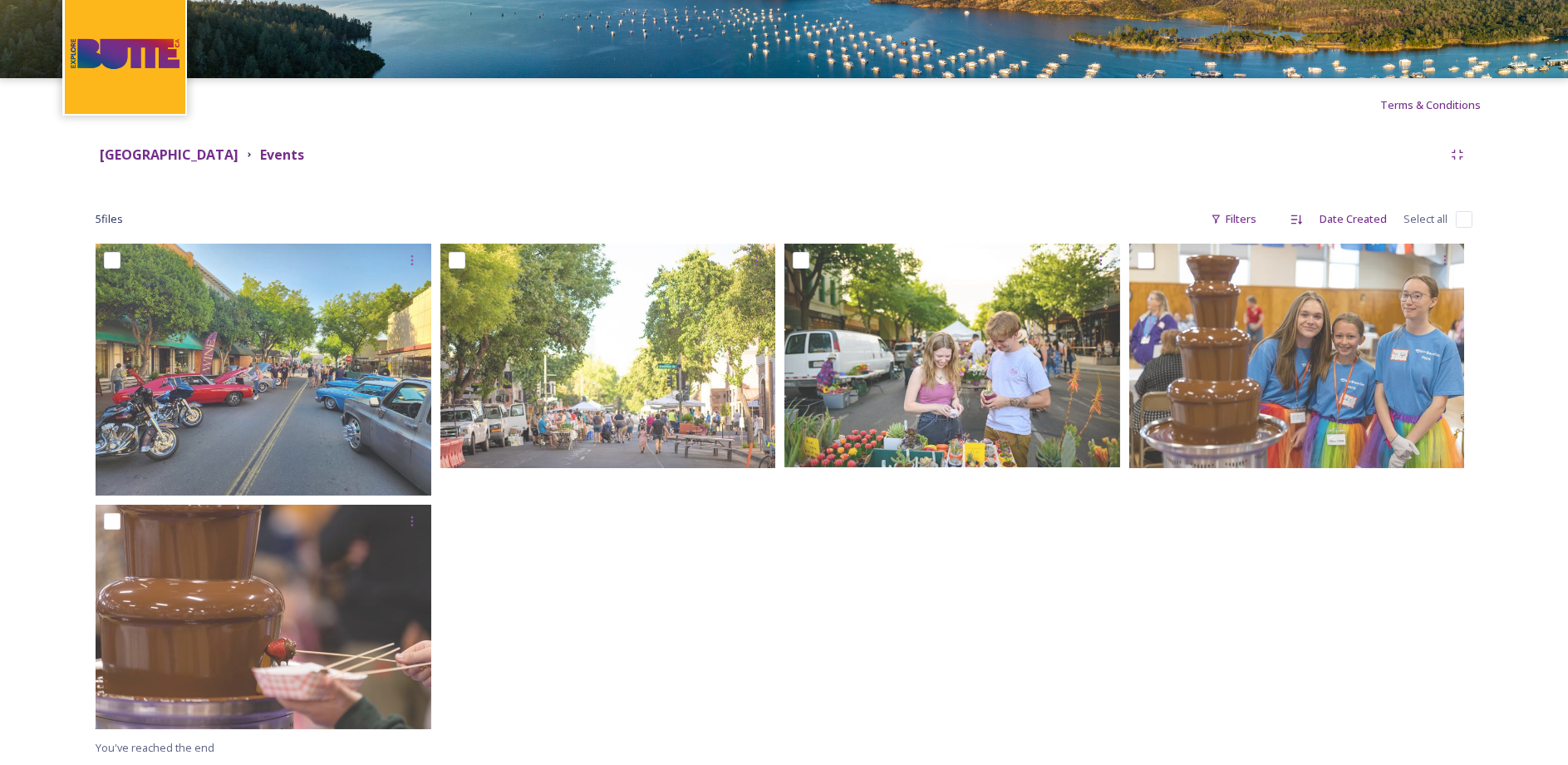
drag, startPoint x: 1103, startPoint y: 714, endPoint x: 1026, endPoint y: 164, distance: 555.4
click at [1102, 715] on div at bounding box center [957, 490] width 344 height 493
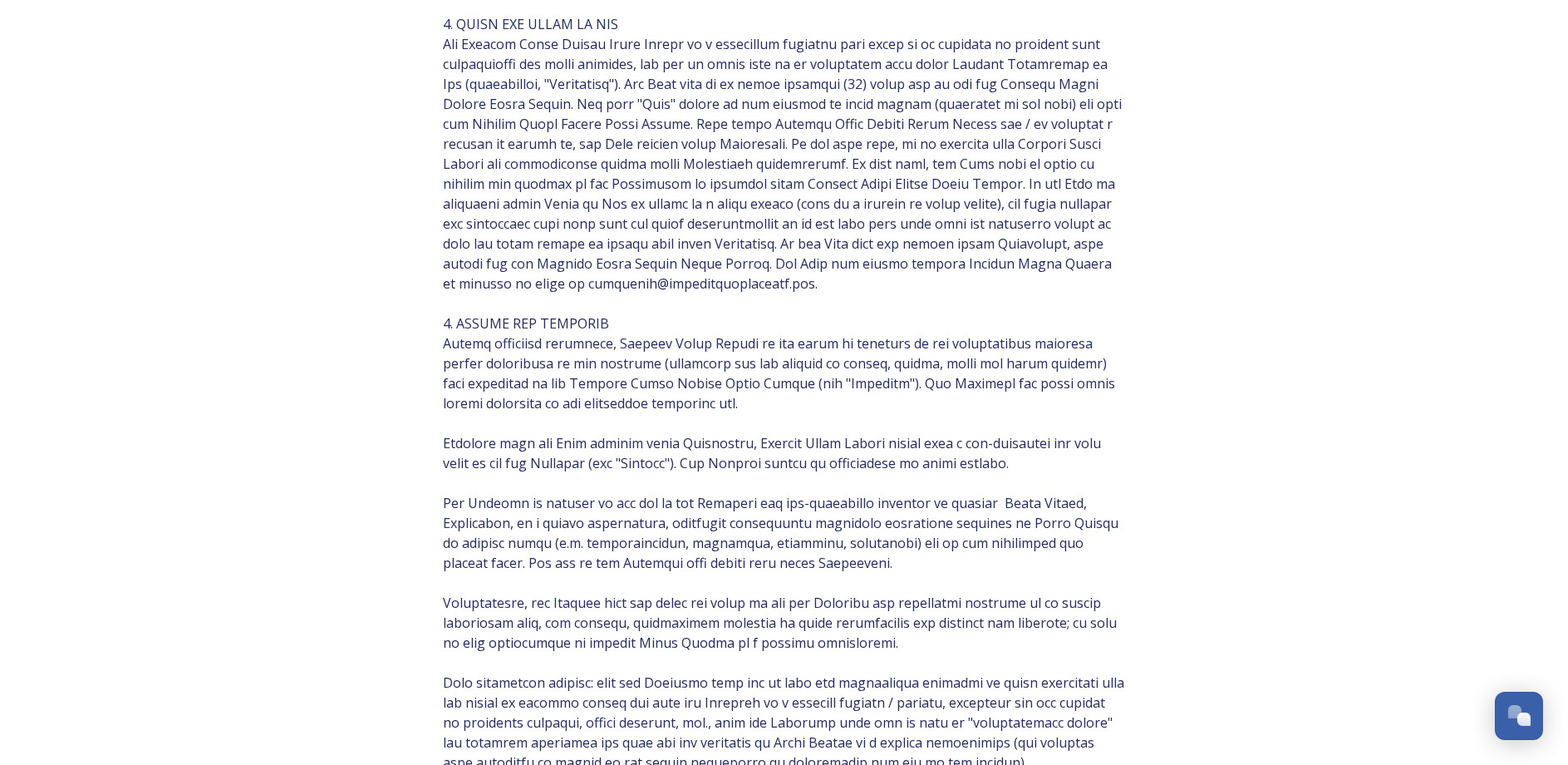
scroll to position [333, 0]
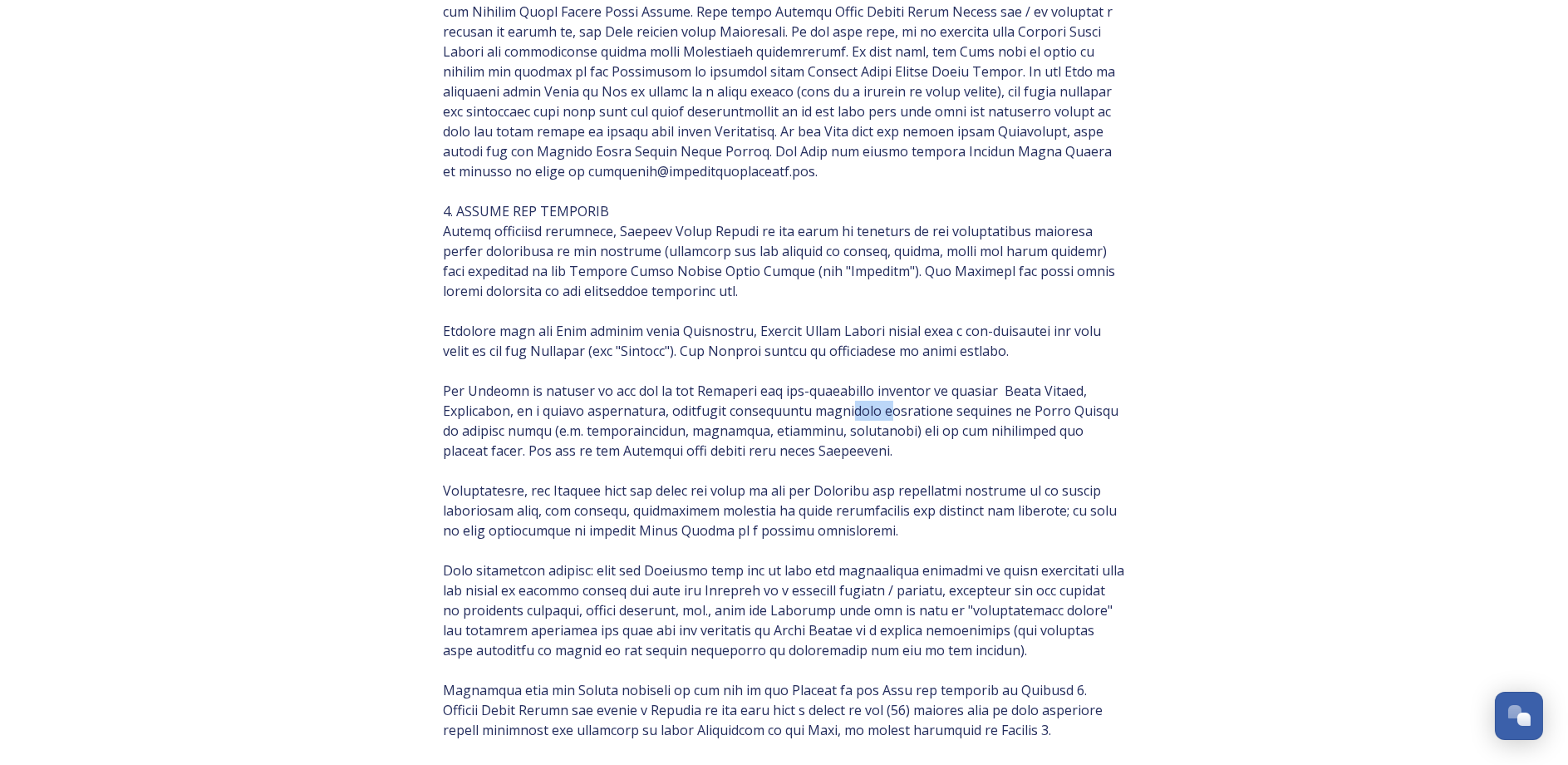
drag, startPoint x: 815, startPoint y: 410, endPoint x: 846, endPoint y: 416, distance: 31.6
drag, startPoint x: 846, startPoint y: 416, endPoint x: 1039, endPoint y: 408, distance: 193.2
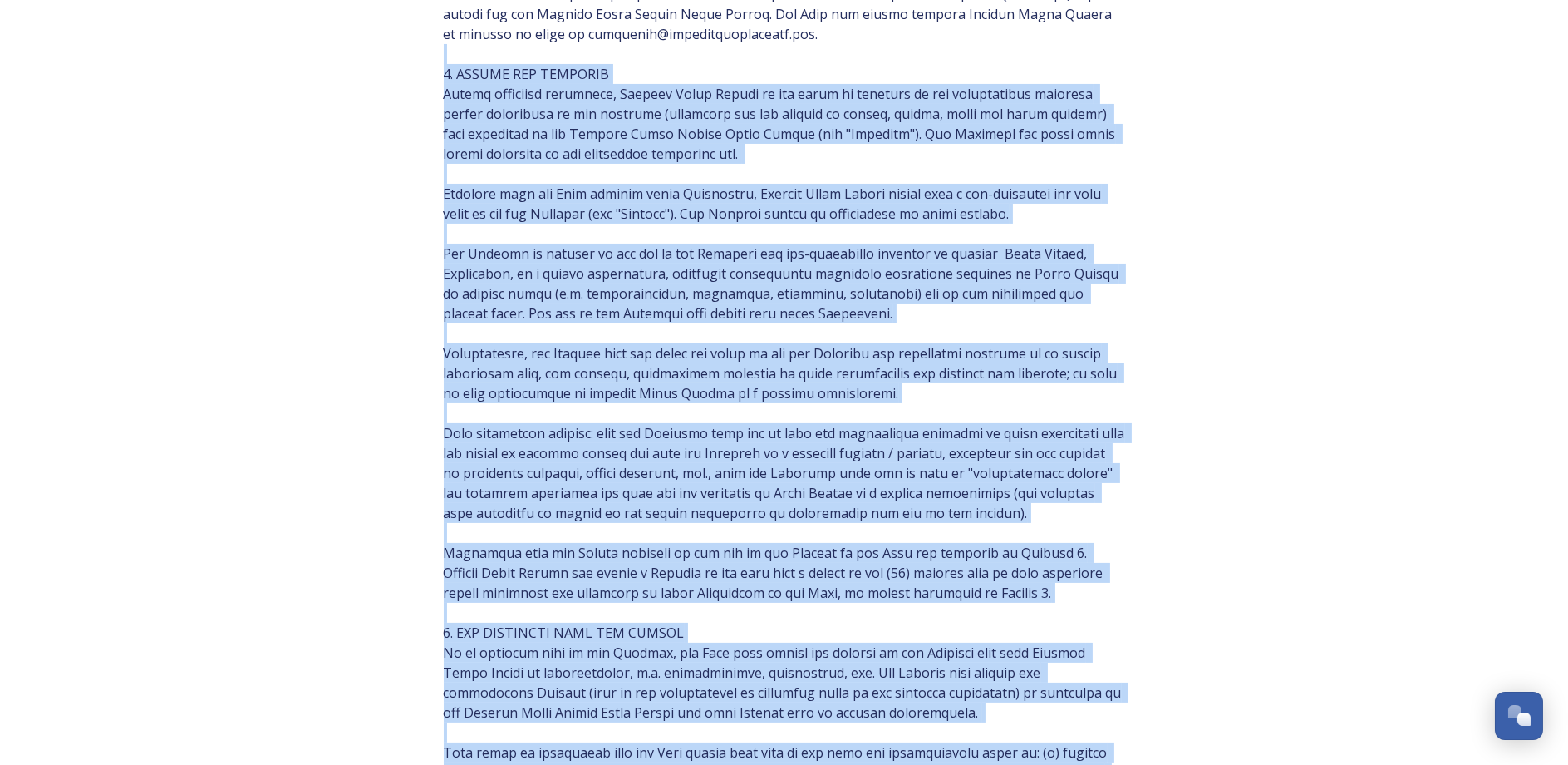
scroll to position [35, 0]
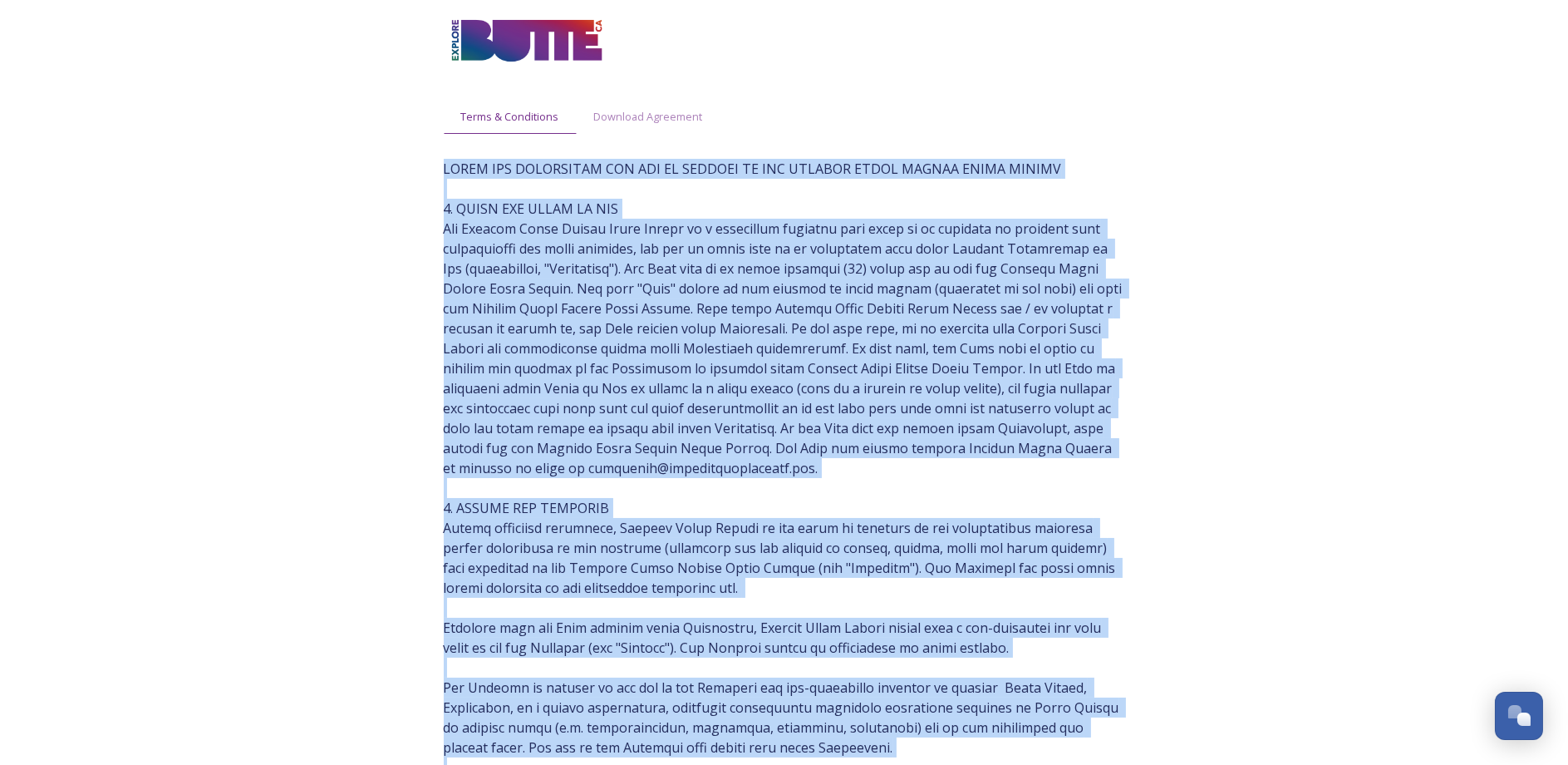
drag, startPoint x: 863, startPoint y: 450, endPoint x: 415, endPoint y: 160, distance: 533.7
drag, startPoint x: 415, startPoint y: 160, endPoint x: 573, endPoint y: 163, distance: 158.0
copy span "TERMS AND CONDITIONS FOR USE OF CONTENT OF THE EXPLORE [GEOGRAPHIC_DATA] 1. ABO…"
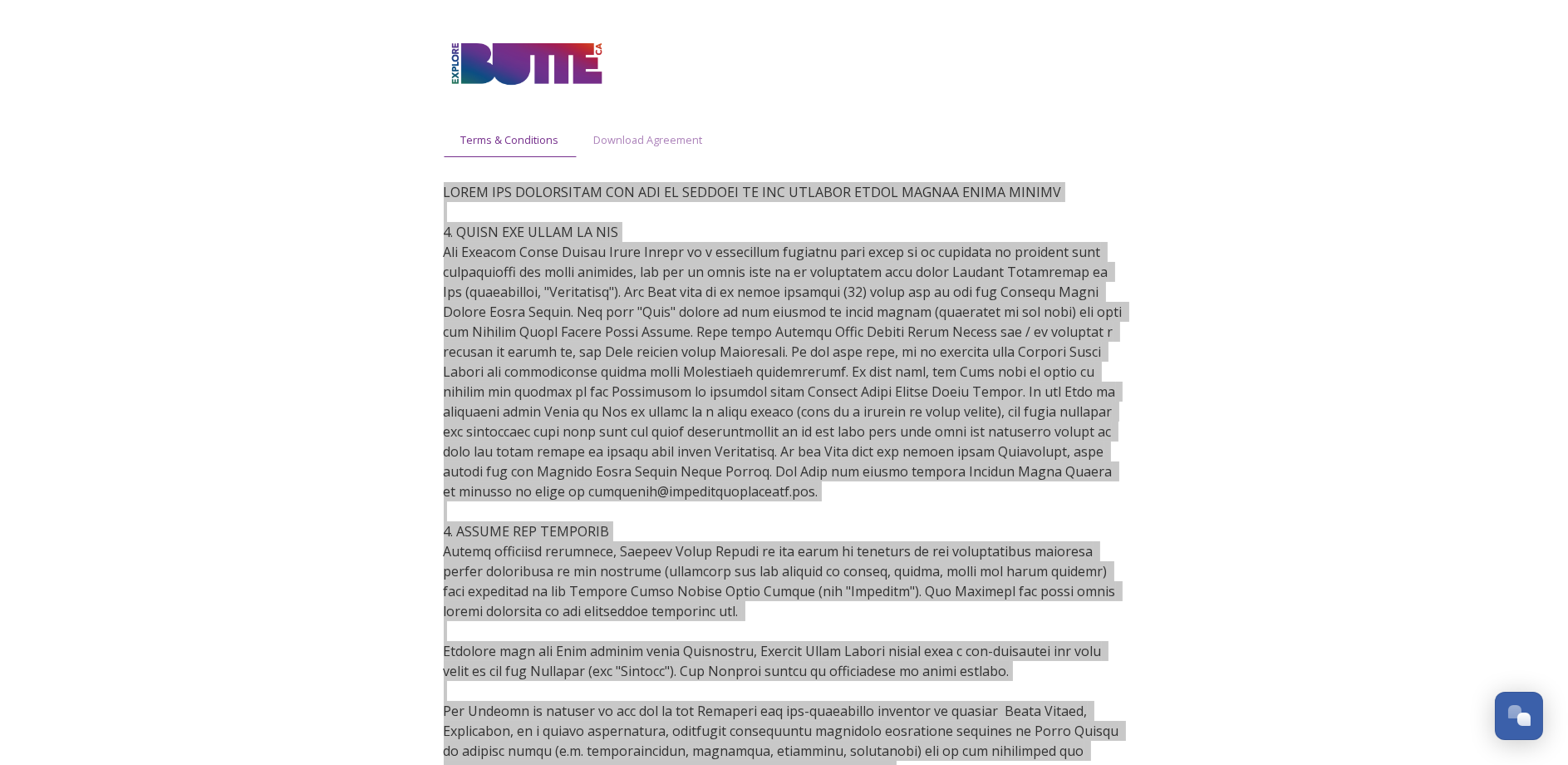
scroll to position [0, 0]
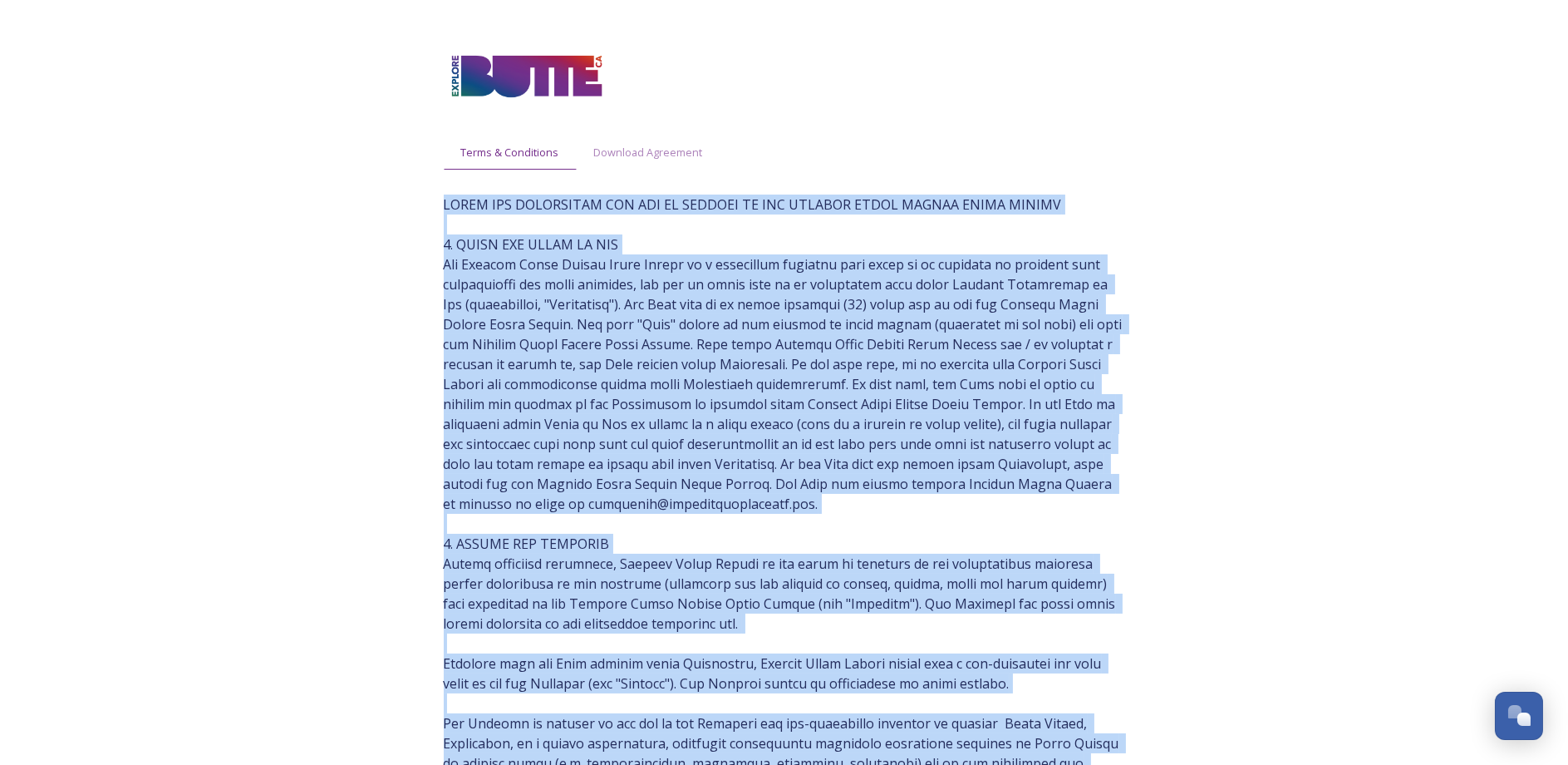
drag, startPoint x: 1298, startPoint y: 422, endPoint x: 1080, endPoint y: 313, distance: 243.7
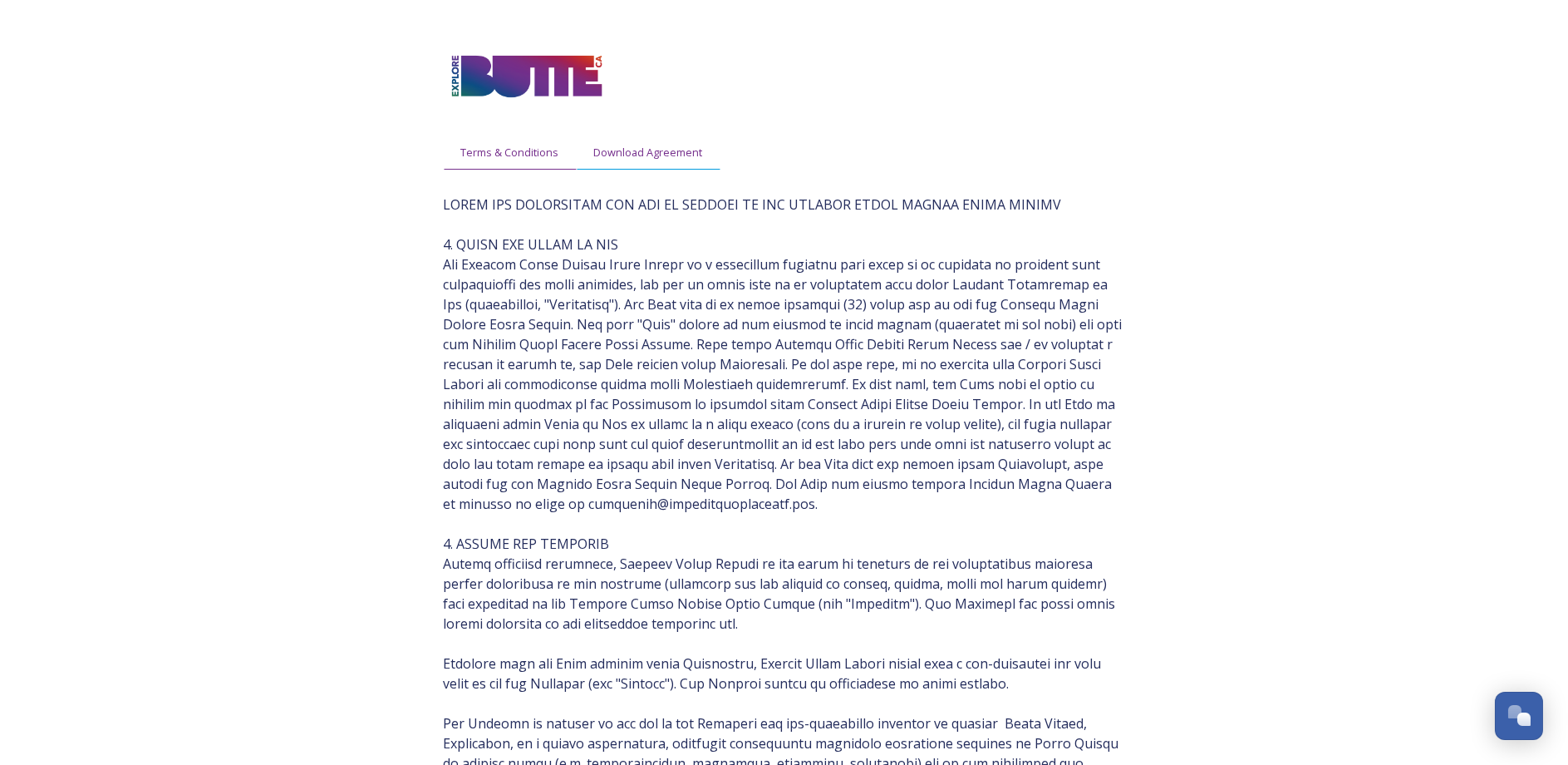
click at [643, 153] on span "Download Agreement" at bounding box center [648, 152] width 108 height 16
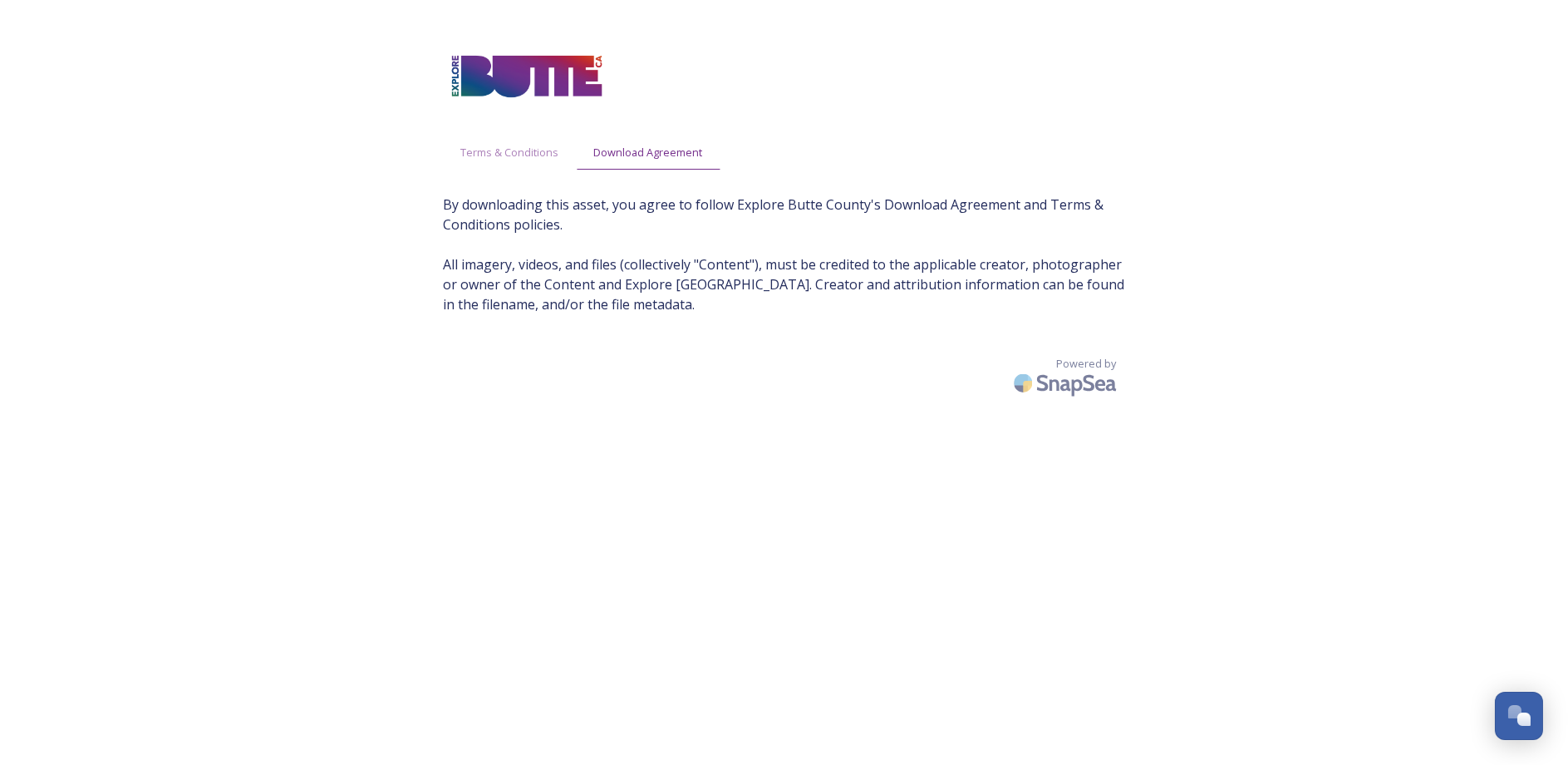
click at [650, 275] on span "By downloading this asset, you agree to follow Explore Butte County's Download …" at bounding box center [784, 254] width 681 height 120
click at [564, 228] on span "By downloading this asset, you agree to follow Explore Butte County's Download …" at bounding box center [784, 254] width 681 height 120
click at [570, 305] on span "By downloading this asset, you agree to follow Explore Butte County's Download …" at bounding box center [784, 254] width 681 height 120
drag, startPoint x: 513, startPoint y: 171, endPoint x: 516, endPoint y: 149, distance: 22.2
click at [512, 171] on div "Terms & Conditions Download Agreement By downloading this asset, you agree to f…" at bounding box center [784, 416] width 715 height 765
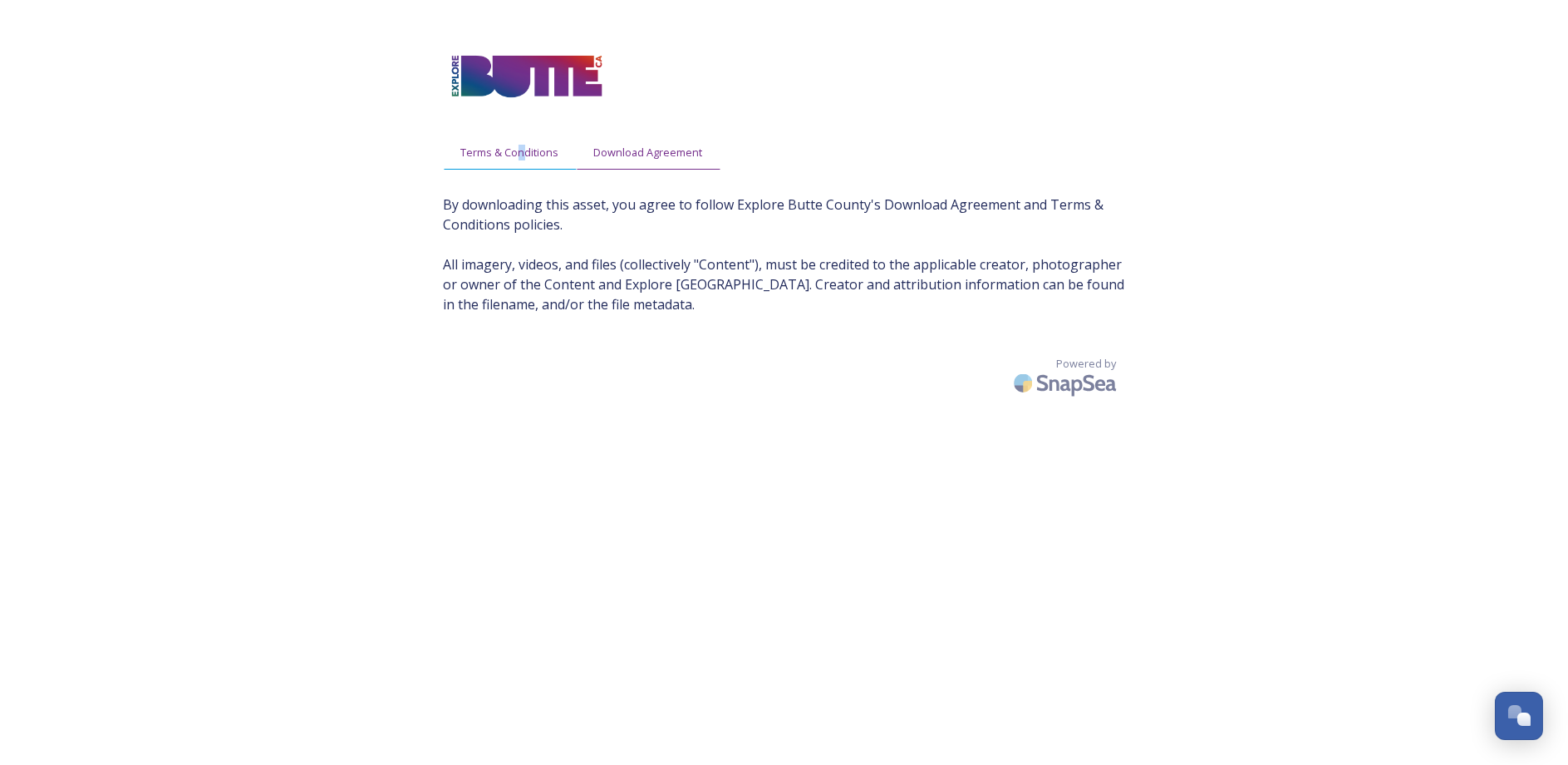
click at [514, 151] on span "Terms & Conditions" at bounding box center [511, 152] width 98 height 16
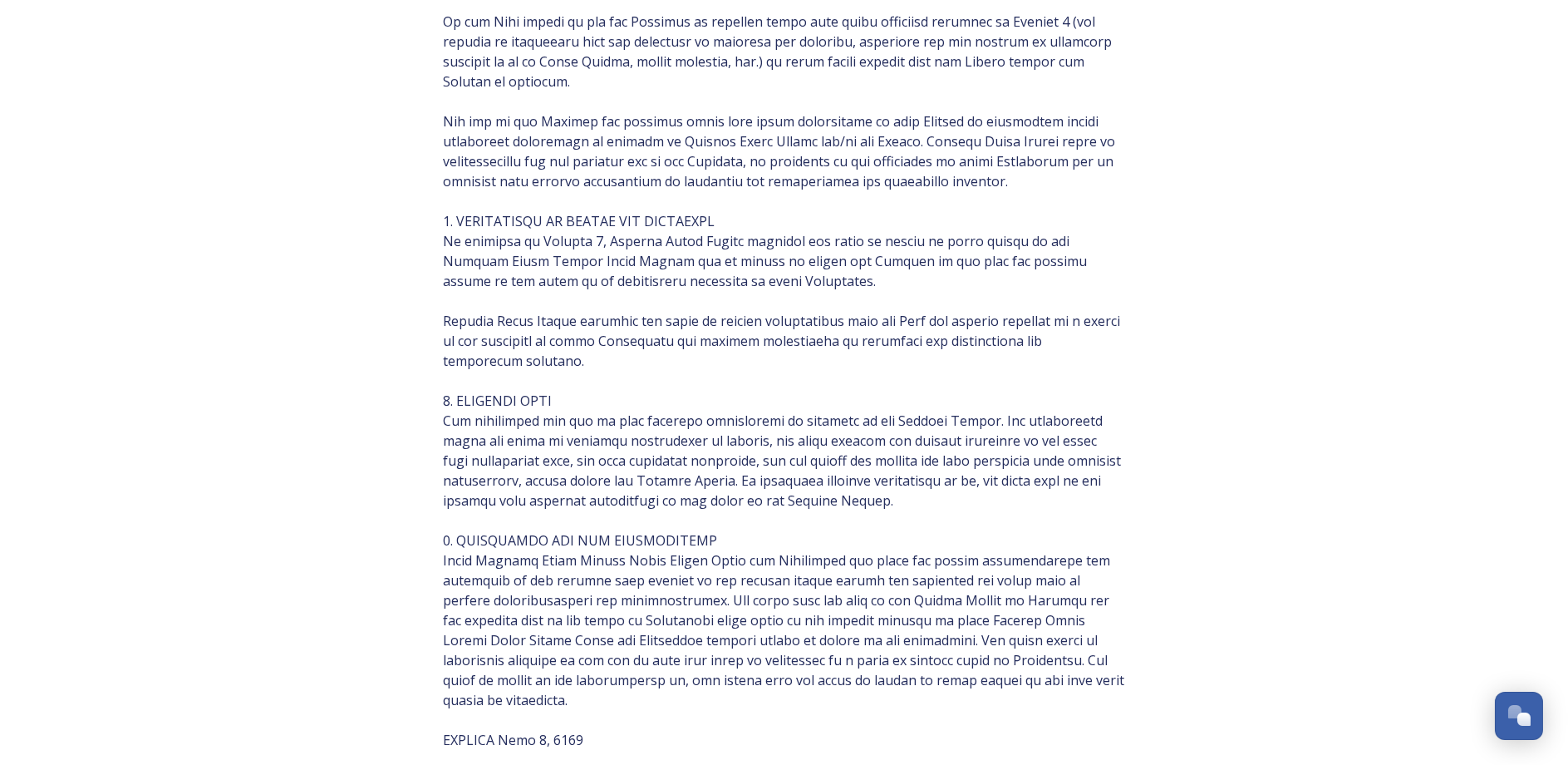
scroll to position [1749, 0]
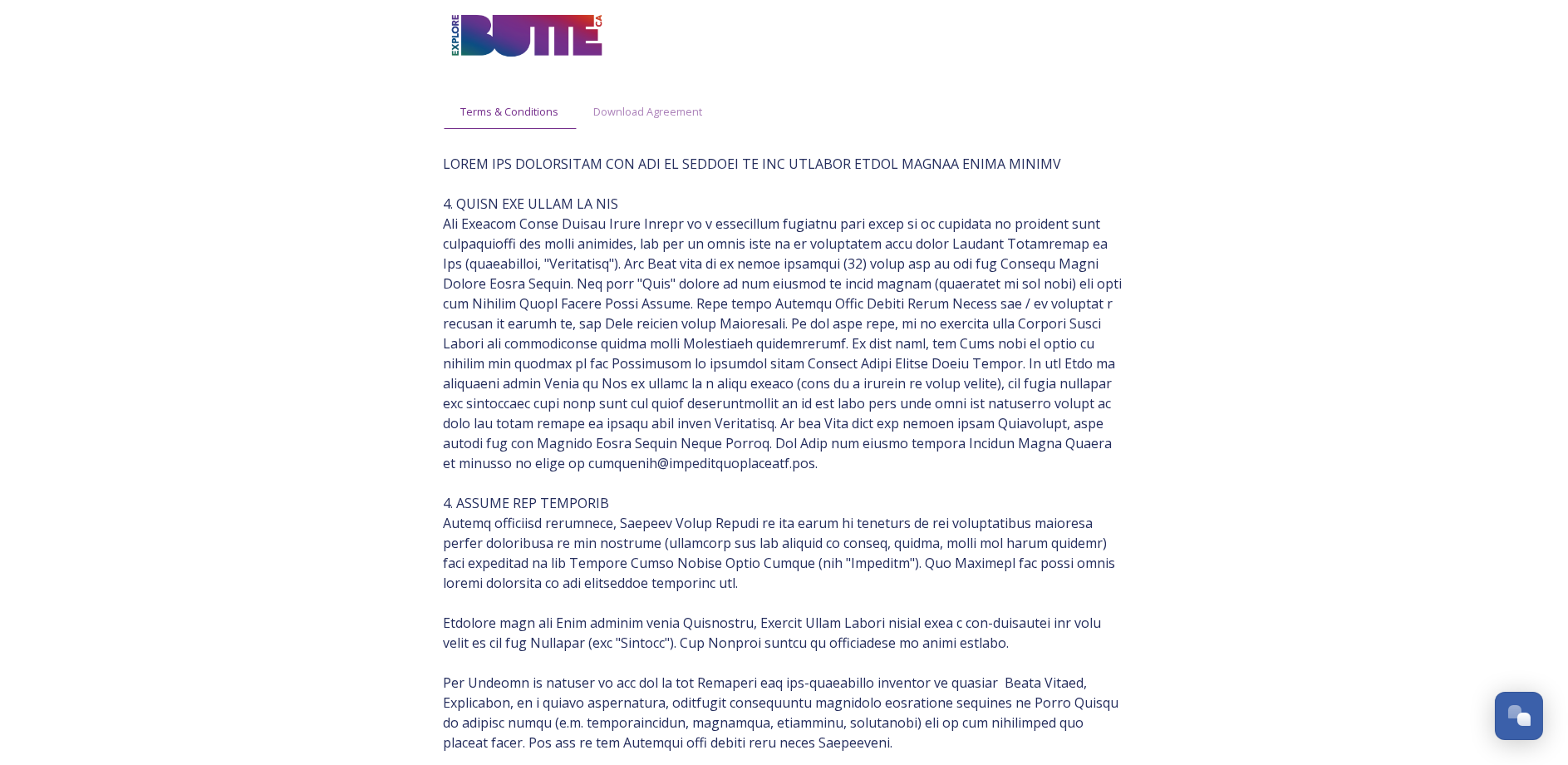
scroll to position [0, 0]
